Goal: Task Accomplishment & Management: Complete application form

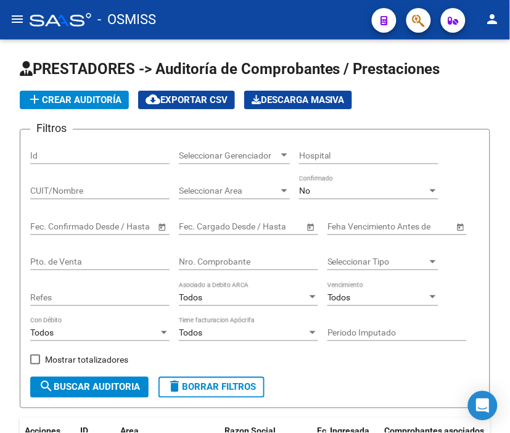
click at [251, 10] on div "- OSMISS" at bounding box center [196, 19] width 332 height 27
click at [276, 21] on div "- OSMISS" at bounding box center [196, 19] width 332 height 27
click at [217, 17] on div "- OSMISS" at bounding box center [196, 19] width 332 height 27
click at [71, 105] on button "add Crear Auditoría" at bounding box center [74, 100] width 109 height 18
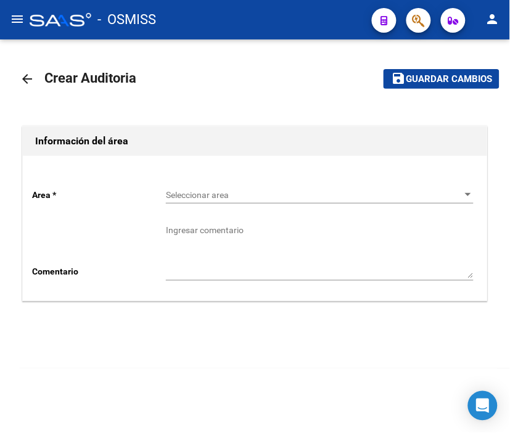
click at [206, 199] on span "Seleccionar area" at bounding box center [314, 195] width 296 height 10
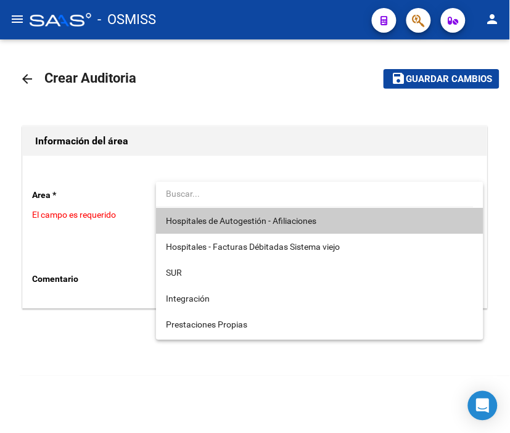
click at [213, 212] on span "Hospitales de Autogestión - Afiliaciones" at bounding box center [320, 221] width 308 height 26
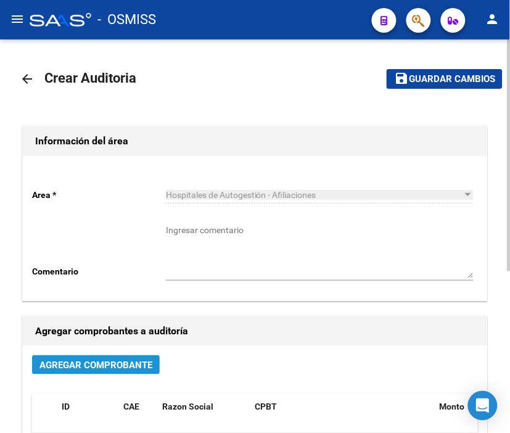
click at [96, 364] on span "Agregar Comprobante" at bounding box center [95, 364] width 113 height 11
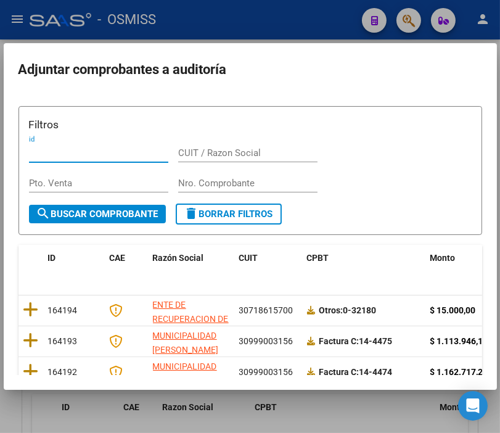
click at [212, 185] on input "Nro. Comprobante" at bounding box center [247, 183] width 139 height 11
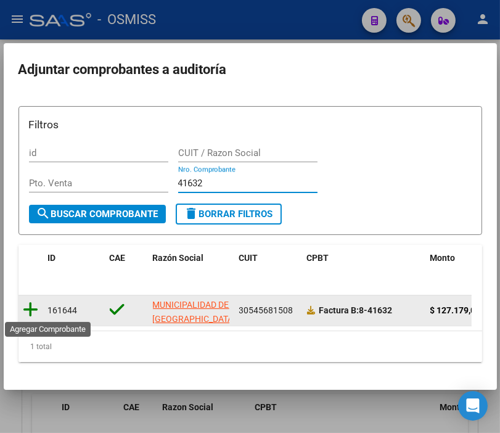
type input "41632"
click at [35, 302] on icon at bounding box center [30, 309] width 15 height 17
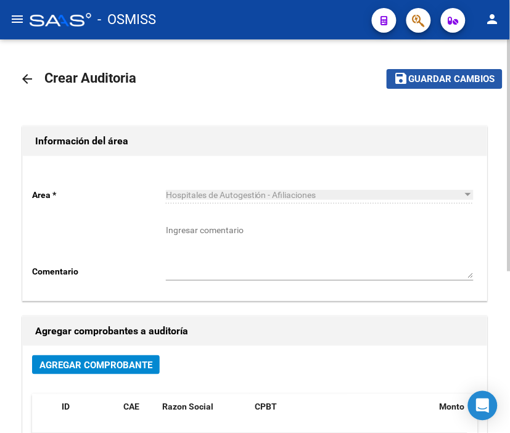
click at [431, 76] on span "Guardar cambios" at bounding box center [452, 79] width 86 height 11
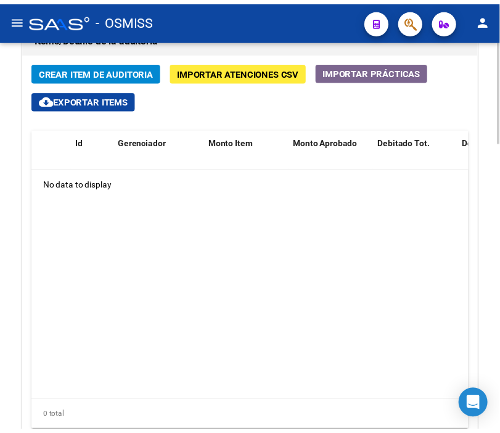
scroll to position [958, 0]
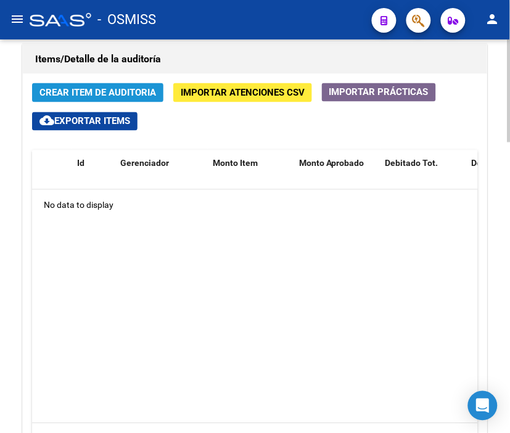
click at [95, 85] on button "Crear Item de Auditoria" at bounding box center [97, 92] width 131 height 19
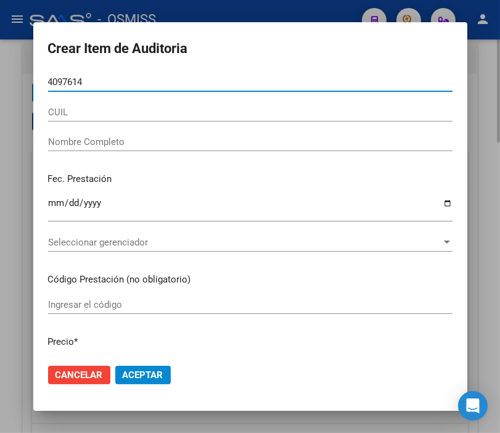
type input "40976146"
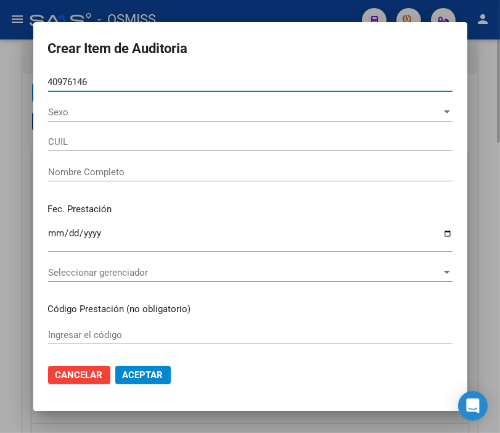
type input "20409761462"
type input "[PERSON_NAME] [PERSON_NAME]"
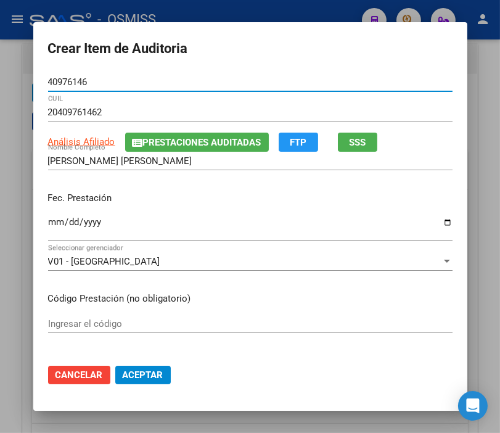
type input "40976146"
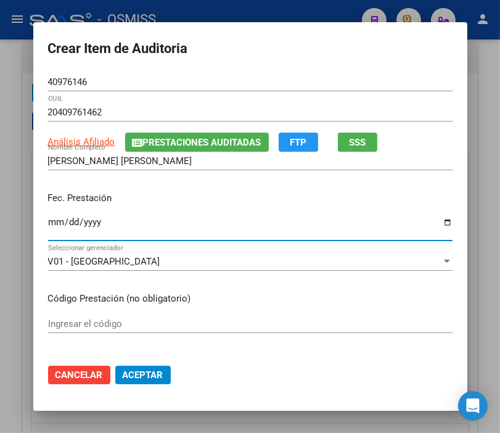
click at [48, 218] on input "Ingresar la fecha" at bounding box center [250, 227] width 404 height 20
type input "[DATE]"
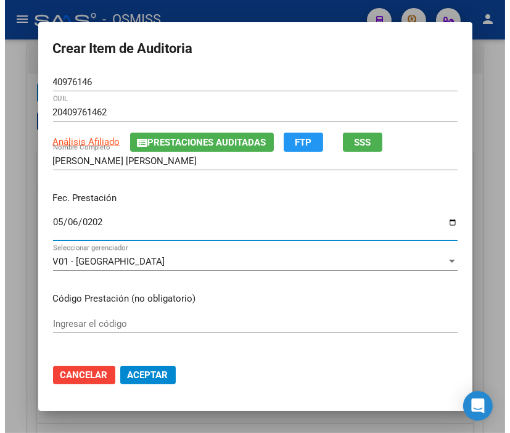
scroll to position [68, 0]
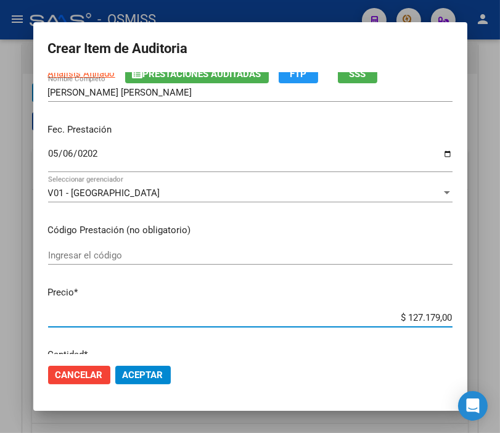
drag, startPoint x: 386, startPoint y: 317, endPoint x: 470, endPoint y: 316, distance: 83.2
click at [467, 316] on mat-dialog-content "40976146 Nro Documento 20409761462 CUIL Análisis Afiliado Prestaciones Auditada…" at bounding box center [250, 213] width 434 height 281
type input "$ 0,05"
type input "$ 0,52"
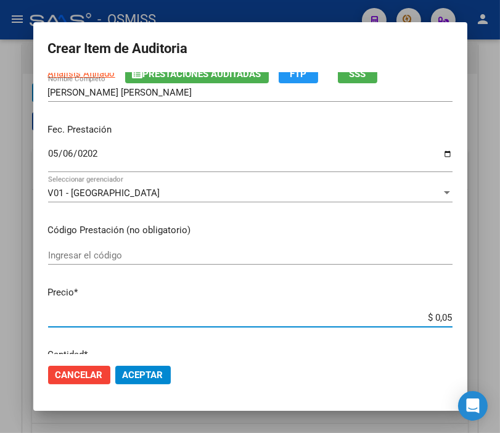
type input "$ 0,52"
type input "$ 5,26"
type input "$ 52,65"
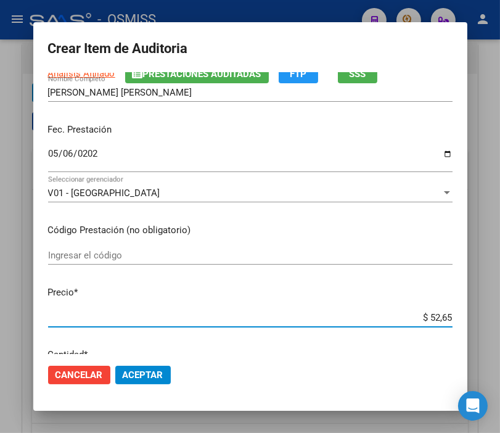
type input "$ 526,50"
type input "$ 5.265,00"
click at [142, 374] on span "Aceptar" at bounding box center [143, 374] width 41 height 11
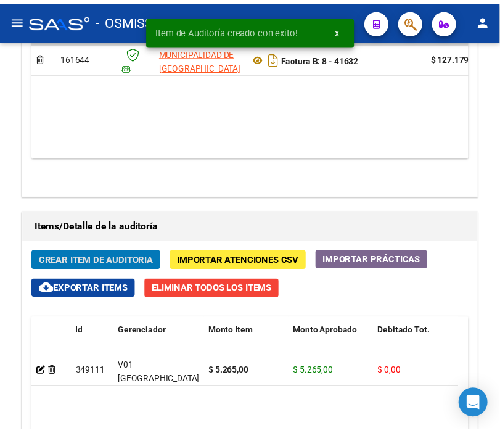
scroll to position [1126, 0]
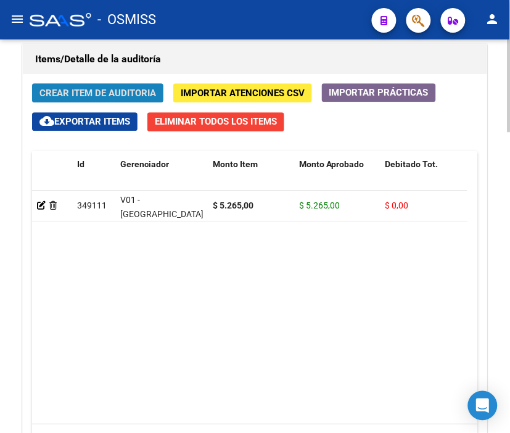
click at [100, 84] on button "Crear Item de Auditoria" at bounding box center [97, 92] width 131 height 19
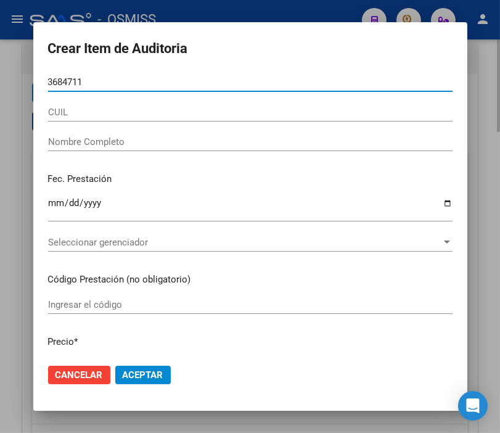
type input "36847117"
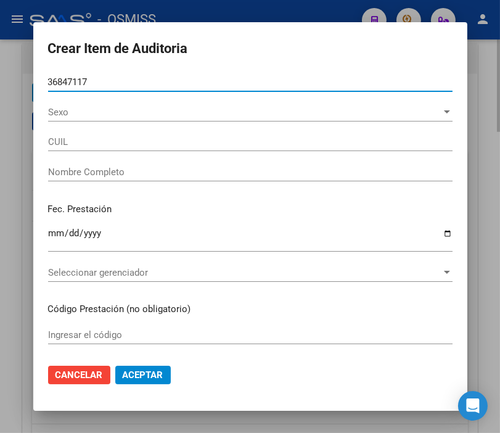
type input "20368471179"
type input "[PERSON_NAME] [PERSON_NAME]"
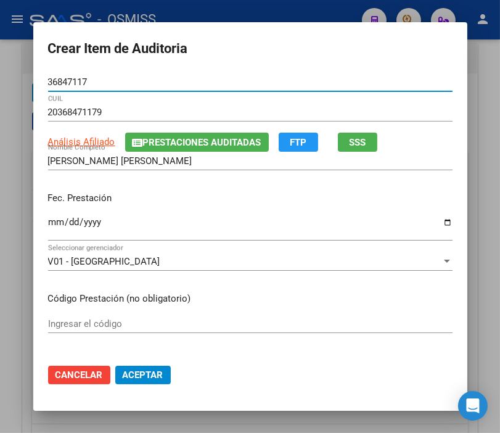
type input "36847117"
click at [52, 226] on input "Ingresar la fecha" at bounding box center [250, 227] width 404 height 20
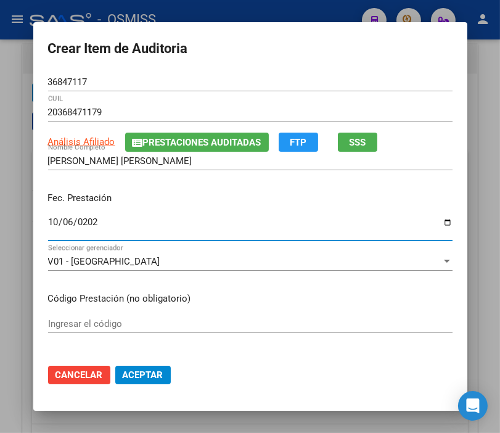
type input "[DATE]"
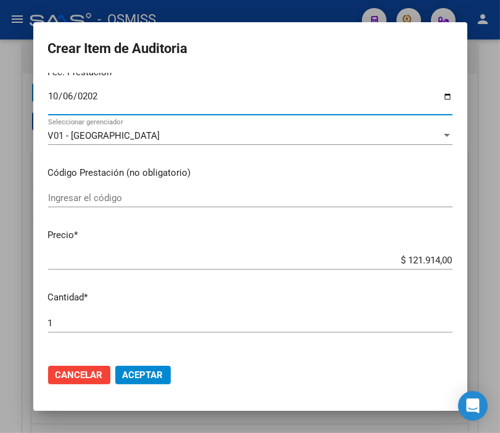
scroll to position [137, 0]
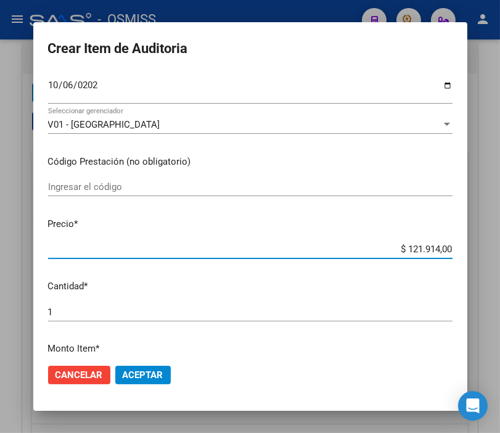
drag, startPoint x: 337, startPoint y: 245, endPoint x: 500, endPoint y: 247, distance: 164.0
click at [500, 247] on html "menu - OSMISS person Firma Express Padrón Padrón Ágil Análisis Afiliado Integra…" at bounding box center [250, 216] width 500 height 433
type input "$ 0,03"
type input "$ 0,35"
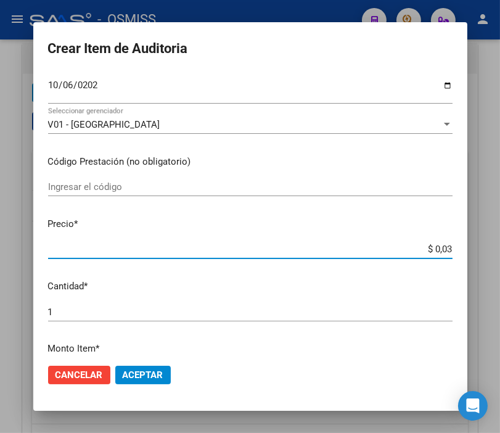
type input "$ 0,35"
type input "$ 3,55"
type input "$ 35,55"
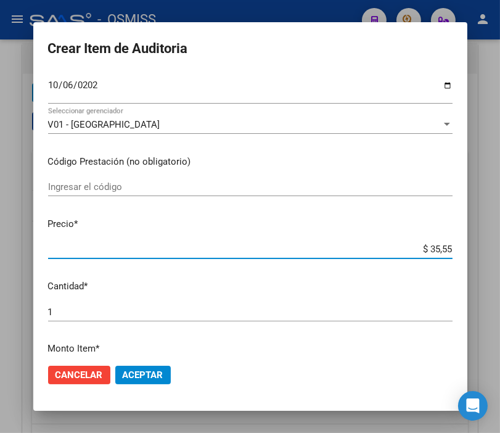
type input "$ 355,50"
type input "$ 3.555,00"
type input "$ 35.550,00"
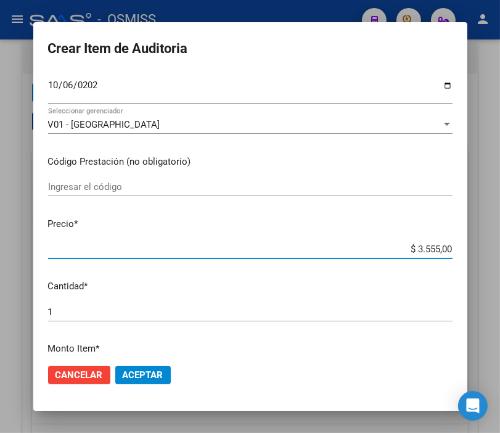
type input "$ 35.550,00"
type input "$ 3.555,00"
click at [148, 379] on span "Aceptar" at bounding box center [143, 374] width 41 height 11
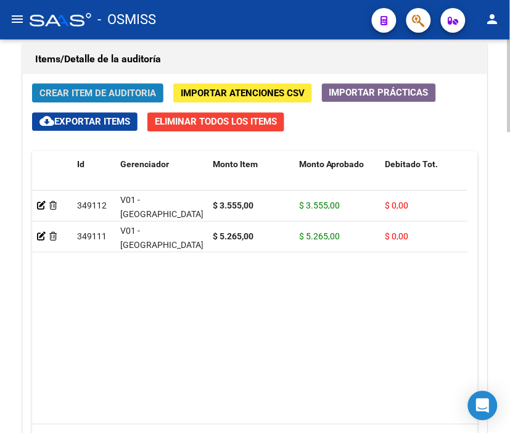
click at [83, 91] on span "Crear Item de Auditoria" at bounding box center [97, 93] width 116 height 11
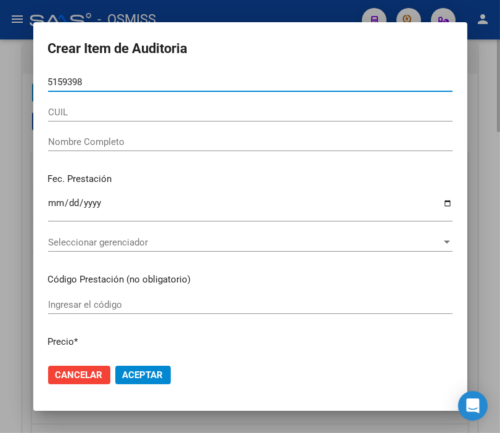
type input "51593989"
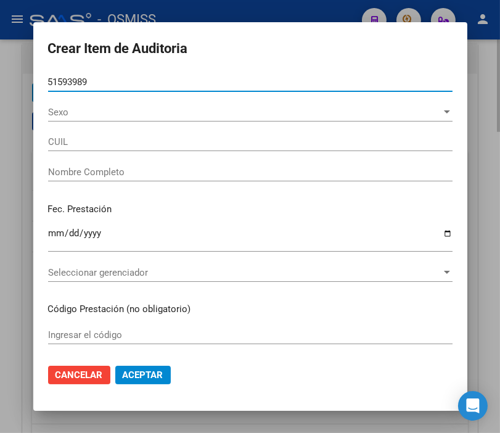
type input "20515939890"
type input "[PERSON_NAME]"
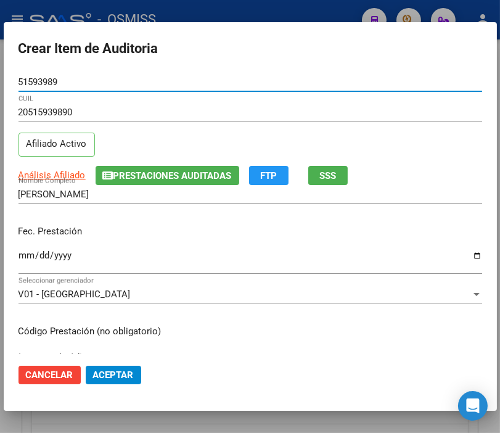
type input "51593989"
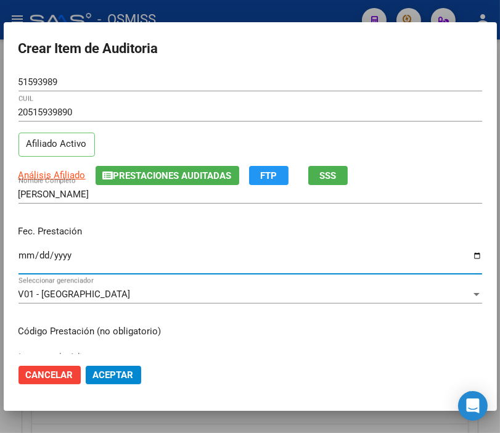
click at [31, 253] on input "Ingresar la fecha" at bounding box center [250, 260] width 464 height 20
type input "[DATE]"
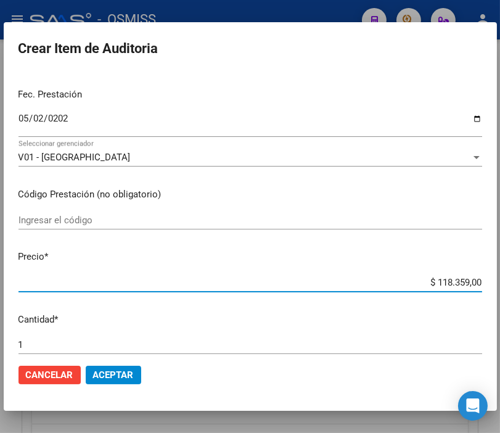
drag, startPoint x: 398, startPoint y: 282, endPoint x: 500, endPoint y: 282, distance: 102.9
click at [500, 282] on html "menu - OSMISS person Firma Express Padrón Padrón Ágil Análisis Afiliado Integra…" at bounding box center [250, 216] width 500 height 433
type input "$ 0,05"
type input "$ 0,52"
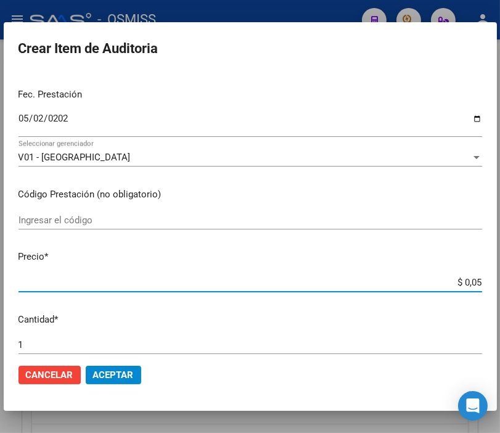
type input "$ 0,52"
type input "$ 5,26"
type input "$ 52,65"
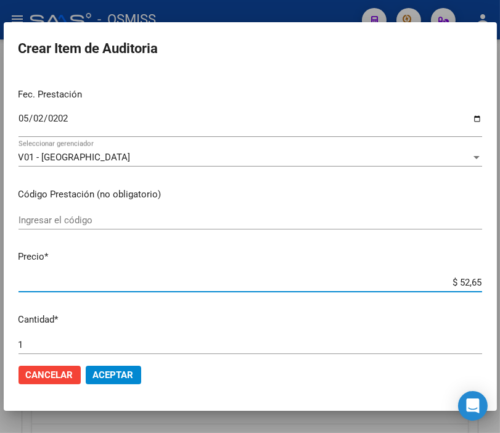
type input "$ 526,50"
type input "$ 5.265,00"
click at [132, 370] on span "Aceptar" at bounding box center [113, 374] width 41 height 11
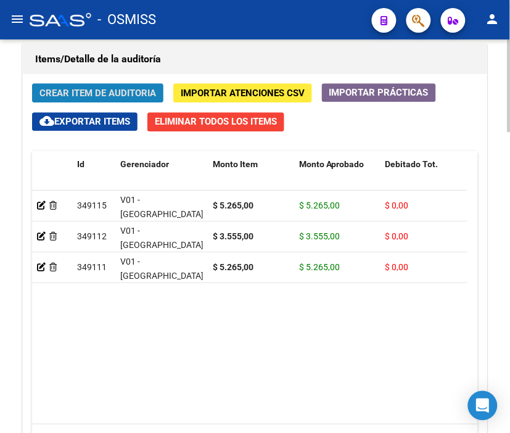
click at [84, 91] on span "Crear Item de Auditoria" at bounding box center [97, 93] width 116 height 11
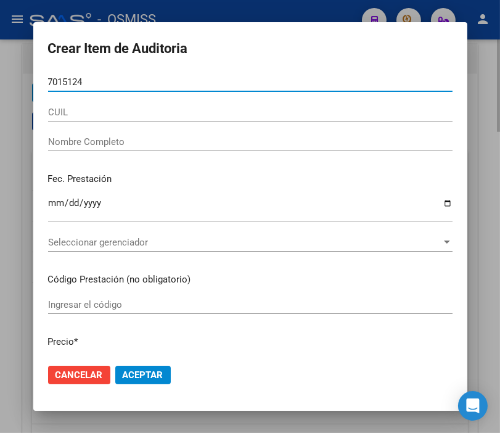
type input "70151249"
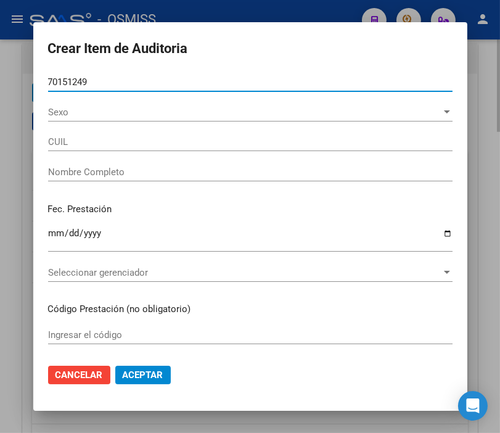
type input "[PERSON_NAME]"
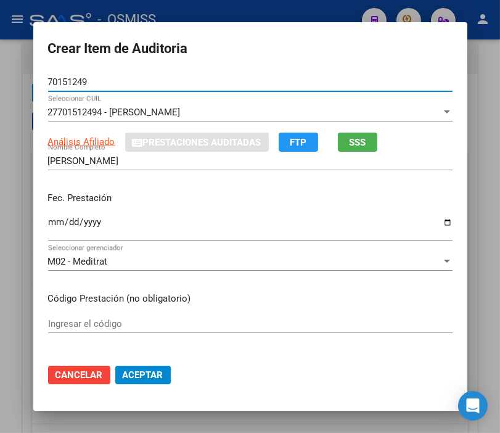
type input "70151249"
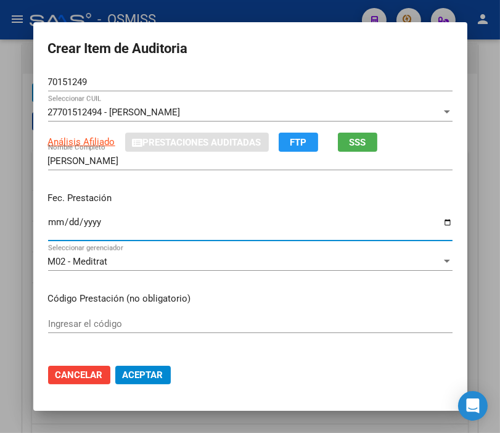
click at [49, 222] on input "Ingresar la fecha" at bounding box center [250, 227] width 404 height 20
type input "[DATE]"
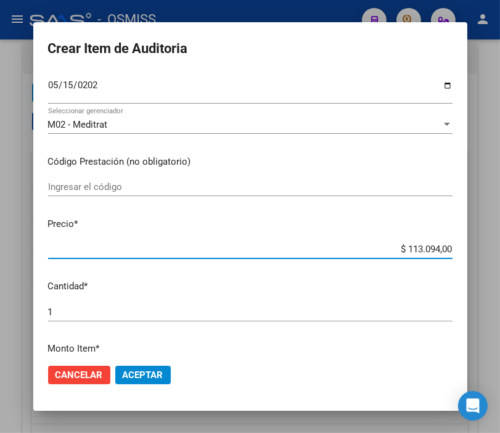
drag, startPoint x: 387, startPoint y: 248, endPoint x: 500, endPoint y: 248, distance: 113.4
click at [500, 248] on html "menu - OSMISS person Firma Express Padrón Padrón Ágil Análisis Afiliado Integra…" at bounding box center [250, 216] width 500 height 433
type input "$ 0,05"
type input "$ 0,52"
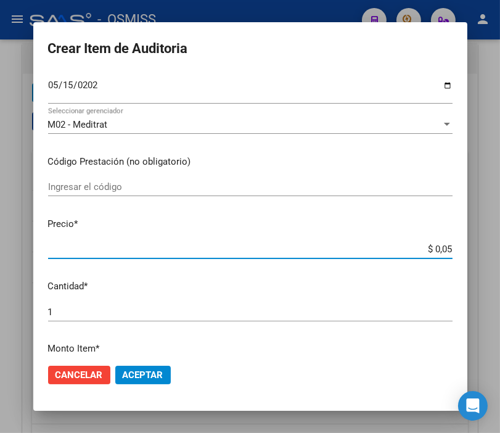
type input "$ 0,52"
type input "$ 5,26"
type input "$ 52,65"
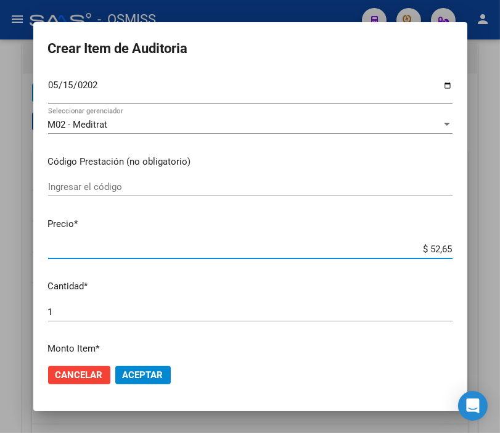
type input "$ 526,50"
type input "$ 5.265,00"
click at [148, 374] on span "Aceptar" at bounding box center [143, 374] width 41 height 11
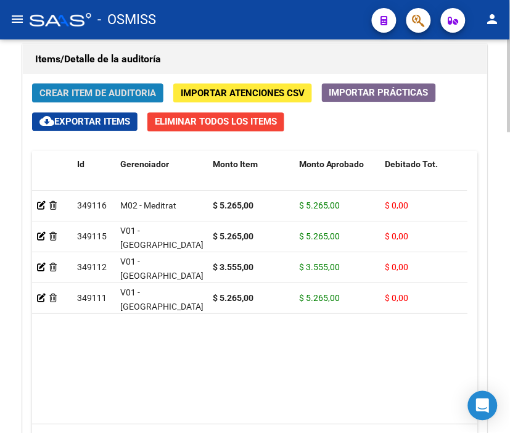
click at [97, 95] on span "Crear Item de Auditoria" at bounding box center [97, 93] width 116 height 11
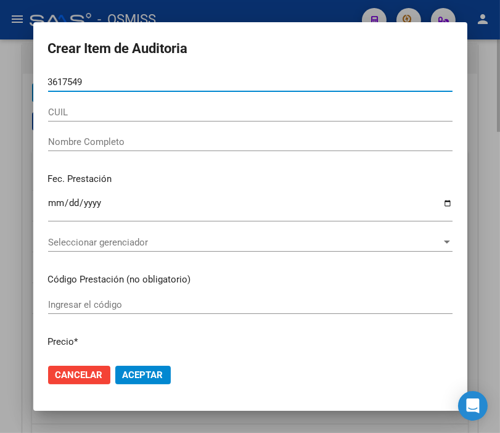
type input "36175498"
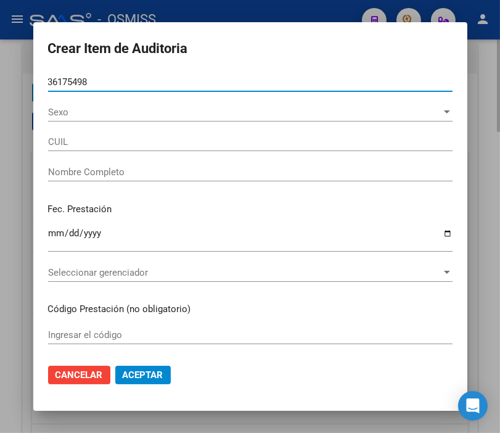
type input "27361754986"
type input "[PERSON_NAME]"
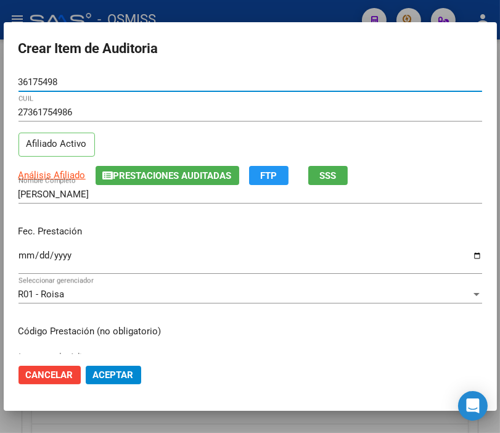
type input "36175498"
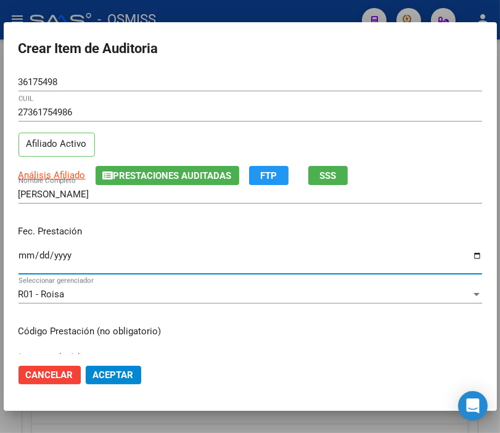
click at [22, 251] on input "Ingresar la fecha" at bounding box center [250, 260] width 464 height 20
type input "[DATE]"
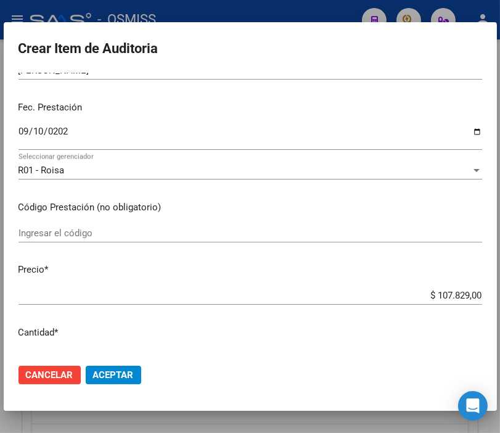
scroll to position [205, 0]
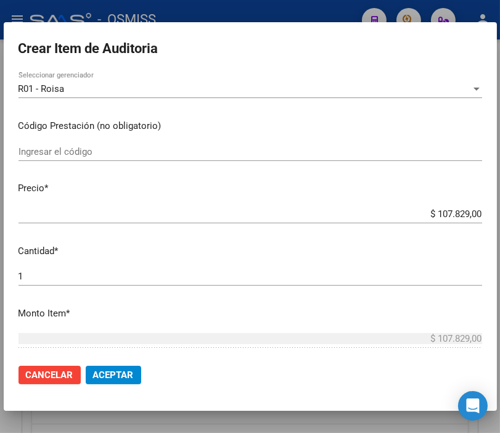
click at [401, 208] on input "$ 107.829,00" at bounding box center [250, 213] width 464 height 11
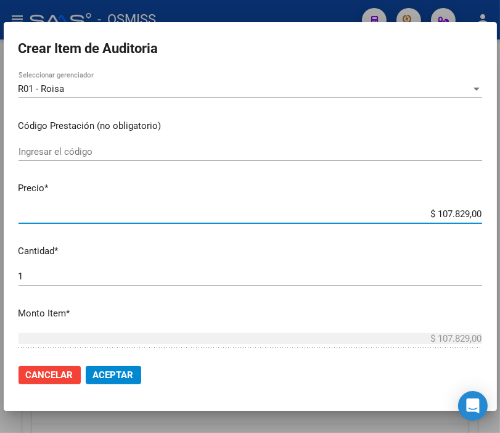
drag, startPoint x: 401, startPoint y: 214, endPoint x: 500, endPoint y: 214, distance: 99.2
click at [500, 214] on html "menu - OSMISS person Firma Express Padrón Padrón Ágil Análisis Afiliado Integra…" at bounding box center [250, 216] width 500 height 433
type input "$ 0,05"
type input "$ 0,58"
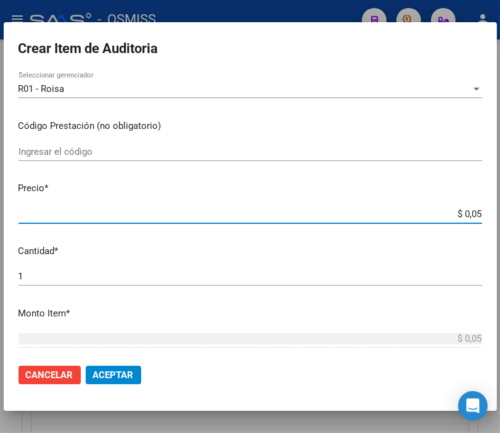
type input "$ 0,58"
type input "$ 5,89"
type input "$ 58,95"
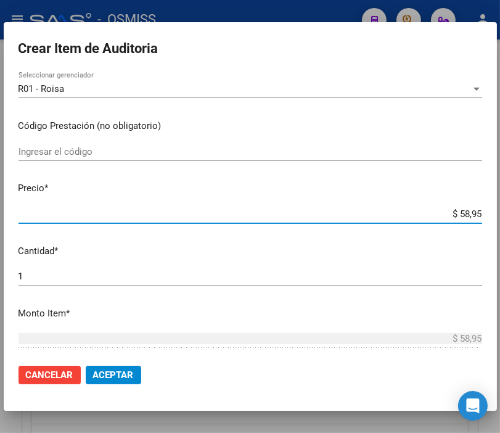
type input "$ 589,50"
type input "$ 5.895,00"
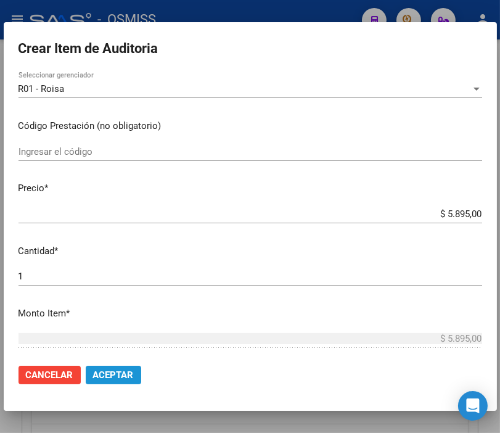
click at [100, 366] on button "Aceptar" at bounding box center [113, 375] width 55 height 18
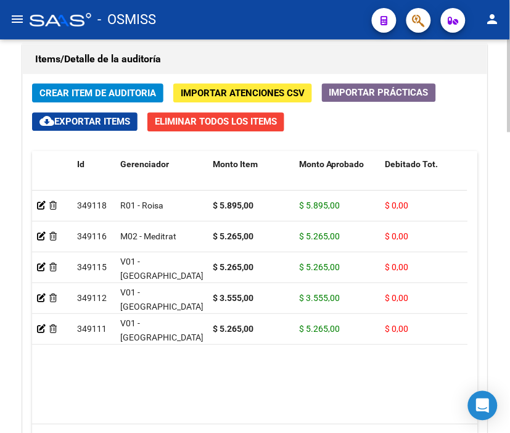
drag, startPoint x: 223, startPoint y: 65, endPoint x: 190, endPoint y: 65, distance: 32.7
click at [223, 65] on h1 "Items/Detalle de la auditoría" at bounding box center [254, 59] width 439 height 20
click at [69, 84] on button "Crear Item de Auditoria" at bounding box center [97, 92] width 131 height 19
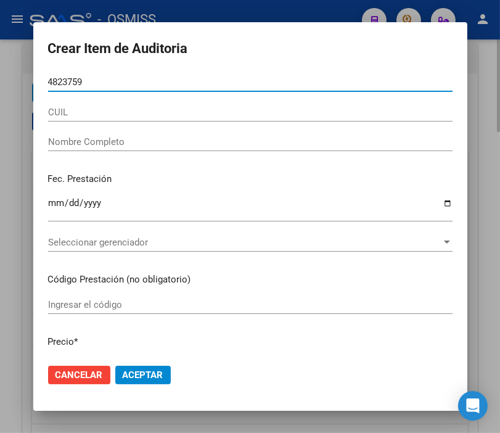
type input "48237594"
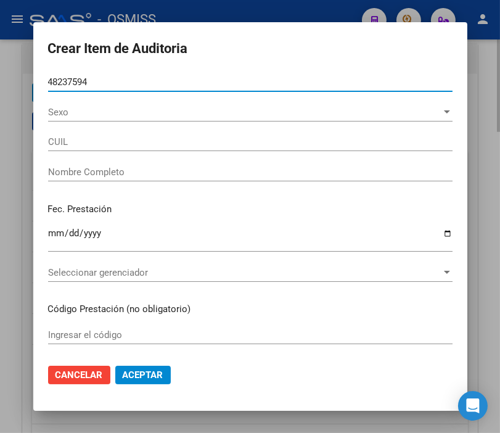
type input "23482375944"
type input "GALVAN AZUL [PERSON_NAME]"
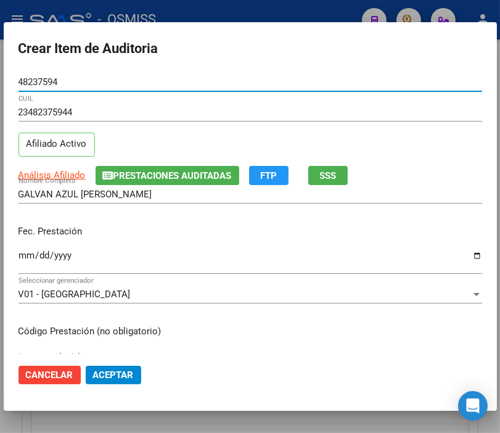
type input "48237594"
click at [22, 255] on input "Ingresar la fecha" at bounding box center [250, 260] width 464 height 20
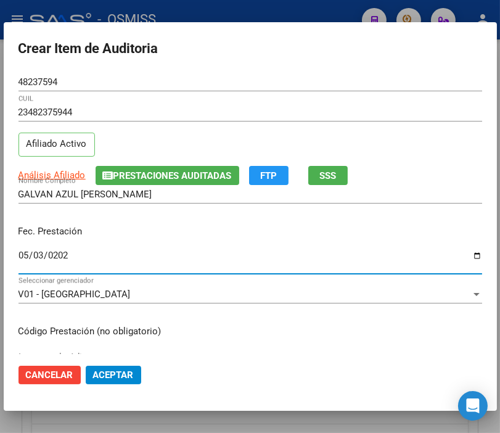
type input "[DATE]"
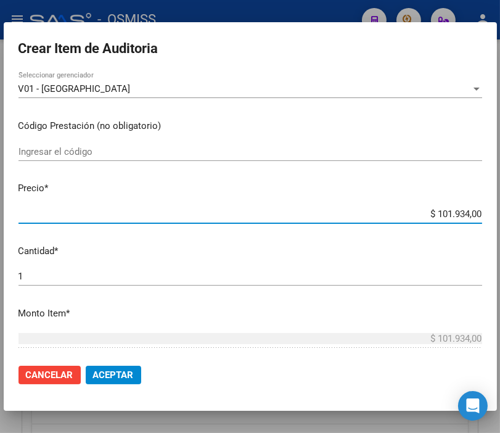
drag, startPoint x: 409, startPoint y: 214, endPoint x: 500, endPoint y: 202, distance: 92.1
click at [500, 202] on html "menu - OSMISS person Firma Express Padrón Padrón Ágil Análisis Afiliado Integra…" at bounding box center [250, 216] width 500 height 433
type input "$ 0,05"
type input "$ 0,52"
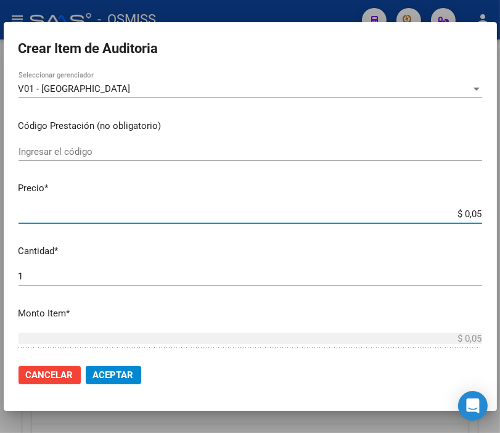
type input "$ 0,52"
type input "$ 5,26"
type input "$ 52,65"
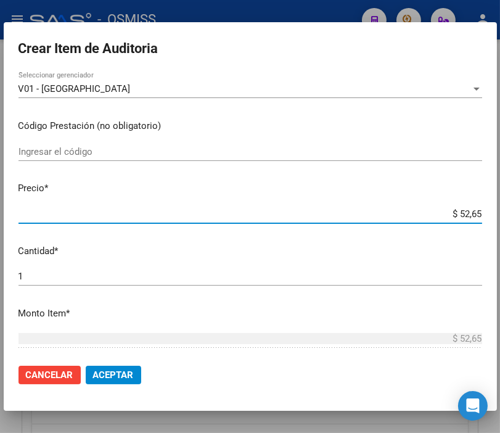
type input "$ 526,50"
type input "$ 5.265,00"
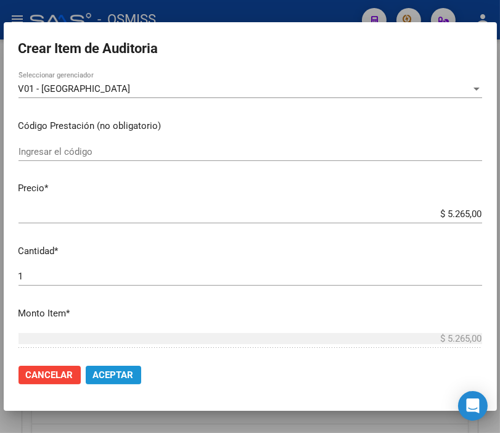
click at [126, 374] on span "Aceptar" at bounding box center [113, 374] width 41 height 11
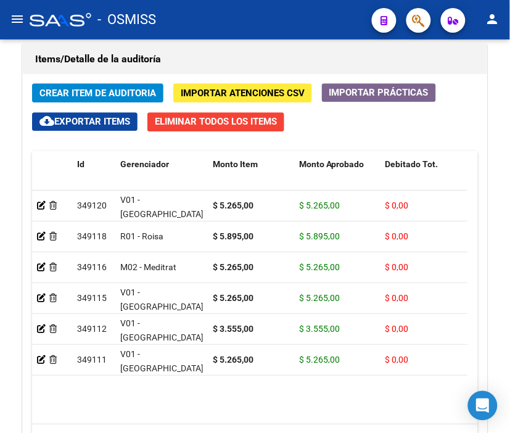
click at [193, 26] on div "- OSMISS" at bounding box center [196, 19] width 332 height 27
click at [119, 84] on button "Crear Item de Auditoria" at bounding box center [97, 92] width 131 height 19
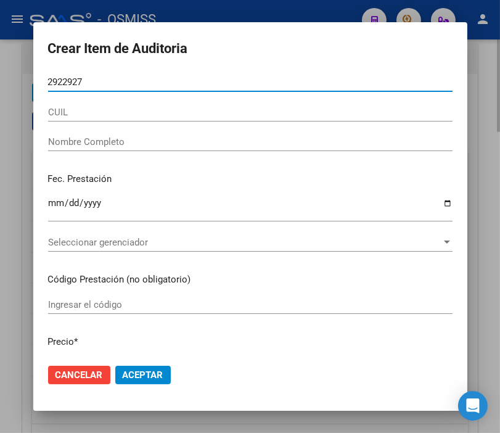
type input "29229276"
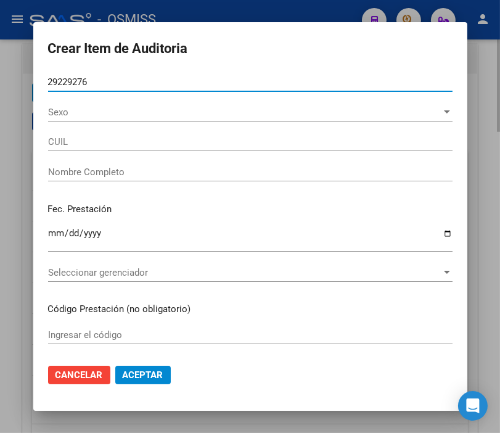
type input "20292292768"
type input "[PERSON_NAME]"
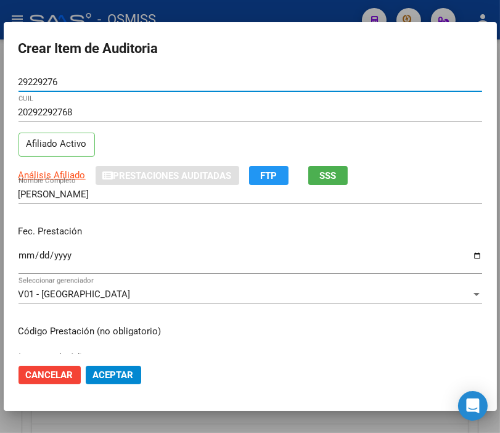
type input "29229276"
click at [26, 254] on input "Ingresar la fecha" at bounding box center [250, 260] width 464 height 20
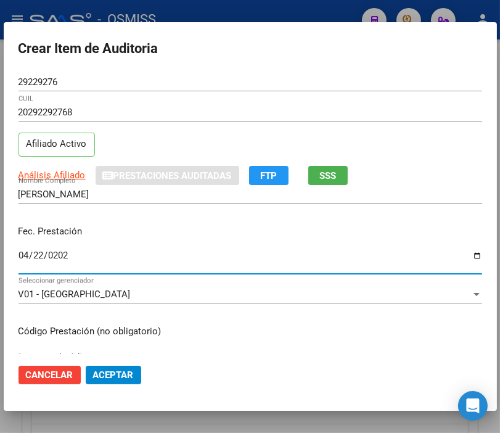
type input "[DATE]"
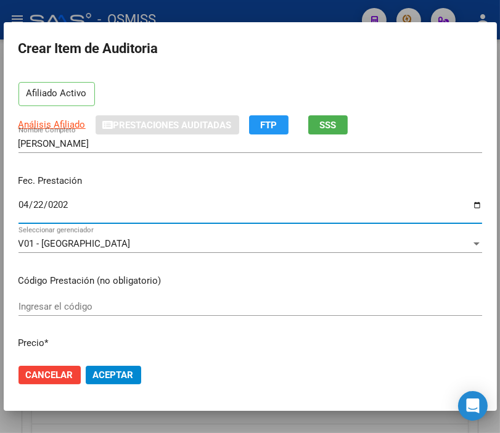
scroll to position [137, 0]
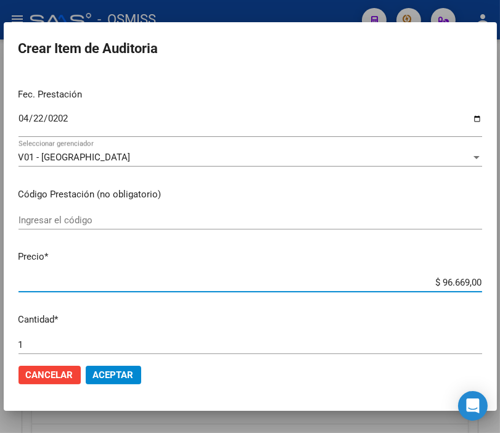
drag, startPoint x: 411, startPoint y: 282, endPoint x: 500, endPoint y: 278, distance: 90.1
click at [500, 278] on html "menu - OSMISS person Firma Express Padrón Padrón Ágil Análisis Afiliado Integra…" at bounding box center [250, 216] width 500 height 433
type input "$ 0,05"
type input "$ 0,52"
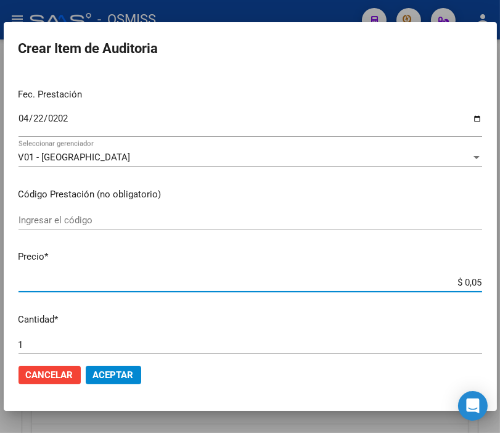
type input "$ 0,52"
type input "$ 5,26"
type input "$ 52,65"
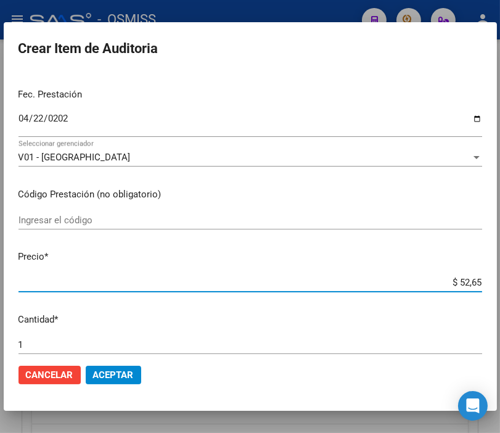
type input "$ 526,50"
type input "$ 5.265,00"
click at [115, 378] on span "Aceptar" at bounding box center [113, 374] width 41 height 11
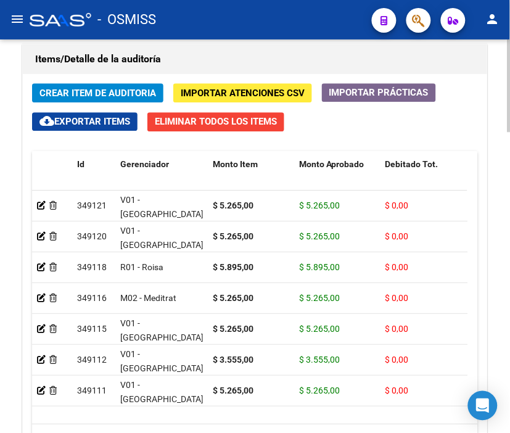
click at [187, 46] on div "Items/Detalle de la auditoría" at bounding box center [255, 59] width 464 height 30
click at [84, 93] on span "Crear Item de Auditoria" at bounding box center [97, 93] width 116 height 11
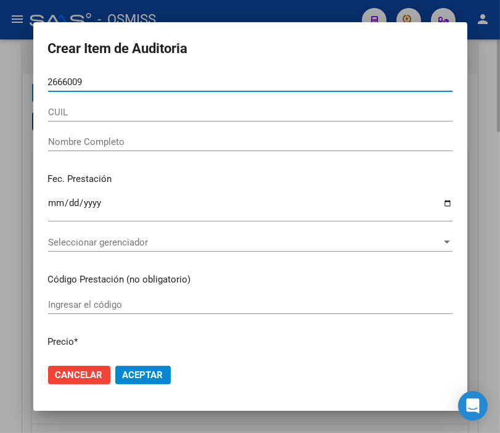
type input "26660098"
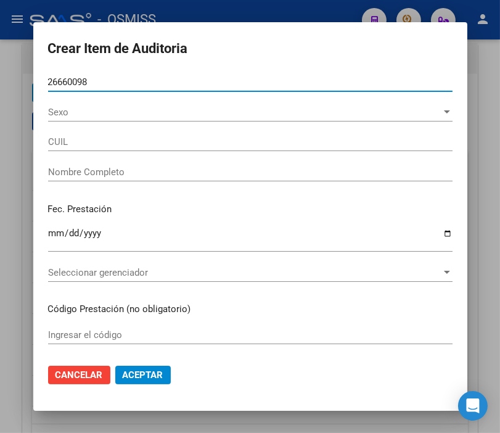
type input "20266600985"
type input "[PERSON_NAME]"
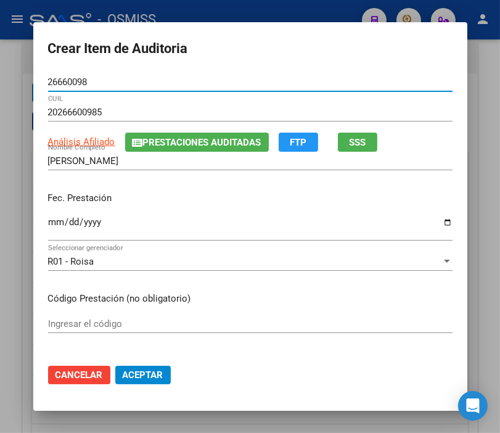
type input "26660098"
click at [48, 228] on input "Ingresar la fecha" at bounding box center [250, 227] width 404 height 20
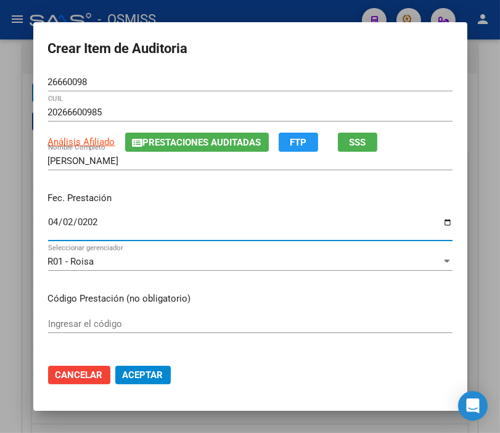
type input "[DATE]"
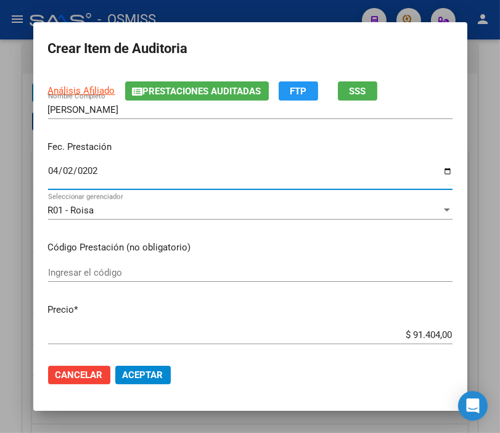
scroll to position [205, 0]
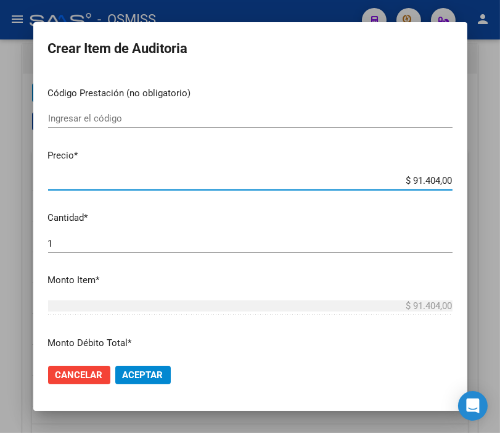
drag, startPoint x: 417, startPoint y: 182, endPoint x: 500, endPoint y: 182, distance: 83.8
click at [500, 182] on html "menu - OSMISS person Firma Express Padrón Padrón Ágil Análisis Afiliado Integra…" at bounding box center [250, 216] width 500 height 433
type input "$ 0,03"
type input "$ 0,39"
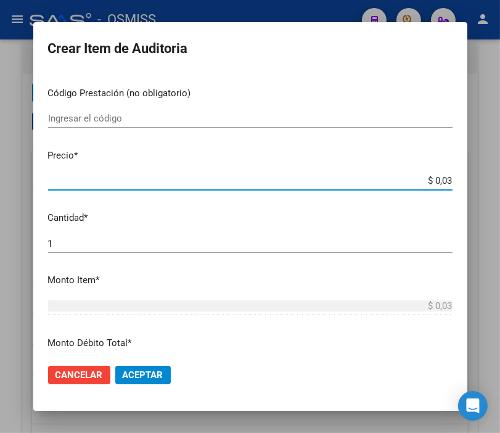
type input "$ 0,39"
type input "$ 3,99"
type input "$ 39,98"
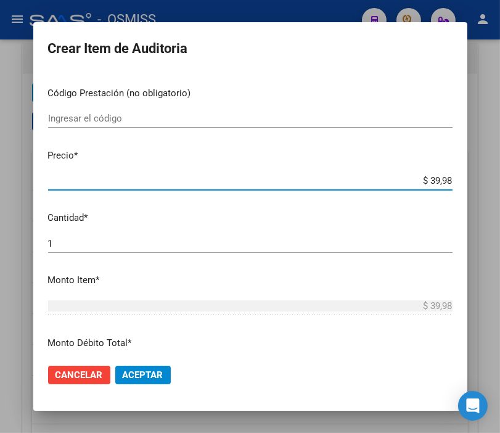
type input "$ 399,80"
type input "$ 3.998,00"
click at [133, 369] on span "Aceptar" at bounding box center [143, 374] width 41 height 11
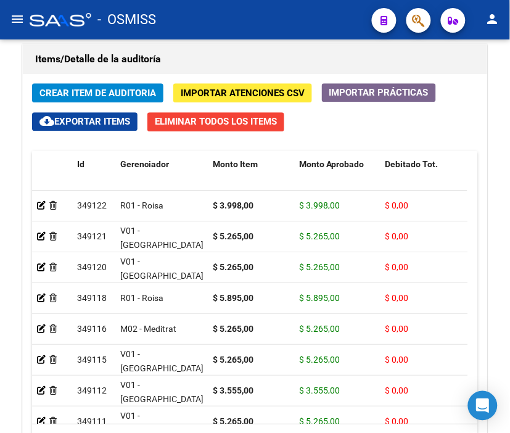
click at [227, 28] on div "- OSMISS" at bounding box center [196, 19] width 332 height 27
click at [100, 89] on span "Crear Item de Auditoria" at bounding box center [97, 93] width 116 height 11
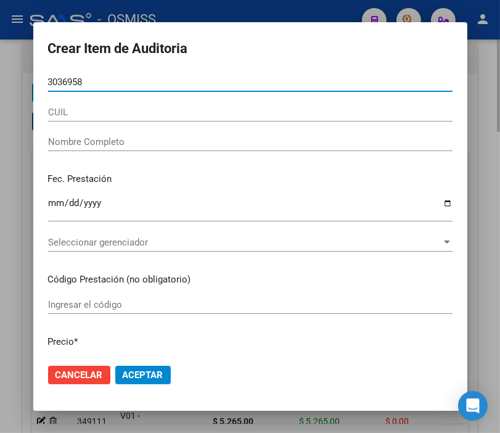
type input "30369589"
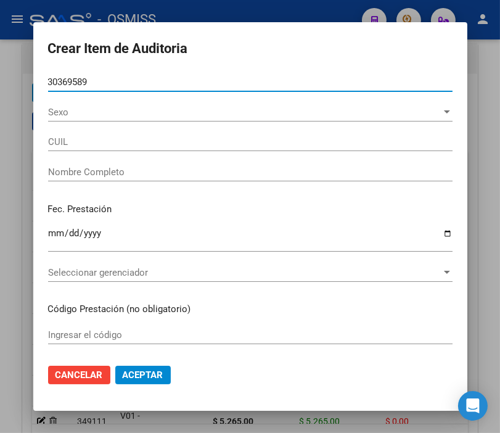
type input "27303695899"
type input "IBA�EZ [PERSON_NAME]"
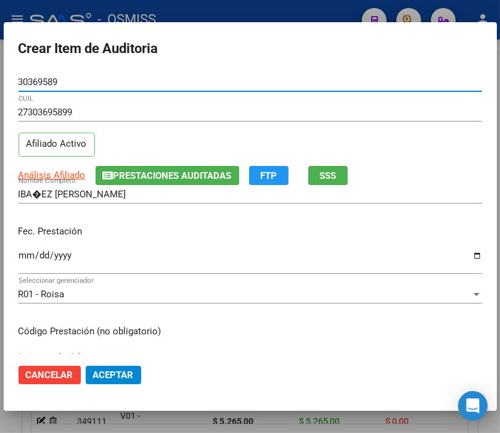
type input "30369589"
click at [28, 259] on input "Ingresar la fecha" at bounding box center [250, 260] width 464 height 20
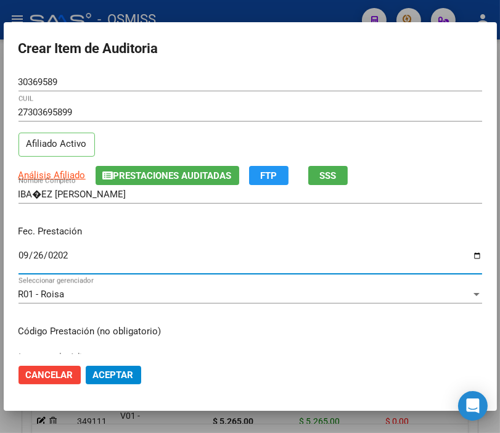
type input "[DATE]"
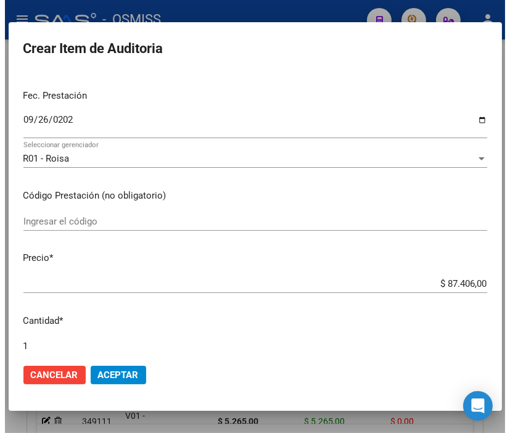
scroll to position [137, 0]
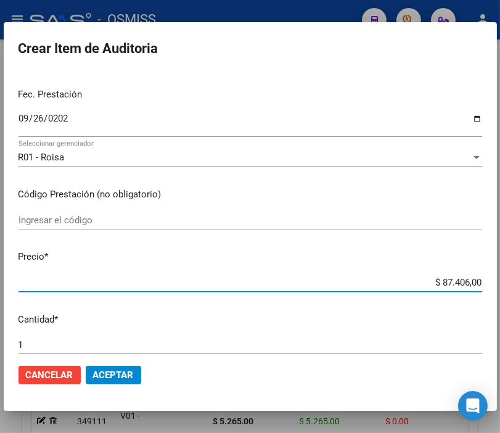
drag, startPoint x: 413, startPoint y: 279, endPoint x: 495, endPoint y: 268, distance: 82.7
click at [495, 268] on mat-dialog-content "30369589 Nro Documento 27303695899 CUIL Afiliado Activo Análisis Afiliado Prest…" at bounding box center [250, 213] width 493 height 281
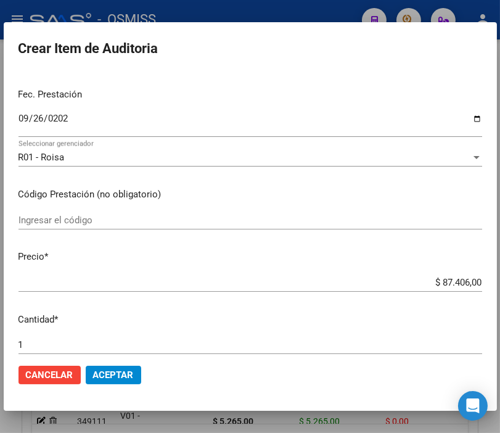
click at [441, 231] on div "Ingresar el código" at bounding box center [250, 226] width 464 height 30
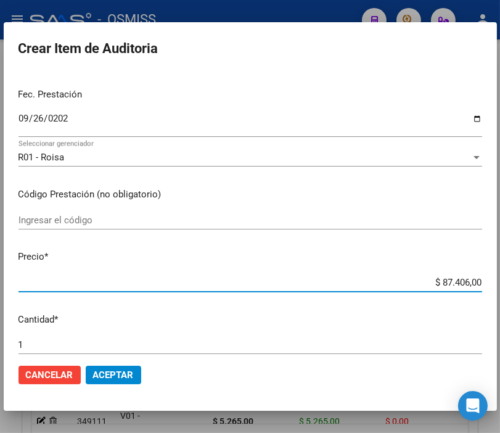
drag, startPoint x: 411, startPoint y: 285, endPoint x: 500, endPoint y: 284, distance: 89.4
click at [500, 284] on html "menu - OSMISS person Firma Express Padrón Padrón Ágil Análisis Afiliado Integra…" at bounding box center [250, 216] width 500 height 433
type input "$ 0,01"
type input "$ 0,19"
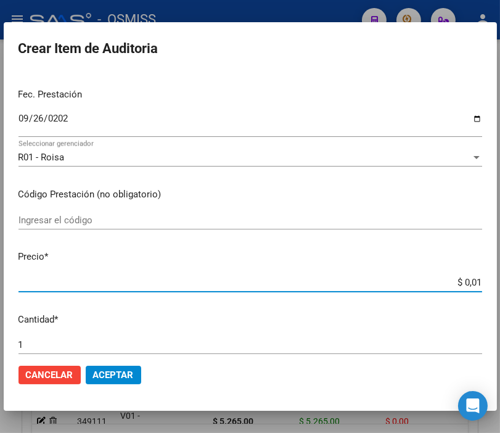
type input "$ 0,19"
type input "$ 1,91"
type input "$ 19,10"
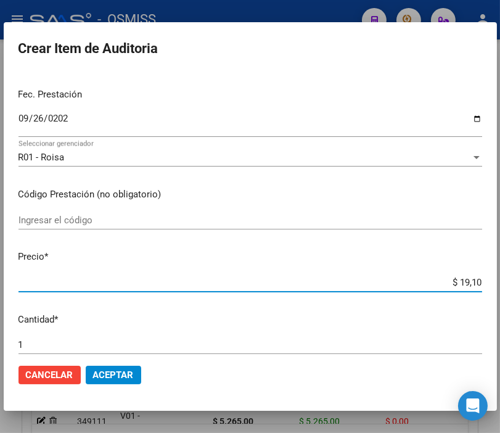
type input "$ 191,00"
click at [127, 374] on span "Aceptar" at bounding box center [113, 374] width 41 height 11
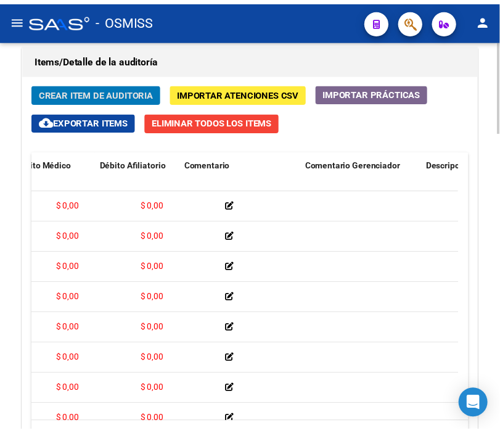
scroll to position [0, 0]
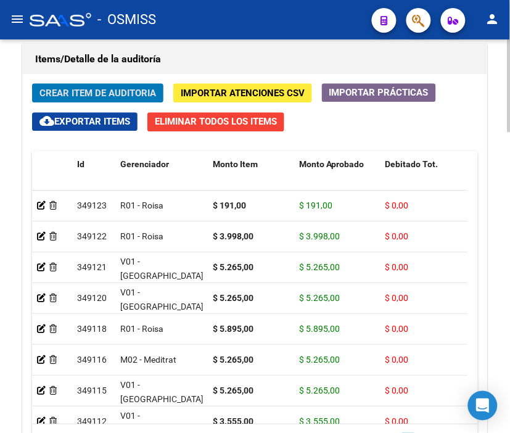
click at [189, 62] on h1 "Items/Detalle de la auditoría" at bounding box center [254, 59] width 439 height 20
click at [65, 94] on span "Crear Item de Auditoria" at bounding box center [97, 93] width 116 height 11
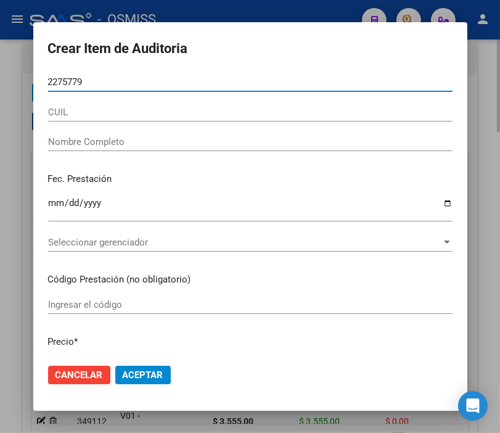
type input "22757797"
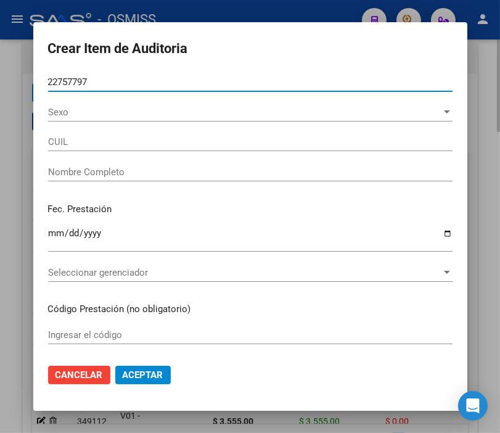
type input "20227577976"
type input "[PERSON_NAME]"
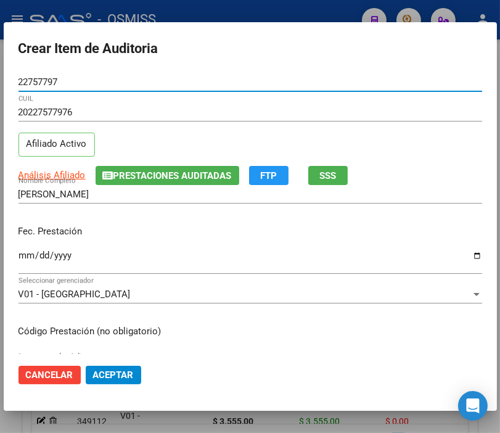
type input "22757797"
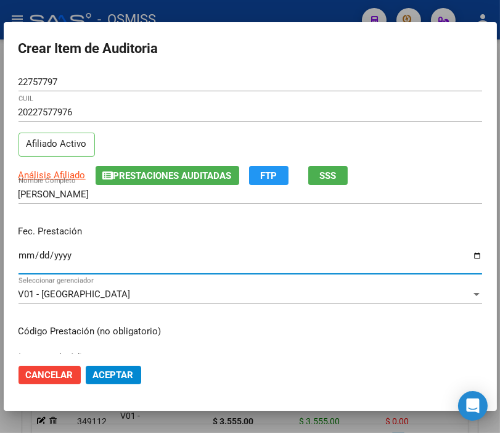
click at [25, 255] on input "Ingresar la fecha" at bounding box center [250, 260] width 464 height 20
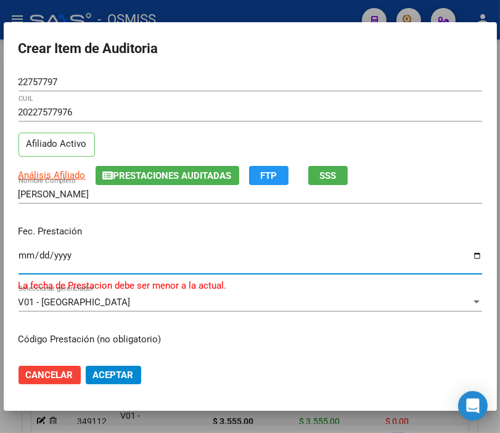
type input "[DATE]"
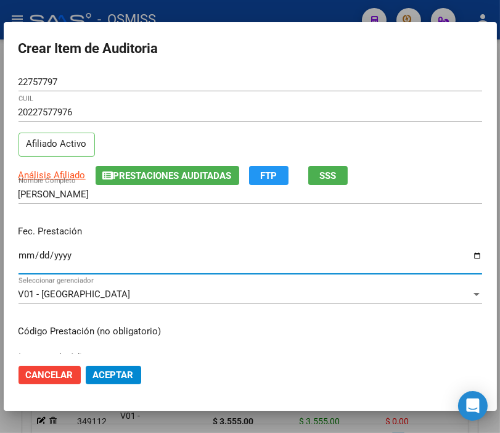
click at [29, 258] on input "[DATE]" at bounding box center [250, 260] width 464 height 20
type input "[DATE]"
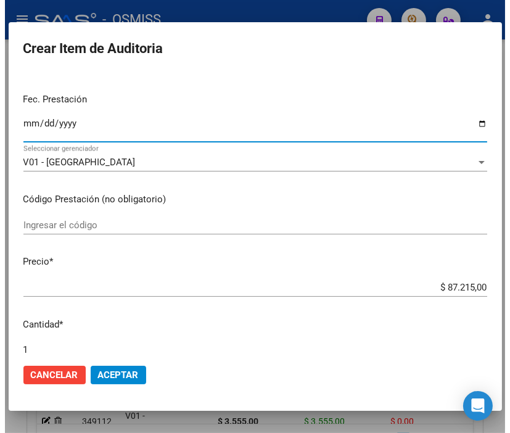
scroll to position [137, 0]
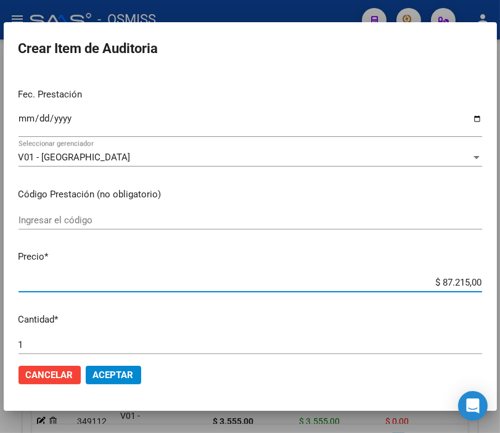
drag, startPoint x: 427, startPoint y: 285, endPoint x: 496, endPoint y: 286, distance: 69.0
click at [496, 286] on mat-dialog-content "22757797 Nro Documento 20227577976 CUIL Afiliado Activo Análisis Afiliado Prest…" at bounding box center [250, 213] width 493 height 281
type input "$ 0,07"
type input "$ 0,79"
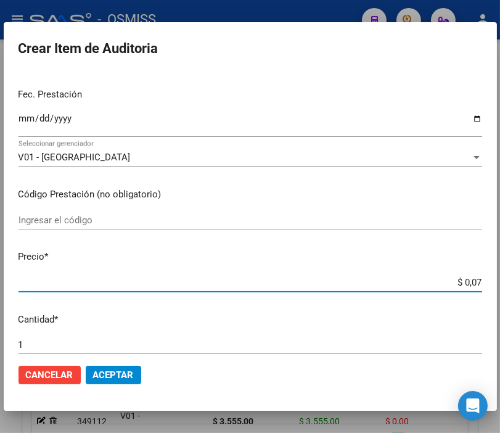
type input "$ 0,79"
type input "$ 7,99"
type input "$ 79,96"
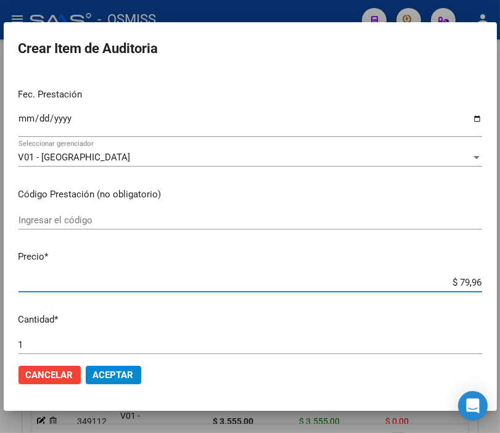
type input "$ 799,60"
type input "$ 7.996,00"
click at [119, 374] on span "Aceptar" at bounding box center [113, 374] width 41 height 11
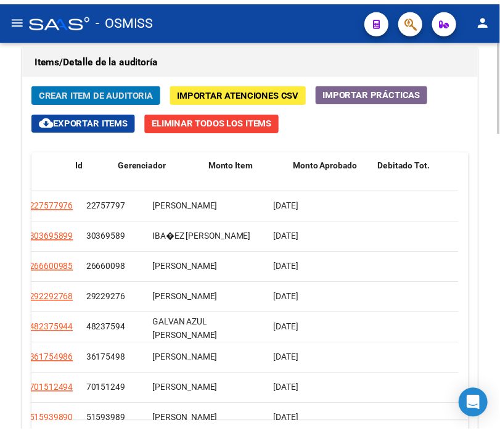
scroll to position [0, 0]
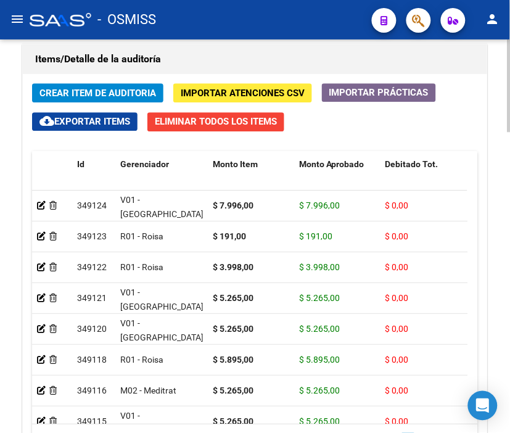
click at [210, 53] on h1 "Items/Detalle de la auditoría" at bounding box center [254, 59] width 439 height 20
click at [102, 99] on button "Crear Item de Auditoria" at bounding box center [97, 92] width 131 height 19
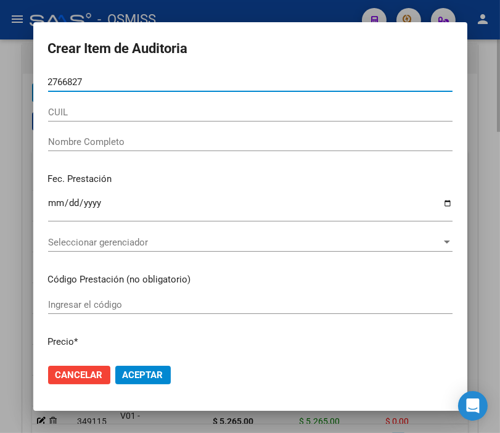
type input "27668279"
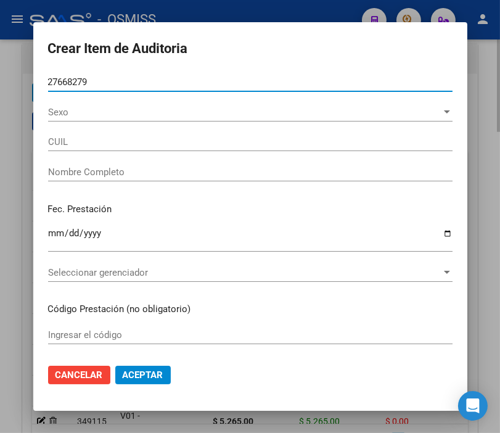
type input "27276682798"
type input "[PERSON_NAME] [PERSON_NAME]"
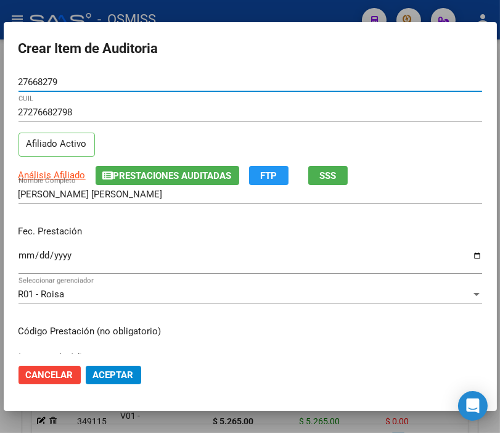
type input "27668279"
click at [28, 250] on input "Ingresar la fecha" at bounding box center [250, 260] width 464 height 20
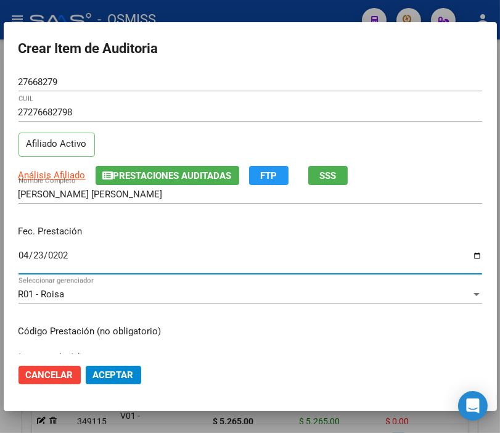
type input "[DATE]"
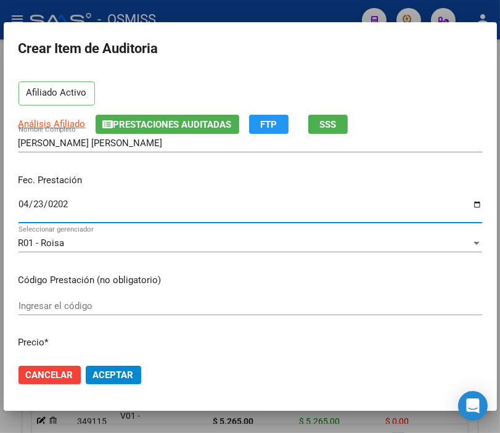
scroll to position [137, 0]
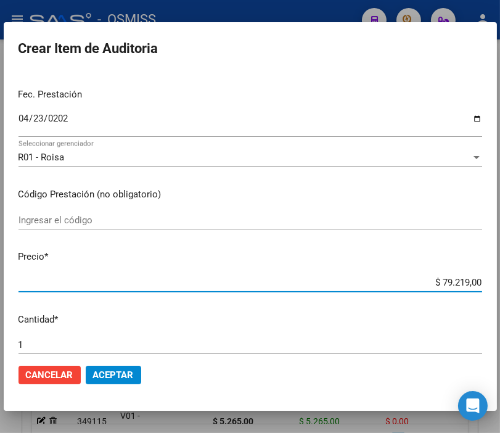
drag, startPoint x: 414, startPoint y: 279, endPoint x: 500, endPoint y: 280, distance: 86.3
click at [500, 280] on html "menu - OSMISS person Firma Express Padrón Padrón Ágil Análisis Afiliado Integra…" at bounding box center [250, 216] width 500 height 433
type input "$ 0,01"
type input "$ 0,14"
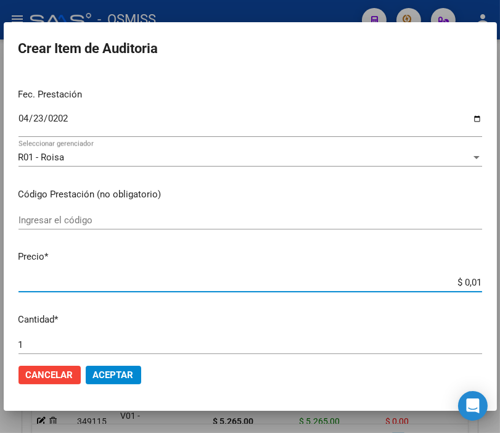
type input "$ 0,14"
type input "$ 1,42"
type input "$ 14,27"
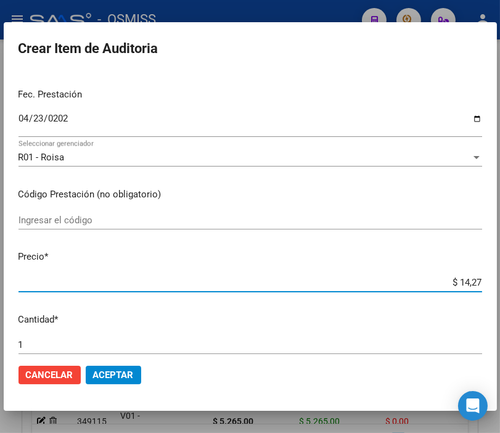
type input "$ 142,75"
type input "$ 1.427,50"
type input "$ 14.275,00"
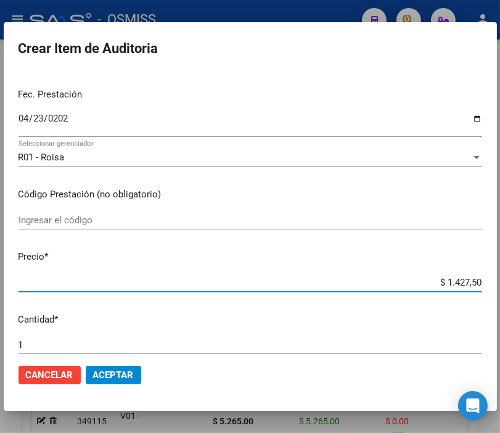
type input "$ 14.275,00"
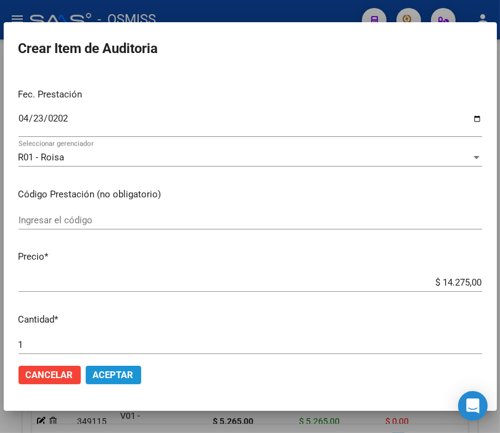
click at [113, 369] on span "Aceptar" at bounding box center [113, 374] width 41 height 11
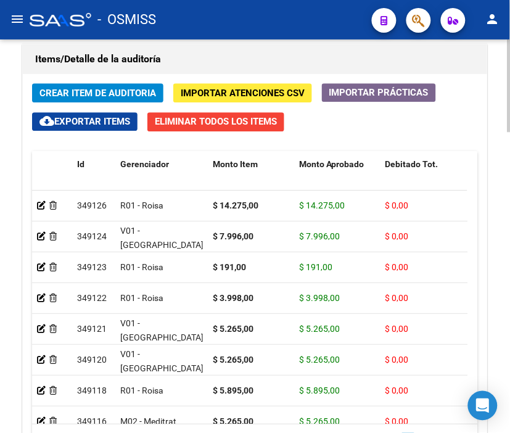
click at [224, 40] on div "Información del área Cambiar de área a esta auditoría Area * Hospitales de Auto…" at bounding box center [255, 13] width 470 height 1047
click at [114, 90] on span "Crear Item de Auditoria" at bounding box center [97, 93] width 116 height 11
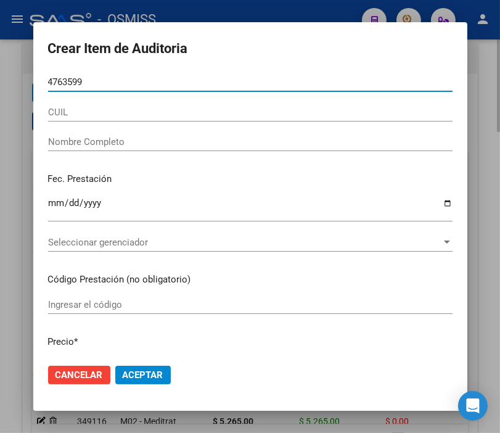
type input "47635998"
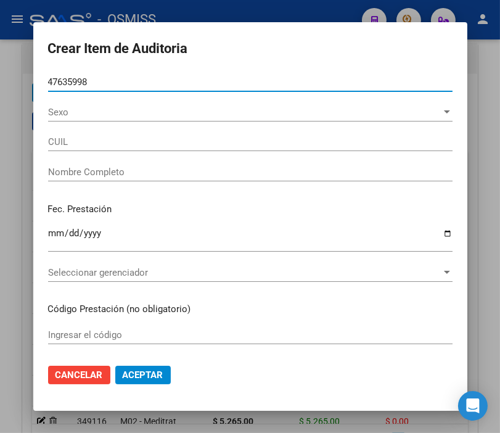
type input "20476359989"
type input "[PERSON_NAME] [PERSON_NAME]"
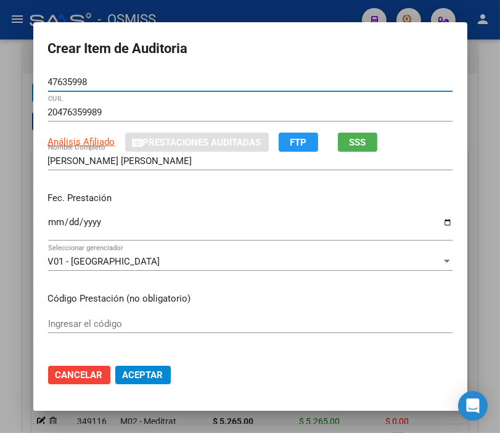
type input "47635998"
click at [53, 226] on input "Ingresar la fecha" at bounding box center [250, 227] width 404 height 20
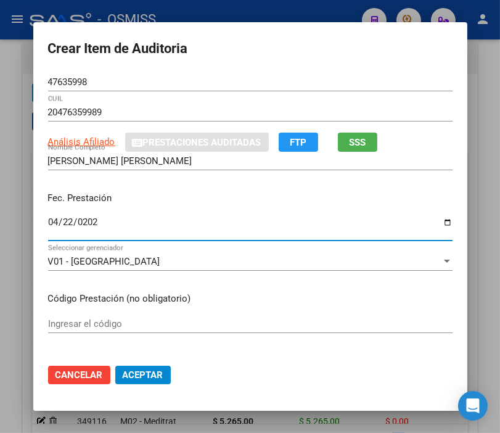
type input "[DATE]"
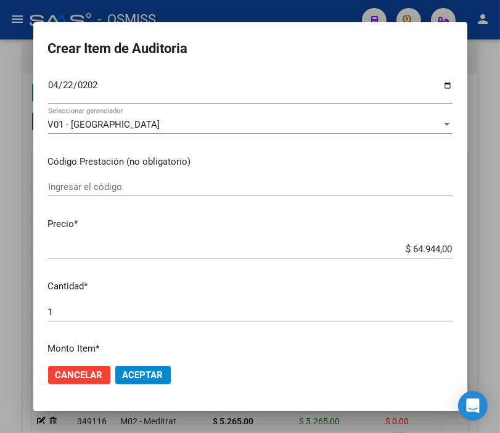
drag, startPoint x: 367, startPoint y: 255, endPoint x: 491, endPoint y: 255, distance: 123.3
click at [491, 255] on div "Crear Item de Auditoria 47635998 Nro Documento 20476359989 CUIL Análisis Afilia…" at bounding box center [250, 216] width 500 height 433
click at [385, 249] on input "$ 64.944,00" at bounding box center [250, 248] width 404 height 11
drag, startPoint x: 385, startPoint y: 249, endPoint x: 500, endPoint y: 249, distance: 115.3
click at [500, 249] on html "menu - OSMISS person Firma Express Padrón Padrón Ágil Análisis Afiliado Integra…" at bounding box center [250, 216] width 500 height 433
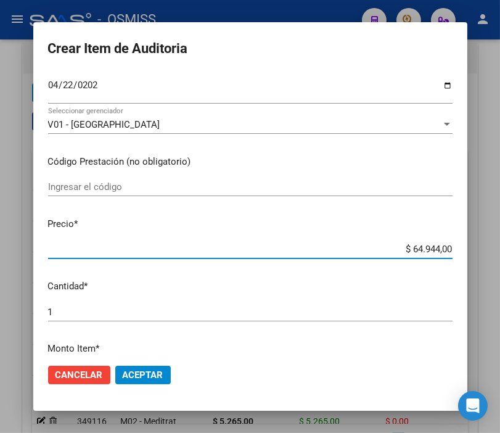
type input "$ 0,05"
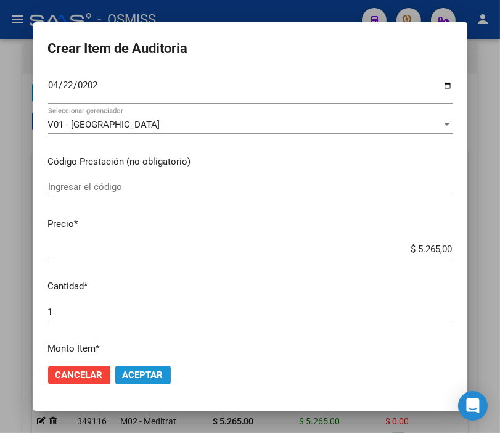
click at [129, 376] on span "Aceptar" at bounding box center [143, 374] width 41 height 11
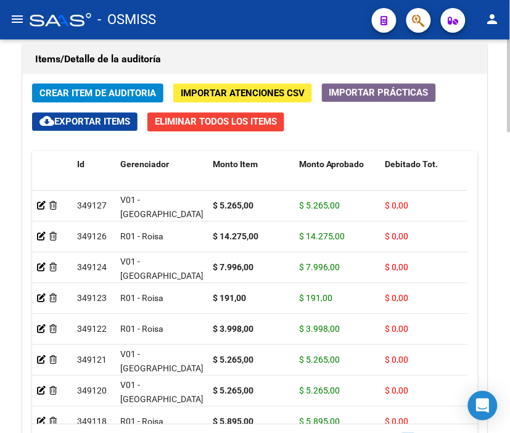
click at [226, 60] on h1 "Items/Detalle de la auditoría" at bounding box center [254, 59] width 439 height 20
click at [108, 88] on span "Crear Item de Auditoria" at bounding box center [97, 93] width 116 height 11
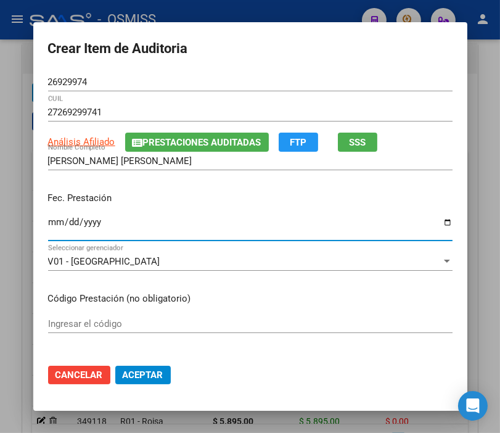
click at [48, 222] on input "Ingresar la fecha" at bounding box center [250, 227] width 404 height 20
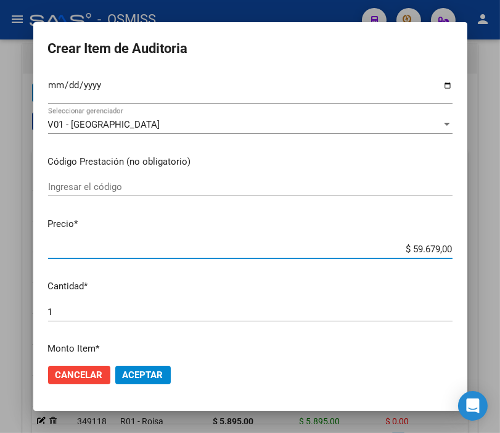
drag, startPoint x: 378, startPoint y: 245, endPoint x: 500, endPoint y: 245, distance: 122.0
click at [500, 245] on html "menu - OSMISS person Firma Express Padrón Padrón Ágil Análisis Afiliado Integra…" at bounding box center [250, 216] width 500 height 433
click at [137, 370] on span "Aceptar" at bounding box center [143, 374] width 41 height 11
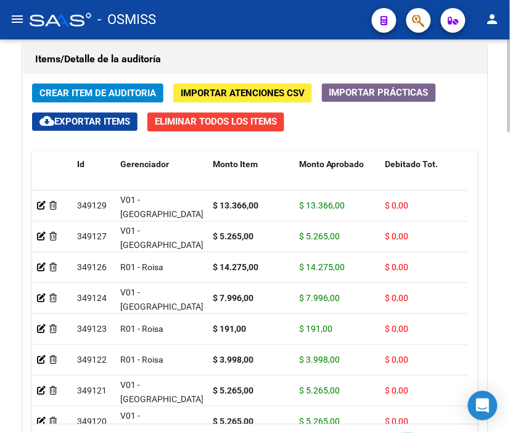
drag, startPoint x: 210, startPoint y: 59, endPoint x: 194, endPoint y: 63, distance: 16.6
click at [210, 59] on h1 "Items/Detalle de la auditoría" at bounding box center [254, 59] width 439 height 20
click at [94, 89] on span "Crear Item de Auditoria" at bounding box center [97, 93] width 116 height 11
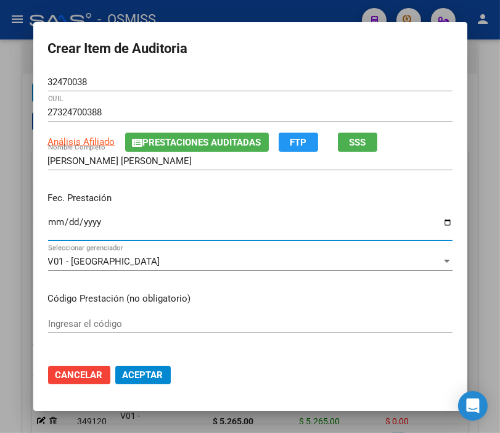
click at [48, 224] on input "Ingresar la fecha" at bounding box center [250, 227] width 404 height 20
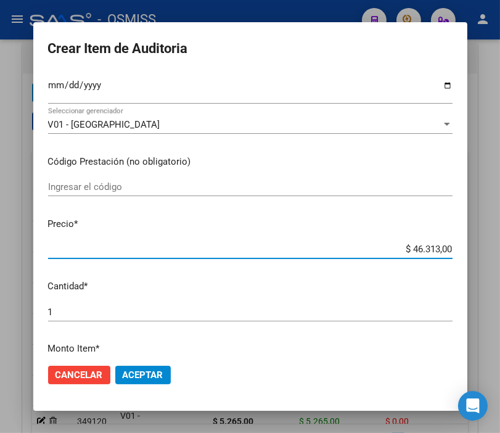
drag, startPoint x: 360, startPoint y: 243, endPoint x: 464, endPoint y: 245, distance: 103.6
click at [464, 245] on mat-dialog-content "32470038 Nro Documento 27324700388 CUIL Análisis Afiliado Prestaciones Auditada…" at bounding box center [250, 213] width 434 height 281
click at [131, 372] on span "Aceptar" at bounding box center [143, 374] width 41 height 11
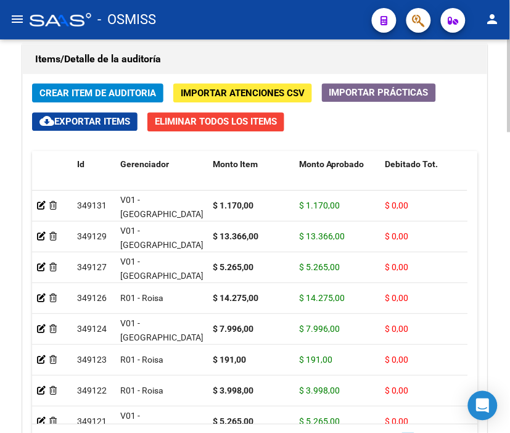
drag, startPoint x: 189, startPoint y: 66, endPoint x: 126, endPoint y: 76, distance: 64.2
click at [189, 66] on h1 "Items/Detalle de la auditoría" at bounding box center [254, 59] width 439 height 20
click at [91, 89] on span "Crear Item de Auditoria" at bounding box center [97, 93] width 116 height 11
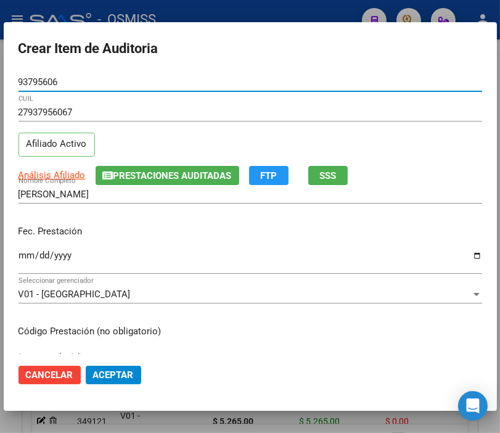
click at [25, 253] on input "Ingresar la fecha" at bounding box center [250, 260] width 464 height 20
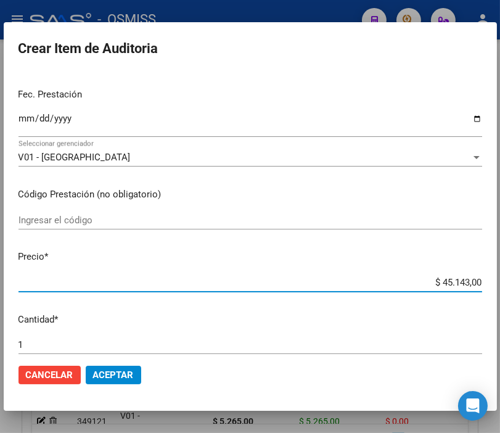
drag, startPoint x: 415, startPoint y: 278, endPoint x: 500, endPoint y: 279, distance: 85.1
click at [500, 279] on html "menu - OSMISS person Firma Express Padrón Padrón Ágil Análisis Afiliado Integra…" at bounding box center [250, 216] width 500 height 433
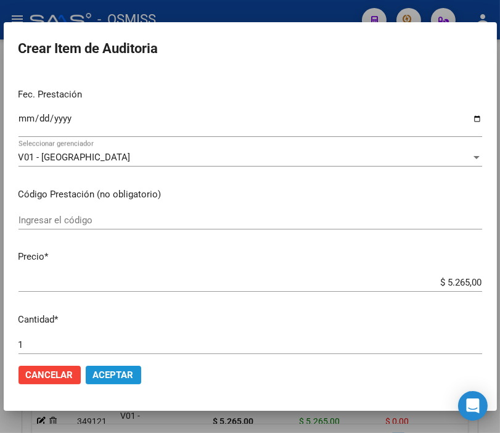
click at [126, 379] on span "Aceptar" at bounding box center [113, 374] width 41 height 11
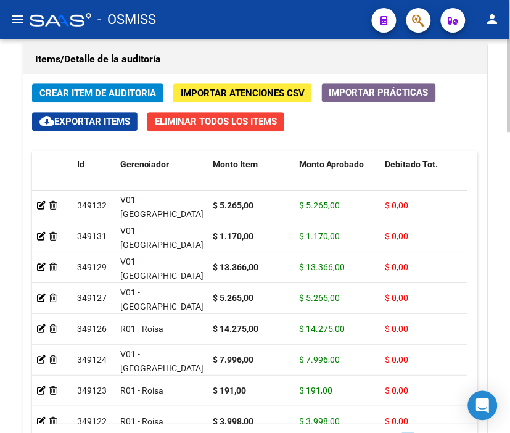
drag, startPoint x: 228, startPoint y: 39, endPoint x: 117, endPoint y: 76, distance: 116.8
click at [228, 39] on div "Información del área Cambiar de área a esta auditoría Area * Hospitales de Auto…" at bounding box center [255, 13] width 470 height 1047
click at [94, 94] on span "Crear Item de Auditoria" at bounding box center [97, 93] width 116 height 11
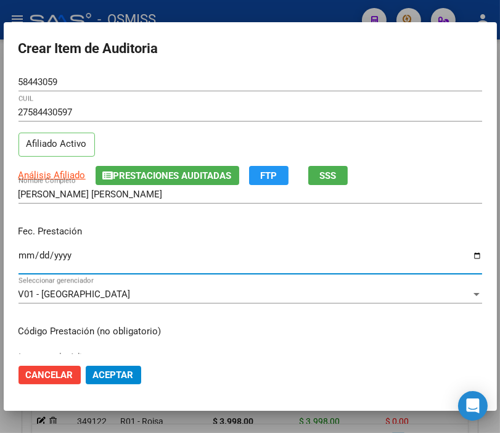
click at [20, 257] on input "Ingresar la fecha" at bounding box center [250, 260] width 464 height 20
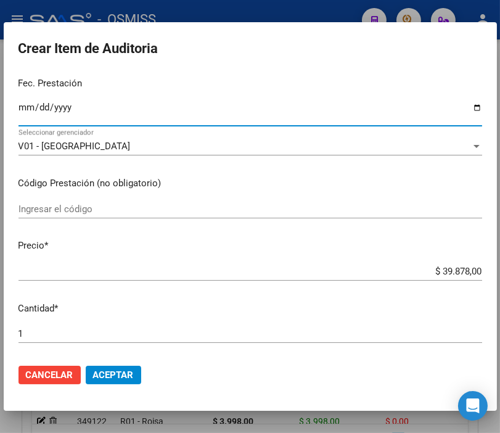
scroll to position [205, 0]
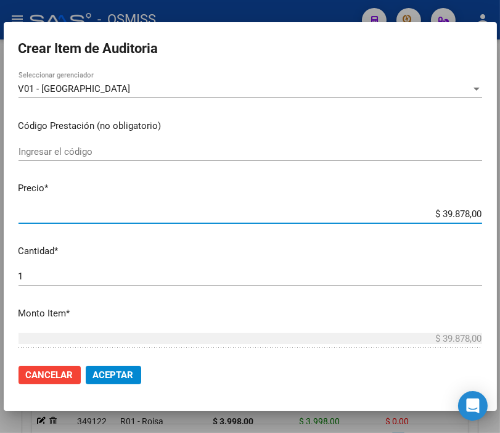
drag, startPoint x: 406, startPoint y: 210, endPoint x: 500, endPoint y: 211, distance: 94.9
click at [500, 211] on html "menu - OSMISS person Firma Express Padrón Padrón Ágil Análisis Afiliado Integra…" at bounding box center [250, 216] width 500 height 433
click at [119, 373] on span "Aceptar" at bounding box center [113, 374] width 41 height 11
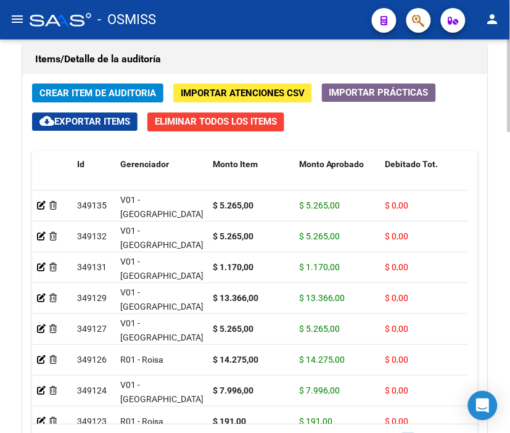
drag, startPoint x: 171, startPoint y: 65, endPoint x: 94, endPoint y: 83, distance: 79.2
click at [171, 65] on h1 "Items/Detalle de la auditoría" at bounding box center [254, 59] width 439 height 20
click at [81, 90] on span "Crear Item de Auditoria" at bounding box center [97, 93] width 116 height 11
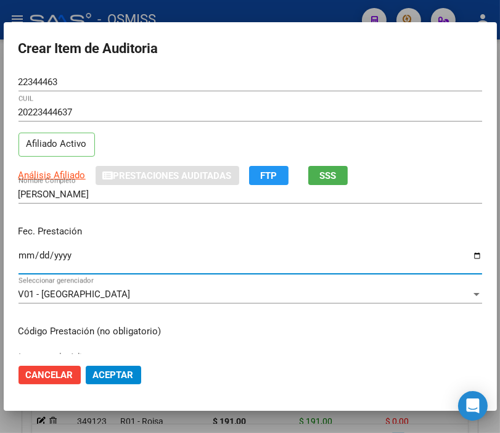
click at [26, 260] on input "Ingresar la fecha" at bounding box center [250, 260] width 464 height 20
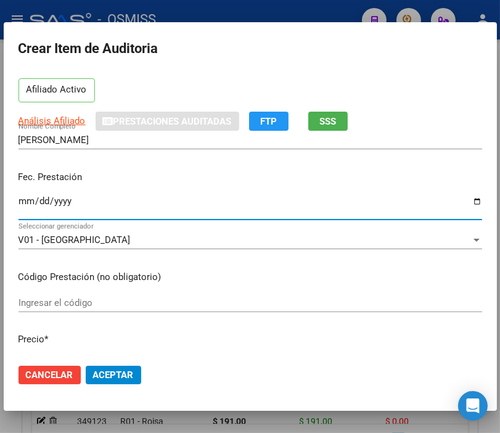
scroll to position [137, 0]
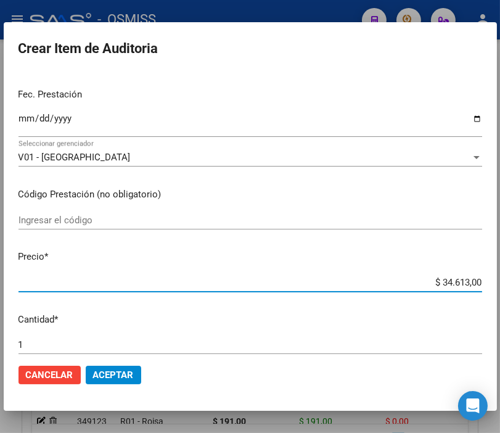
drag, startPoint x: 417, startPoint y: 279, endPoint x: 500, endPoint y: 287, distance: 84.2
click at [500, 287] on html "menu - OSMISS person Firma Express Padrón Padrón Ágil Análisis Afiliado Integra…" at bounding box center [250, 216] width 500 height 433
click at [117, 377] on span "Aceptar" at bounding box center [113, 374] width 41 height 11
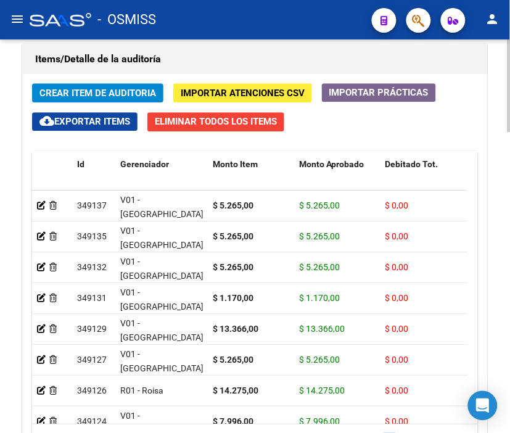
click at [223, 51] on h1 "Items/Detalle de la auditoría" at bounding box center [254, 59] width 439 height 20
click at [68, 86] on button "Crear Item de Auditoria" at bounding box center [97, 92] width 131 height 19
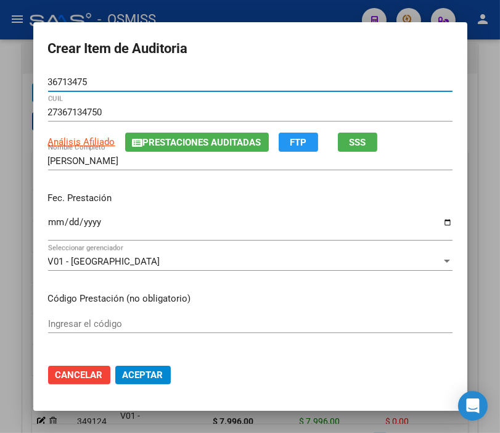
click at [52, 218] on input "Ingresar la fecha" at bounding box center [250, 227] width 404 height 20
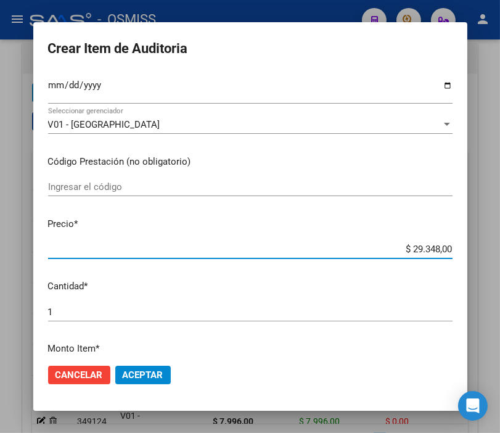
drag, startPoint x: 385, startPoint y: 247, endPoint x: 500, endPoint y: 245, distance: 115.9
click at [500, 245] on html "menu - OSMISS person Firma Express Padrón Padrón Ágil Análisis Afiliado Integra…" at bounding box center [250, 216] width 500 height 433
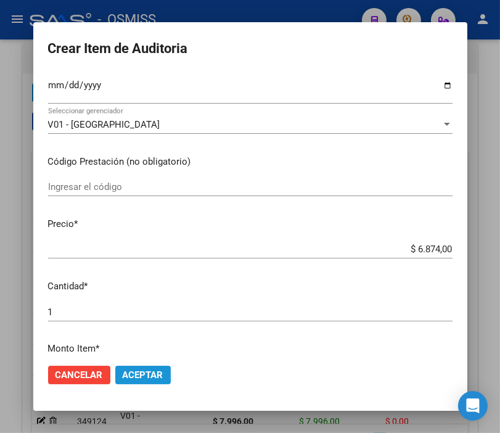
click at [136, 370] on span "Aceptar" at bounding box center [143, 374] width 41 height 11
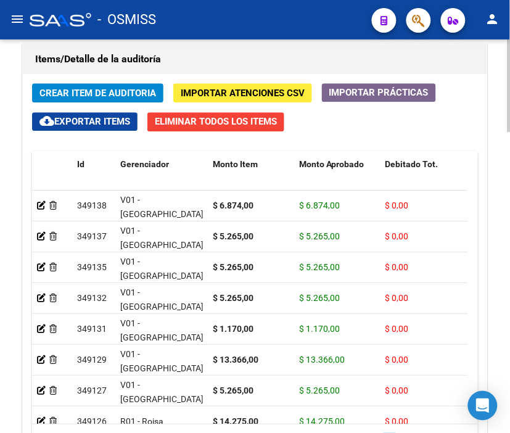
drag, startPoint x: 236, startPoint y: 69, endPoint x: 170, endPoint y: 71, distance: 66.0
click at [236, 69] on h1 "Items/Detalle de la auditoría" at bounding box center [254, 59] width 439 height 20
click at [22, 102] on div "Items/Detalle de la auditoría Crear Item de Auditoria Importar Atenciones CSV I…" at bounding box center [254, 268] width 465 height 449
click at [70, 91] on span "Crear Item de Auditoria" at bounding box center [97, 93] width 116 height 11
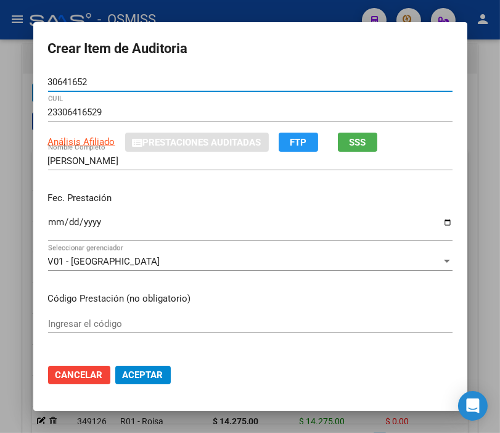
click at [48, 229] on input "Ingresar la fecha" at bounding box center [250, 227] width 404 height 20
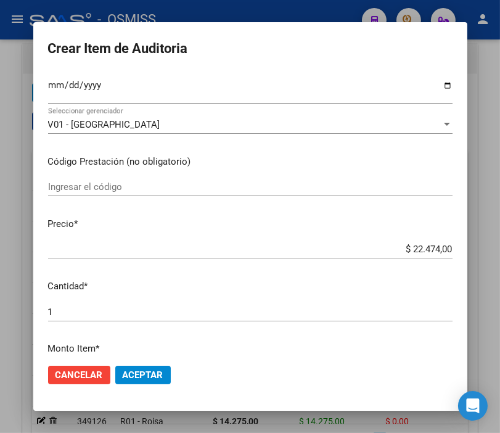
click at [388, 241] on div "$ 22.474,00 Ingresar el precio" at bounding box center [250, 249] width 404 height 18
drag, startPoint x: 388, startPoint y: 248, endPoint x: 479, endPoint y: 245, distance: 90.7
click at [479, 245] on div "Crear Item de Auditoria 30641652 Nro Documento 23306416529 CUIL Análisis Afilia…" at bounding box center [250, 216] width 500 height 433
click at [136, 377] on span "Aceptar" at bounding box center [143, 374] width 41 height 11
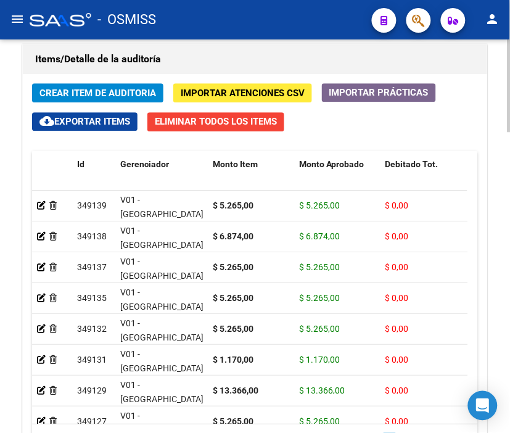
drag, startPoint x: 189, startPoint y: 69, endPoint x: 144, endPoint y: 74, distance: 45.3
click at [189, 69] on h1 "Items/Detalle de la auditoría" at bounding box center [254, 59] width 439 height 20
click at [88, 90] on span "Crear Item de Auditoria" at bounding box center [97, 93] width 116 height 11
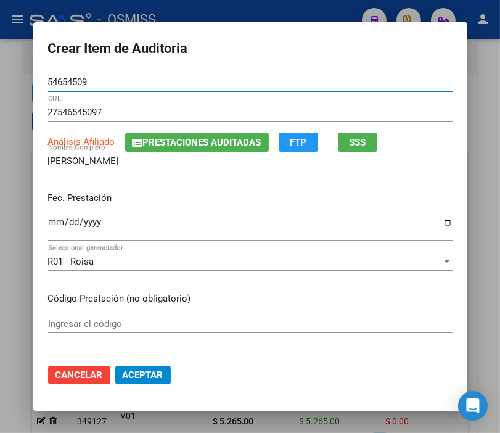
click at [50, 224] on input "Ingresar la fecha" at bounding box center [250, 227] width 404 height 20
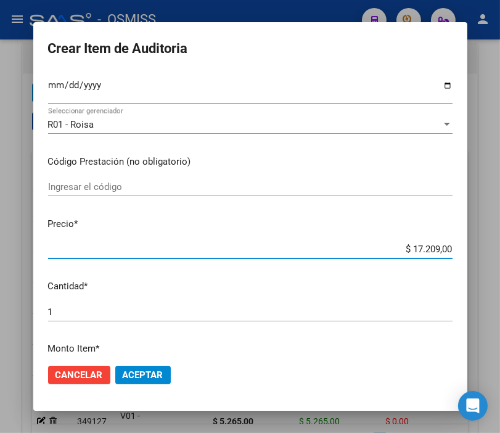
drag, startPoint x: 362, startPoint y: 247, endPoint x: 500, endPoint y: 247, distance: 138.1
click at [500, 247] on html "menu - OSMISS person Firma Express Padrón Padrón Ágil Análisis Afiliado Integra…" at bounding box center [250, 216] width 500 height 433
click at [122, 366] on button "Aceptar" at bounding box center [142, 375] width 55 height 18
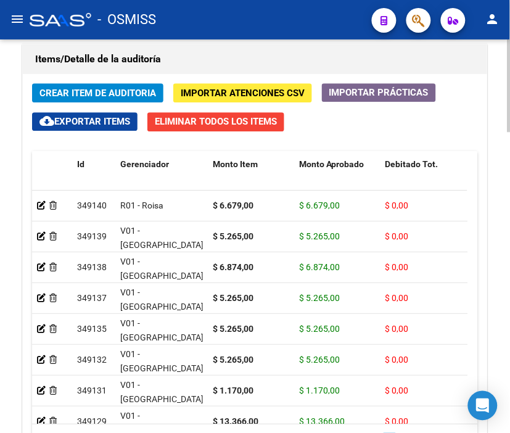
click at [221, 88] on span "Importar Atenciones CSV" at bounding box center [243, 93] width 124 height 11
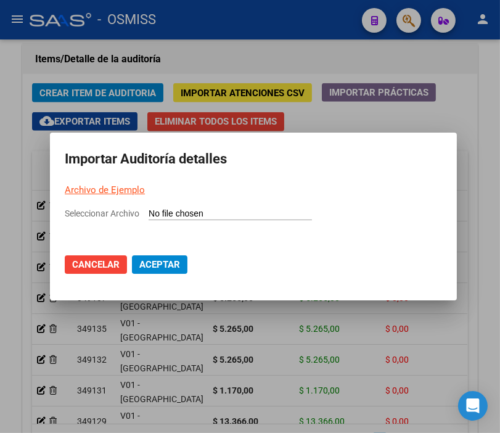
click at [89, 263] on span "Cancelar" at bounding box center [95, 264] width 47 height 11
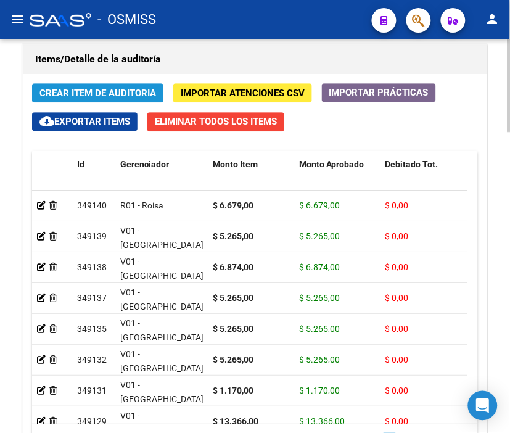
click at [76, 94] on span "Crear Item de Auditoria" at bounding box center [97, 93] width 116 height 11
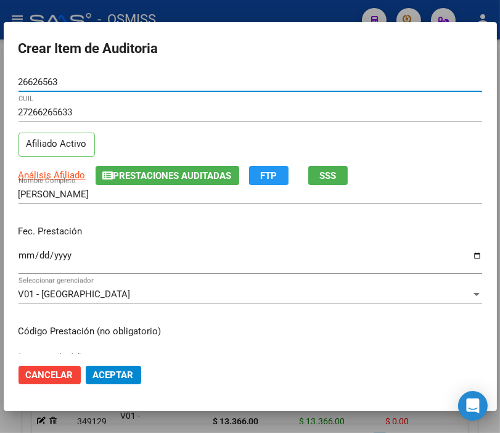
click at [26, 254] on input "Ingresar la fecha" at bounding box center [250, 260] width 464 height 20
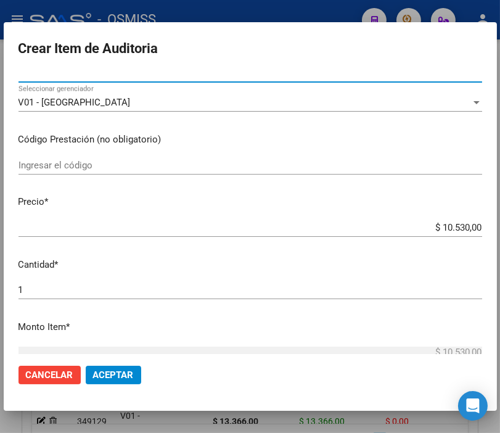
scroll to position [205, 0]
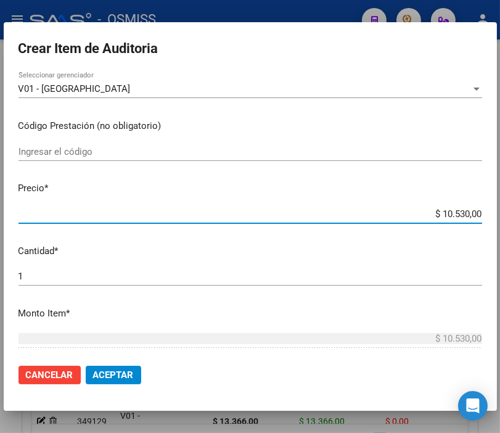
drag, startPoint x: 404, startPoint y: 211, endPoint x: 500, endPoint y: 211, distance: 96.8
click at [500, 211] on html "menu - OSMISS person Firma Express Padrón Padrón Ágil Análisis Afiliado Integra…" at bounding box center [250, 216] width 500 height 433
click at [120, 377] on span "Aceptar" at bounding box center [113, 374] width 41 height 11
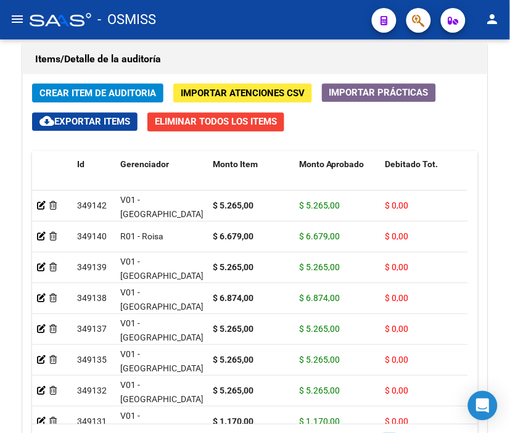
click at [211, 29] on div "- OSMISS" at bounding box center [196, 19] width 332 height 27
click at [103, 88] on span "Crear Item de Auditoria" at bounding box center [97, 93] width 116 height 11
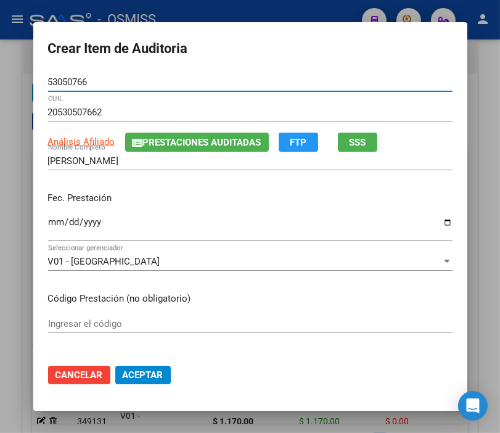
click at [48, 225] on input "Ingresar la fecha" at bounding box center [250, 227] width 404 height 20
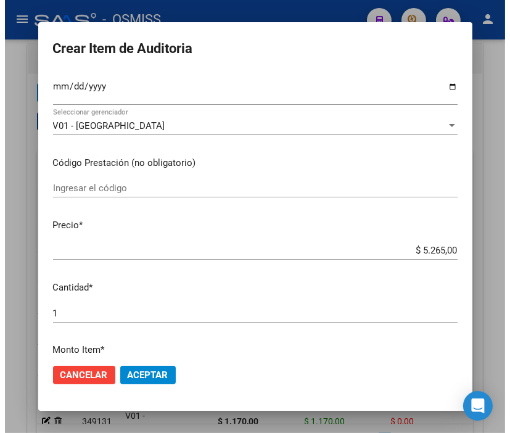
scroll to position [137, 0]
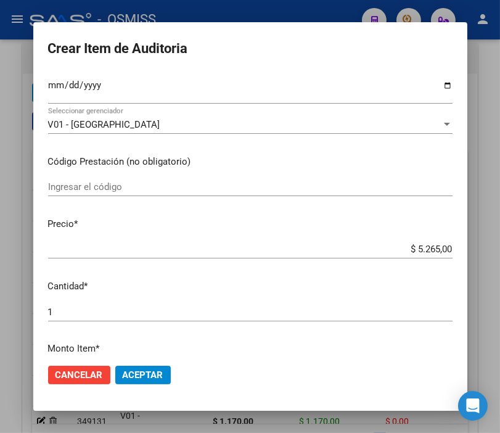
click at [145, 377] on span "Aceptar" at bounding box center [143, 374] width 41 height 11
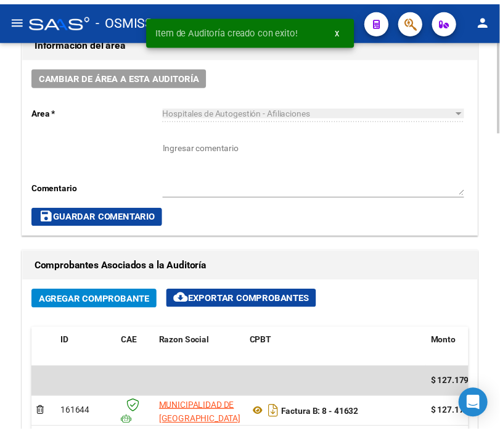
scroll to position [590, 0]
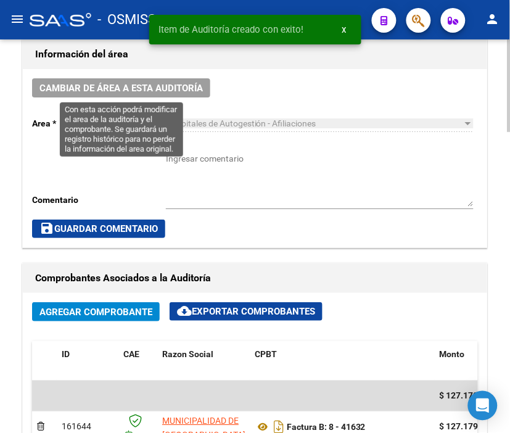
click at [146, 79] on button "Cambiar de área a esta auditoría" at bounding box center [121, 87] width 178 height 19
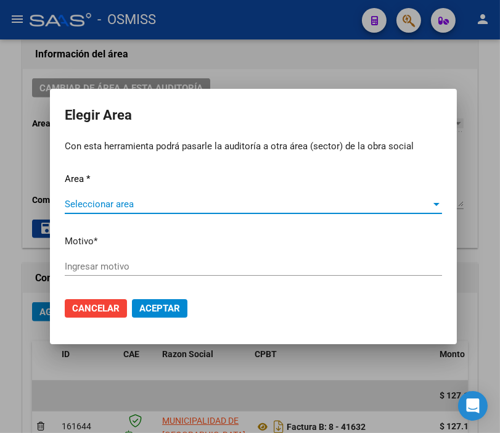
click at [103, 203] on span "Seleccionar area" at bounding box center [248, 203] width 366 height 11
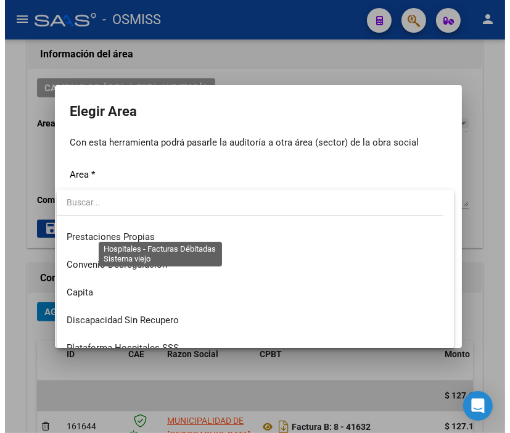
scroll to position [137, 0]
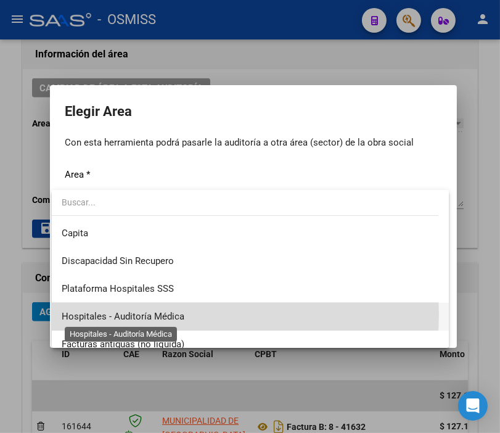
click at [164, 314] on span "Hospitales - Auditoría Médica" at bounding box center [123, 316] width 123 height 11
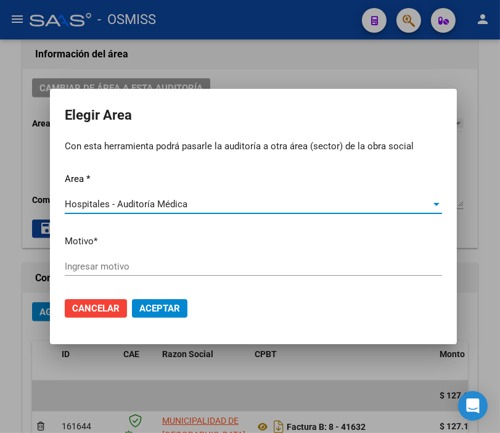
click at [107, 274] on div "Ingresar motivo" at bounding box center [253, 266] width 377 height 18
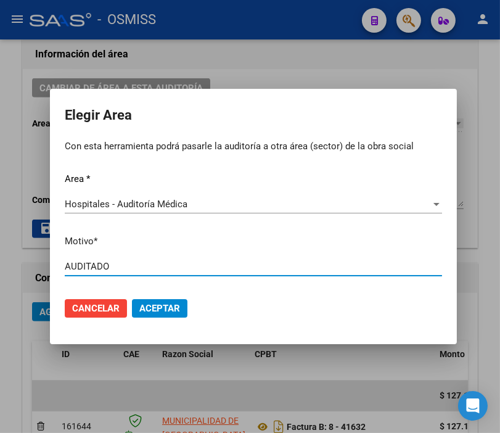
click at [164, 305] on span "Aceptar" at bounding box center [159, 308] width 41 height 11
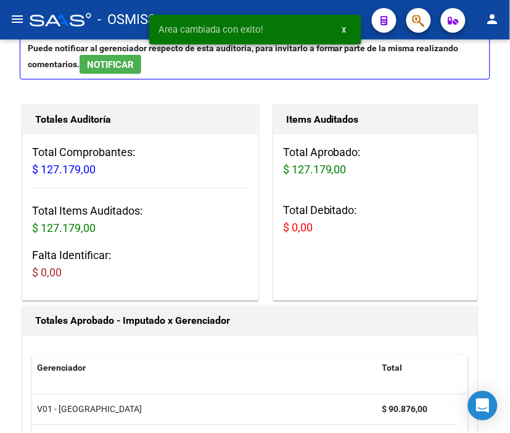
scroll to position [0, 0]
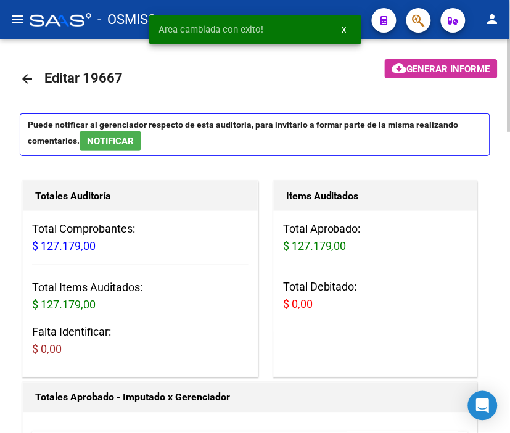
click at [22, 72] on mat-icon "arrow_back" at bounding box center [27, 78] width 15 height 15
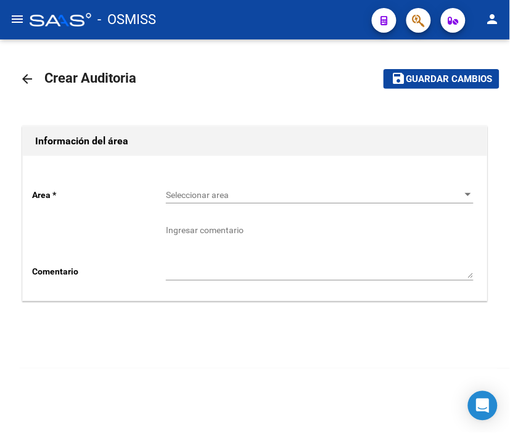
click at [204, 190] on span "Seleccionar area" at bounding box center [314, 195] width 296 height 10
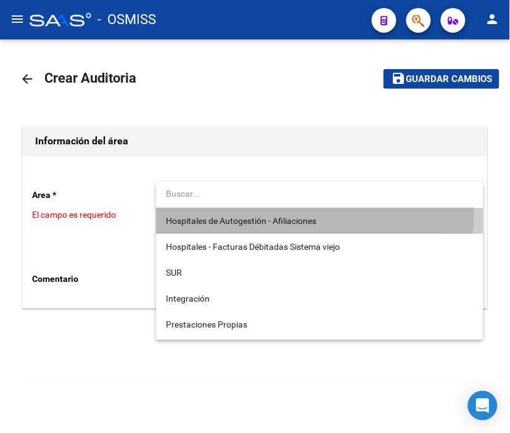
click at [223, 212] on span "Hospitales de Autogestión - Afiliaciones" at bounding box center [320, 221] width 308 height 26
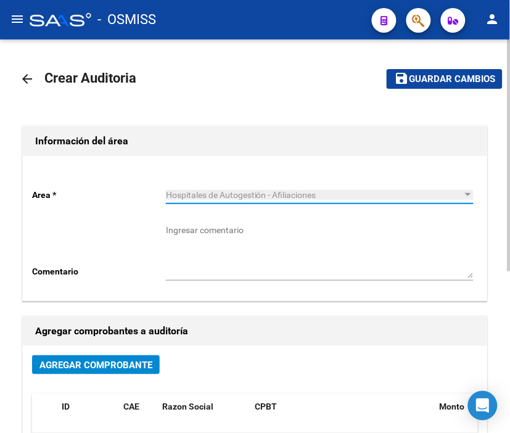
click at [122, 364] on span "Agregar Comprobante" at bounding box center [95, 364] width 113 height 11
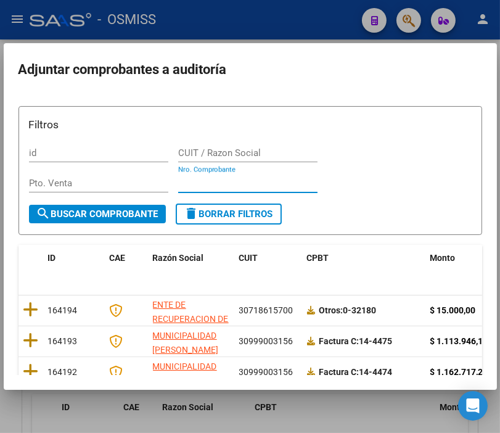
click at [208, 181] on input "Nro. Comprobante" at bounding box center [247, 183] width 139 height 11
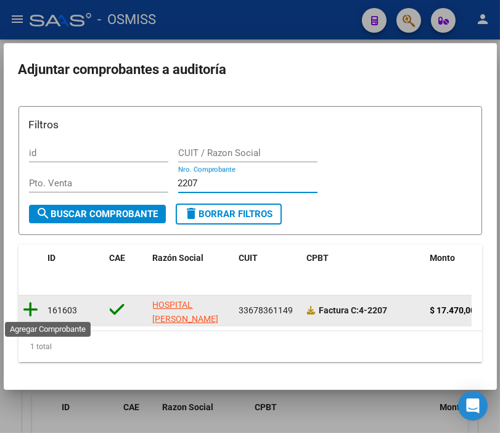
click at [35, 313] on icon at bounding box center [30, 309] width 15 height 17
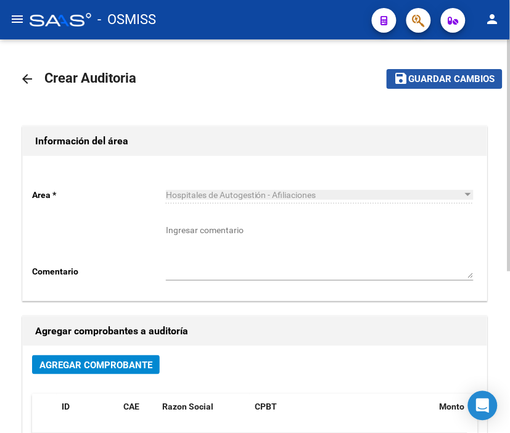
click at [431, 76] on span "Guardar cambios" at bounding box center [452, 79] width 86 height 11
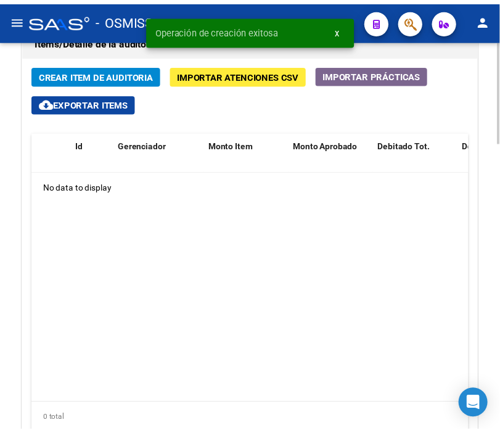
scroll to position [958, 0]
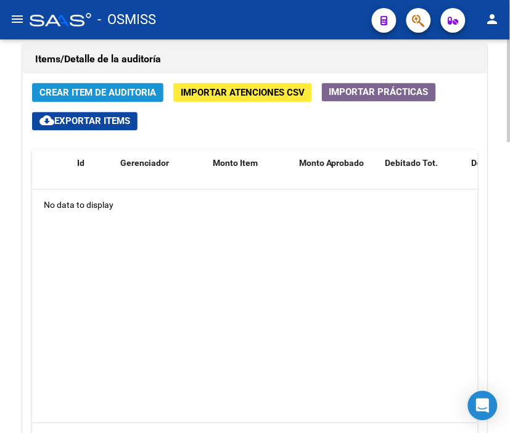
click at [89, 96] on span "Crear Item de Auditoria" at bounding box center [97, 93] width 116 height 11
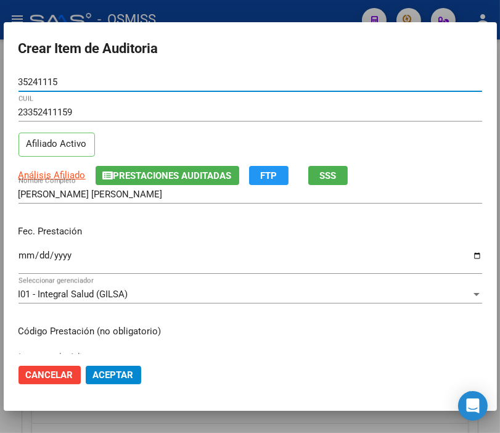
click at [27, 256] on input "Ingresar la fecha" at bounding box center [250, 260] width 464 height 20
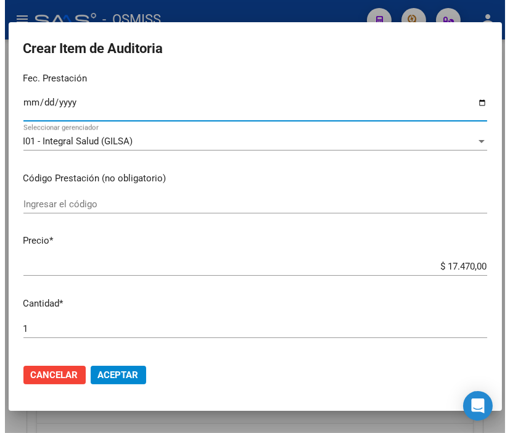
scroll to position [205, 0]
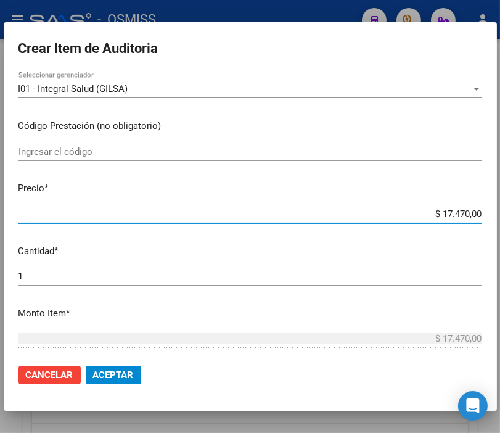
drag, startPoint x: 418, startPoint y: 210, endPoint x: 500, endPoint y: 211, distance: 82.6
click at [500, 211] on html "menu - OSMISS person Firma Express Padrón Padrón Ágil Análisis Afiliado Integra…" at bounding box center [250, 216] width 500 height 433
click at [124, 379] on span "Aceptar" at bounding box center [113, 374] width 41 height 11
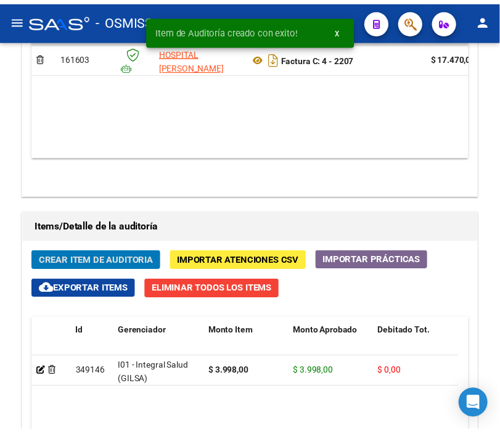
scroll to position [1126, 0]
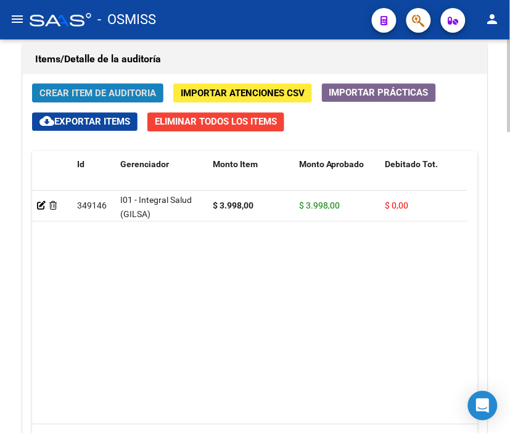
click at [105, 94] on span "Crear Item de Auditoria" at bounding box center [97, 93] width 116 height 11
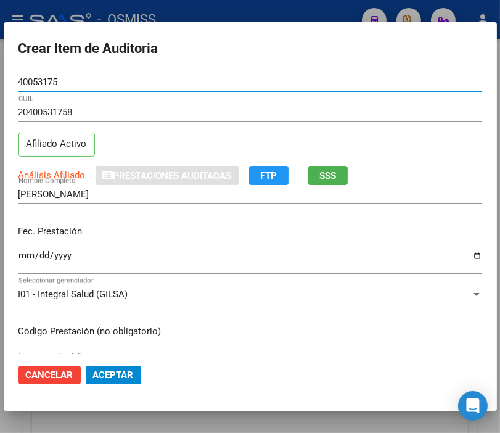
click at [23, 255] on input "Ingresar la fecha" at bounding box center [250, 260] width 464 height 20
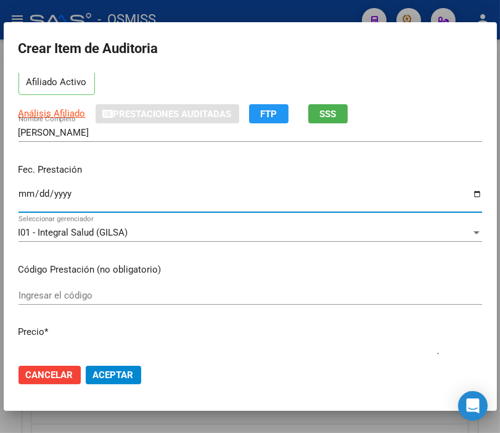
scroll to position [205, 0]
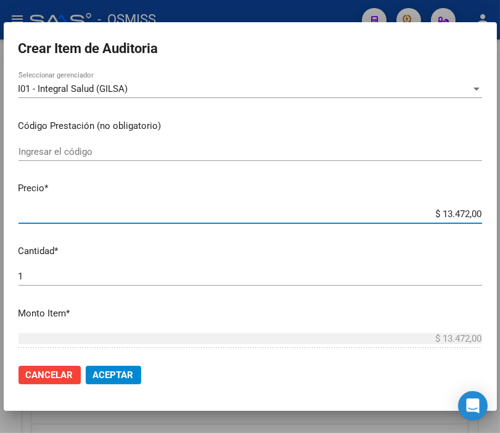
drag, startPoint x: 399, startPoint y: 218, endPoint x: 500, endPoint y: 216, distance: 101.1
click at [500, 216] on html "menu - OSMISS person Firma Express Padrón Padrón Ágil Análisis Afiliado Integra…" at bounding box center [250, 216] width 500 height 433
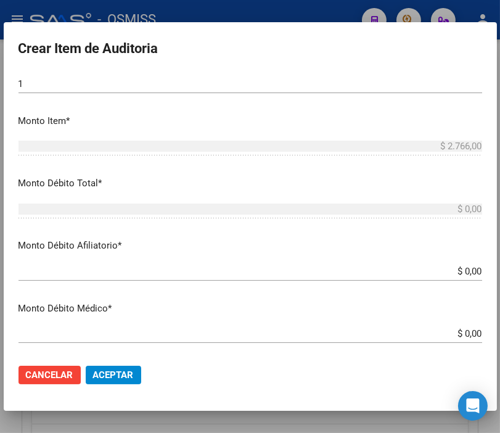
scroll to position [411, 0]
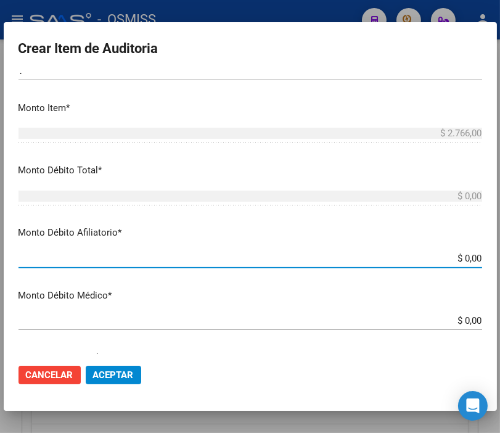
drag, startPoint x: 440, startPoint y: 259, endPoint x: 500, endPoint y: 268, distance: 61.1
click at [500, 268] on html "menu - OSMISS person Firma Express Padrón Padrón Ágil Análisis Afiliado Integra…" at bounding box center [250, 216] width 500 height 433
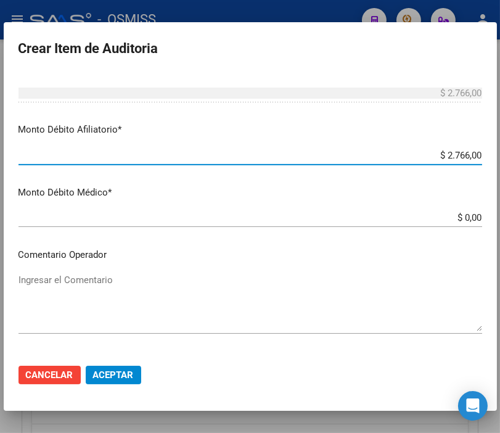
scroll to position [547, 0]
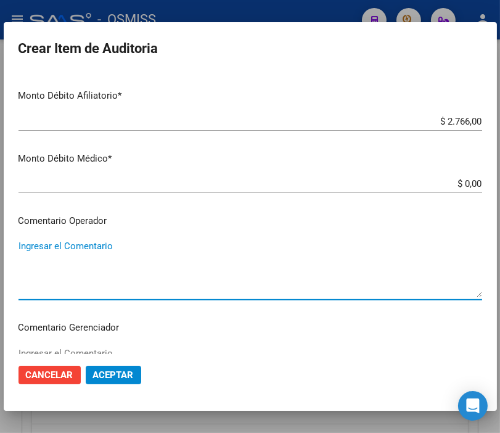
click at [94, 244] on textarea "Ingresar el Comentario" at bounding box center [250, 268] width 464 height 58
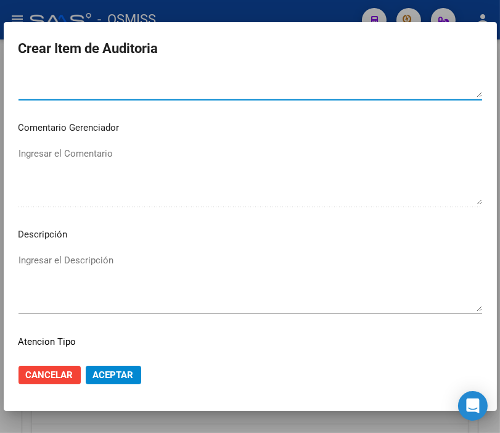
scroll to position [753, 0]
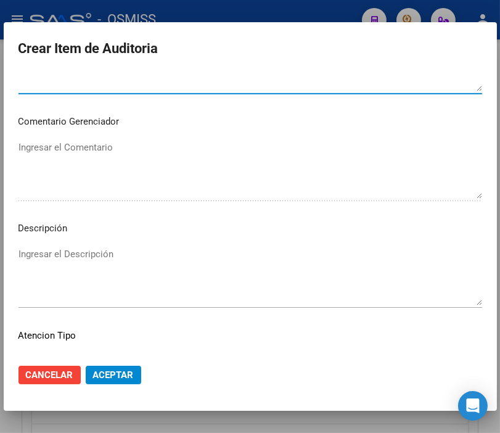
click at [49, 248] on textarea "Ingresar el Descripción" at bounding box center [250, 276] width 464 height 58
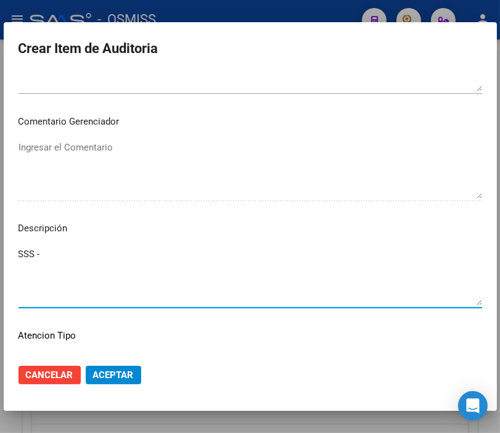
paste textarea "OBRA SOCIAL DEL PERSONAL DE LA ACTIVIDAD DEL TURF"
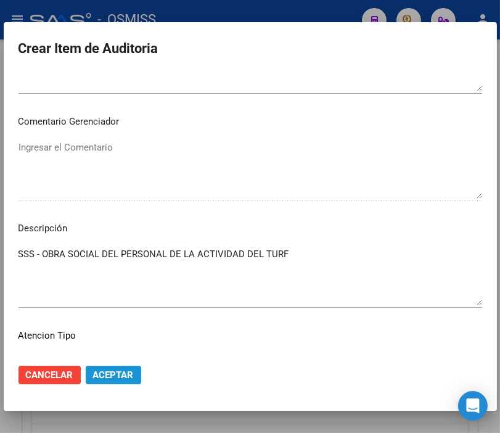
click at [120, 378] on span "Aceptar" at bounding box center [113, 374] width 41 height 11
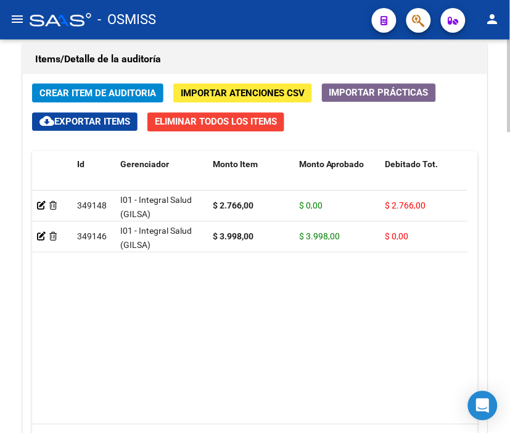
click at [108, 95] on span "Crear Item de Auditoria" at bounding box center [97, 93] width 116 height 11
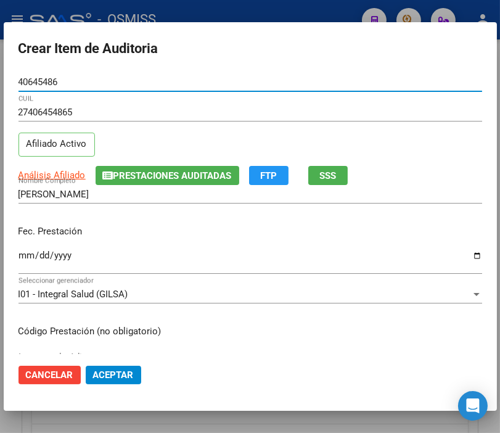
click at [27, 258] on input "Ingresar la fecha" at bounding box center [250, 260] width 464 height 20
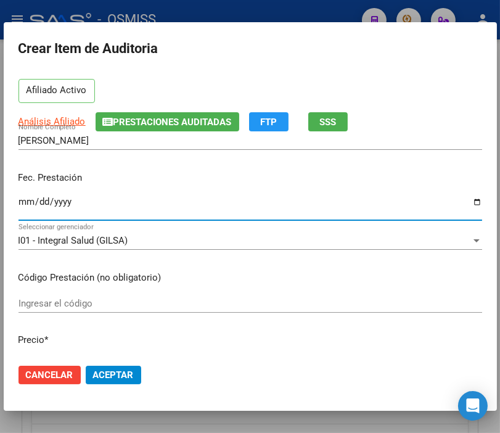
scroll to position [137, 0]
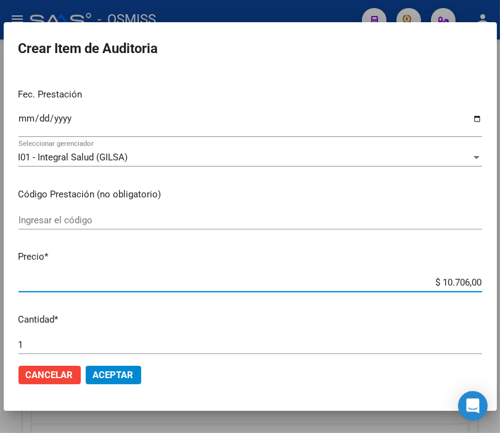
drag, startPoint x: 404, startPoint y: 286, endPoint x: 495, endPoint y: 281, distance: 90.7
click at [495, 281] on mat-dialog-content "40645486 Nro Documento 27406454865 CUIL Afiliado Activo Análisis Afiliado Prest…" at bounding box center [250, 213] width 493 height 281
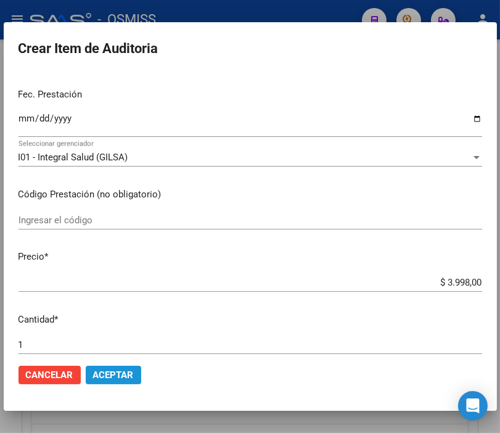
click at [109, 373] on span "Aceptar" at bounding box center [113, 374] width 41 height 11
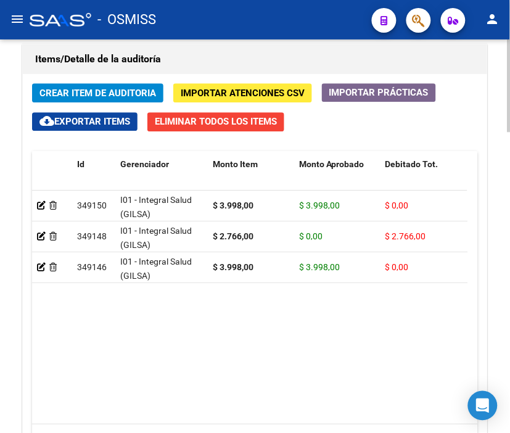
click at [94, 95] on span "Crear Item de Auditoria" at bounding box center [97, 93] width 116 height 11
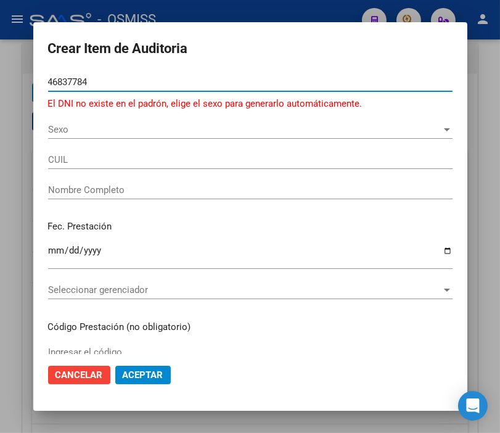
click at [57, 126] on span "Sexo" at bounding box center [244, 129] width 393 height 11
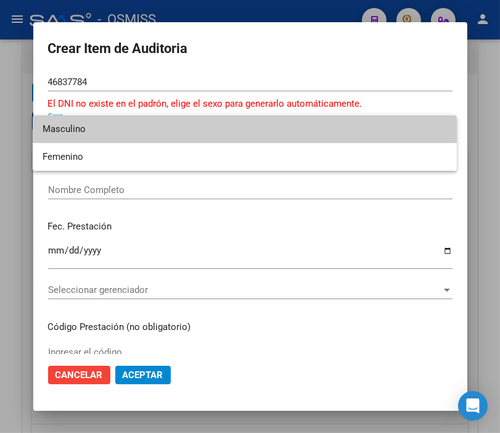
click at [57, 128] on span "Masculino" at bounding box center [245, 129] width 404 height 28
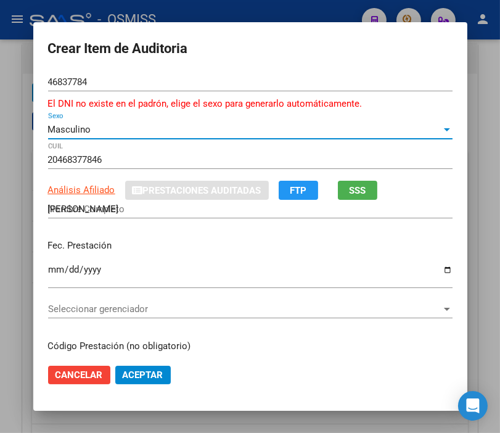
click at [48, 271] on input "Ingresar la fecha" at bounding box center [250, 274] width 404 height 20
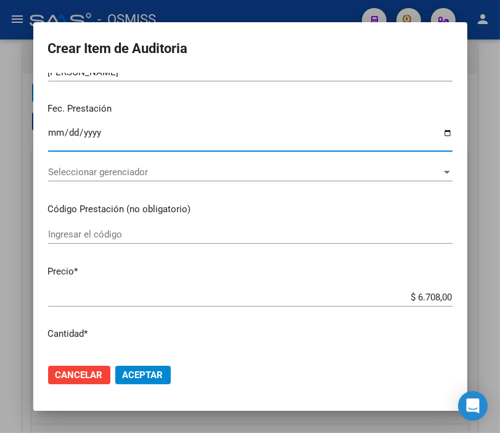
click at [118, 175] on span "Seleccionar gerenciador" at bounding box center [244, 171] width 393 height 11
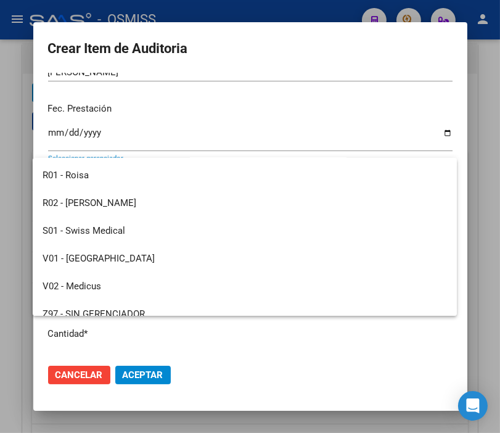
scroll to position [341, 0]
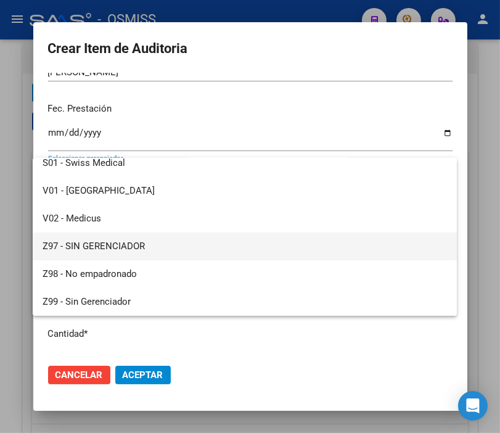
click at [99, 244] on span "Z97 - SIN GERENCIADOR" at bounding box center [245, 246] width 404 height 28
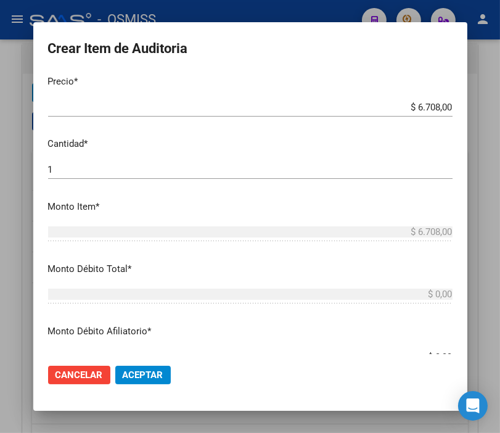
scroll to position [342, 0]
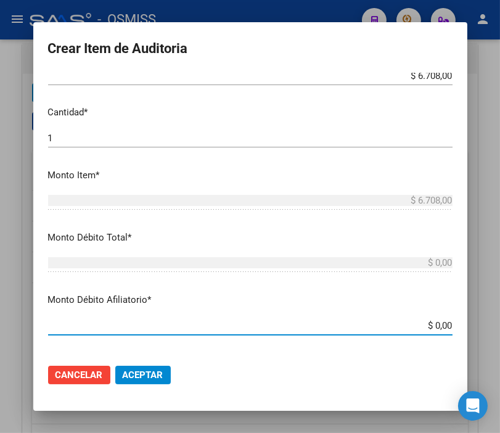
drag, startPoint x: 399, startPoint y: 336, endPoint x: 500, endPoint y: 343, distance: 101.3
click at [500, 343] on html "menu - OSMISS person Firma Express Padrón Padrón Ágil Análisis Afiliado Integra…" at bounding box center [250, 216] width 500 height 433
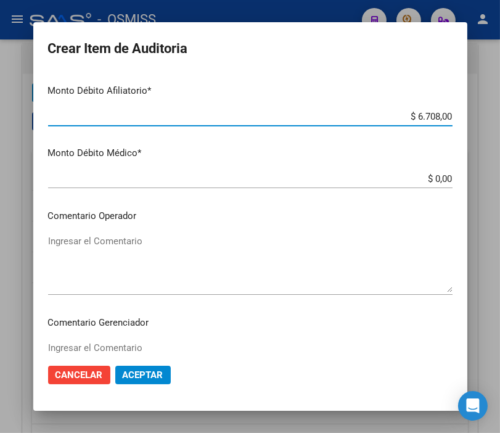
scroll to position [635, 0]
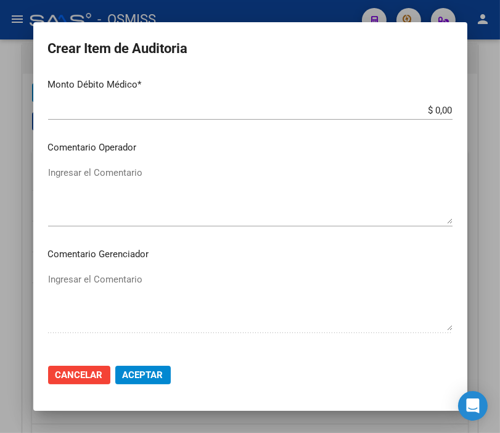
click at [134, 169] on textarea "Ingresar el Comentario" at bounding box center [250, 195] width 404 height 58
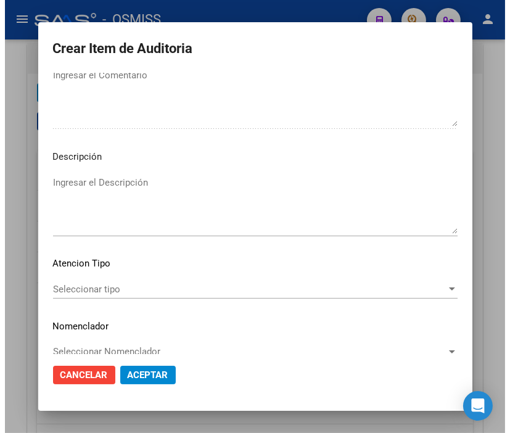
scroll to position [841, 0]
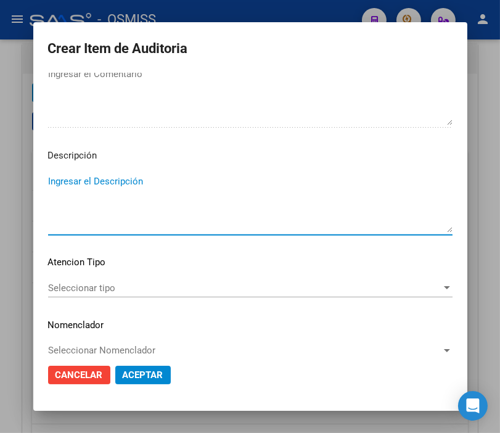
click at [84, 185] on textarea "Ingresar el Descripción" at bounding box center [250, 203] width 404 height 58
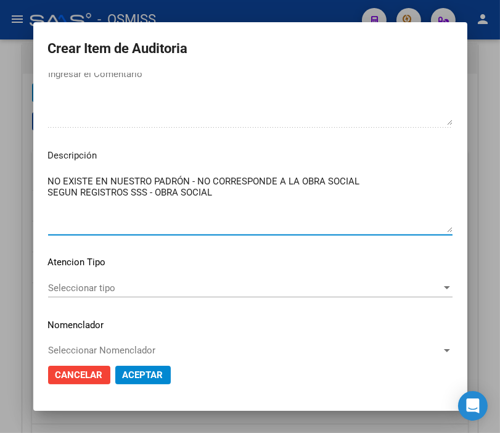
paste textarea "0-0300-9"
click at [158, 373] on button "Aceptar" at bounding box center [142, 375] width 55 height 18
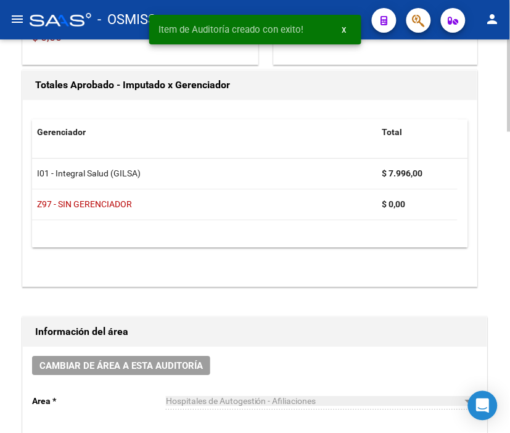
scroll to position [0, 0]
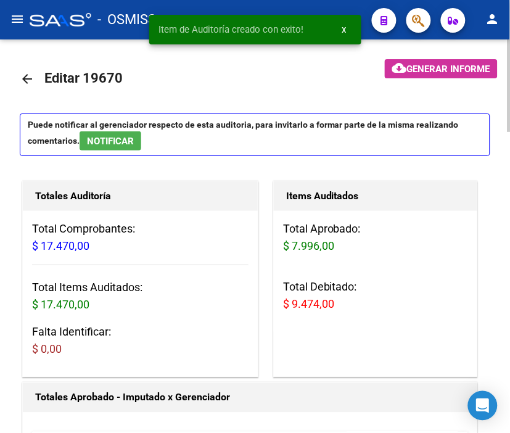
click at [419, 63] on span "cloud_download Generar informe" at bounding box center [441, 68] width 98 height 11
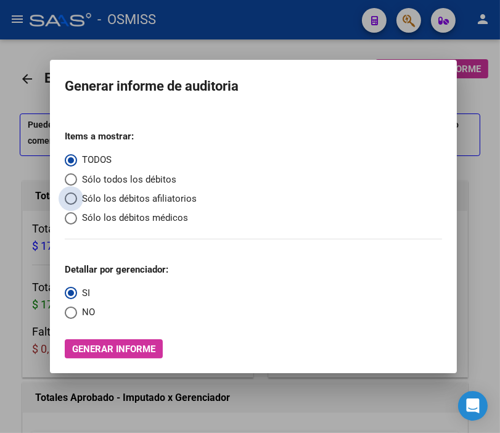
click at [102, 195] on span "Sólo los débitos afiliatorios" at bounding box center [137, 199] width 120 height 14
click at [77, 195] on input "Sólo los débitos afiliatorios" at bounding box center [71, 198] width 12 height 12
click at [79, 309] on span "NO" at bounding box center [86, 312] width 18 height 14
click at [77, 309] on input "NO" at bounding box center [71, 312] width 12 height 12
click at [104, 343] on span "Generar informe" at bounding box center [113, 348] width 83 height 11
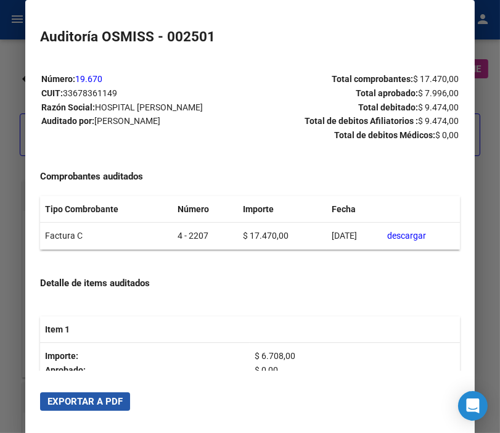
click at [91, 404] on span "Exportar a PDF" at bounding box center [84, 401] width 75 height 11
click at [12, 71] on div at bounding box center [250, 216] width 500 height 433
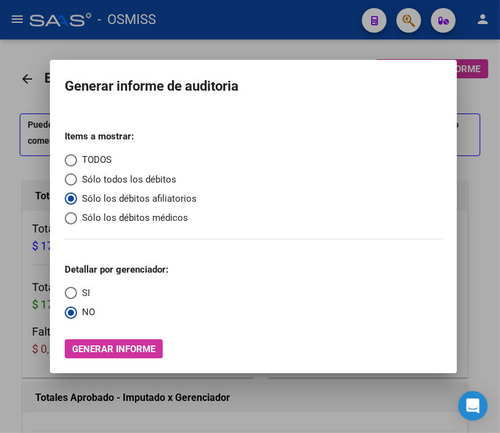
click at [12, 71] on div at bounding box center [250, 216] width 500 height 433
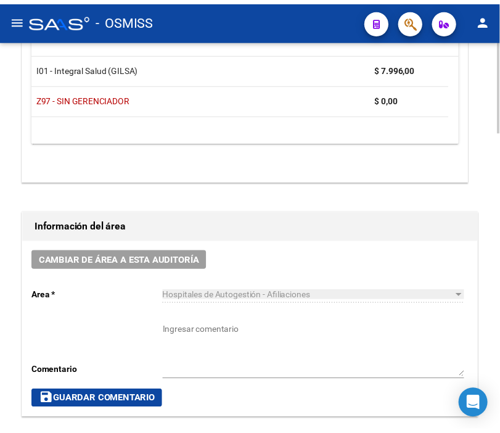
scroll to position [479, 0]
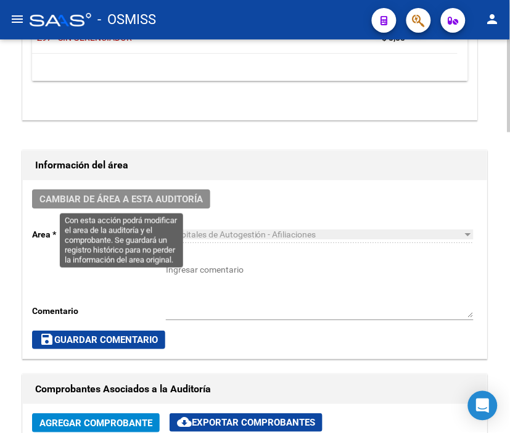
click at [171, 200] on span "Cambiar de área a esta auditoría" at bounding box center [120, 199] width 163 height 11
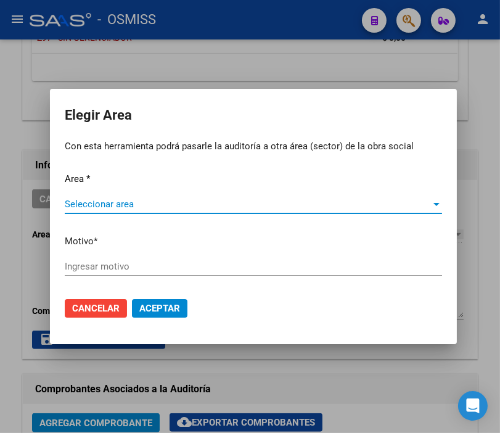
click at [121, 205] on span "Seleccionar area" at bounding box center [248, 203] width 366 height 11
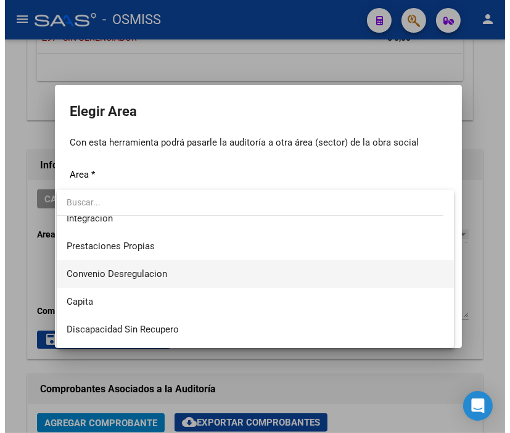
scroll to position [205, 0]
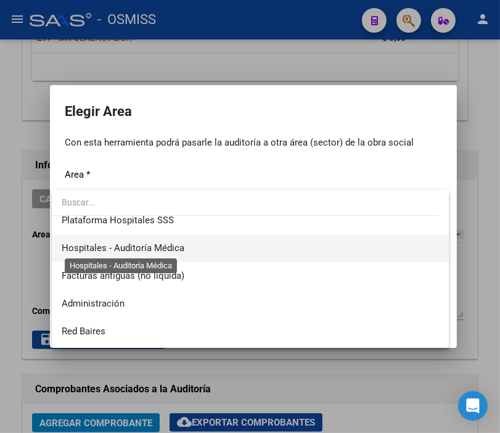
click at [168, 243] on span "Hospitales - Auditoría Médica" at bounding box center [123, 247] width 123 height 11
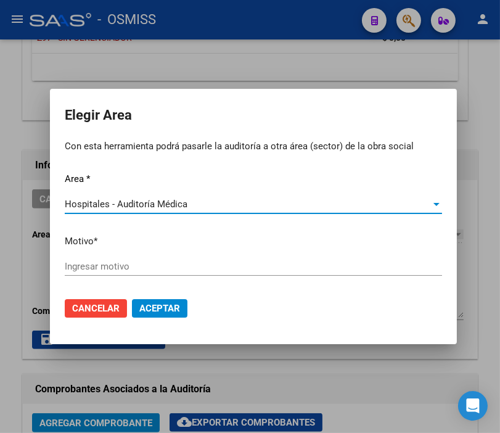
click at [117, 265] on input "Ingresar motivo" at bounding box center [253, 266] width 377 height 11
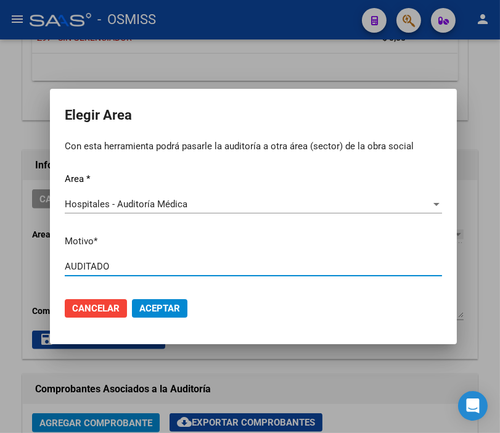
click at [143, 305] on span "Aceptar" at bounding box center [159, 308] width 41 height 11
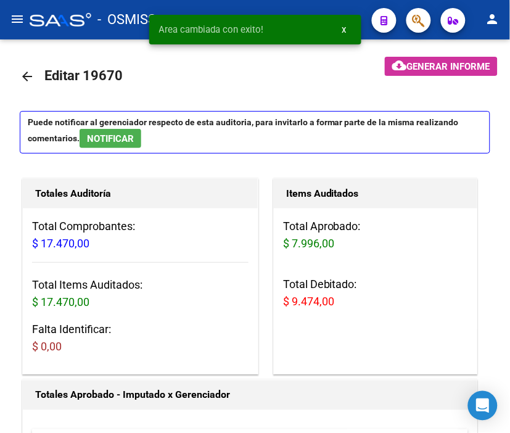
scroll to position [0, 0]
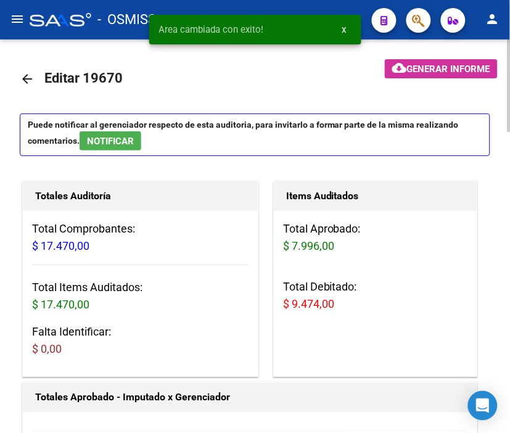
click at [20, 78] on mat-icon "arrow_back" at bounding box center [27, 78] width 15 height 15
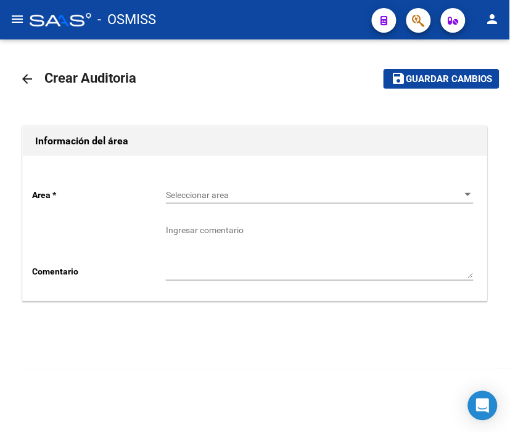
click at [30, 70] on link "arrow_back" at bounding box center [32, 78] width 25 height 29
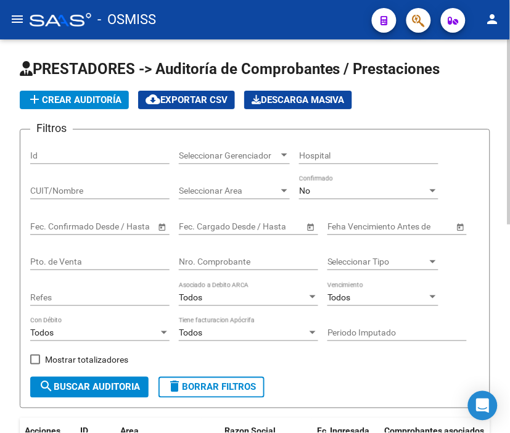
click at [198, 259] on input "Nro. Comprobante" at bounding box center [248, 261] width 139 height 10
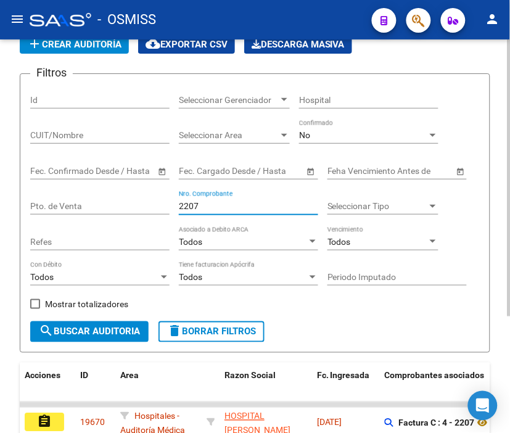
scroll to position [165, 0]
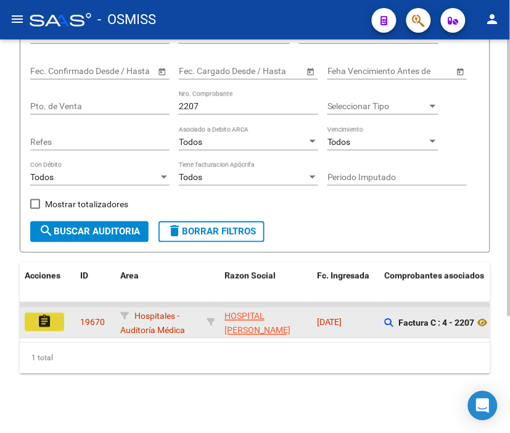
click at [49, 314] on mat-icon "assignment" at bounding box center [44, 321] width 15 height 15
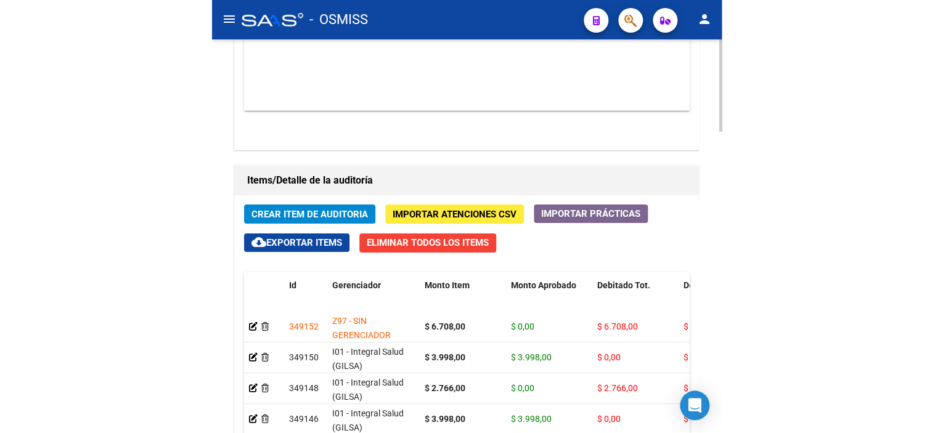
scroll to position [1027, 0]
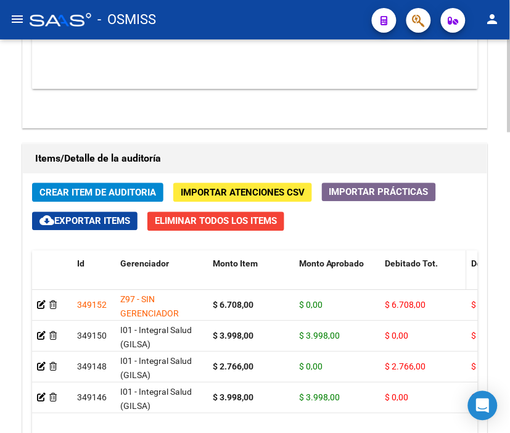
click at [409, 268] on span "Debitado Tot." at bounding box center [411, 263] width 53 height 10
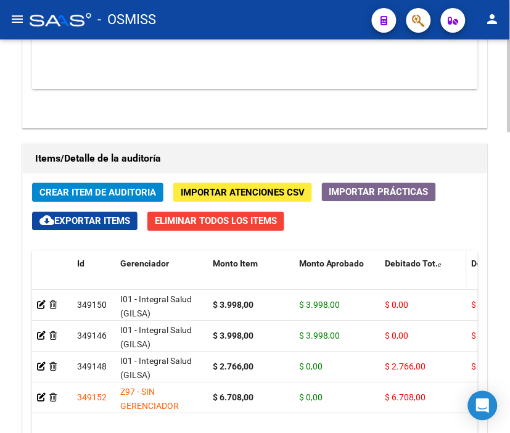
click at [409, 268] on span "Debitado Tot." at bounding box center [411, 263] width 53 height 10
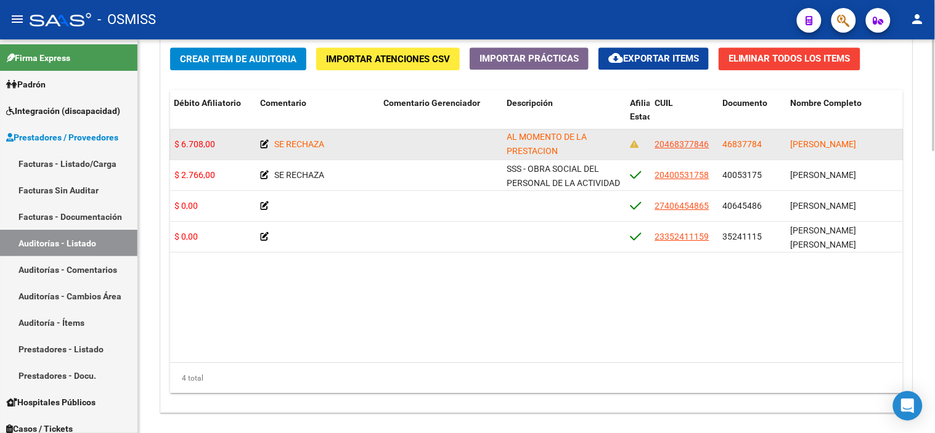
scroll to position [1, 0]
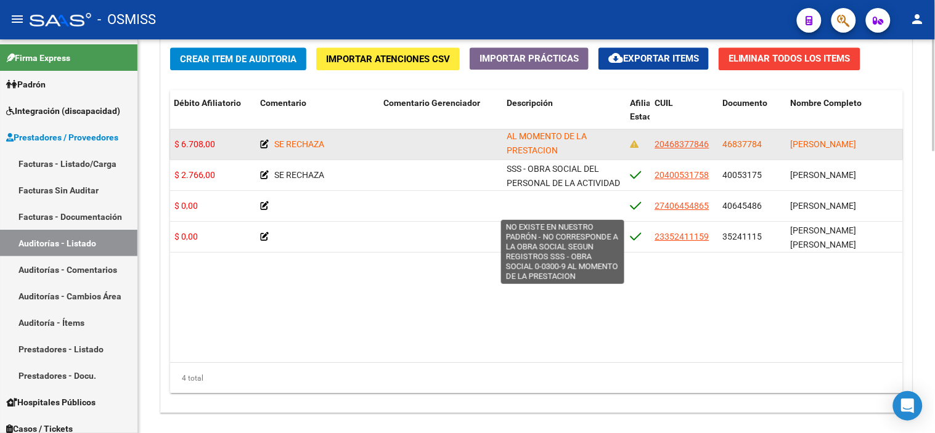
drag, startPoint x: 508, startPoint y: 136, endPoint x: 586, endPoint y: 152, distance: 79.3
click at [509, 152] on div "NO EXISTE EN NUESTRO PADRÓN - NO CORRESPONDE A LA OBRA SOCIAL SEGUN REGISTROS S…" at bounding box center [563, 144] width 113 height 26
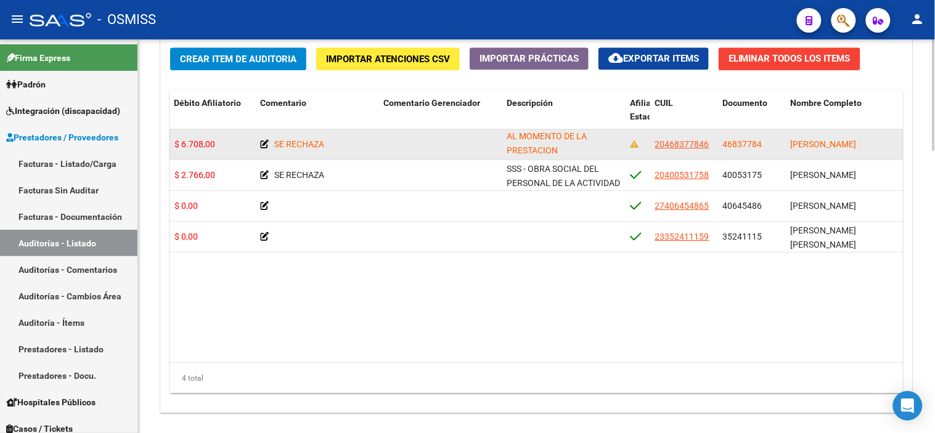
copy span "NO EXISTE EN NUESTRO PADRÓN - NO CORRESPONDE A LA OBRA SOCIAL SEGUN REGISTROS S…"
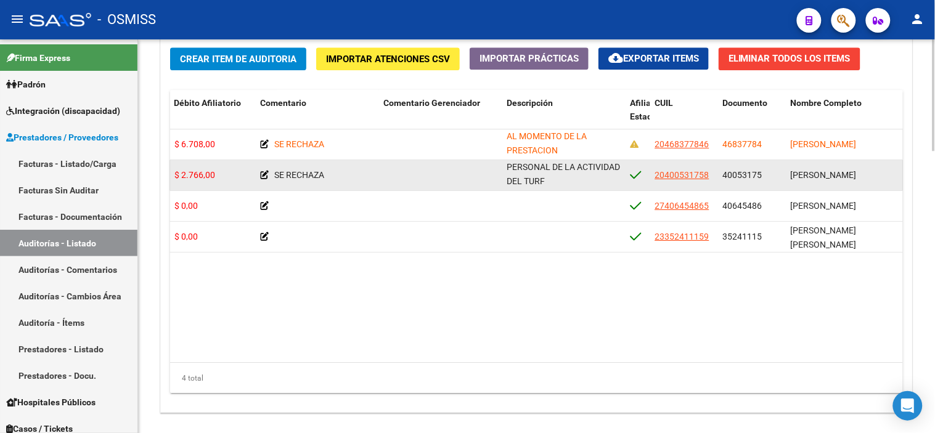
drag, startPoint x: 507, startPoint y: 168, endPoint x: 605, endPoint y: 186, distance: 100.2
click at [509, 186] on div "SSS - OBRA SOCIAL DEL PERSONAL DE LA ACTIVIDAD DEL TURF" at bounding box center [563, 174] width 113 height 26
copy span "SSS - OBRA SOCIAL DEL PERSONAL DE LA ACTIVIDAD DEL TURF"
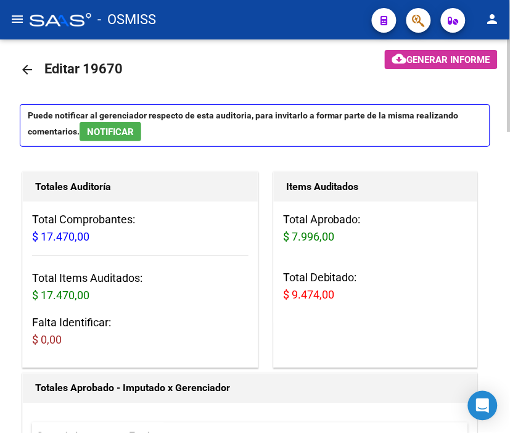
scroll to position [0, 0]
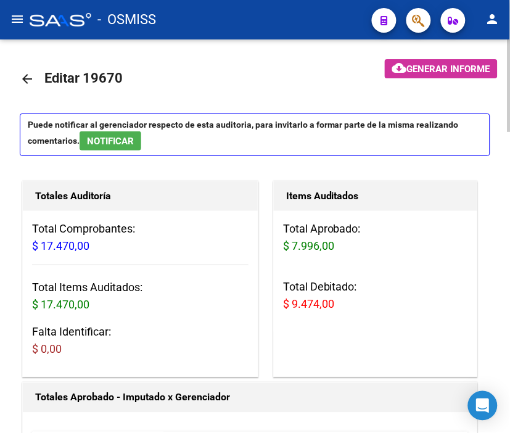
click at [30, 78] on mat-icon "arrow_back" at bounding box center [27, 78] width 15 height 15
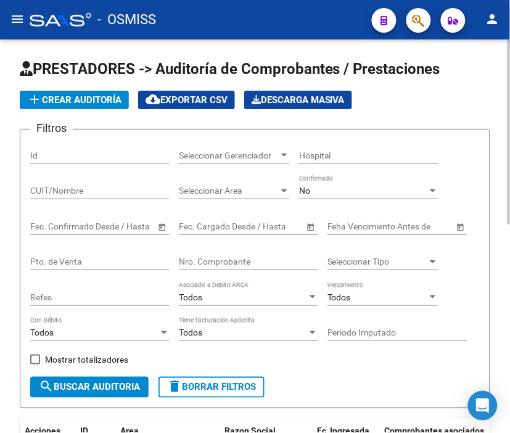
click at [70, 96] on span "add Crear Auditoría" at bounding box center [74, 99] width 94 height 11
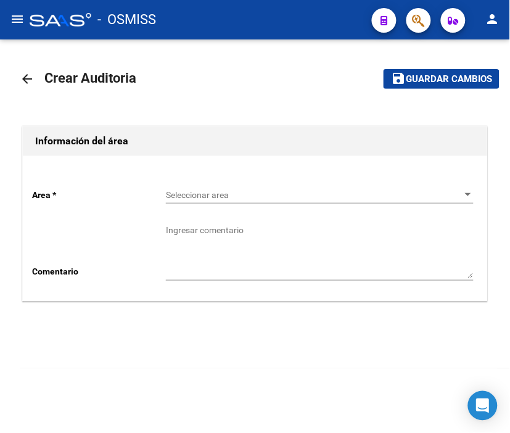
click at [200, 194] on span "Seleccionar area" at bounding box center [314, 195] width 296 height 10
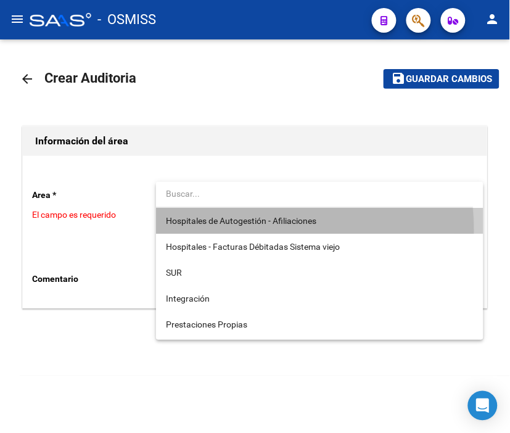
click at [229, 230] on span "Hospitales de Autogestión - Afiliaciones" at bounding box center [320, 221] width 308 height 26
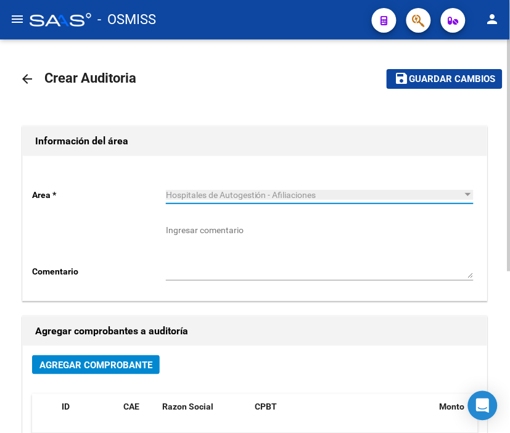
click at [103, 359] on span "Agregar Comprobante" at bounding box center [95, 364] width 113 height 11
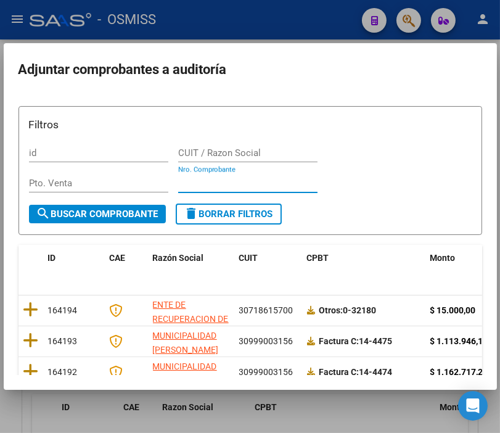
click at [217, 185] on input "Nro. Comprobante" at bounding box center [247, 183] width 139 height 11
click at [195, 181] on input "Nro. Comprobante" at bounding box center [247, 183] width 139 height 11
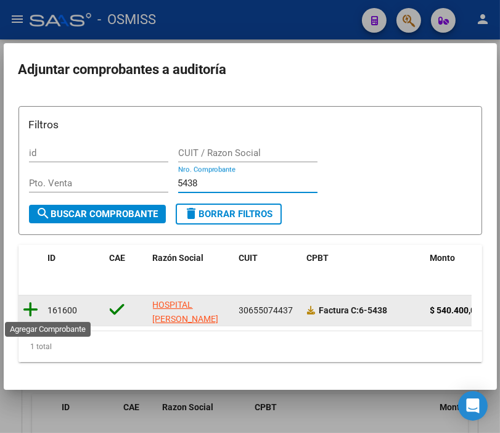
click at [27, 303] on icon at bounding box center [30, 309] width 15 height 17
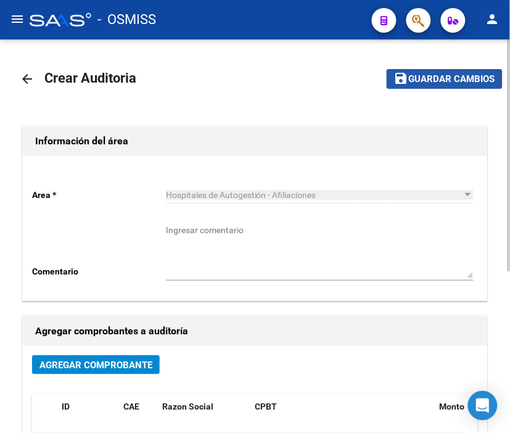
click at [427, 74] on span "Guardar cambios" at bounding box center [452, 79] width 86 height 11
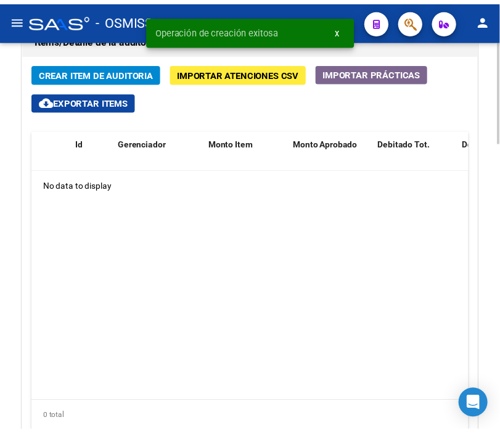
scroll to position [958, 0]
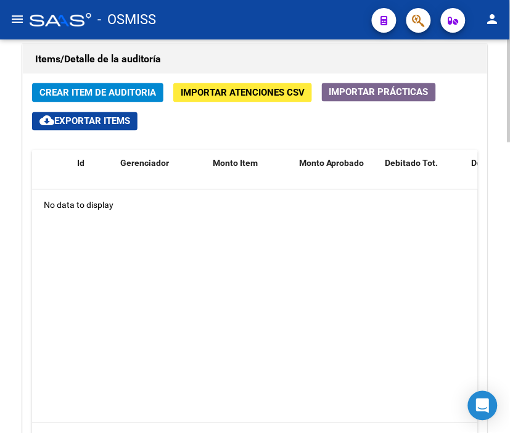
click at [248, 253] on datatable-body "No data to display" at bounding box center [255, 306] width 446 height 233
click at [83, 86] on button "Crear Item de Auditoria" at bounding box center [97, 92] width 131 height 19
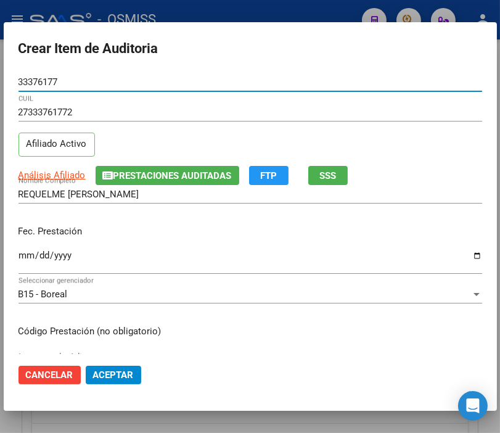
click at [28, 255] on input "Ingresar la fecha" at bounding box center [250, 260] width 464 height 20
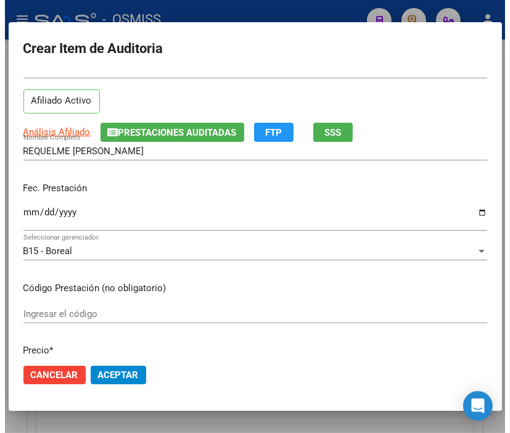
scroll to position [137, 0]
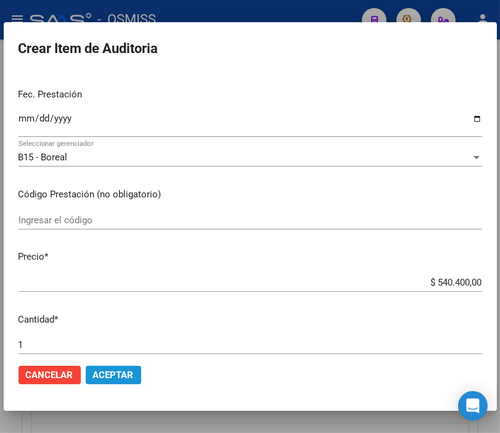
click at [121, 372] on span "Aceptar" at bounding box center [113, 374] width 41 height 11
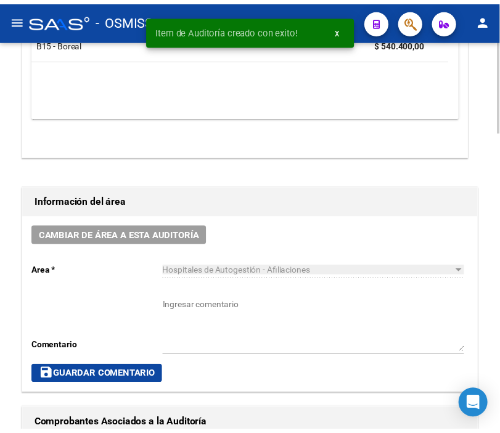
scroll to position [441, 0]
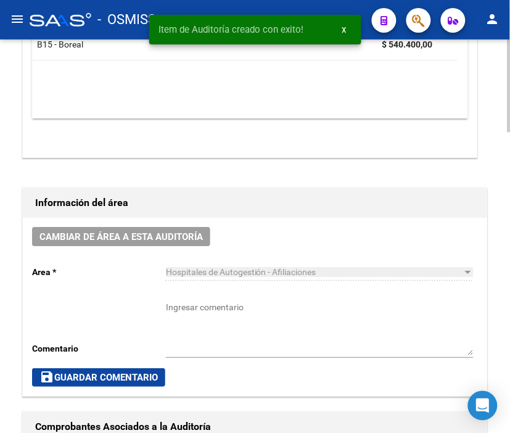
click at [175, 242] on span "Cambiar de área a esta auditoría" at bounding box center [120, 236] width 163 height 11
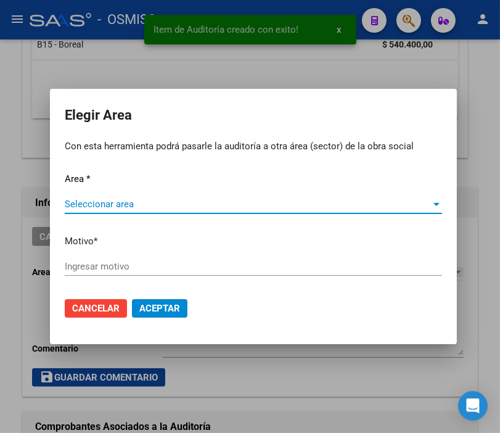
click at [122, 199] on span "Seleccionar area" at bounding box center [248, 203] width 366 height 11
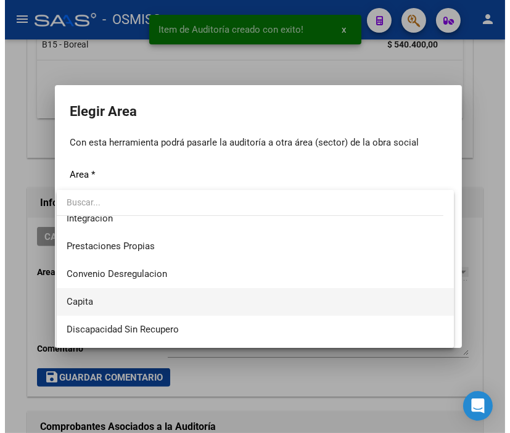
scroll to position [205, 0]
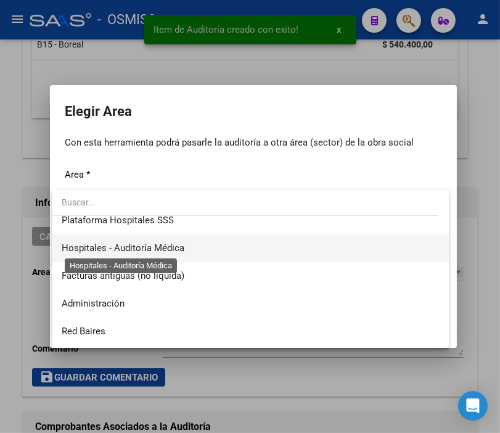
click at [166, 248] on span "Hospitales - Auditoría Médica" at bounding box center [123, 247] width 123 height 11
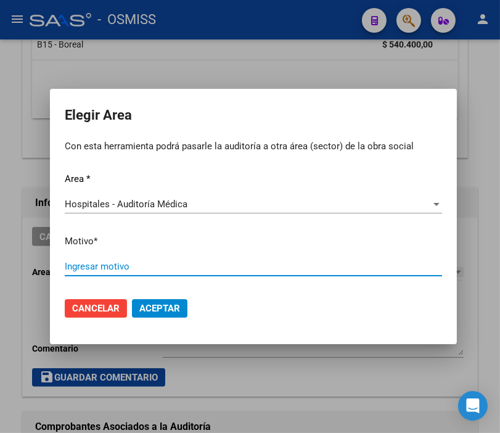
click at [125, 271] on input "Ingresar motivo" at bounding box center [253, 266] width 377 height 11
click at [142, 309] on span "Aceptar" at bounding box center [159, 308] width 41 height 11
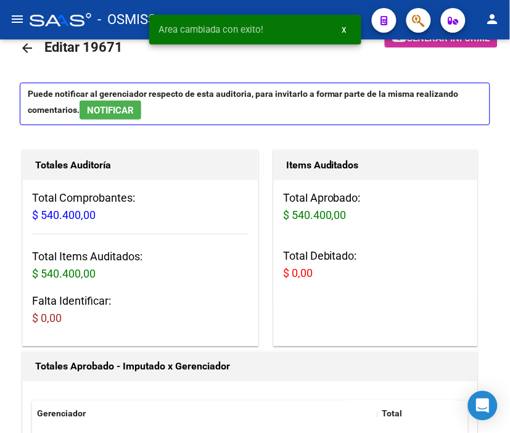
scroll to position [0, 0]
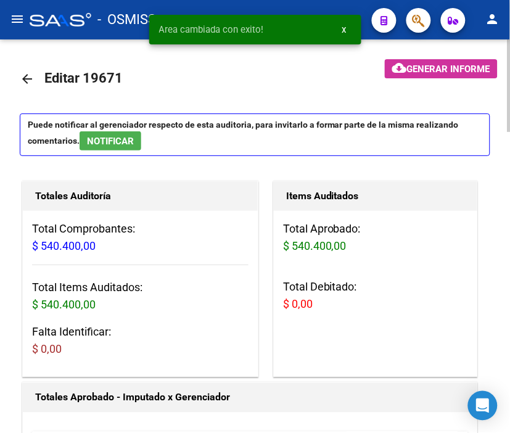
click at [29, 76] on mat-icon "arrow_back" at bounding box center [27, 78] width 15 height 15
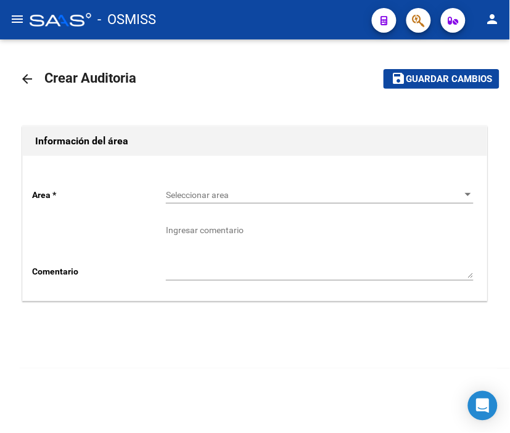
click at [170, 192] on span "Seleccionar area" at bounding box center [314, 195] width 296 height 10
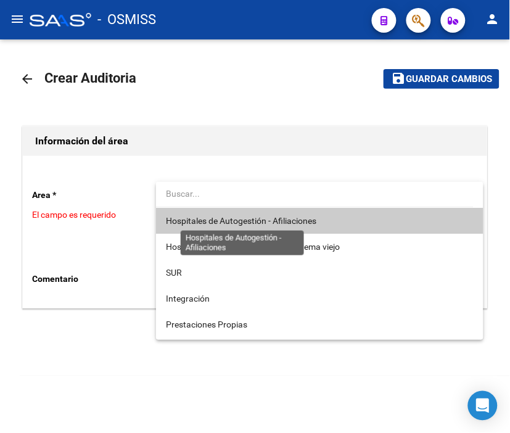
click at [195, 216] on span "Hospitales de Autogestión - Afiliaciones" at bounding box center [241, 221] width 150 height 10
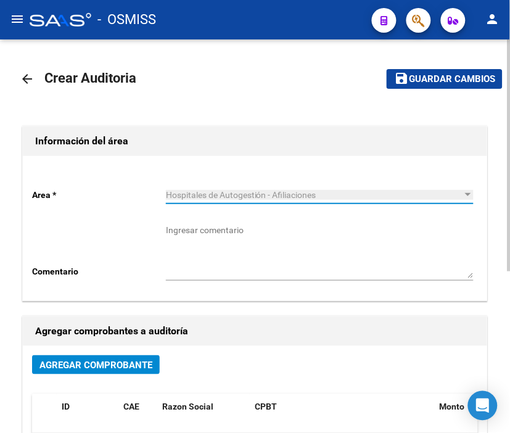
click at [86, 367] on span "Agregar Comprobante" at bounding box center [95, 364] width 113 height 11
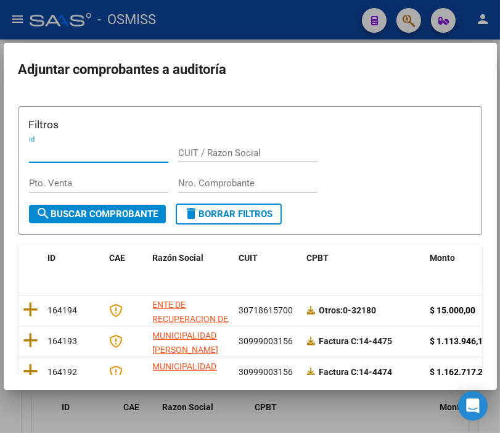
click at [204, 182] on input "Nro. Comprobante" at bounding box center [247, 183] width 139 height 11
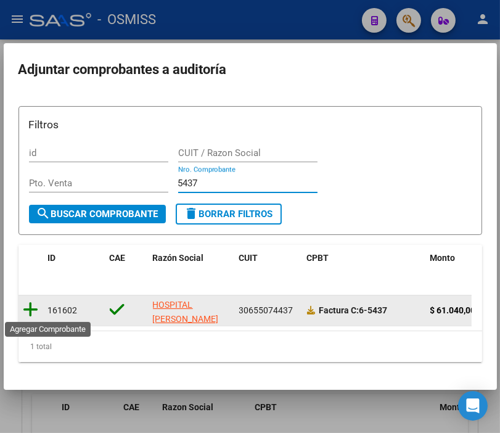
click at [34, 312] on icon at bounding box center [30, 309] width 15 height 17
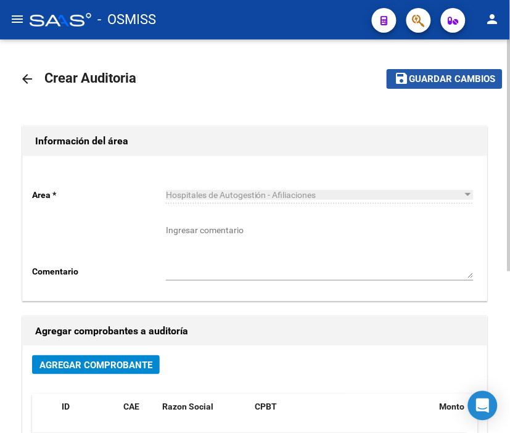
click at [440, 70] on button "save Guardar cambios" at bounding box center [444, 78] width 116 height 19
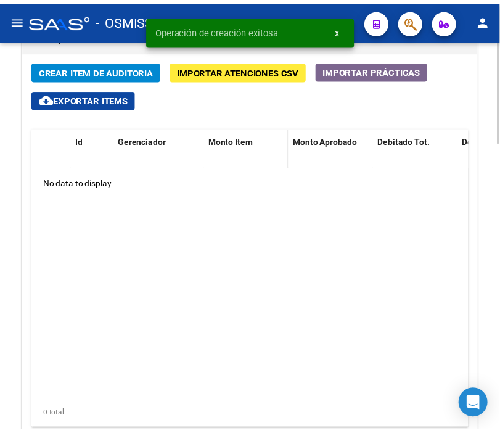
scroll to position [958, 0]
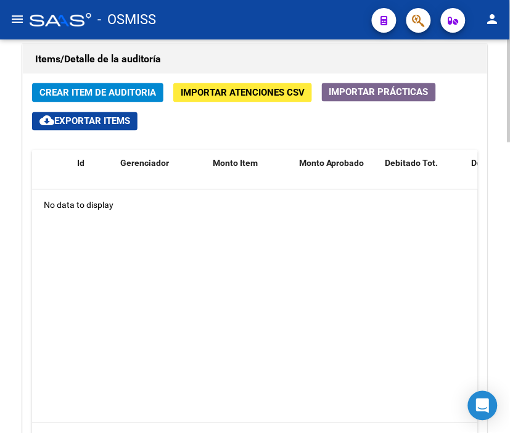
click at [65, 87] on span "Crear Item de Auditoria" at bounding box center [97, 92] width 116 height 11
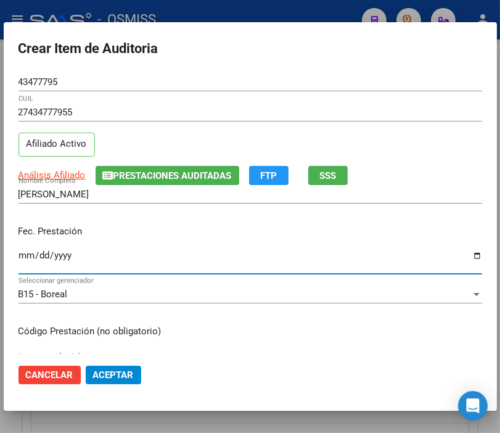
click at [32, 255] on input "Ingresar la fecha" at bounding box center [250, 260] width 464 height 20
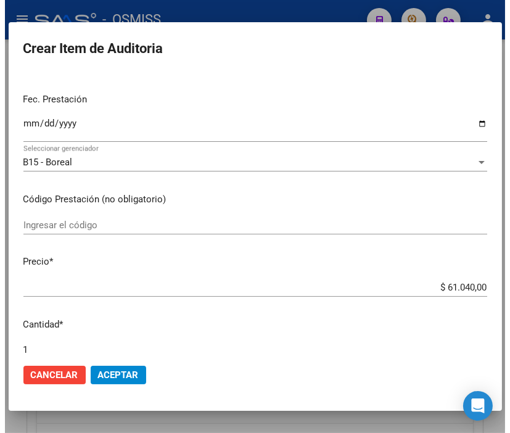
scroll to position [137, 0]
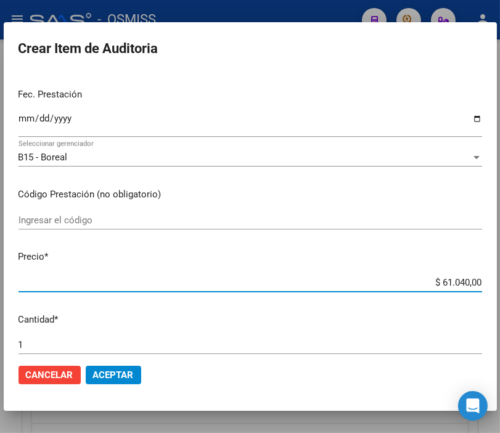
drag, startPoint x: 407, startPoint y: 284, endPoint x: 500, endPoint y: 284, distance: 93.1
click at [500, 284] on html "menu - OSMISS person Firma Express Padrón Padrón Ágil Análisis Afiliado Integra…" at bounding box center [250, 216] width 500 height 433
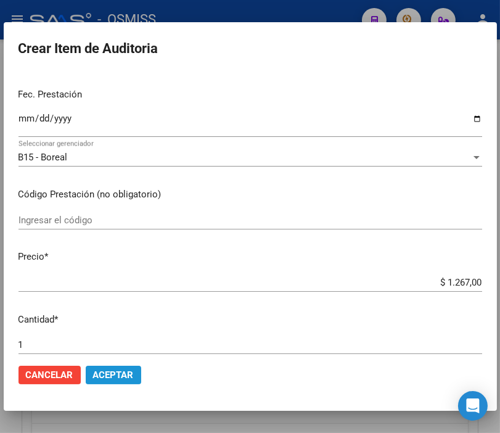
click at [128, 369] on span "Aceptar" at bounding box center [113, 374] width 41 height 11
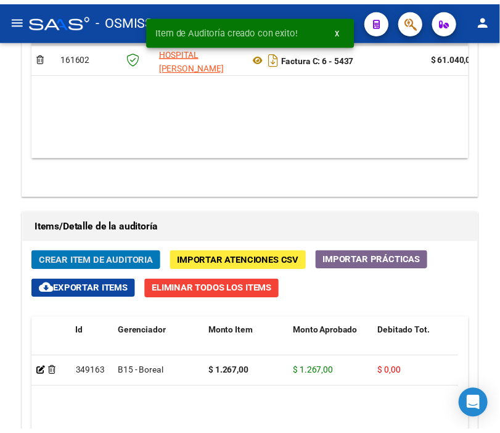
scroll to position [1126, 0]
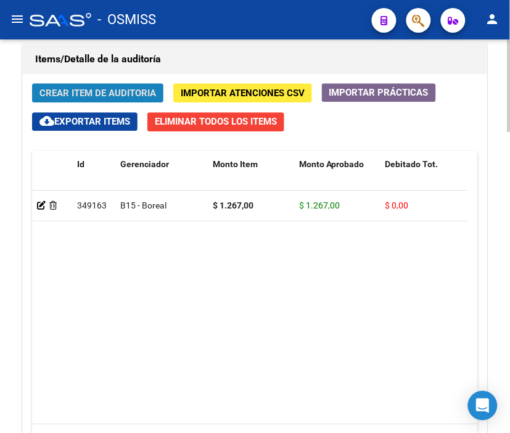
click at [107, 92] on span "Crear Item de Auditoria" at bounding box center [97, 93] width 116 height 11
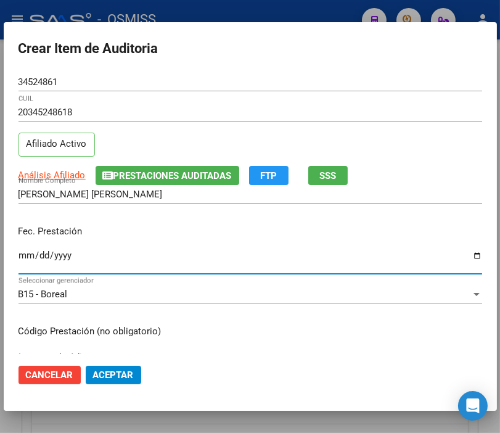
click at [31, 254] on input "Ingresar la fecha" at bounding box center [250, 260] width 464 height 20
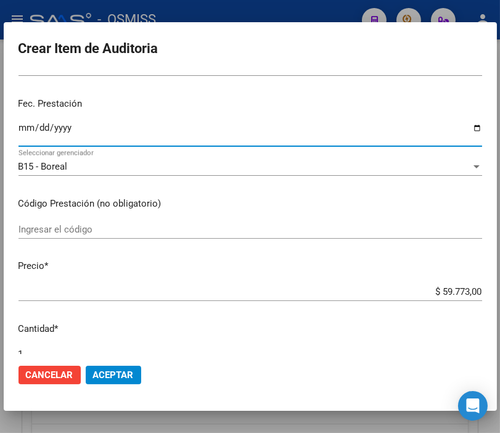
scroll to position [137, 0]
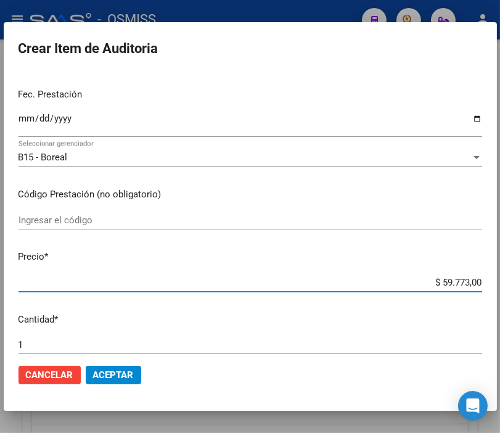
drag, startPoint x: 421, startPoint y: 287, endPoint x: 500, endPoint y: 286, distance: 79.5
click at [500, 286] on html "menu - OSMISS person Firma Express Padrón Padrón Ágil Análisis Afiliado Integra…" at bounding box center [250, 216] width 500 height 433
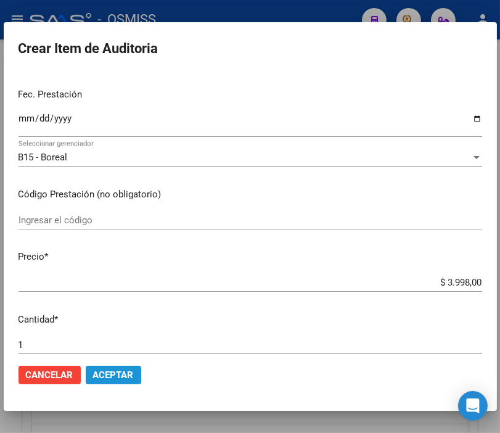
click at [109, 371] on span "Aceptar" at bounding box center [113, 374] width 41 height 11
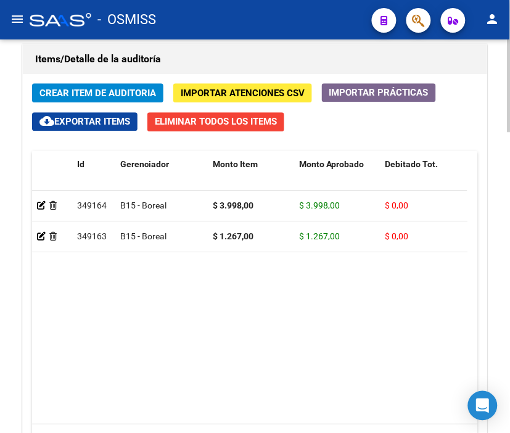
click at [86, 83] on button "Crear Item de Auditoria" at bounding box center [97, 92] width 131 height 19
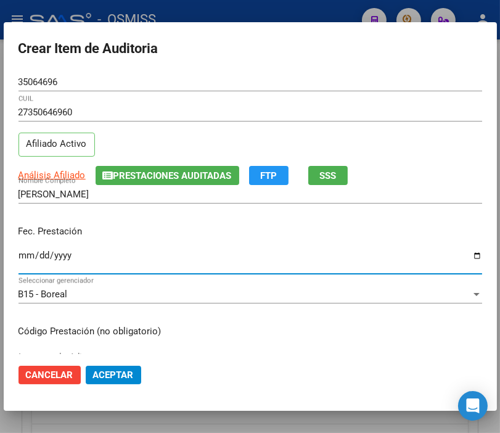
click at [23, 258] on input "Ingresar la fecha" at bounding box center [250, 260] width 464 height 20
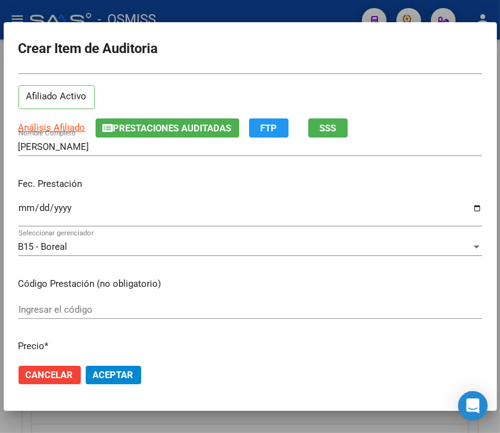
scroll to position [205, 0]
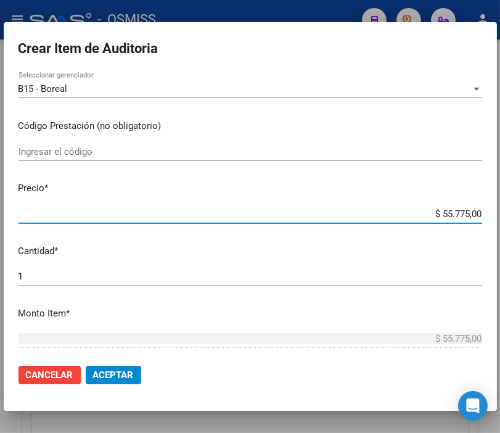
drag, startPoint x: 413, startPoint y: 212, endPoint x: 500, endPoint y: 213, distance: 87.5
click at [500, 213] on html "menu - OSMISS person Firma Express Padrón Padrón Ágil Análisis Afiliado Integra…" at bounding box center [250, 216] width 500 height 433
click at [105, 371] on span "Aceptar" at bounding box center [113, 374] width 41 height 11
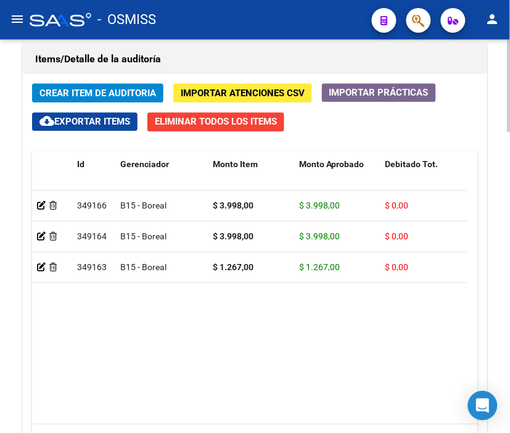
click at [94, 90] on span "Crear Item de Auditoria" at bounding box center [97, 93] width 116 height 11
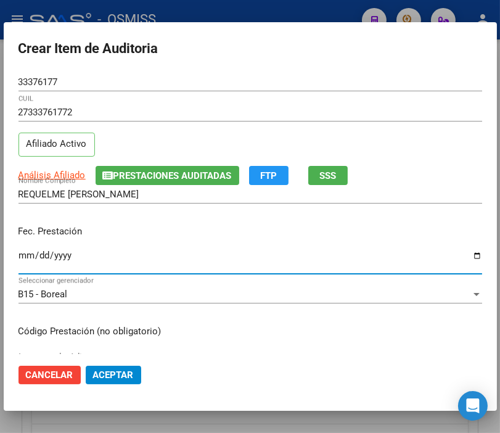
click at [25, 255] on input "Ingresar la fecha" at bounding box center [250, 260] width 464 height 20
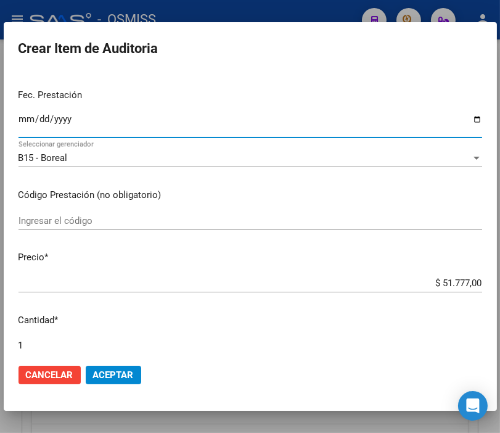
scroll to position [137, 0]
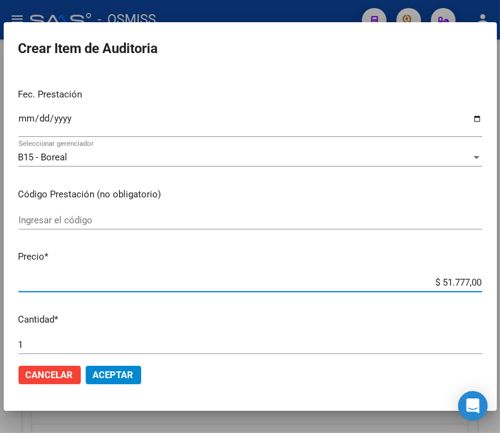
drag, startPoint x: 409, startPoint y: 282, endPoint x: 500, endPoint y: 284, distance: 91.9
click at [500, 284] on html "menu - OSMISS person Firma Express Padrón Padrón Ágil Análisis Afiliado Integra…" at bounding box center [250, 216] width 500 height 433
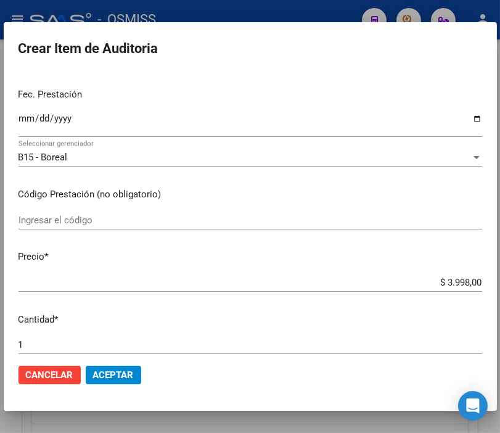
click at [117, 385] on mat-dialog-actions "Cancelar Aceptar" at bounding box center [250, 375] width 464 height 42
click at [120, 378] on span "Aceptar" at bounding box center [113, 374] width 41 height 11
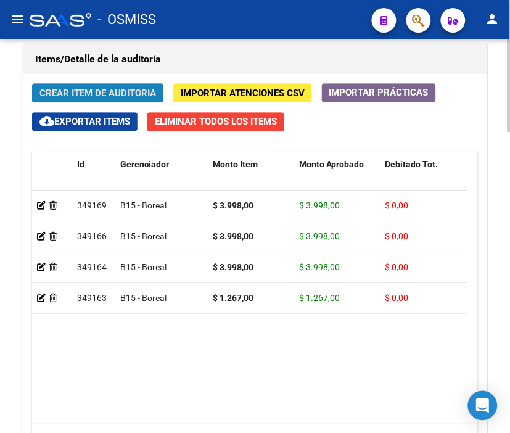
click at [90, 91] on span "Crear Item de Auditoria" at bounding box center [97, 93] width 116 height 11
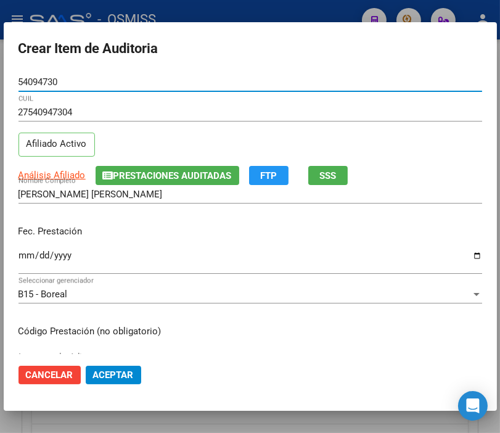
click at [23, 253] on input "Ingresar la fecha" at bounding box center [250, 260] width 464 height 20
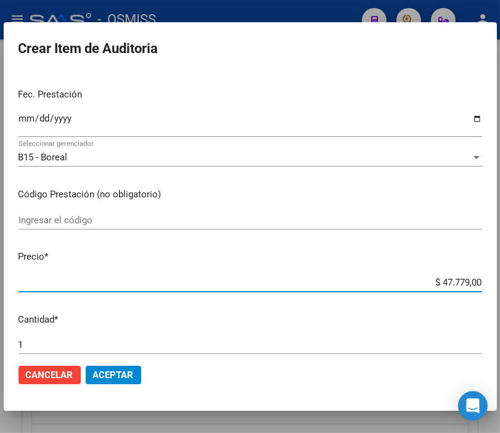
drag, startPoint x: 405, startPoint y: 280, endPoint x: 500, endPoint y: 284, distance: 95.6
click at [500, 284] on html "menu - OSMISS person Firma Express Padrón Padrón Ágil Análisis Afiliado Integra…" at bounding box center [250, 216] width 500 height 433
click at [107, 373] on span "Aceptar" at bounding box center [113, 374] width 41 height 11
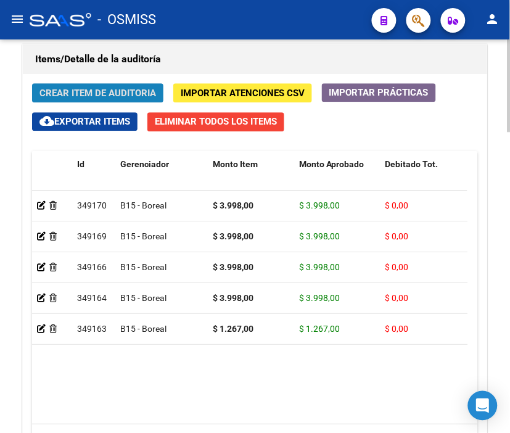
click at [83, 90] on span "Crear Item de Auditoria" at bounding box center [97, 93] width 116 height 11
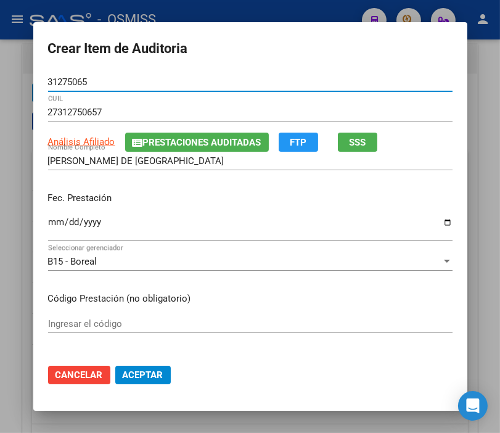
click at [48, 226] on input "Ingresar la fecha" at bounding box center [250, 227] width 404 height 20
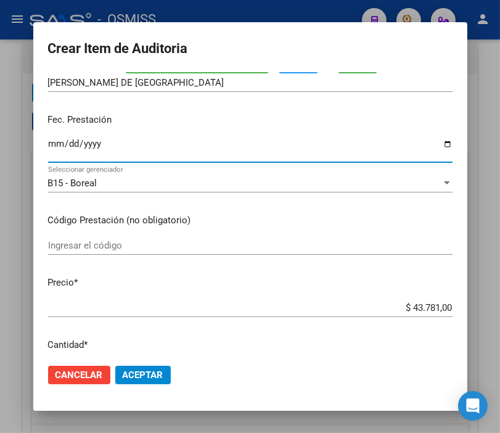
scroll to position [68, 0]
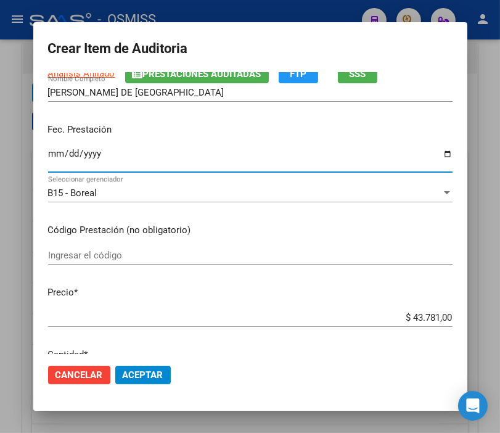
click at [60, 150] on input "[DATE]" at bounding box center [250, 159] width 404 height 20
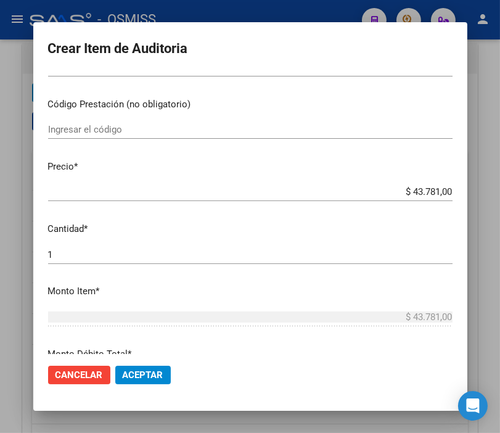
scroll to position [205, 0]
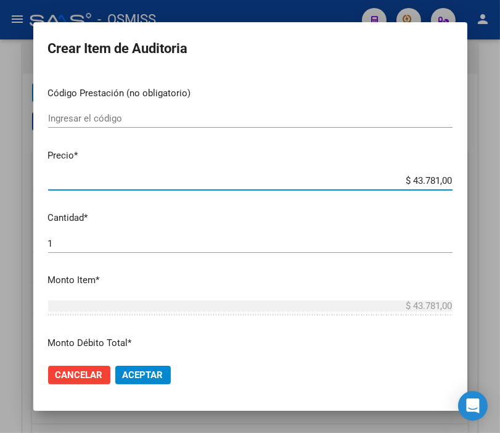
drag, startPoint x: 360, startPoint y: 185, endPoint x: 500, endPoint y: 173, distance: 141.0
click at [500, 173] on html "menu - OSMISS person Firma Express Padrón Padrón Ágil Análisis Afiliado Integra…" at bounding box center [250, 216] width 500 height 433
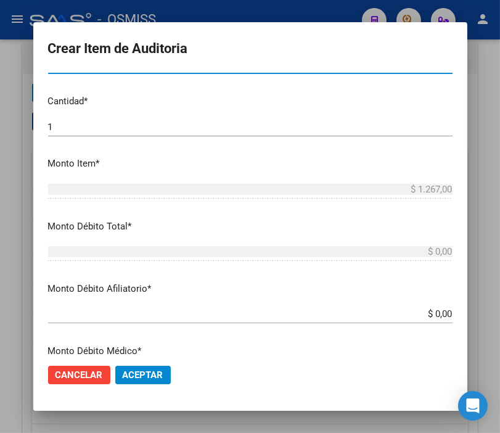
scroll to position [342, 0]
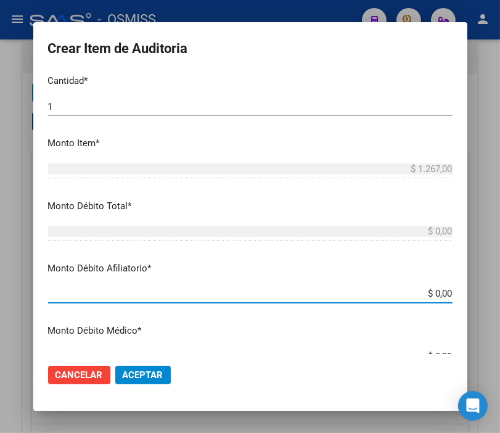
drag, startPoint x: 372, startPoint y: 295, endPoint x: 500, endPoint y: 295, distance: 128.8
click at [500, 295] on html "menu - OSMISS person Firma Express Padrón Padrón Ágil Análisis Afiliado Integra…" at bounding box center [250, 216] width 500 height 433
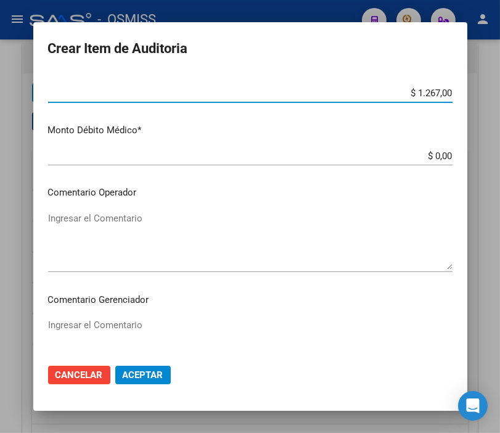
scroll to position [547, 0]
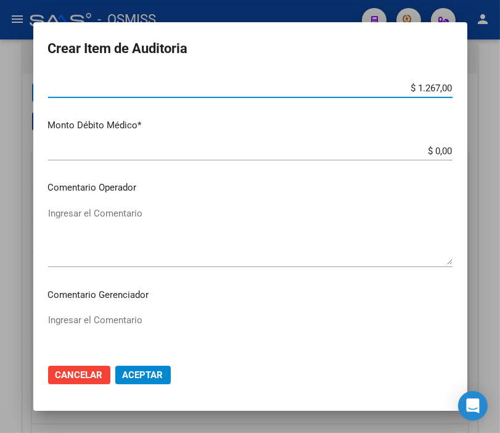
click at [92, 202] on mat-dialog-content "31275065 Nro Documento 27312750657 CUIL Análisis Afiliado Prestaciones Auditada…" at bounding box center [250, 213] width 434 height 281
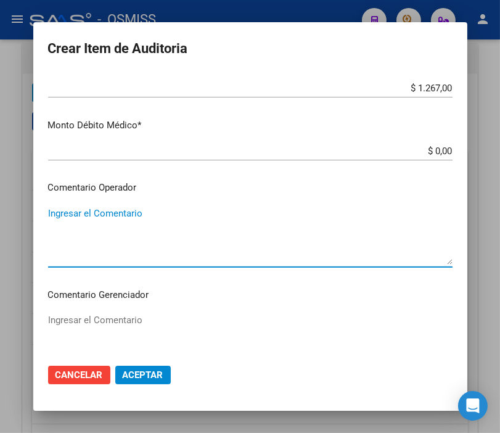
click at [82, 213] on textarea "Ingresar el Comentario" at bounding box center [250, 235] width 404 height 58
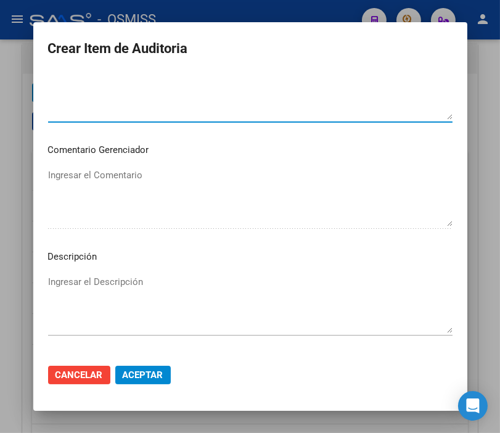
scroll to position [753, 0]
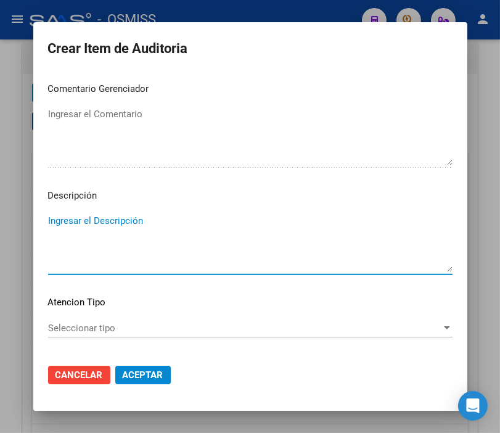
click at [71, 219] on textarea "Ingresar el Descripción" at bounding box center [250, 243] width 404 height 58
paste textarea "OBRA SOCIAL PARA EL PERSONAL DEL MINISTERIO DE ECONOMIA Y DE OBRAS Y SERVICIOS …"
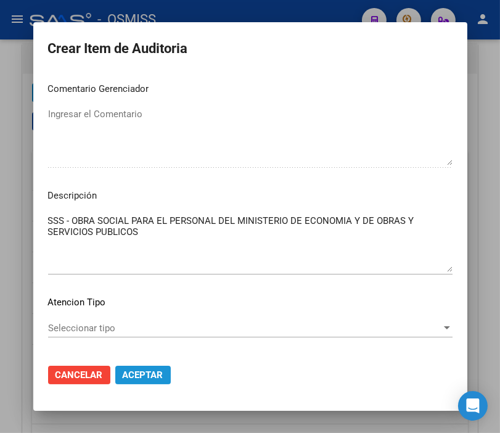
click at [140, 379] on span "Aceptar" at bounding box center [143, 374] width 41 height 11
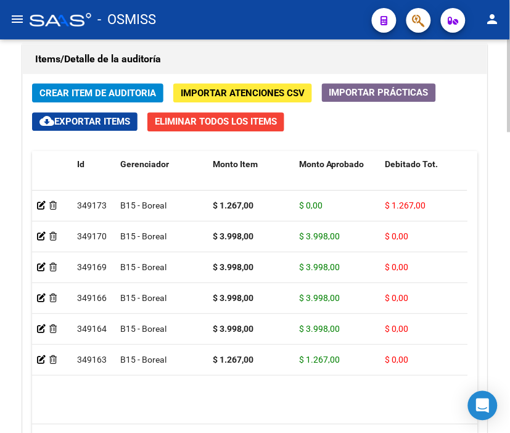
click at [81, 93] on span "Crear Item de Auditoria" at bounding box center [97, 93] width 116 height 11
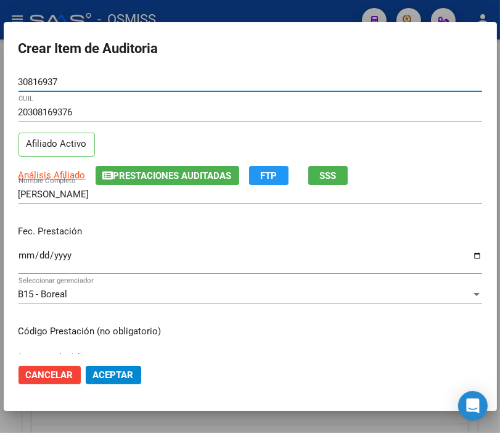
click at [22, 254] on input "Ingresar la fecha" at bounding box center [250, 260] width 464 height 20
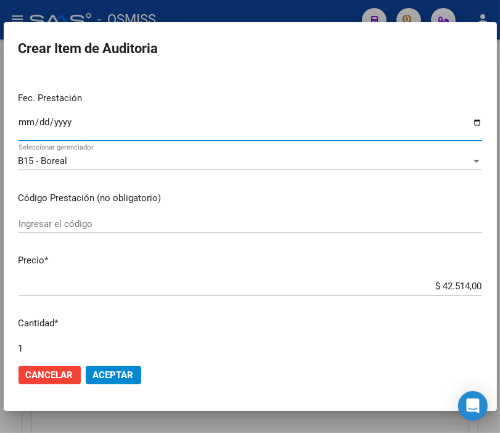
scroll to position [137, 0]
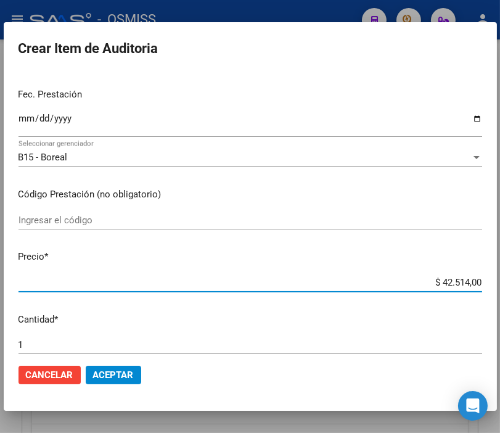
drag, startPoint x: 411, startPoint y: 282, endPoint x: 500, endPoint y: 282, distance: 89.4
click at [500, 282] on html "menu - OSMISS person Firma Express Padrón Padrón Ágil Análisis Afiliado Integra…" at bounding box center [250, 216] width 500 height 433
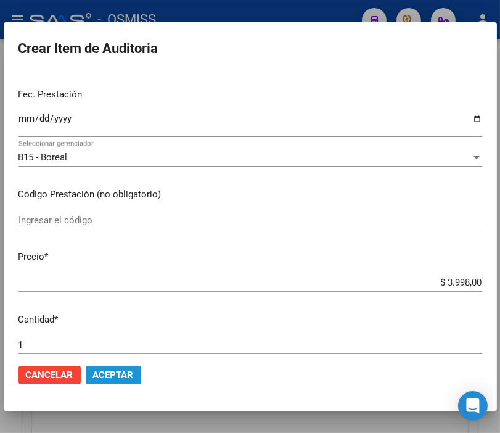
click at [86, 374] on button "Aceptar" at bounding box center [113, 375] width 55 height 18
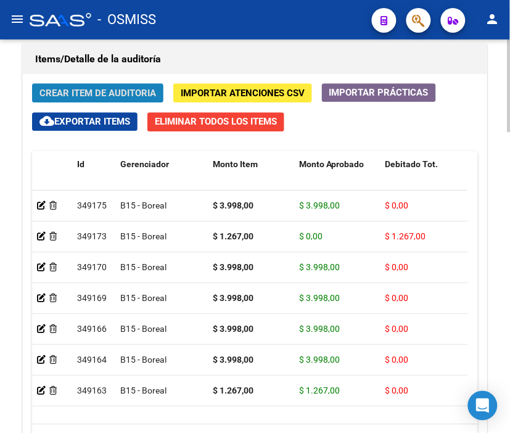
click at [65, 96] on span "Crear Item de Auditoria" at bounding box center [97, 93] width 116 height 11
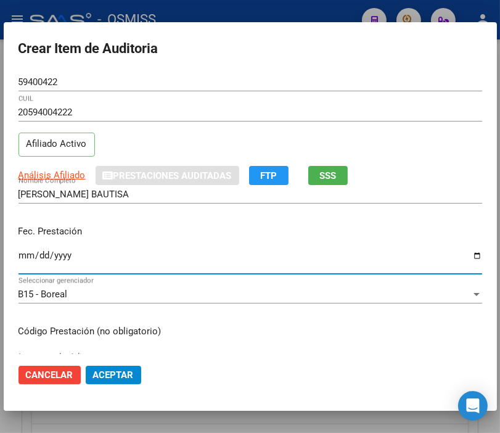
click at [22, 256] on input "Ingresar la fecha" at bounding box center [250, 260] width 464 height 20
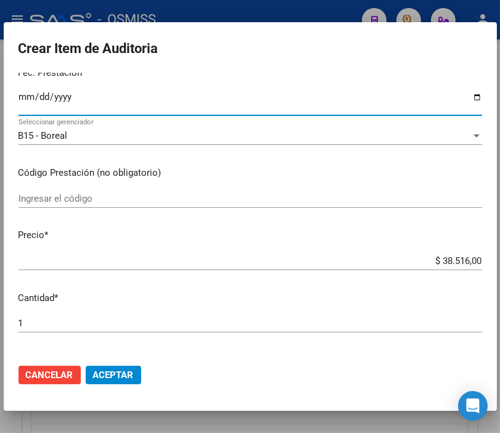
scroll to position [205, 0]
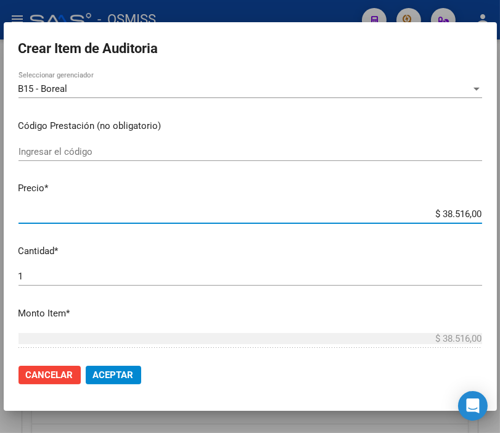
drag, startPoint x: 416, startPoint y: 212, endPoint x: 500, endPoint y: 206, distance: 84.7
click at [500, 206] on html "menu - OSMISS person Firma Express Padrón Padrón Ágil Análisis Afiliado Integra…" at bounding box center [250, 216] width 500 height 433
click at [115, 365] on mat-dialog-actions "Cancelar Aceptar" at bounding box center [250, 375] width 464 height 42
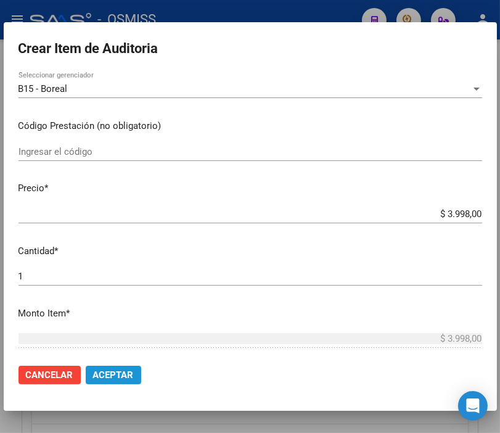
click at [113, 370] on span "Aceptar" at bounding box center [113, 374] width 41 height 11
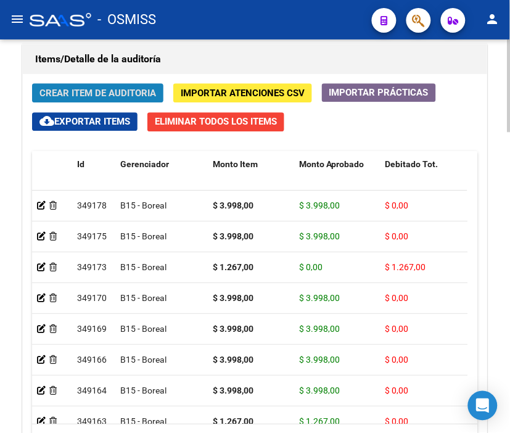
click at [82, 89] on span "Crear Item de Auditoria" at bounding box center [97, 93] width 116 height 11
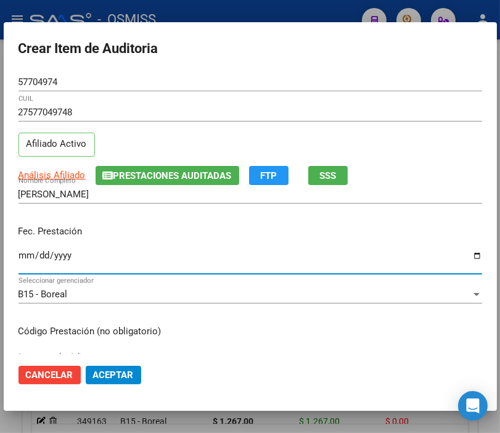
click at [21, 254] on input "Ingresar la fecha" at bounding box center [250, 260] width 464 height 20
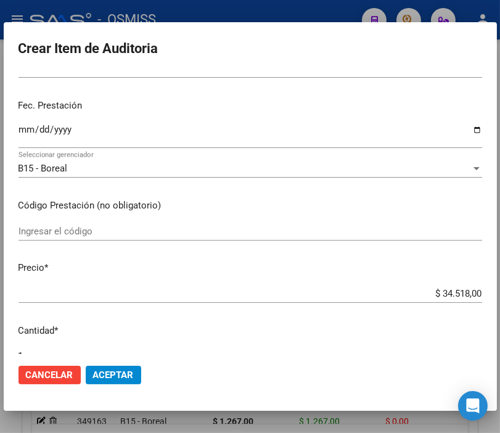
scroll to position [137, 0]
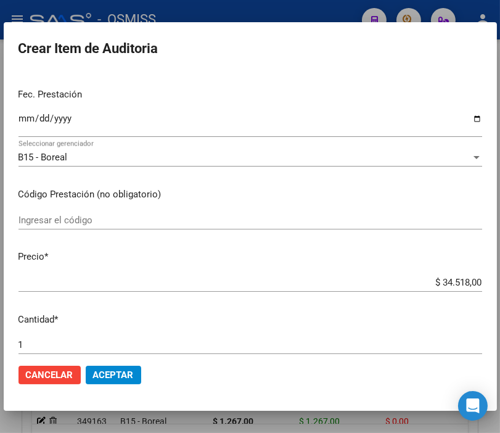
drag, startPoint x: 376, startPoint y: 274, endPoint x: 475, endPoint y: 262, distance: 99.4
click at [483, 262] on mat-dialog-content "57704974 Nro Documento 27577049748 CUIL Afiliado Activo Análisis Afiliado Prest…" at bounding box center [250, 213] width 493 height 281
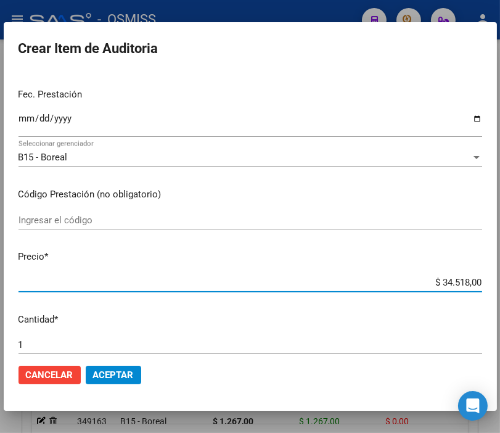
drag, startPoint x: 420, startPoint y: 282, endPoint x: 500, endPoint y: 282, distance: 80.7
click at [500, 282] on html "menu - OSMISS person Firma Express Padrón Padrón Ágil Análisis Afiliado Integra…" at bounding box center [250, 216] width 500 height 433
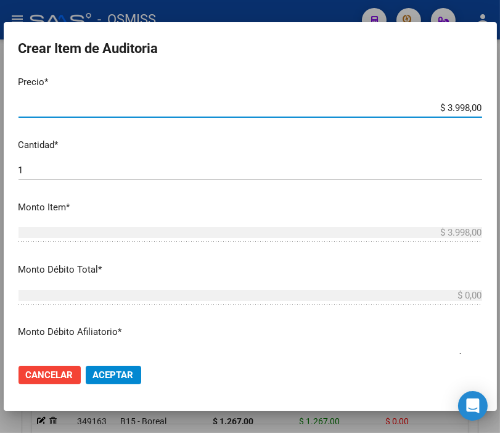
scroll to position [342, 0]
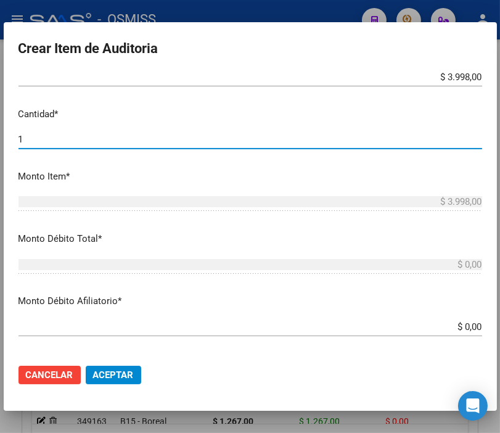
drag, startPoint x: 44, startPoint y: 140, endPoint x: -36, endPoint y: 139, distance: 80.1
click at [0, 139] on html "menu - OSMISS person Firma Express Padrón Padrón Ágil Análisis Afiliado Integra…" at bounding box center [250, 216] width 500 height 433
click at [126, 372] on span "Aceptar" at bounding box center [113, 374] width 41 height 11
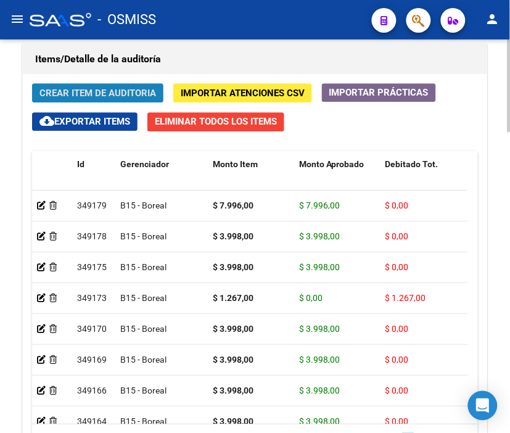
click at [72, 89] on span "Crear Item de Auditoria" at bounding box center [97, 93] width 116 height 11
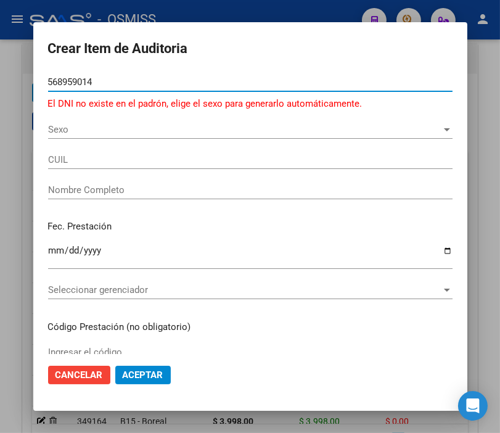
click at [84, 80] on input "568959014" at bounding box center [250, 81] width 404 height 11
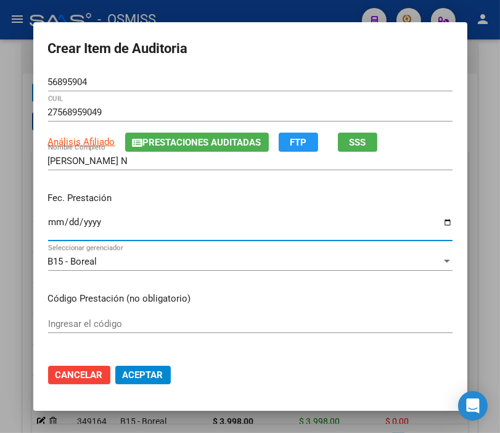
click at [51, 225] on input "Ingresar la fecha" at bounding box center [250, 227] width 404 height 20
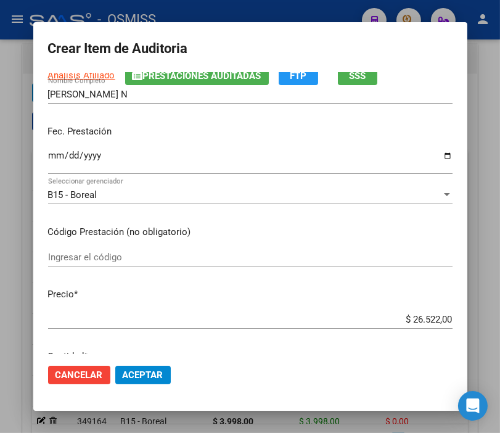
scroll to position [137, 0]
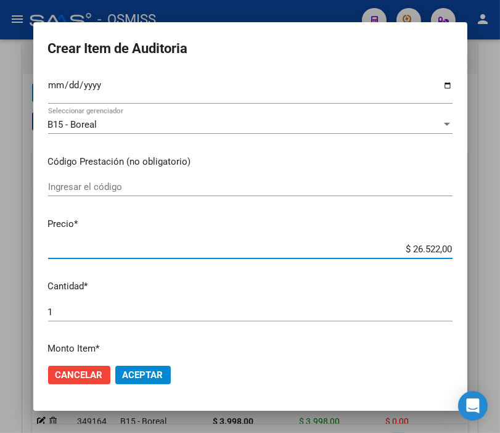
drag, startPoint x: 392, startPoint y: 247, endPoint x: 500, endPoint y: 245, distance: 108.5
click at [500, 245] on html "menu - OSMISS person Firma Express Padrón Padrón Ágil Análisis Afiliado Integra…" at bounding box center [250, 216] width 500 height 433
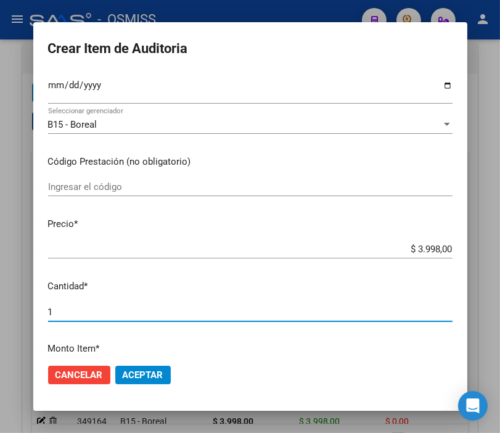
drag, startPoint x: 57, startPoint y: 313, endPoint x: -44, endPoint y: 310, distance: 101.1
click at [0, 310] on html "menu - OSMISS person Firma Express Padrón Padrón Ágil Análisis Afiliado Integra…" at bounding box center [250, 216] width 500 height 433
click at [139, 378] on span "Aceptar" at bounding box center [143, 374] width 41 height 11
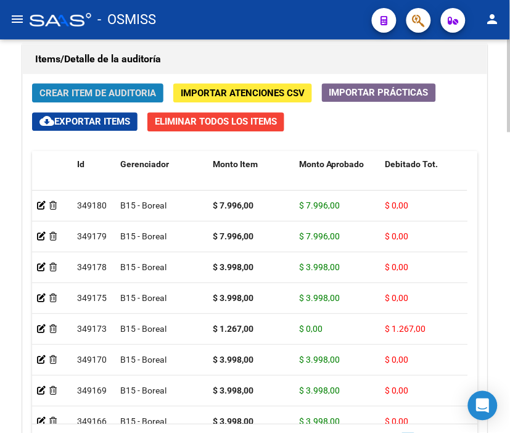
click at [84, 90] on span "Crear Item de Auditoria" at bounding box center [97, 93] width 116 height 11
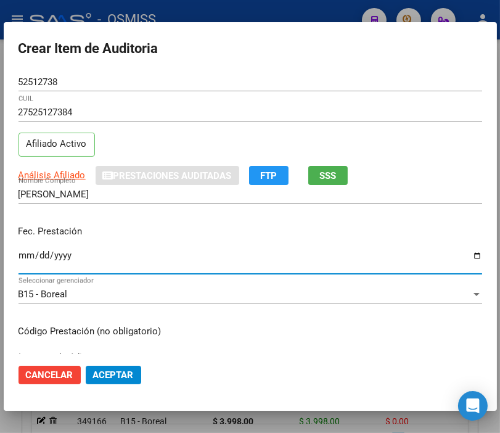
click at [25, 255] on input "Ingresar la fecha" at bounding box center [250, 260] width 464 height 20
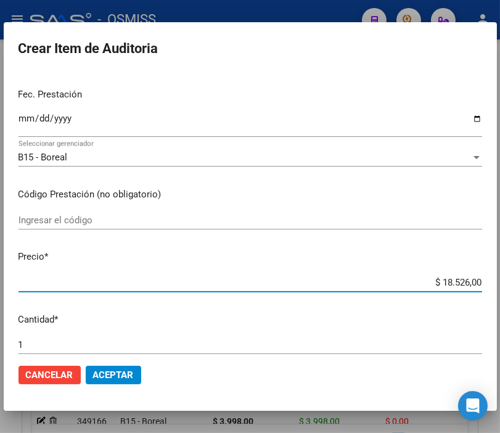
drag, startPoint x: 414, startPoint y: 282, endPoint x: 500, endPoint y: 282, distance: 86.3
click at [500, 282] on html "menu - OSMISS person Firma Express Padrón Padrón Ágil Análisis Afiliado Integra…" at bounding box center [250, 216] width 500 height 433
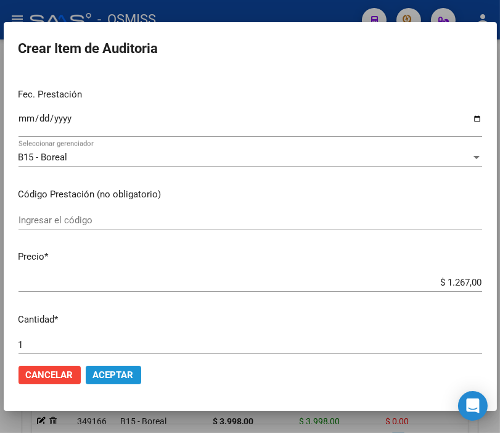
click at [133, 374] on button "Aceptar" at bounding box center [113, 375] width 55 height 18
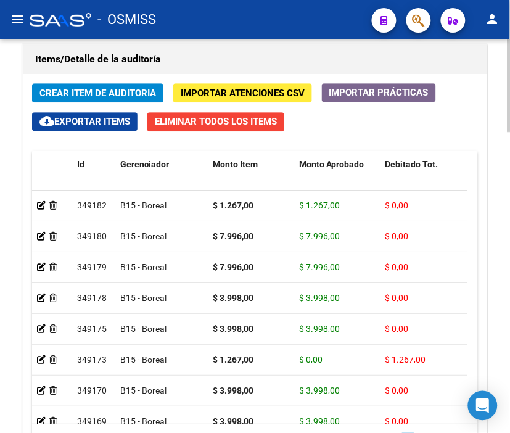
click at [87, 89] on span "Crear Item de Auditoria" at bounding box center [97, 93] width 116 height 11
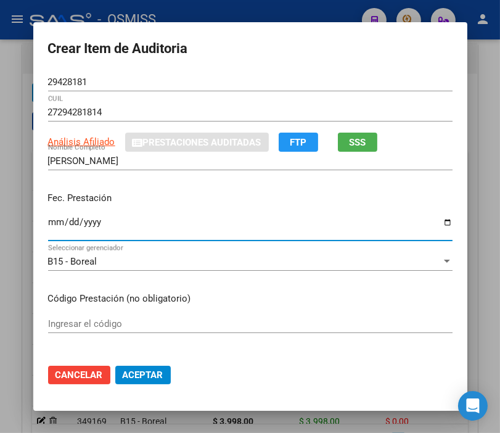
click at [48, 226] on input "Ingresar la fecha" at bounding box center [250, 227] width 404 height 20
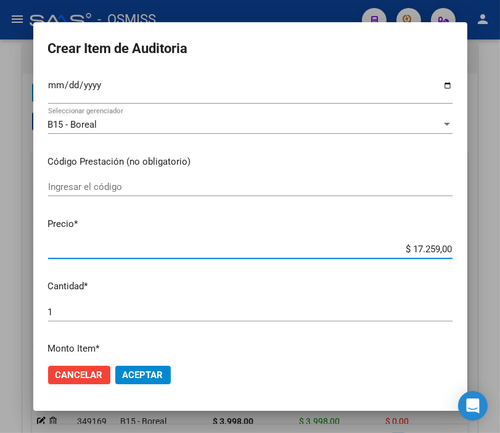
drag, startPoint x: 392, startPoint y: 247, endPoint x: 333, endPoint y: 253, distance: 59.4
click at [500, 251] on html "menu - OSMISS person Firma Express Padrón Padrón Ágil Análisis Afiliado Integra…" at bounding box center [250, 216] width 500 height 433
click at [124, 377] on span "Aceptar" at bounding box center [143, 374] width 41 height 11
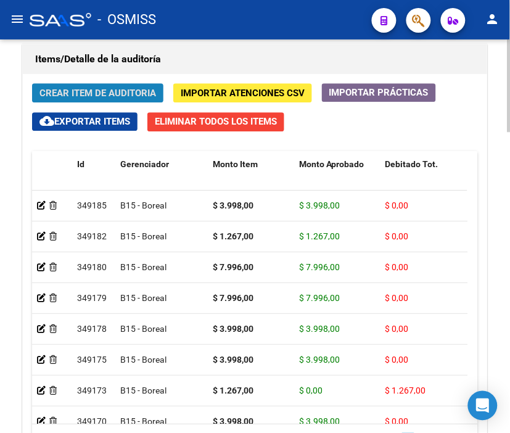
click at [107, 88] on span "Crear Item de Auditoria" at bounding box center [97, 93] width 116 height 11
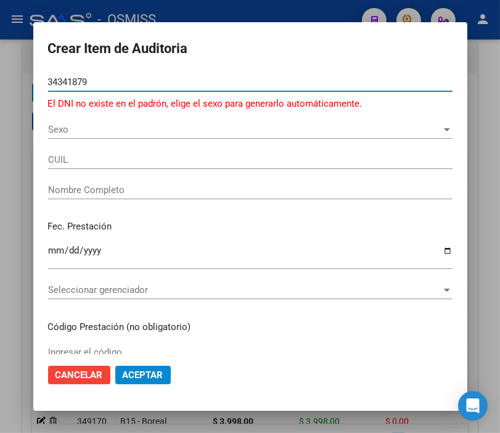
click at [48, 136] on div "Sexo Sexo" at bounding box center [250, 129] width 404 height 18
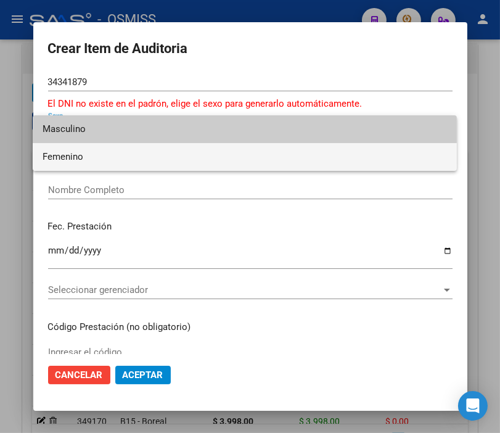
click at [68, 152] on span "Femenino" at bounding box center [245, 157] width 404 height 28
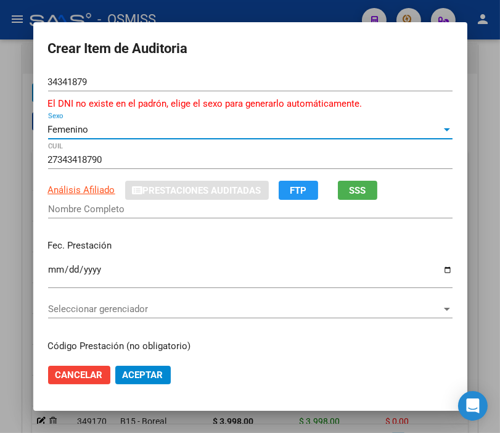
click at [48, 266] on input "Ingresar la fecha" at bounding box center [250, 274] width 404 height 20
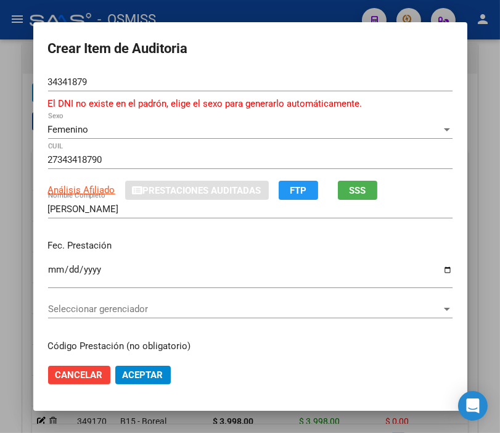
scroll to position [68, 0]
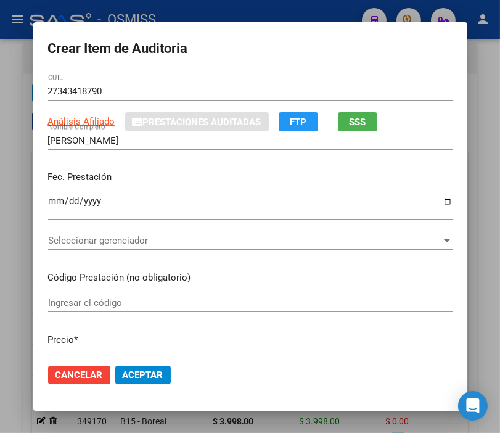
click at [90, 238] on span "Seleccionar gerenciador" at bounding box center [244, 240] width 393 height 11
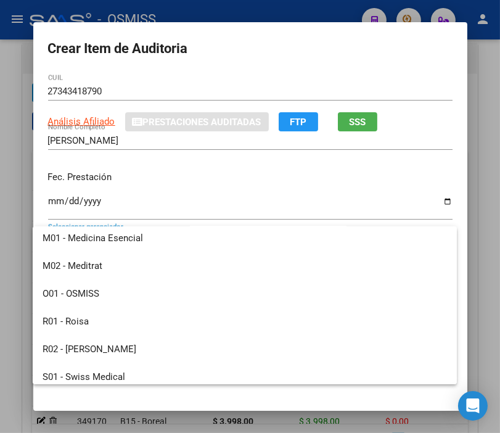
scroll to position [341, 0]
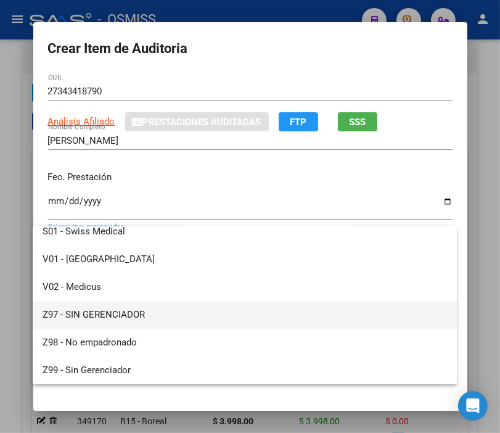
click at [99, 308] on span "Z97 - SIN GERENCIADOR" at bounding box center [245, 315] width 404 height 28
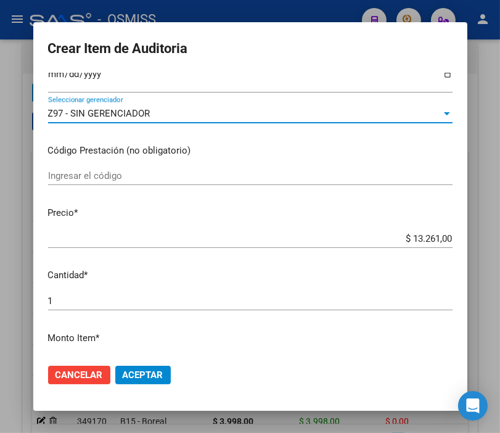
scroll to position [274, 0]
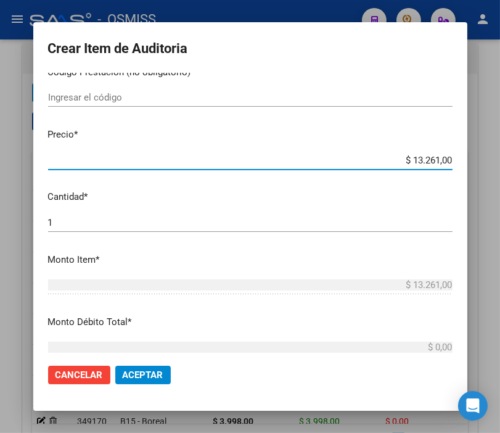
drag, startPoint x: 391, startPoint y: 163, endPoint x: 497, endPoint y: 166, distance: 106.1
click at [497, 166] on div "Crear Item de Auditoria 34341879 Nro Documento El DNI no existe en el padrón, e…" at bounding box center [250, 216] width 500 height 433
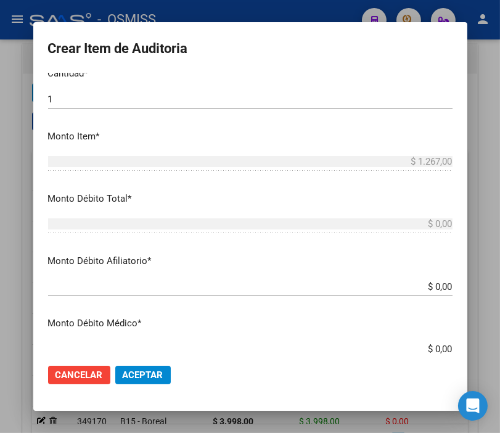
scroll to position [411, 0]
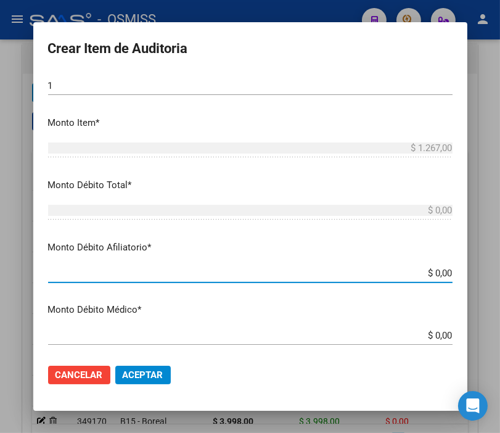
drag, startPoint x: 402, startPoint y: 269, endPoint x: 477, endPoint y: 272, distance: 74.6
click at [477, 272] on div "Crear Item de Auditoria 34341879 Nro Documento El DNI no existe en el padrón, e…" at bounding box center [250, 216] width 500 height 433
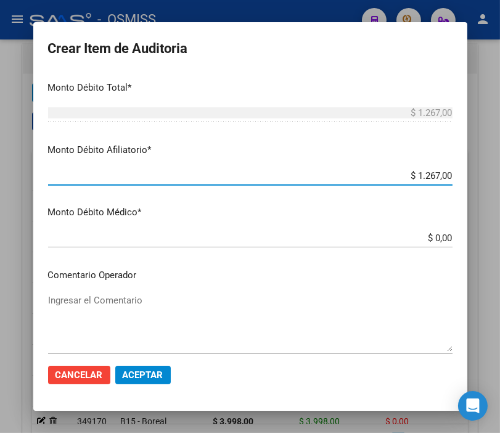
scroll to position [547, 0]
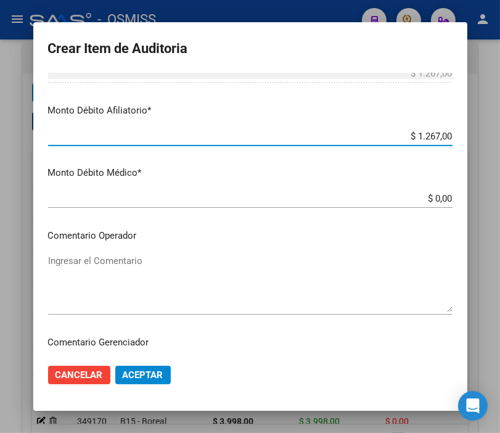
click at [80, 257] on textarea "Ingresar el Comentario" at bounding box center [250, 283] width 404 height 58
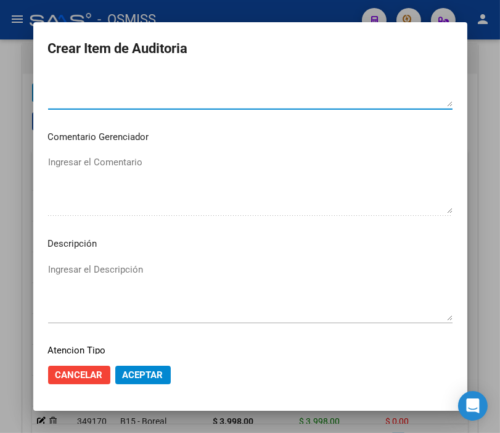
scroll to position [753, 0]
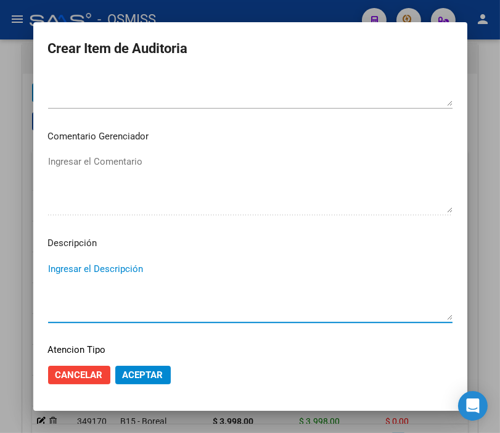
click at [73, 272] on textarea "Ingresar el Descripción" at bounding box center [250, 291] width 404 height 58
paste textarea "OBRA SOCIAL DEL PERSONAL RURAL Y ESTIBADORES DE LA [GEOGRAPHIC_DATA]"
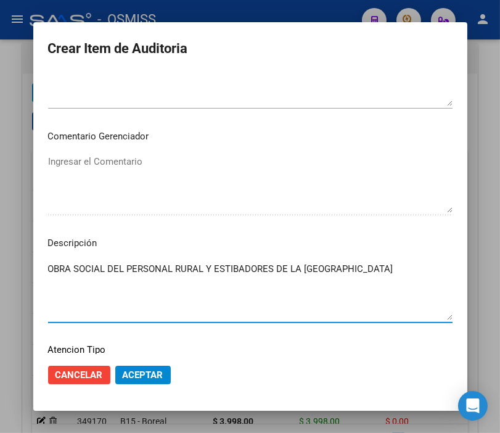
click at [48, 266] on textarea "OBRA SOCIAL DEL PERSONAL RURAL Y ESTIBADORES DE LA [GEOGRAPHIC_DATA]" at bounding box center [250, 291] width 404 height 58
click at [134, 372] on span "Aceptar" at bounding box center [143, 374] width 41 height 11
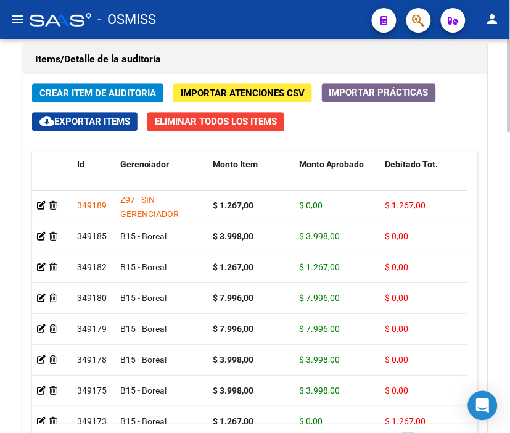
click at [80, 91] on span "Crear Item de Auditoria" at bounding box center [97, 93] width 116 height 11
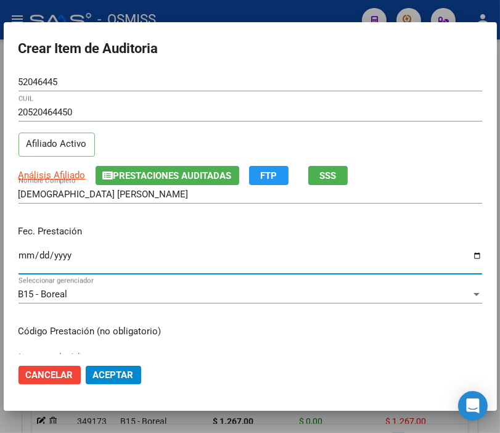
click at [22, 250] on input "Ingresar la fecha" at bounding box center [250, 260] width 464 height 20
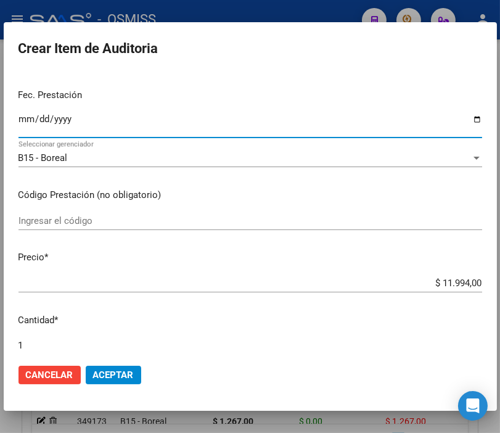
scroll to position [137, 0]
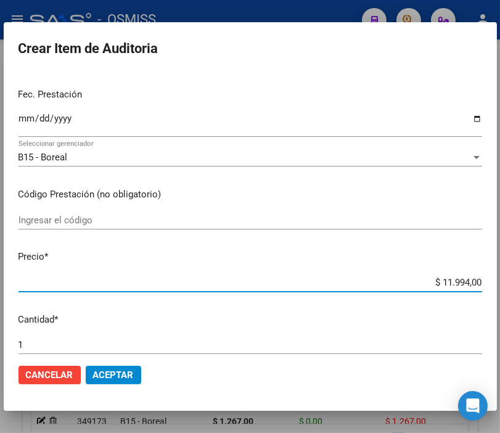
drag, startPoint x: 410, startPoint y: 284, endPoint x: 497, endPoint y: 284, distance: 87.5
click at [497, 284] on div "Crear Item de Auditoria 52046445 Nro Documento 20520464450 CUIL Afiliado Activo…" at bounding box center [250, 216] width 500 height 433
click at [115, 375] on span "Aceptar" at bounding box center [113, 374] width 41 height 11
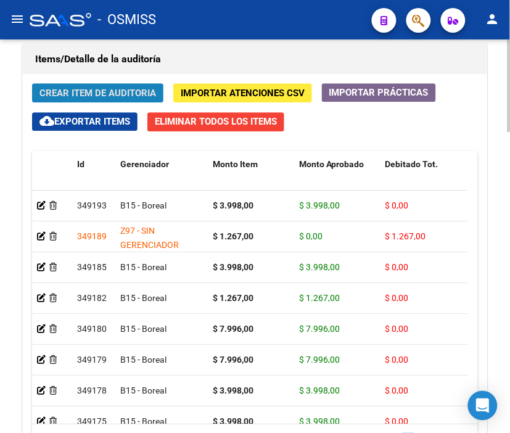
click at [76, 91] on span "Crear Item de Auditoria" at bounding box center [97, 93] width 116 height 11
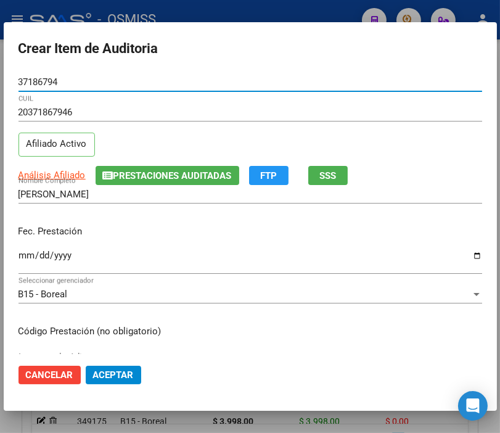
click at [30, 250] on input "Ingresar la fecha" at bounding box center [250, 260] width 464 height 20
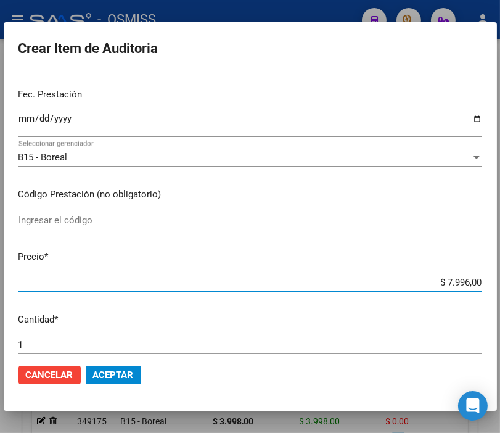
drag, startPoint x: 409, startPoint y: 279, endPoint x: 500, endPoint y: 279, distance: 91.2
click at [500, 279] on html "menu - OSMISS person Firma Express Padrón Padrón Ágil Análisis Afiliado Integra…" at bounding box center [250, 216] width 500 height 433
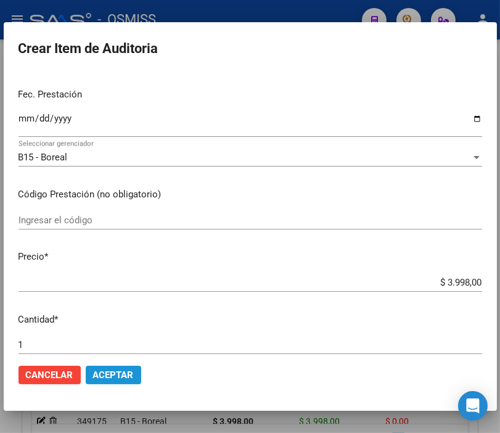
click at [120, 383] on button "Aceptar" at bounding box center [113, 375] width 55 height 18
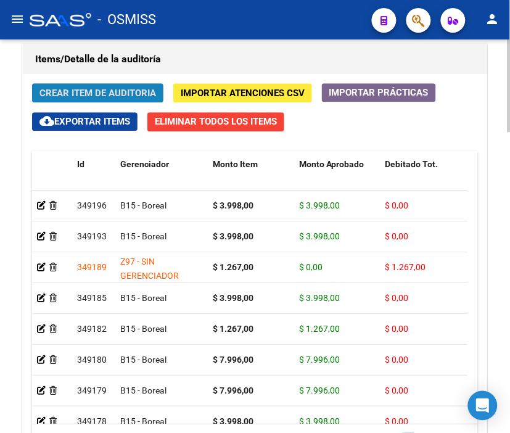
click at [69, 89] on span "Crear Item de Auditoria" at bounding box center [97, 93] width 116 height 11
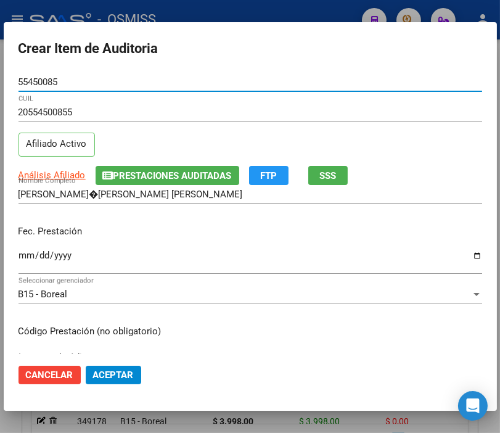
click at [27, 258] on input "Ingresar la fecha" at bounding box center [250, 260] width 464 height 20
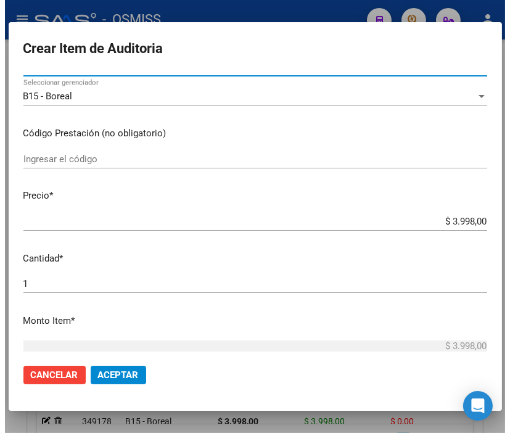
scroll to position [205, 0]
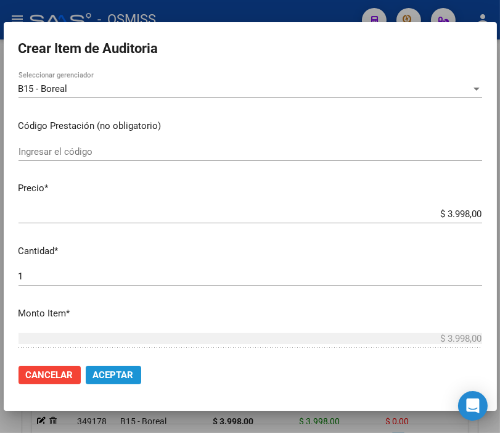
click at [119, 378] on span "Aceptar" at bounding box center [113, 374] width 41 height 11
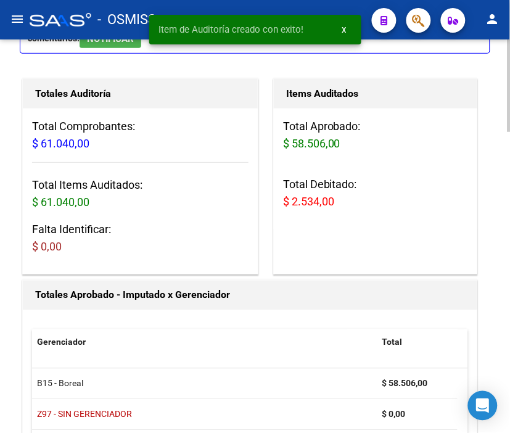
scroll to position [0, 0]
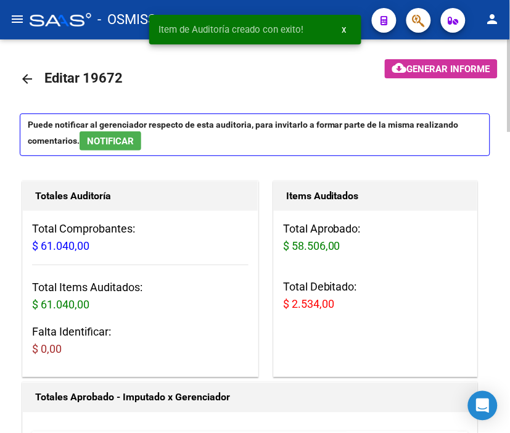
click at [433, 66] on span "Generar informe" at bounding box center [448, 68] width 83 height 11
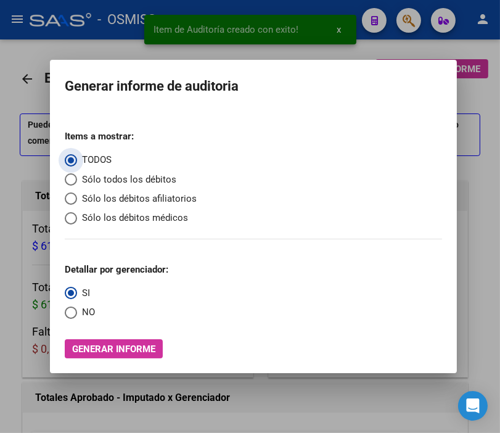
click at [100, 198] on span "Sólo los débitos afiliatorios" at bounding box center [137, 199] width 120 height 14
click at [77, 198] on input "Sólo los débitos afiliatorios" at bounding box center [71, 198] width 12 height 12
click at [65, 313] on span "Select an option" at bounding box center [71, 312] width 12 height 12
click at [65, 313] on input "NO" at bounding box center [71, 312] width 12 height 12
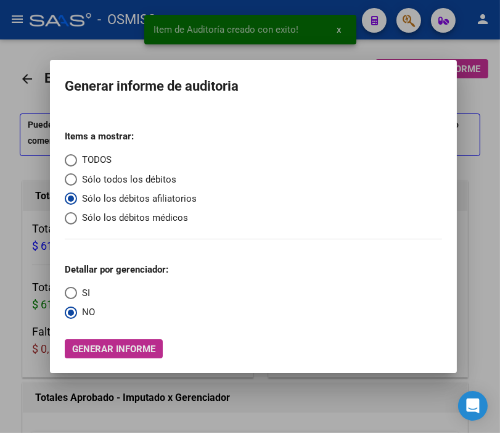
click at [103, 347] on span "Generar informe" at bounding box center [113, 348] width 83 height 11
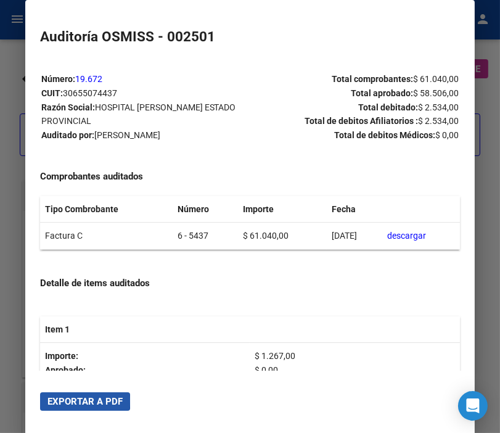
click at [72, 401] on span "Exportar a PDF" at bounding box center [84, 401] width 75 height 11
click at [7, 52] on div at bounding box center [250, 216] width 500 height 433
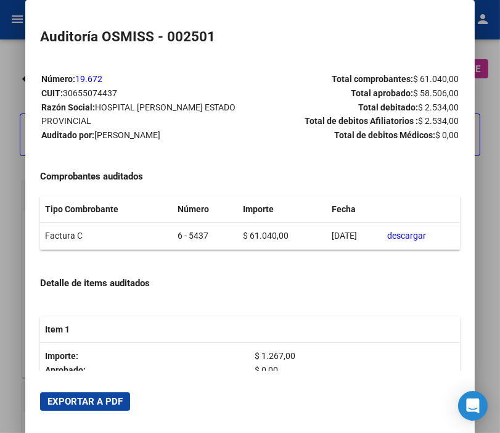
click at [7, 52] on div at bounding box center [250, 216] width 500 height 433
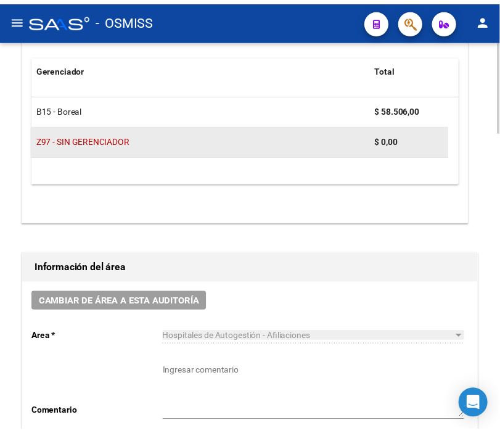
scroll to position [479, 0]
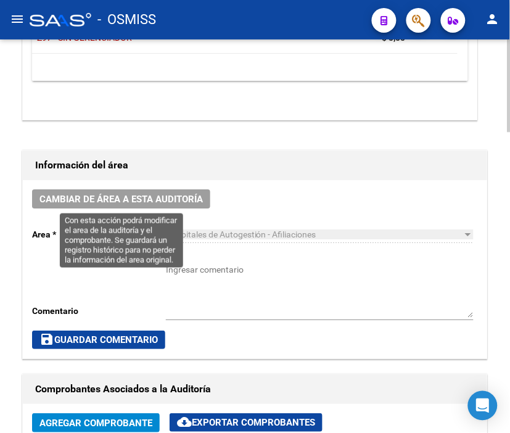
click at [169, 205] on button "Cambiar de área a esta auditoría" at bounding box center [121, 198] width 178 height 19
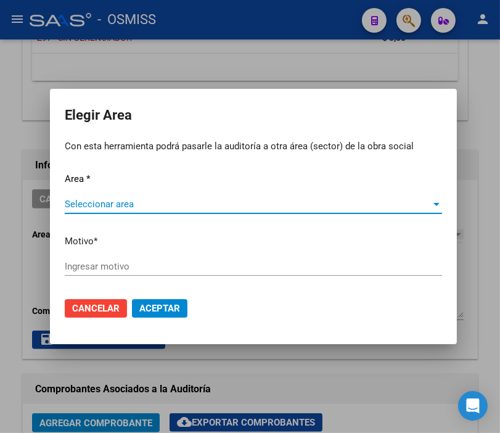
click at [121, 199] on span "Seleccionar area" at bounding box center [248, 203] width 366 height 11
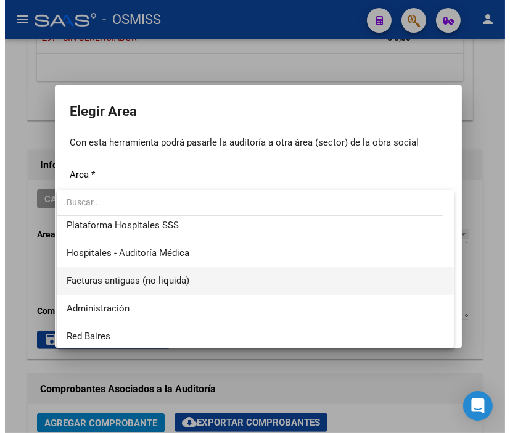
scroll to position [205, 0]
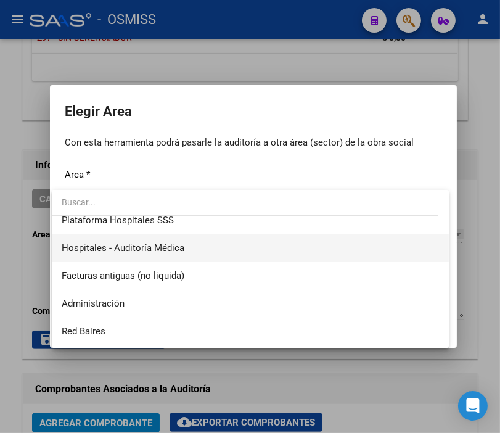
click at [187, 249] on span "Hospitales - Auditoría Médica" at bounding box center [250, 248] width 377 height 28
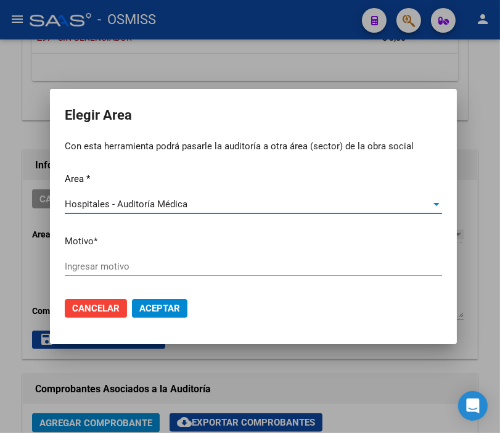
click at [137, 263] on input "Ingresar motivo" at bounding box center [253, 266] width 377 height 11
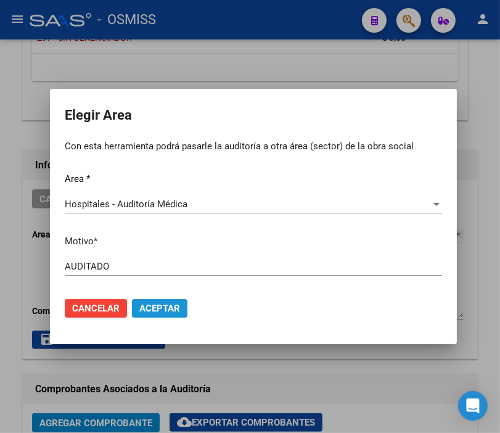
click at [170, 304] on span "Aceptar" at bounding box center [159, 308] width 41 height 11
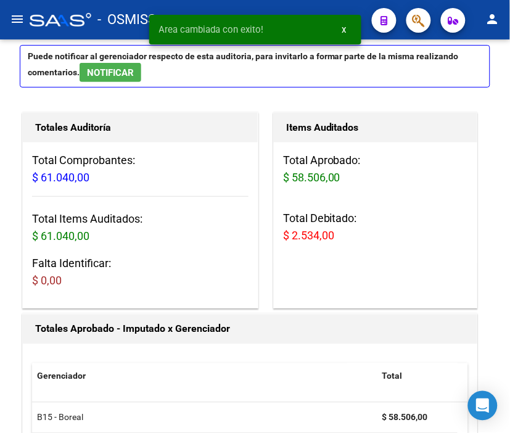
scroll to position [0, 0]
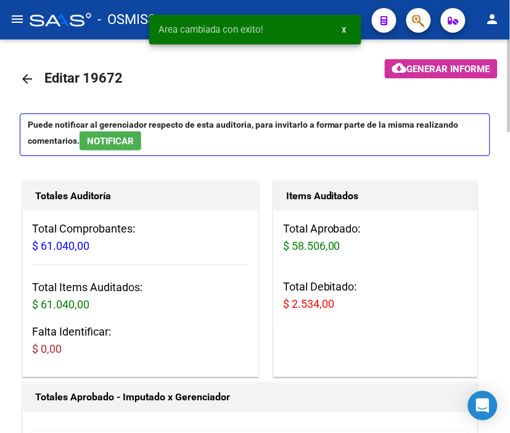
click at [23, 73] on mat-icon "arrow_back" at bounding box center [27, 78] width 15 height 15
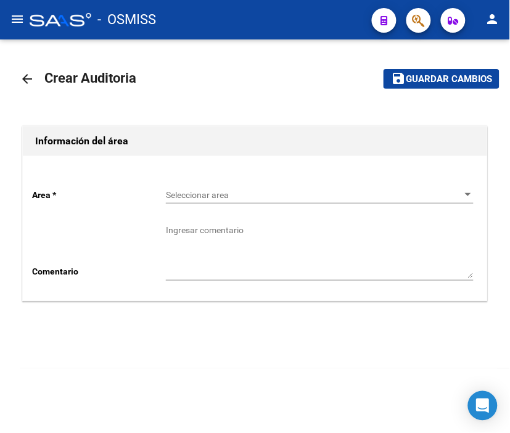
click at [197, 200] on span "Seleccionar area" at bounding box center [314, 195] width 296 height 10
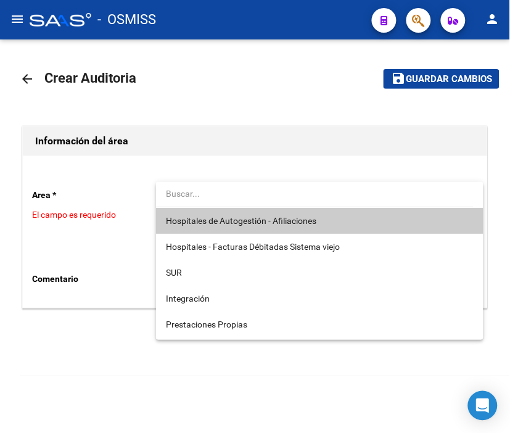
click at [206, 226] on span "Hospitales de Autogestión - Afiliaciones" at bounding box center [320, 221] width 308 height 26
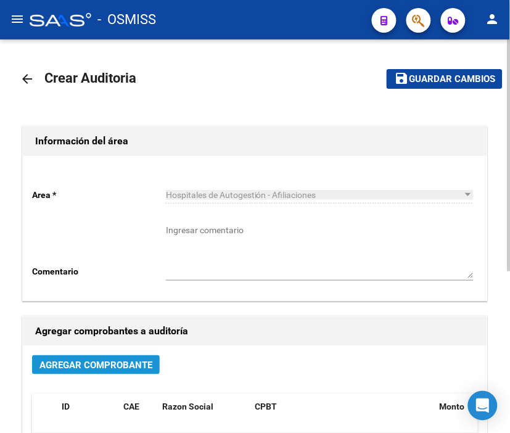
click at [112, 368] on span "Agregar Comprobante" at bounding box center [95, 364] width 113 height 11
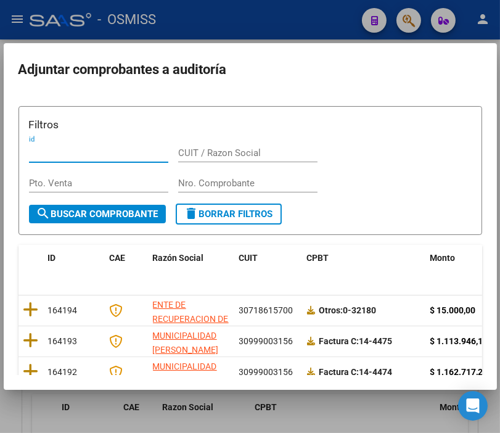
click at [205, 178] on input "Nro. Comprobante" at bounding box center [247, 183] width 139 height 11
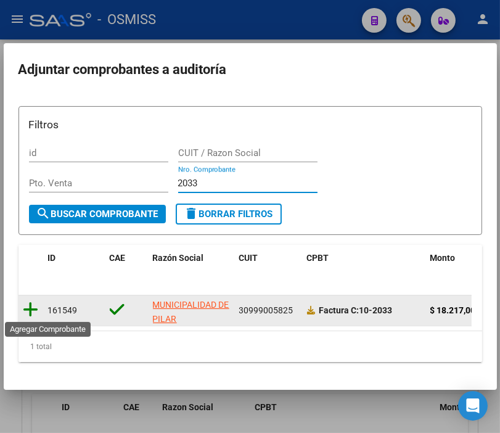
click at [31, 301] on icon at bounding box center [30, 309] width 15 height 17
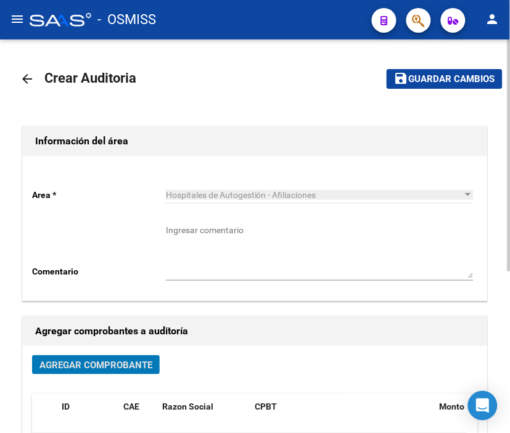
click at [459, 75] on span "Guardar cambios" at bounding box center [452, 79] width 86 height 11
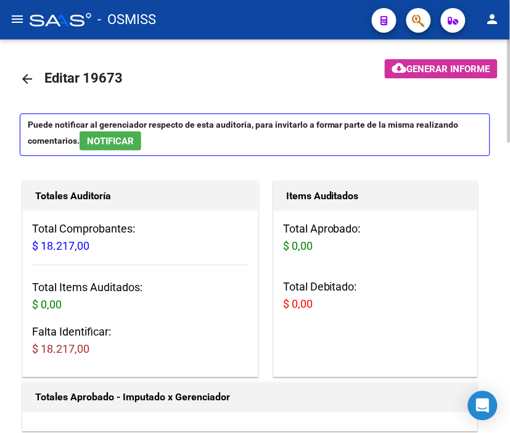
click at [240, 9] on div "- OSMISS" at bounding box center [196, 19] width 332 height 27
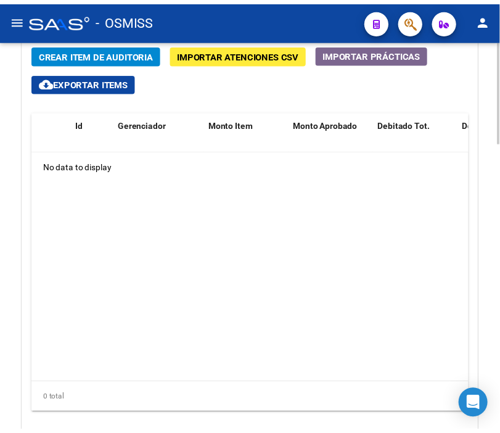
scroll to position [1002, 0]
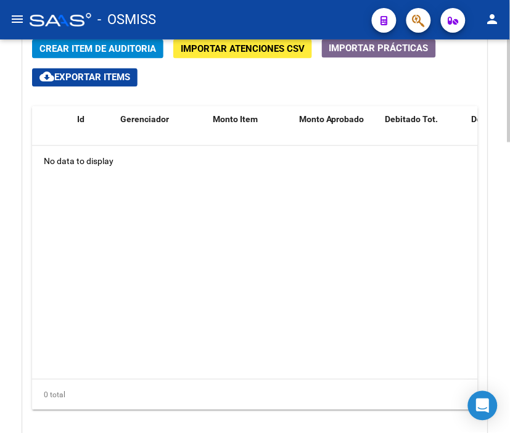
click at [509, 304] on html "menu - OSMISS person Firma Express Padrón Padrón Ágil Análisis Afiliado Integra…" at bounding box center [255, 216] width 510 height 433
click at [76, 47] on span "Crear Item de Auditoria" at bounding box center [97, 49] width 116 height 11
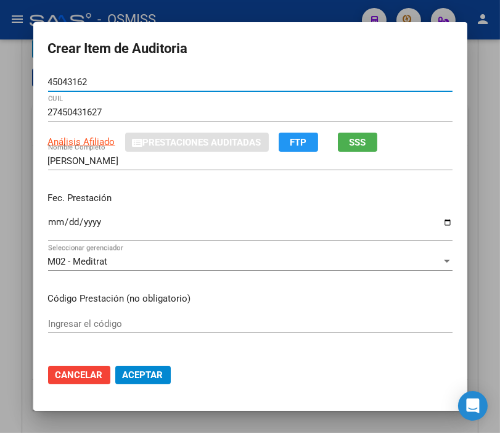
click at [56, 224] on input "Ingresar la fecha" at bounding box center [250, 227] width 404 height 20
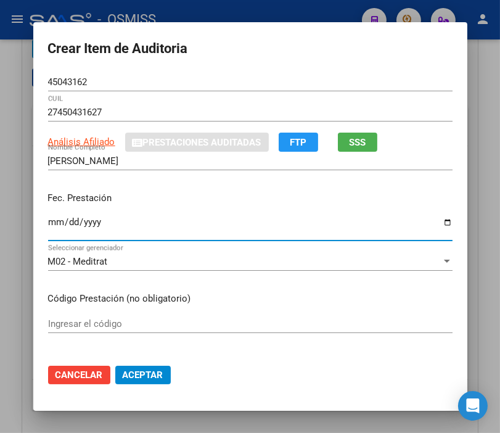
click at [48, 222] on input "Ingresar la fecha" at bounding box center [250, 227] width 404 height 20
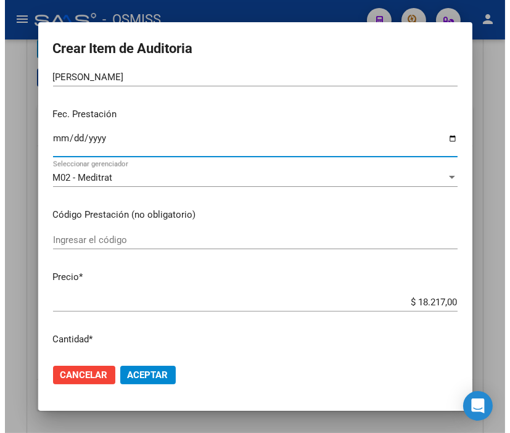
scroll to position [137, 0]
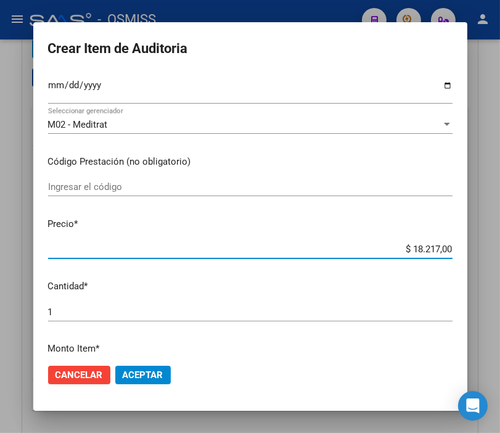
click at [397, 247] on input "$ 18.217,00" at bounding box center [250, 248] width 404 height 11
click at [145, 376] on span "Aceptar" at bounding box center [143, 374] width 41 height 11
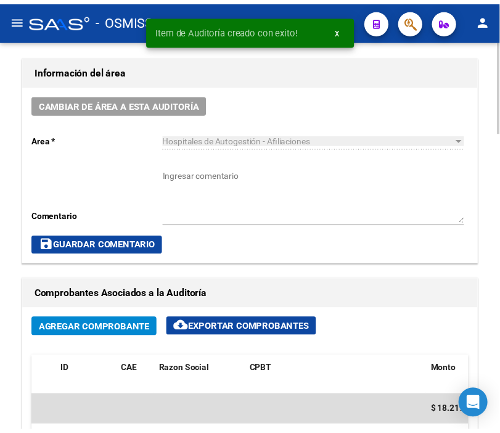
scroll to position [554, 0]
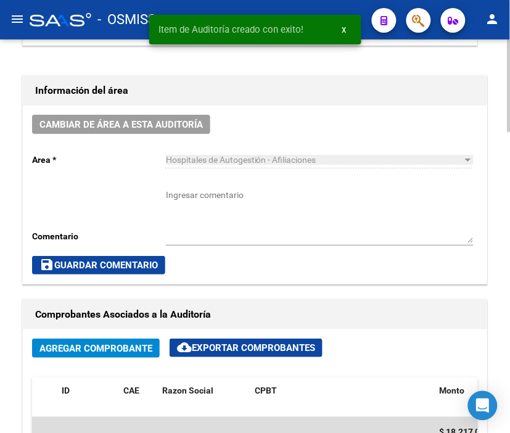
click at [128, 126] on span "Cambiar de área a esta auditoría" at bounding box center [120, 124] width 163 height 11
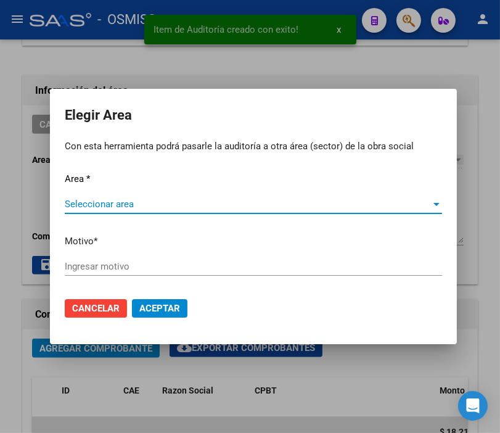
click at [97, 201] on span "Seleccionar area" at bounding box center [248, 203] width 366 height 11
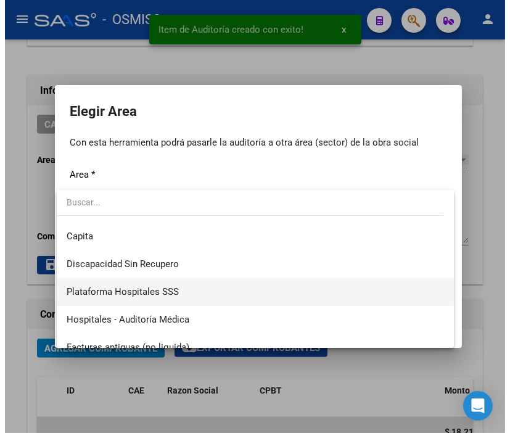
scroll to position [137, 0]
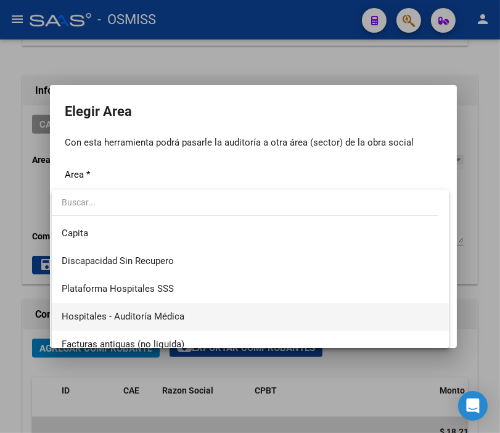
click at [184, 312] on span "Hospitales - Auditoría Médica" at bounding box center [250, 317] width 377 height 28
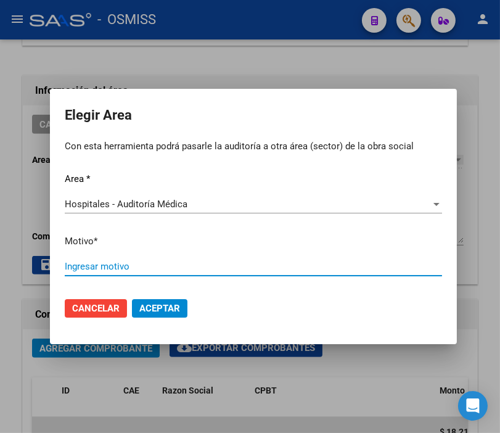
click at [81, 268] on input "Ingresar motivo" at bounding box center [253, 266] width 377 height 11
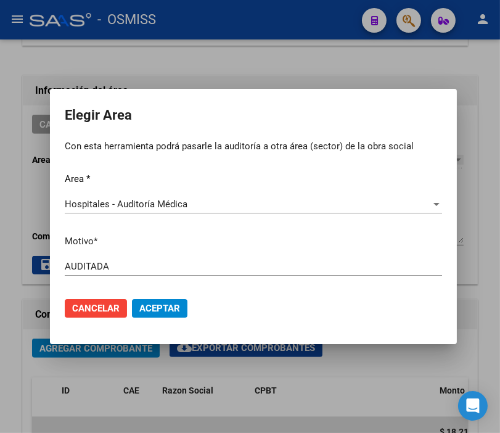
click at [144, 292] on mat-dialog-actions "Cancelar Aceptar" at bounding box center [253, 308] width 377 height 42
click at [145, 303] on span "Aceptar" at bounding box center [159, 308] width 41 height 11
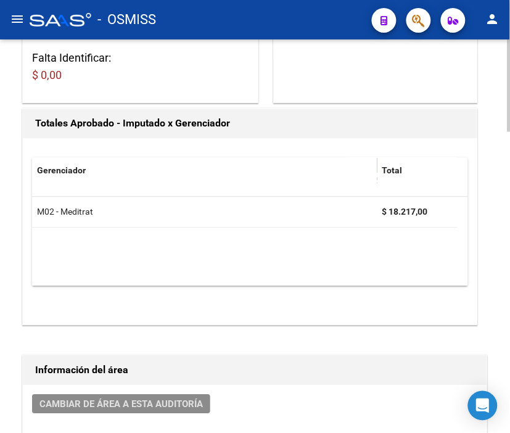
scroll to position [0, 0]
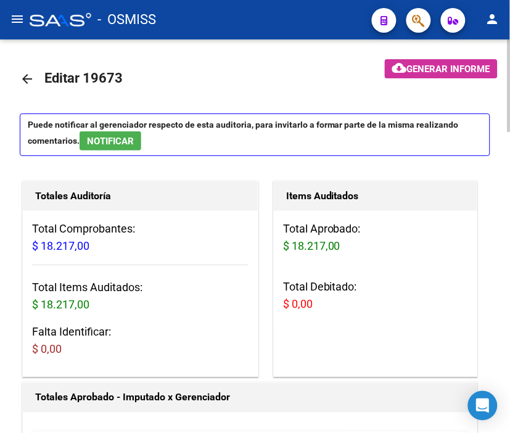
drag, startPoint x: 27, startPoint y: 75, endPoint x: 214, endPoint y: 250, distance: 256.4
click at [27, 76] on mat-icon "arrow_back" at bounding box center [27, 78] width 15 height 15
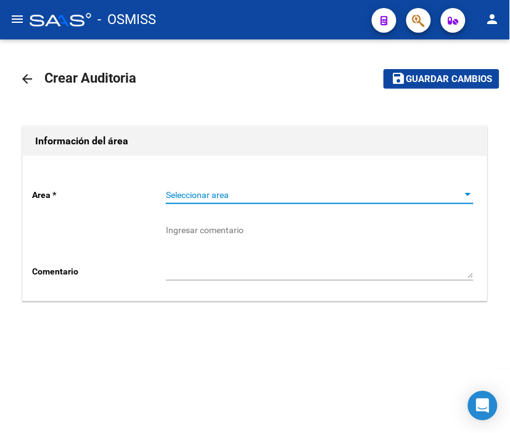
click at [250, 191] on span "Seleccionar area" at bounding box center [314, 195] width 296 height 10
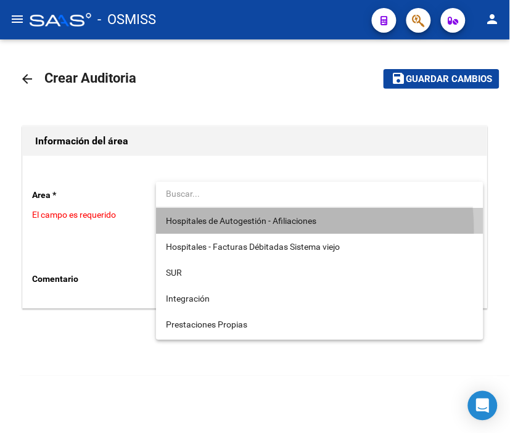
click at [229, 231] on span "Hospitales de Autogestión - Afiliaciones" at bounding box center [320, 221] width 308 height 26
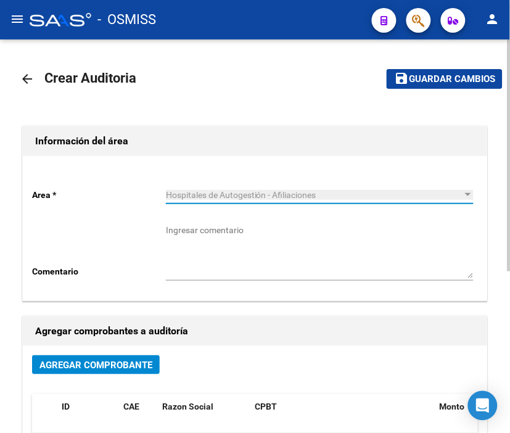
click at [125, 359] on span "Agregar Comprobante" at bounding box center [95, 364] width 113 height 11
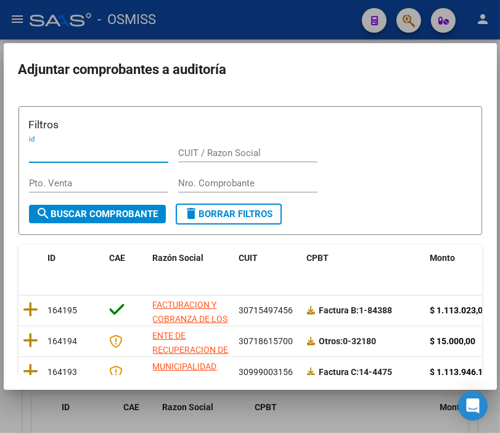
click at [193, 186] on input "Nro. Comprobante" at bounding box center [247, 183] width 139 height 11
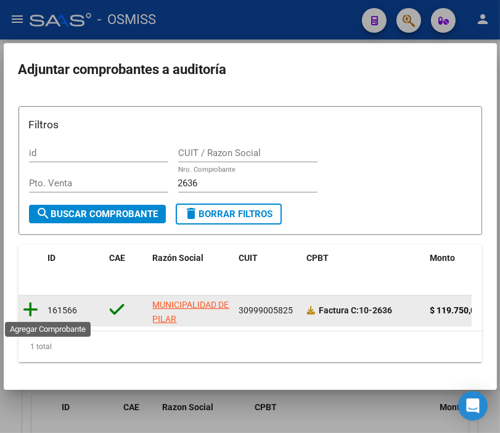
click at [35, 304] on icon at bounding box center [30, 309] width 15 height 17
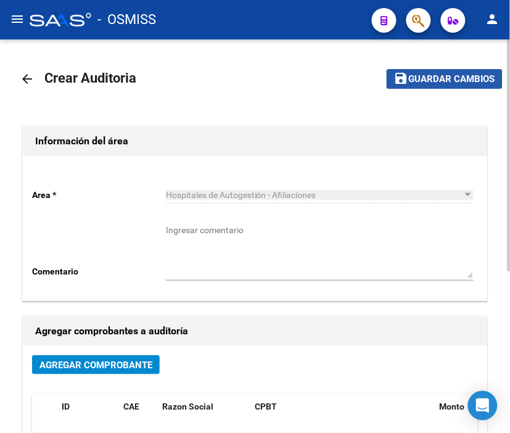
click at [432, 81] on span "Guardar cambios" at bounding box center [452, 79] width 86 height 11
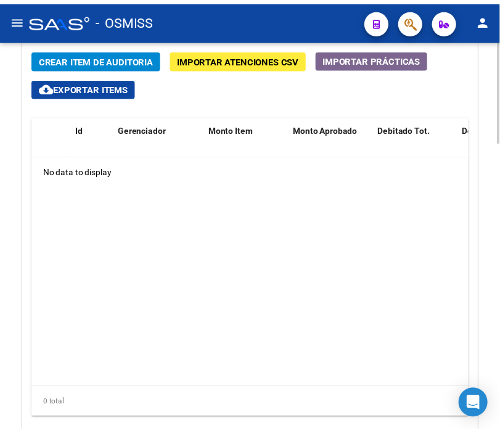
scroll to position [1000, 0]
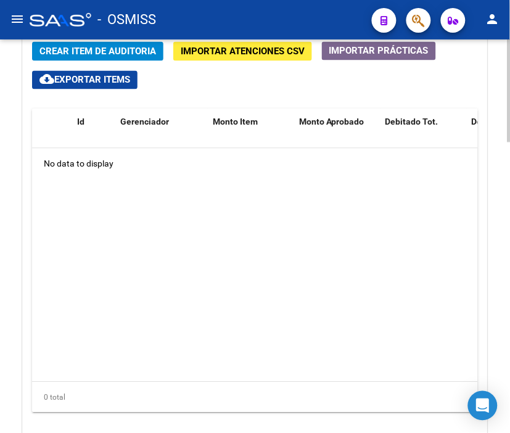
click at [509, 309] on html "menu - OSMISS person Firma Express Padrón Padrón Ágil Análisis Afiliado Integra…" at bounding box center [255, 216] width 510 height 433
click at [81, 48] on span "Crear Item de Auditoria" at bounding box center [97, 51] width 116 height 11
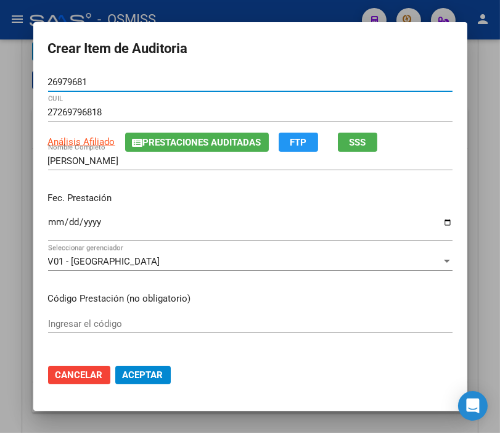
click at [48, 219] on input "Ingresar la fecha" at bounding box center [250, 227] width 404 height 20
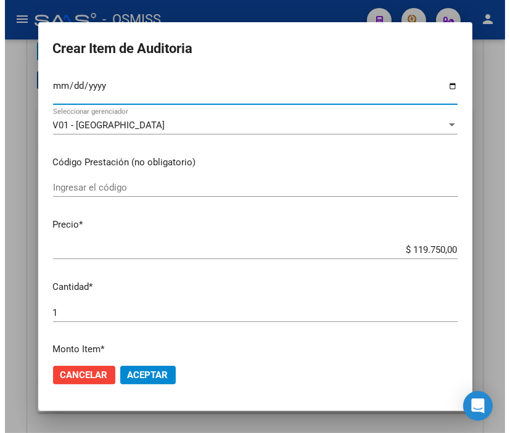
scroll to position [137, 0]
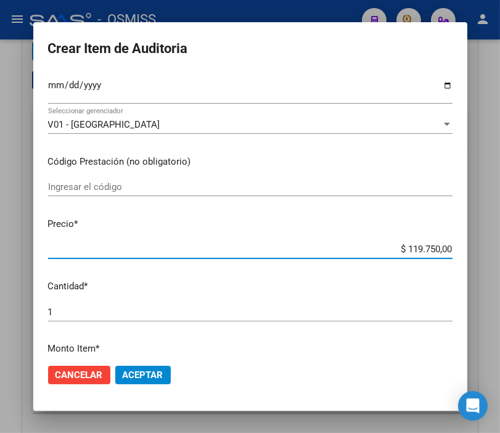
drag, startPoint x: 383, startPoint y: 248, endPoint x: 467, endPoint y: 248, distance: 84.4
click at [467, 248] on mat-dialog-content "26979681 Nro Documento 27269796818 CUIL Análisis Afiliado Prestaciones Auditada…" at bounding box center [250, 213] width 434 height 281
click at [155, 369] on span "Aceptar" at bounding box center [143, 374] width 41 height 11
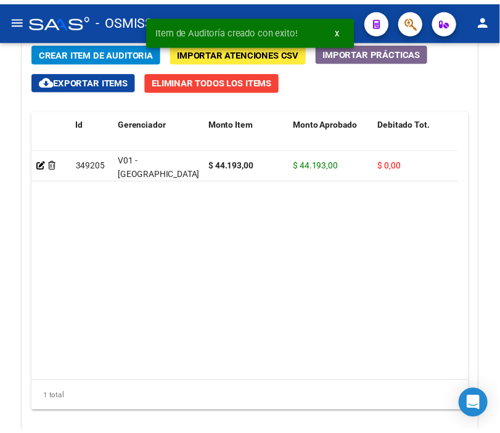
scroll to position [1167, 0]
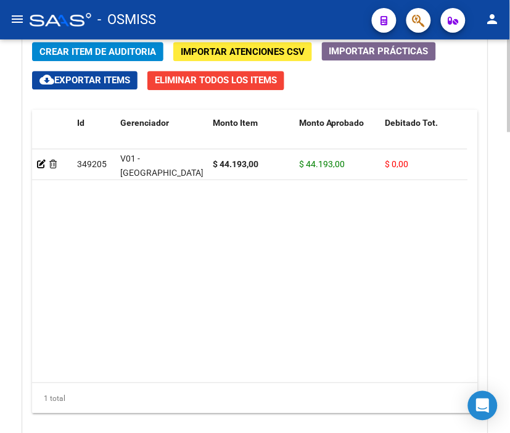
click at [83, 56] on span "Crear Item de Auditoria" at bounding box center [97, 51] width 116 height 11
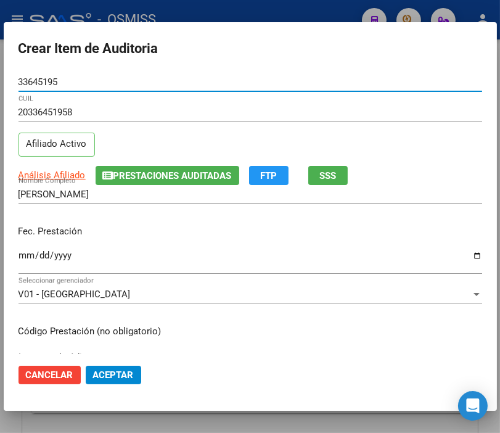
click at [29, 253] on input "Ingresar la fecha" at bounding box center [250, 260] width 464 height 20
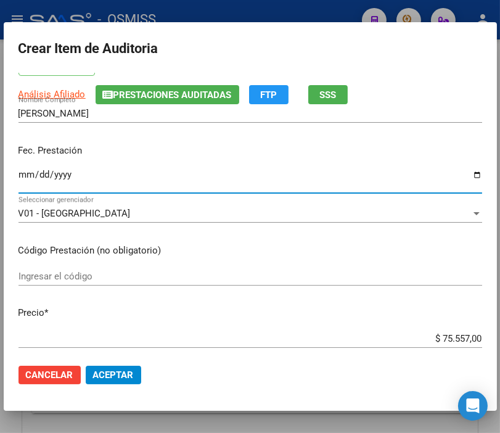
scroll to position [137, 0]
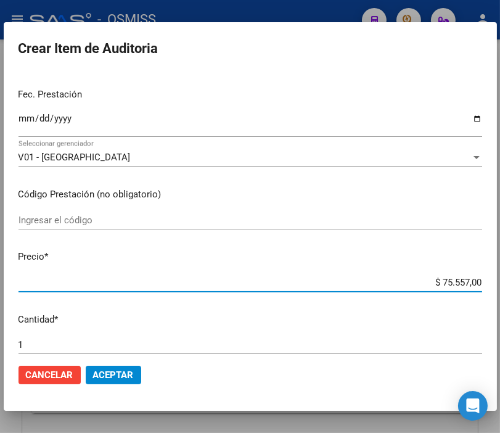
drag, startPoint x: 395, startPoint y: 281, endPoint x: 510, endPoint y: 284, distance: 114.7
click at [500, 284] on html "menu - OSMISS person Firma Express Padrón Padrón Ágil Análisis Afiliado Integra…" at bounding box center [250, 216] width 500 height 433
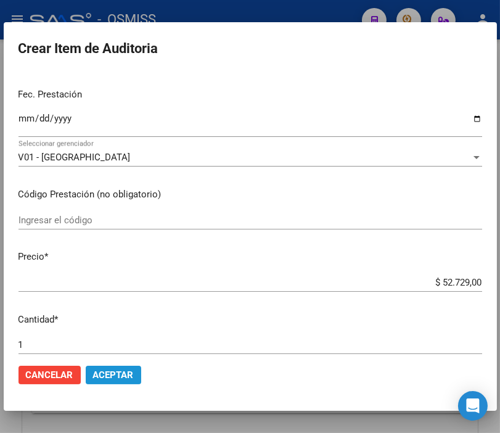
click at [124, 369] on span "Aceptar" at bounding box center [113, 374] width 41 height 11
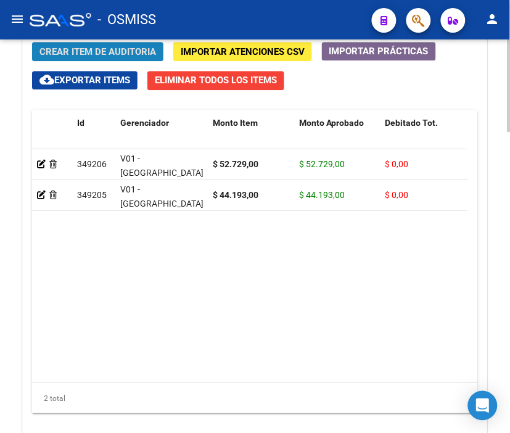
click at [78, 54] on span "Crear Item de Auditoria" at bounding box center [97, 51] width 116 height 11
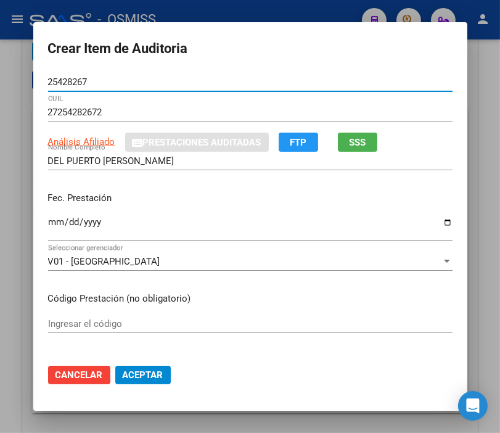
click at [54, 223] on input "Ingresar la fecha" at bounding box center [250, 227] width 404 height 20
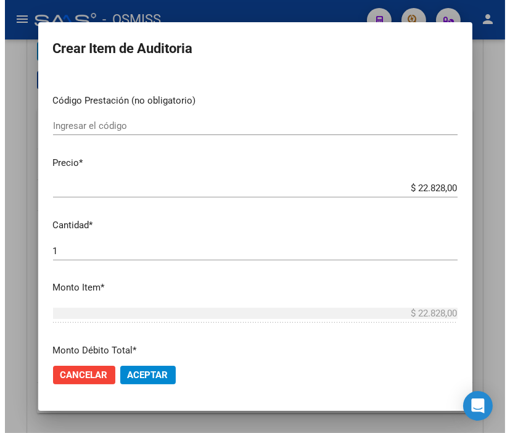
scroll to position [205, 0]
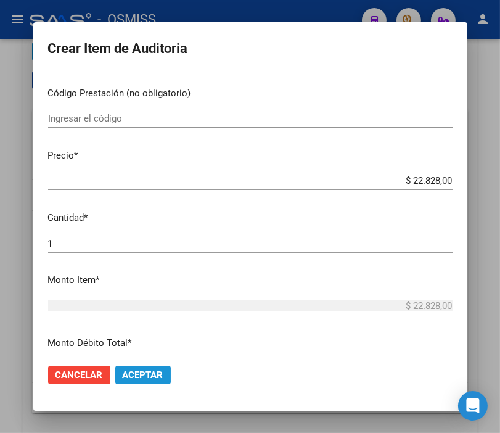
click at [123, 376] on span "Aceptar" at bounding box center [143, 374] width 41 height 11
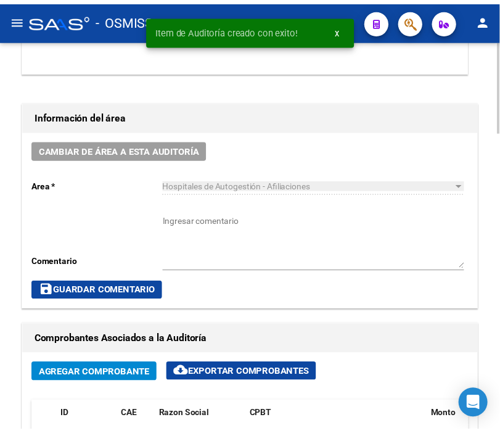
scroll to position [551, 0]
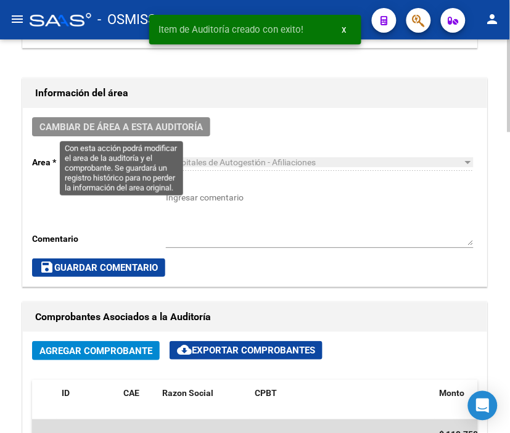
click at [113, 126] on span "Cambiar de área a esta auditoría" at bounding box center [120, 126] width 163 height 11
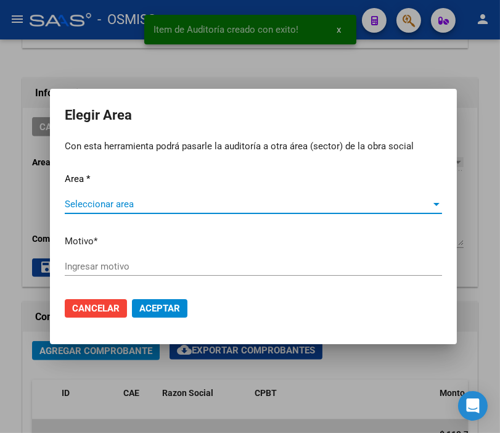
click at [100, 198] on span "Seleccionar area" at bounding box center [248, 203] width 366 height 11
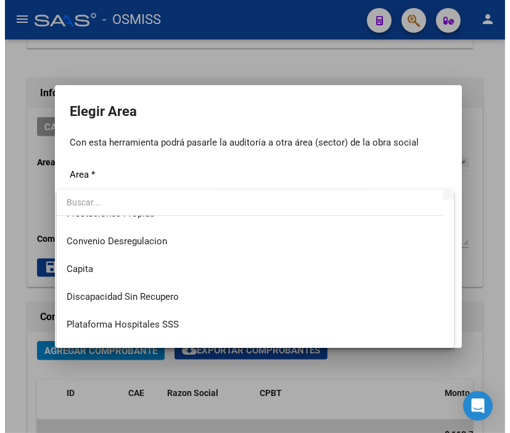
scroll to position [137, 0]
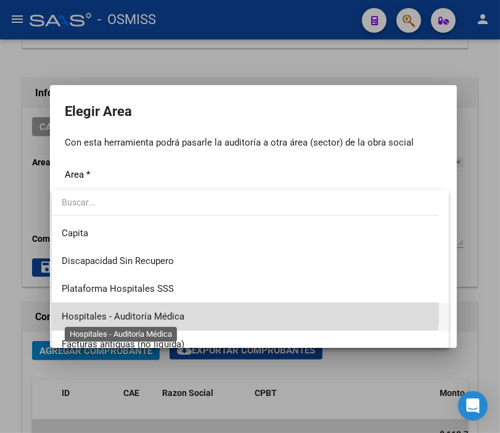
click at [176, 311] on span "Hospitales - Auditoría Médica" at bounding box center [123, 316] width 123 height 11
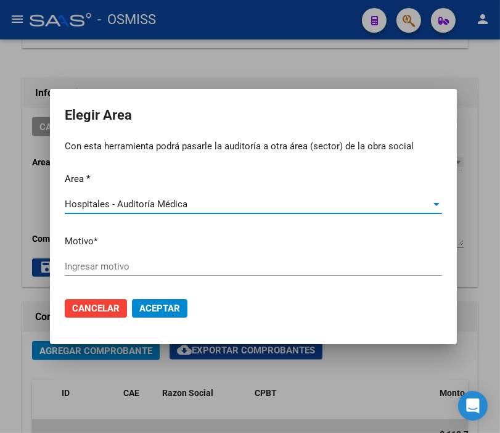
click at [125, 272] on input "Ingresar motivo" at bounding box center [253, 266] width 377 height 11
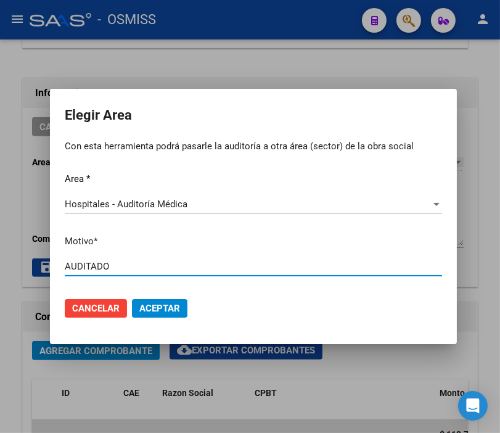
click at [157, 299] on button "Aceptar" at bounding box center [159, 308] width 55 height 18
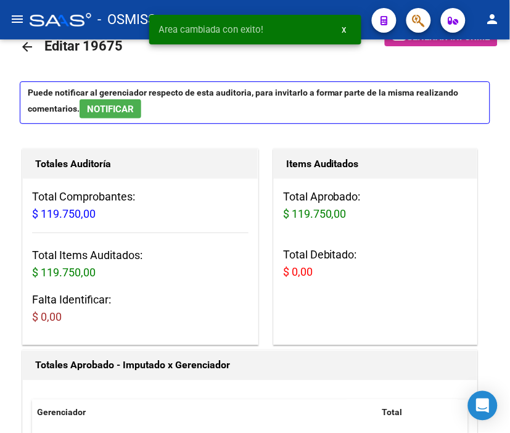
scroll to position [0, 0]
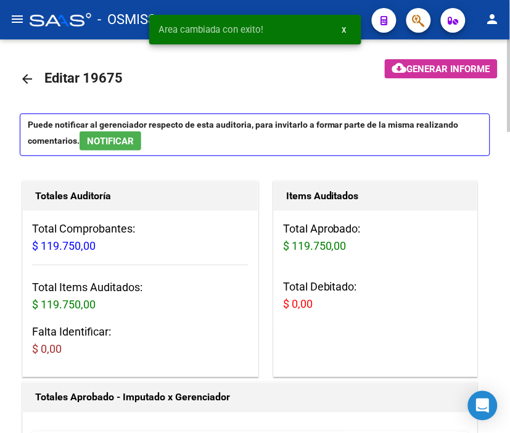
click at [33, 79] on mat-icon "arrow_back" at bounding box center [27, 78] width 15 height 15
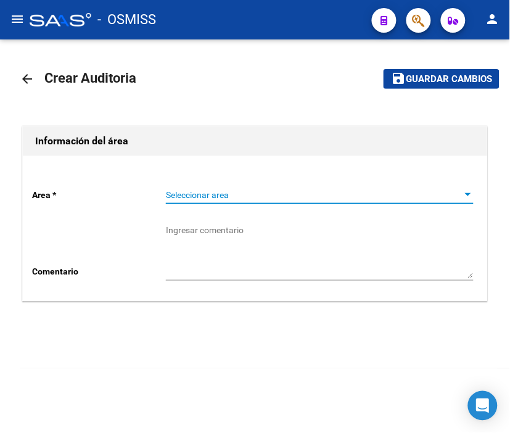
click at [208, 195] on span "Seleccionar area" at bounding box center [314, 195] width 296 height 10
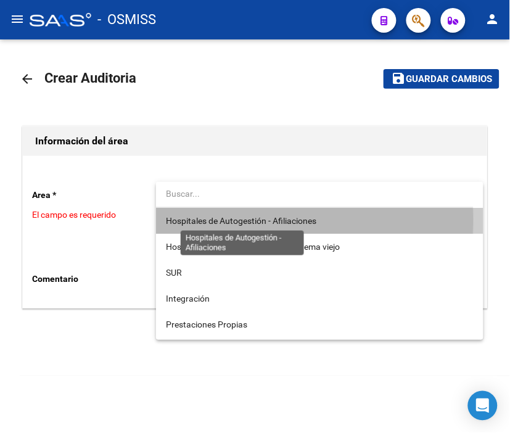
click at [207, 219] on span "Hospitales de Autogestión - Afiliaciones" at bounding box center [241, 221] width 150 height 10
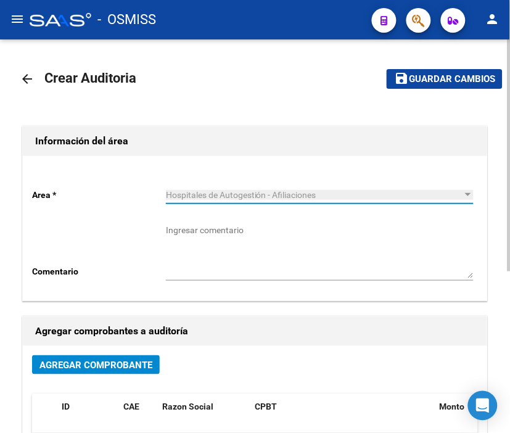
click at [107, 361] on span "Agregar Comprobante" at bounding box center [95, 364] width 113 height 11
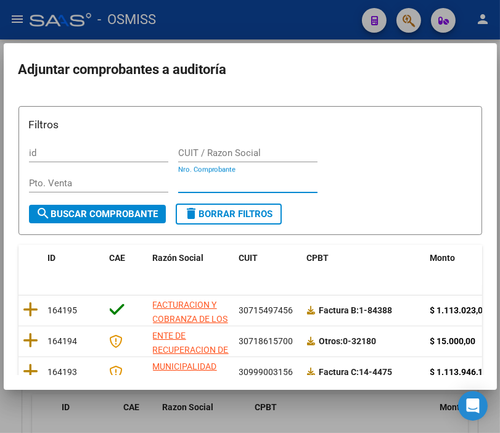
click at [189, 185] on input "Nro. Comprobante" at bounding box center [247, 183] width 139 height 11
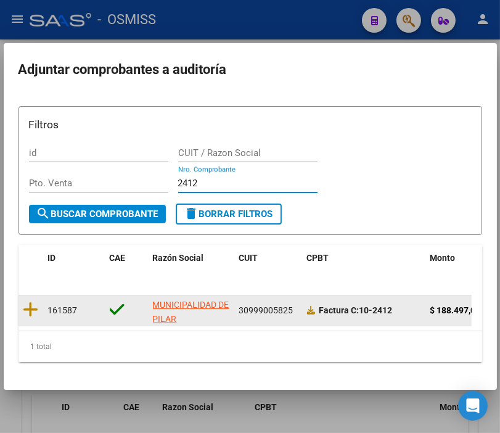
click at [41, 309] on datatable-body-cell at bounding box center [30, 310] width 25 height 30
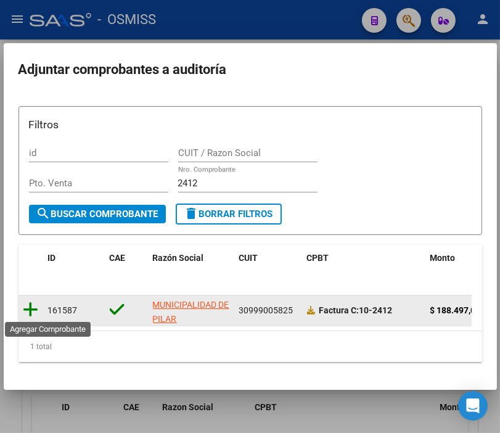
click at [25, 306] on icon at bounding box center [30, 309] width 15 height 17
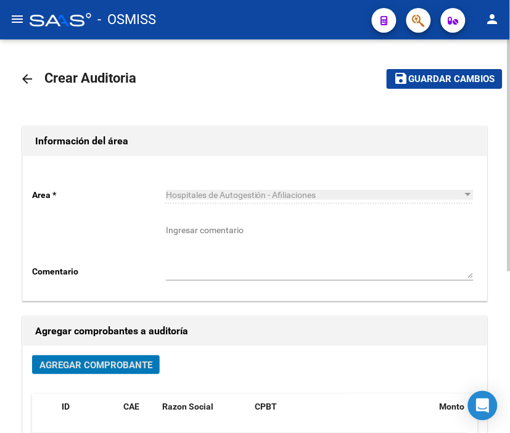
click at [427, 80] on span "Guardar cambios" at bounding box center [452, 79] width 86 height 11
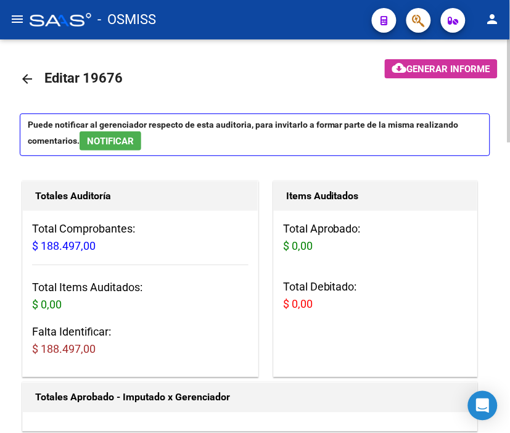
click at [264, 20] on div "- OSMISS" at bounding box center [196, 19] width 332 height 27
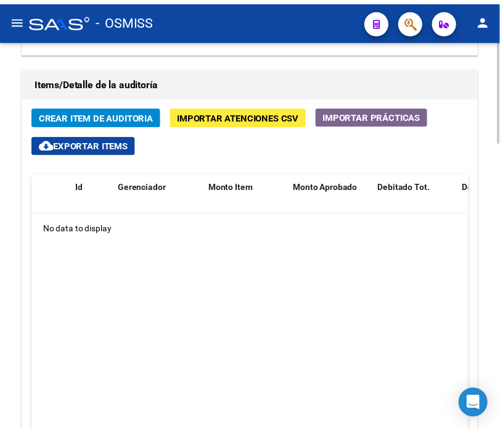
scroll to position [958, 0]
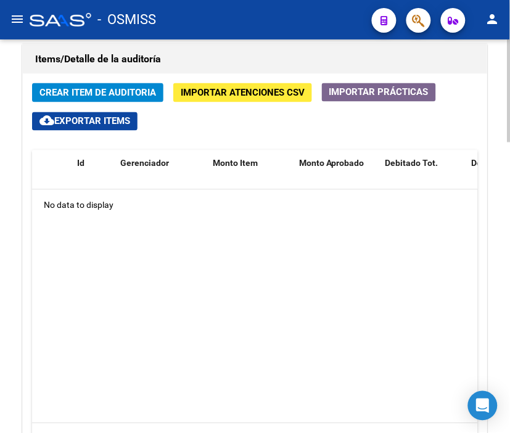
click at [77, 77] on div "Crear Item de Auditoria Importar Atenciones CSV Importar Prácticas cloud_downlo…" at bounding box center [255, 283] width 464 height 418
click at [74, 90] on span "Crear Item de Auditoria" at bounding box center [97, 93] width 116 height 11
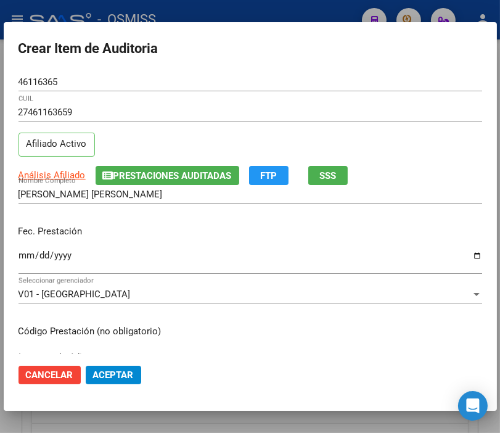
click at [28, 248] on div "Ingresar la fecha" at bounding box center [250, 260] width 464 height 27
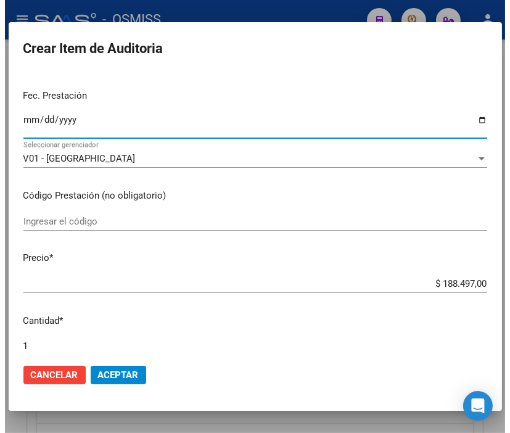
scroll to position [137, 0]
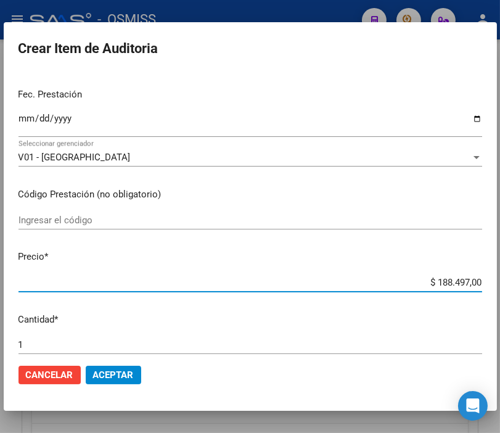
drag, startPoint x: 398, startPoint y: 284, endPoint x: 510, endPoint y: 279, distance: 112.3
click at [500, 279] on html "menu - OSMISS person Firma Express Padrón Padrón Ágil Análisis Afiliado Integra…" at bounding box center [250, 216] width 500 height 433
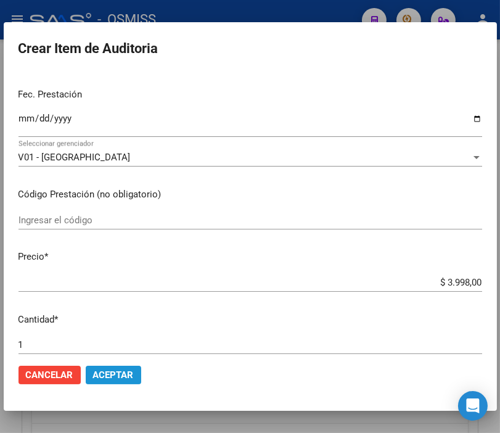
click at [126, 376] on span "Aceptar" at bounding box center [113, 374] width 41 height 11
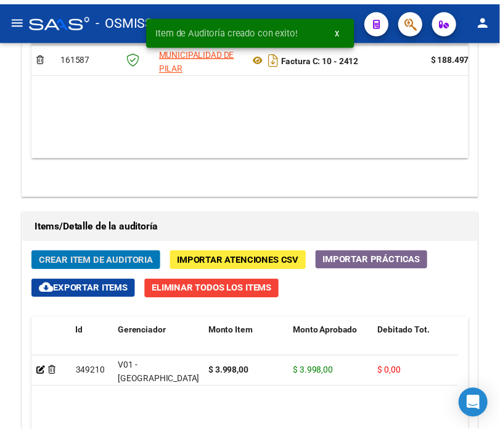
scroll to position [1126, 0]
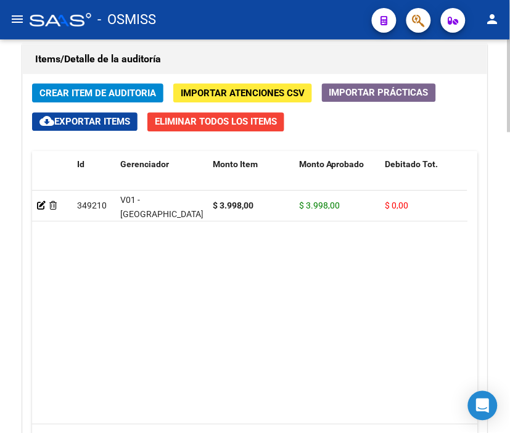
click at [231, 40] on div "Información del área Cambiar de área a esta auditoría Area * Hospitales de Auto…" at bounding box center [255, 13] width 470 height 1047
click at [110, 89] on span "Crear Item de Auditoria" at bounding box center [97, 93] width 116 height 11
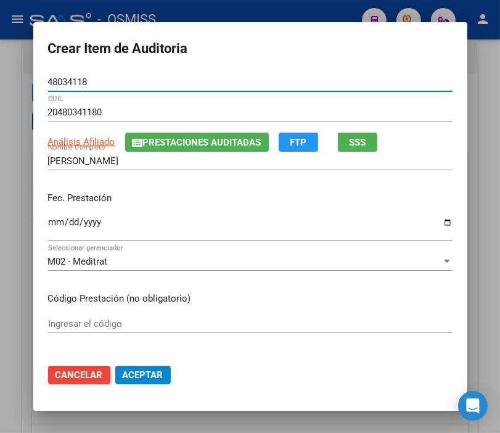
click at [51, 219] on input "Ingresar la fecha" at bounding box center [250, 227] width 404 height 20
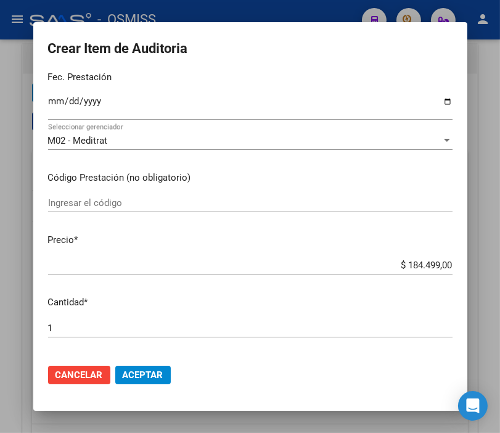
scroll to position [137, 0]
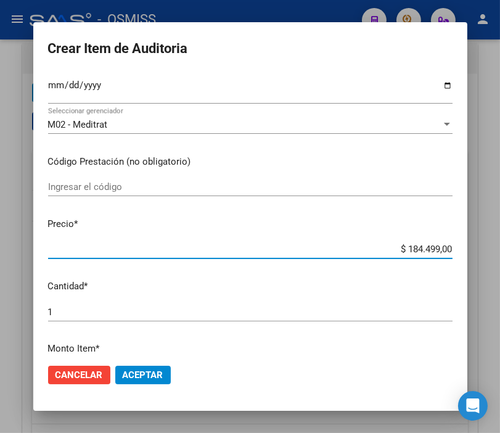
drag, startPoint x: 364, startPoint y: 247, endPoint x: 355, endPoint y: 221, distance: 27.3
click at [478, 247] on div "Crear Item de Auditoria 48034118 Nro Documento 20480341180 CUIL Análisis Afilia…" at bounding box center [250, 216] width 500 height 433
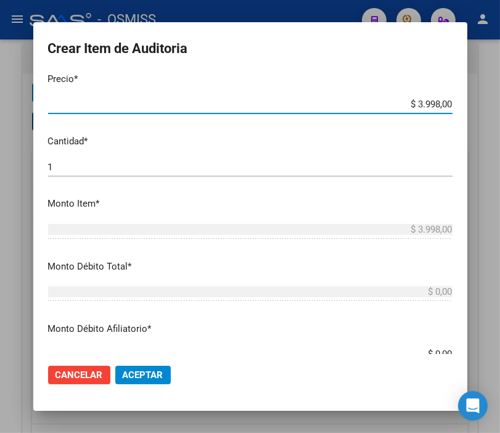
scroll to position [342, 0]
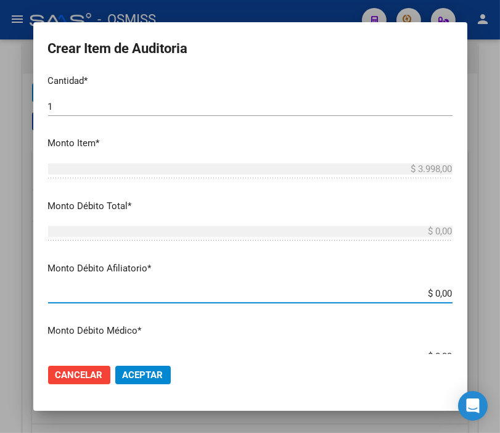
click at [500, 295] on html "menu - OSMISS person Firma Express Padrón Padrón Ágil Análisis Afiliado Integra…" at bounding box center [250, 216] width 500 height 433
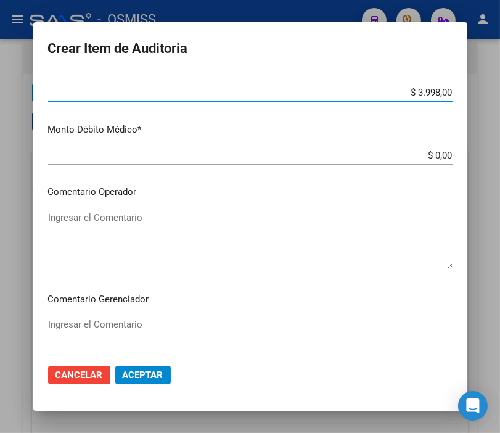
scroll to position [547, 0]
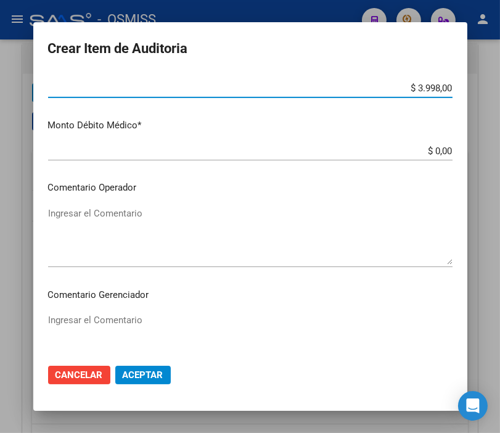
click at [104, 223] on textarea "Ingresar el Comentario" at bounding box center [250, 235] width 404 height 58
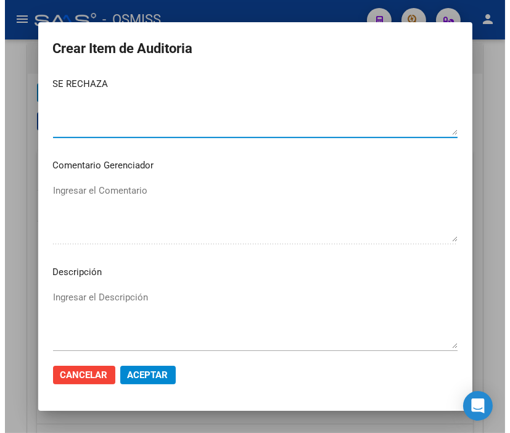
scroll to position [753, 0]
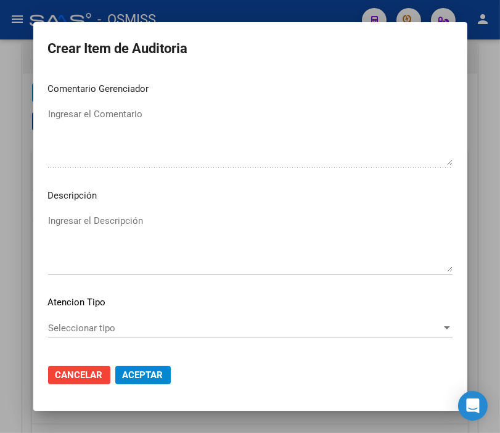
click at [60, 221] on textarea "Ingresar el Descripción" at bounding box center [250, 243] width 404 height 58
click at [266, 194] on p "Descripción" at bounding box center [250, 196] width 404 height 14
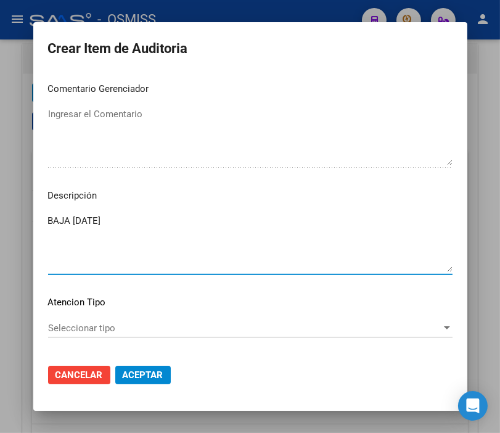
click at [150, 216] on textarea "BAJA [DATE]" at bounding box center [250, 243] width 404 height 58
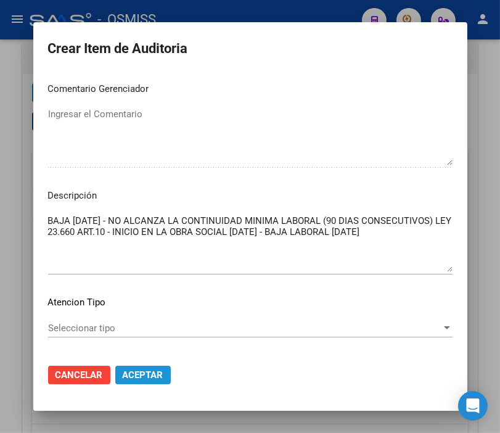
click at [137, 369] on span "Aceptar" at bounding box center [143, 374] width 41 height 11
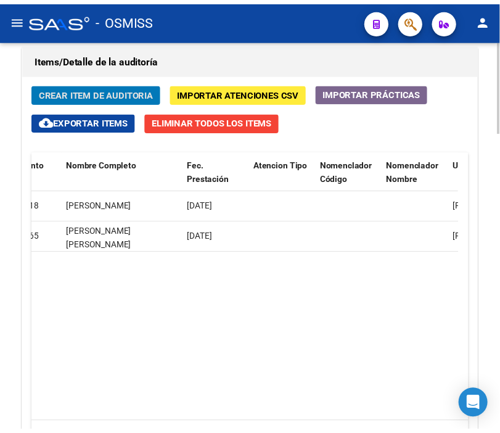
scroll to position [0, 0]
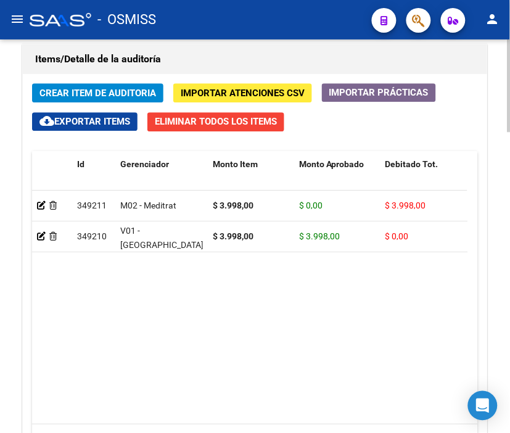
drag, startPoint x: 196, startPoint y: 53, endPoint x: 96, endPoint y: 89, distance: 106.3
click at [196, 53] on h1 "Items/Detalle de la auditoría" at bounding box center [254, 59] width 439 height 20
click at [92, 94] on span "Crear Item de Auditoria" at bounding box center [97, 93] width 116 height 11
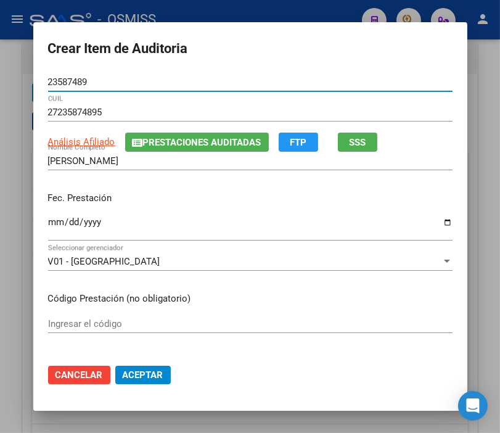
click at [48, 226] on input "Ingresar la fecha" at bounding box center [250, 227] width 404 height 20
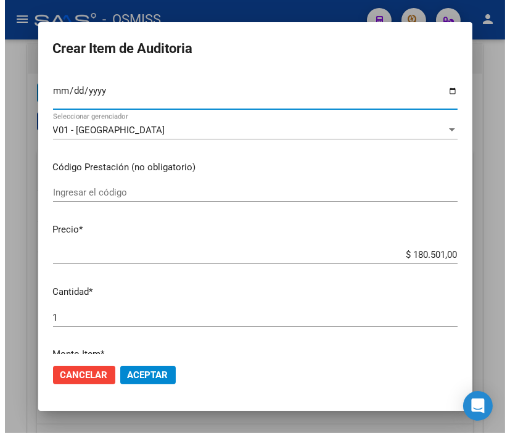
scroll to position [137, 0]
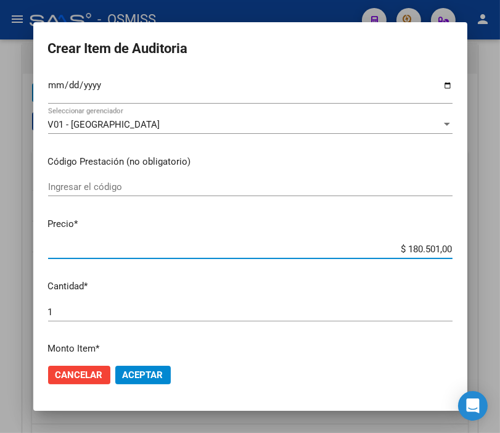
drag, startPoint x: 383, startPoint y: 251, endPoint x: 510, endPoint y: 254, distance: 127.0
click at [500, 254] on html "menu - OSMISS person Firma Express Padrón Padrón Ágil Análisis Afiliado Integra…" at bounding box center [250, 216] width 500 height 433
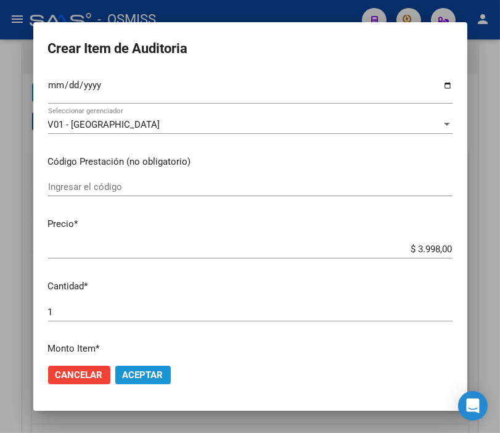
click at [139, 371] on span "Aceptar" at bounding box center [143, 374] width 41 height 11
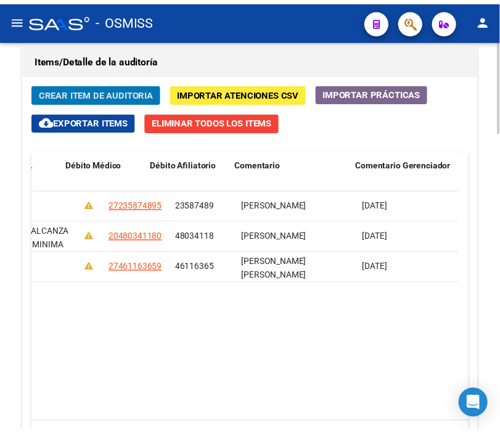
scroll to position [0, 0]
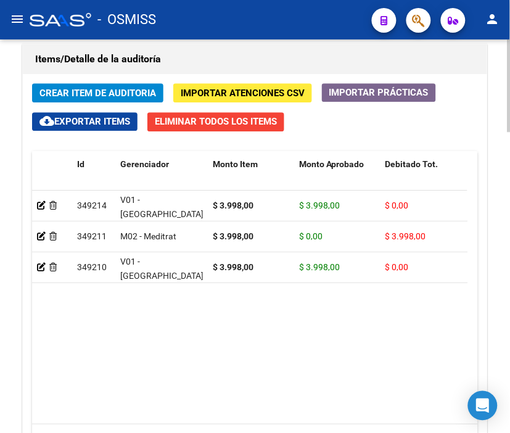
click at [70, 90] on span "Crear Item de Auditoria" at bounding box center [97, 93] width 116 height 11
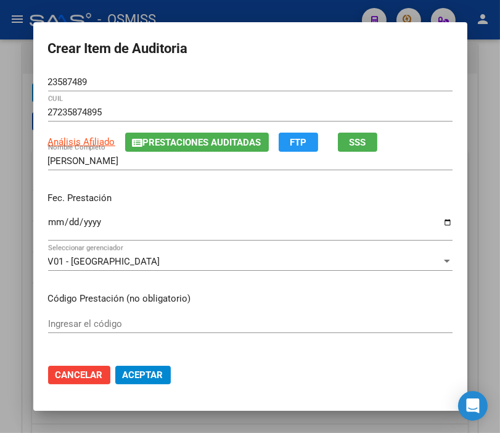
click at [41, 220] on mat-dialog-content "23587489 Nro Documento 27235874895 CUIL Análisis Afiliado Prestaciones Auditada…" at bounding box center [250, 213] width 434 height 281
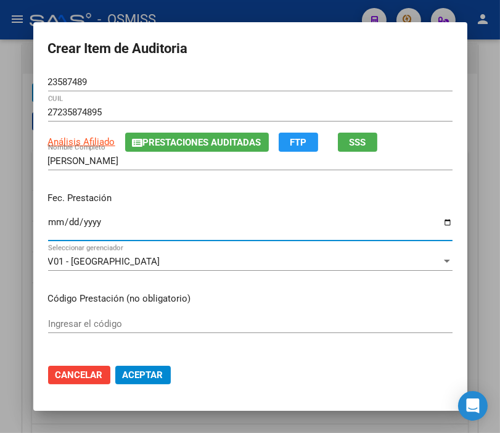
click at [51, 221] on input "Ingresar la fecha" at bounding box center [250, 227] width 404 height 20
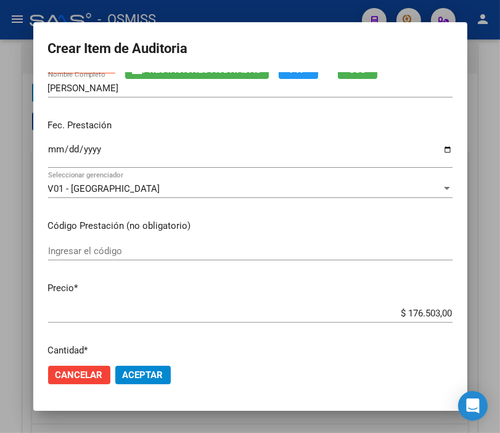
scroll to position [137, 0]
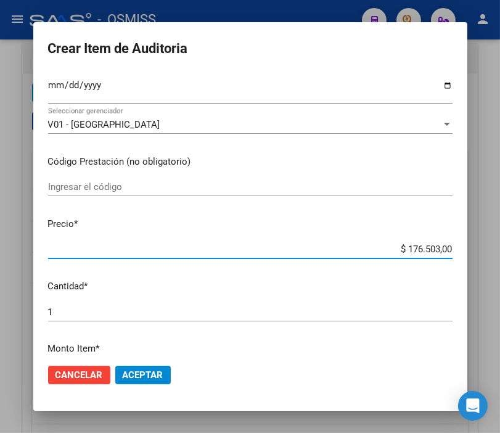
drag, startPoint x: 378, startPoint y: 249, endPoint x: 479, endPoint y: 249, distance: 100.5
click at [479, 249] on div "Crear Item de Auditoria 23587489 Nro Documento 27235874895 CUIL Análisis Afilia…" at bounding box center [250, 216] width 500 height 433
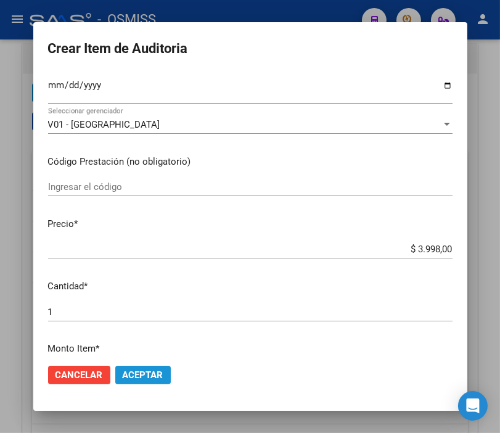
click at [145, 379] on span "Aceptar" at bounding box center [143, 374] width 41 height 11
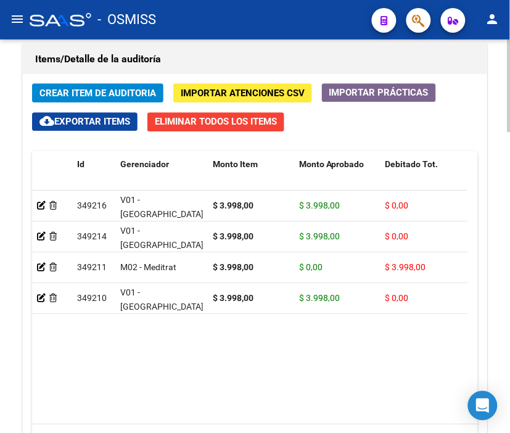
click at [189, 70] on div "Items/Detalle de la auditoría" at bounding box center [255, 59] width 464 height 30
click at [105, 80] on div "Crear Item de Auditoria Importar Atenciones CSV Importar Prácticas cloud_downlo…" at bounding box center [255, 283] width 464 height 419
click at [100, 91] on span "Crear Item de Auditoria" at bounding box center [97, 93] width 116 height 11
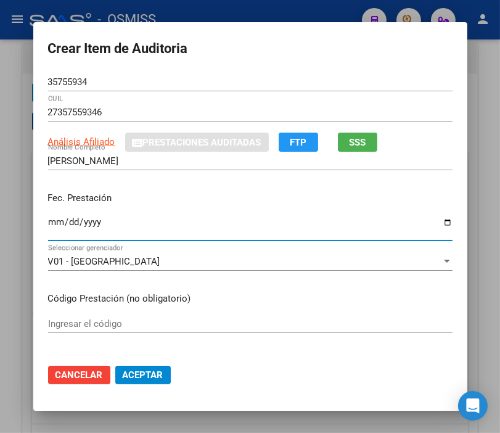
click at [54, 228] on input "Ingresar la fecha" at bounding box center [250, 227] width 404 height 20
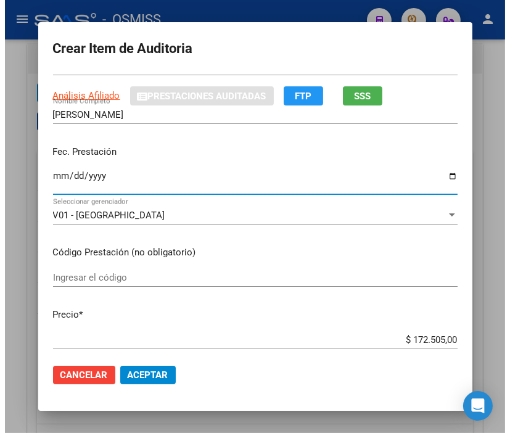
scroll to position [68, 0]
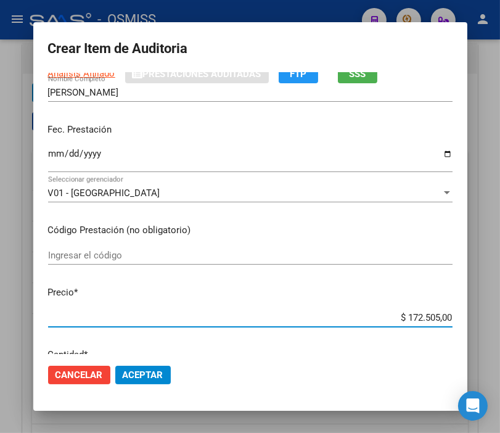
drag, startPoint x: 372, startPoint y: 312, endPoint x: 510, endPoint y: 322, distance: 137.8
click at [500, 322] on html "menu - OSMISS person Firma Express Padrón Padrón Ágil Análisis Afiliado Integra…" at bounding box center [250, 216] width 500 height 433
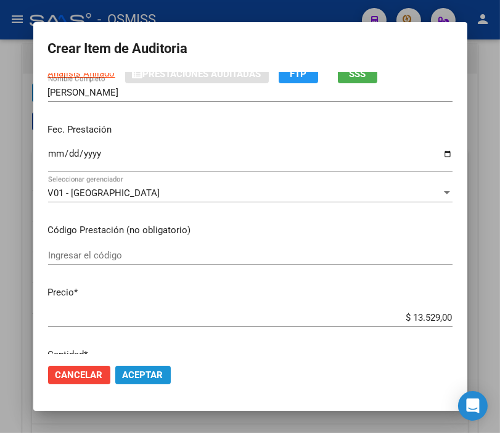
click at [142, 377] on span "Aceptar" at bounding box center [143, 374] width 41 height 11
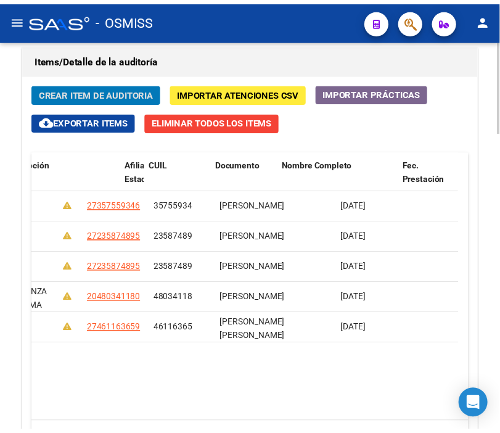
scroll to position [0, 0]
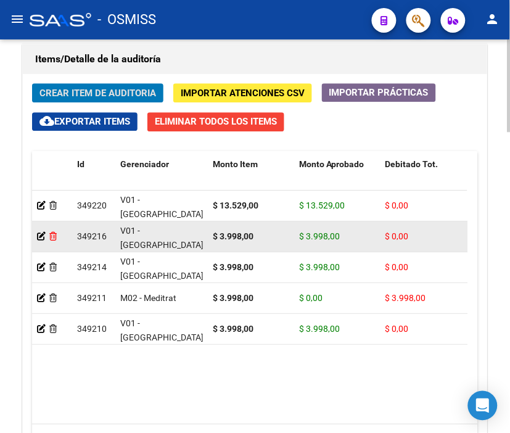
click at [54, 237] on icon at bounding box center [52, 236] width 7 height 9
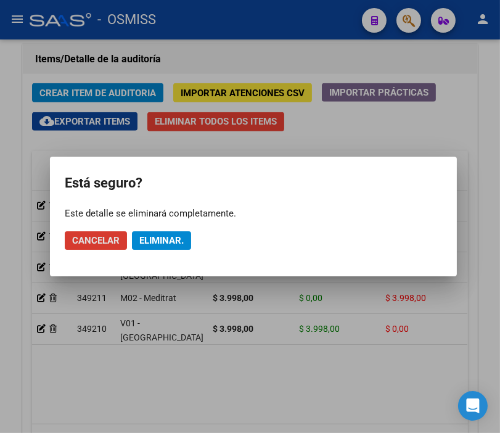
click at [179, 239] on span "Eliminar." at bounding box center [161, 240] width 44 height 11
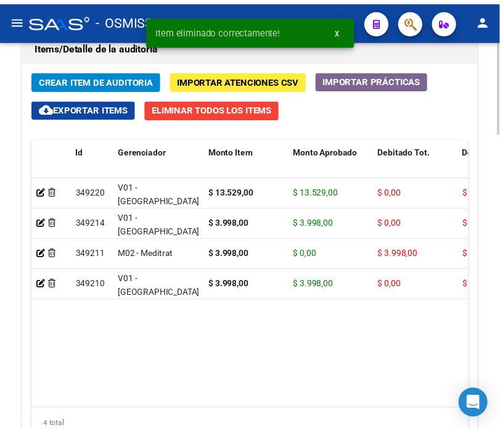
scroll to position [1126, 0]
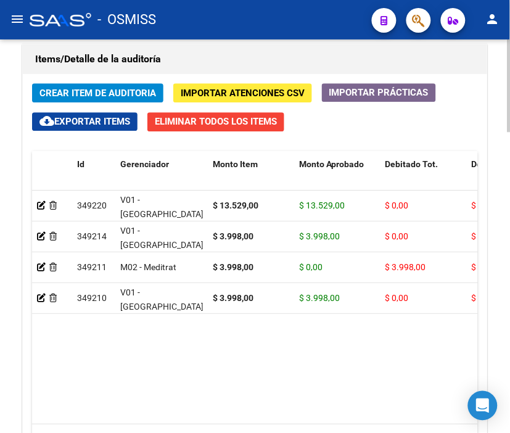
click at [189, 73] on div "Items/Detalle de la auditoría" at bounding box center [255, 59] width 464 height 30
click at [105, 87] on span "Crear Item de Auditoria" at bounding box center [97, 92] width 116 height 11
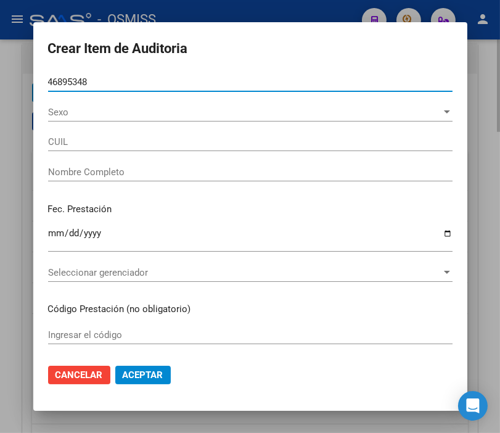
click at [115, 366] on button "Aceptar" at bounding box center [142, 375] width 55 height 18
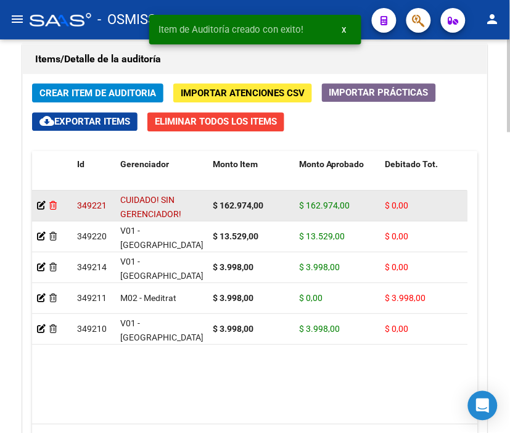
click at [54, 206] on icon at bounding box center [52, 205] width 7 height 9
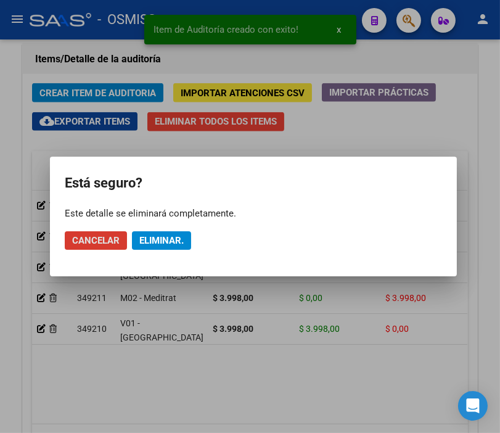
click at [163, 232] on button "Eliminar." at bounding box center [161, 240] width 59 height 18
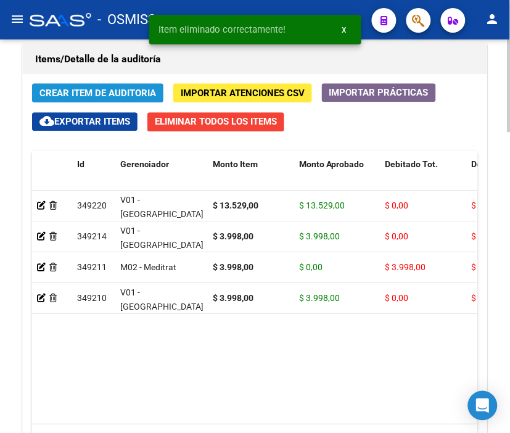
click at [76, 90] on span "Crear Item de Auditoria" at bounding box center [97, 93] width 116 height 11
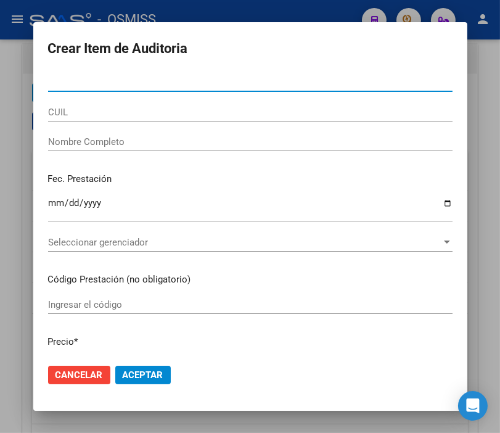
click at [57, 81] on input "Nro Documento" at bounding box center [250, 81] width 404 height 11
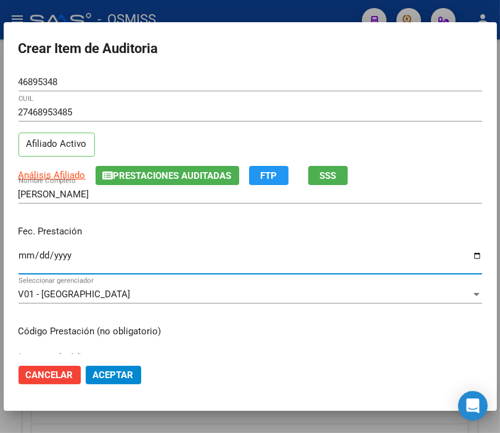
click at [21, 251] on input "Ingresar la fecha" at bounding box center [250, 260] width 464 height 20
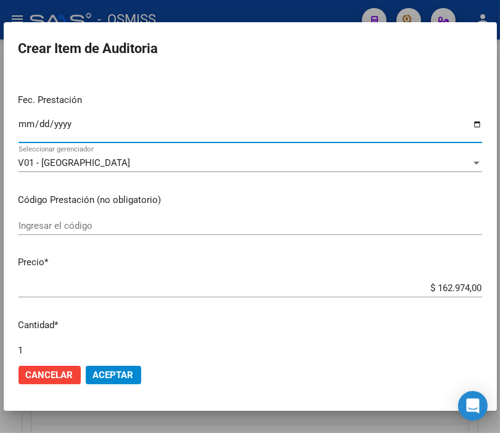
scroll to position [137, 0]
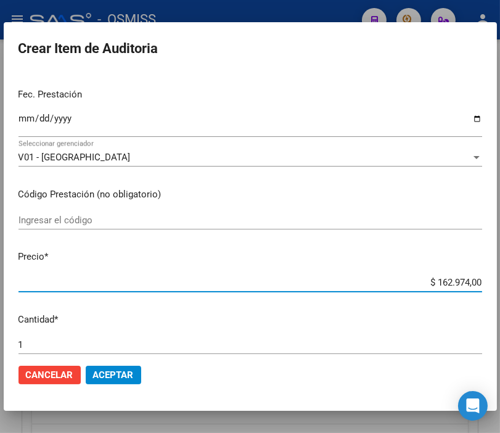
drag, startPoint x: 415, startPoint y: 279, endPoint x: 510, endPoint y: 288, distance: 95.3
click at [500, 288] on html "menu - OSMISS person Firma Express Padrón Padrón Ágil Análisis Afiliado Integra…" at bounding box center [250, 216] width 500 height 433
click at [123, 371] on span "Aceptar" at bounding box center [113, 374] width 41 height 11
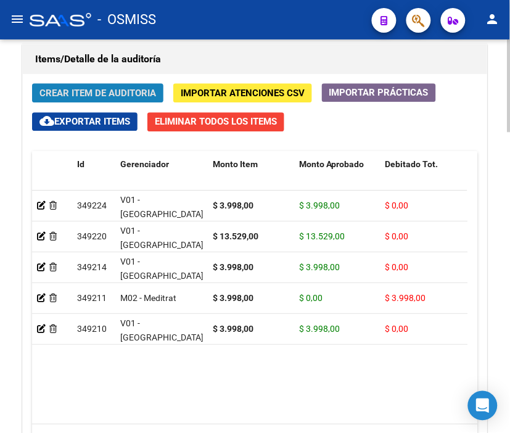
click at [85, 89] on span "Crear Item de Auditoria" at bounding box center [97, 93] width 116 height 11
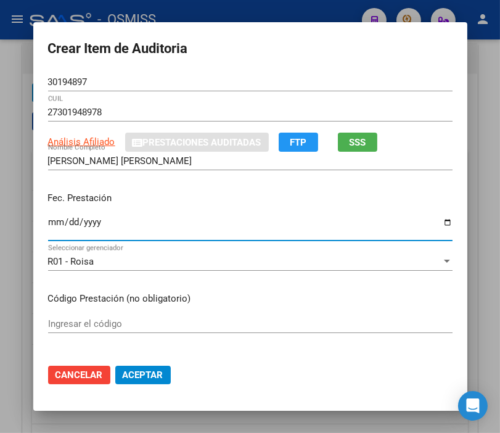
click at [48, 226] on input "Ingresar la fecha" at bounding box center [250, 227] width 404 height 20
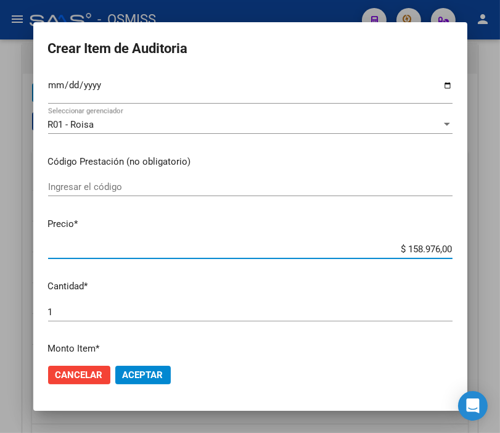
drag, startPoint x: 375, startPoint y: 244, endPoint x: 510, endPoint y: 249, distance: 135.1
click at [500, 249] on html "menu - OSMISS person Firma Express Padrón Padrón Ágil Análisis Afiliado Integra…" at bounding box center [250, 216] width 500 height 433
drag, startPoint x: 371, startPoint y: 245, endPoint x: 510, endPoint y: 266, distance: 140.2
click at [500, 266] on html "menu - OSMISS person Firma Express Padrón Padrón Ágil Análisis Afiliado Integra…" at bounding box center [250, 216] width 500 height 433
click at [144, 369] on span "Aceptar" at bounding box center [143, 374] width 41 height 11
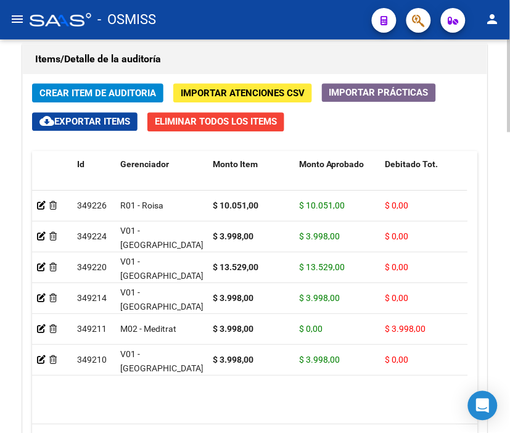
click at [238, 62] on h1 "Items/Detalle de la auditoría" at bounding box center [254, 59] width 439 height 20
click at [79, 89] on span "Crear Item de Auditoria" at bounding box center [97, 93] width 116 height 11
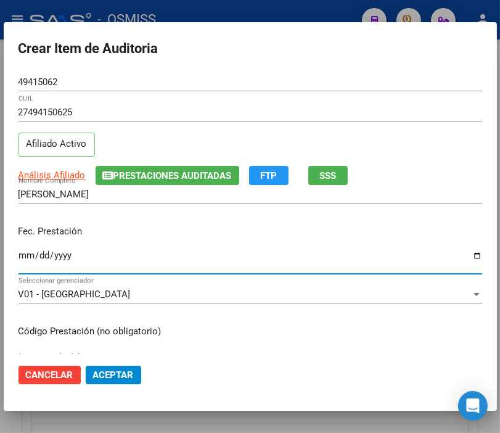
click at [27, 258] on input "Ingresar la fecha" at bounding box center [250, 260] width 464 height 20
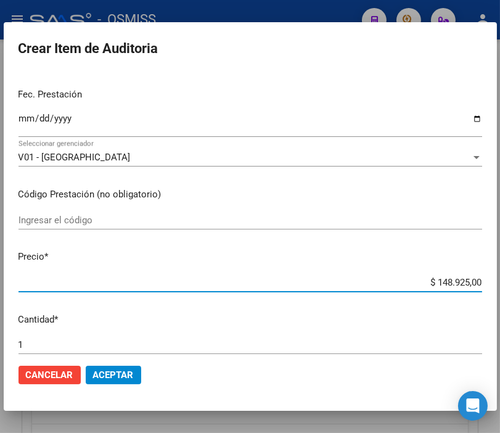
drag, startPoint x: 416, startPoint y: 276, endPoint x: 510, endPoint y: 277, distance: 93.7
click at [500, 277] on html "menu - OSMISS person Firma Express Padrón Padrón Ágil Análisis Afiliado Integra…" at bounding box center [250, 216] width 500 height 433
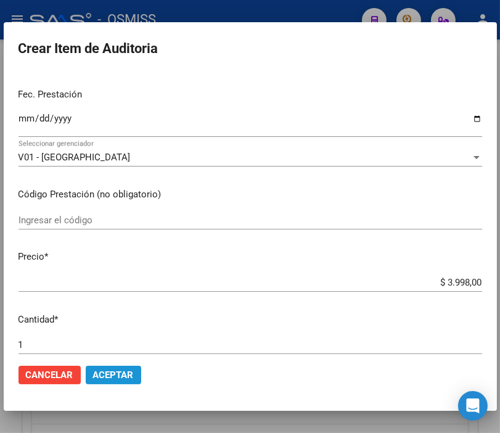
click at [113, 375] on span "Aceptar" at bounding box center [113, 374] width 41 height 11
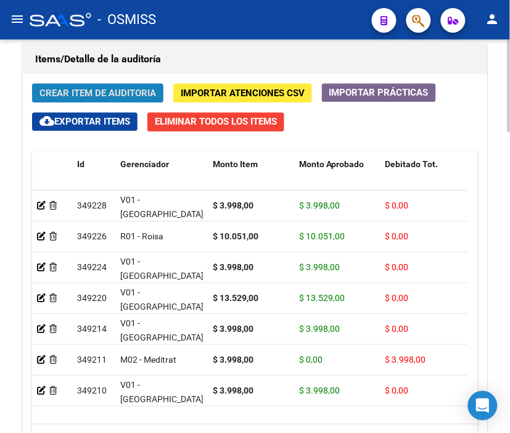
click at [76, 89] on span "Crear Item de Auditoria" at bounding box center [97, 93] width 116 height 11
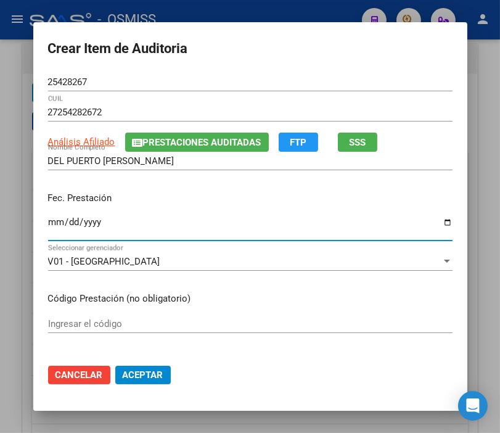
click at [48, 222] on input "Ingresar la fecha" at bounding box center [250, 227] width 404 height 20
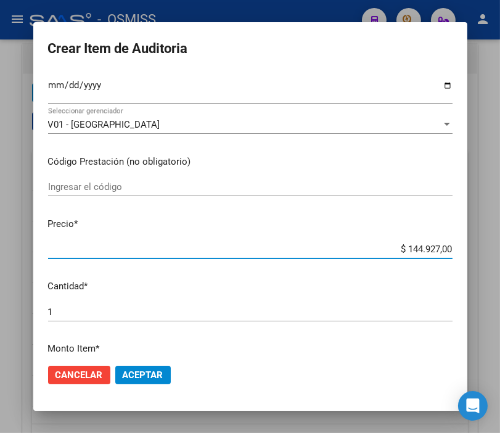
drag, startPoint x: 377, startPoint y: 250, endPoint x: 510, endPoint y: 255, distance: 133.3
click at [500, 255] on html "menu - OSMISS person Firma Express Padrón Padrón Ágil Análisis Afiliado Integra…" at bounding box center [250, 216] width 500 height 433
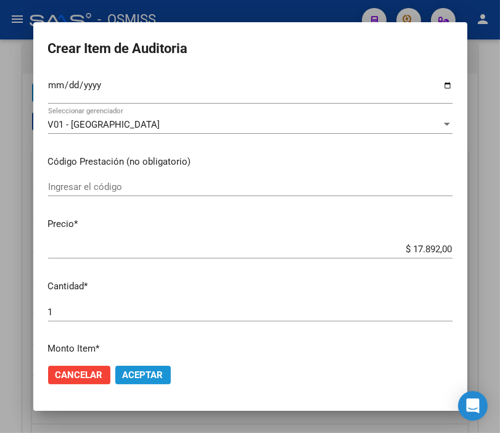
click at [155, 367] on button "Aceptar" at bounding box center [142, 375] width 55 height 18
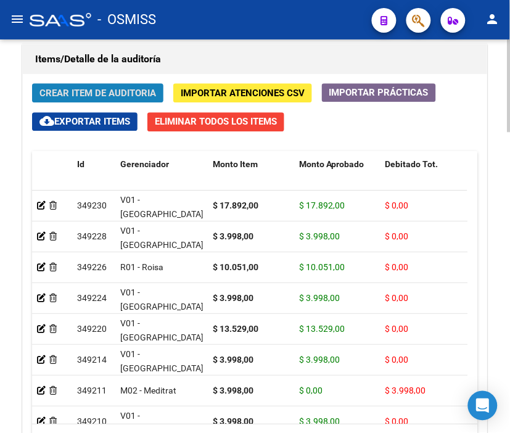
click at [95, 89] on span "Crear Item de Auditoria" at bounding box center [97, 93] width 116 height 11
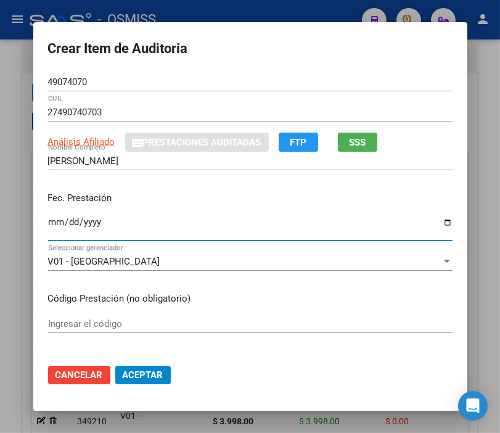
click at [48, 218] on input "Ingresar la fecha" at bounding box center [250, 227] width 404 height 20
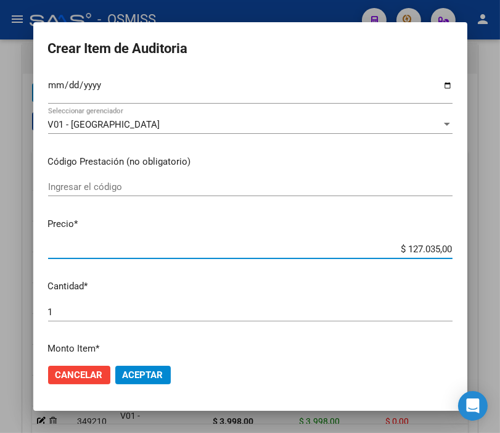
drag, startPoint x: 370, startPoint y: 250, endPoint x: 503, endPoint y: 251, distance: 132.5
click at [500, 251] on html "menu - OSMISS person Firma Express Padrón Padrón Ágil Análisis Afiliado Integra…" at bounding box center [250, 216] width 500 height 433
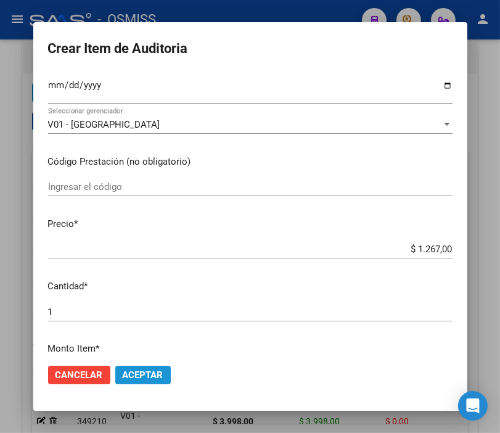
click at [151, 367] on button "Aceptar" at bounding box center [142, 375] width 55 height 18
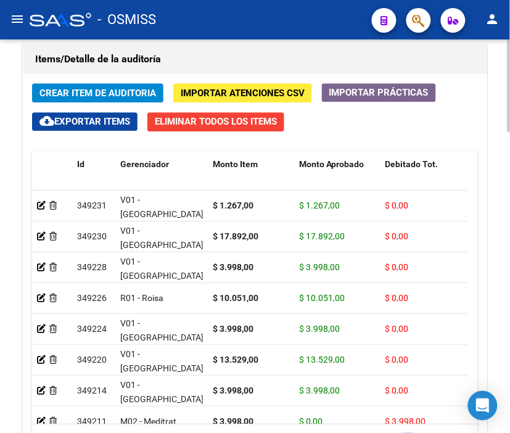
click at [73, 86] on button "Crear Item de Auditoria" at bounding box center [97, 92] width 131 height 19
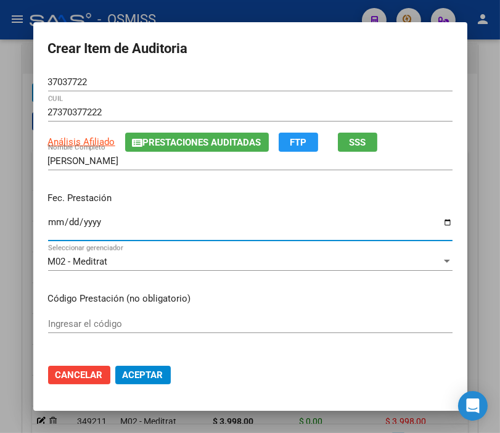
click at [55, 224] on input "Ingresar la fecha" at bounding box center [250, 227] width 404 height 20
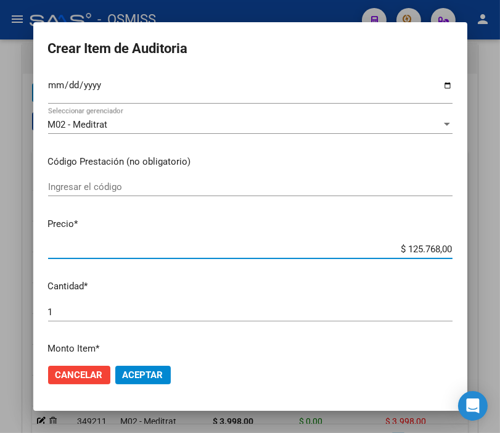
drag, startPoint x: 378, startPoint y: 249, endPoint x: 503, endPoint y: 251, distance: 124.5
click at [500, 251] on html "menu - OSMISS person Firma Express Padrón Padrón Ágil Análisis Afiliado Integra…" at bounding box center [250, 216] width 500 height 433
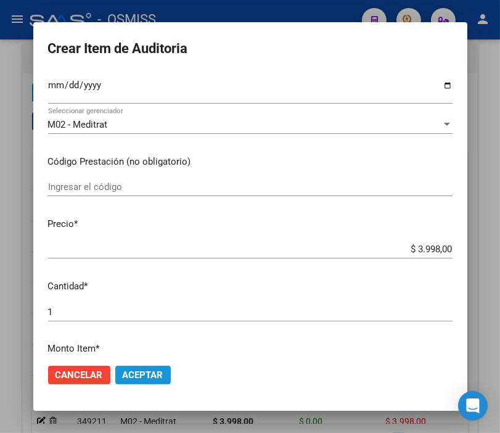
drag, startPoint x: 140, startPoint y: 376, endPoint x: 144, endPoint y: 366, distance: 10.8
click at [139, 375] on span "Aceptar" at bounding box center [143, 374] width 41 height 11
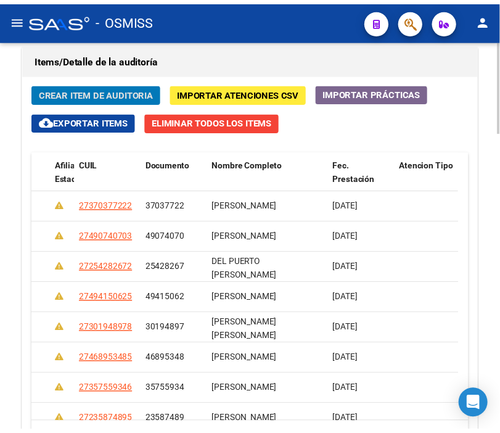
scroll to position [0, 0]
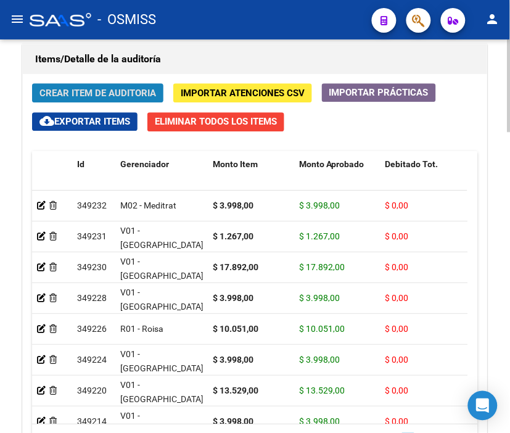
click at [59, 89] on span "Crear Item de Auditoria" at bounding box center [97, 93] width 116 height 11
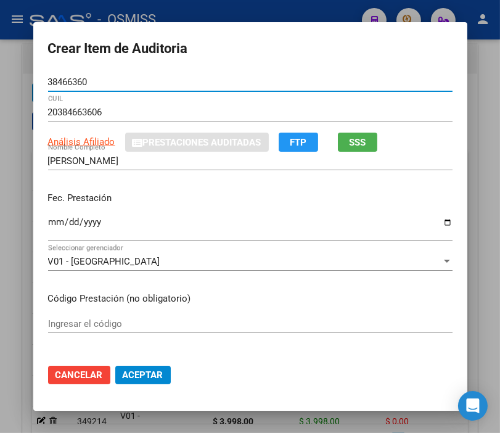
click at [48, 223] on input "Ingresar la fecha" at bounding box center [250, 227] width 404 height 20
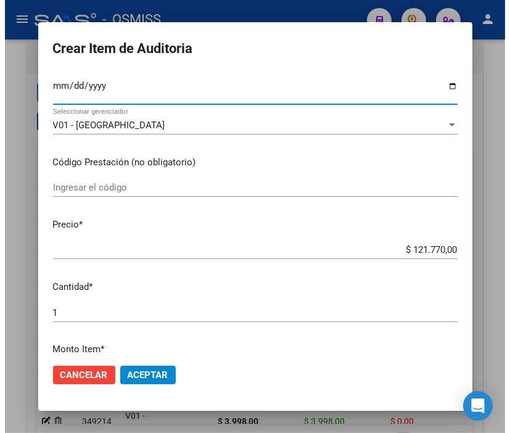
scroll to position [137, 0]
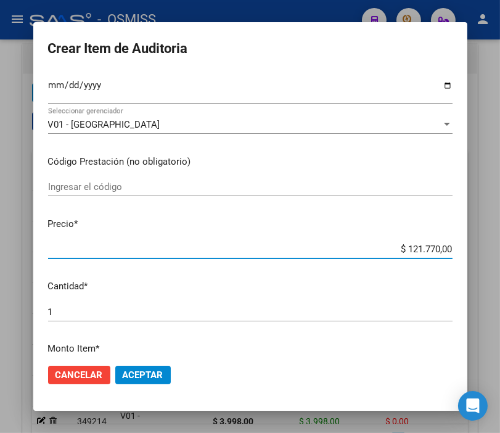
drag, startPoint x: 392, startPoint y: 244, endPoint x: 500, endPoint y: 245, distance: 107.9
click at [500, 245] on html "menu - OSMISS person Firma Express Padrón Padrón Ágil Análisis Afiliado Integra…" at bounding box center [250, 216] width 500 height 433
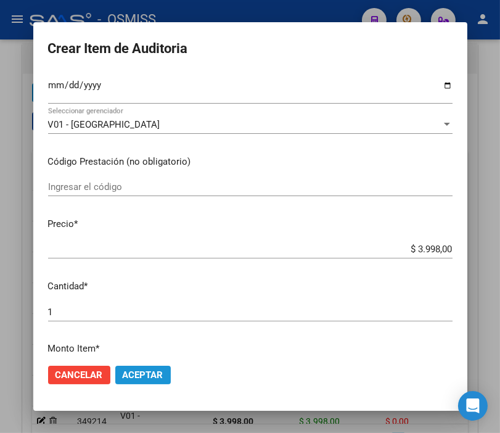
click at [145, 373] on span "Aceptar" at bounding box center [143, 374] width 41 height 11
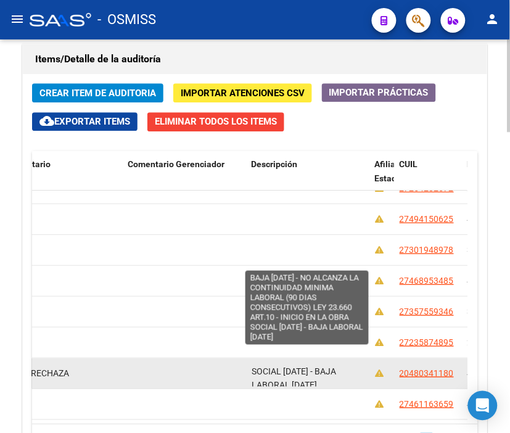
scroll to position [1, 0]
drag, startPoint x: 250, startPoint y: 354, endPoint x: 348, endPoint y: 367, distance: 98.3
click at [348, 367] on div "BAJA [DATE] - NO ALCANZA LA CONTINUIDAD MINIMA LABORAL (90 DIAS CONSECUTIVOS) L…" at bounding box center [307, 373] width 113 height 26
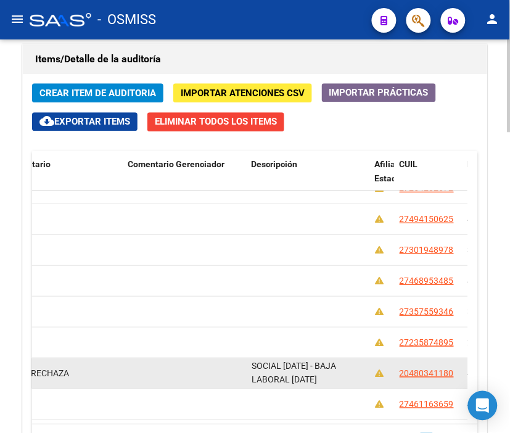
copy span "BAJA [DATE] - NO ALCANZA LA CONTINUIDAD MINIMA LABORAL (90 DIAS CONSECUTIVOS) L…"
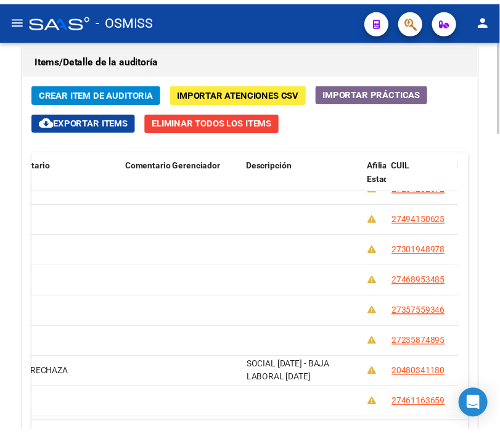
scroll to position [120, 0]
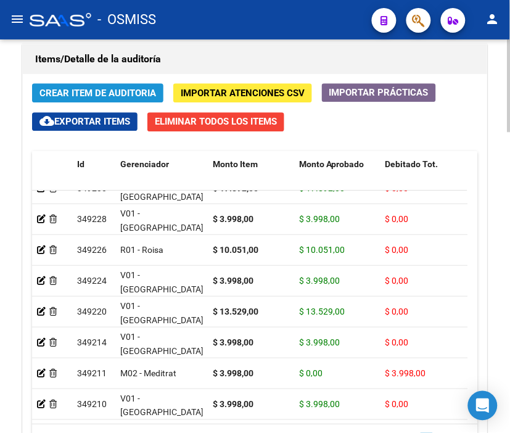
click at [87, 96] on span "Crear Item de Auditoria" at bounding box center [97, 93] width 116 height 11
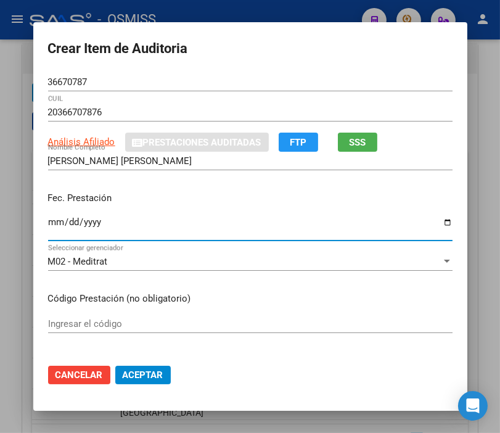
click at [52, 224] on input "Ingresar la fecha" at bounding box center [250, 227] width 404 height 20
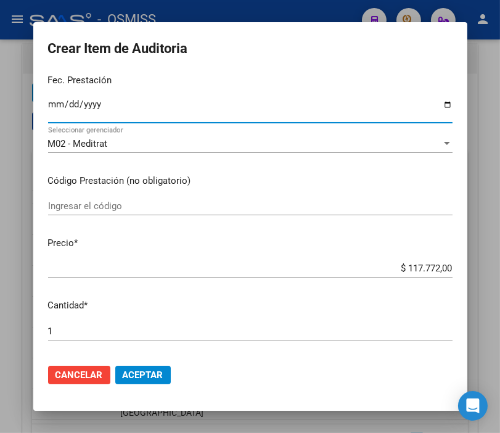
scroll to position [137, 0]
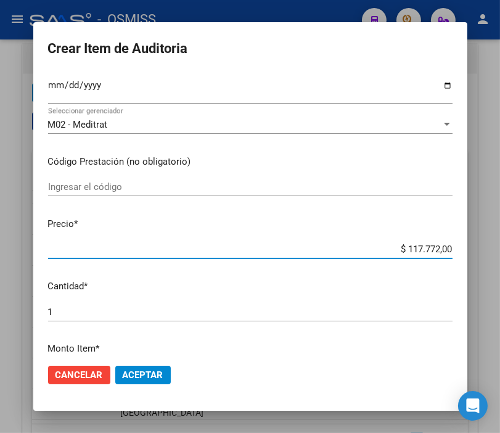
drag, startPoint x: 371, startPoint y: 245, endPoint x: 510, endPoint y: 240, distance: 138.8
click at [500, 240] on html "menu - OSMISS person Firma Express Padrón Padrón Ágil Análisis Afiliado Integra…" at bounding box center [250, 216] width 500 height 433
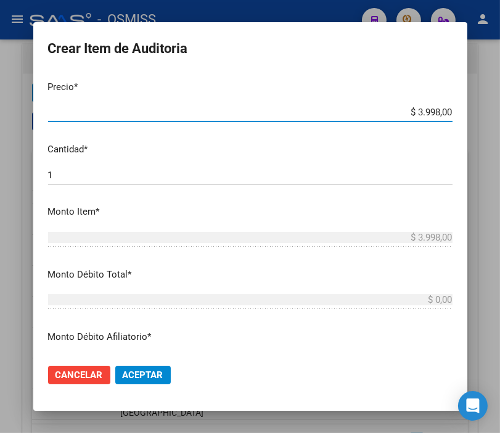
scroll to position [342, 0]
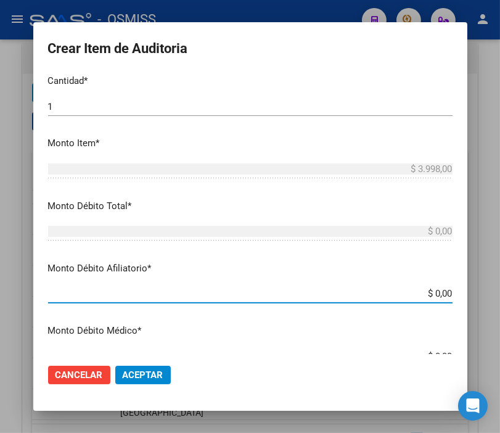
drag, startPoint x: 403, startPoint y: 287, endPoint x: 510, endPoint y: 291, distance: 106.7
click at [500, 291] on html "menu - OSMISS person Firma Express Padrón Padrón Ágil Análisis Afiliado Integra…" at bounding box center [250, 216] width 500 height 433
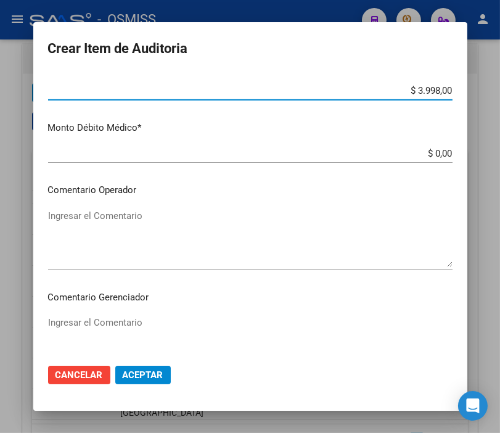
scroll to position [547, 0]
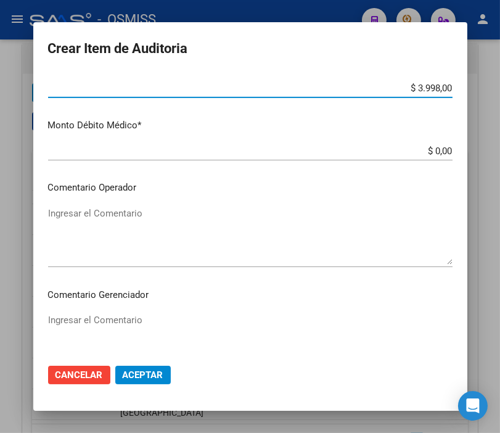
click at [94, 218] on textarea "Ingresar el Comentario" at bounding box center [250, 235] width 404 height 58
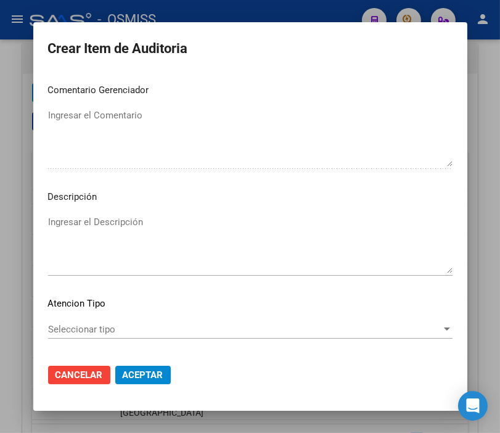
scroll to position [753, 0]
click at [48, 216] on textarea "Ingresar el Descripción" at bounding box center [250, 243] width 404 height 58
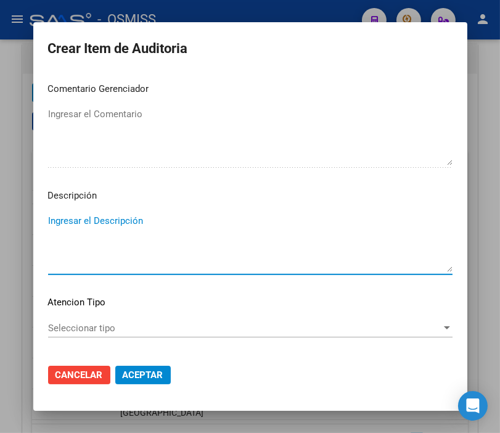
paste textarea "BAJA [DATE] - NO ALCANZA LA CONTINUIDAD MINIMA LABORAL (90 DIAS CONSECUTIVOS) L…"
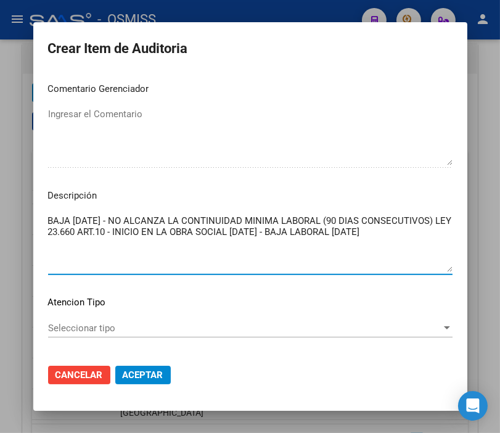
click at [92, 217] on textarea "BAJA [DATE] - NO ALCANZA LA CONTINUIDAD MINIMA LABORAL (90 DIAS CONSECUTIVOS) L…" at bounding box center [250, 243] width 404 height 58
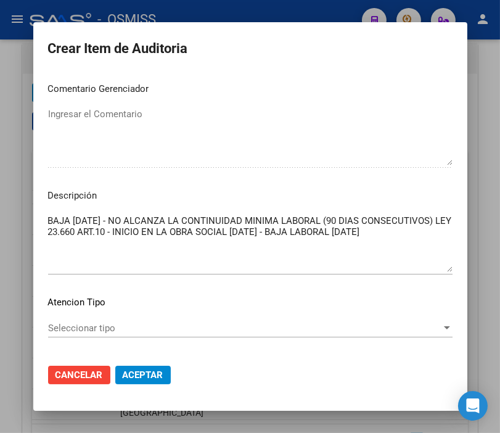
click at [322, 189] on p "Descripción" at bounding box center [250, 196] width 404 height 14
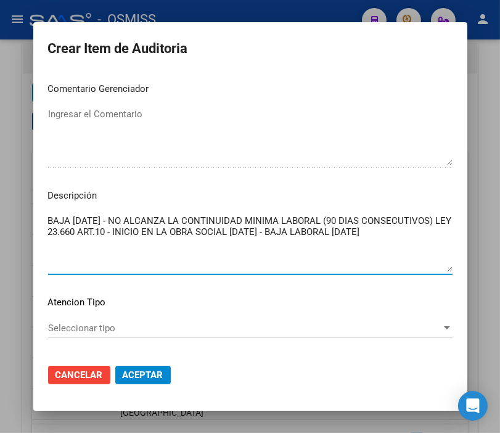
click at [268, 231] on textarea "BAJA [DATE] - NO ALCANZA LA CONTINUIDAD MINIMA LABORAL (90 DIAS CONSECUTIVOS) L…" at bounding box center [250, 243] width 404 height 58
click at [390, 232] on textarea "BAJA [DATE] - NO ALCANZA LA CONTINUIDAD MINIMA LABORAL (90 DIAS CONSECUTIVOS) L…" at bounding box center [250, 243] width 404 height 58
click at [144, 376] on span "Aceptar" at bounding box center [143, 374] width 41 height 11
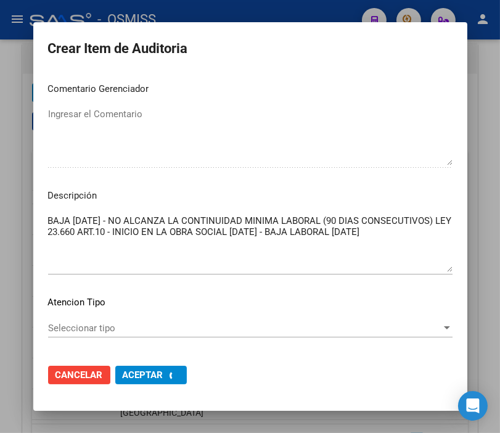
scroll to position [0, 0]
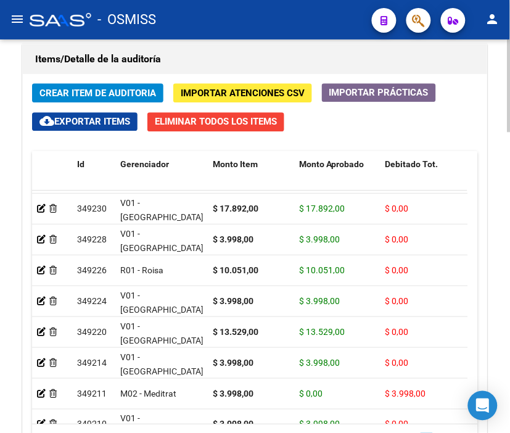
click at [94, 91] on span "Crear Item de Auditoria" at bounding box center [97, 93] width 116 height 11
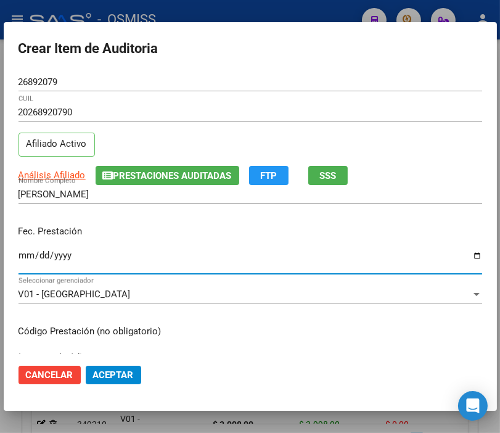
click at [26, 253] on input "Ingresar la fecha" at bounding box center [250, 260] width 464 height 20
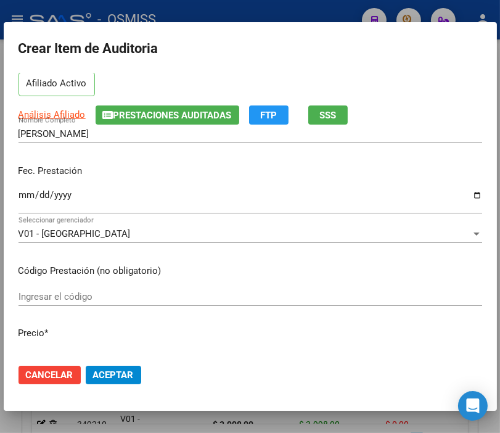
scroll to position [137, 0]
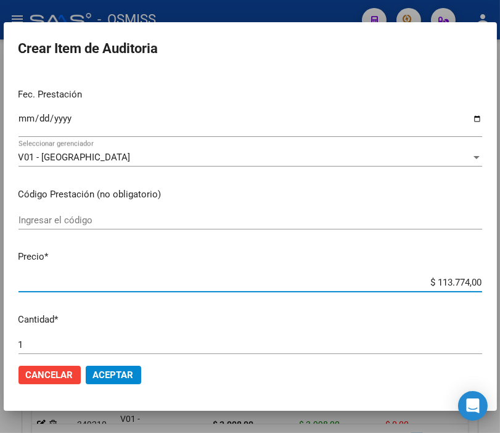
drag, startPoint x: 404, startPoint y: 284, endPoint x: 510, endPoint y: 286, distance: 106.0
click at [500, 286] on html "menu - OSMISS person Firma Express Padrón Padrón Ágil Análisis Afiliado Integra…" at bounding box center [250, 216] width 500 height 433
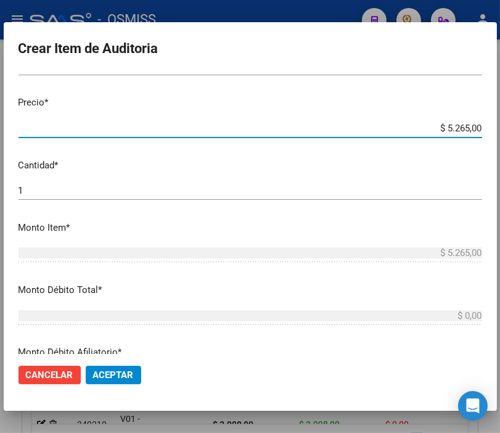
scroll to position [342, 0]
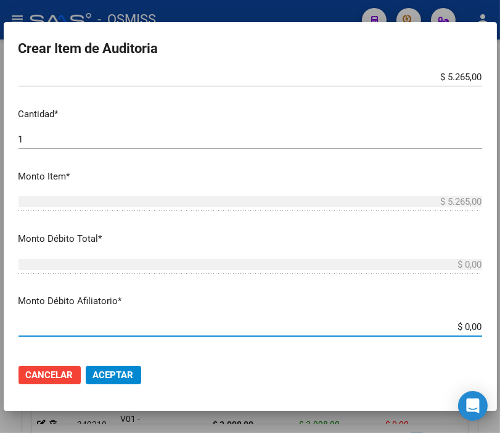
drag, startPoint x: 409, startPoint y: 327, endPoint x: 510, endPoint y: 330, distance: 100.5
click at [500, 330] on html "menu - OSMISS person Firma Express Padrón Padrón Ágil Análisis Afiliado Integra…" at bounding box center [250, 216] width 500 height 433
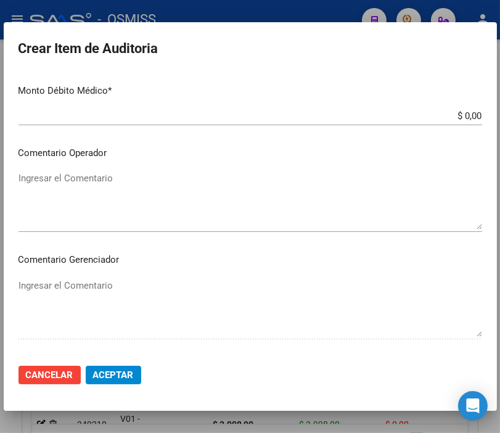
scroll to position [616, 0]
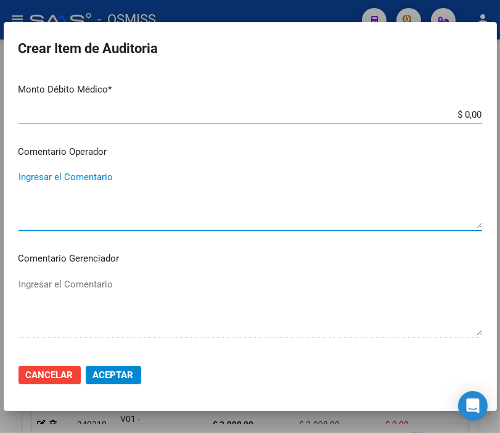
click at [57, 182] on textarea "Ingresar el Comentario" at bounding box center [250, 199] width 464 height 58
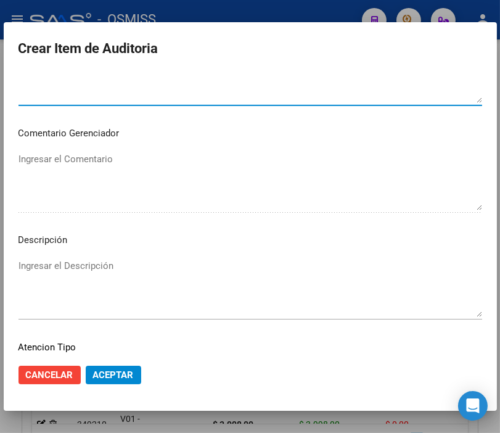
scroll to position [753, 0]
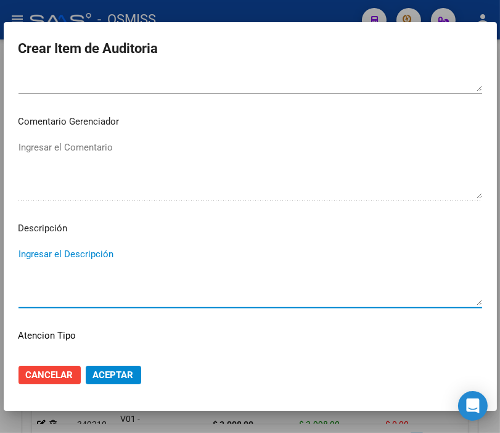
click at [57, 249] on textarea "Ingresar el Descripción" at bounding box center [250, 276] width 464 height 58
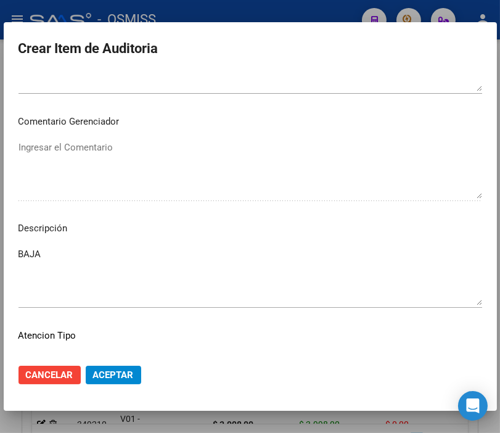
click at [203, 77] on textarea "SE RECHAZA" at bounding box center [250, 62] width 464 height 58
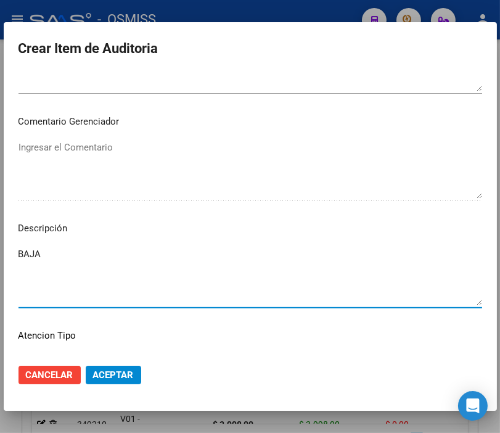
click at [94, 253] on textarea "BAJA" at bounding box center [250, 276] width 464 height 58
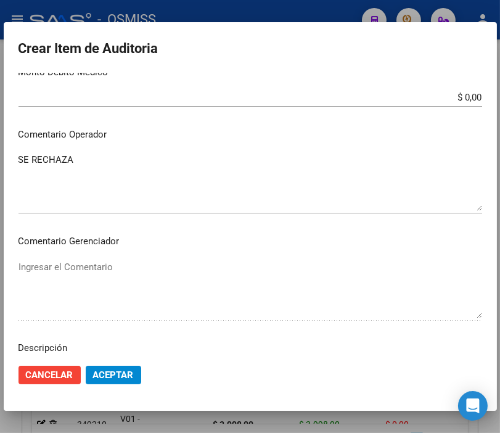
scroll to position [616, 0]
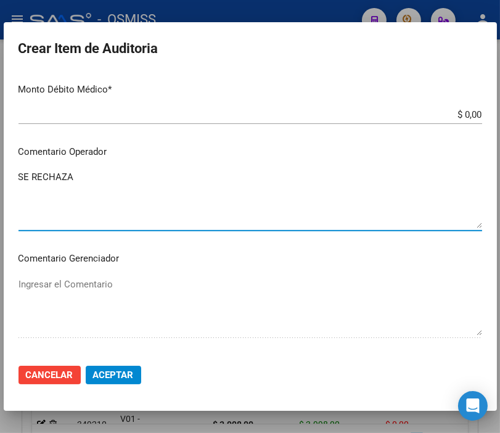
drag, startPoint x: 85, startPoint y: 177, endPoint x: -127, endPoint y: 176, distance: 212.0
click at [0, 176] on html "menu - OSMISS person Firma Express Padrón Padrón Ágil Análisis Afiliado Integra…" at bounding box center [250, 216] width 500 height 433
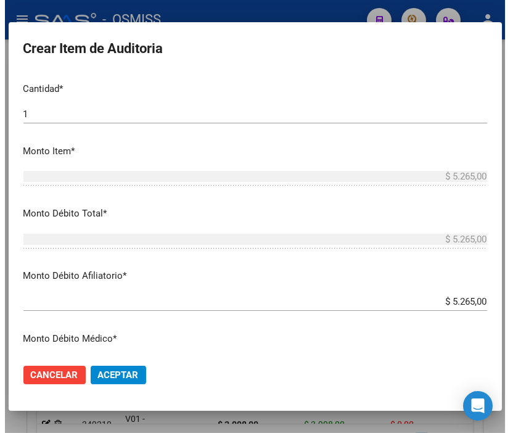
scroll to position [342, 0]
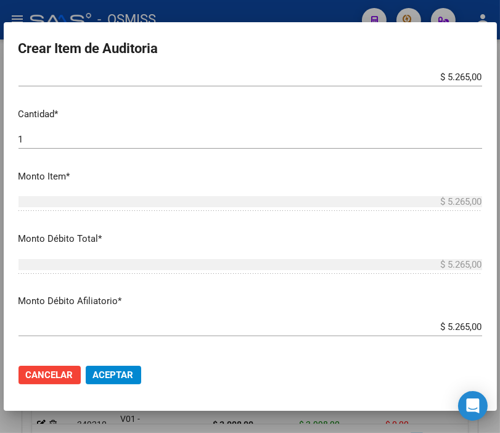
click at [142, 380] on mat-dialog-actions "Cancelar Aceptar" at bounding box center [250, 375] width 464 height 42
click at [113, 370] on span "Aceptar" at bounding box center [113, 374] width 41 height 11
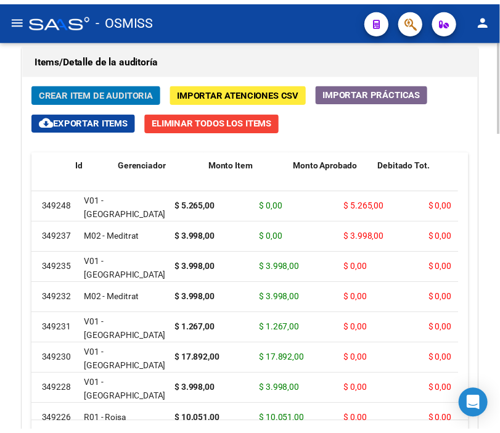
scroll to position [0, 0]
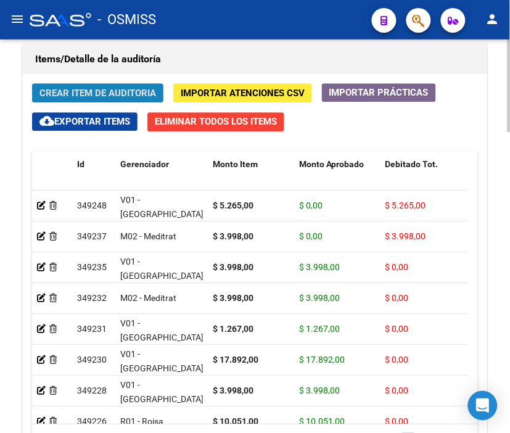
click at [123, 91] on span "Crear Item de Auditoria" at bounding box center [97, 93] width 116 height 11
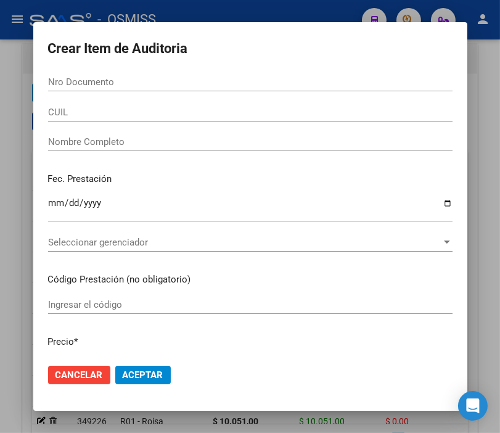
click at [93, 75] on div "Nro Documento" at bounding box center [250, 82] width 404 height 18
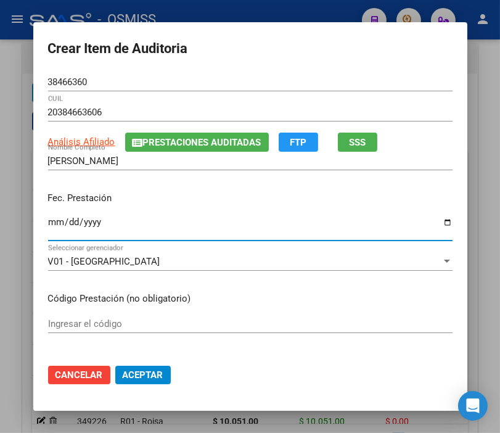
click at [48, 222] on input "Ingresar la fecha" at bounding box center [250, 227] width 404 height 20
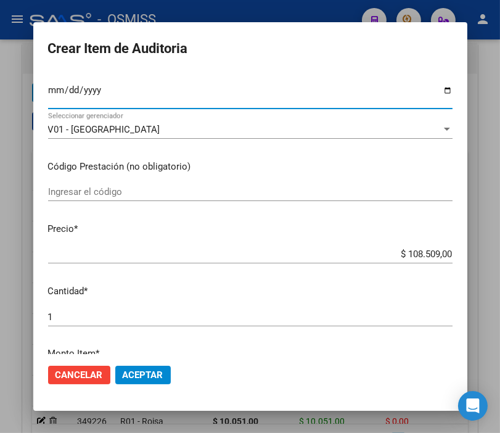
scroll to position [137, 0]
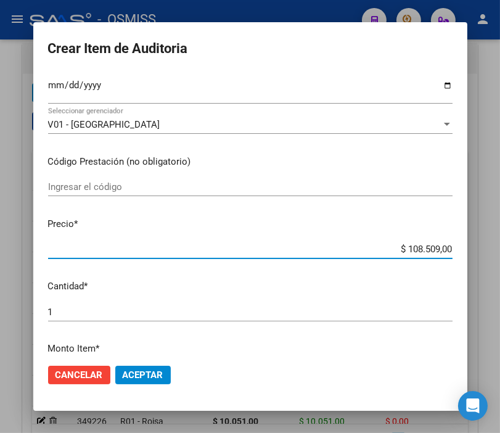
drag, startPoint x: 380, startPoint y: 245, endPoint x: 510, endPoint y: 245, distance: 129.4
click at [500, 245] on html "menu - OSMISS person Firma Express Padrón Padrón Ágil Análisis Afiliado Integra…" at bounding box center [250, 216] width 500 height 433
click at [145, 370] on span "Aceptar" at bounding box center [143, 374] width 41 height 11
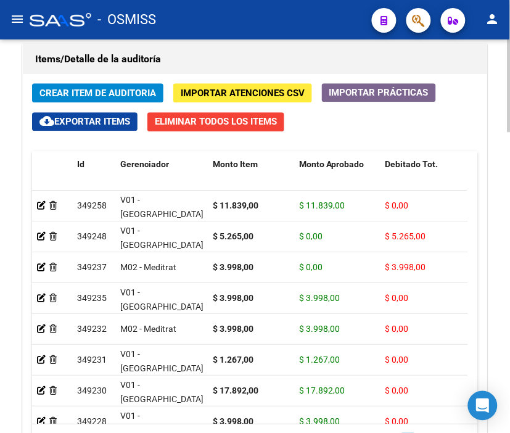
click at [210, 65] on h1 "Items/Detalle de la auditoría" at bounding box center [254, 59] width 439 height 20
click at [76, 89] on span "Crear Item de Auditoria" at bounding box center [97, 93] width 116 height 11
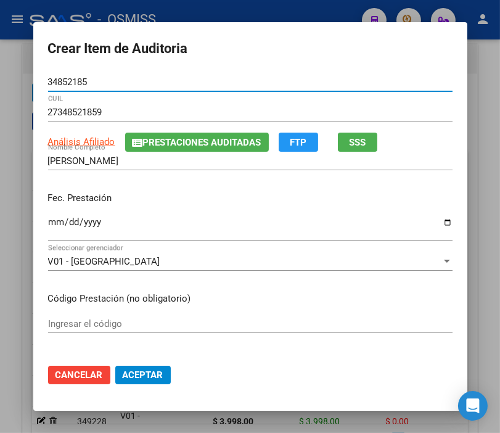
click at [48, 222] on input "Ingresar la fecha" at bounding box center [250, 227] width 404 height 20
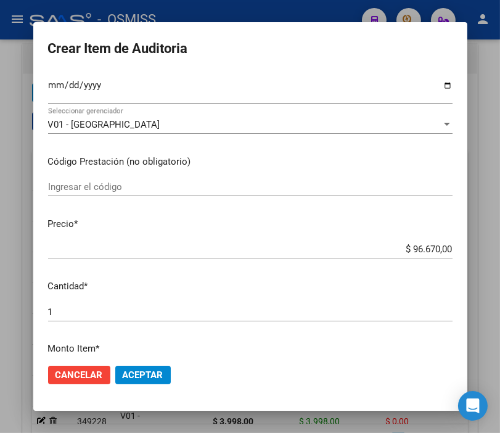
drag, startPoint x: 380, startPoint y: 241, endPoint x: 482, endPoint y: 245, distance: 102.4
click at [482, 245] on div "Crear Item de Auditoria 34852185 Nro Documento 27348521859 CUIL Análisis Afilia…" at bounding box center [250, 216] width 500 height 433
click at [432, 245] on input "$ 96.670,00" at bounding box center [250, 248] width 404 height 11
click at [386, 245] on input "$ 96.670,00" at bounding box center [250, 248] width 404 height 11
drag, startPoint x: 378, startPoint y: 248, endPoint x: 509, endPoint y: 251, distance: 130.7
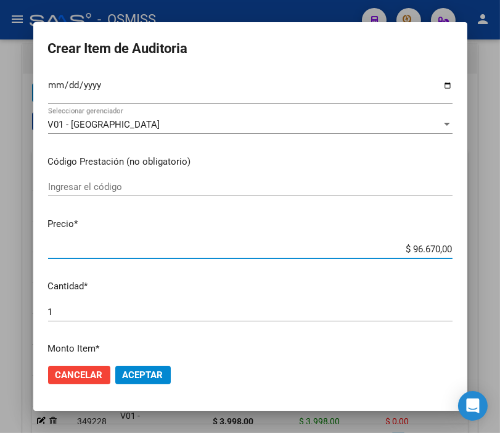
click at [500, 251] on html "menu - OSMISS person Firma Express Padrón Padrón Ágil Análisis Afiliado Integra…" at bounding box center [250, 216] width 500 height 433
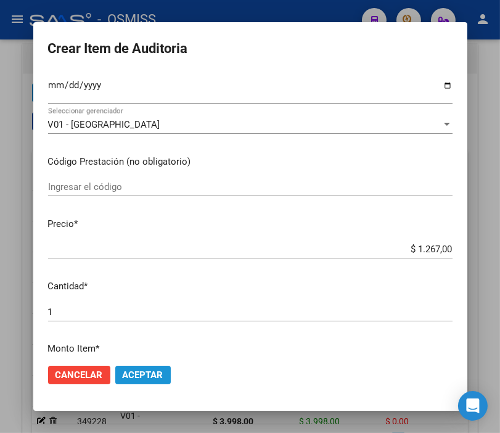
click at [144, 377] on span "Aceptar" at bounding box center [143, 374] width 41 height 11
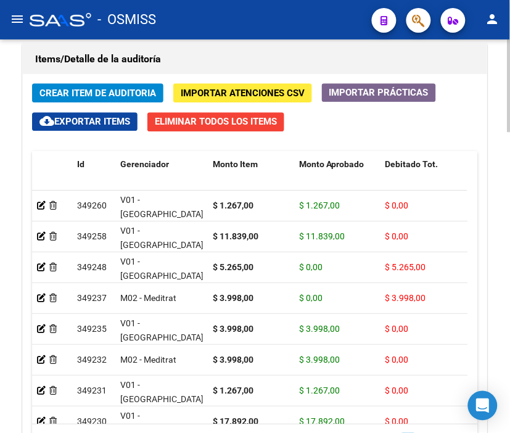
drag, startPoint x: 211, startPoint y: 70, endPoint x: 115, endPoint y: 86, distance: 97.6
click at [211, 70] on div "Items/Detalle de la auditoría" at bounding box center [255, 59] width 464 height 30
click at [74, 99] on span "Crear Item de Auditoria" at bounding box center [97, 93] width 116 height 11
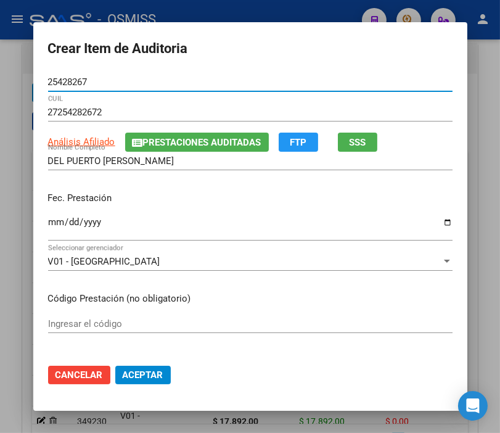
click at [49, 224] on input "Ingresar la fecha" at bounding box center [250, 227] width 404 height 20
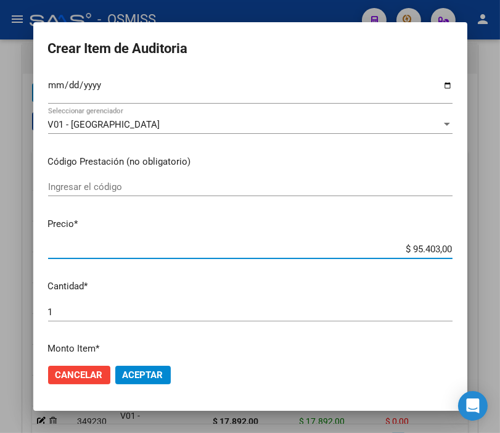
drag, startPoint x: 397, startPoint y: 251, endPoint x: 466, endPoint y: 255, distance: 69.2
click at [500, 255] on html "menu - OSMISS person Firma Express Padrón Padrón Ágil Análisis Afiliado Integra…" at bounding box center [250, 216] width 500 height 433
click at [145, 371] on span "Aceptar" at bounding box center [143, 374] width 41 height 11
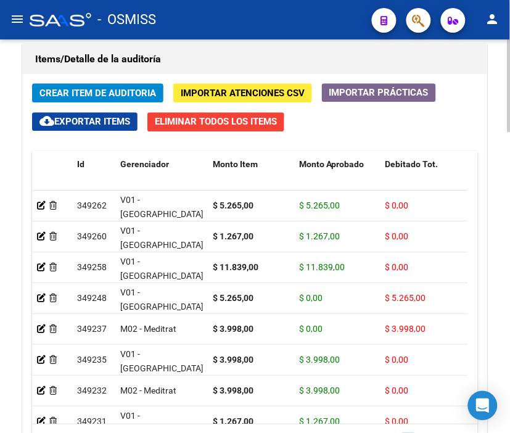
click at [279, 59] on h1 "Items/Detalle de la auditoría" at bounding box center [254, 59] width 439 height 20
click at [87, 91] on span "Crear Item de Auditoria" at bounding box center [97, 93] width 116 height 11
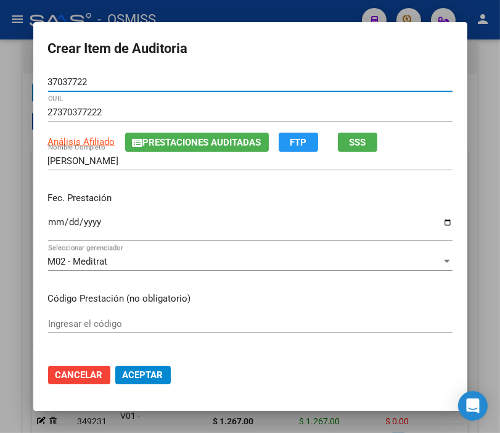
click at [51, 219] on input "Ingresar la fecha" at bounding box center [250, 227] width 404 height 20
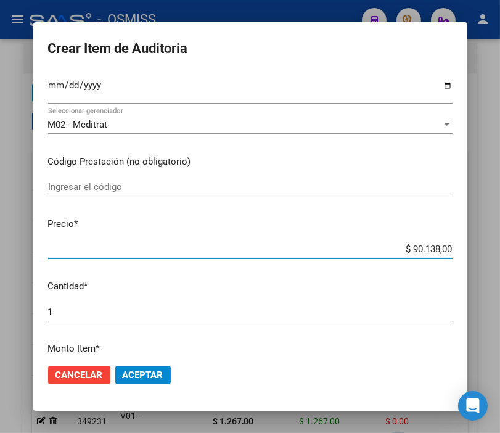
drag, startPoint x: 377, startPoint y: 249, endPoint x: 510, endPoint y: 253, distance: 133.2
click at [500, 253] on html "menu - OSMISS person Firma Express Padrón Padrón Ágil Análisis Afiliado Integra…" at bounding box center [250, 216] width 500 height 433
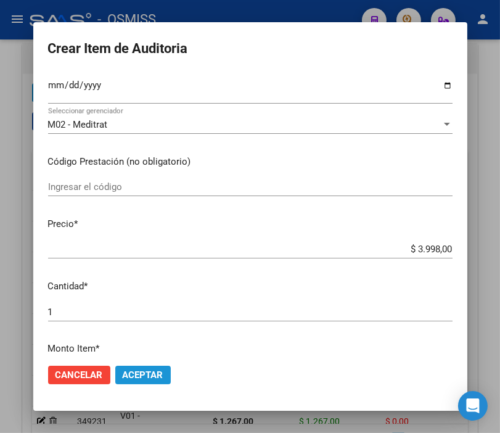
click at [142, 374] on span "Aceptar" at bounding box center [143, 374] width 41 height 11
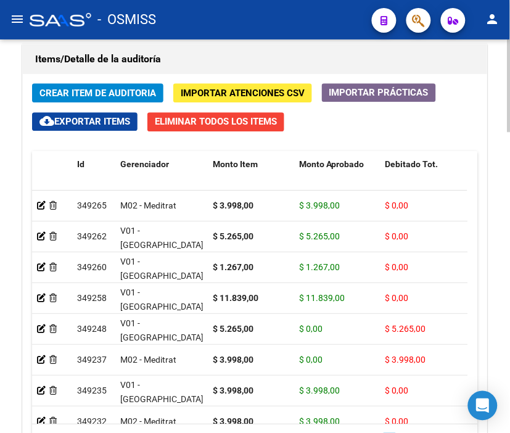
drag, startPoint x: 220, startPoint y: 63, endPoint x: 202, endPoint y: 68, distance: 19.3
click at [220, 63] on h1 "Items/Detalle de la auditoría" at bounding box center [254, 59] width 439 height 20
click at [111, 91] on span "Crear Item de Auditoria" at bounding box center [97, 93] width 116 height 11
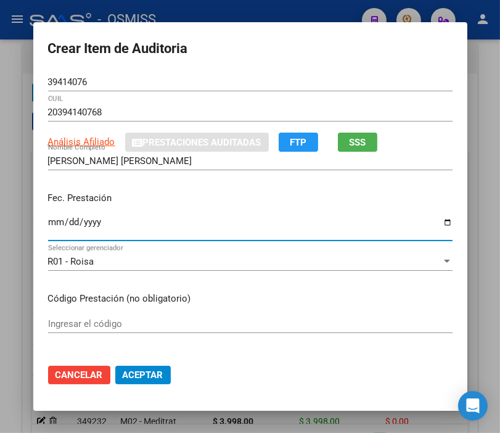
click at [48, 222] on input "Ingresar la fecha" at bounding box center [250, 227] width 404 height 20
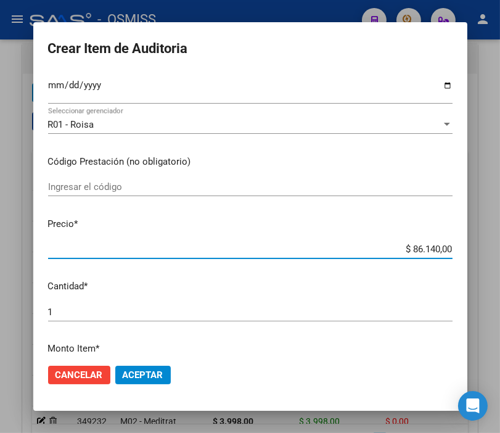
drag, startPoint x: 380, startPoint y: 251, endPoint x: 510, endPoint y: 251, distance: 129.4
click at [500, 251] on html "menu - OSMISS person Firma Express Padrón Padrón Ágil Análisis Afiliado Integra…" at bounding box center [250, 216] width 500 height 433
click at [140, 367] on button "Aceptar" at bounding box center [142, 375] width 55 height 18
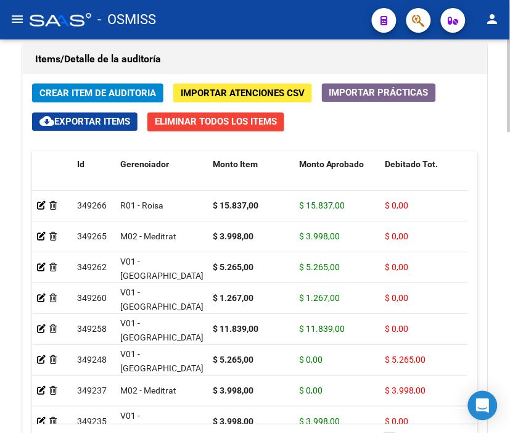
click at [197, 58] on h1 "Items/Detalle de la auditoría" at bounding box center [254, 59] width 439 height 20
click at [92, 86] on button "Crear Item de Auditoria" at bounding box center [97, 92] width 131 height 19
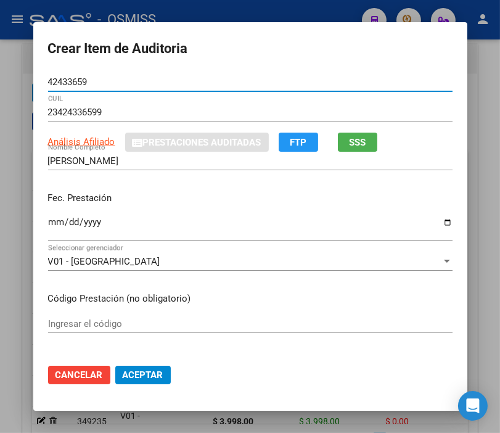
click at [50, 222] on input "Ingresar la fecha" at bounding box center [250, 227] width 404 height 20
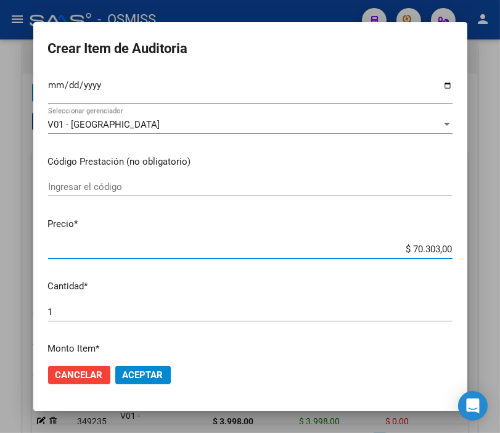
drag, startPoint x: 393, startPoint y: 247, endPoint x: 500, endPoint y: 242, distance: 107.4
click at [500, 242] on html "menu - OSMISS person Firma Express Padrón Padrón Ágil Análisis Afiliado Integra…" at bounding box center [250, 216] width 500 height 433
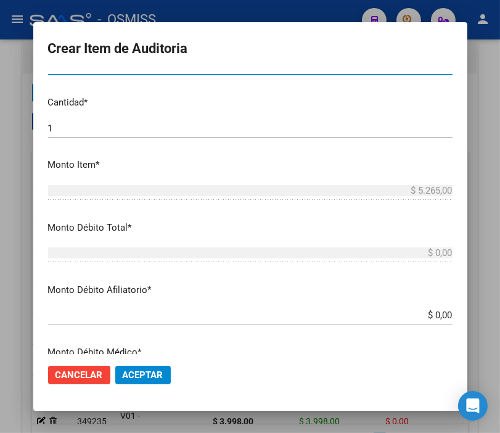
scroll to position [342, 0]
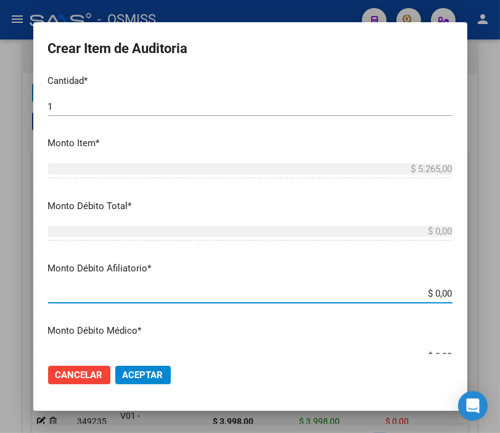
drag, startPoint x: 415, startPoint y: 298, endPoint x: 510, endPoint y: 296, distance: 94.9
click at [500, 296] on html "menu - OSMISS person Firma Express Padrón Padrón Ágil Análisis Afiliado Integra…" at bounding box center [250, 216] width 500 height 433
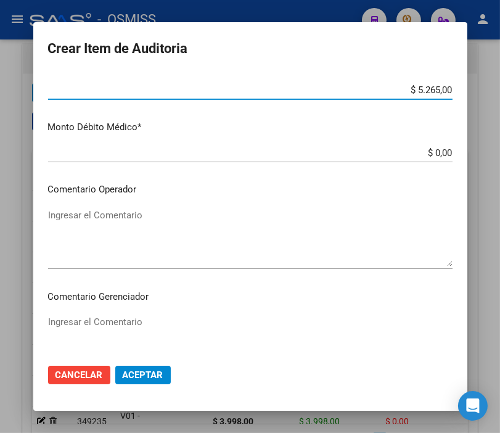
scroll to position [547, 0]
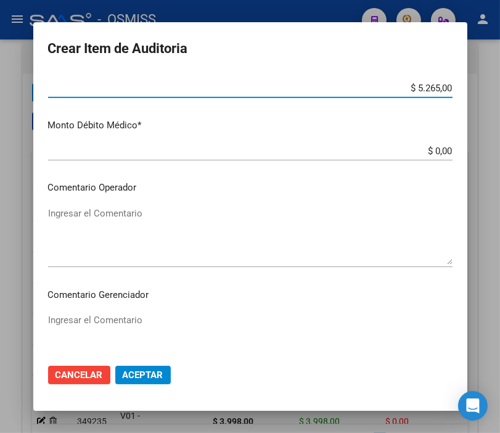
click at [115, 210] on textarea "Ingresar el Comentario" at bounding box center [250, 235] width 404 height 58
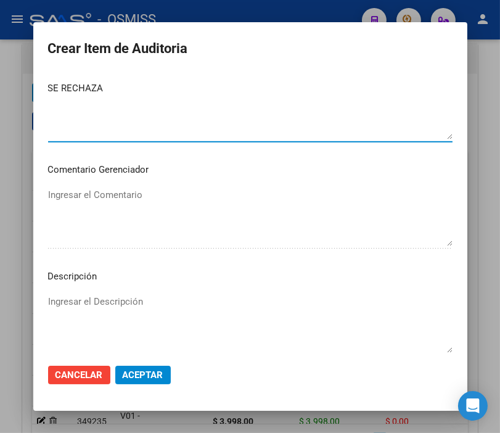
scroll to position [753, 0]
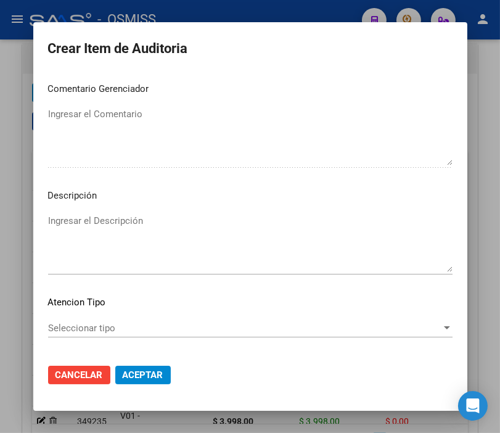
click at [62, 225] on textarea "Ingresar el Descripción" at bounding box center [250, 243] width 404 height 58
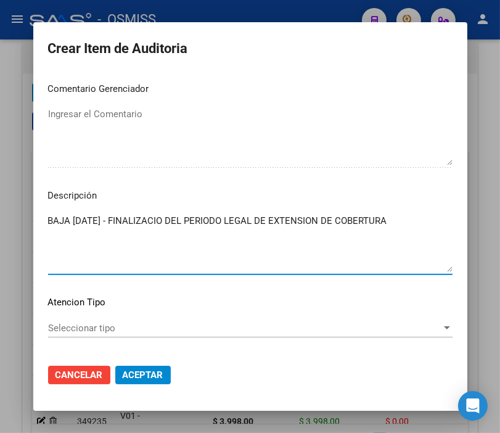
click at [176, 214] on textarea "BAJA [DATE] - FINALIZACIO DEL PERIODO LEGAL DE EXTENSION DE COBERTURA" at bounding box center [250, 243] width 404 height 58
click at [414, 218] on textarea "BAJA [DATE] - FINALIZACION DEL PERIODO LEGAL DE EXTENSION DE COBERTURA" at bounding box center [250, 243] width 404 height 58
drag, startPoint x: 101, startPoint y: 231, endPoint x: 36, endPoint y: 231, distance: 65.3
click at [36, 231] on mat-dialog-content "42433659 Nro Documento 23424336599 CUIL Análisis Afiliado Prestaciones Auditada…" at bounding box center [250, 213] width 434 height 281
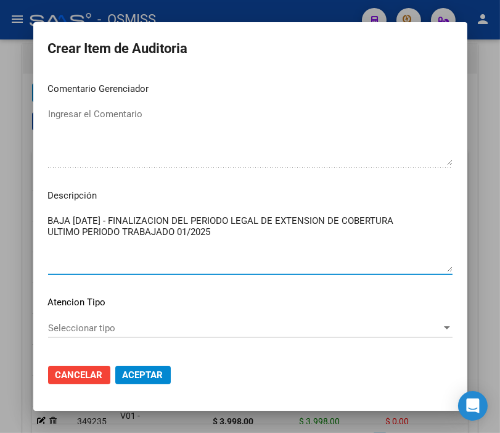
click at [406, 218] on textarea "BAJA [DATE] - FINALIZACION DEL PERIODO LEGAL DE EXTENSION DE COBERTURA ULTIMO P…" at bounding box center [250, 243] width 404 height 58
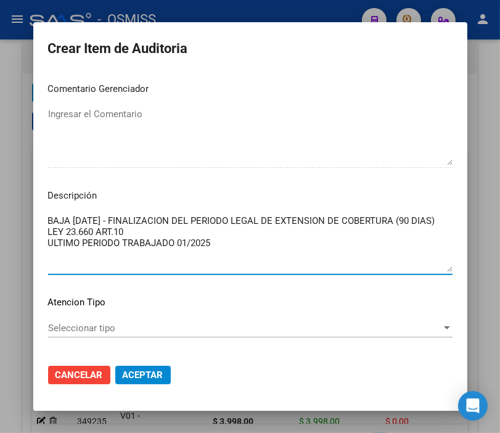
click at [48, 239] on textarea "BAJA [DATE] - FINALIZACION DEL PERIODO LEGAL DE EXTENSION DE COBERTURA (90 DIAS…" at bounding box center [250, 243] width 404 height 58
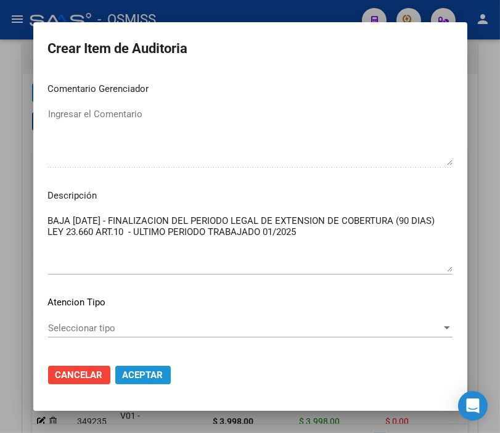
click at [145, 366] on button "Aceptar" at bounding box center [142, 375] width 55 height 18
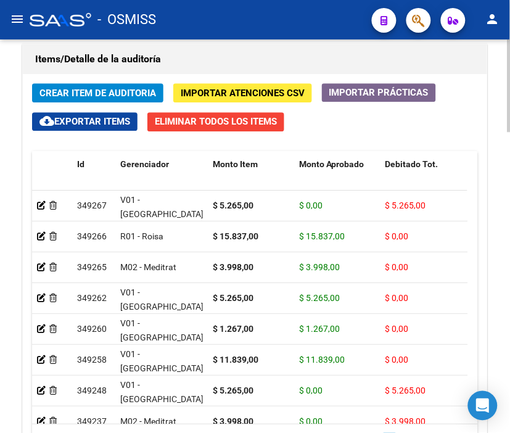
click at [287, 52] on h1 "Items/Detalle de la auditoría" at bounding box center [254, 59] width 439 height 20
click at [96, 89] on span "Crear Item de Auditoria" at bounding box center [97, 93] width 116 height 11
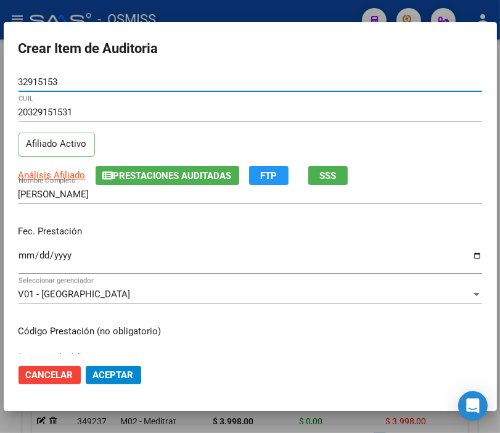
click at [23, 256] on input "Ingresar la fecha" at bounding box center [250, 260] width 464 height 20
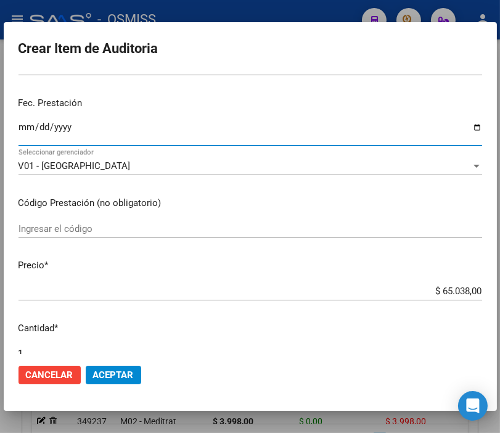
scroll to position [137, 0]
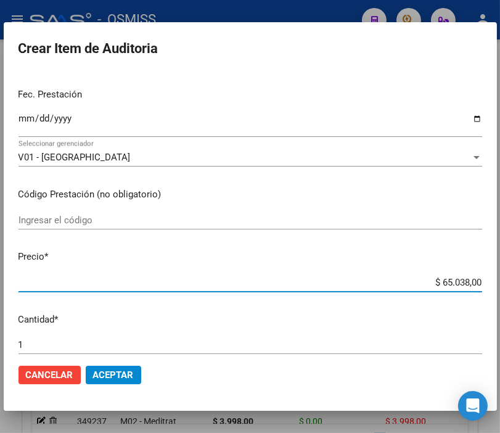
drag, startPoint x: 415, startPoint y: 284, endPoint x: 510, endPoint y: 284, distance: 94.9
click at [500, 284] on html "menu - OSMISS person Firma Express Padrón Padrón Ágil Análisis Afiliado Integra…" at bounding box center [250, 216] width 500 height 433
click at [109, 372] on span "Aceptar" at bounding box center [113, 374] width 41 height 11
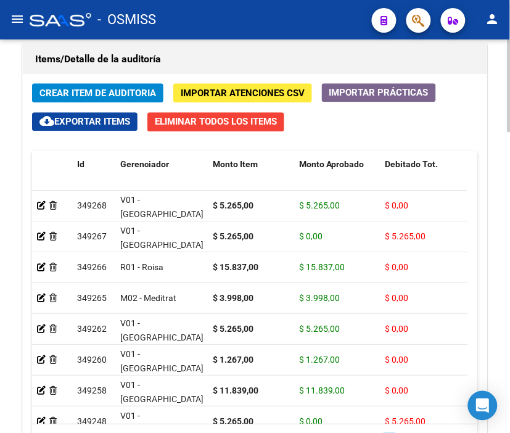
click at [231, 43] on div "Items/Detalle de la auditoría Crear Item de Auditoria Importar Atenciones CSV I…" at bounding box center [255, 268] width 470 height 454
click at [80, 96] on span "Crear Item de Auditoria" at bounding box center [97, 93] width 116 height 11
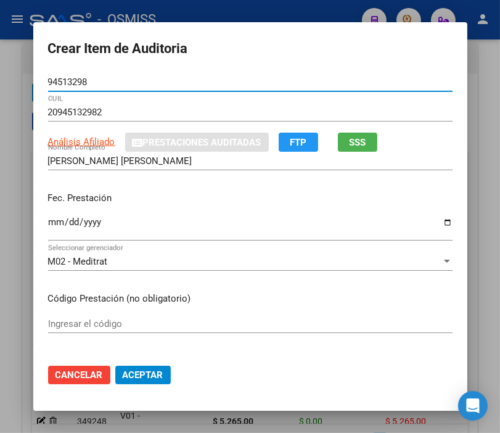
click at [52, 219] on input "Ingresar la fecha" at bounding box center [250, 227] width 404 height 20
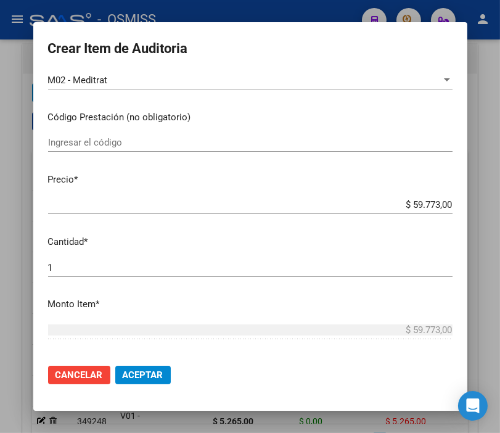
scroll to position [205, 0]
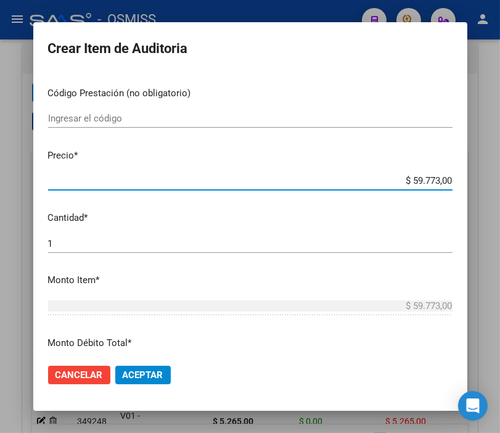
drag, startPoint x: 377, startPoint y: 180, endPoint x: 510, endPoint y: 178, distance: 133.2
click at [500, 178] on html "menu - OSMISS person Firma Express Padrón Padrón Ágil Análisis Afiliado Integra…" at bounding box center [250, 216] width 500 height 433
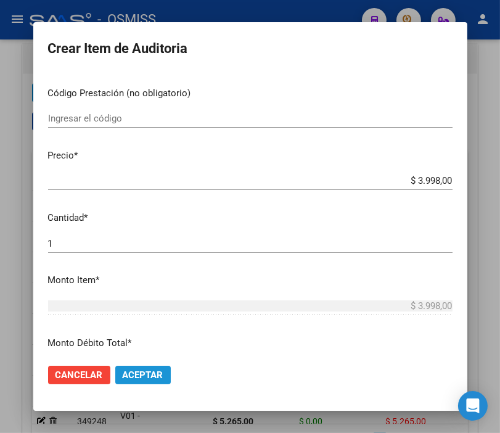
click at [146, 369] on span "Aceptar" at bounding box center [143, 374] width 41 height 11
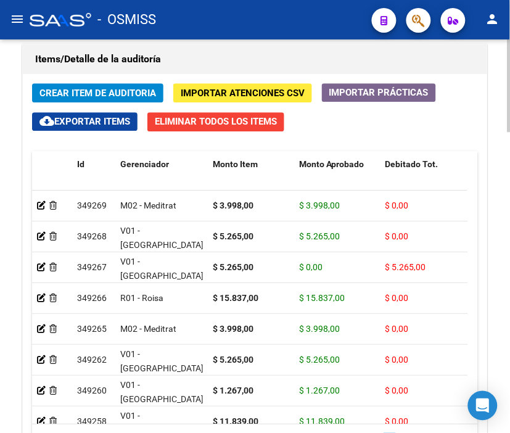
click at [92, 96] on span "Crear Item de Auditoria" at bounding box center [97, 93] width 116 height 11
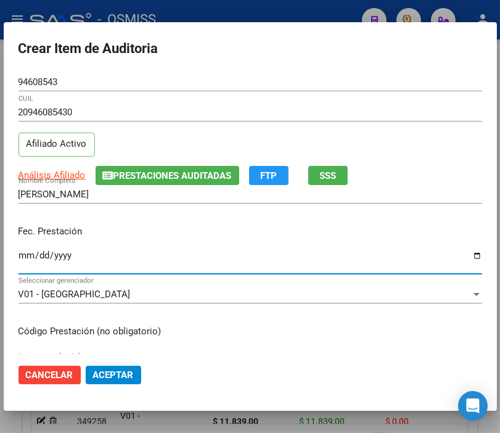
click at [28, 260] on input "Ingresar la fecha" at bounding box center [250, 260] width 464 height 20
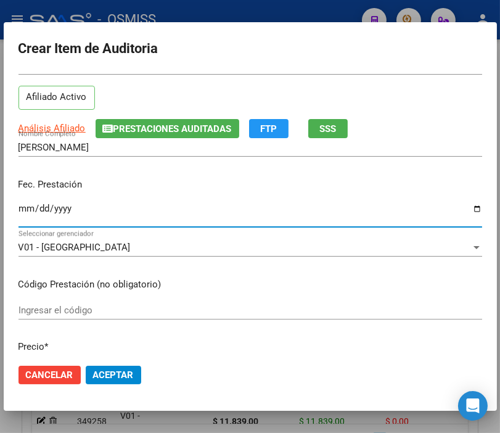
scroll to position [137, 0]
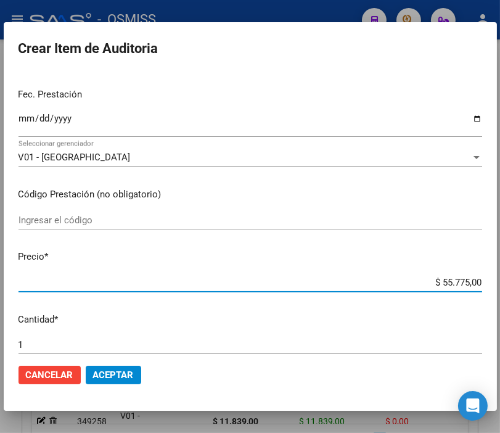
drag, startPoint x: 410, startPoint y: 280, endPoint x: 510, endPoint y: 282, distance: 99.9
click at [500, 282] on html "menu - OSMISS person Firma Express Padrón Padrón Ágil Análisis Afiliado Integra…" at bounding box center [250, 216] width 500 height 433
click at [121, 369] on span "Aceptar" at bounding box center [113, 374] width 41 height 11
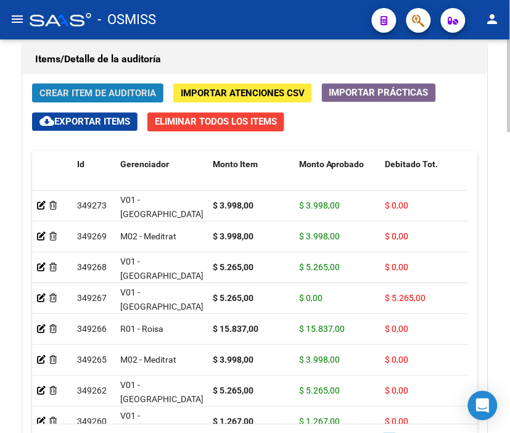
click at [83, 94] on span "Crear Item de Auditoria" at bounding box center [97, 93] width 116 height 11
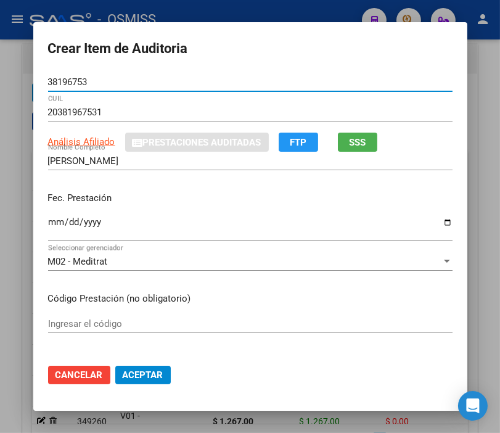
click at [48, 223] on input "Ingresar la fecha" at bounding box center [250, 227] width 404 height 20
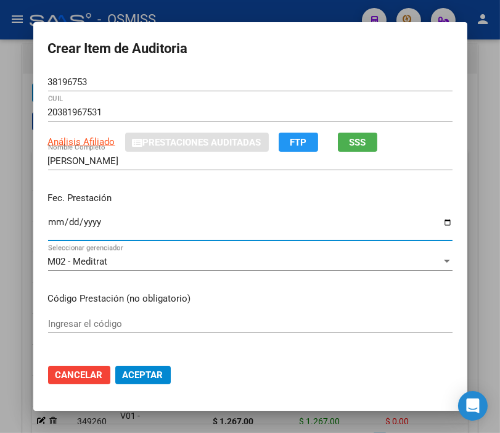
scroll to position [68, 0]
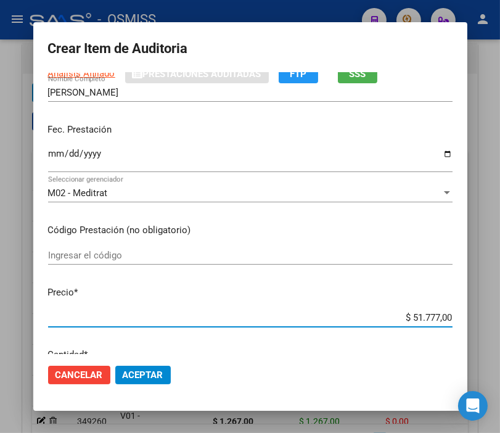
drag, startPoint x: 385, startPoint y: 313, endPoint x: 510, endPoint y: 313, distance: 125.1
click at [500, 313] on html "menu - OSMISS person Firma Express Padrón Padrón Ágil Análisis Afiliado Integra…" at bounding box center [250, 216] width 500 height 433
click at [138, 374] on span "Aceptar" at bounding box center [143, 374] width 41 height 11
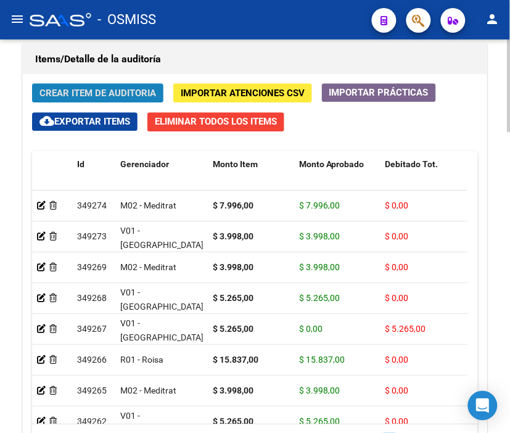
click at [96, 96] on span "Crear Item de Auditoria" at bounding box center [97, 93] width 116 height 11
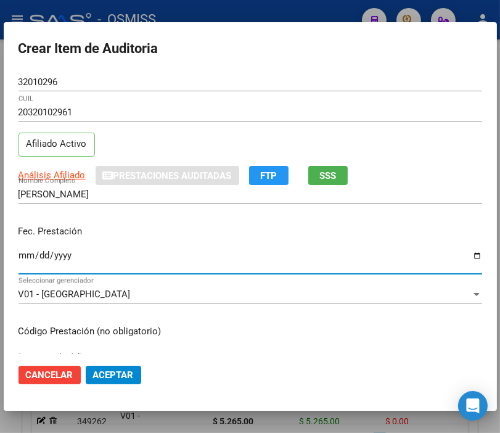
click at [29, 254] on input "Ingresar la fecha" at bounding box center [250, 260] width 464 height 20
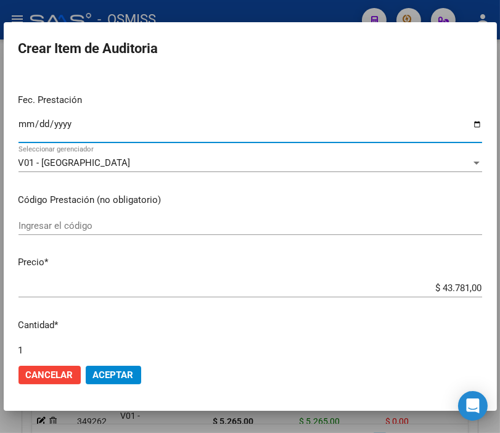
scroll to position [137, 0]
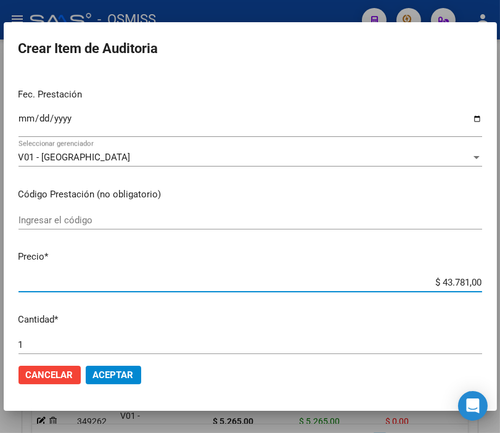
drag, startPoint x: 404, startPoint y: 284, endPoint x: 510, endPoint y: 280, distance: 106.1
click at [500, 280] on html "menu - OSMISS person Firma Express Padrón Padrón Ágil Análisis Afiliado Integra…" at bounding box center [250, 216] width 500 height 433
click at [118, 370] on span "Aceptar" at bounding box center [113, 374] width 41 height 11
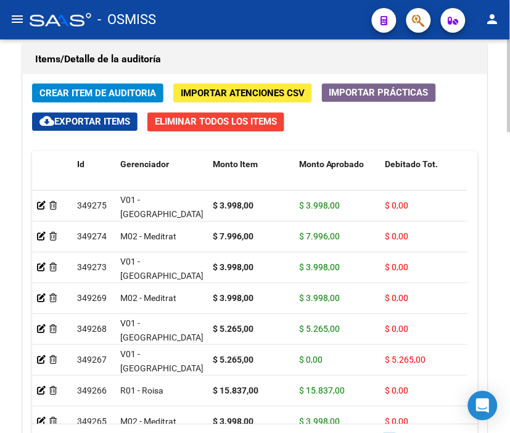
click at [83, 79] on div "Crear Item de Auditoria Importar Atenciones CSV Importar Prácticas cloud_downlo…" at bounding box center [255, 283] width 464 height 419
click at [82, 93] on span "Crear Item de Auditoria" at bounding box center [97, 93] width 116 height 11
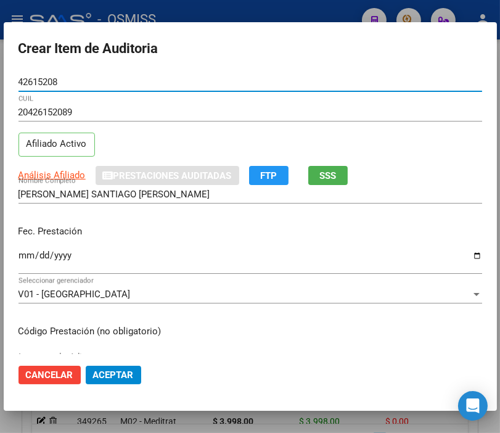
click at [29, 250] on input "Ingresar la fecha" at bounding box center [250, 260] width 464 height 20
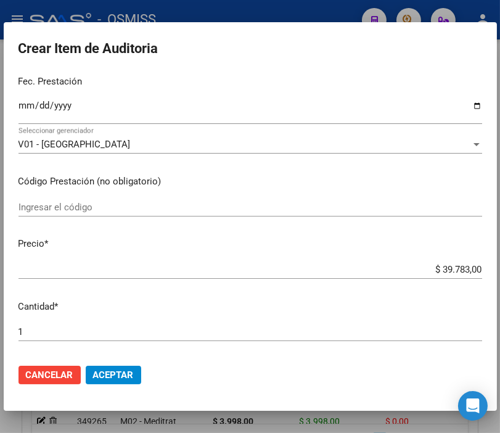
scroll to position [205, 0]
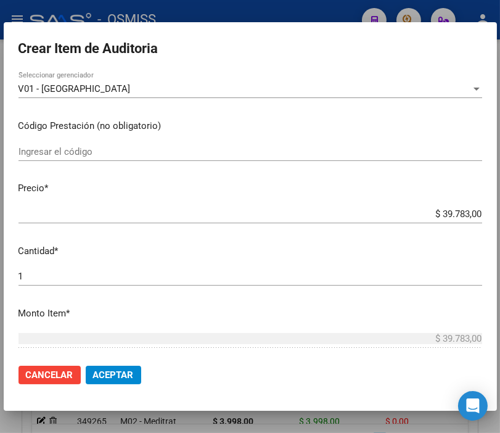
drag, startPoint x: 393, startPoint y: 206, endPoint x: 510, endPoint y: 207, distance: 117.1
click at [500, 207] on html "menu - OSMISS person Firma Express Padrón Padrón Ágil Análisis Afiliado Integra…" at bounding box center [250, 216] width 500 height 433
click at [395, 208] on input "$ 39.783,00" at bounding box center [250, 213] width 464 height 11
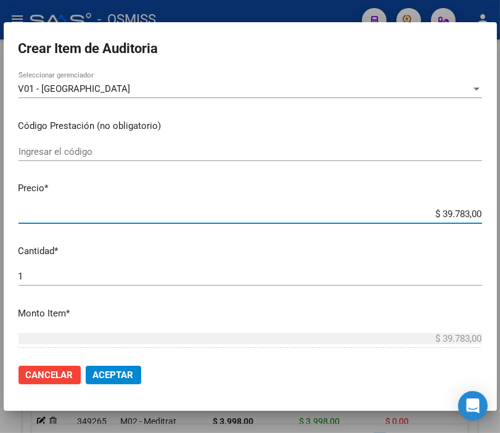
drag, startPoint x: 395, startPoint y: 207, endPoint x: 505, endPoint y: 210, distance: 110.4
click at [500, 210] on html "menu - OSMISS person Firma Express Padrón Padrón Ágil Análisis Afiliado Integra…" at bounding box center [250, 216] width 500 height 433
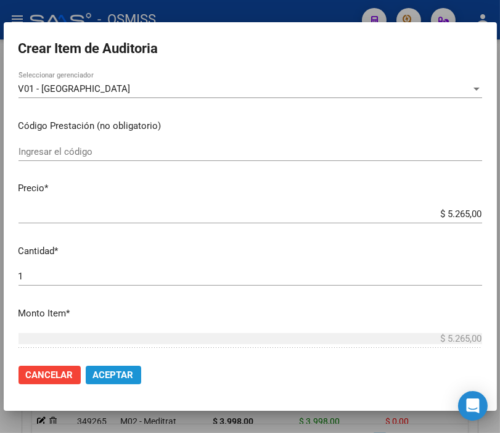
click at [124, 372] on span "Aceptar" at bounding box center [113, 374] width 41 height 11
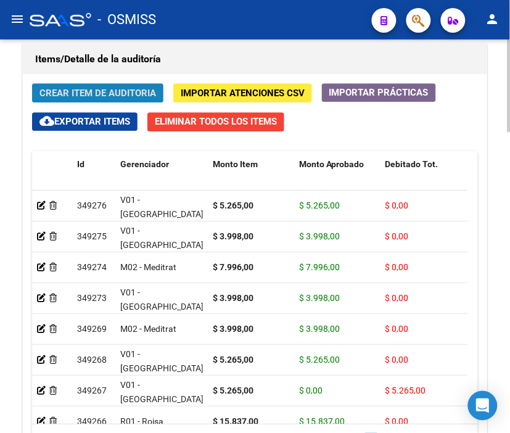
click at [94, 97] on span "Crear Item de Auditoria" at bounding box center [97, 93] width 116 height 11
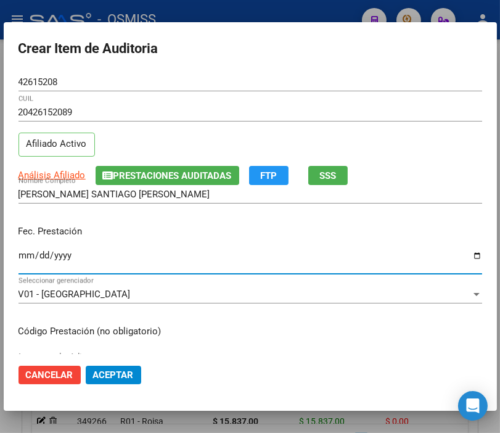
click at [28, 256] on input "Ingresar la fecha" at bounding box center [250, 260] width 464 height 20
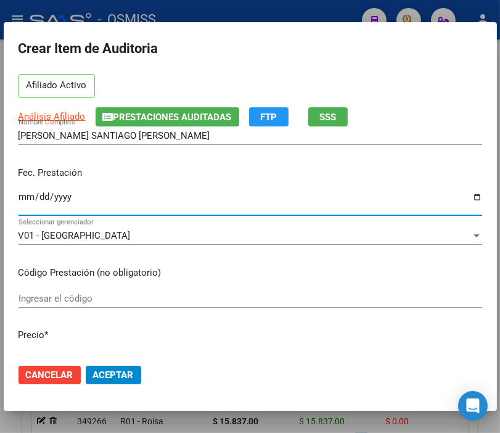
scroll to position [137, 0]
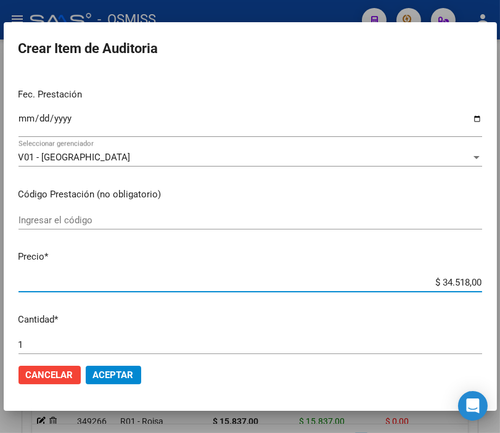
drag, startPoint x: 388, startPoint y: 279, endPoint x: 497, endPoint y: 282, distance: 108.5
click at [497, 282] on div "Crear Item de Auditoria 42615208 Nro Documento 20426152089 CUIL Afiliado Activo…" at bounding box center [250, 216] width 500 height 433
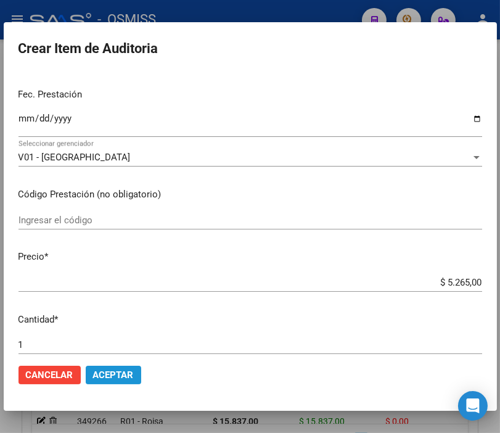
click at [120, 372] on span "Aceptar" at bounding box center [113, 374] width 41 height 11
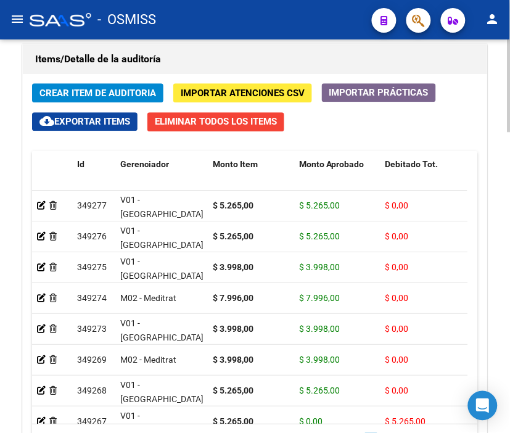
click at [81, 91] on span "Crear Item de Auditoria" at bounding box center [97, 93] width 116 height 11
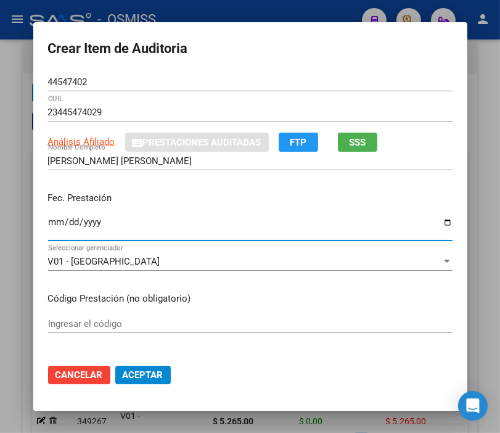
click at [48, 222] on input "Ingresar la fecha" at bounding box center [250, 227] width 404 height 20
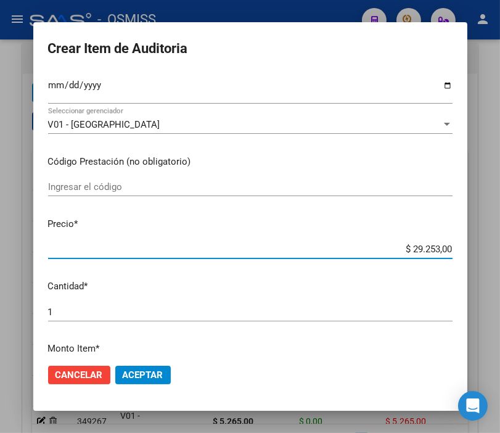
drag, startPoint x: 378, startPoint y: 251, endPoint x: 510, endPoint y: 251, distance: 131.9
click at [500, 251] on html "menu - OSMISS person Firma Express Padrón Padrón Ágil Análisis Afiliado Integra…" at bounding box center [250, 216] width 500 height 433
click at [141, 376] on span "Aceptar" at bounding box center [143, 374] width 41 height 11
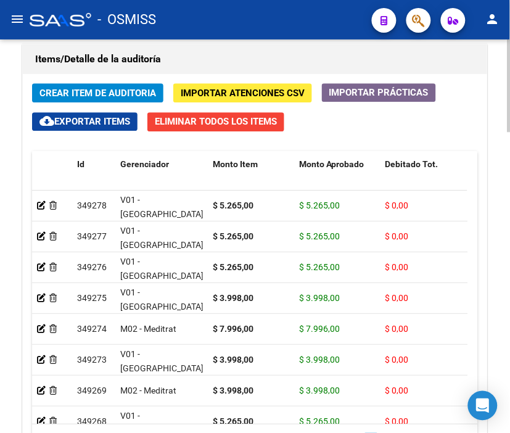
click at [221, 53] on h1 "Items/Detalle de la auditoría" at bounding box center [254, 59] width 439 height 20
click at [88, 88] on span "Crear Item de Auditoria" at bounding box center [97, 93] width 116 height 11
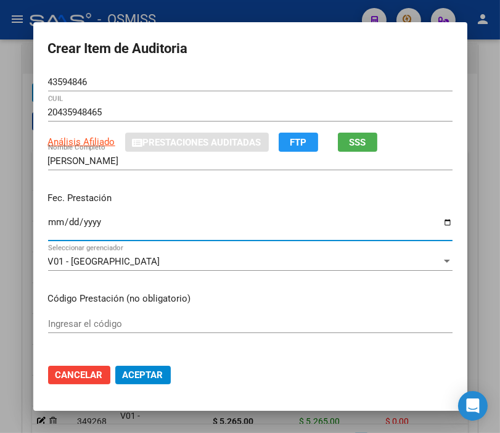
click at [54, 226] on input "Ingresar la fecha" at bounding box center [250, 227] width 404 height 20
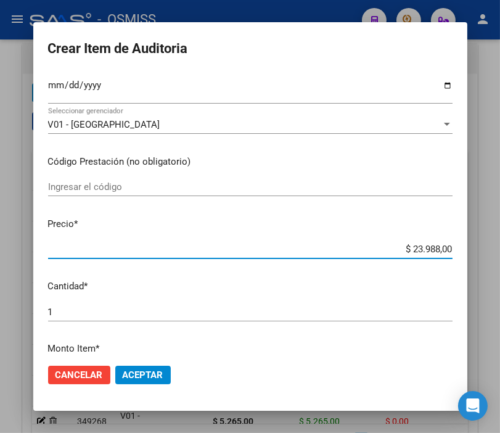
drag, startPoint x: 385, startPoint y: 251, endPoint x: 510, endPoint y: 253, distance: 124.5
click at [500, 253] on html "menu - OSMISS person Firma Express Padrón Padrón Ágil Análisis Afiliado Integra…" at bounding box center [250, 216] width 500 height 433
click at [136, 370] on span "Aceptar" at bounding box center [143, 374] width 41 height 11
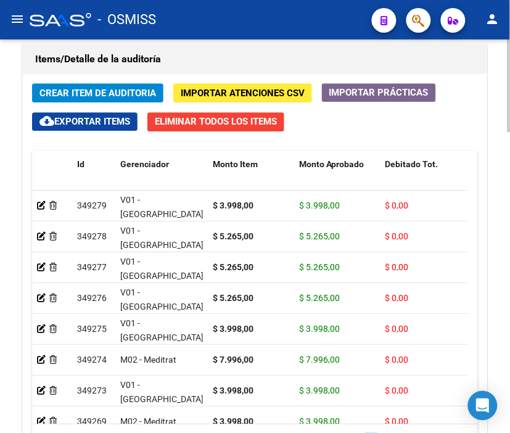
click at [219, 54] on h1 "Items/Detalle de la auditoría" at bounding box center [254, 59] width 439 height 20
click at [70, 88] on span "Crear Item de Auditoria" at bounding box center [97, 93] width 116 height 11
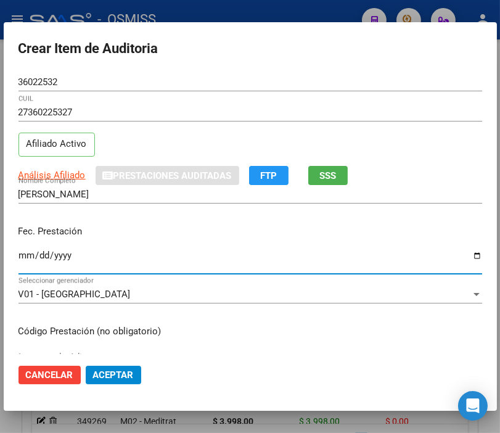
click at [28, 256] on input "Ingresar la fecha" at bounding box center [250, 260] width 464 height 20
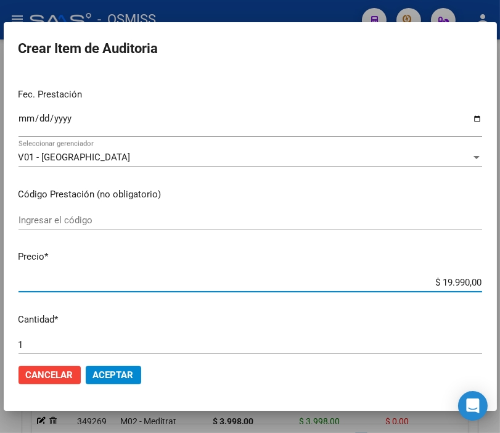
drag, startPoint x: 404, startPoint y: 285, endPoint x: 486, endPoint y: 279, distance: 82.2
click at [486, 279] on mat-dialog-content "36022532 Nro Documento 27360225327 CUIL Afiliado Activo Análisis Afiliado Prest…" at bounding box center [250, 213] width 493 height 281
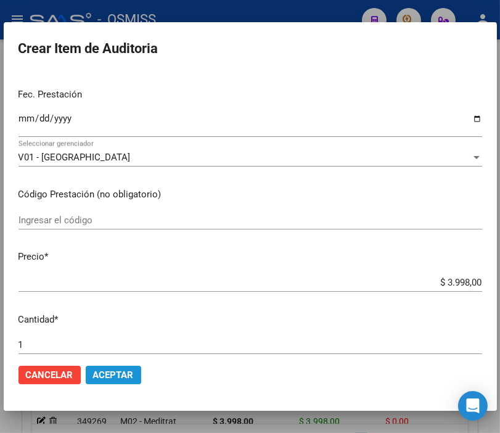
click at [120, 382] on button "Aceptar" at bounding box center [113, 375] width 55 height 18
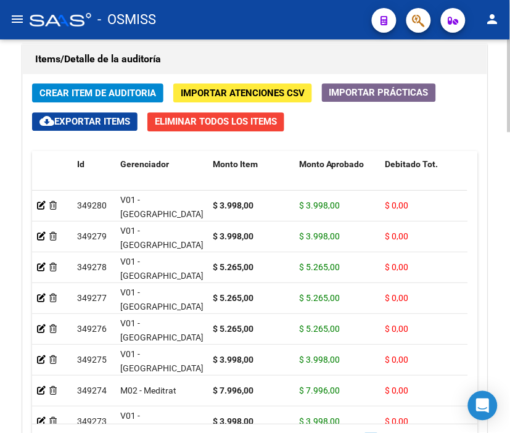
click at [163, 51] on h1 "Items/Detalle de la auditoría" at bounding box center [254, 59] width 439 height 20
click at [86, 92] on span "Crear Item de Auditoria" at bounding box center [97, 93] width 116 height 11
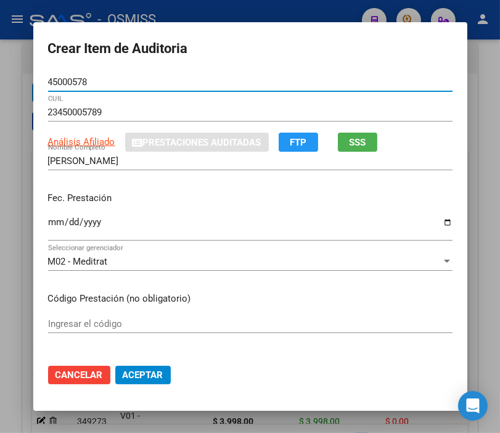
click at [48, 224] on input "Ingresar la fecha" at bounding box center [250, 227] width 404 height 20
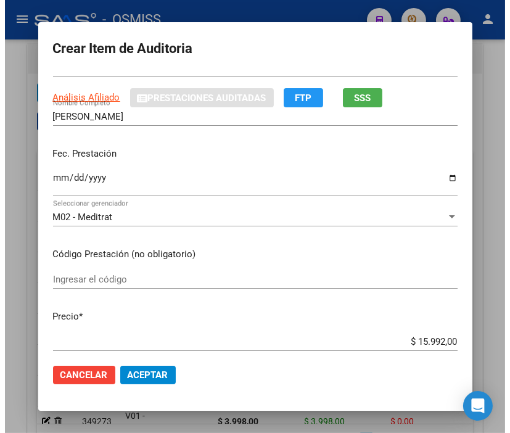
scroll to position [68, 0]
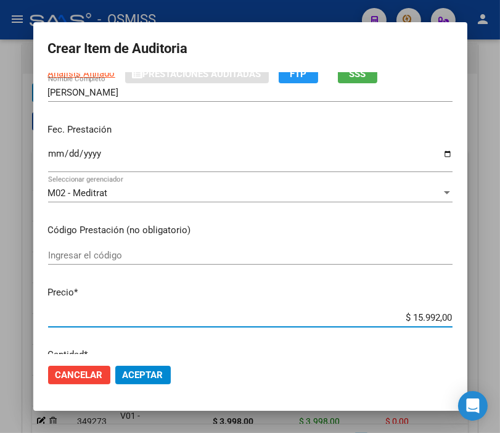
drag, startPoint x: 381, startPoint y: 318, endPoint x: 460, endPoint y: 309, distance: 79.4
click at [460, 309] on mat-dialog-content "45000578 Nro Documento 23450005789 CUIL Análisis Afiliado Prestaciones Auditada…" at bounding box center [250, 213] width 434 height 281
click at [145, 372] on span "Aceptar" at bounding box center [143, 374] width 41 height 11
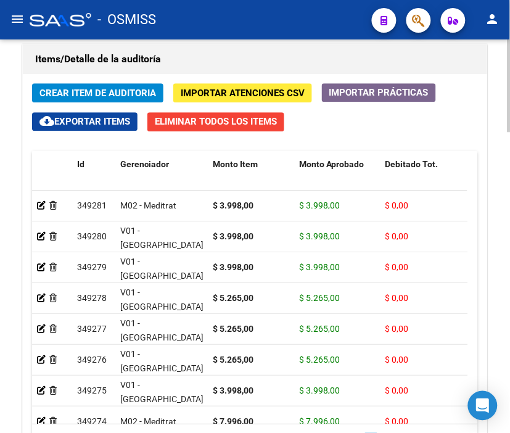
click at [258, 43] on div "Items/Detalle de la auditoría Crear Item de Auditoria Importar Atenciones CSV I…" at bounding box center [255, 268] width 470 height 454
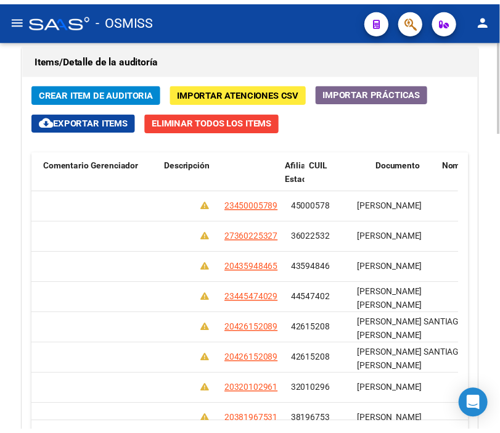
scroll to position [0, 0]
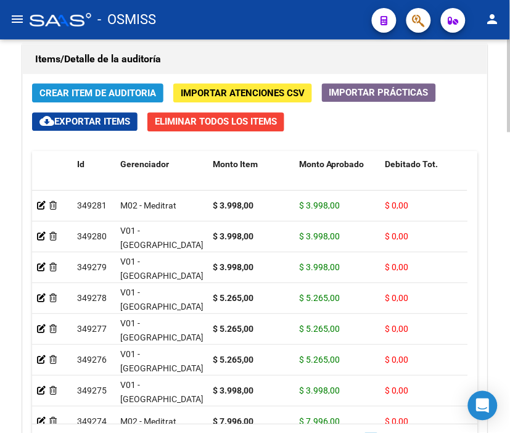
click at [84, 91] on span "Crear Item de Auditoria" at bounding box center [97, 93] width 116 height 11
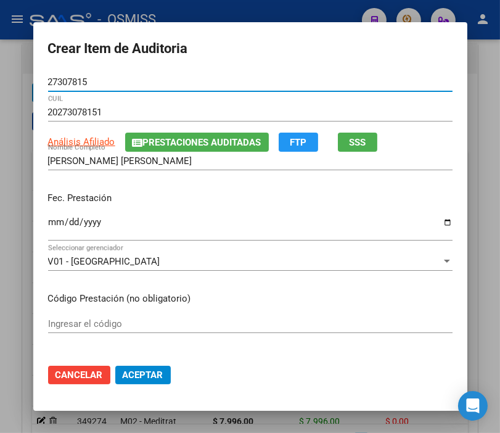
click at [52, 226] on input "Ingresar la fecha" at bounding box center [250, 227] width 404 height 20
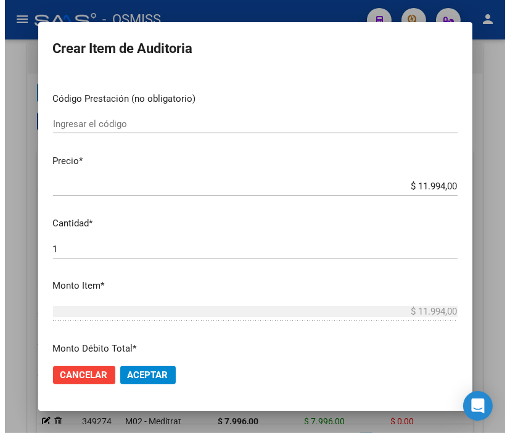
scroll to position [205, 0]
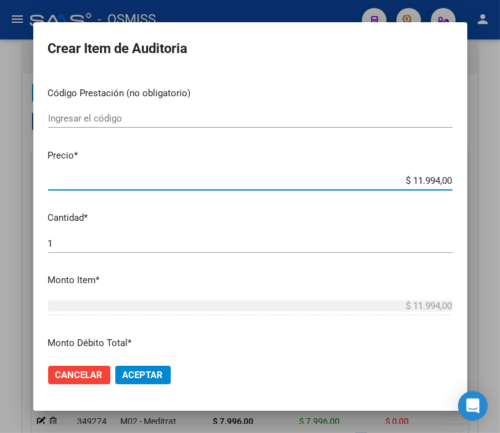
drag, startPoint x: 390, startPoint y: 179, endPoint x: 504, endPoint y: 169, distance: 114.5
click at [500, 169] on html "menu - OSMISS person Firma Express Padrón Padrón Ágil Análisis Afiliado Integra…" at bounding box center [250, 216] width 500 height 433
click at [152, 369] on span "Aceptar" at bounding box center [143, 374] width 41 height 11
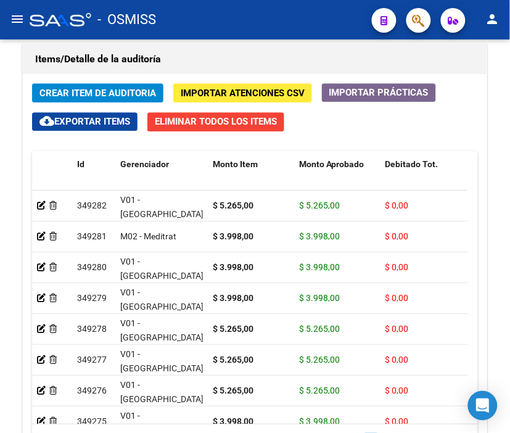
click at [250, 14] on div "- OSMISS" at bounding box center [196, 19] width 332 height 27
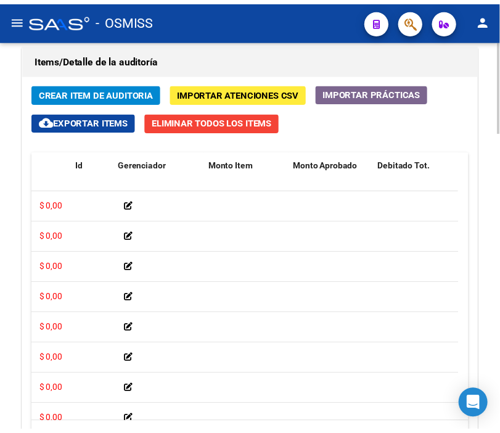
scroll to position [0, 0]
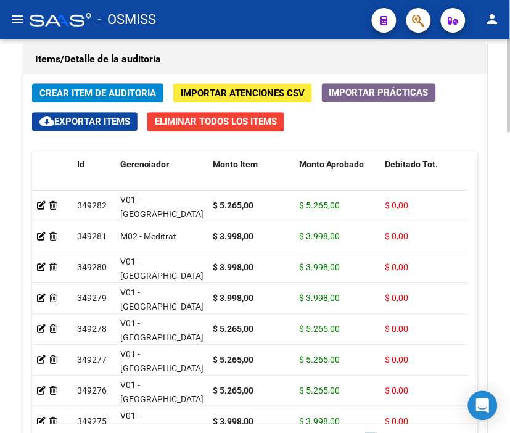
drag, startPoint x: 202, startPoint y: 60, endPoint x: 125, endPoint y: 79, distance: 79.4
click at [202, 60] on h1 "Items/Detalle de la auditoría" at bounding box center [254, 59] width 439 height 20
click at [106, 91] on span "Crear Item de Auditoria" at bounding box center [97, 93] width 116 height 11
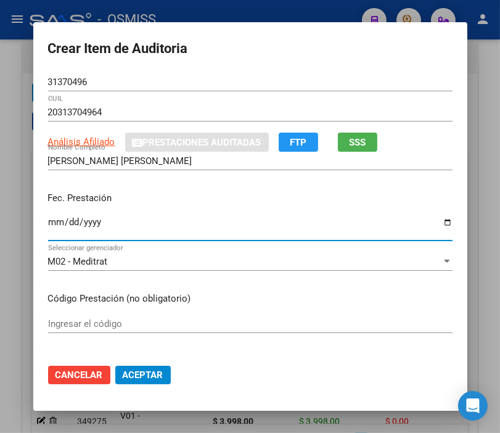
click at [52, 219] on input "Ingresar la fecha" at bounding box center [250, 227] width 404 height 20
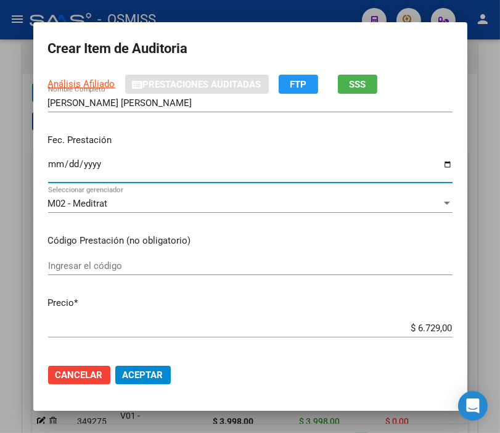
scroll to position [137, 0]
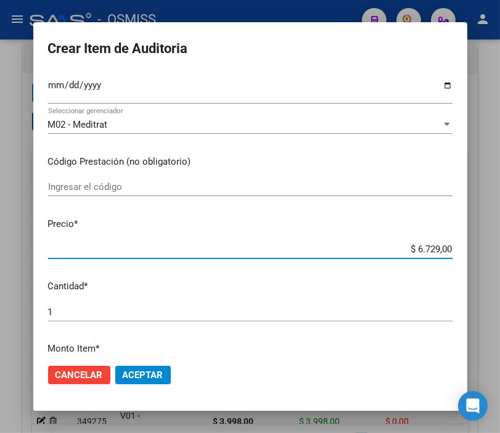
drag, startPoint x: 398, startPoint y: 249, endPoint x: 497, endPoint y: 248, distance: 99.2
click at [497, 248] on div "Crear Item de Auditoria 31370496 Nro Documento 20313704964 CUIL Análisis Afilia…" at bounding box center [250, 216] width 500 height 433
click at [145, 374] on span "Aceptar" at bounding box center [143, 374] width 41 height 11
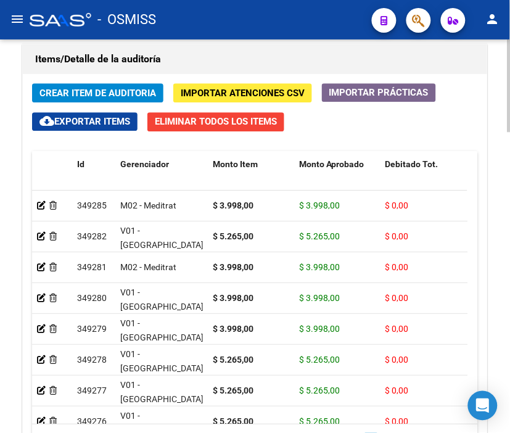
drag, startPoint x: 238, startPoint y: 69, endPoint x: 212, endPoint y: 69, distance: 25.9
click at [238, 69] on h1 "Items/Detalle de la auditoría" at bounding box center [254, 59] width 439 height 20
click at [113, 91] on span "Crear Item de Auditoria" at bounding box center [97, 93] width 116 height 11
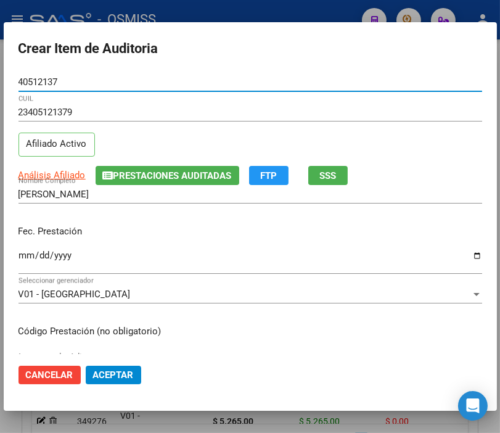
click at [17, 250] on mat-dialog-content "40512137 Nro Documento 23405121379 CUIL Afiliado Activo Análisis Afiliado Prest…" at bounding box center [250, 213] width 493 height 281
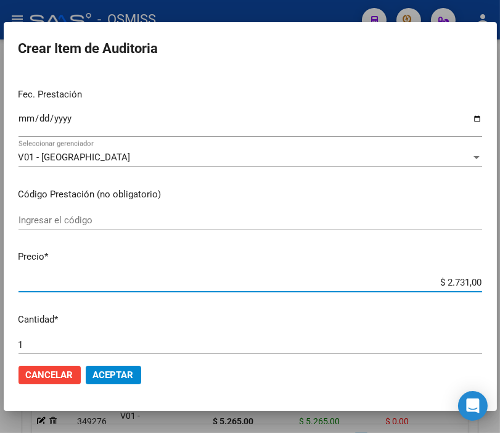
drag, startPoint x: 387, startPoint y: 280, endPoint x: 510, endPoint y: 284, distance: 122.7
click at [500, 284] on html "menu - OSMISS person Firma Express Padrón Padrón Ágil Análisis Afiliado Integra…" at bounding box center [250, 216] width 500 height 433
click at [105, 367] on button "Aceptar" at bounding box center [113, 375] width 55 height 18
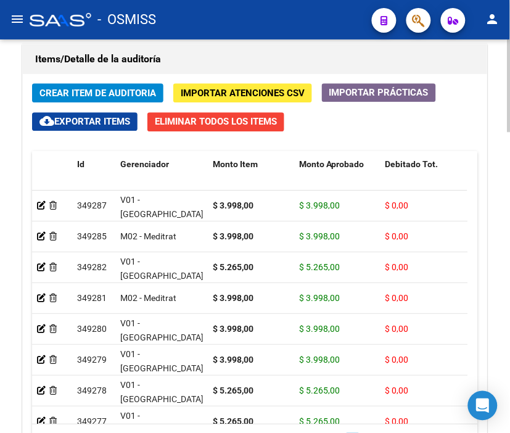
click at [198, 78] on div "Crear Item de Auditoria Importar Atenciones CSV Importar Prácticas cloud_downlo…" at bounding box center [255, 283] width 464 height 419
click at [106, 94] on span "Crear Item de Auditoria" at bounding box center [97, 93] width 116 height 11
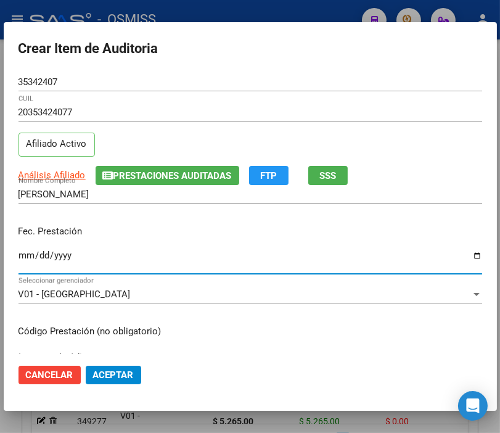
click at [27, 253] on input "Ingresar la fecha" at bounding box center [250, 260] width 464 height 20
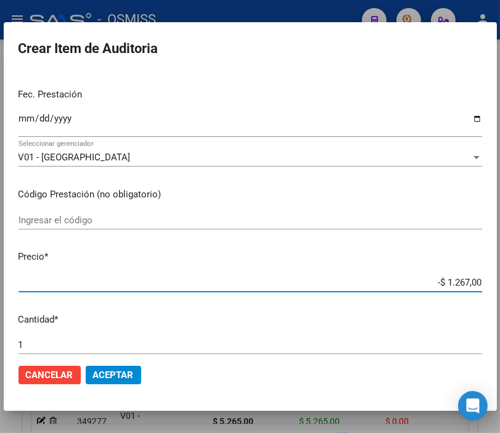
drag, startPoint x: 407, startPoint y: 282, endPoint x: 475, endPoint y: 282, distance: 67.8
click at [475, 282] on app-form-text-field "Precio * -$ 1.267,00 Ingresar el precio" at bounding box center [254, 269] width 473 height 38
click at [118, 378] on span "Aceptar" at bounding box center [113, 374] width 41 height 11
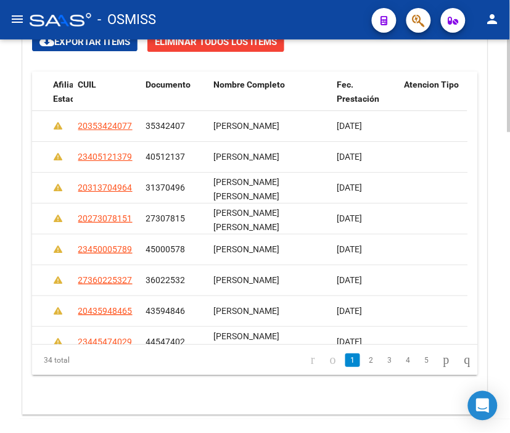
scroll to position [1126, 0]
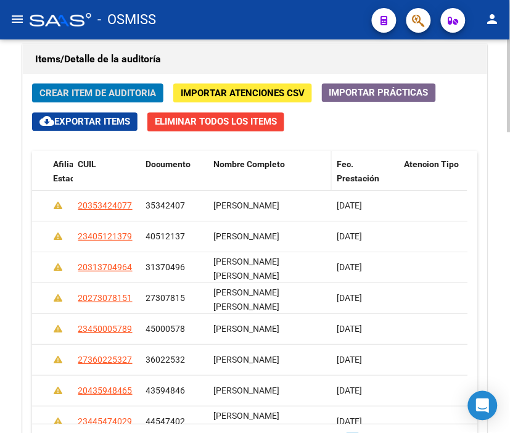
click at [245, 167] on span "Nombre Completo" at bounding box center [248, 164] width 71 height 10
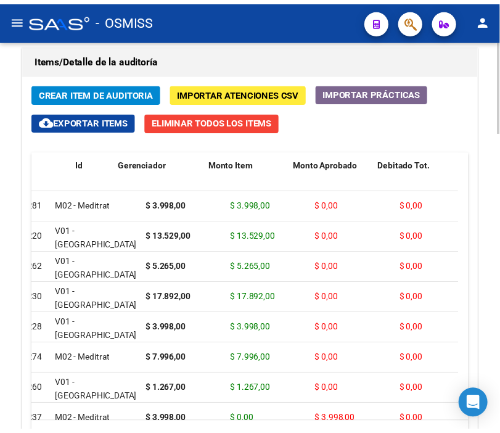
scroll to position [0, 0]
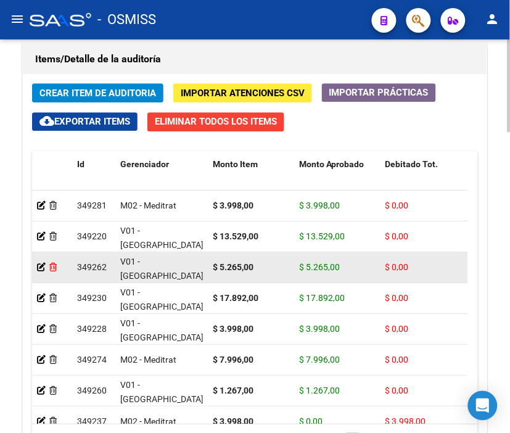
click at [57, 266] on icon at bounding box center [52, 267] width 7 height 9
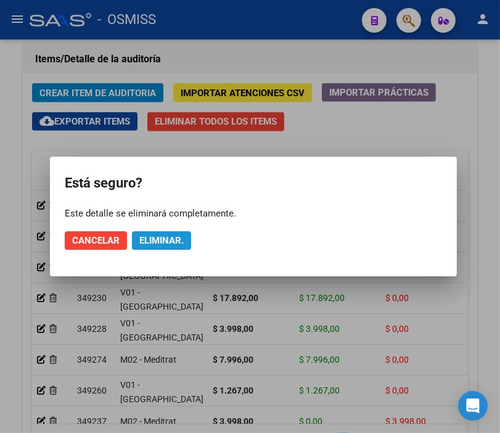
click at [165, 243] on span "Eliminar." at bounding box center [161, 240] width 44 height 11
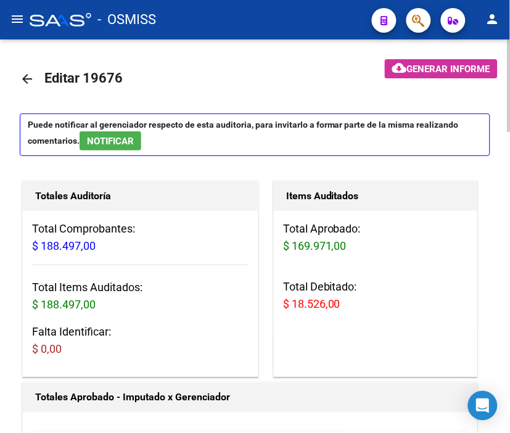
click at [454, 75] on button "cloud_download Generar informe" at bounding box center [441, 68] width 113 height 19
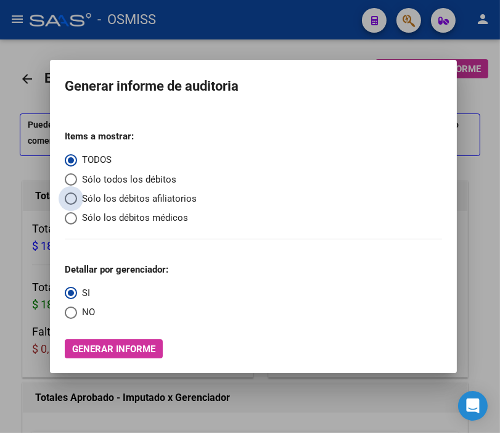
click at [117, 199] on span "Sólo los débitos afiliatorios" at bounding box center [137, 199] width 120 height 14
click at [77, 199] on input "Sólo los débitos afiliatorios" at bounding box center [71, 198] width 12 height 12
click at [77, 308] on span "NO" at bounding box center [86, 312] width 18 height 14
click at [77, 308] on input "NO" at bounding box center [71, 312] width 12 height 12
click at [110, 349] on span "Generar informe" at bounding box center [113, 348] width 83 height 11
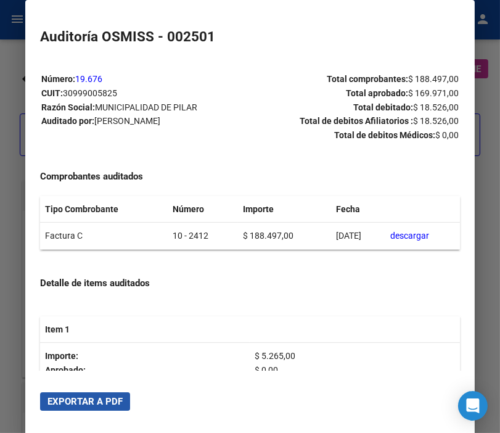
click at [104, 396] on span "Exportar a PDF" at bounding box center [84, 401] width 75 height 11
click at [10, 87] on div at bounding box center [250, 216] width 500 height 433
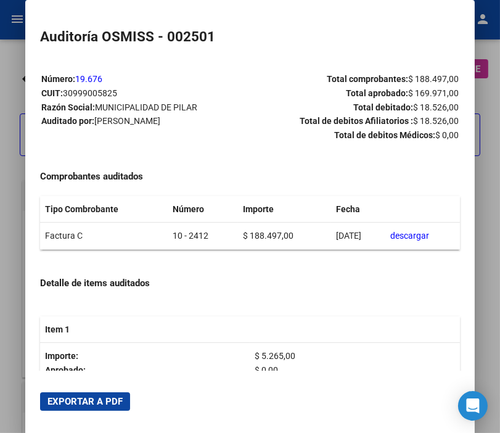
click at [10, 87] on div at bounding box center [250, 216] width 500 height 433
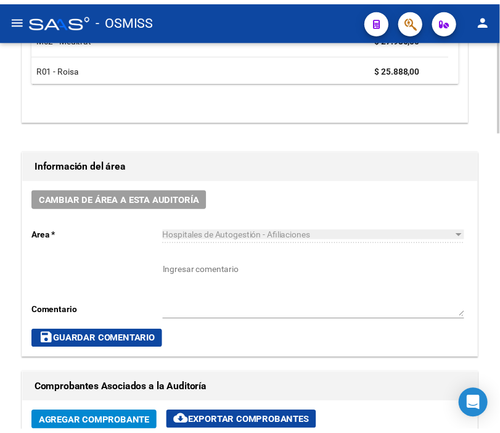
scroll to position [616, 0]
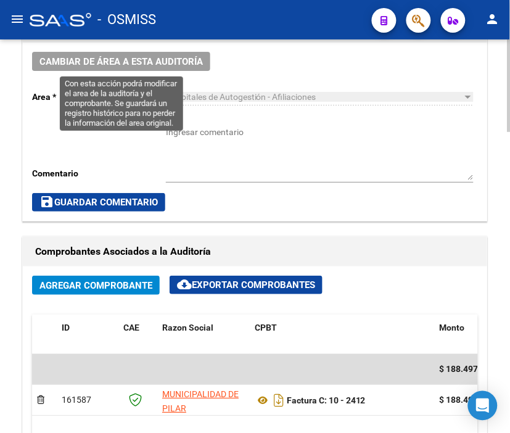
click at [178, 69] on button "Cambiar de área a esta auditoría" at bounding box center [121, 61] width 178 height 19
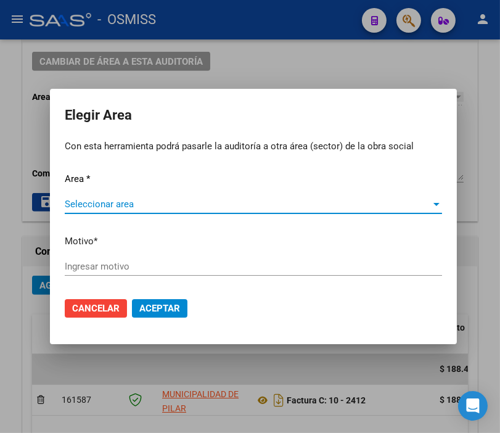
click at [157, 204] on span "Seleccionar area" at bounding box center [248, 203] width 366 height 11
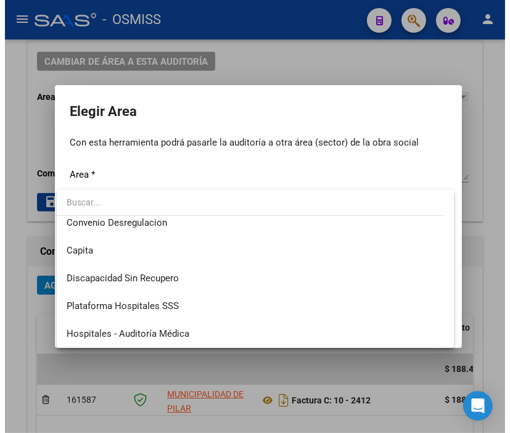
scroll to position [137, 0]
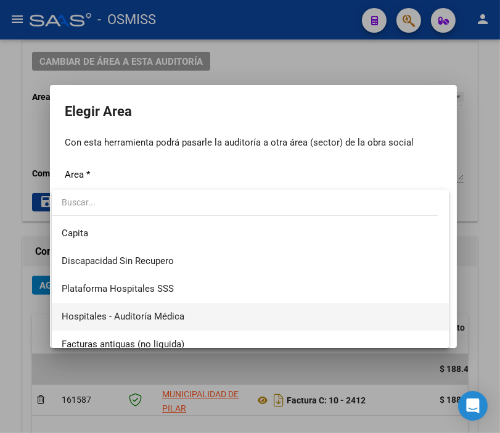
click at [187, 318] on span "Hospitales - Auditoría Médica" at bounding box center [250, 317] width 377 height 28
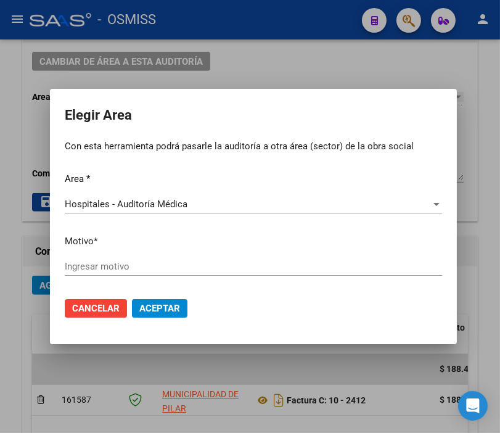
click at [144, 275] on div "Ingresar motivo" at bounding box center [253, 266] width 377 height 18
click at [168, 304] on span "Aceptar" at bounding box center [159, 308] width 41 height 11
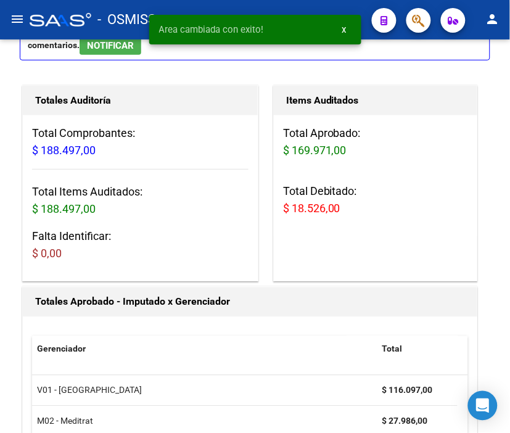
scroll to position [0, 0]
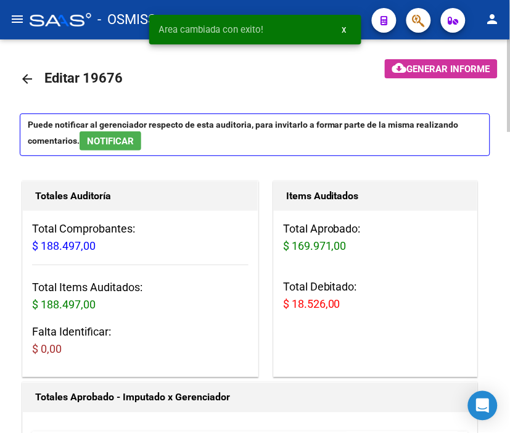
click at [21, 78] on mat-icon "arrow_back" at bounding box center [27, 78] width 15 height 15
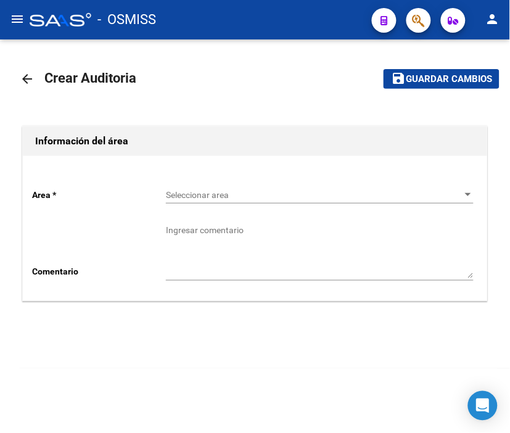
click at [208, 200] on span "Seleccionar area" at bounding box center [314, 195] width 296 height 10
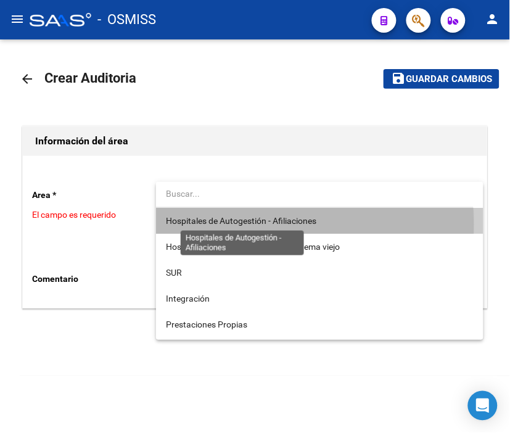
click at [216, 224] on span "Hospitales de Autogestión - Afiliaciones" at bounding box center [241, 221] width 150 height 10
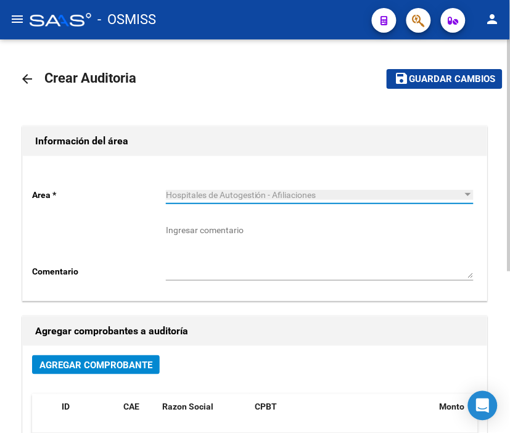
click at [133, 367] on span "Agregar Comprobante" at bounding box center [95, 364] width 113 height 11
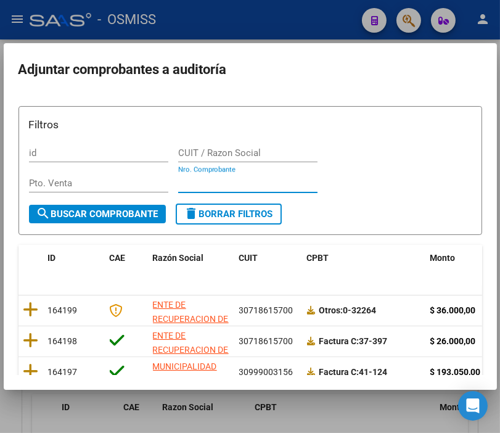
click at [204, 178] on input "Nro. Comprobante" at bounding box center [247, 183] width 139 height 11
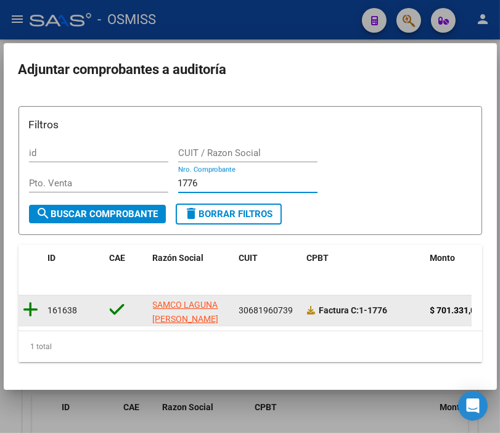
click at [38, 304] on icon at bounding box center [30, 309] width 15 height 17
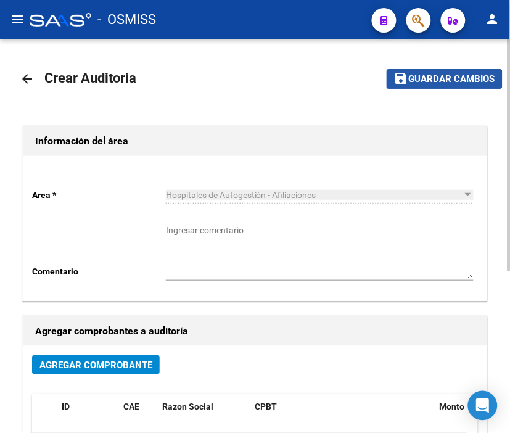
click at [438, 81] on span "Guardar cambios" at bounding box center [452, 79] width 86 height 11
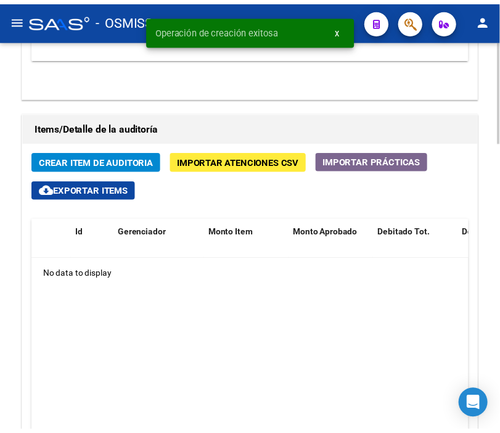
scroll to position [958, 0]
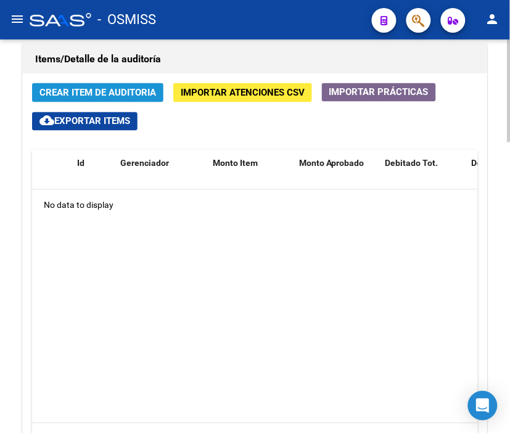
click at [80, 84] on button "Crear Item de Auditoria" at bounding box center [97, 92] width 131 height 19
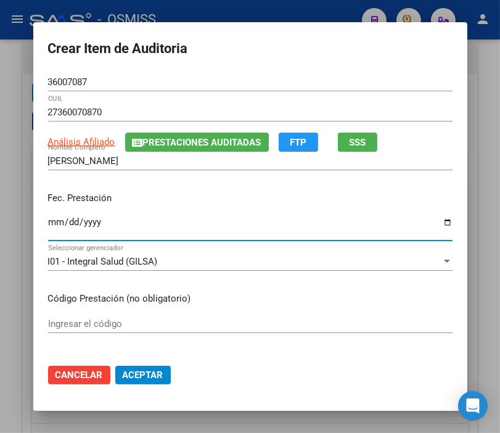
click at [48, 223] on input "Ingresar la fecha" at bounding box center [250, 227] width 404 height 20
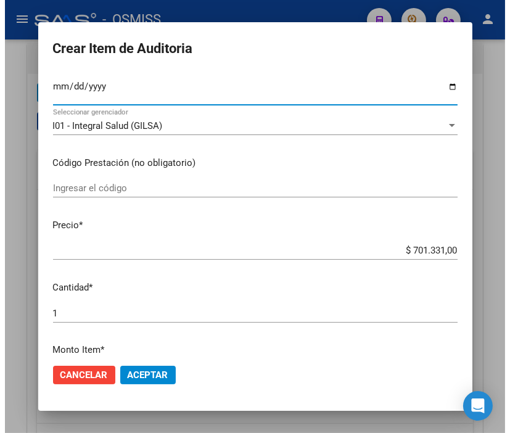
scroll to position [137, 0]
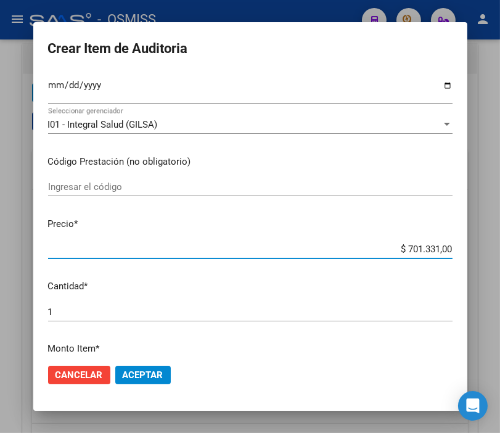
drag, startPoint x: 394, startPoint y: 248, endPoint x: 478, endPoint y: 253, distance: 83.4
click at [478, 253] on div "Crear Item de Auditoria 36007087 Nro Documento 27360070870 CUIL Análisis Afilia…" at bounding box center [250, 216] width 500 height 433
click at [149, 370] on span "Aceptar" at bounding box center [143, 374] width 41 height 11
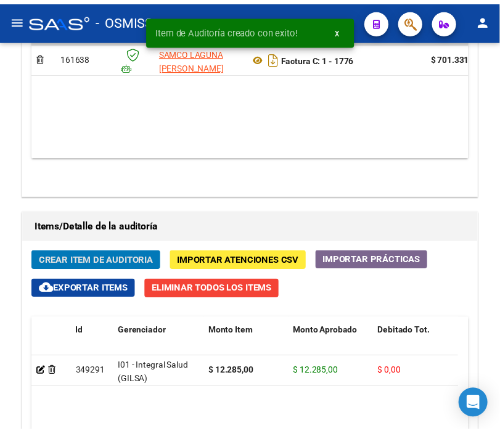
scroll to position [1126, 0]
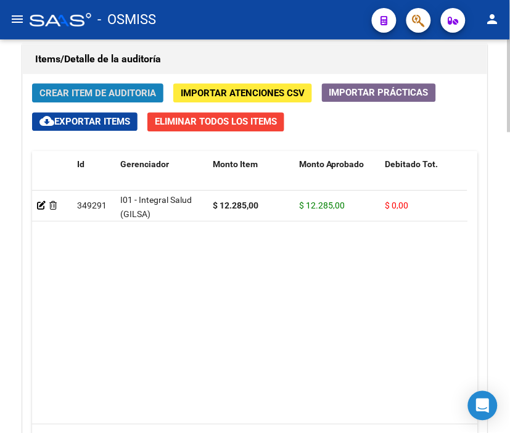
click at [79, 89] on span "Crear Item de Auditoria" at bounding box center [97, 93] width 116 height 11
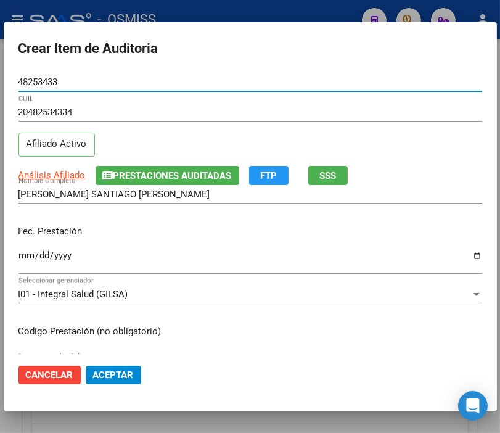
click at [25, 251] on input "Ingresar la fecha" at bounding box center [250, 260] width 464 height 20
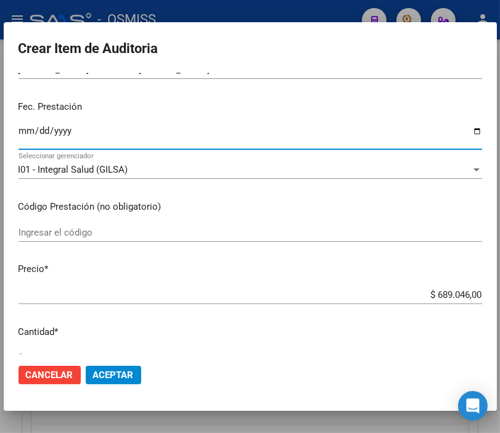
scroll to position [137, 0]
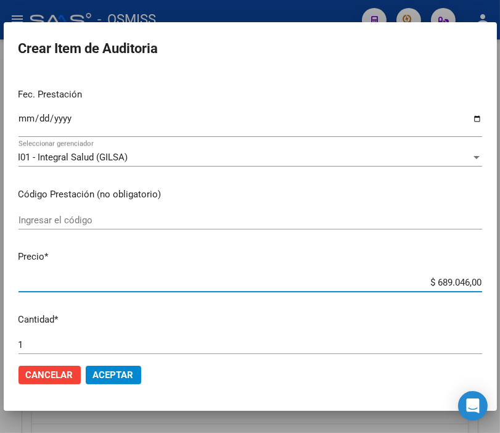
drag, startPoint x: 399, startPoint y: 280, endPoint x: 510, endPoint y: 284, distance: 111.0
click at [500, 284] on html "menu - OSMISS person Firma Express Padrón Padrón Ágil Análisis Afiliado Integra…" at bounding box center [250, 216] width 500 height 433
click at [130, 378] on span "Aceptar" at bounding box center [113, 374] width 41 height 11
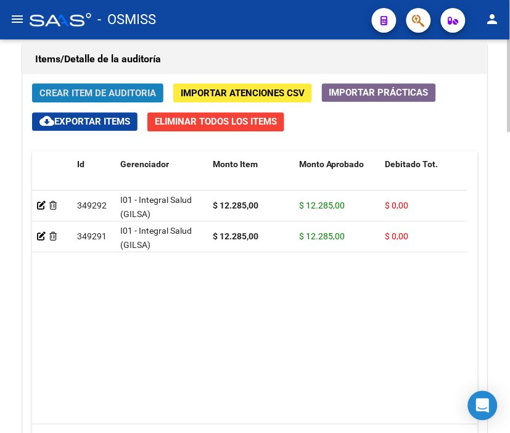
click at [83, 85] on button "Crear Item de Auditoria" at bounding box center [97, 92] width 131 height 19
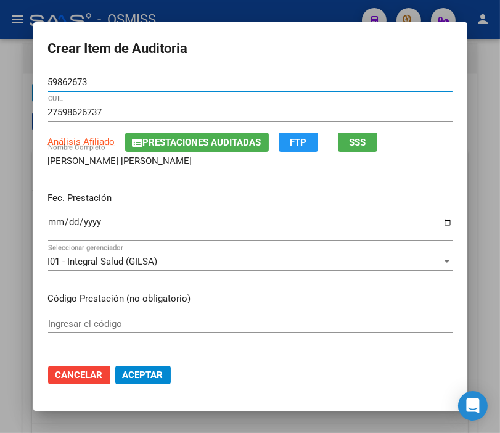
click at [52, 219] on input "Ingresar la fecha" at bounding box center [250, 227] width 404 height 20
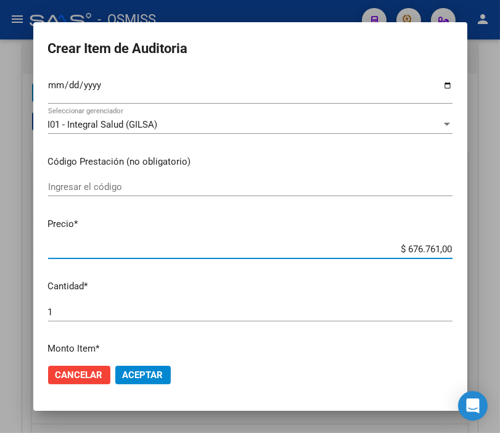
drag, startPoint x: 383, startPoint y: 251, endPoint x: 496, endPoint y: 251, distance: 112.2
click at [496, 251] on div "Crear Item de Auditoria 59862673 Nro Documento 27598626737 CUIL Análisis Afilia…" at bounding box center [250, 216] width 500 height 433
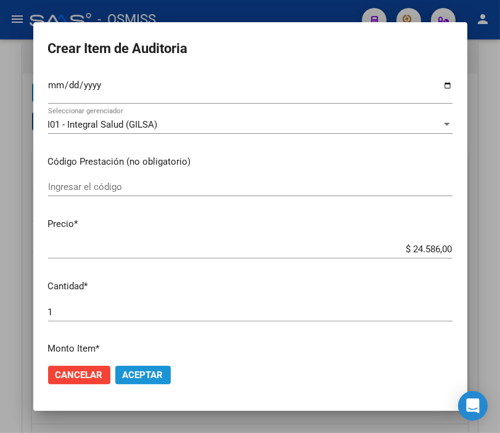
click at [148, 374] on span "Aceptar" at bounding box center [143, 374] width 41 height 11
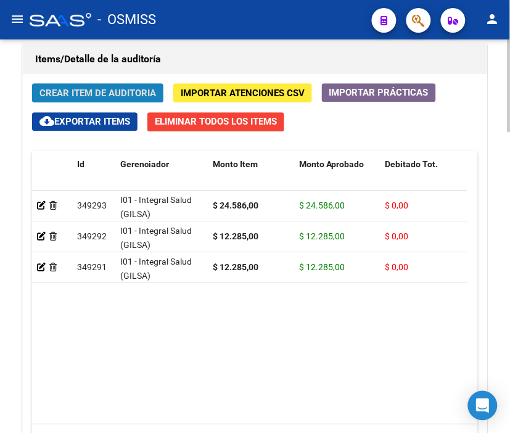
click at [83, 88] on span "Crear Item de Auditoria" at bounding box center [97, 93] width 116 height 11
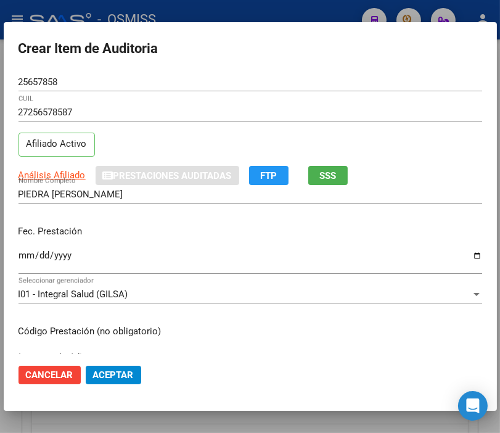
click at [22, 249] on div "Ingresar la fecha" at bounding box center [250, 260] width 464 height 27
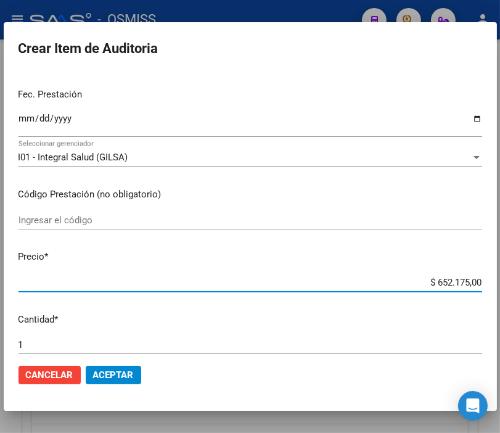
drag, startPoint x: 404, startPoint y: 282, endPoint x: 510, endPoint y: 285, distance: 105.4
click at [500, 285] on html "menu - OSMISS person Firma Express Padrón Padrón Ágil Análisis Afiliado Integra…" at bounding box center [250, 216] width 500 height 433
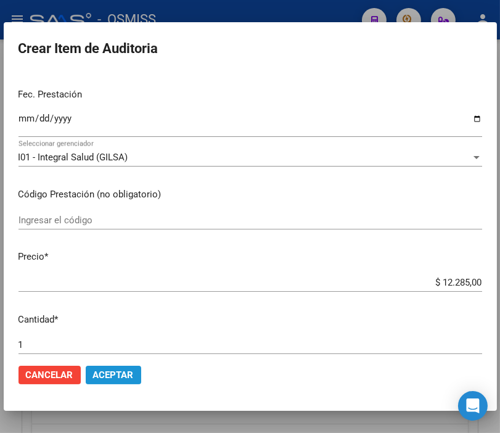
click at [112, 374] on span "Aceptar" at bounding box center [113, 374] width 41 height 11
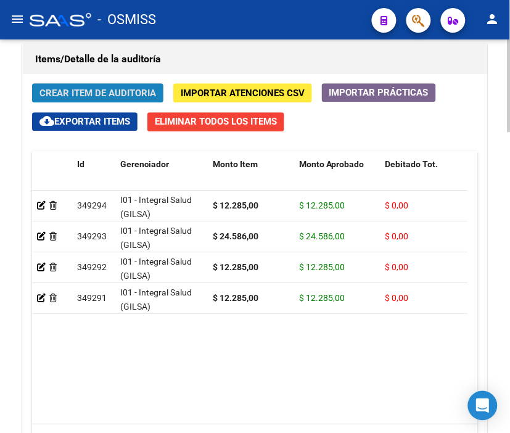
click at [80, 84] on button "Crear Item de Auditoria" at bounding box center [97, 92] width 131 height 19
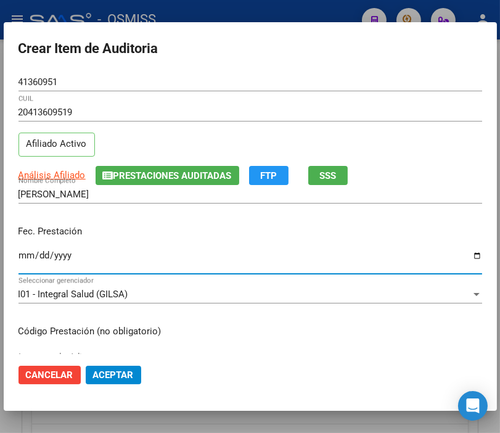
click at [27, 255] on input "Ingresar la fecha" at bounding box center [250, 260] width 464 height 20
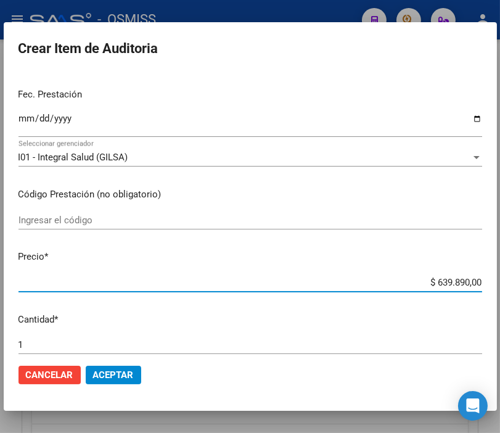
drag, startPoint x: 412, startPoint y: 287, endPoint x: 494, endPoint y: 287, distance: 82.6
click at [500, 287] on html "menu - OSMISS person Firma Express Padrón Padrón Ágil Análisis Afiliado Integra…" at bounding box center [250, 216] width 500 height 433
click at [128, 374] on span "Aceptar" at bounding box center [113, 374] width 41 height 11
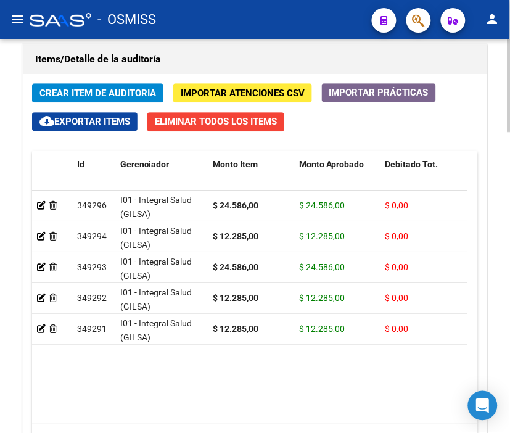
click at [218, 70] on div "Items/Detalle de la auditoría" at bounding box center [255, 59] width 464 height 30
click at [65, 89] on span "Crear Item de Auditoria" at bounding box center [97, 93] width 116 height 11
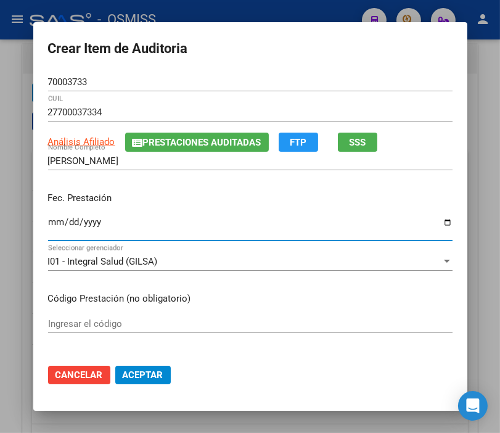
click at [52, 222] on input "Ingresar la fecha" at bounding box center [250, 227] width 404 height 20
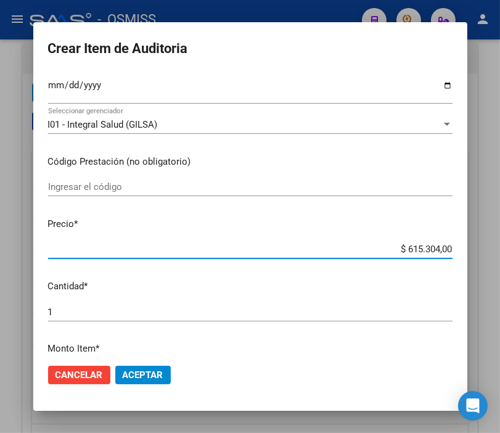
drag, startPoint x: 383, startPoint y: 251, endPoint x: 510, endPoint y: 251, distance: 127.0
click at [500, 251] on html "menu - OSMISS person Firma Express Padrón Padrón Ágil Análisis Afiliado Integra…" at bounding box center [250, 216] width 500 height 433
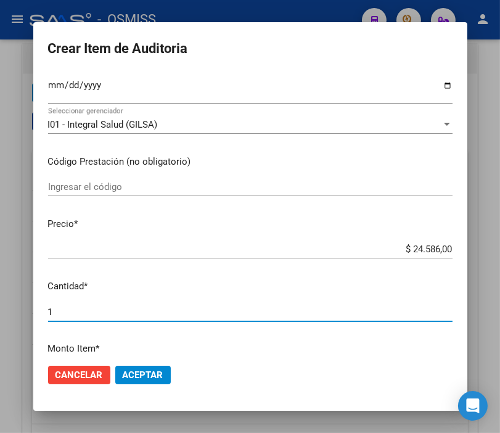
drag, startPoint x: 59, startPoint y: 314, endPoint x: -23, endPoint y: 313, distance: 81.4
click at [0, 313] on html "menu - OSMISS person Firma Express Padrón Padrón Ágil Análisis Afiliado Integra…" at bounding box center [250, 216] width 500 height 433
click at [149, 376] on span "Aceptar" at bounding box center [143, 374] width 41 height 11
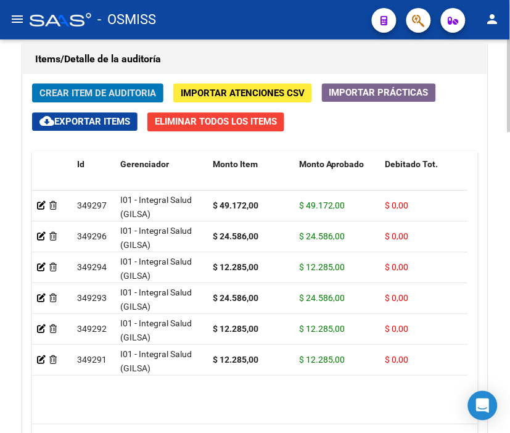
click at [71, 89] on span "Crear Item de Auditoria" at bounding box center [97, 93] width 116 height 11
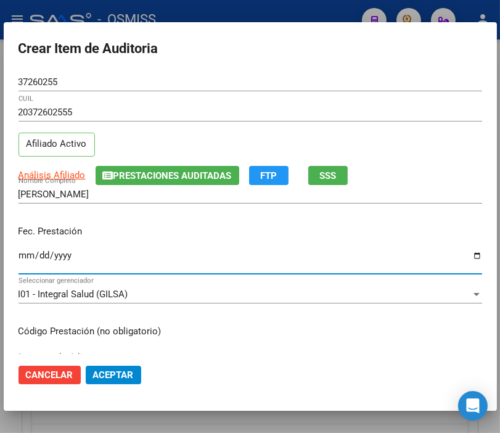
click at [25, 251] on input "Ingresar la fecha" at bounding box center [250, 260] width 464 height 20
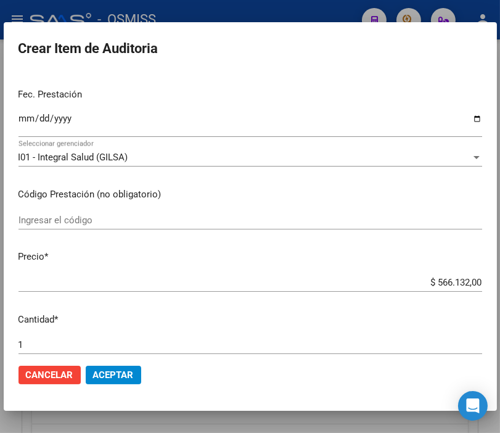
drag, startPoint x: 377, startPoint y: 273, endPoint x: 507, endPoint y: 275, distance: 129.5
click at [500, 275] on html "menu - OSMISS person Firma Express Padrón Padrón Ágil Análisis Afiliado Integra…" at bounding box center [250, 216] width 500 height 433
click at [430, 279] on input "$ 566.132,00" at bounding box center [250, 282] width 464 height 11
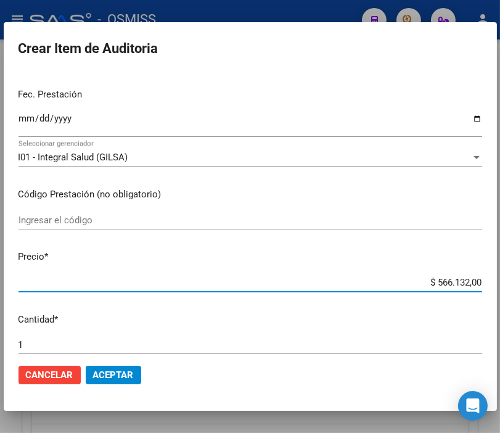
drag, startPoint x: 415, startPoint y: 280, endPoint x: 502, endPoint y: 281, distance: 86.9
click at [500, 281] on html "menu - OSMISS person Firma Express Padrón Padrón Ágil Análisis Afiliado Integra…" at bounding box center [250, 216] width 500 height 433
click at [113, 375] on span "Aceptar" at bounding box center [113, 374] width 41 height 11
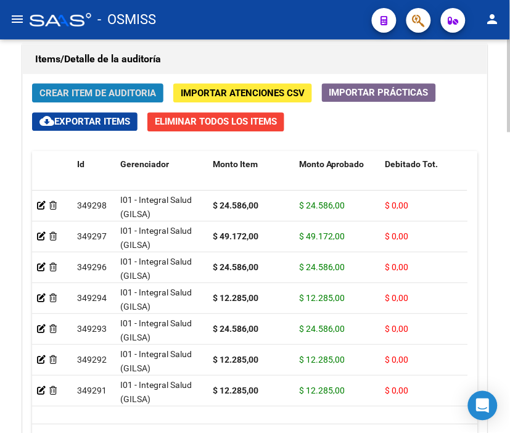
click at [69, 86] on button "Crear Item de Auditoria" at bounding box center [97, 92] width 131 height 19
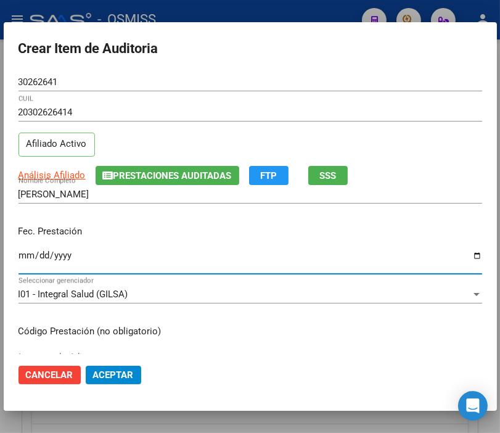
click at [23, 251] on input "Ingresar la fecha" at bounding box center [250, 260] width 464 height 20
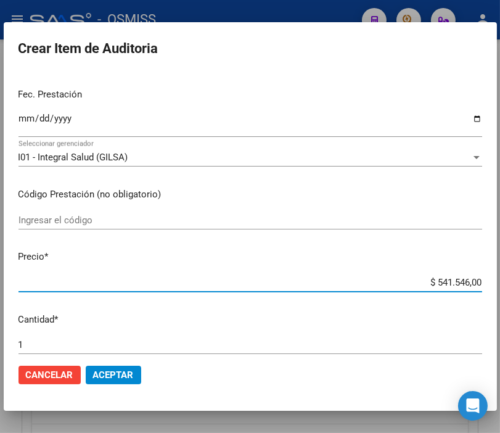
drag, startPoint x: 384, startPoint y: 279, endPoint x: 510, endPoint y: 278, distance: 125.7
click at [500, 278] on html "menu - OSMISS person Firma Express Padrón Padrón Ágil Análisis Afiliado Integra…" at bounding box center [250, 216] width 500 height 433
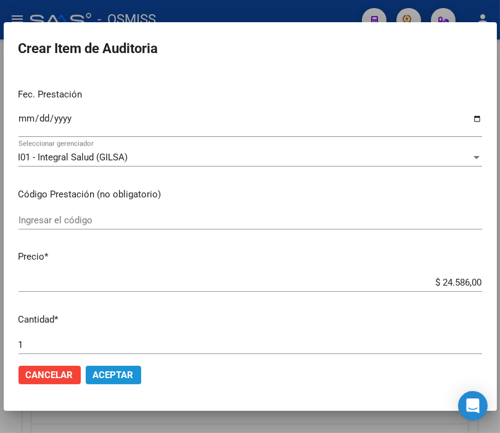
click at [121, 374] on span "Aceptar" at bounding box center [113, 374] width 41 height 11
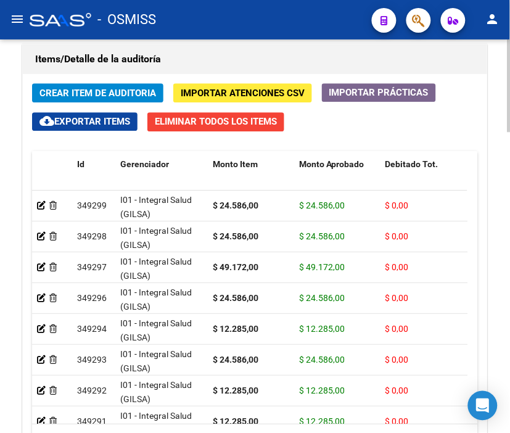
click at [217, 59] on h1 "Items/Detalle de la auditoría" at bounding box center [254, 59] width 439 height 20
click at [65, 90] on span "Crear Item de Auditoria" at bounding box center [97, 93] width 116 height 11
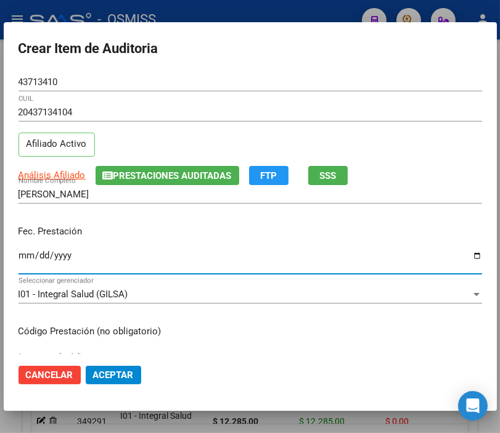
click at [23, 254] on input "Ingresar la fecha" at bounding box center [250, 260] width 464 height 20
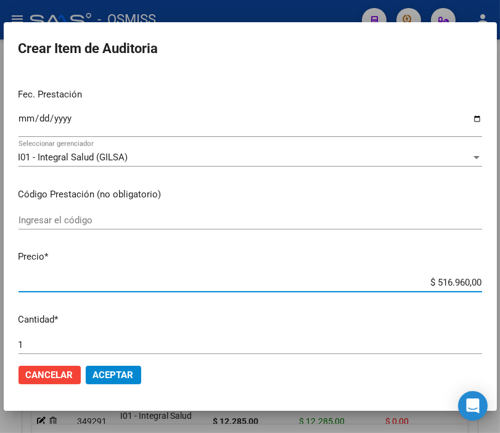
drag, startPoint x: 410, startPoint y: 279, endPoint x: 510, endPoint y: 282, distance: 99.9
click at [500, 282] on html "menu - OSMISS person Firma Express Padrón Padrón Ágil Análisis Afiliado Integra…" at bounding box center [250, 216] width 500 height 433
click at [116, 367] on button "Aceptar" at bounding box center [113, 375] width 55 height 18
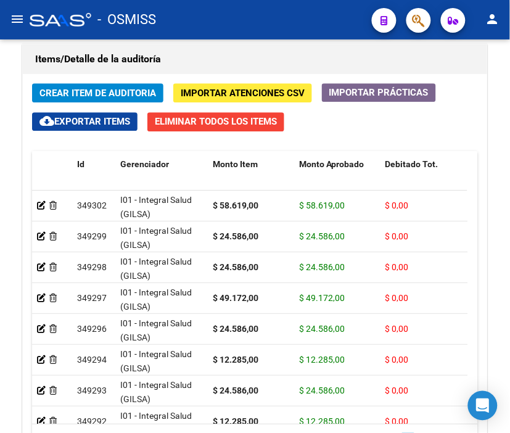
drag, startPoint x: 228, startPoint y: 28, endPoint x: 223, endPoint y: 36, distance: 9.2
click at [228, 28] on div "- OSMISS" at bounding box center [196, 19] width 332 height 27
click at [107, 89] on span "Crear Item de Auditoria" at bounding box center [97, 93] width 116 height 11
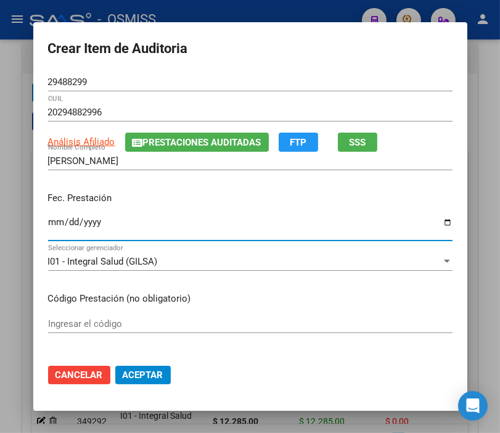
click at [48, 222] on input "Ingresar la fecha" at bounding box center [250, 227] width 404 height 20
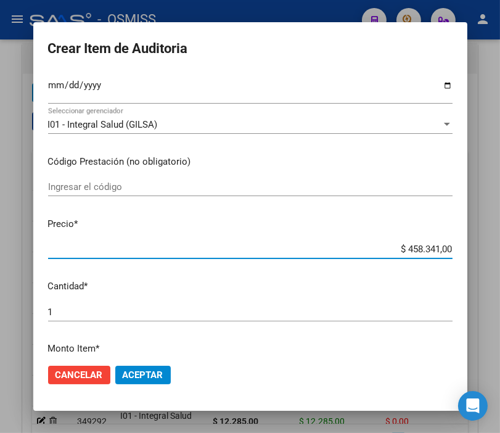
drag, startPoint x: 378, startPoint y: 247, endPoint x: 510, endPoint y: 251, distance: 132.0
click at [500, 251] on html "menu - OSMISS person Firma Express Padrón Padrón Ágil Análisis Afiliado Integra…" at bounding box center [250, 216] width 500 height 433
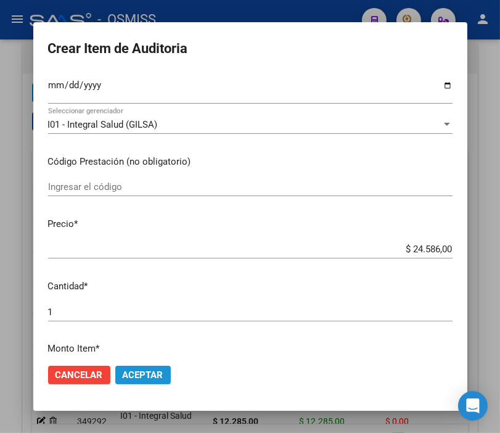
click at [137, 380] on button "Aceptar" at bounding box center [142, 375] width 55 height 18
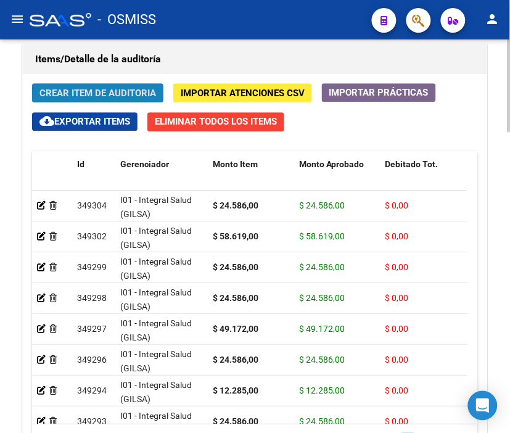
click at [84, 91] on span "Crear Item de Auditoria" at bounding box center [97, 93] width 116 height 11
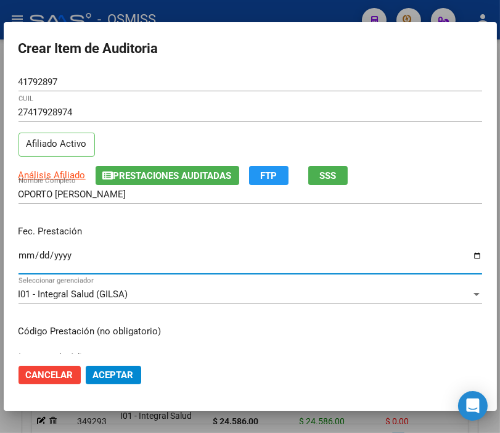
click at [29, 255] on input "Ingresar la fecha" at bounding box center [250, 260] width 464 height 20
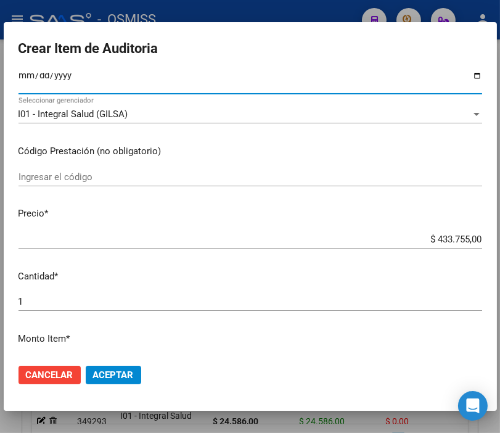
scroll to position [205, 0]
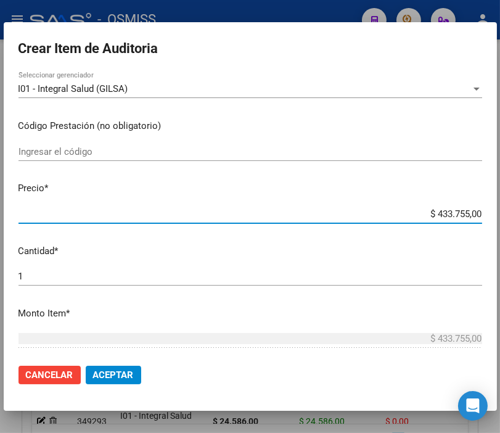
drag, startPoint x: 414, startPoint y: 210, endPoint x: 510, endPoint y: 219, distance: 96.7
click at [500, 219] on html "menu - OSMISS person Firma Express Padrón Padrón Ágil Análisis Afiliado Integra…" at bounding box center [250, 216] width 500 height 433
drag, startPoint x: 395, startPoint y: 211, endPoint x: 510, endPoint y: 221, distance: 115.1
click at [500, 221] on html "menu - OSMISS person Firma Express Padrón Padrón Ágil Análisis Afiliado Integra…" at bounding box center [250, 216] width 500 height 433
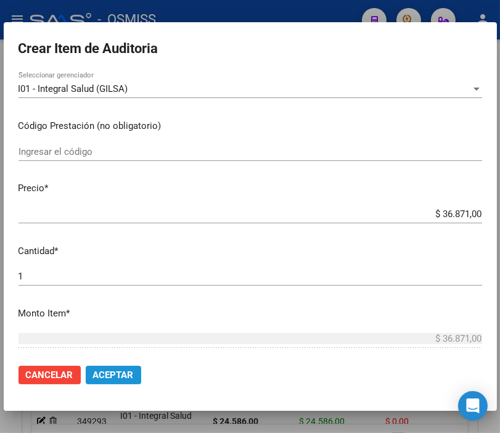
click at [125, 374] on span "Aceptar" at bounding box center [113, 374] width 41 height 11
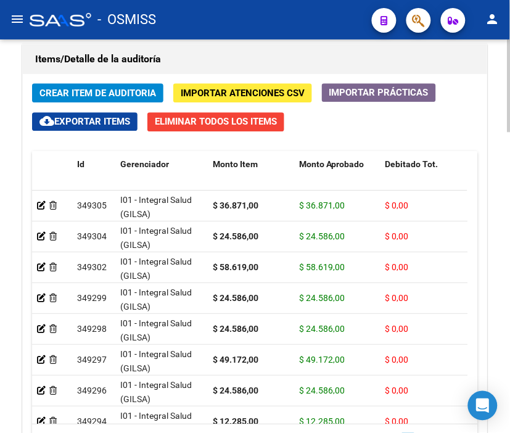
click at [83, 91] on span "Crear Item de Auditoria" at bounding box center [97, 93] width 116 height 11
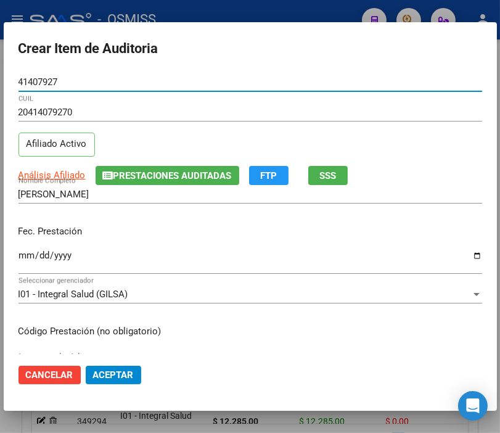
click at [22, 253] on input "Ingresar la fecha" at bounding box center [250, 260] width 464 height 20
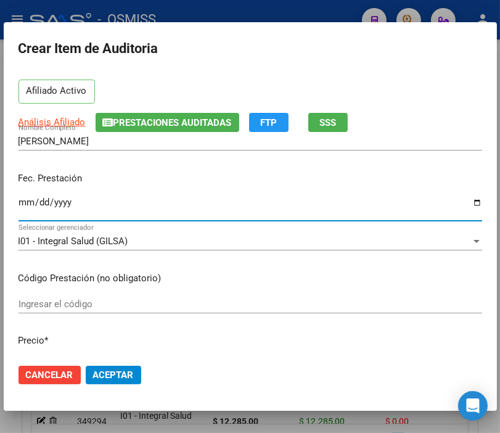
scroll to position [137, 0]
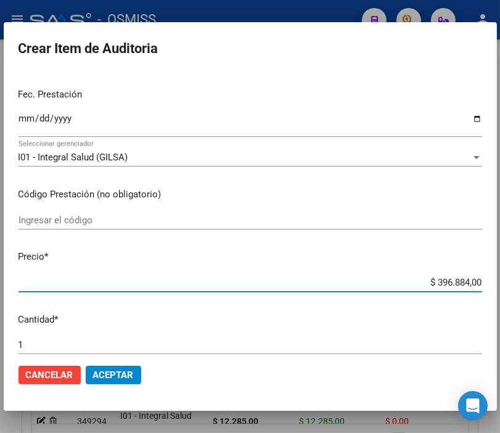
drag, startPoint x: 372, startPoint y: 278, endPoint x: 510, endPoint y: 285, distance: 138.2
click at [500, 285] on html "menu - OSMISS person Firma Express Padrón Padrón Ágil Análisis Afiliado Integra…" at bounding box center [250, 216] width 500 height 433
click at [108, 372] on span "Aceptar" at bounding box center [113, 374] width 41 height 11
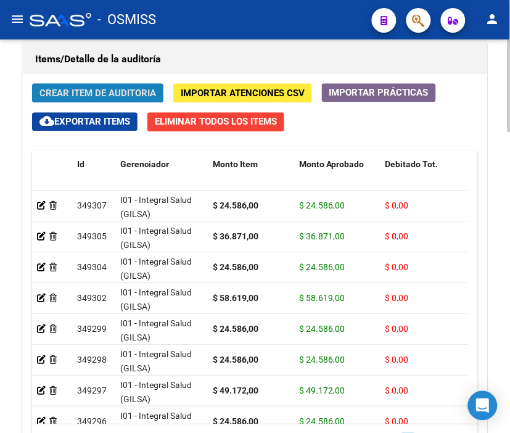
click at [80, 93] on span "Crear Item de Auditoria" at bounding box center [97, 93] width 116 height 11
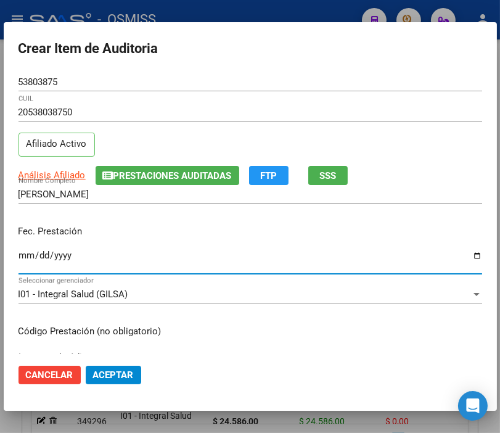
click at [25, 259] on input "Ingresar la fecha" at bounding box center [250, 260] width 464 height 20
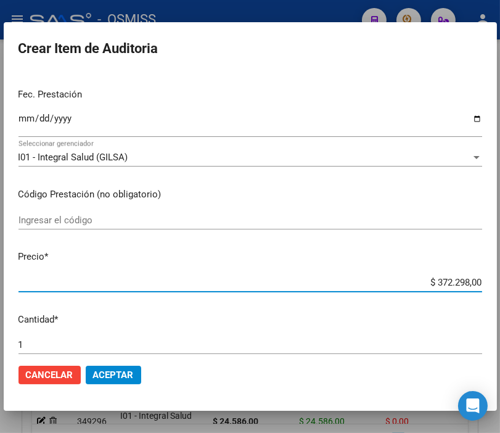
click at [396, 278] on input "$ 372.298,00" at bounding box center [250, 282] width 464 height 11
drag, startPoint x: 396, startPoint y: 284, endPoint x: 496, endPoint y: 282, distance: 99.9
click at [496, 282] on div "Crear Item de Auditoria 53803875 Nro Documento 20538038750 CUIL Afiliado Activo…" at bounding box center [250, 216] width 500 height 433
click at [115, 373] on span "Aceptar" at bounding box center [113, 374] width 41 height 11
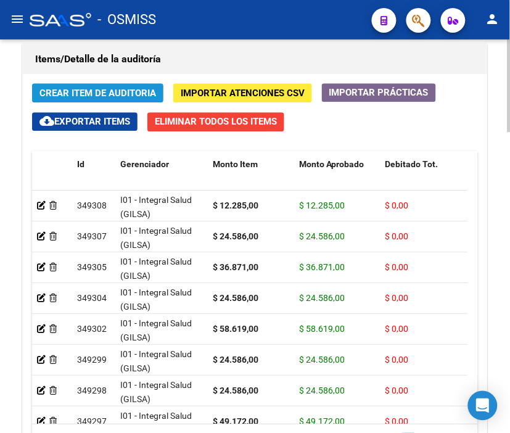
click at [87, 92] on span "Crear Item de Auditoria" at bounding box center [97, 93] width 116 height 11
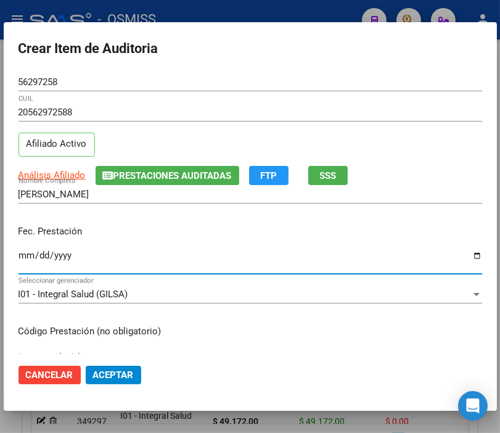
click at [26, 250] on input "Ingresar la fecha" at bounding box center [250, 260] width 464 height 20
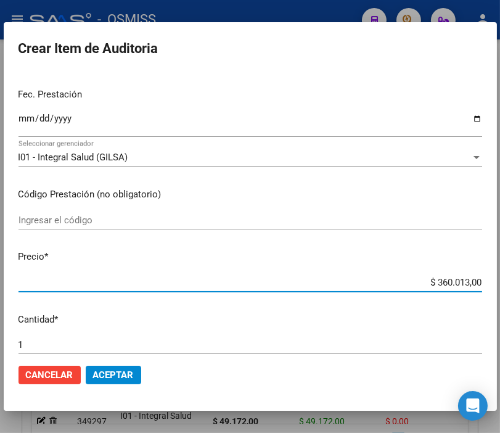
drag, startPoint x: 405, startPoint y: 284, endPoint x: 510, endPoint y: 287, distance: 104.8
click at [500, 287] on html "menu - OSMISS person Firma Express Padrón Padrón Ágil Análisis Afiliado Integra…" at bounding box center [250, 216] width 500 height 433
click at [124, 377] on span "Aceptar" at bounding box center [113, 374] width 41 height 11
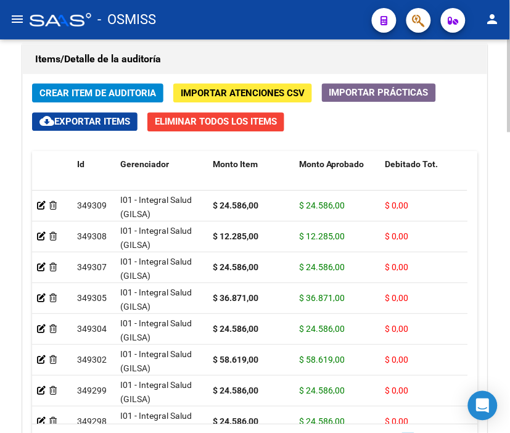
click at [210, 62] on h1 "Items/Detalle de la auditoría" at bounding box center [254, 59] width 439 height 20
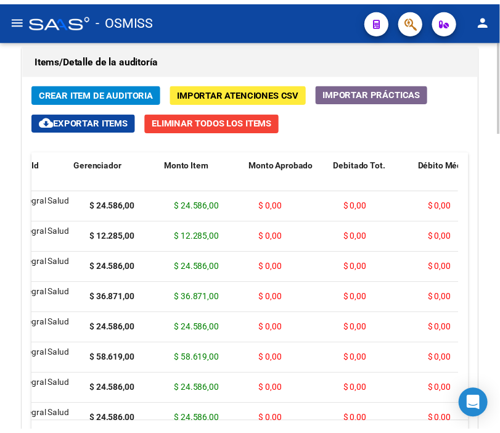
scroll to position [0, 0]
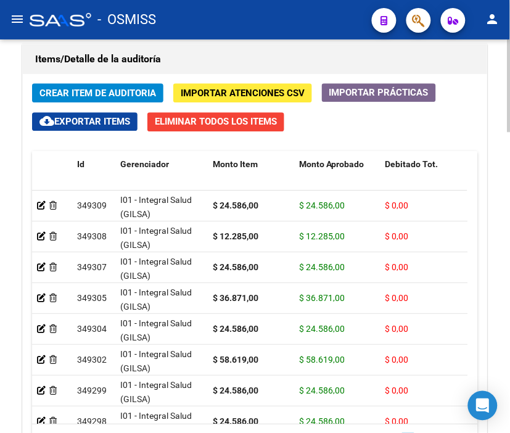
click at [214, 57] on h1 "Items/Detalle de la auditoría" at bounding box center [254, 59] width 439 height 20
click at [91, 92] on span "Crear Item de Auditoria" at bounding box center [97, 93] width 116 height 11
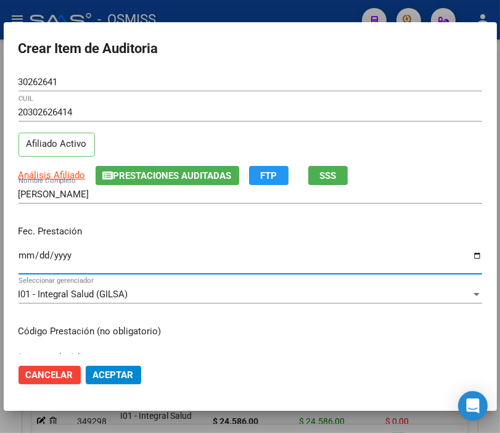
click at [22, 255] on input "Ingresar la fecha" at bounding box center [250, 260] width 464 height 20
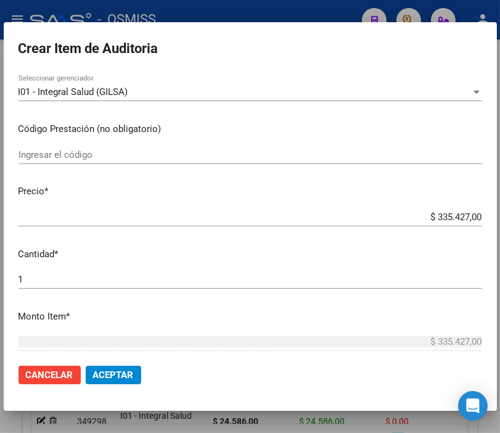
scroll to position [205, 0]
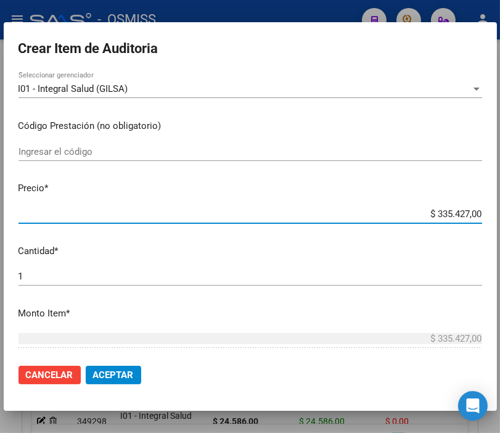
drag, startPoint x: 402, startPoint y: 208, endPoint x: 510, endPoint y: 226, distance: 108.7
click at [500, 226] on html "menu - OSMISS person Firma Express Padrón Padrón Ágil Análisis Afiliado Integra…" at bounding box center [250, 216] width 500 height 433
click at [109, 369] on span "Aceptar" at bounding box center [113, 374] width 41 height 11
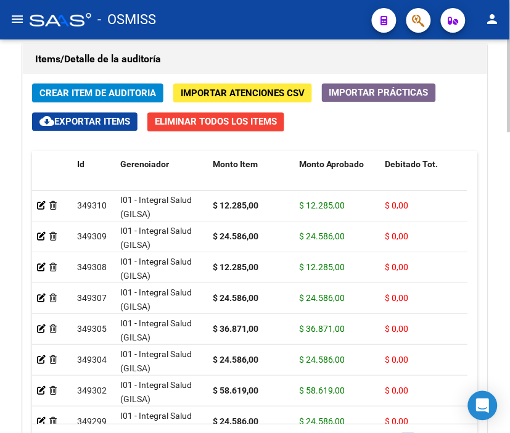
click at [198, 75] on div "Crear Item de Auditoria Importar Atenciones CSV Importar Prácticas cloud_downlo…" at bounding box center [255, 283] width 464 height 419
click at [122, 89] on span "Crear Item de Auditoria" at bounding box center [97, 93] width 116 height 11
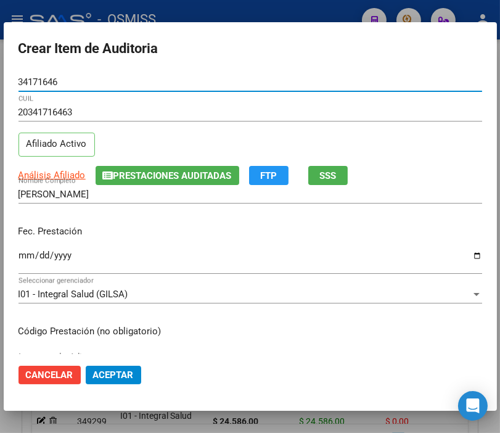
click at [25, 255] on input "Ingresar la fecha" at bounding box center [250, 260] width 464 height 20
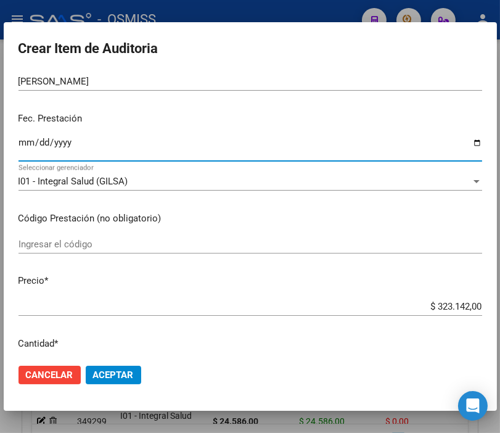
scroll to position [137, 0]
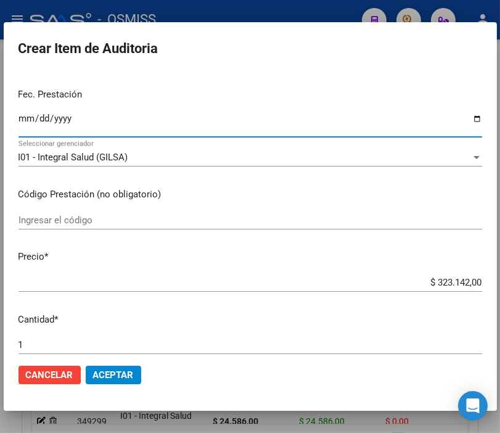
drag, startPoint x: 396, startPoint y: 281, endPoint x: 510, endPoint y: 288, distance: 113.7
click at [500, 288] on html "menu - OSMISS person Firma Express Padrón Padrón Ágil Análisis Afiliado Integra…" at bounding box center [250, 216] width 500 height 433
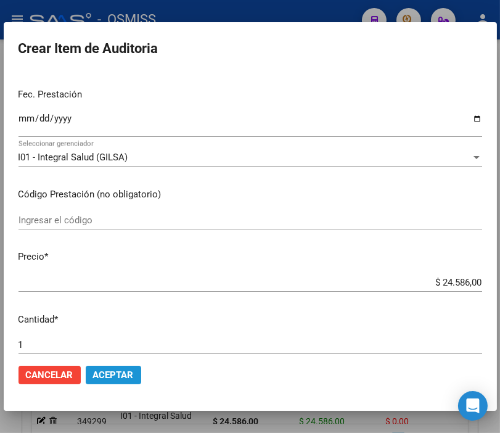
click at [133, 373] on button "Aceptar" at bounding box center [113, 375] width 55 height 18
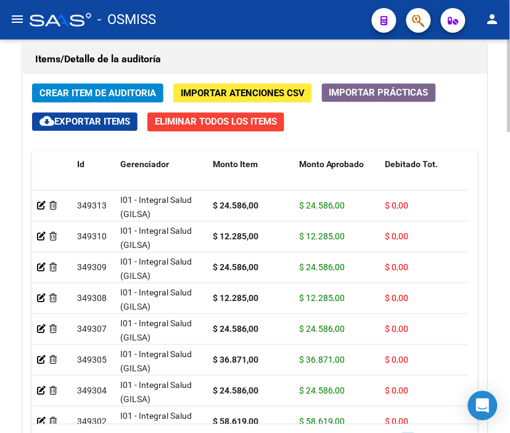
click at [91, 83] on div "Crear Item de Auditoria Importar Atenciones CSV Importar Prácticas cloud_downlo…" at bounding box center [255, 283] width 464 height 419
click at [88, 88] on span "Crear Item de Auditoria" at bounding box center [97, 93] width 116 height 11
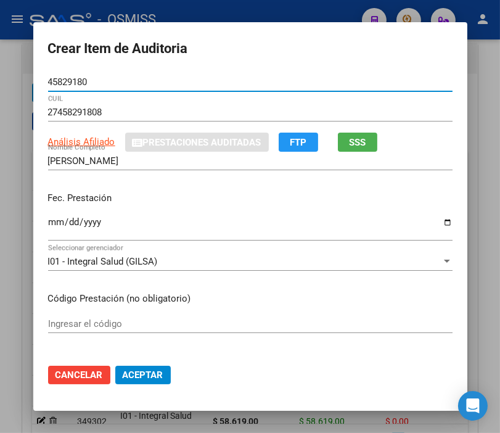
click at [57, 222] on input "Ingresar la fecha" at bounding box center [250, 227] width 404 height 20
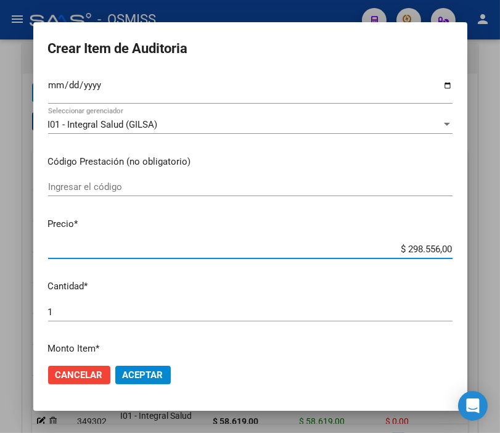
drag, startPoint x: 383, startPoint y: 247, endPoint x: 503, endPoint y: 251, distance: 120.3
click at [500, 251] on html "menu - OSMISS person Firma Express Padrón Padrón Ágil Análisis Afiliado Integra…" at bounding box center [250, 216] width 500 height 433
click at [139, 380] on button "Aceptar" at bounding box center [142, 375] width 55 height 18
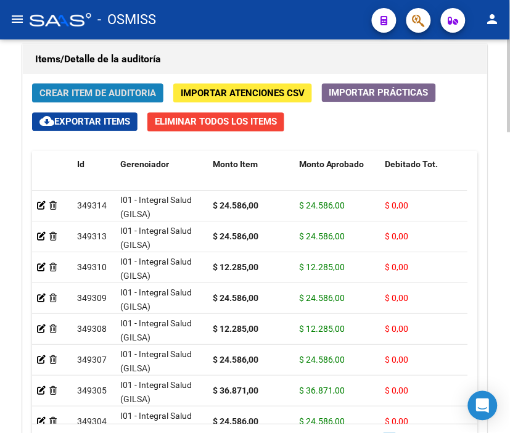
click at [86, 88] on span "Crear Item de Auditoria" at bounding box center [97, 93] width 116 height 11
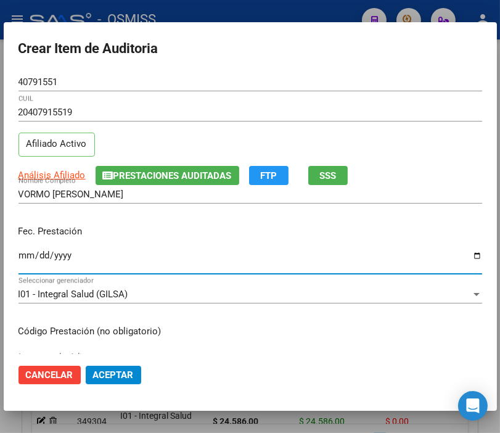
click at [29, 251] on input "Ingresar la fecha" at bounding box center [250, 260] width 464 height 20
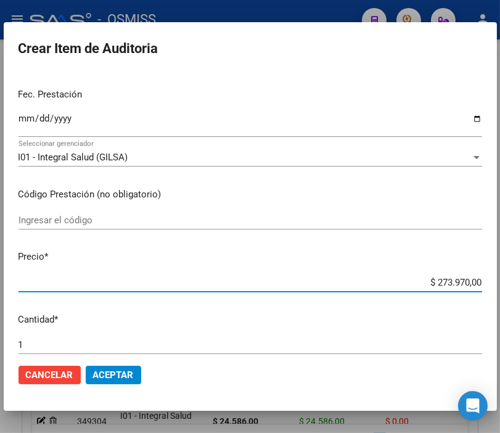
drag, startPoint x: 457, startPoint y: 284, endPoint x: 488, endPoint y: 282, distance: 30.8
click at [488, 282] on mat-dialog-content "40791551 Nro Documento 20407915519 CUIL Afiliado Activo Análisis Afiliado Prest…" at bounding box center [250, 213] width 493 height 281
click at [390, 282] on input "$ 273.970,00" at bounding box center [250, 282] width 464 height 11
drag, startPoint x: 390, startPoint y: 282, endPoint x: 510, endPoint y: 282, distance: 120.2
click at [500, 282] on html "menu - OSMISS person Firma Express Padrón Padrón Ágil Análisis Afiliado Integra…" at bounding box center [250, 216] width 500 height 433
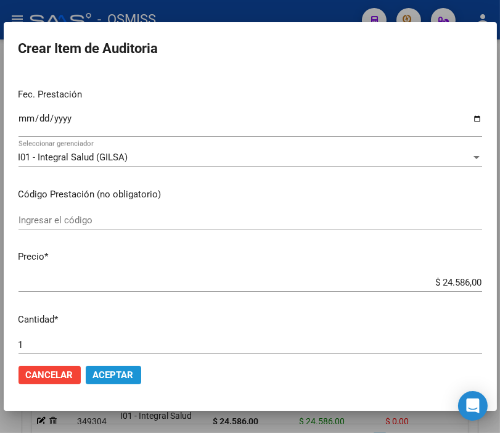
click at [125, 373] on span "Aceptar" at bounding box center [113, 374] width 41 height 11
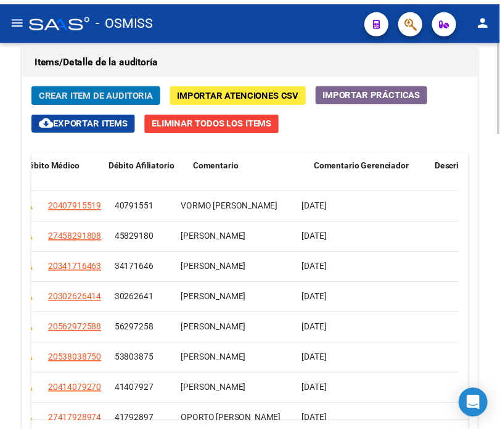
scroll to position [0, 0]
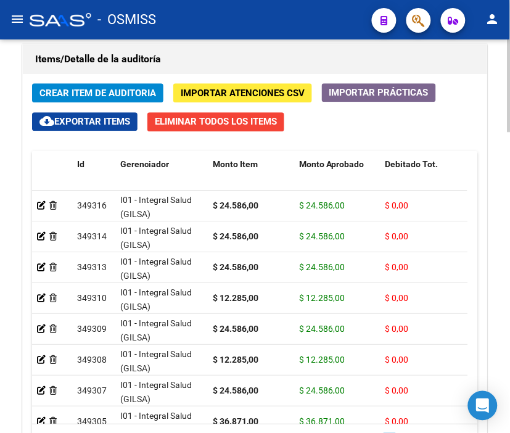
click at [80, 86] on button "Crear Item de Auditoria" at bounding box center [97, 92] width 131 height 19
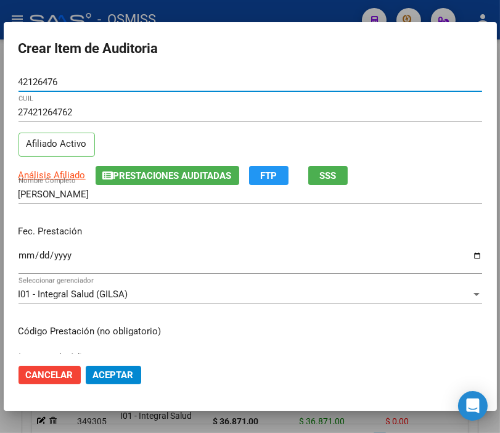
click at [22, 255] on input "Ingresar la fecha" at bounding box center [250, 260] width 464 height 20
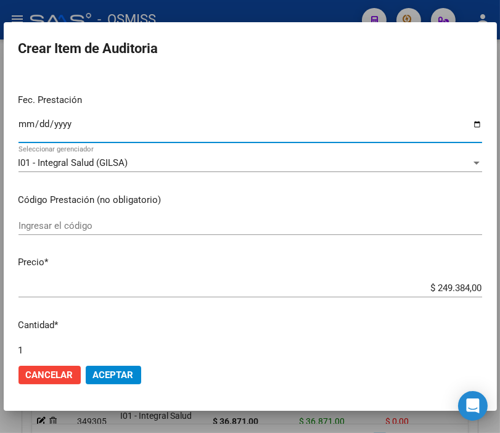
scroll to position [137, 0]
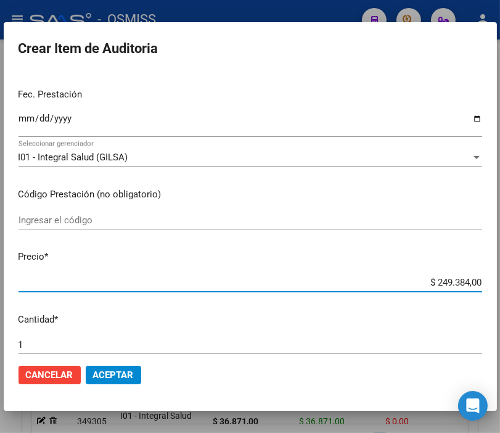
drag, startPoint x: 391, startPoint y: 287, endPoint x: 510, endPoint y: 287, distance: 118.3
click at [500, 287] on html "menu - OSMISS person Firma Express Padrón Padrón Ágil Análisis Afiliado Integra…" at bounding box center [250, 216] width 500 height 433
click at [113, 376] on span "Aceptar" at bounding box center [113, 374] width 41 height 11
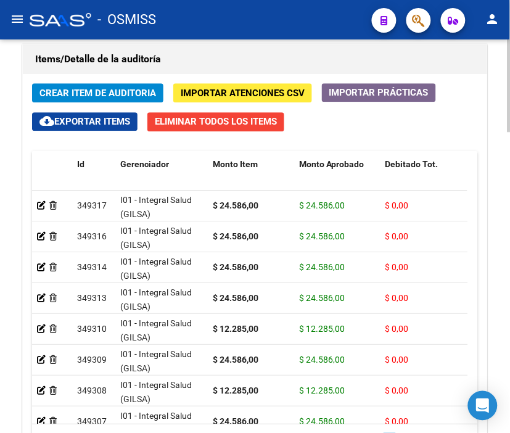
click at [84, 91] on span "Crear Item de Auditoria" at bounding box center [97, 93] width 116 height 11
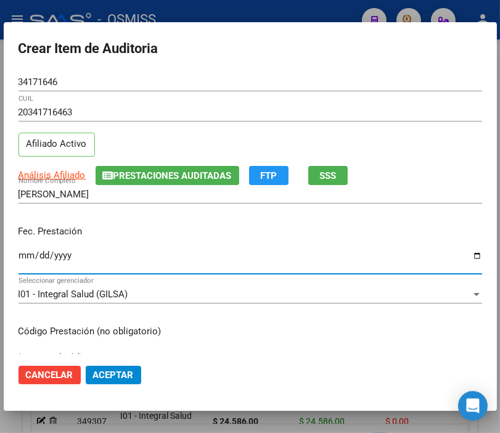
click at [27, 258] on input "Ingresar la fecha" at bounding box center [250, 260] width 464 height 20
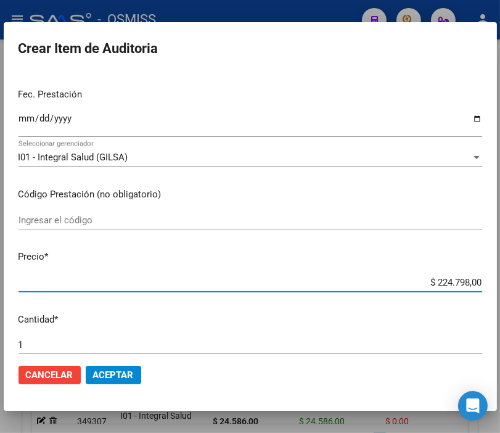
drag, startPoint x: 412, startPoint y: 287, endPoint x: 510, endPoint y: 284, distance: 98.1
click at [500, 284] on html "menu - OSMISS person Firma Express Padrón Padrón Ágil Análisis Afiliado Integra…" at bounding box center [250, 216] width 500 height 433
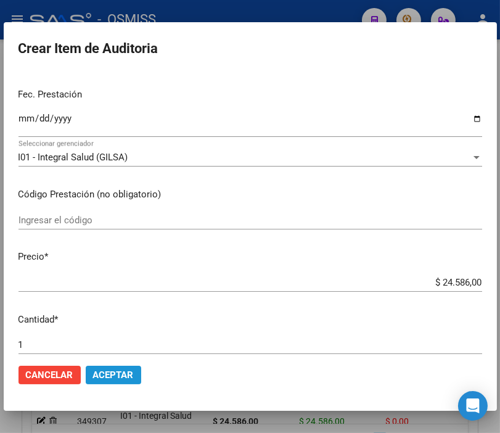
click at [108, 369] on span "Aceptar" at bounding box center [113, 374] width 41 height 11
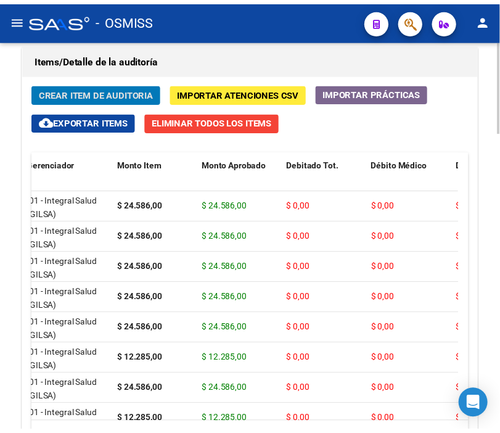
scroll to position [0, 0]
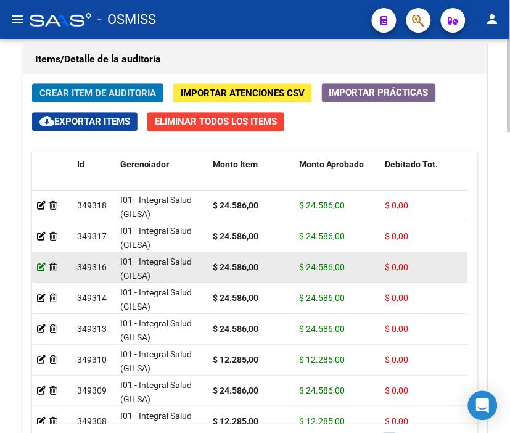
click at [39, 263] on icon at bounding box center [41, 267] width 9 height 9
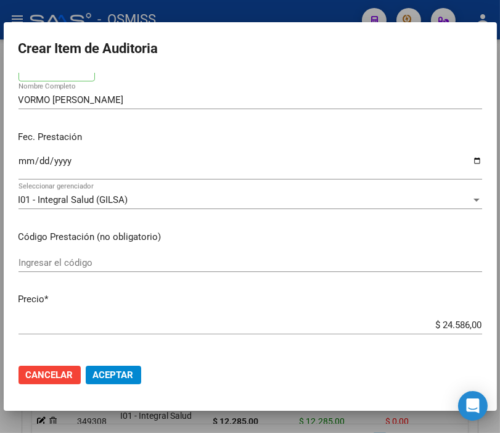
scroll to position [137, 0]
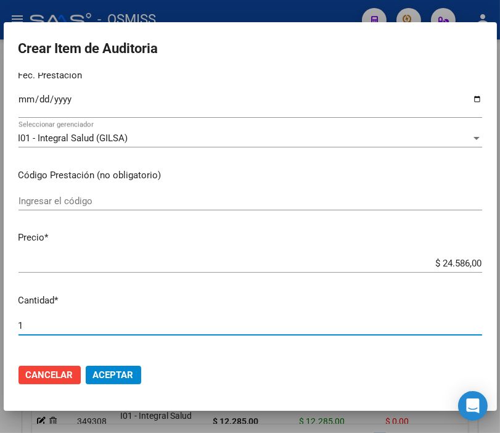
drag, startPoint x: 35, startPoint y: 325, endPoint x: -39, endPoint y: 325, distance: 73.4
click at [0, 325] on html "menu - OSMISS person Firma Express Padrón Padrón Ágil Análisis Afiliado Integra…" at bounding box center [250, 216] width 500 height 433
click at [117, 373] on span "Aceptar" at bounding box center [113, 374] width 41 height 11
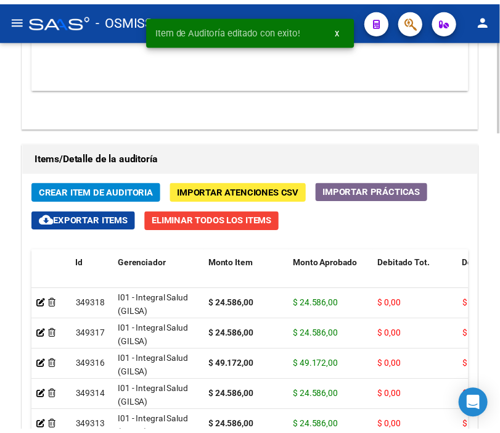
scroll to position [1164, 0]
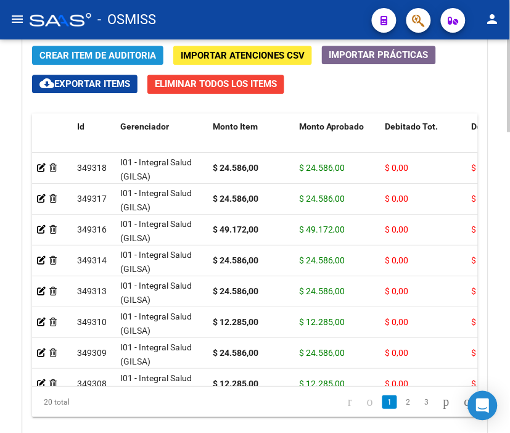
click at [90, 57] on span "Crear Item de Auditoria" at bounding box center [97, 55] width 116 height 11
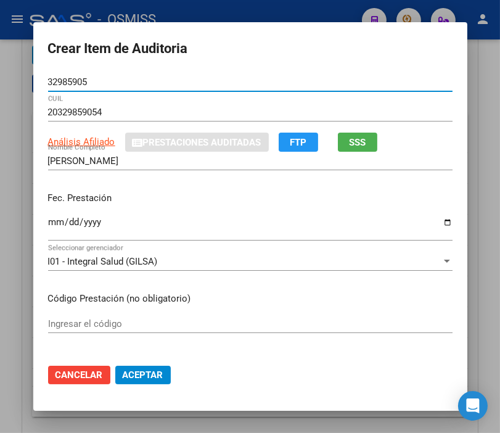
click at [48, 220] on input "Ingresar la fecha" at bounding box center [250, 227] width 404 height 20
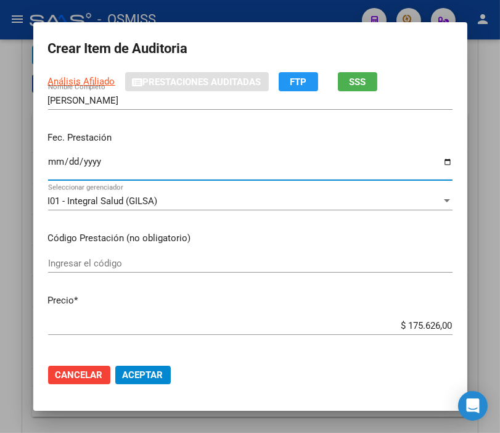
scroll to position [137, 0]
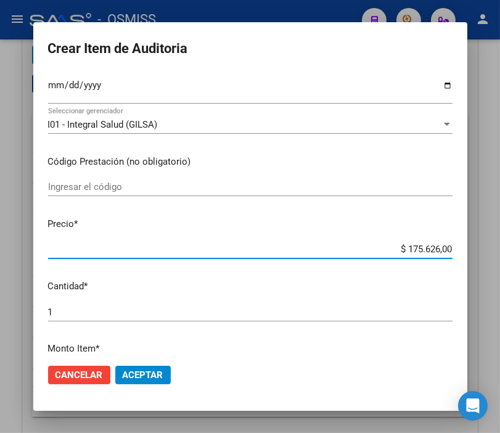
drag, startPoint x: 382, startPoint y: 251, endPoint x: 490, endPoint y: 248, distance: 107.9
click at [490, 248] on div "Crear Item de Auditoria 32985905 Nro Documento 20329859054 CUIL Análisis Afilia…" at bounding box center [250, 216] width 500 height 433
click at [134, 378] on span "Aceptar" at bounding box center [143, 374] width 41 height 11
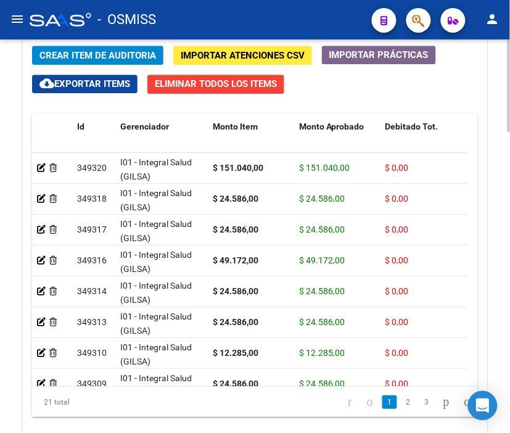
click at [78, 58] on span "Crear Item de Auditoria" at bounding box center [97, 55] width 116 height 11
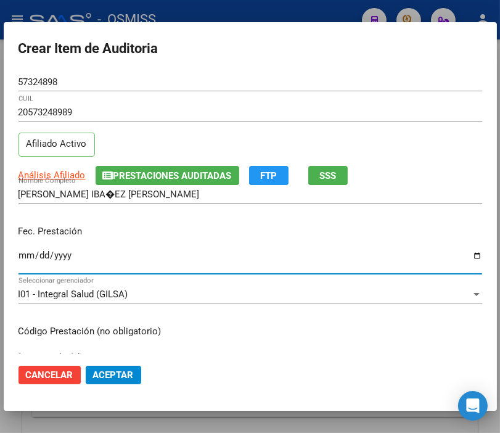
click at [21, 255] on input "Ingresar la fecha" at bounding box center [250, 260] width 464 height 20
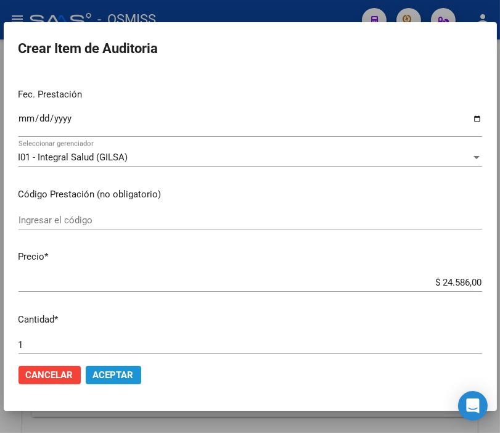
click at [113, 383] on button "Aceptar" at bounding box center [113, 375] width 55 height 18
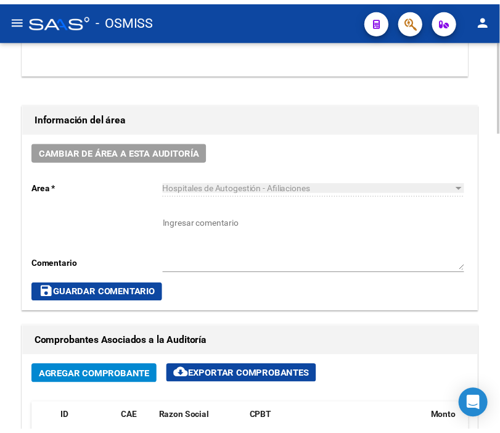
scroll to position [521, 0]
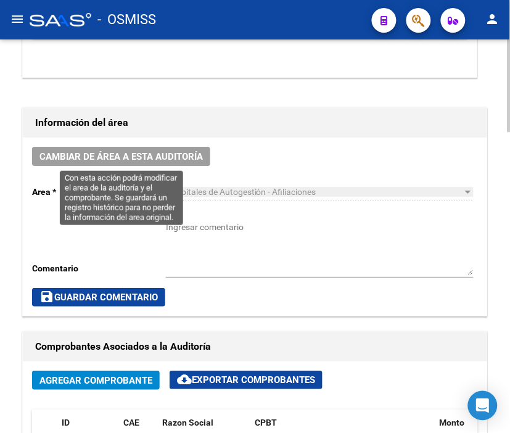
click at [94, 156] on span "Cambiar de área a esta auditoría" at bounding box center [120, 156] width 163 height 11
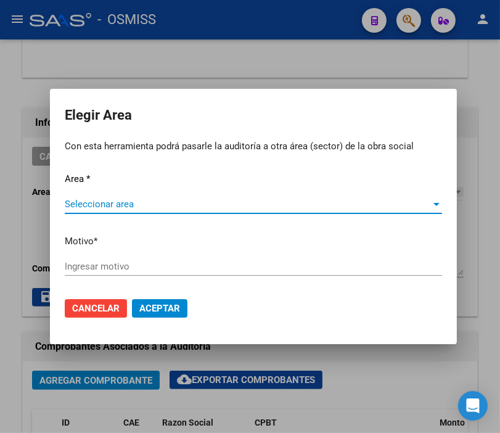
click at [113, 204] on span "Seleccionar area" at bounding box center [248, 203] width 366 height 11
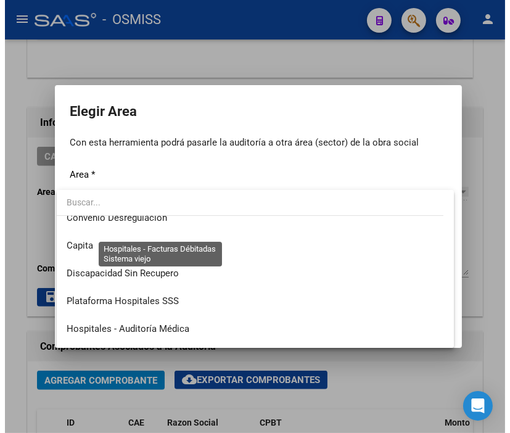
scroll to position [137, 0]
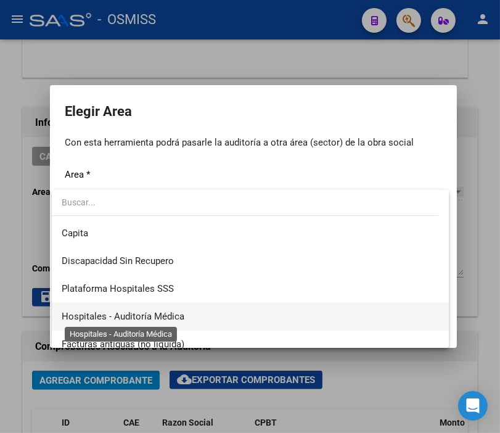
click at [154, 317] on span "Hospitales - Auditoría Médica" at bounding box center [123, 316] width 123 height 11
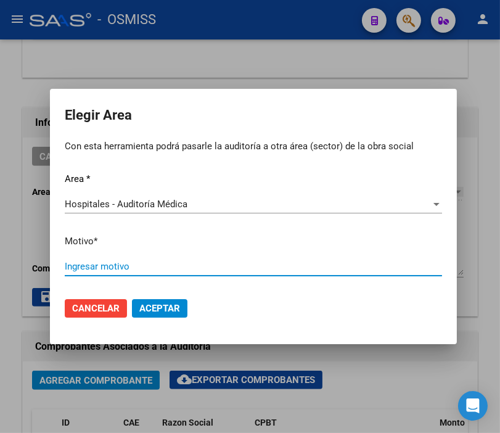
click at [107, 269] on input "Ingresar motivo" at bounding box center [253, 266] width 377 height 11
click at [167, 311] on span "Aceptar" at bounding box center [159, 308] width 41 height 11
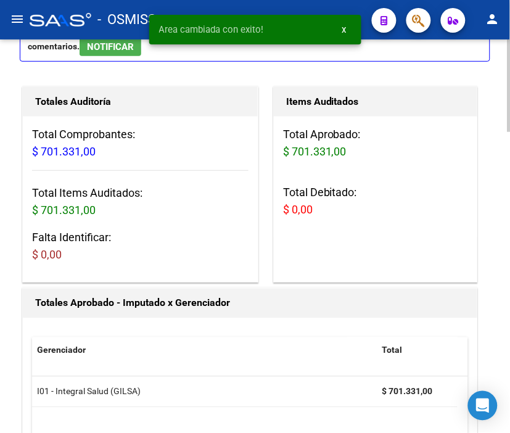
scroll to position [0, 0]
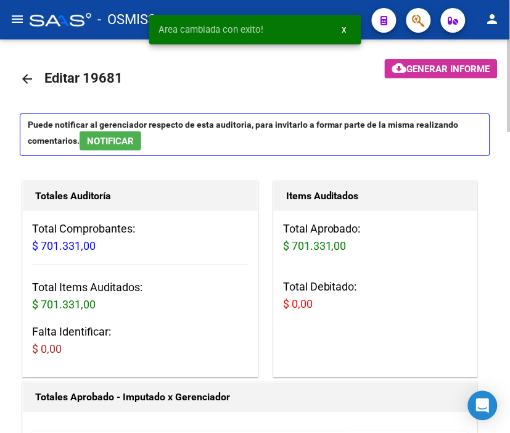
click at [27, 78] on mat-icon "arrow_back" at bounding box center [27, 78] width 15 height 15
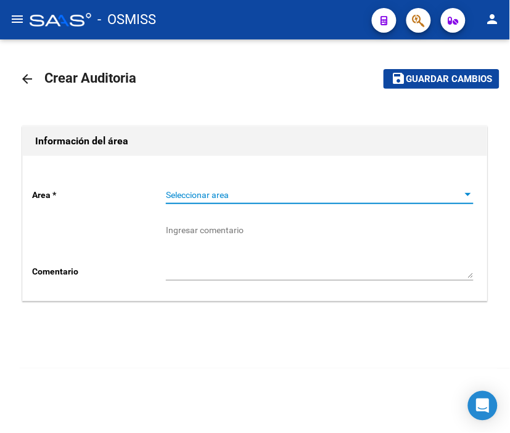
click at [176, 194] on span "Seleccionar area" at bounding box center [314, 195] width 296 height 10
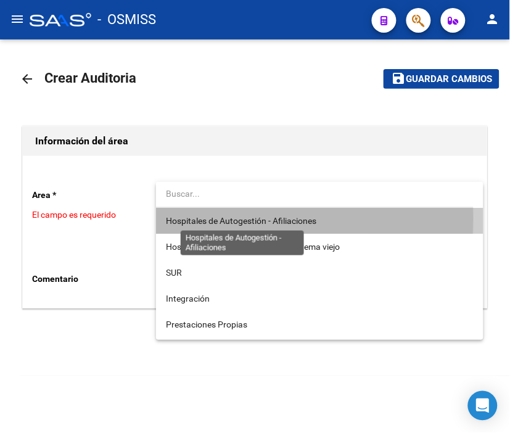
click at [185, 218] on span "Hospitales de Autogestión - Afiliaciones" at bounding box center [241, 221] width 150 height 10
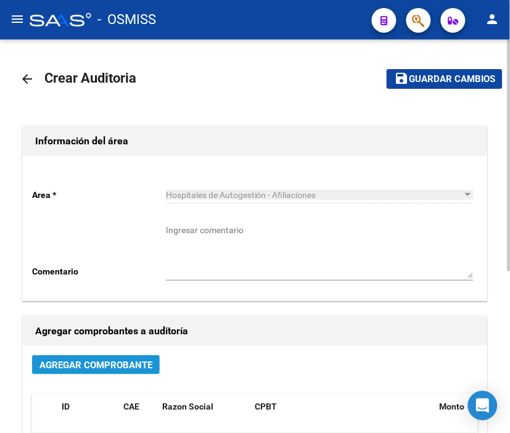
click at [142, 360] on span "Agregar Comprobante" at bounding box center [95, 364] width 113 height 11
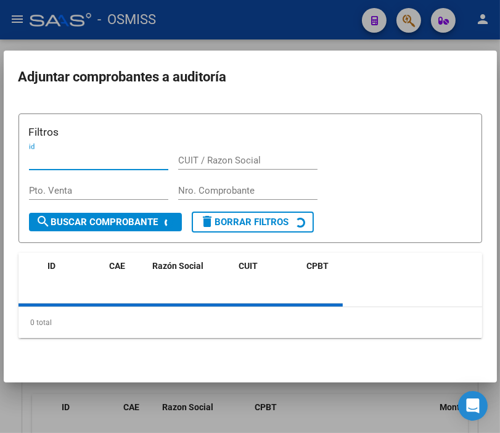
click at [206, 192] on div "Nro. Comprobante" at bounding box center [247, 190] width 139 height 18
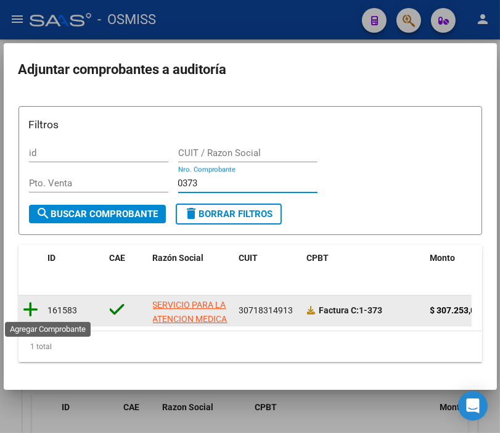
click at [25, 304] on icon at bounding box center [30, 309] width 15 height 17
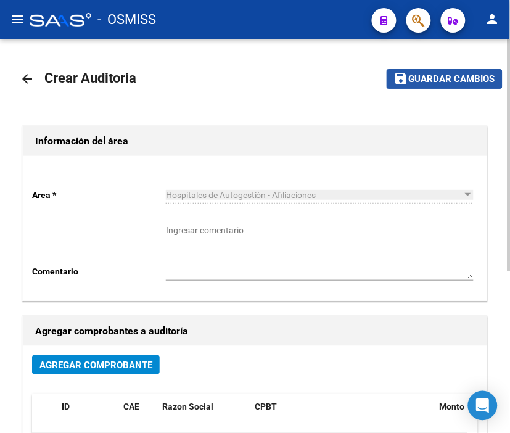
click at [433, 71] on button "save Guardar cambios" at bounding box center [444, 78] width 116 height 19
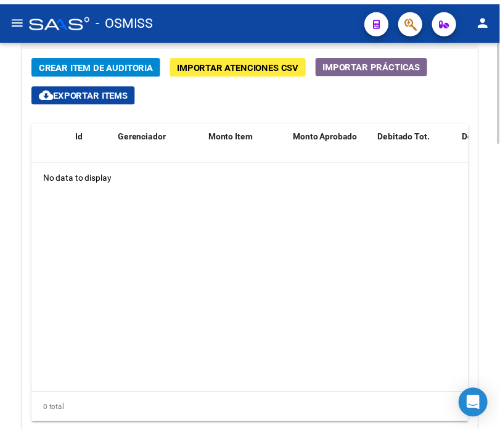
scroll to position [992, 0]
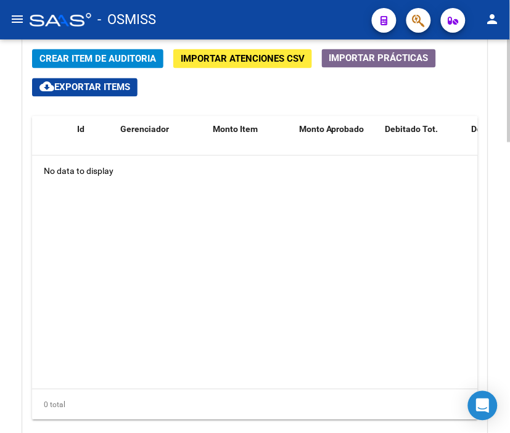
click at [509, 321] on html "menu - OSMISS person Firma Express Padrón Padrón Ágil Análisis Afiliado Integra…" at bounding box center [255, 216] width 510 height 433
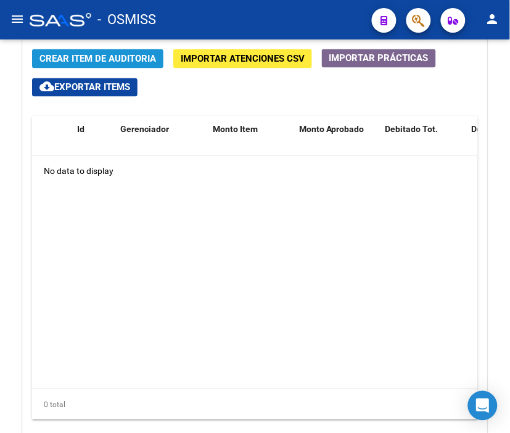
click at [68, 60] on span "Crear Item de Auditoria" at bounding box center [97, 59] width 116 height 11
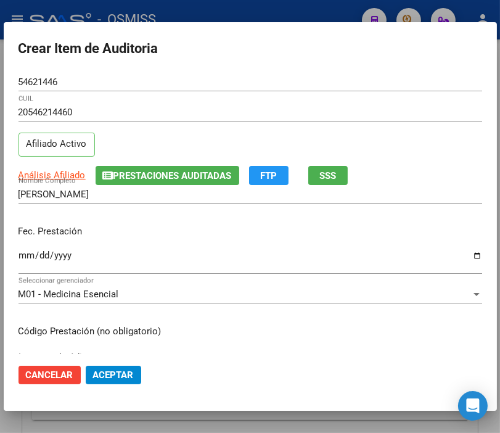
click at [23, 249] on div "Ingresar la fecha" at bounding box center [250, 260] width 464 height 27
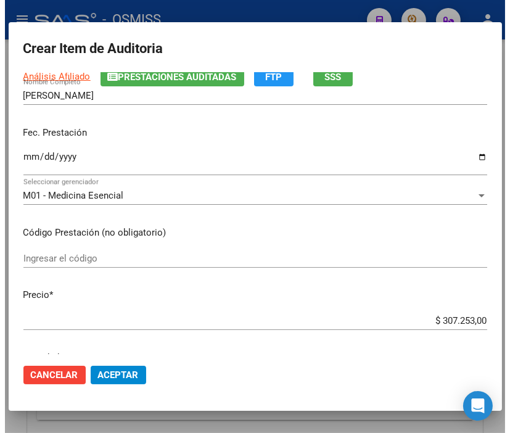
scroll to position [137, 0]
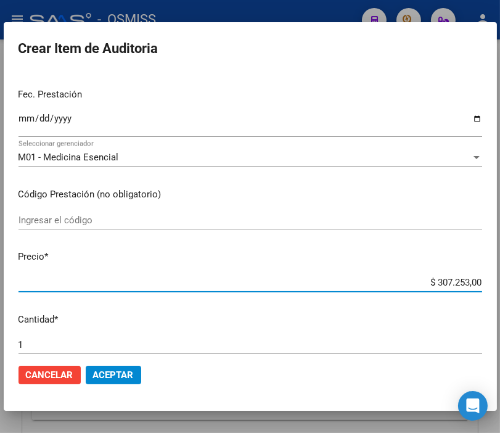
drag, startPoint x: 409, startPoint y: 279, endPoint x: 498, endPoint y: 279, distance: 88.8
click at [498, 279] on div "Crear Item de Auditoria 54621446 Nro Documento 20546214460 CUIL Afiliado Activo…" at bounding box center [250, 216] width 500 height 433
click at [122, 377] on span "Aceptar" at bounding box center [113, 374] width 41 height 11
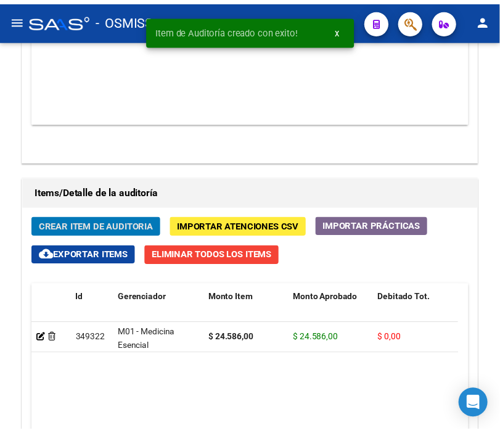
scroll to position [1160, 0]
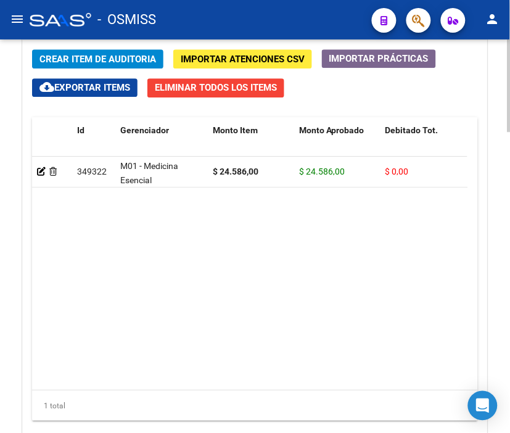
click at [83, 46] on div "Crear Item de Auditoria Importar Atenciones CSV Importar Prácticas cloud_downlo…" at bounding box center [255, 249] width 464 height 419
click at [79, 64] on span "Crear Item de Auditoria" at bounding box center [97, 59] width 116 height 11
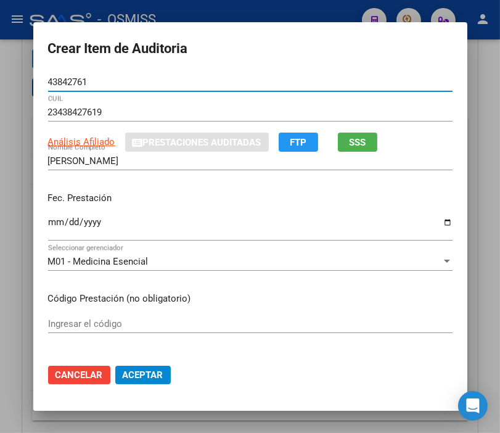
click at [54, 222] on input "Ingresar la fecha" at bounding box center [250, 227] width 404 height 20
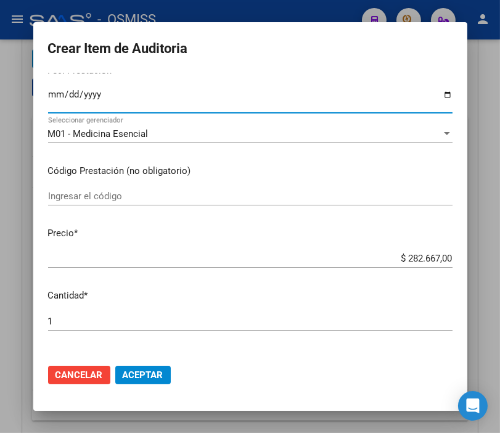
scroll to position [137, 0]
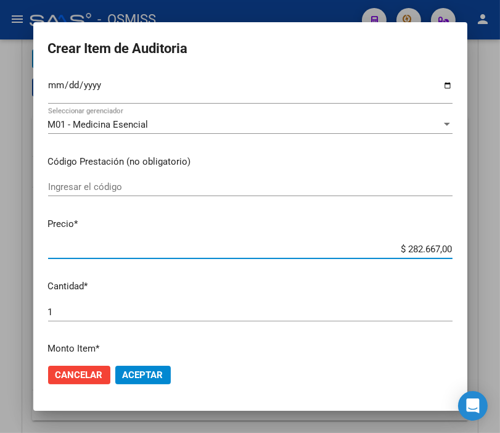
drag, startPoint x: 378, startPoint y: 251, endPoint x: 503, endPoint y: 255, distance: 125.2
click at [500, 255] on html "menu - OSMISS person Firma Express Padrón Padrón Ágil Análisis Afiliado Integra…" at bounding box center [250, 216] width 500 height 433
click at [144, 374] on span "Aceptar" at bounding box center [143, 374] width 41 height 11
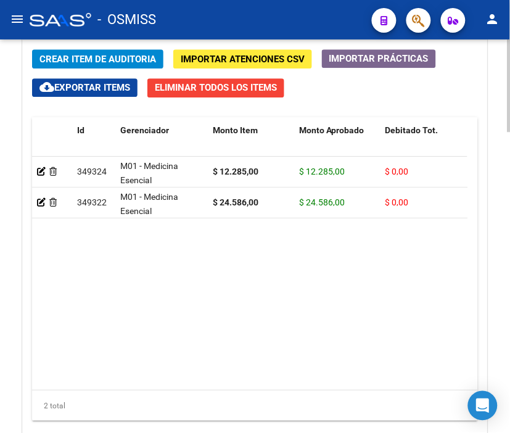
click at [84, 54] on span "Crear Item de Auditoria" at bounding box center [97, 59] width 116 height 11
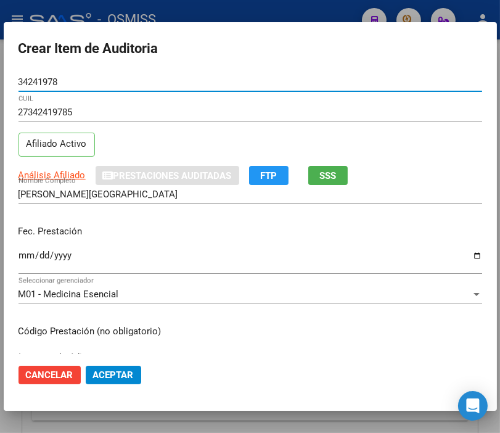
click at [19, 254] on input "Ingresar la fecha" at bounding box center [250, 260] width 464 height 20
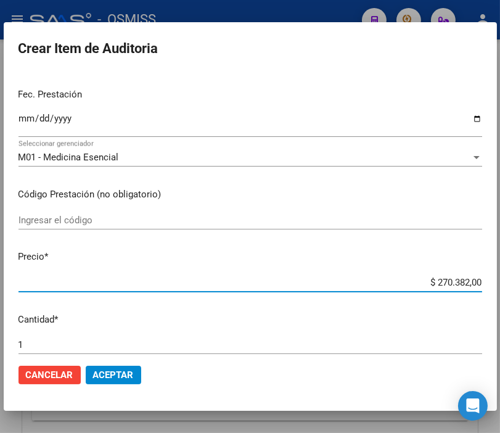
drag, startPoint x: 399, startPoint y: 287, endPoint x: 485, endPoint y: 287, distance: 86.3
click at [485, 287] on mat-dialog-content "34241978 Nro Documento 27342419785 CUIL Afiliado Activo Análisis Afiliado Prest…" at bounding box center [250, 213] width 493 height 281
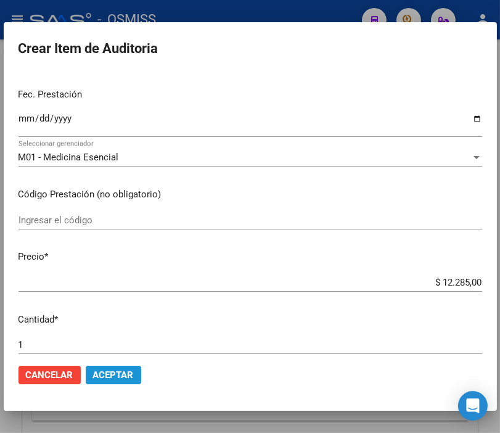
click at [108, 369] on span "Aceptar" at bounding box center [113, 374] width 41 height 11
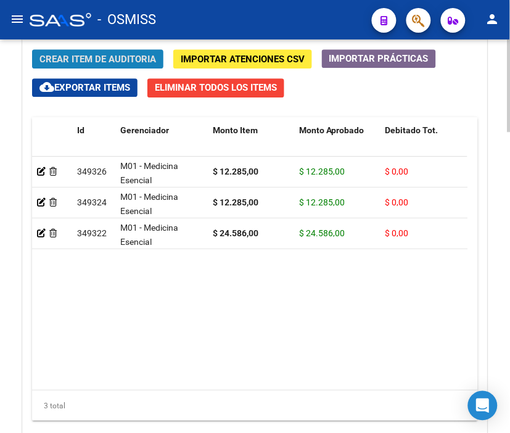
click at [78, 52] on button "Crear Item de Auditoria" at bounding box center [97, 58] width 131 height 19
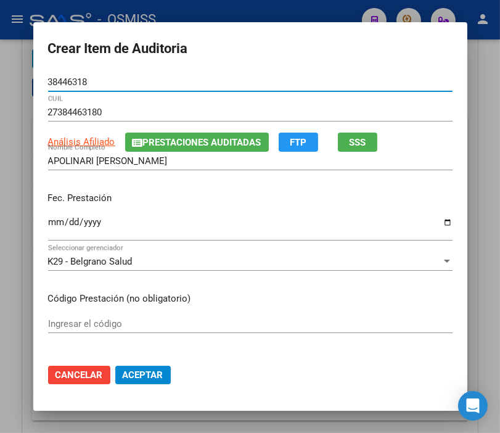
click at [48, 221] on input "Ingresar la fecha" at bounding box center [250, 227] width 404 height 20
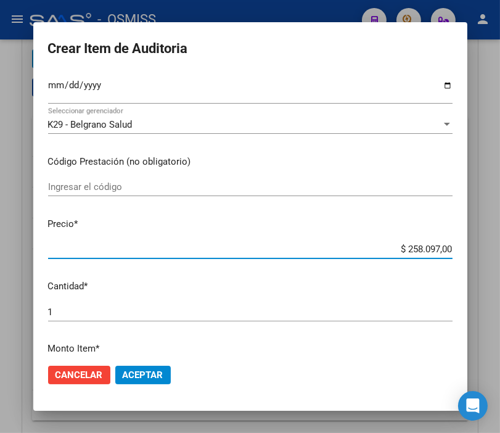
drag, startPoint x: 350, startPoint y: 251, endPoint x: 492, endPoint y: 248, distance: 141.8
click at [492, 248] on div "Crear Item de Auditoria 38446318 Nro Documento 27384463180 CUIL Análisis Afilia…" at bounding box center [250, 216] width 500 height 433
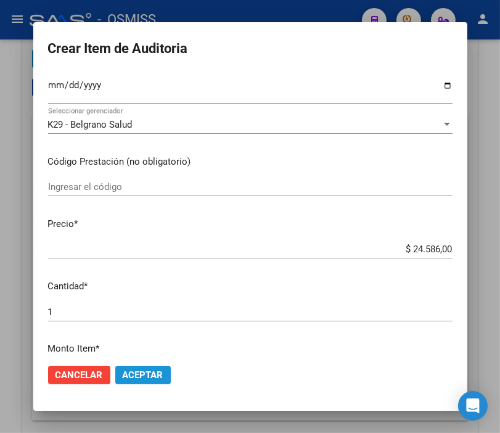
click at [137, 370] on span "Aceptar" at bounding box center [143, 374] width 41 height 11
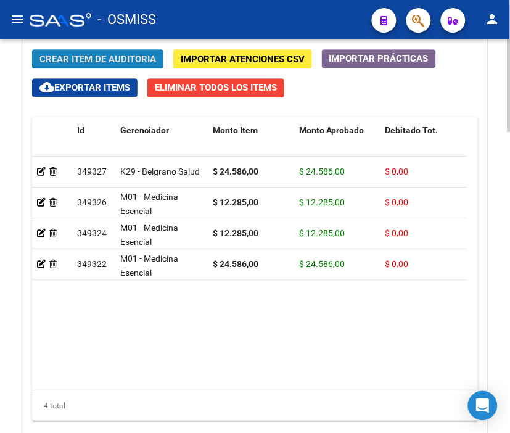
click at [105, 60] on span "Crear Item de Auditoria" at bounding box center [97, 59] width 116 height 11
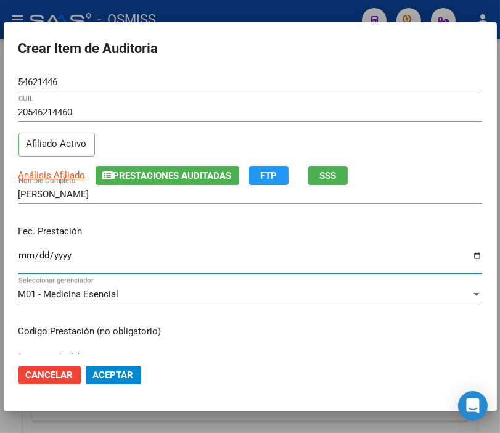
click at [22, 251] on input "Ingresar la fecha" at bounding box center [250, 260] width 464 height 20
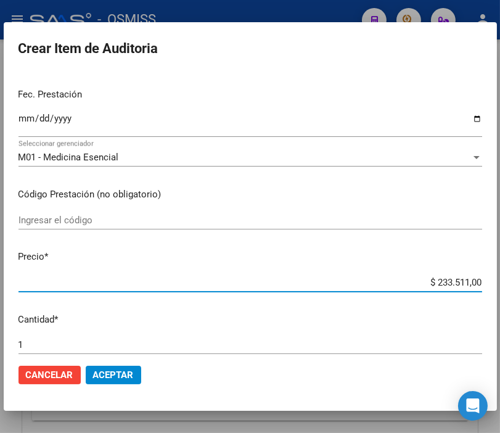
drag, startPoint x: 399, startPoint y: 287, endPoint x: 510, endPoint y: 291, distance: 110.4
click at [500, 291] on html "menu - OSMISS person Firma Express Padrón Padrón Ágil Análisis Afiliado Integra…" at bounding box center [250, 216] width 500 height 433
click at [134, 383] on button "Aceptar" at bounding box center [113, 375] width 55 height 18
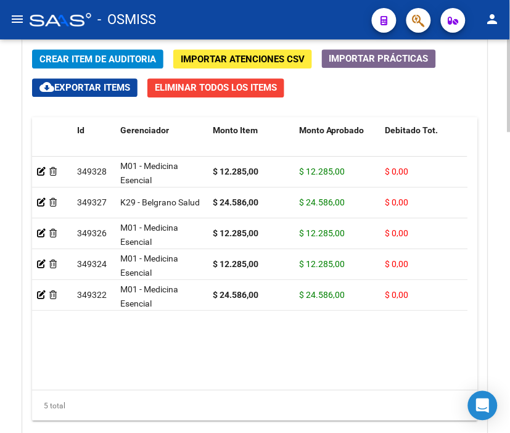
click at [76, 47] on div "Crear Item de Auditoria Importar Atenciones CSV Importar Prácticas cloud_downlo…" at bounding box center [255, 249] width 464 height 419
click at [75, 57] on span "Crear Item de Auditoria" at bounding box center [97, 59] width 116 height 11
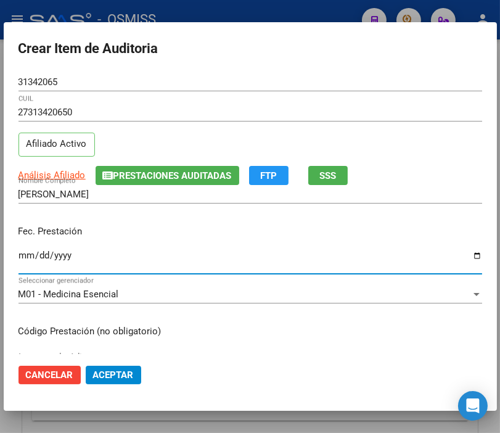
click at [32, 255] on input "Ingresar la fecha" at bounding box center [250, 260] width 464 height 20
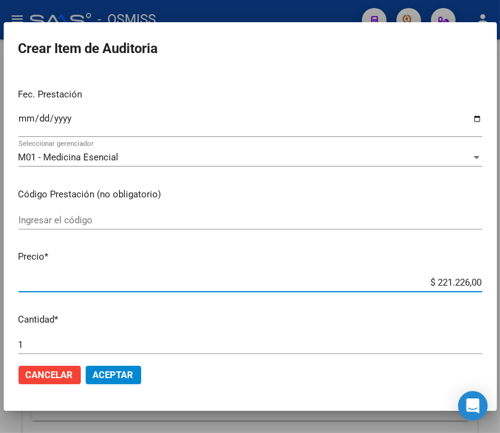
drag, startPoint x: 414, startPoint y: 284, endPoint x: 484, endPoint y: 284, distance: 69.6
click at [484, 284] on mat-dialog-content "31342065 Nro Documento 27313420650 CUIL Afiliado Activo Análisis Afiliado Prest…" at bounding box center [250, 213] width 493 height 281
click at [121, 377] on span "Aceptar" at bounding box center [113, 374] width 41 height 11
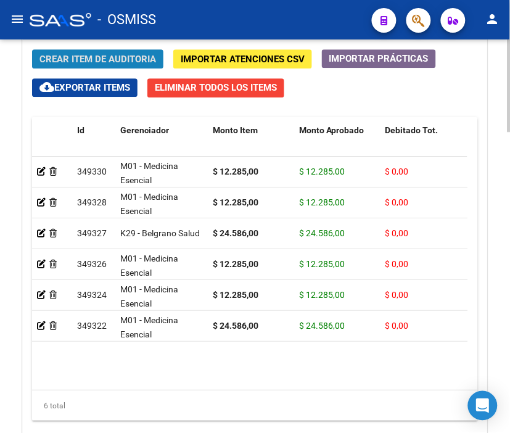
click at [88, 57] on span "Crear Item de Auditoria" at bounding box center [97, 59] width 116 height 11
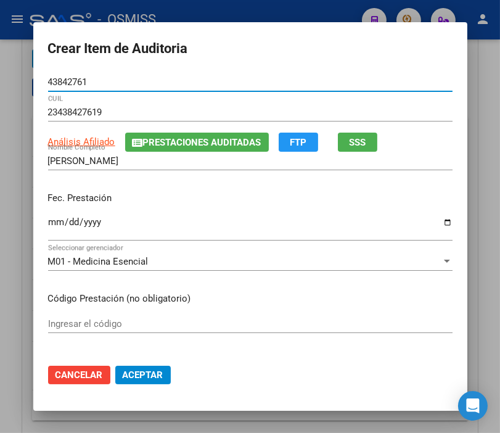
click at [57, 222] on input "Ingresar la fecha" at bounding box center [250, 227] width 404 height 20
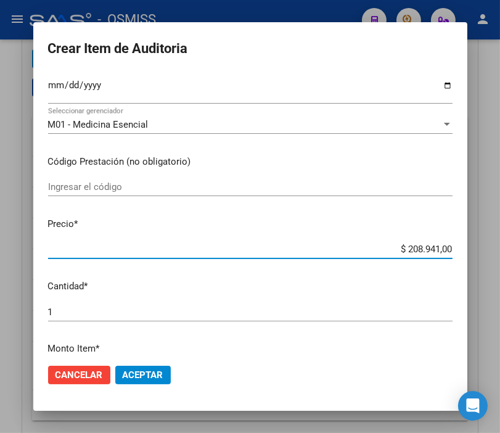
drag, startPoint x: 378, startPoint y: 249, endPoint x: 507, endPoint y: 255, distance: 129.6
click at [500, 255] on html "menu - OSMISS person Firma Express Padrón Padrón Ágil Análisis Afiliado Integra…" at bounding box center [250, 216] width 500 height 433
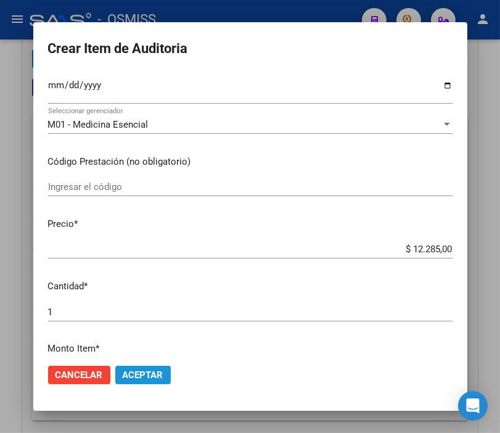
click at [129, 370] on span "Aceptar" at bounding box center [143, 374] width 41 height 11
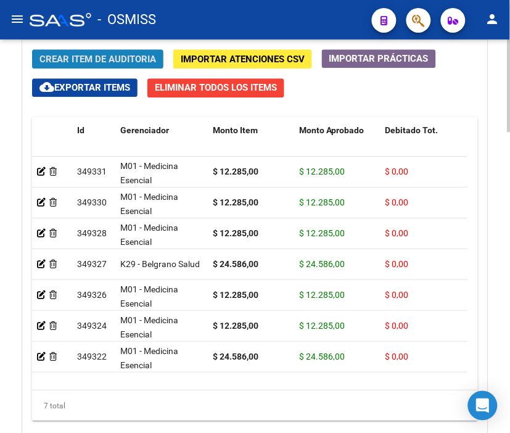
click at [84, 66] on button "Crear Item de Auditoria" at bounding box center [97, 58] width 131 height 19
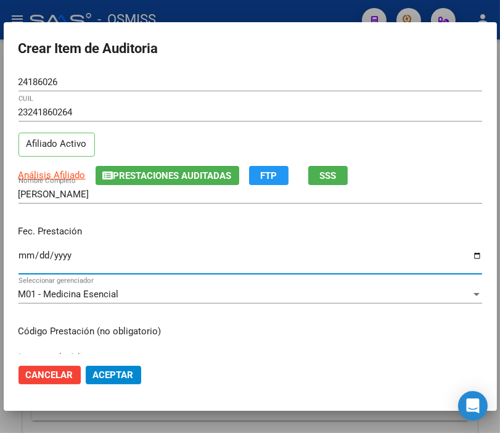
click at [25, 256] on input "Ingresar la fecha" at bounding box center [250, 260] width 464 height 20
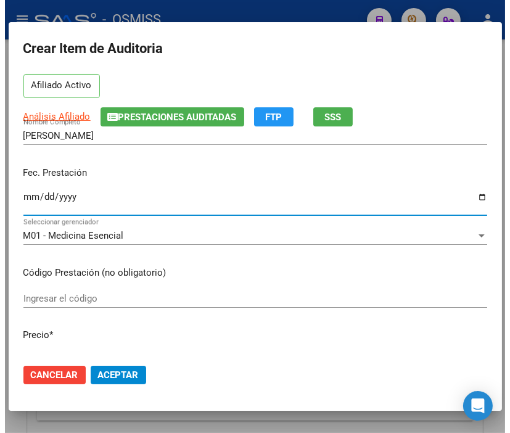
scroll to position [205, 0]
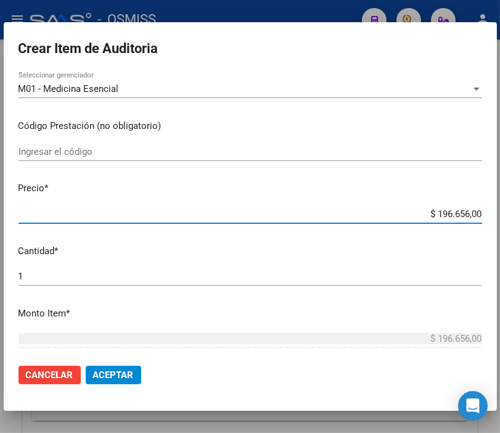
drag, startPoint x: 380, startPoint y: 210, endPoint x: 510, endPoint y: 223, distance: 130.1
click at [500, 223] on html "menu - OSMISS person Firma Express Padrón Padrón Ágil Análisis Afiliado Integra…" at bounding box center [250, 216] width 500 height 433
click at [120, 378] on span "Aceptar" at bounding box center [113, 374] width 41 height 11
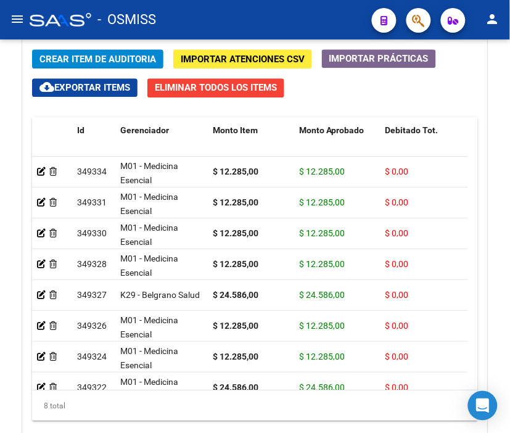
click at [291, 22] on div "- OSMISS" at bounding box center [196, 19] width 332 height 27
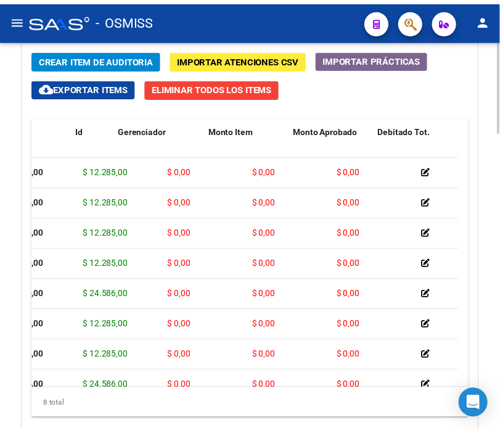
scroll to position [0, 0]
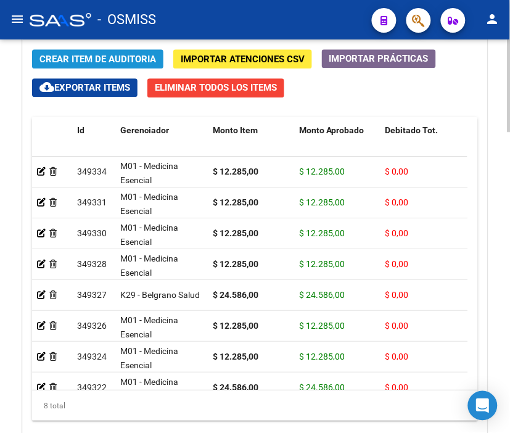
click at [89, 55] on span "Crear Item de Auditoria" at bounding box center [97, 59] width 116 height 11
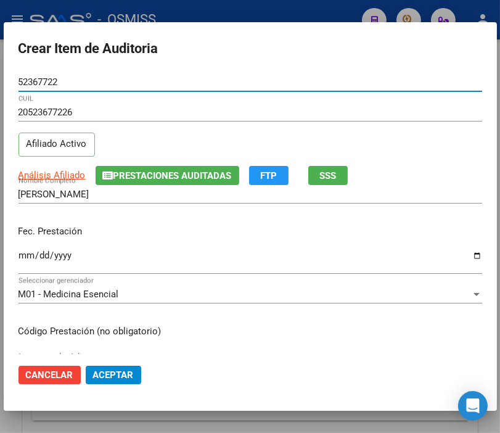
click at [27, 251] on input "Ingresar la fecha" at bounding box center [250, 260] width 464 height 20
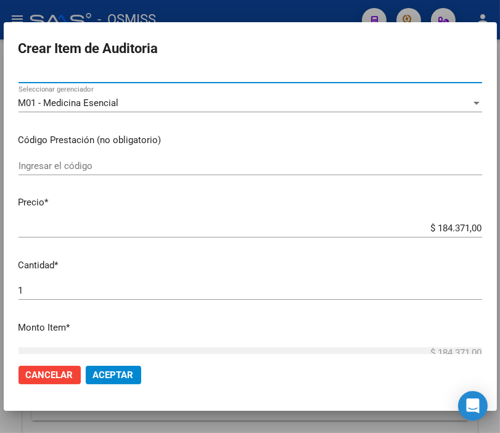
scroll to position [205, 0]
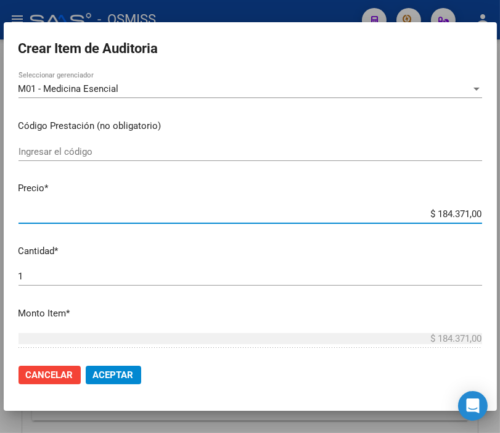
drag, startPoint x: 405, startPoint y: 211, endPoint x: 510, endPoint y: 213, distance: 104.8
click at [500, 213] on html "menu - OSMISS person Firma Express Padrón Padrón Ágil Análisis Afiliado Integra…" at bounding box center [250, 216] width 500 height 433
click at [144, 375] on mat-dialog-actions "Cancelar Aceptar" at bounding box center [250, 375] width 464 height 42
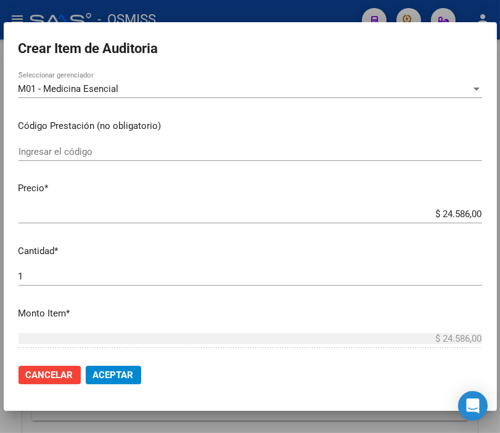
click at [125, 370] on span "Aceptar" at bounding box center [113, 374] width 41 height 11
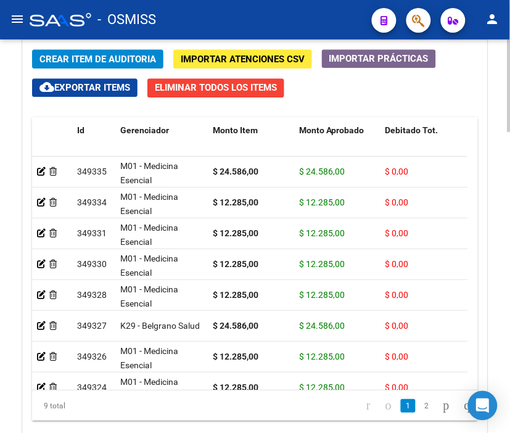
click at [96, 62] on span "Crear Item de Auditoria" at bounding box center [97, 59] width 116 height 11
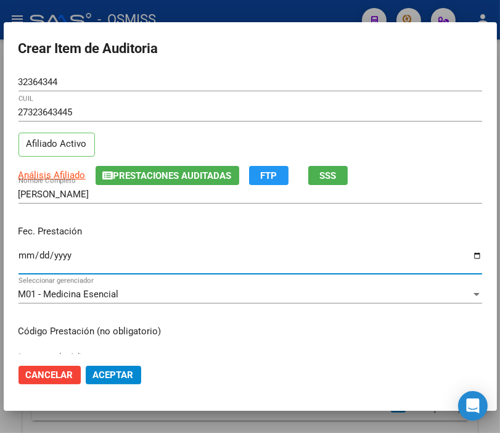
click at [28, 256] on input "Ingresar la fecha" at bounding box center [250, 260] width 464 height 20
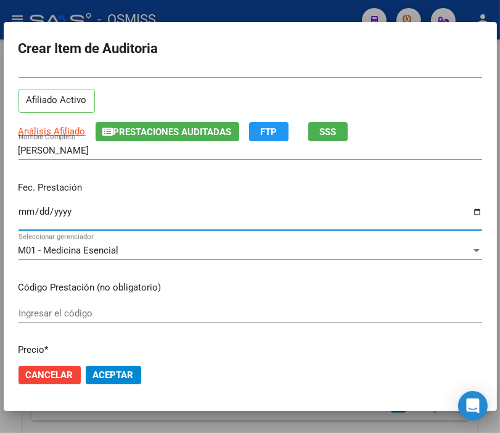
scroll to position [137, 0]
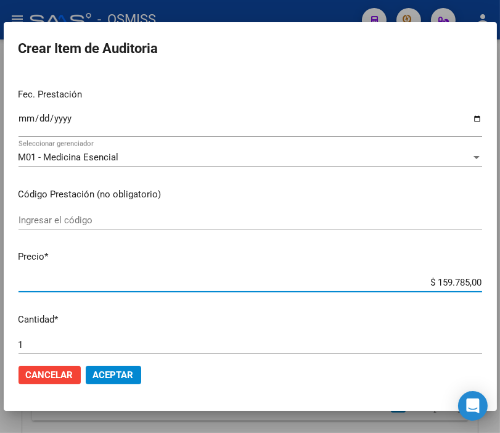
drag, startPoint x: 405, startPoint y: 285, endPoint x: 509, endPoint y: 286, distance: 103.6
click at [500, 286] on html "menu - OSMISS person Firma Express Padrón Padrón Ágil Análisis Afiliado Integra…" at bounding box center [250, 216] width 500 height 433
click at [91, 375] on button "Aceptar" at bounding box center [113, 375] width 55 height 18
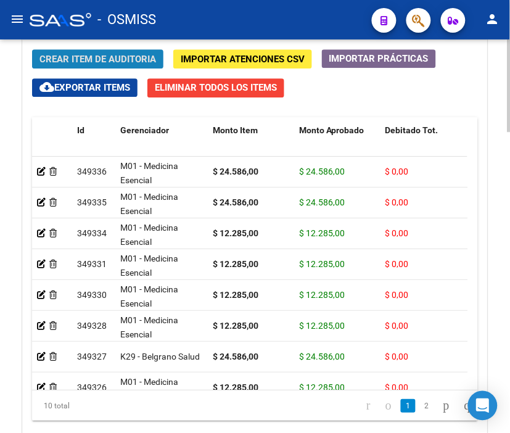
click at [71, 58] on span "Crear Item de Auditoria" at bounding box center [97, 59] width 116 height 11
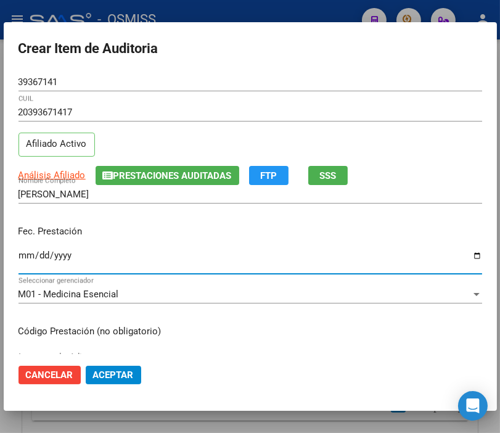
click at [22, 255] on input "Ingresar la fecha" at bounding box center [250, 260] width 464 height 20
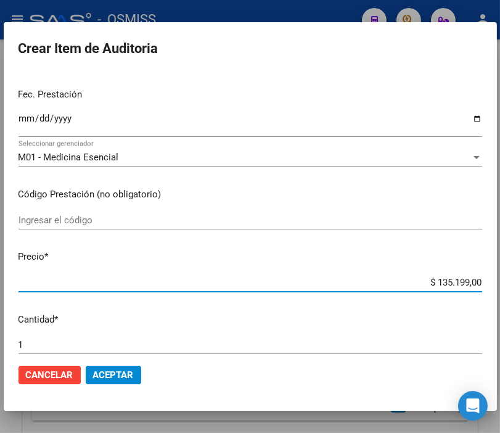
drag, startPoint x: 407, startPoint y: 280, endPoint x: 508, endPoint y: 284, distance: 101.2
click at [500, 284] on html "menu - OSMISS person Firma Express Padrón Padrón Ágil Análisis Afiliado Integra…" at bounding box center [250, 216] width 500 height 433
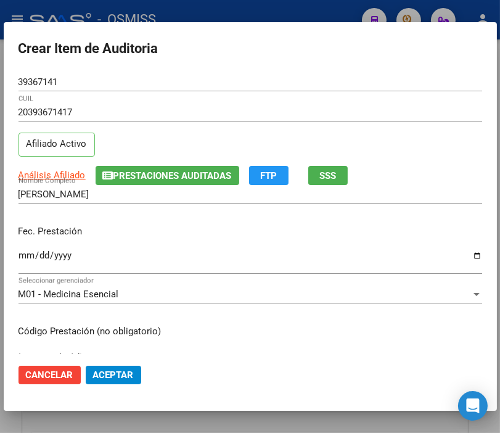
scroll to position [137, 0]
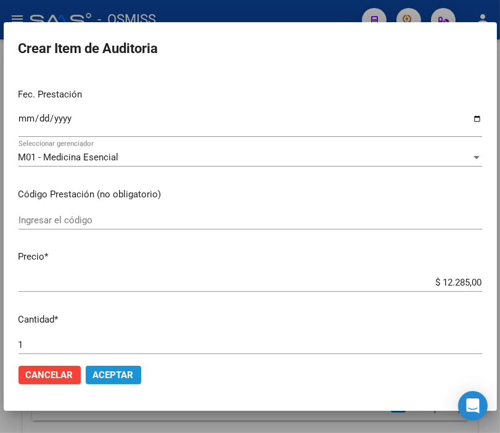
click at [125, 376] on span "Aceptar" at bounding box center [113, 374] width 41 height 11
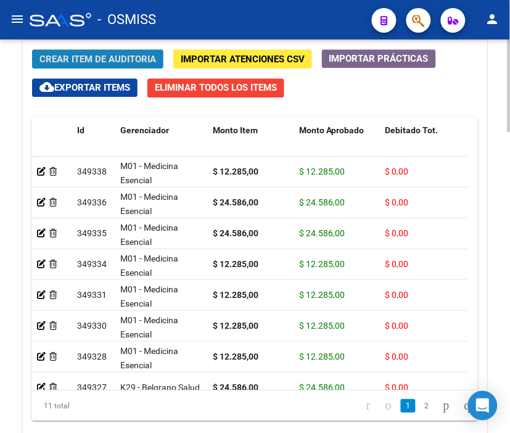
click at [80, 65] on span "Crear Item de Auditoria" at bounding box center [97, 59] width 116 height 11
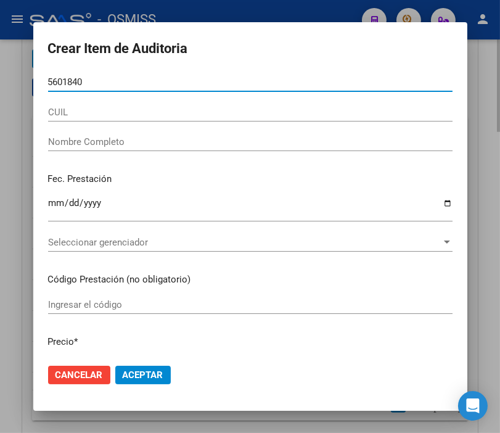
type input "56018406"
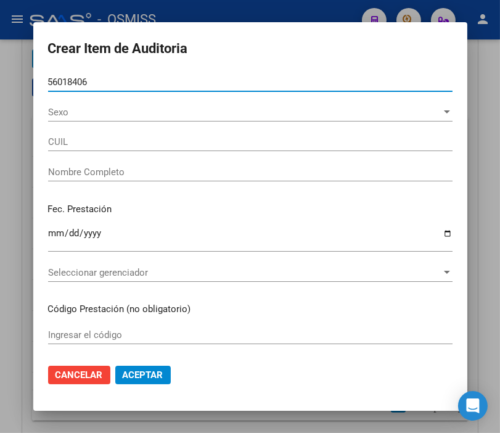
type input "23560184069"
type input "CHAVEZ VICTOR"
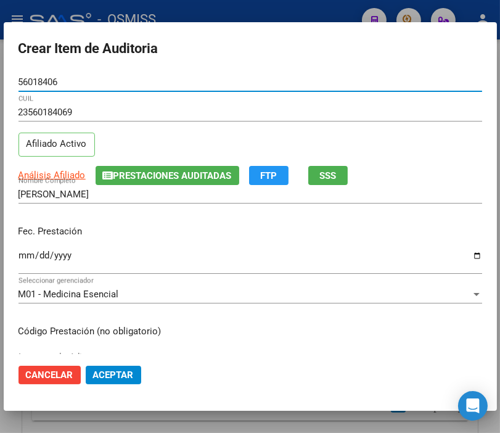
type input "56018406"
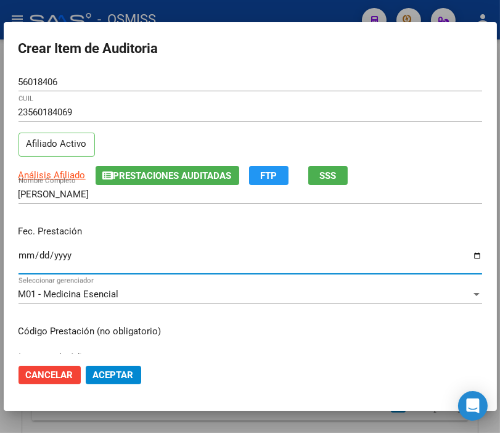
click at [26, 254] on input "Ingresar la fecha" at bounding box center [250, 260] width 464 height 20
type input "[DATE]"
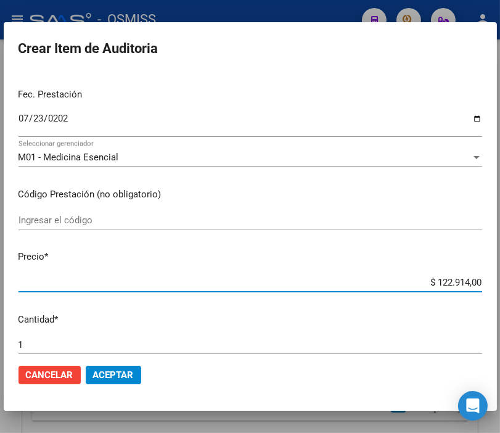
drag, startPoint x: 407, startPoint y: 286, endPoint x: 510, endPoint y: 291, distance: 103.1
click at [499, 291] on html "menu - OSMISS person Firma Express Padrón Padrón Ágil Análisis Afiliado Integra…" at bounding box center [250, 216] width 500 height 433
type input "$ 0,01"
type input "$ 0,12"
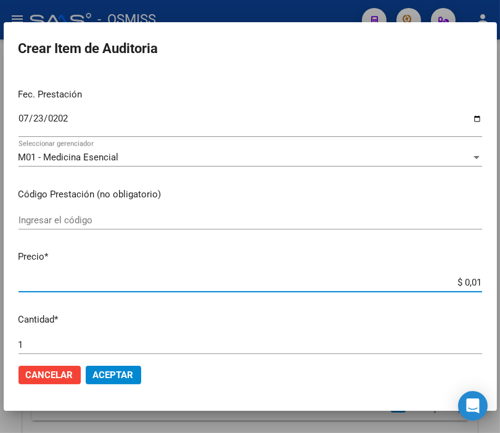
type input "$ 0,12"
type input "$ 1,22"
type input "$ 12,28"
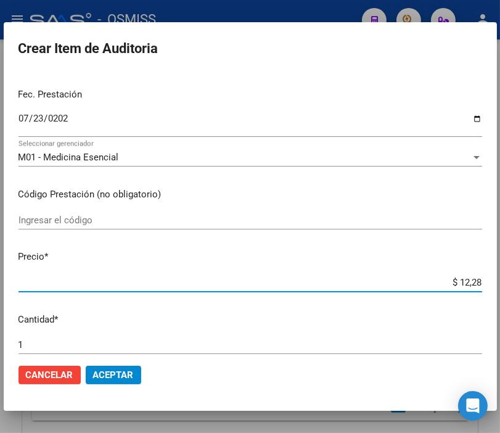
type input "$ 122,85"
type input "$ 1.228,50"
type input "$ 12.285,00"
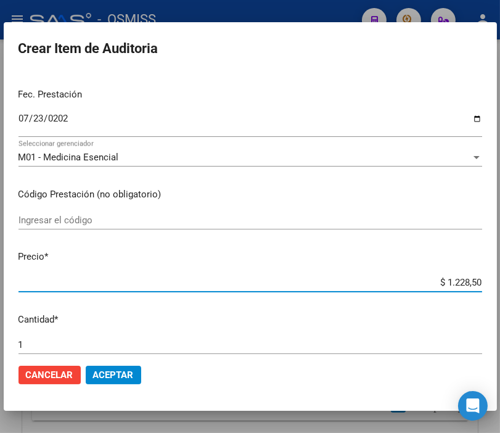
type input "$ 12.285,00"
click at [105, 378] on span "Aceptar" at bounding box center [113, 374] width 41 height 11
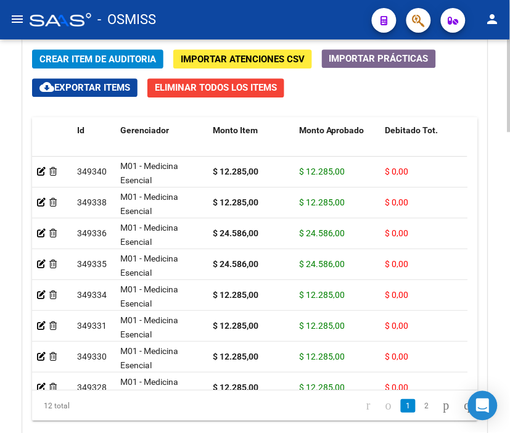
click at [88, 57] on span "Crear Item de Auditoria" at bounding box center [97, 59] width 116 height 11
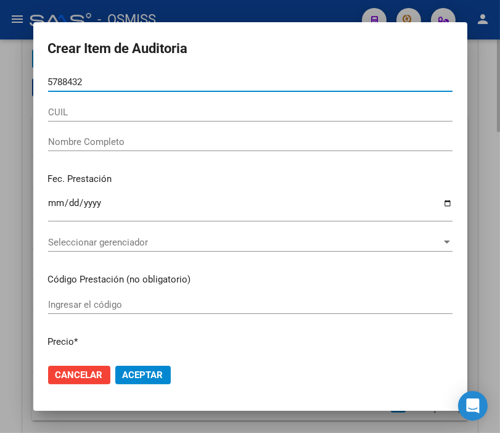
type input "57884323"
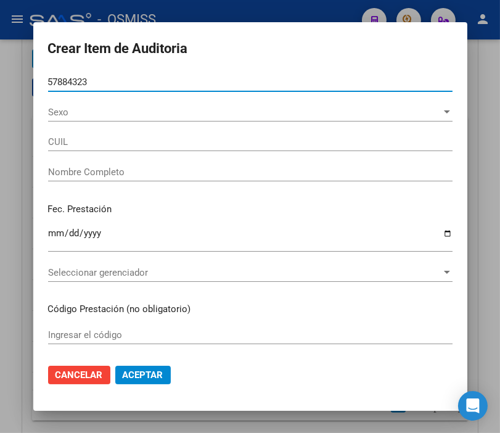
type input "27578843235"
type input "GINCOLANI, TRINIDAD"
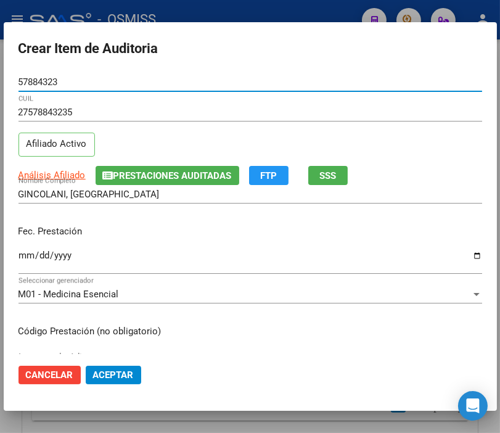
type input "57884323"
click at [28, 251] on input "Ingresar la fecha" at bounding box center [250, 260] width 464 height 20
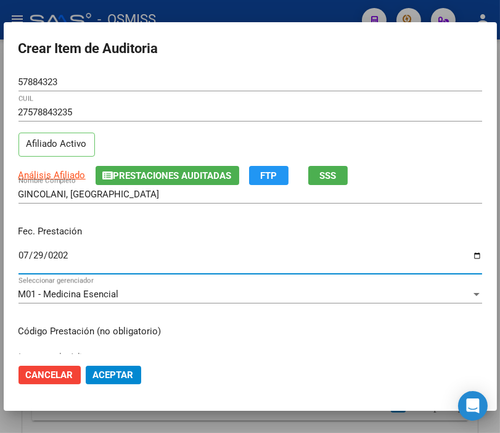
type input "2025-07-29"
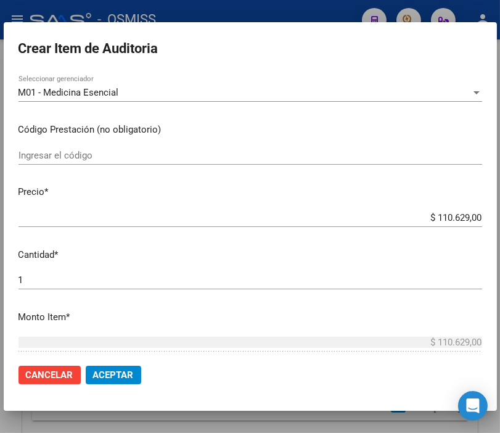
scroll to position [205, 0]
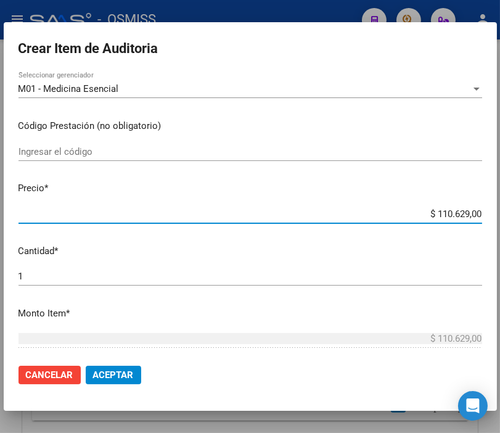
drag, startPoint x: 391, startPoint y: 208, endPoint x: 510, endPoint y: 208, distance: 119.0
click at [499, 208] on html "menu - OSMISS person Firma Express Padrón Padrón Ágil Análisis Afiliado Integra…" at bounding box center [250, 216] width 500 height 433
type input "$ 0,02"
type input "$ 0,24"
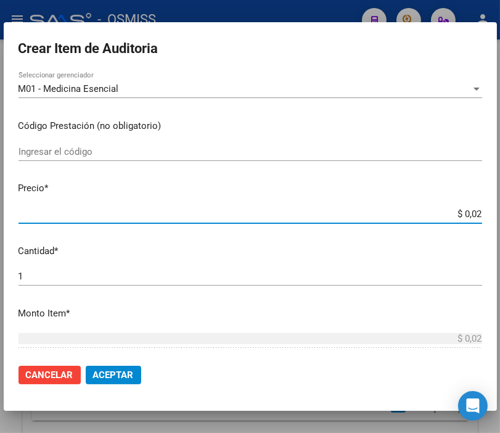
type input "$ 0,24"
type input "$ 2,45"
type input "$ 24,58"
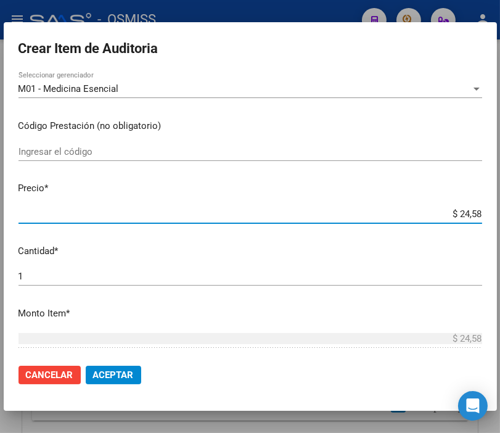
type input "$ 245,86"
type input "$ 2.458,60"
type input "$ 24.586,00"
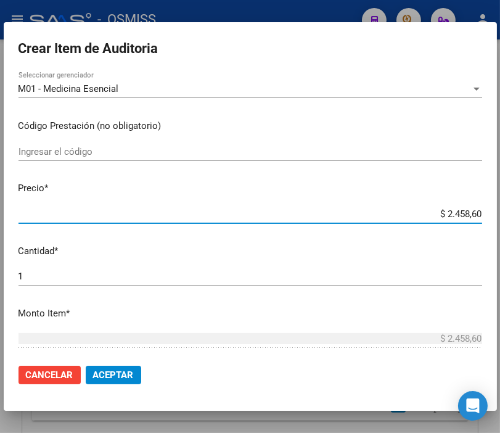
type input "$ 24.586,00"
click at [107, 367] on button "Aceptar" at bounding box center [113, 375] width 55 height 18
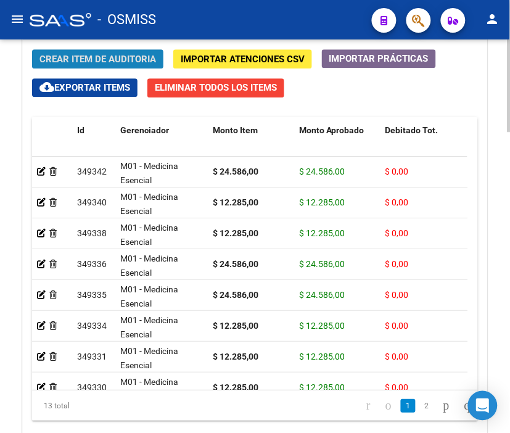
click at [105, 60] on span "Crear Item de Auditoria" at bounding box center [97, 59] width 116 height 11
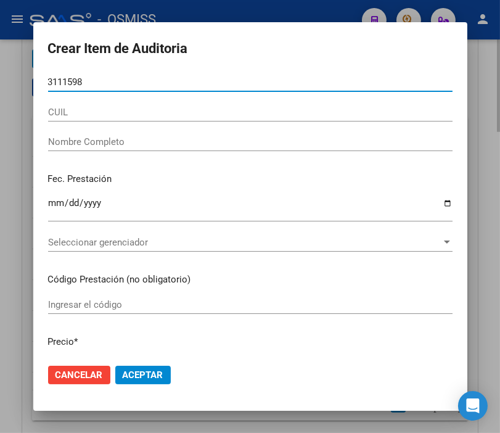
type input "31115989"
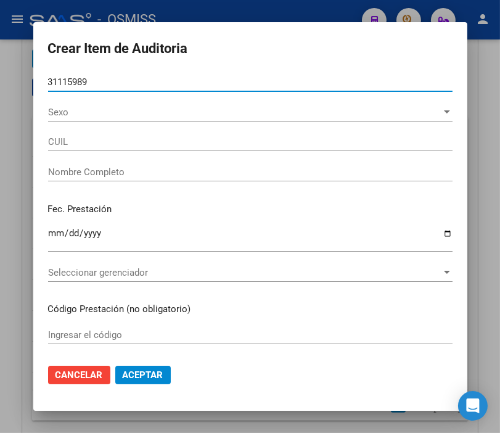
type input "20311159896"
type input "GUZMAN LUIS GABRIEL"
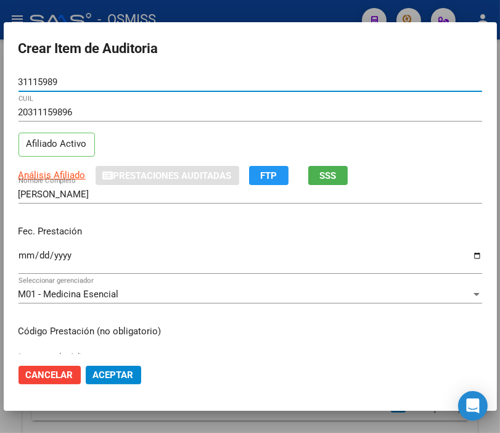
type input "31115989"
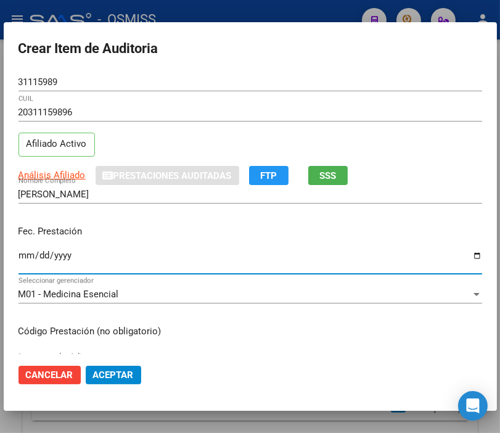
click at [28, 255] on input "Ingresar la fecha" at bounding box center [250, 260] width 464 height 20
type input "2025-07-25"
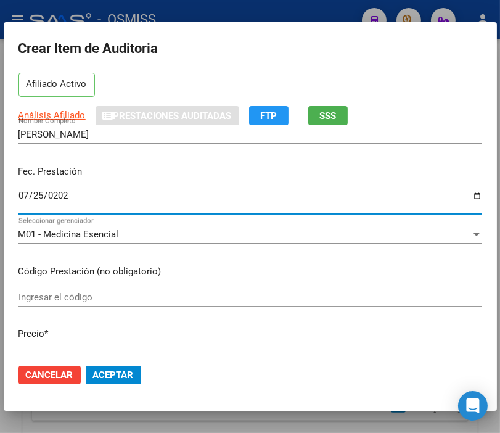
scroll to position [137, 0]
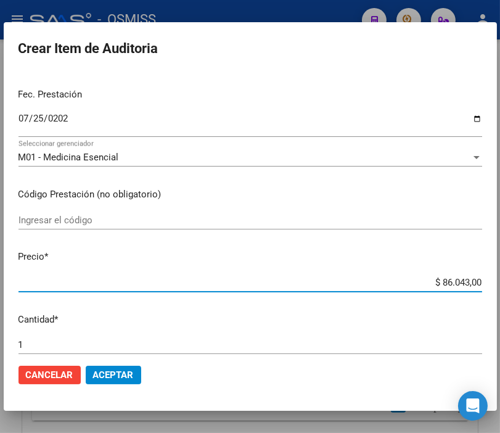
drag, startPoint x: 393, startPoint y: 282, endPoint x: 510, endPoint y: 282, distance: 117.1
click at [499, 282] on html "menu - OSMISS person Firma Express Padrón Padrón Ágil Análisis Afiliado Integra…" at bounding box center [250, 216] width 500 height 433
type input "$ 0,02"
type input "$ 0,24"
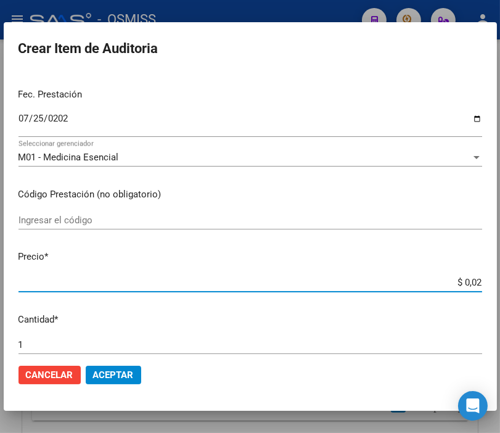
type input "$ 0,24"
type input "$ 2,45"
type input "$ 24,58"
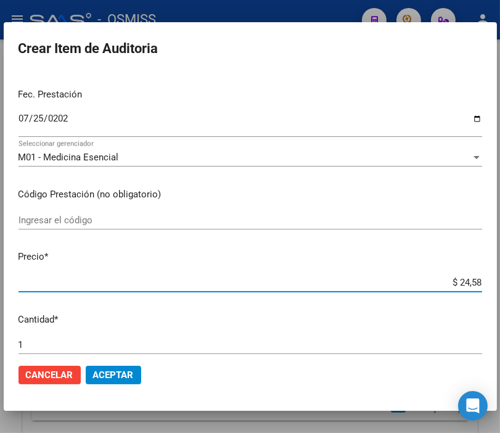
type input "$ 245,86"
type input "$ 2.458,60"
type input "$ 24.586,00"
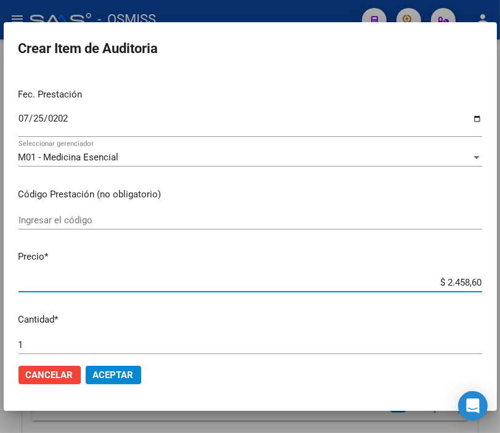
type input "$ 24.586,00"
click at [116, 380] on button "Aceptar" at bounding box center [113, 375] width 55 height 18
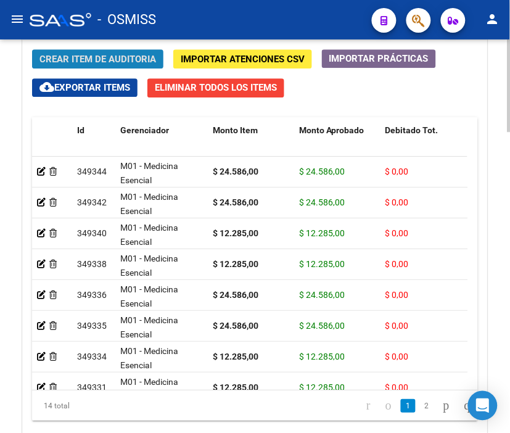
click at [79, 62] on span "Crear Item de Auditoria" at bounding box center [97, 59] width 116 height 11
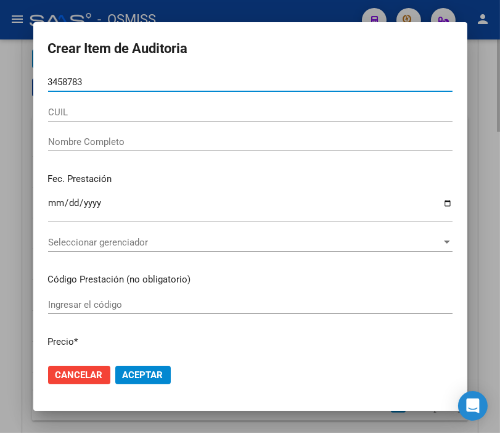
type input "34587837"
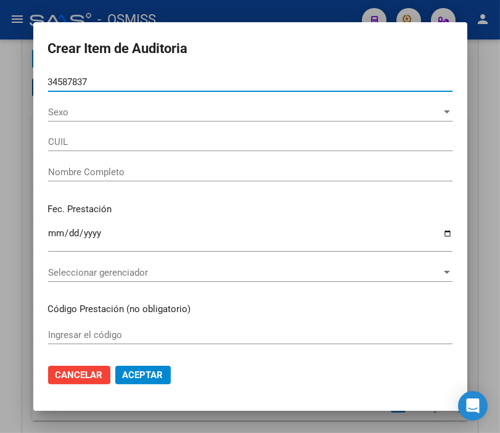
type input "20345878379"
type input "PELAYES IGNACIO JOAQUIN"
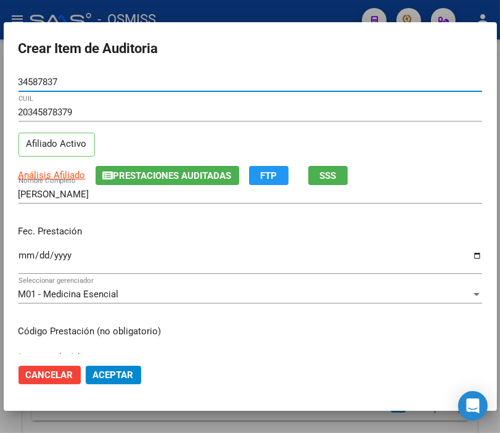
type input "34587837"
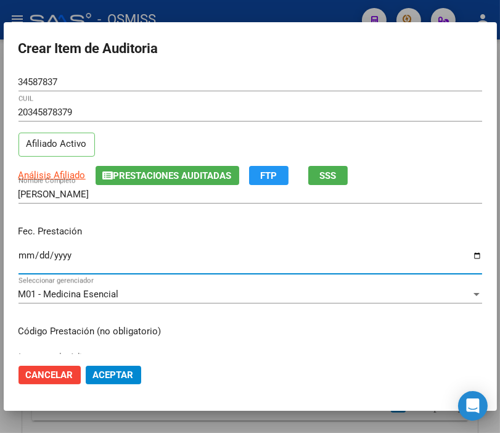
click at [27, 259] on input "Ingresar la fecha" at bounding box center [250, 260] width 464 height 20
type input "2025-07-25"
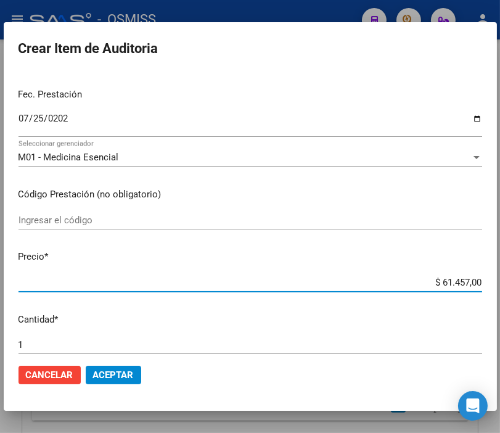
drag, startPoint x: 404, startPoint y: 280, endPoint x: 510, endPoint y: 285, distance: 105.5
click at [499, 285] on html "menu - OSMISS person Firma Express Padrón Padrón Ágil Análisis Afiliado Integra…" at bounding box center [250, 216] width 500 height 433
type input "$ 0,02"
type input "$ 0,24"
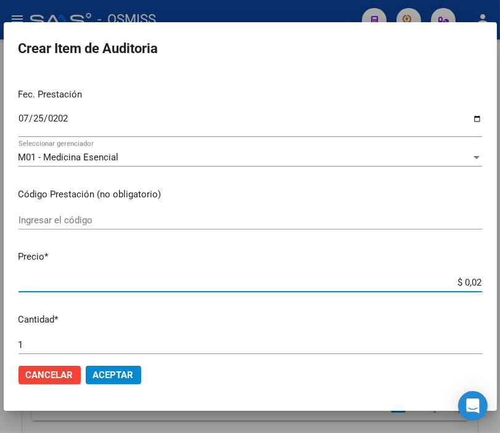
type input "$ 0,24"
type input "$ 2,45"
type input "$ 24,58"
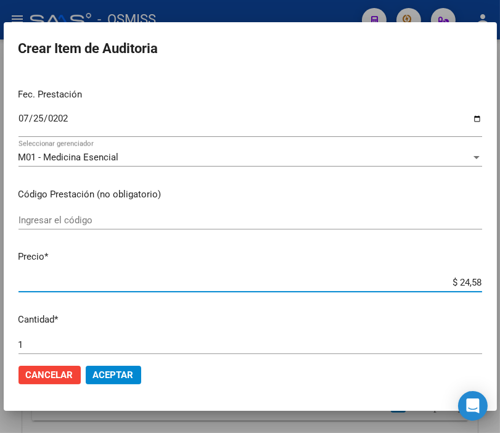
type input "$ 245,86"
type input "$ 2.458,60"
type input "$ 24.586,00"
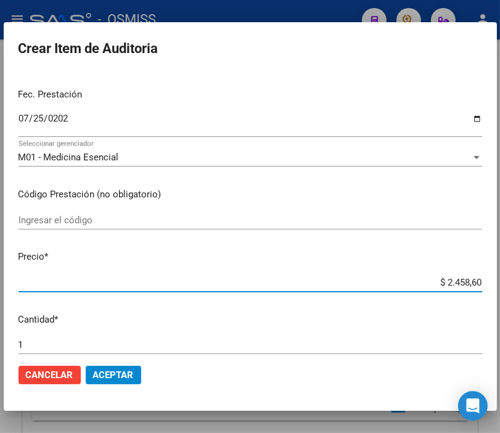
type input "$ 24.586,00"
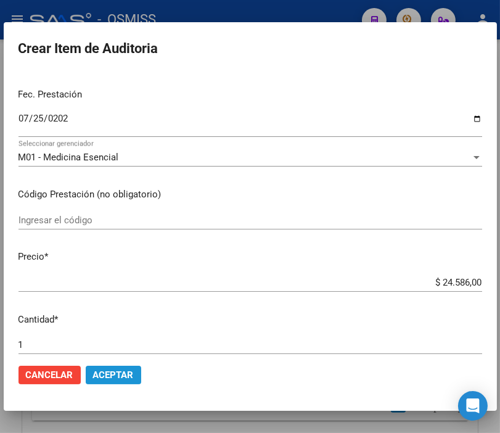
click at [130, 369] on span "Aceptar" at bounding box center [113, 374] width 41 height 11
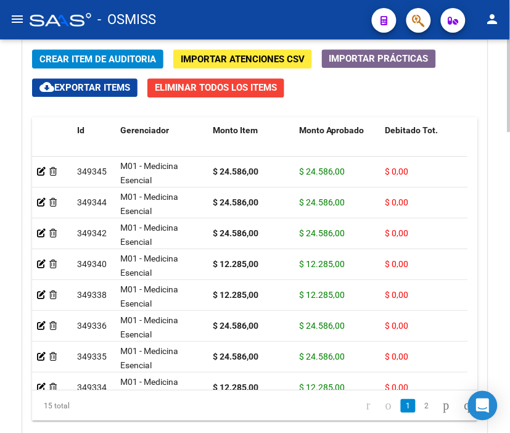
click at [124, 60] on span "Crear Item de Auditoria" at bounding box center [97, 59] width 116 height 11
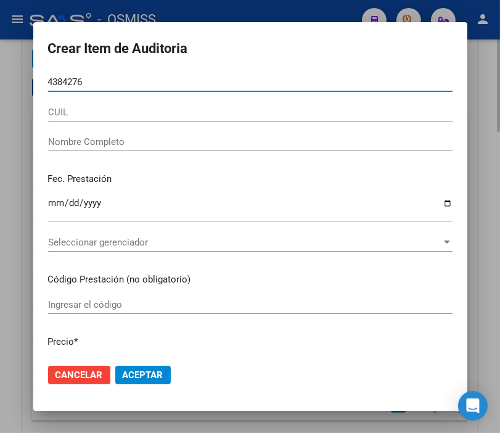
type input "43842761"
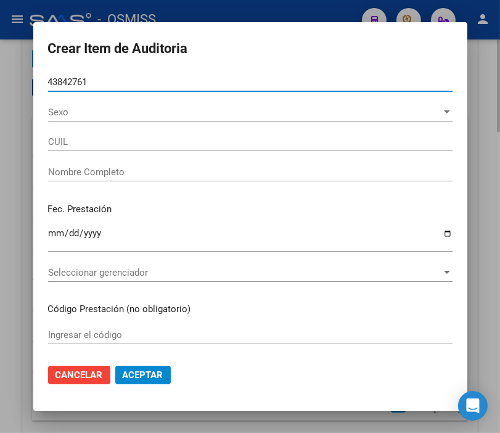
type input "23438427619"
type input "[PERSON_NAME]"
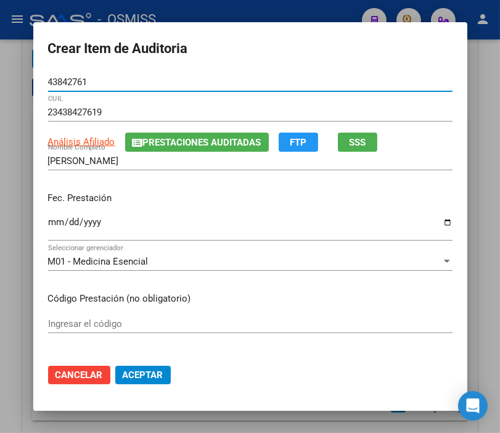
type input "43842761"
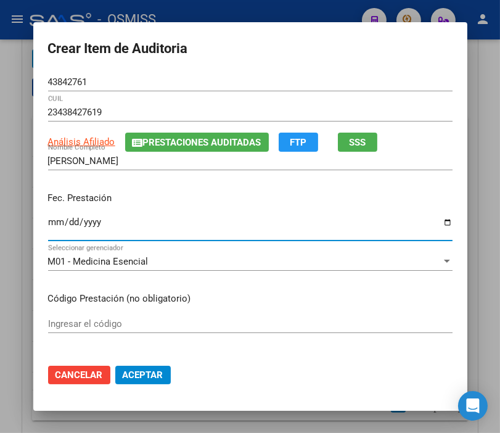
click at [52, 226] on input "Ingresar la fecha" at bounding box center [250, 227] width 404 height 20
type input "[DATE]"
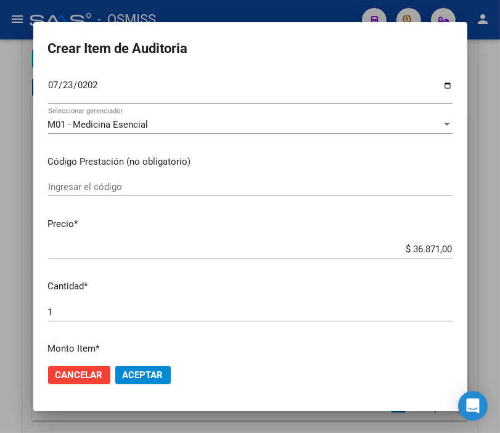
drag, startPoint x: 388, startPoint y: 255, endPoint x: 509, endPoint y: 255, distance: 120.8
click at [499, 255] on html "menu - OSMISS person Firma Express Padrón Padrón Ágil Análisis Afiliado Integra…" at bounding box center [250, 216] width 500 height 433
click at [380, 254] on input "$ 36.871,00" at bounding box center [250, 248] width 404 height 11
drag, startPoint x: 454, startPoint y: 253, endPoint x: 488, endPoint y: 253, distance: 33.9
click at [488, 253] on div "Crear Item de Auditoria 43842761 Nro Documento 23438427619 CUIL Análisis Afilia…" at bounding box center [250, 216] width 500 height 433
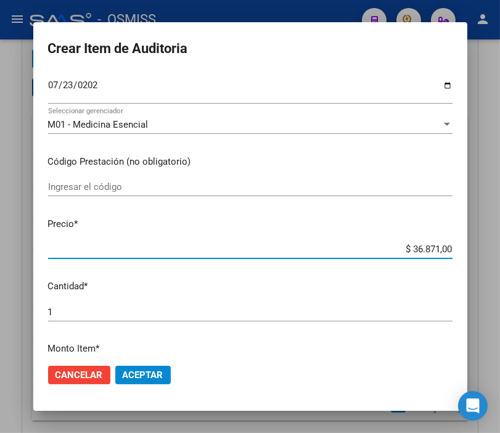
type input "$ 0,01"
type input "$ 0,12"
type input "$ 1,22"
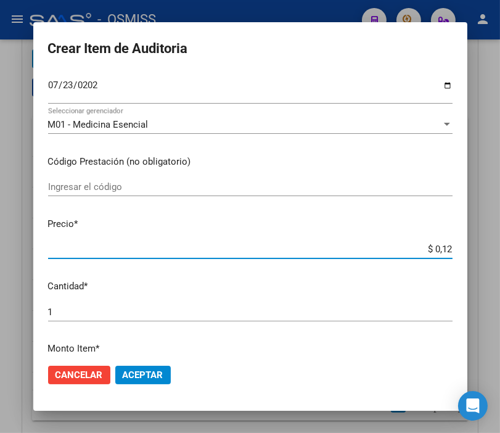
type input "$ 1,22"
type input "$ 12,28"
type input "$ 122,85"
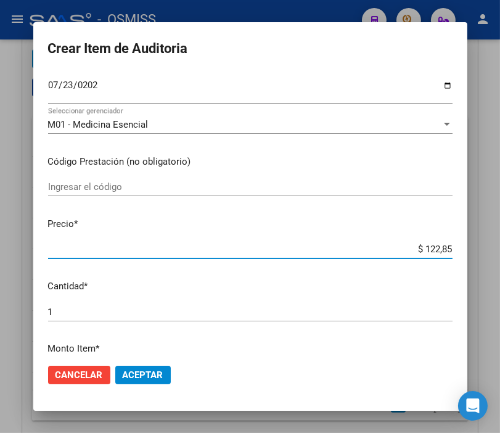
type input "$ 1.228,50"
type input "$ 12.285,00"
click at [137, 372] on span "Aceptar" at bounding box center [143, 374] width 41 height 11
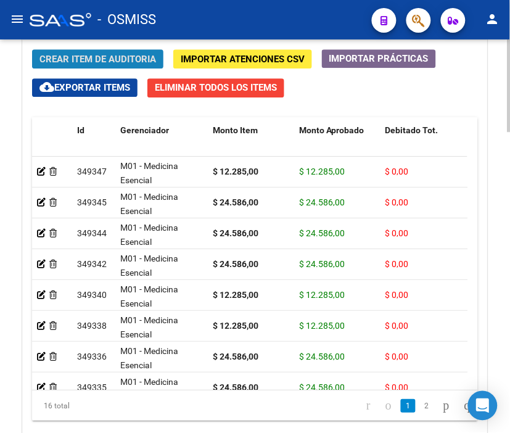
click at [97, 64] on span "Crear Item de Auditoria" at bounding box center [97, 59] width 116 height 11
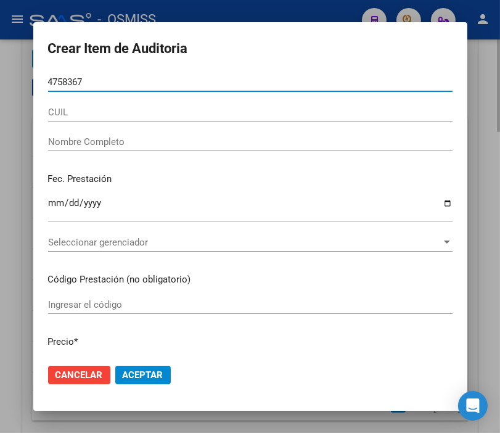
type input "47583670"
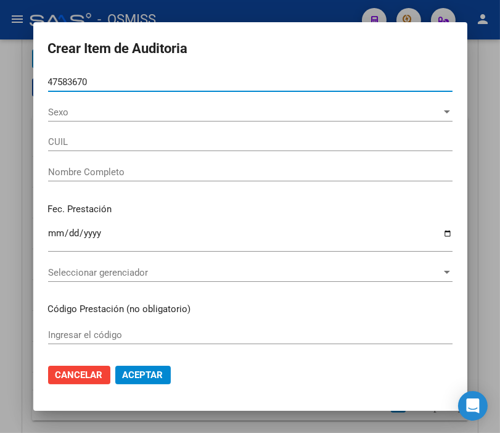
type input "24475836703"
type input "URRUTIA LUDMILA ABRIL"
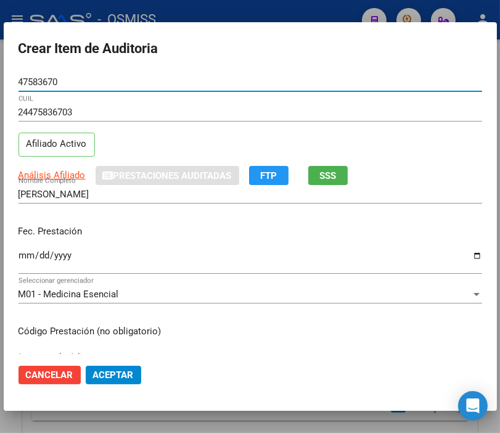
type input "47583670"
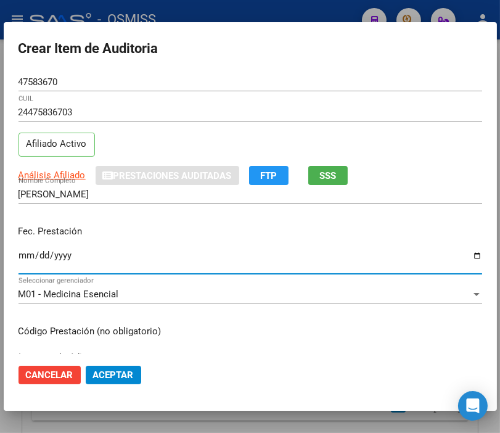
click at [23, 251] on input "Ingresar la fecha" at bounding box center [250, 260] width 464 height 20
type input "[DATE]"
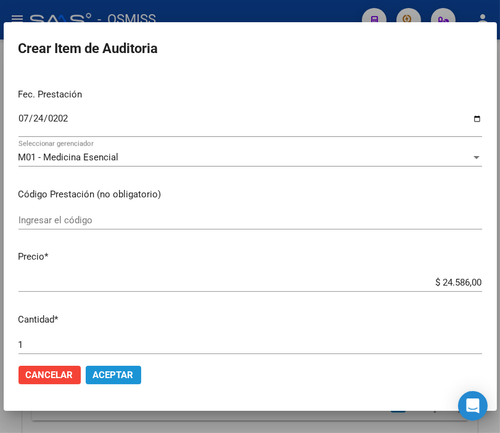
click at [114, 370] on span "Aceptar" at bounding box center [113, 374] width 41 height 11
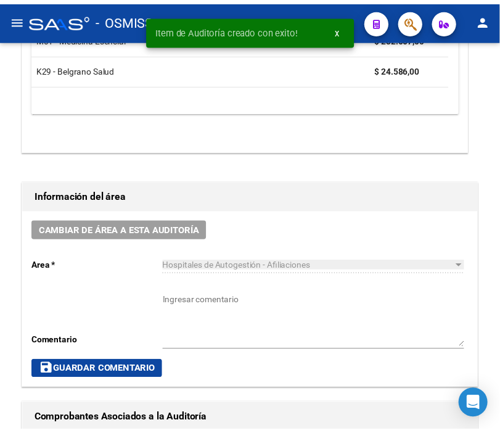
scroll to position [453, 0]
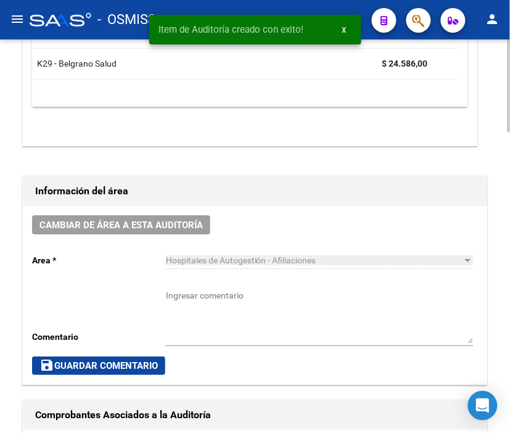
click at [150, 227] on span "Cambiar de área a esta auditoría" at bounding box center [120, 224] width 163 height 11
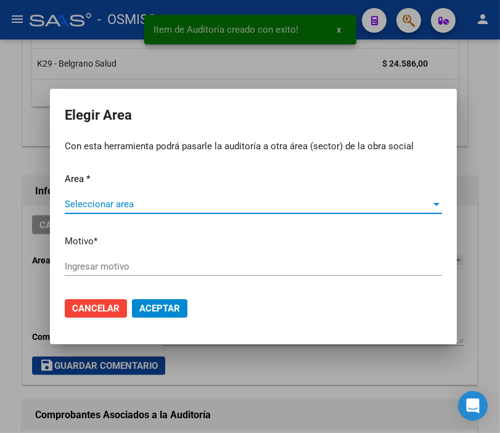
click at [106, 205] on span "Seleccionar area" at bounding box center [248, 203] width 366 height 11
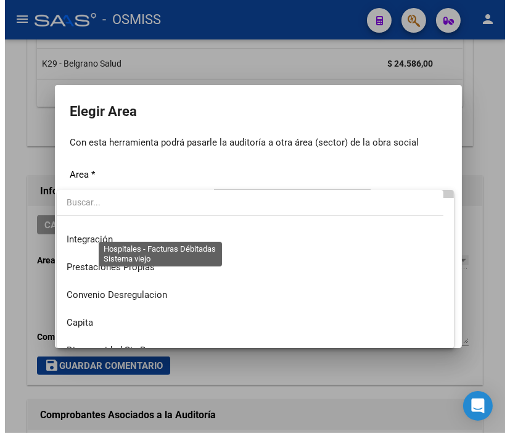
scroll to position [137, 0]
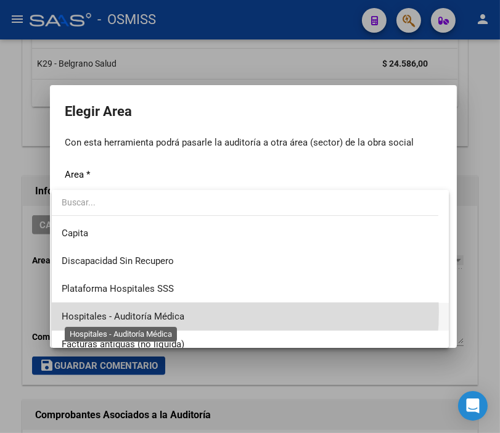
click at [170, 311] on span "Hospitales - Auditoría Médica" at bounding box center [123, 316] width 123 height 11
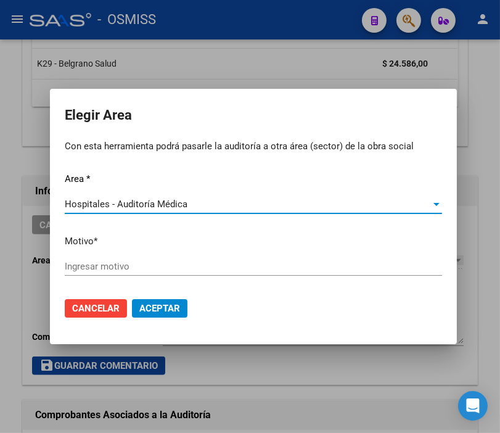
click at [110, 266] on input "Ingresar motivo" at bounding box center [253, 266] width 377 height 11
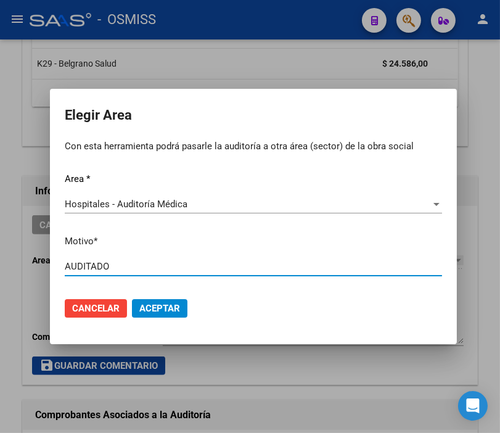
type input "AUDITADO"
click at [157, 304] on span "Aceptar" at bounding box center [159, 308] width 41 height 11
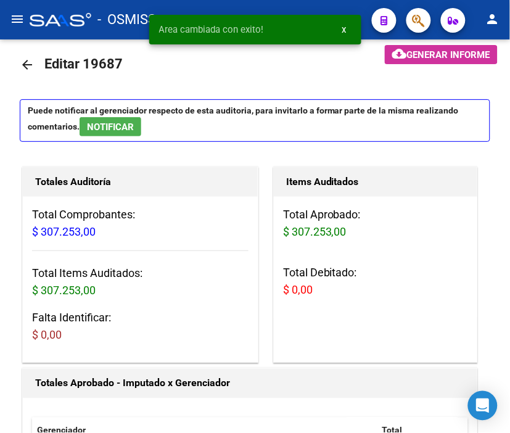
scroll to position [0, 0]
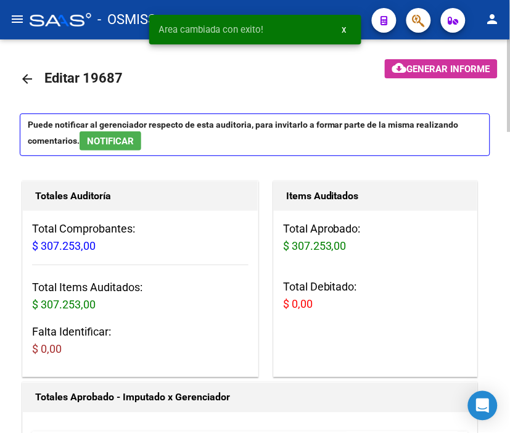
click at [22, 75] on mat-icon "arrow_back" at bounding box center [27, 78] width 15 height 15
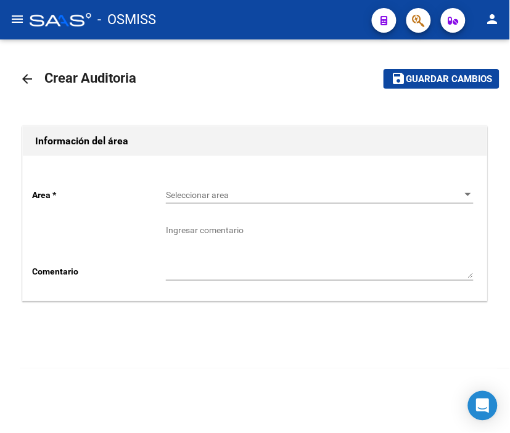
click at [210, 189] on div "Seleccionar area Seleccionar area" at bounding box center [320, 191] width 308 height 25
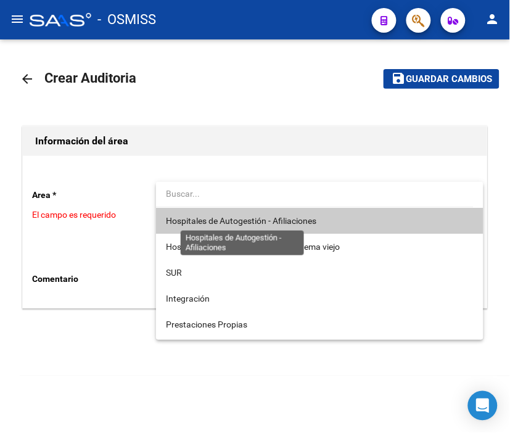
click at [226, 221] on span "Hospitales de Autogestión - Afiliaciones" at bounding box center [241, 221] width 150 height 10
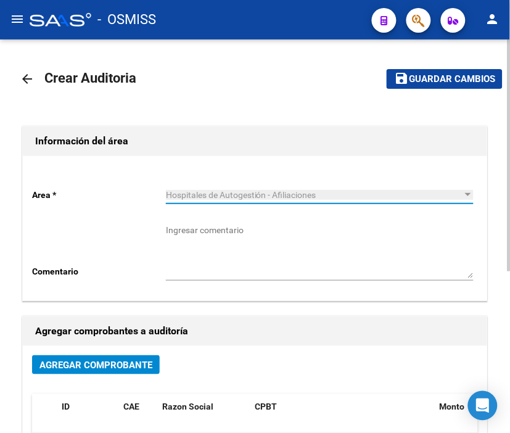
click at [120, 371] on button "Agregar Comprobante" at bounding box center [96, 364] width 128 height 19
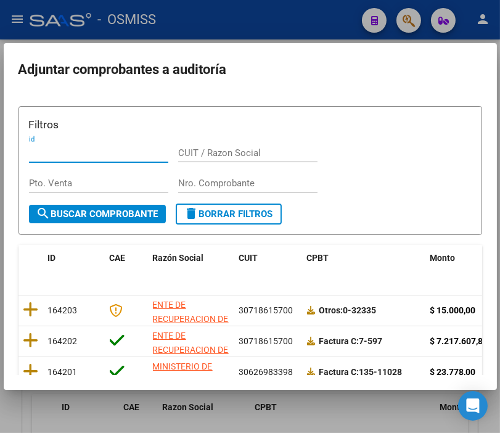
click at [187, 179] on input "Nro. Comprobante" at bounding box center [247, 183] width 139 height 11
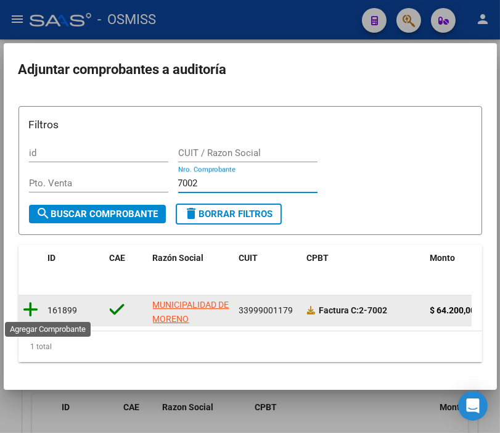
type input "7002"
click at [33, 313] on icon at bounding box center [30, 309] width 15 height 17
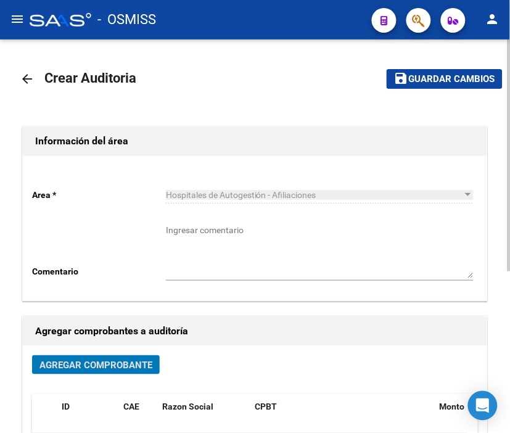
click at [453, 82] on span "Guardar cambios" at bounding box center [452, 79] width 86 height 11
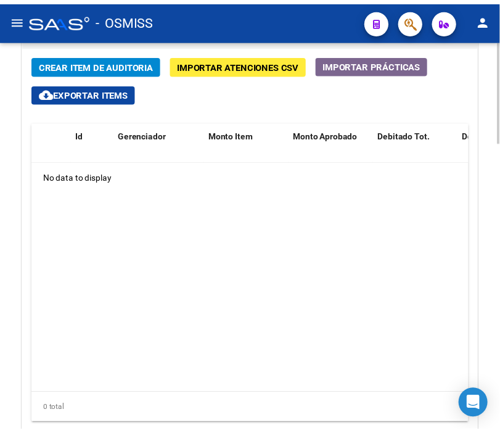
scroll to position [997, 0]
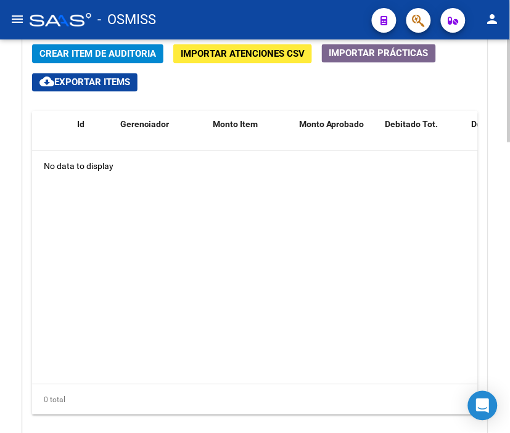
click at [499, 316] on html "menu - OSMISS person Firma Express Padrón Padrón Ágil Análisis Afiliado Integra…" at bounding box center [255, 216] width 510 height 433
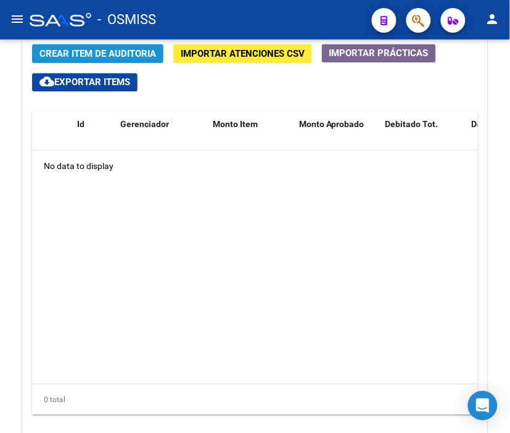
click at [96, 49] on span "Crear Item de Auditoria" at bounding box center [97, 54] width 116 height 11
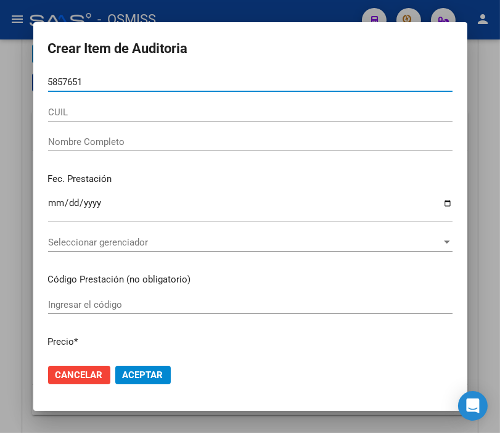
type input "58576516"
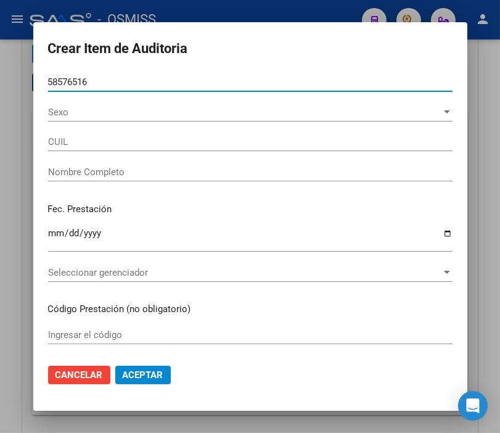
type input "27585765169"
type input "VILLALBA, MAITENA CARLA"
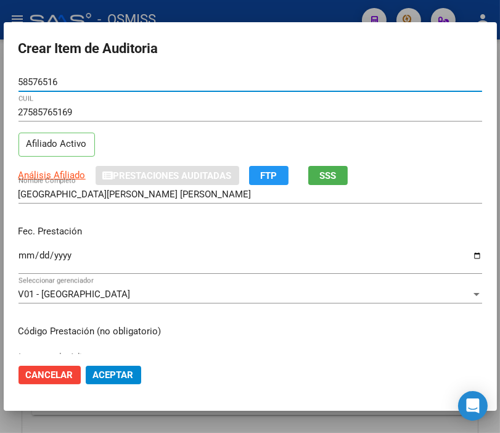
type input "58576516"
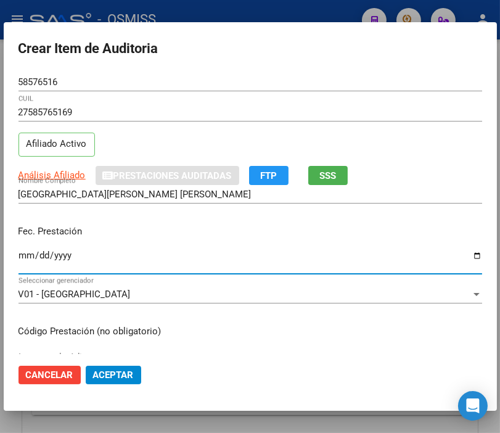
click at [23, 255] on input "Ingresar la fecha" at bounding box center [250, 260] width 464 height 20
type input "2025-06-03"
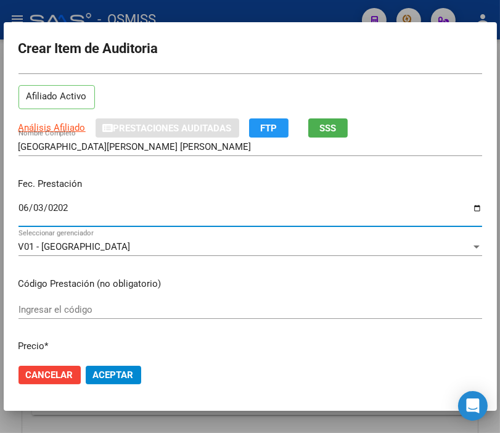
scroll to position [137, 0]
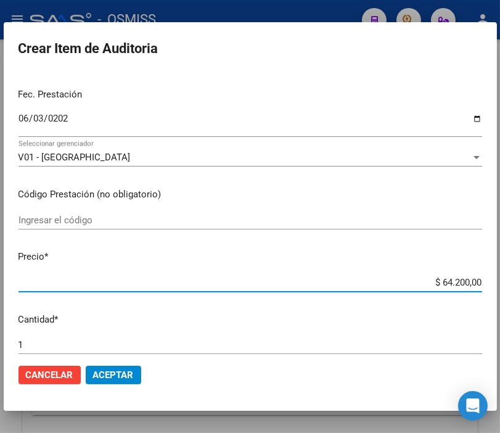
drag, startPoint x: 383, startPoint y: 280, endPoint x: 510, endPoint y: 280, distance: 126.4
click at [499, 280] on html "menu - OSMISS person Firma Express Padrón Padrón Ágil Análisis Afiliado Integra…" at bounding box center [250, 216] width 500 height 433
type input "$ 0,05"
type input "$ 0,55"
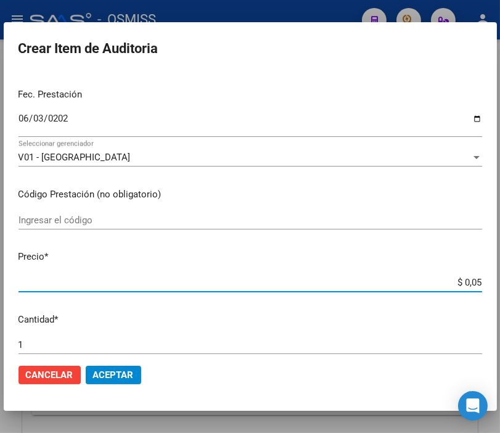
type input "$ 0,55"
type input "$ 5,59"
type input "$ 55,98"
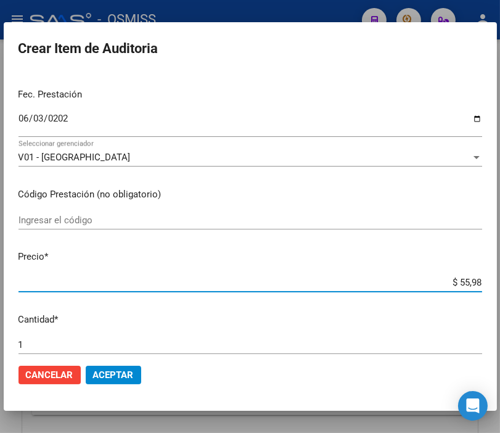
type input "$ 559,80"
type input "$ 5.598,00"
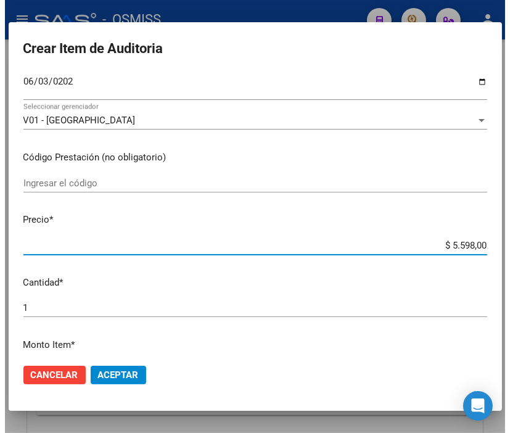
scroll to position [205, 0]
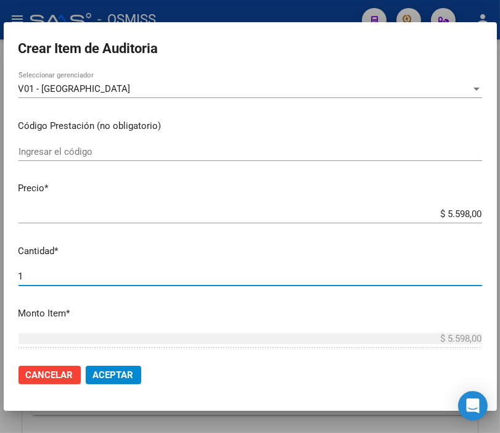
drag, startPoint x: 62, startPoint y: 275, endPoint x: -19, endPoint y: 275, distance: 80.7
click at [0, 275] on html "menu - OSMISS person Firma Express Padrón Padrón Ágil Análisis Afiliado Integra…" at bounding box center [250, 216] width 500 height 433
type input "2"
type input "$ 11.196,00"
type input "2"
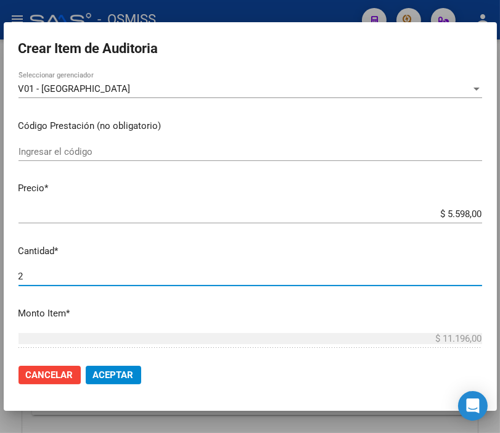
click at [113, 371] on span "Aceptar" at bounding box center [113, 374] width 41 height 11
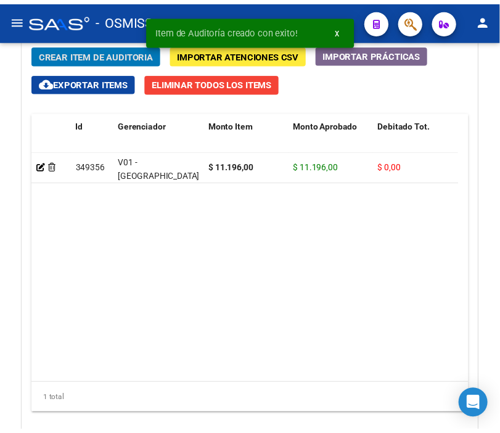
scroll to position [1166, 0]
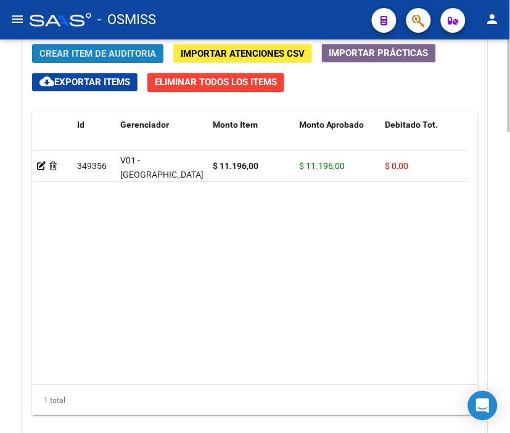
click at [95, 57] on span "Crear Item de Auditoria" at bounding box center [97, 53] width 116 height 11
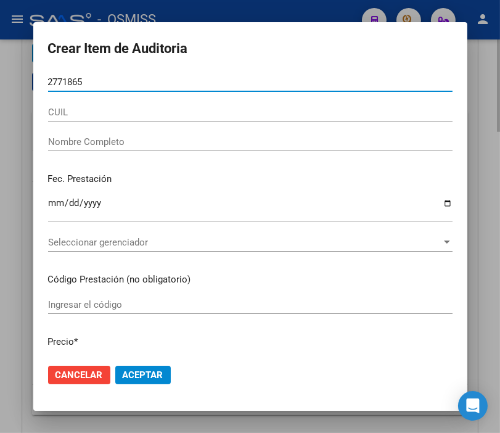
type input "27718655"
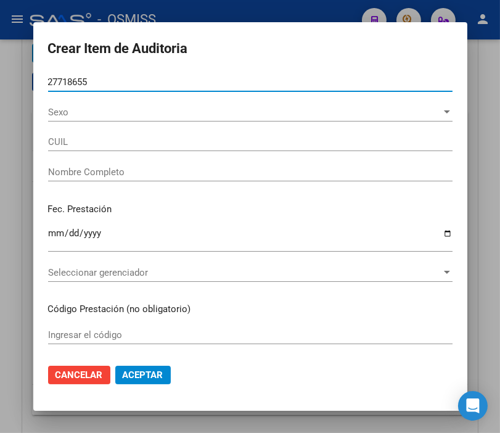
type input "27277186557"
type input "TAPIA ADRIANA NATALIA"
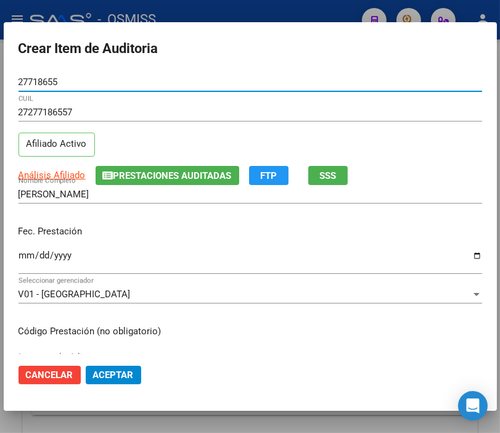
type input "27718655"
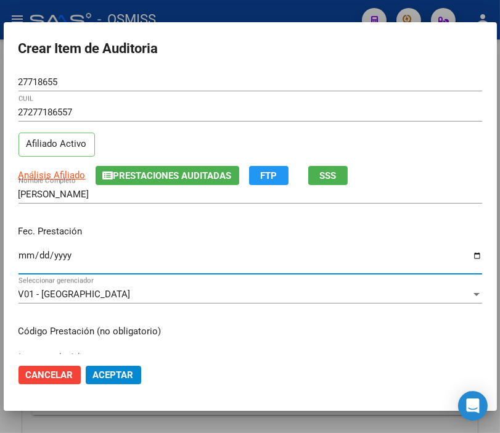
click at [28, 255] on input "Ingresar la fecha" at bounding box center [250, 260] width 464 height 20
type input "[DATE]"
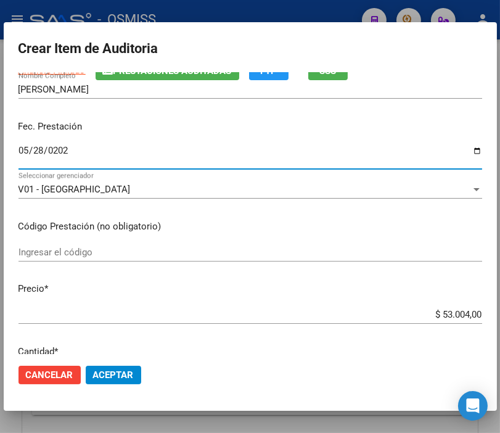
scroll to position [137, 0]
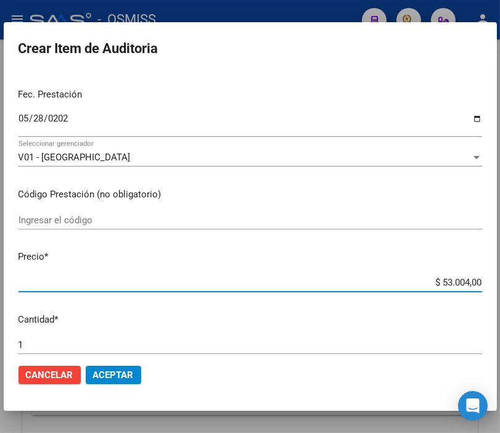
drag, startPoint x: 414, startPoint y: 281, endPoint x: 510, endPoint y: 282, distance: 95.5
click at [499, 282] on html "menu - OSMISS person Firma Express Padrón Padrón Ágil Análisis Afiliado Integra…" at bounding box center [250, 216] width 500 height 433
type input "$ 0,03"
type input "$ 0,30"
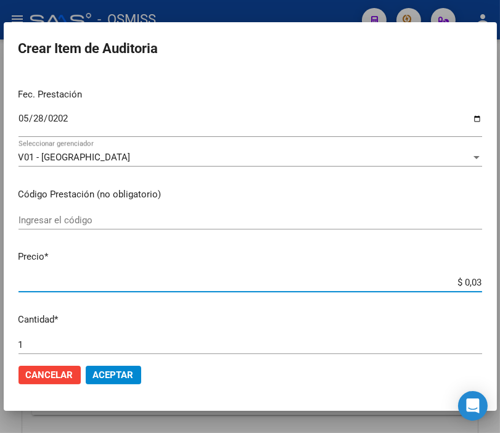
type input "$ 0,30"
type input "$ 3,03"
type input "$ 30,35"
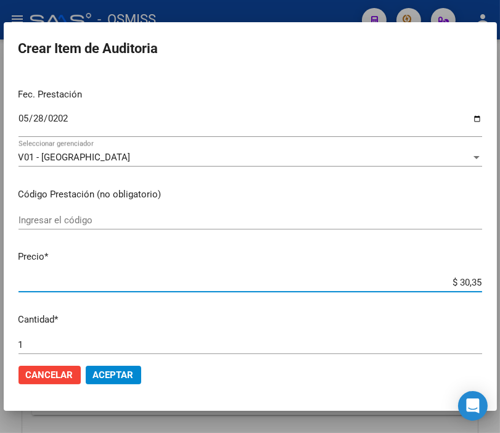
type input "$ 303,55"
type input "$ 3.035,50"
type input "$ 30.355,00"
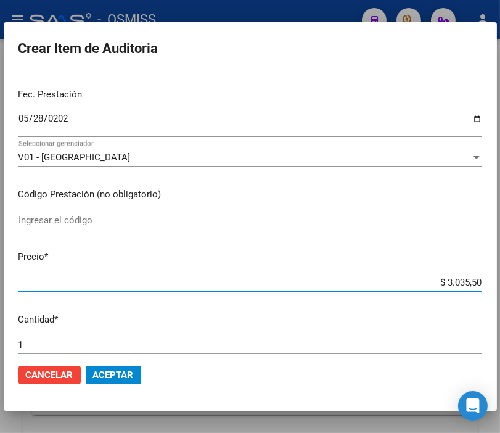
type input "$ 30.355,00"
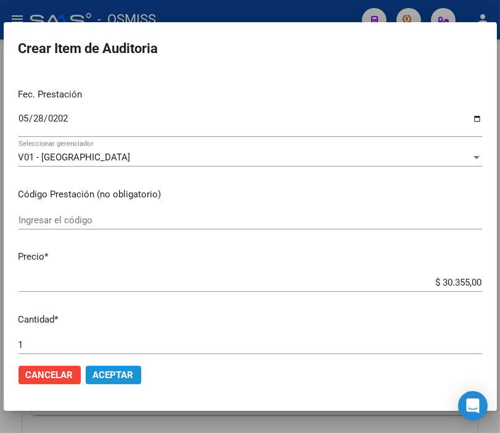
click at [99, 372] on span "Aceptar" at bounding box center [113, 374] width 41 height 11
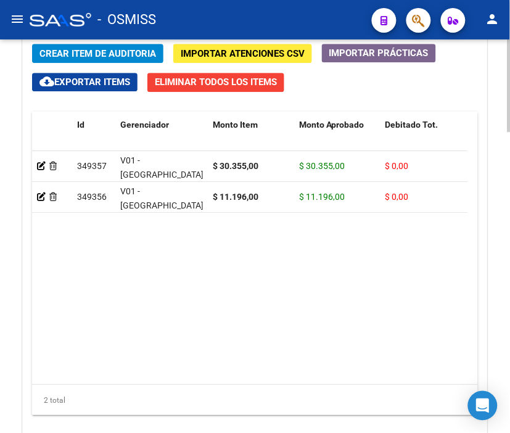
click at [104, 52] on span "Crear Item de Auditoria" at bounding box center [97, 53] width 116 height 11
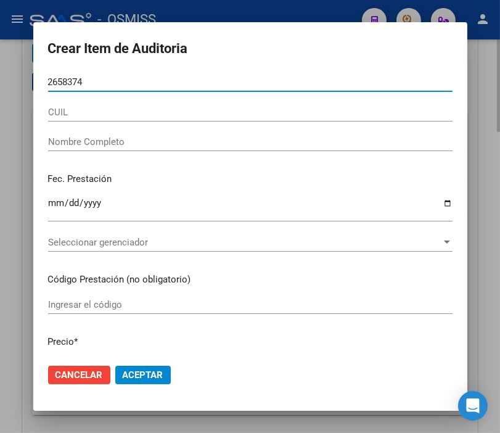
type input "26583748"
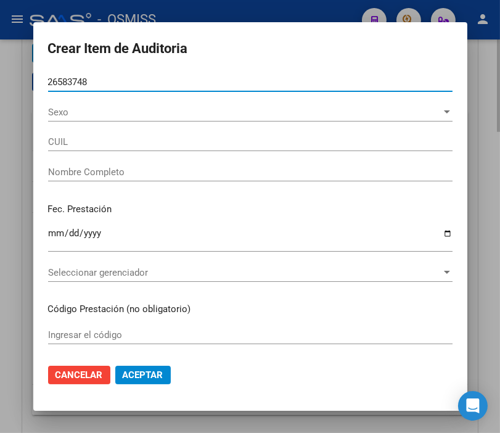
type input "23265837484"
type input "SOSA, VALERIA RUTH"
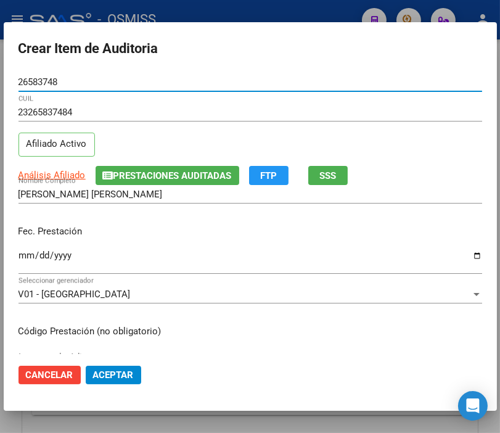
type input "26583748"
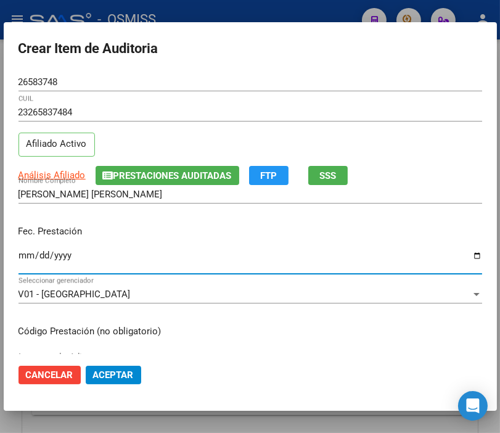
click at [31, 256] on input "Ingresar la fecha" at bounding box center [250, 260] width 464 height 20
type input "2025-06-05"
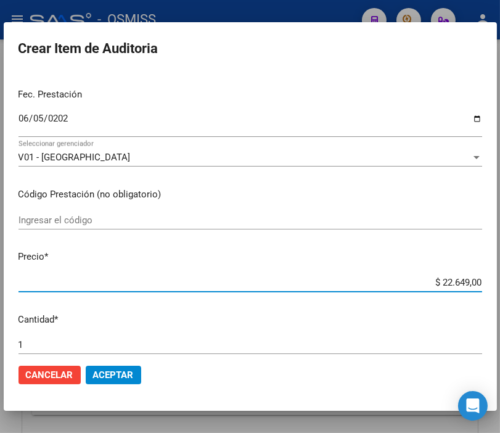
drag, startPoint x: 403, startPoint y: 278, endPoint x: 510, endPoint y: 284, distance: 106.8
click at [499, 284] on html "menu - OSMISS person Firma Express Padrón Padrón Ágil Análisis Afiliado Integra…" at bounding box center [250, 216] width 500 height 433
type input "$ 0,05"
type input "$ 0,55"
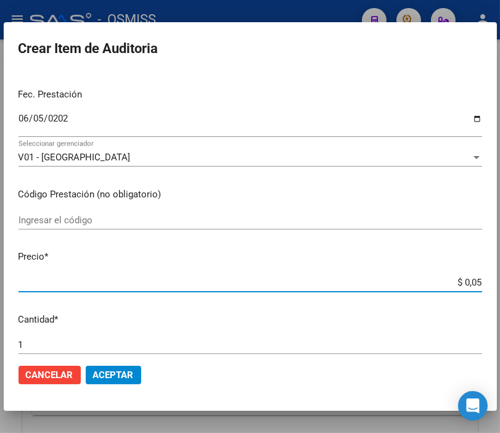
type input "$ 0,55"
type input "$ 5,59"
type input "$ 55,98"
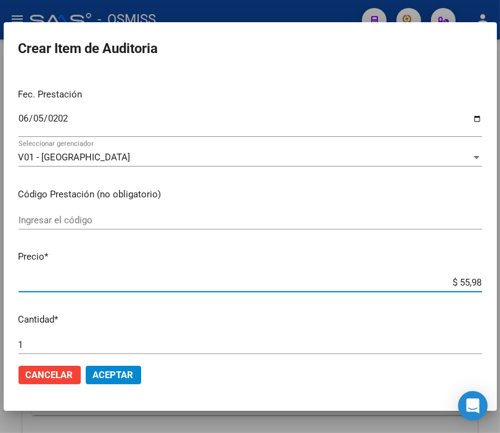
type input "$ 559,80"
type input "$ 5.598,00"
click at [131, 374] on span "Aceptar" at bounding box center [113, 374] width 41 height 11
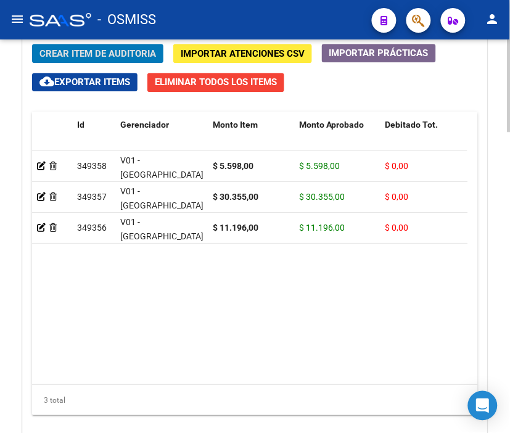
click at [99, 47] on button "Crear Item de Auditoria" at bounding box center [97, 53] width 131 height 19
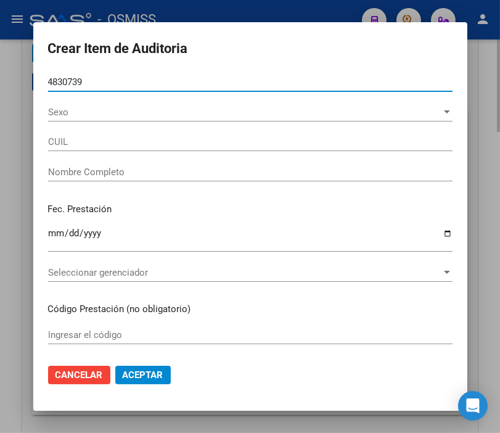
type input "48307395"
type input "27483073955"
type input "LASA MIA IARA CATALINA"
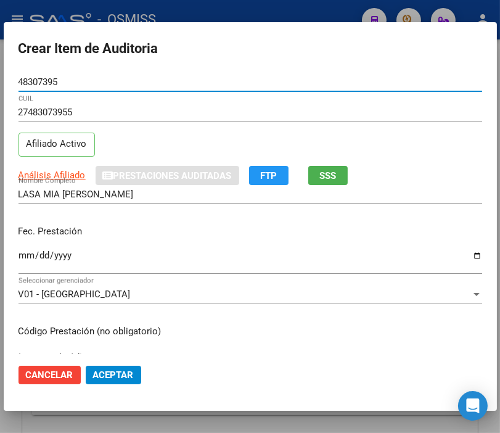
type input "48307395"
click at [26, 255] on input "Ingresar la fecha" at bounding box center [250, 260] width 464 height 20
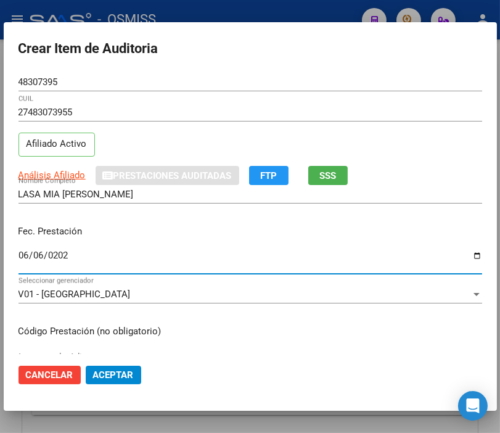
type input "2025-06-06"
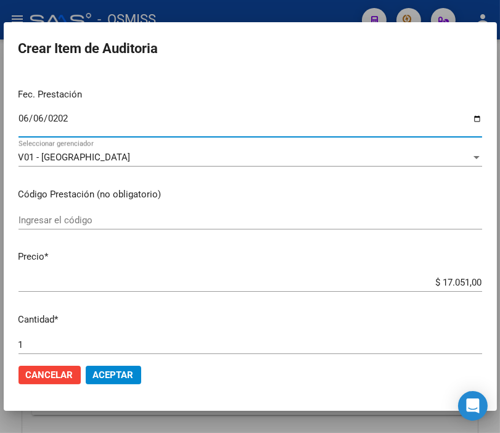
click at [404, 275] on div "$ 17.051,00 Ingresar el precio" at bounding box center [250, 282] width 464 height 18
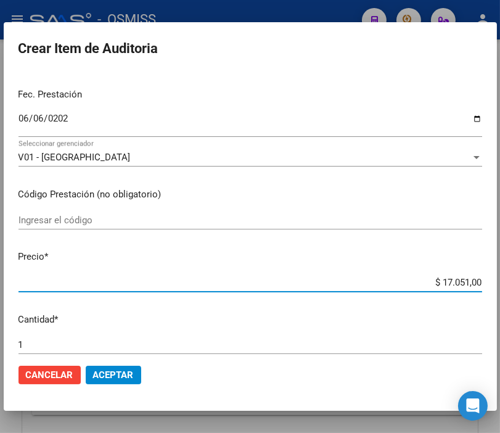
click at [139, 378] on button "Aceptar" at bounding box center [113, 375] width 55 height 18
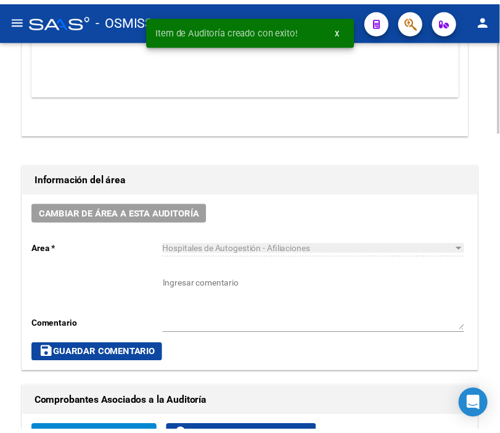
scroll to position [453, 0]
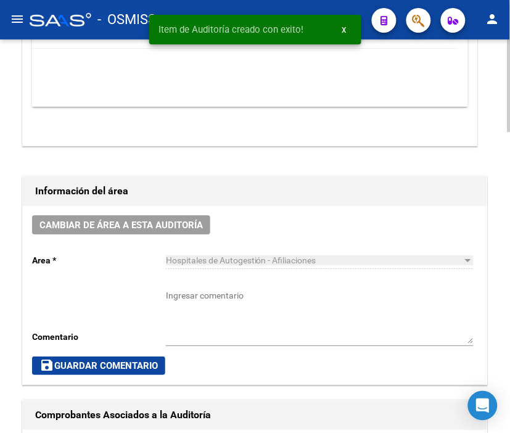
click at [166, 214] on div "Cambiar de área a esta auditoría Area * Hospitales de Autogestión - Afiliacione…" at bounding box center [255, 295] width 464 height 178
click at [145, 222] on span "Cambiar de área a esta auditoría" at bounding box center [120, 224] width 163 height 11
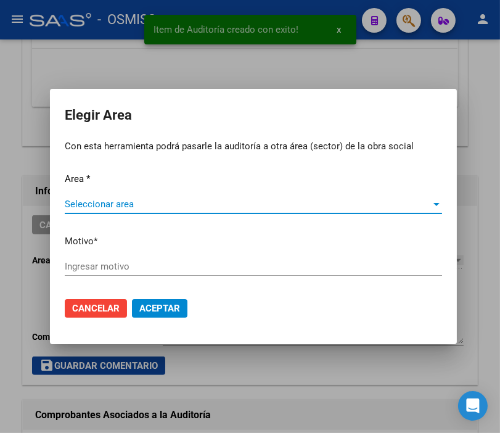
click at [116, 206] on span "Seleccionar area" at bounding box center [248, 203] width 366 height 11
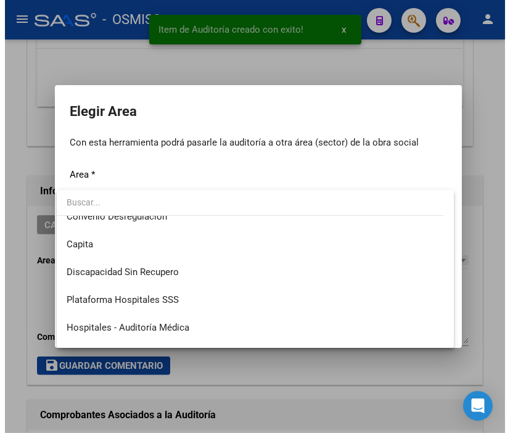
scroll to position [137, 0]
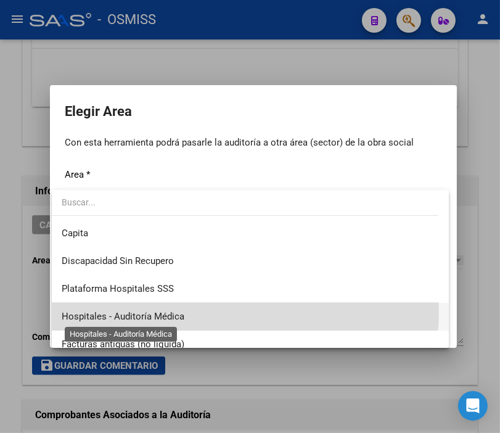
drag, startPoint x: 180, startPoint y: 310, endPoint x: 131, endPoint y: 290, distance: 52.8
click at [181, 309] on span "Hospitales - Auditoría Médica" at bounding box center [250, 317] width 377 height 28
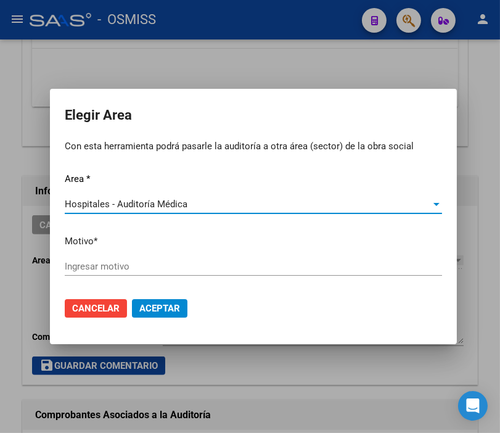
click at [118, 261] on input "Ingresar motivo" at bounding box center [253, 266] width 377 height 11
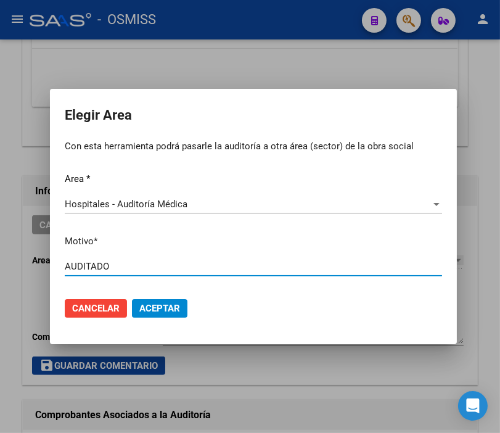
type input "AUDITADO"
click at [158, 292] on mat-dialog-actions "Cancelar Aceptar" at bounding box center [253, 308] width 377 height 42
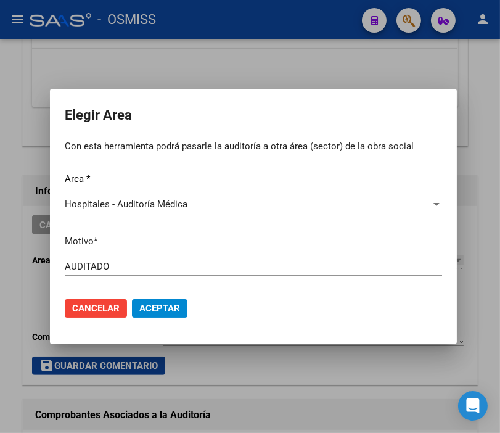
click at [157, 298] on mat-dialog-actions "Cancelar Aceptar" at bounding box center [253, 308] width 377 height 42
click at [157, 306] on span "Aceptar" at bounding box center [159, 308] width 41 height 11
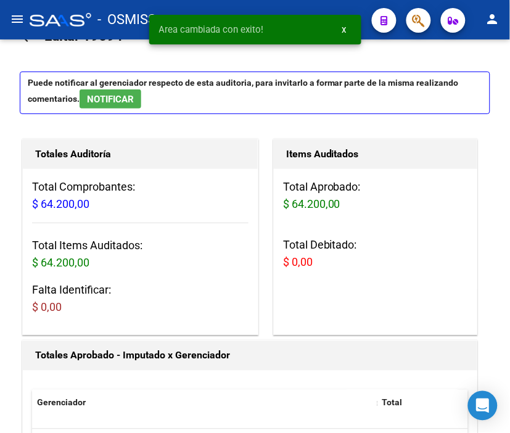
scroll to position [0, 0]
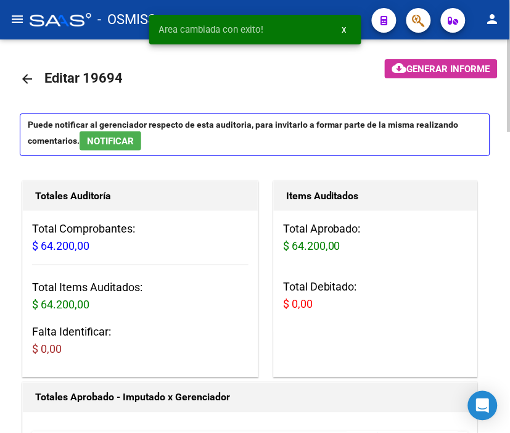
click at [27, 76] on mat-icon "arrow_back" at bounding box center [27, 78] width 15 height 15
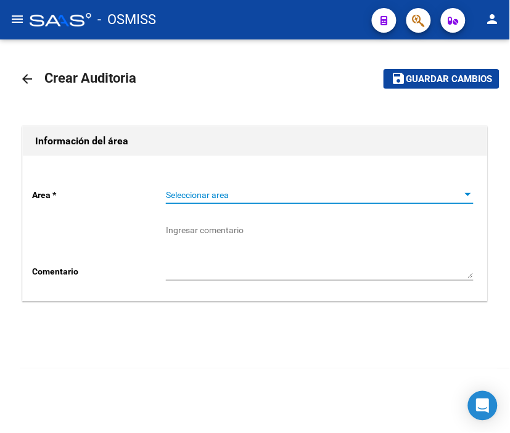
click at [187, 199] on span "Seleccionar area" at bounding box center [314, 195] width 296 height 10
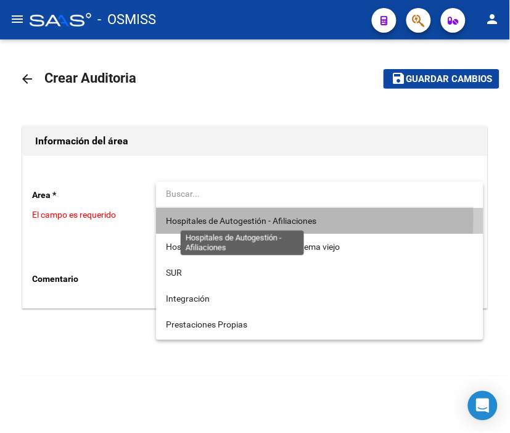
drag, startPoint x: 197, startPoint y: 218, endPoint x: 147, endPoint y: 275, distance: 76.4
click at [197, 218] on span "Hospitales de Autogestión - Afiliaciones" at bounding box center [241, 221] width 150 height 10
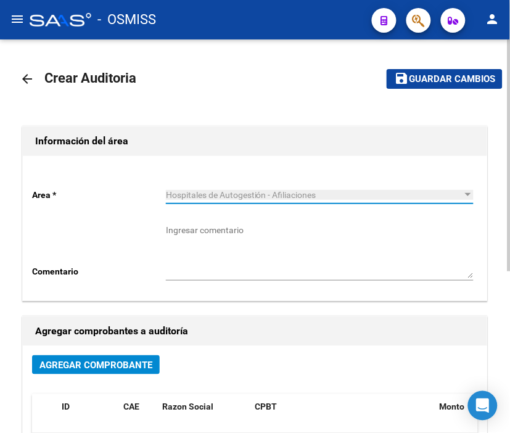
click at [129, 361] on span "Agregar Comprobante" at bounding box center [95, 364] width 113 height 11
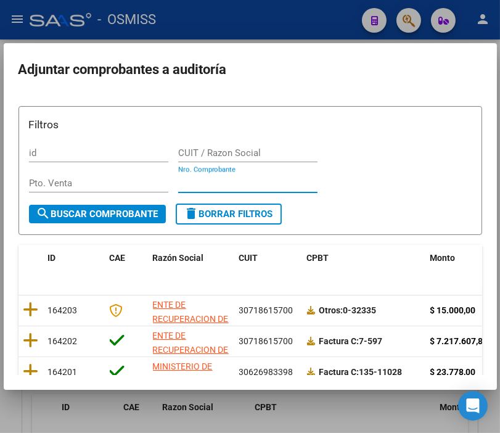
click at [192, 186] on input "Nro. Comprobante" at bounding box center [247, 183] width 139 height 11
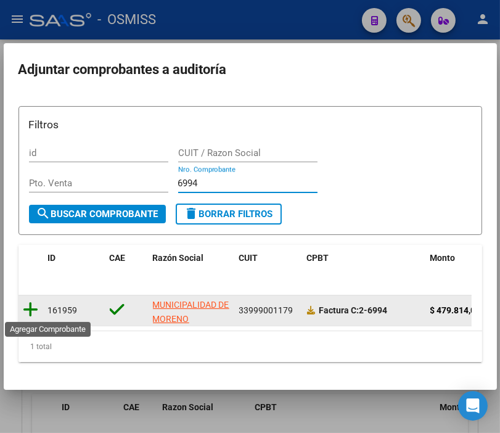
type input "6994"
click at [31, 309] on icon at bounding box center [30, 309] width 15 height 17
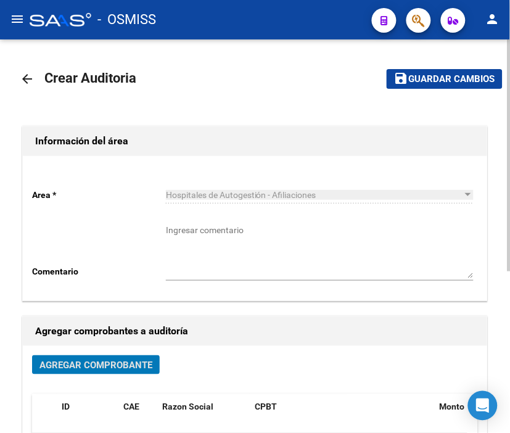
click at [427, 85] on button "save Guardar cambios" at bounding box center [444, 78] width 116 height 19
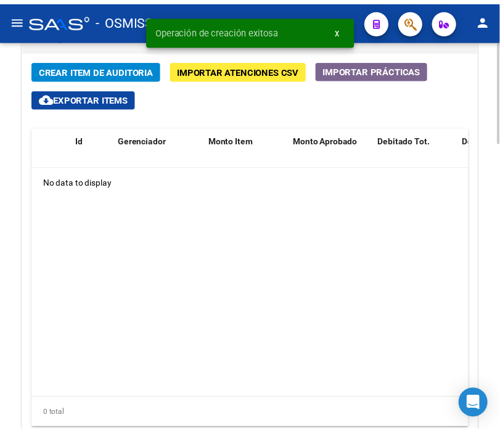
scroll to position [992, 0]
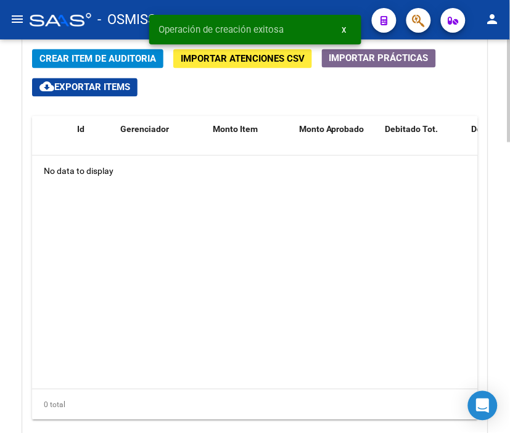
click at [499, 309] on html "menu - OSMISS person Firma Express Padrón Padrón Ágil Análisis Afiliado Integra…" at bounding box center [255, 216] width 510 height 433
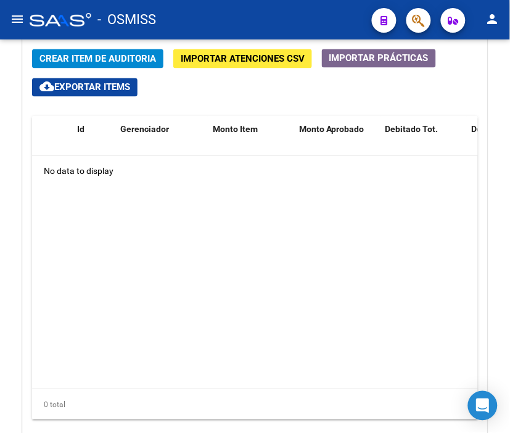
click at [93, 53] on span "Crear Item de Auditoria" at bounding box center [97, 58] width 116 height 11
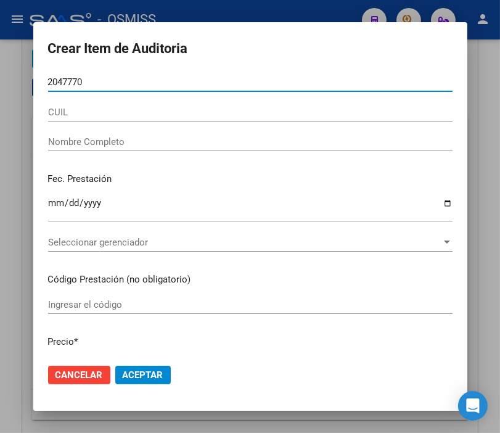
type input "20477702"
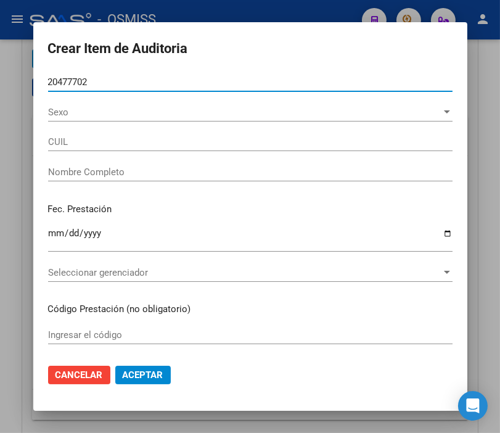
type input "27204777026"
type input "VELASQUEZ MARIA ESTHER"
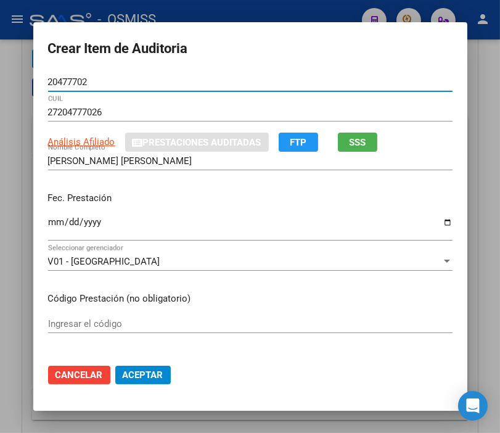
type input "20477702"
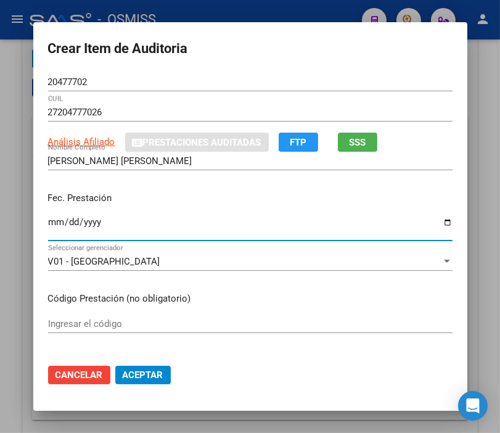
click at [49, 221] on input "Ingresar la fecha" at bounding box center [250, 227] width 404 height 20
type input "2025-06-20"
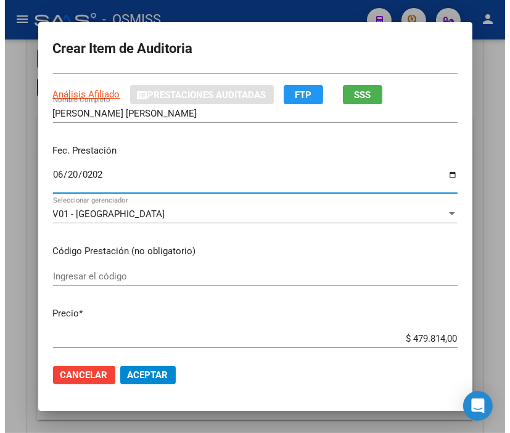
scroll to position [68, 0]
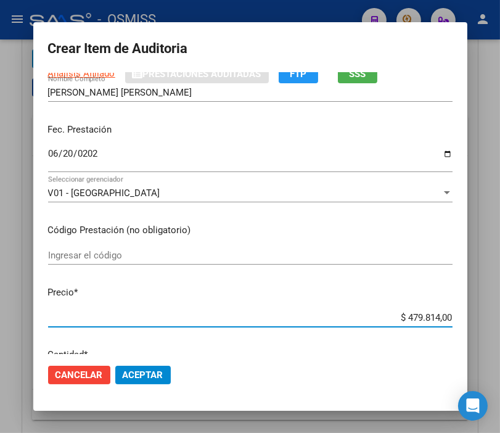
drag, startPoint x: 393, startPoint y: 322, endPoint x: 483, endPoint y: 321, distance: 89.4
click at [483, 321] on div "Crear Item de Auditoria 20477702 Nro Documento 27204777026 CUIL Análisis Afilia…" at bounding box center [250, 216] width 500 height 433
type input "$ 0,05"
type input "$ 0,59"
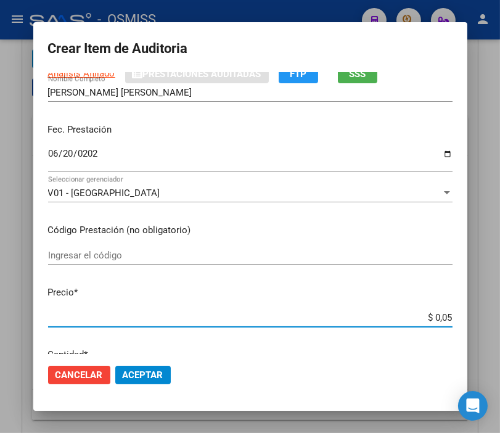
type input "$ 0,59"
type input "$ 5,96"
type input "$ 59,68"
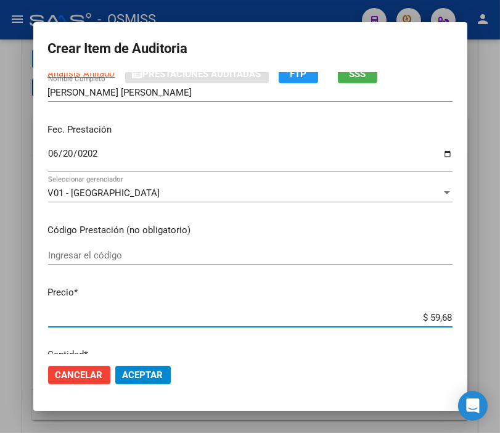
type input "$ 596,80"
type input "$ 5.968,00"
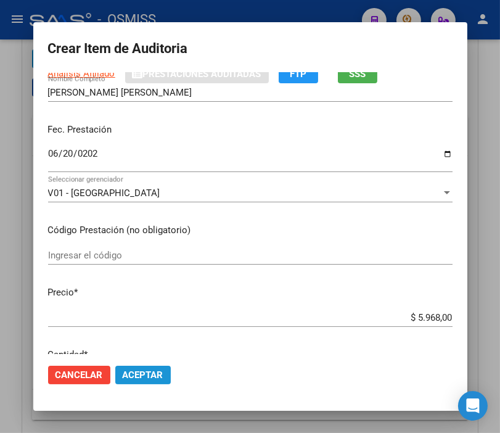
click at [151, 374] on span "Aceptar" at bounding box center [143, 374] width 41 height 11
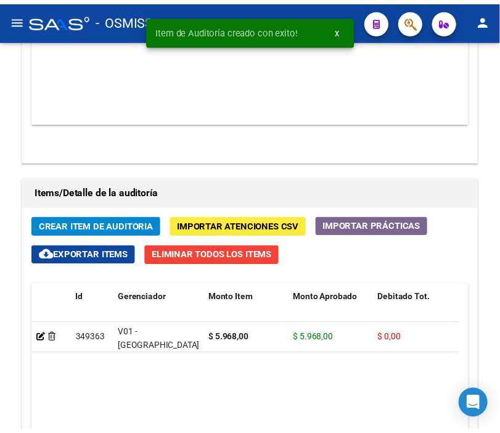
scroll to position [1160, 0]
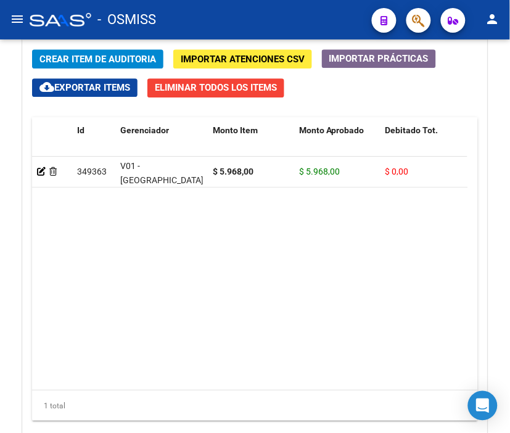
drag, startPoint x: 223, startPoint y: 15, endPoint x: 156, endPoint y: 29, distance: 67.9
click at [223, 15] on div "- OSMISS" at bounding box center [196, 19] width 332 height 27
click at [55, 59] on span "Crear Item de Auditoria" at bounding box center [97, 59] width 116 height 11
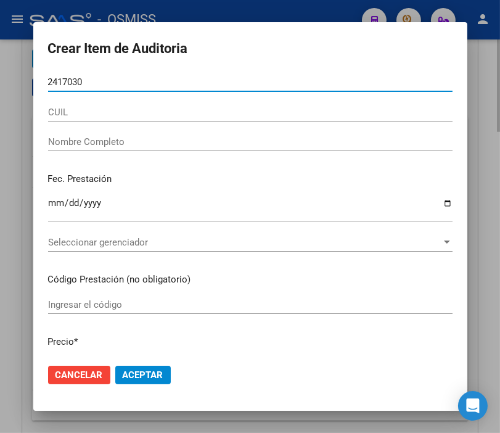
type input "24170304"
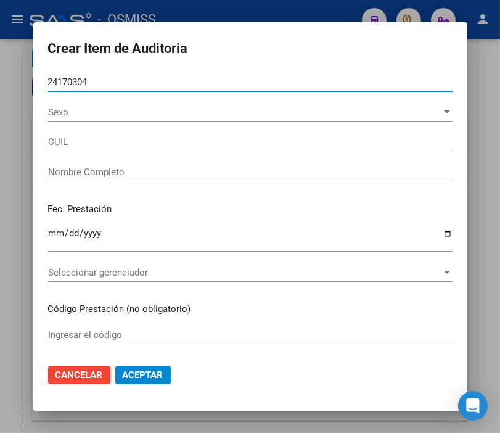
type input "27241703040"
type input "TERNAVASSIO MIRIAM MARINA"
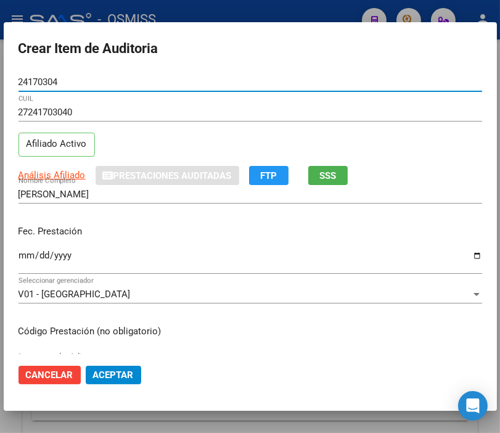
type input "24170304"
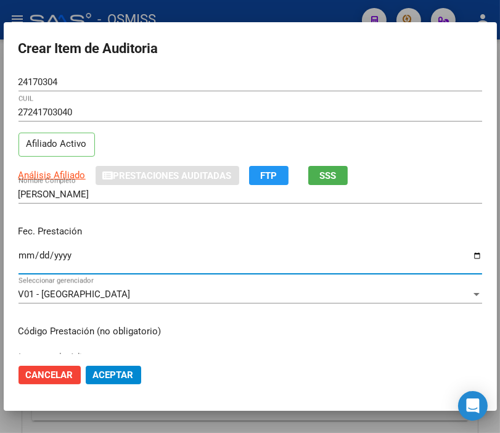
click at [25, 254] on input "Ingresar la fecha" at bounding box center [250, 260] width 464 height 20
type input "2025-06-02"
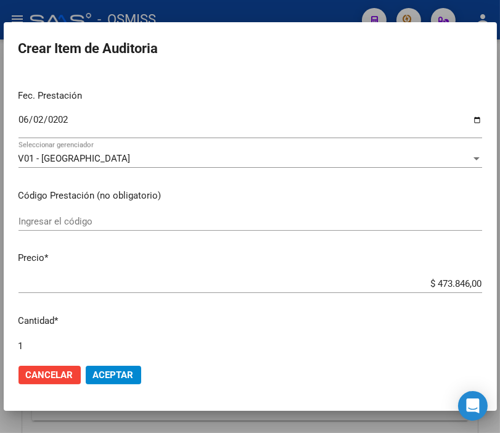
scroll to position [137, 0]
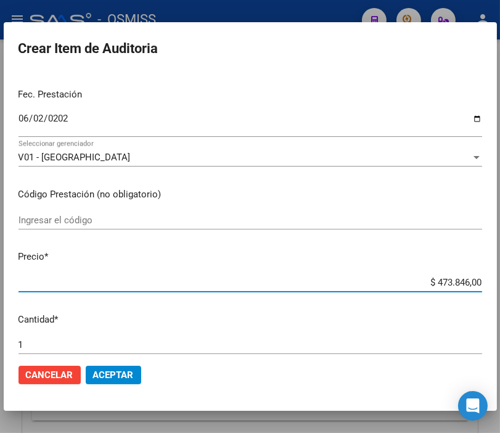
drag, startPoint x: 402, startPoint y: 281, endPoint x: 510, endPoint y: 288, distance: 108.1
click at [499, 288] on html "menu - OSMISS person Firma Express Padrón Padrón Ágil Análisis Afiliado Integra…" at bounding box center [250, 216] width 500 height 433
type input "$ 0,01"
type input "$ 0,16"
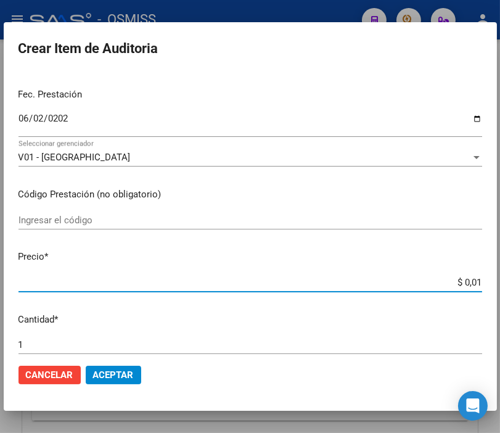
type input "$ 0,16"
type input "$ 1,60"
type input "$ 16,07"
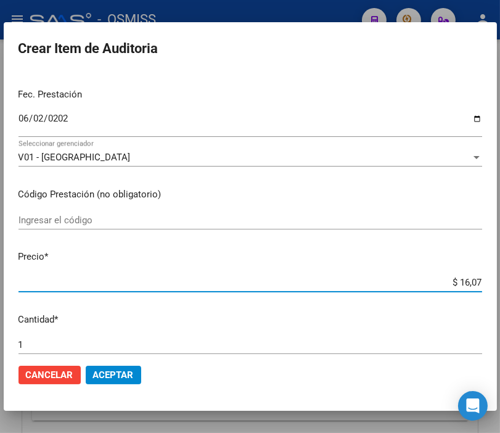
type input "$ 160,73"
type input "$ 1.607,30"
type input "$ 16.073,00"
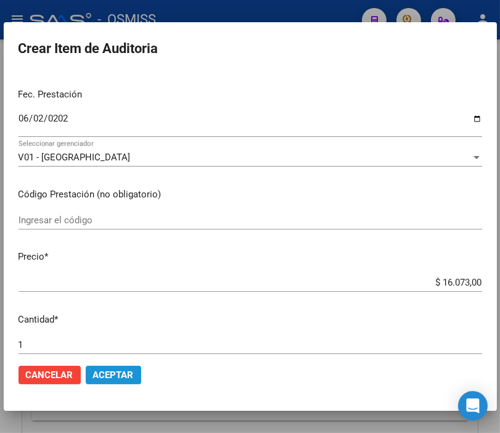
click at [115, 376] on span "Aceptar" at bounding box center [113, 374] width 41 height 11
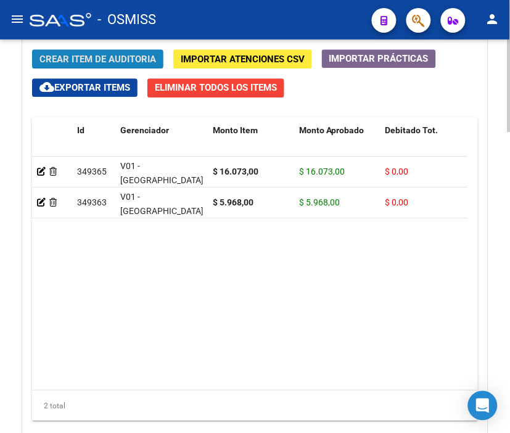
click at [120, 51] on button "Crear Item de Auditoria" at bounding box center [97, 58] width 131 height 19
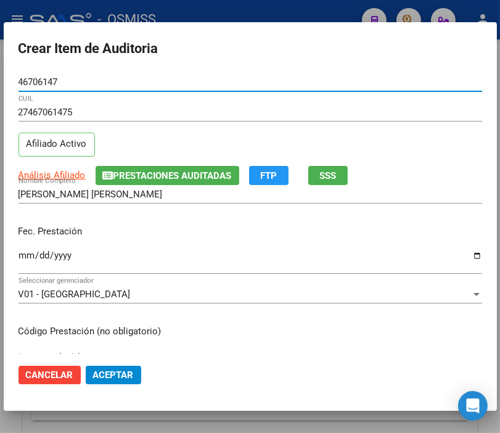
click at [144, 178] on span "Prestaciones Auditadas" at bounding box center [172, 175] width 118 height 11
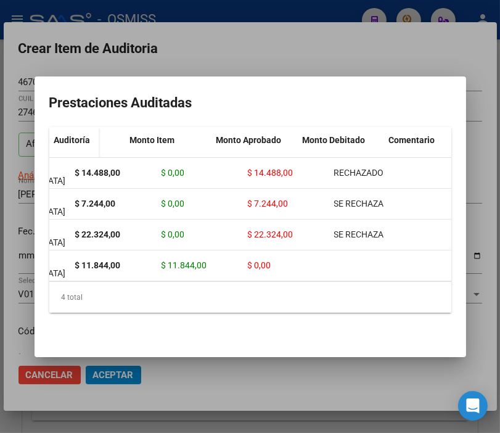
scroll to position [0, 0]
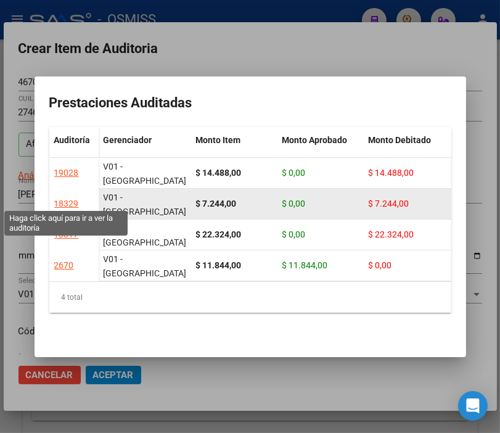
click at [73, 200] on div "18329" at bounding box center [66, 204] width 25 height 14
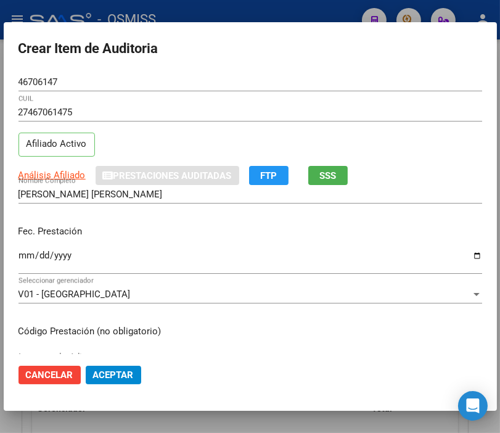
click at [205, 14] on div at bounding box center [250, 216] width 500 height 433
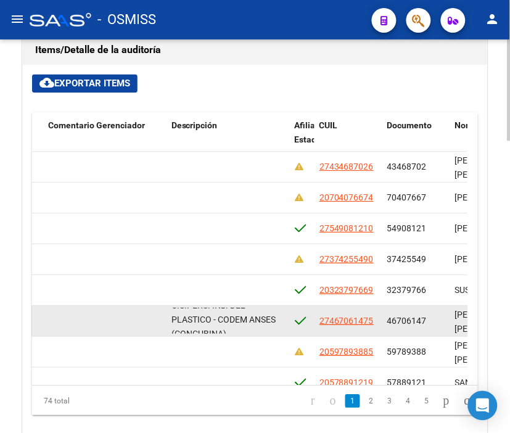
scroll to position [15, 0]
drag, startPoint x: 171, startPoint y: 313, endPoint x: 279, endPoint y: 322, distance: 108.2
click at [279, 322] on div "O.S.PERS. IND. DEL PLASTICO - CODEM ANSES (CONCUBINA)" at bounding box center [227, 321] width 113 height 26
copy span "O.S.PERS. IND. DEL PLASTICO - CODEM ANSES (CONCUBINA)"
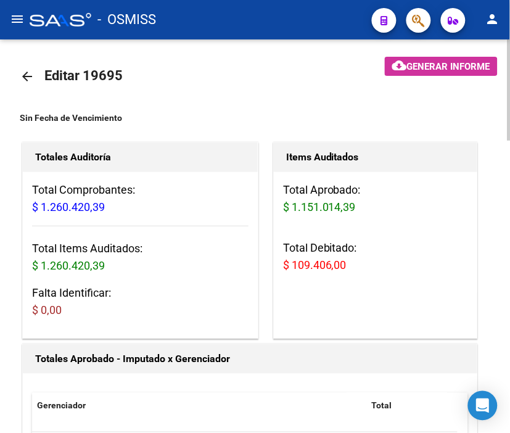
scroll to position [0, 0]
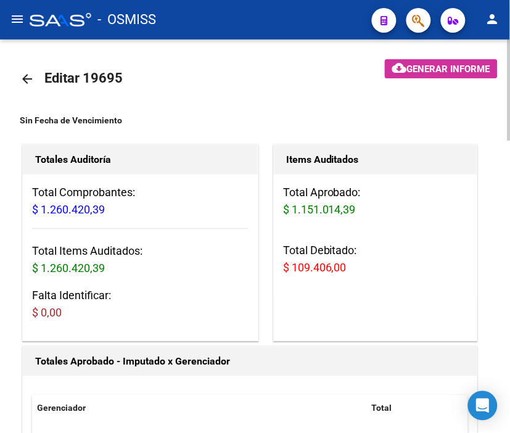
click at [23, 80] on mat-icon "arrow_back" at bounding box center [27, 78] width 15 height 15
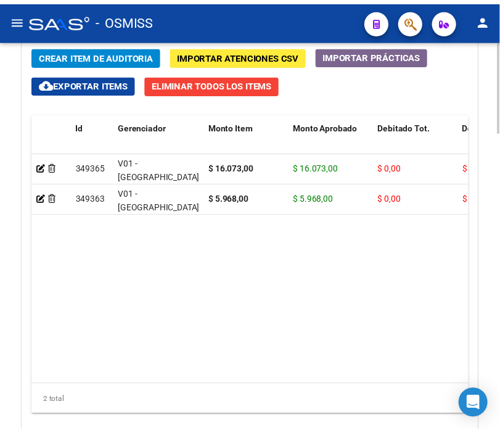
scroll to position [1095, 0]
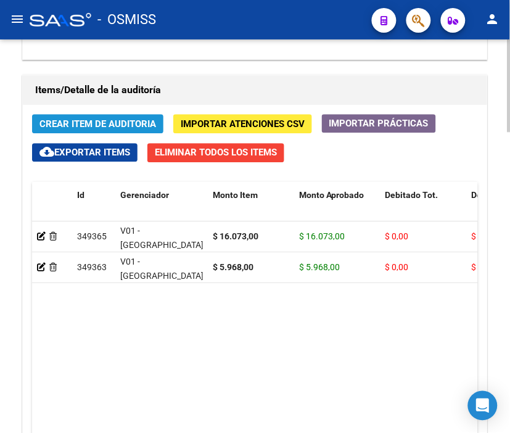
click at [77, 128] on span "Crear Item de Auditoria" at bounding box center [97, 123] width 116 height 11
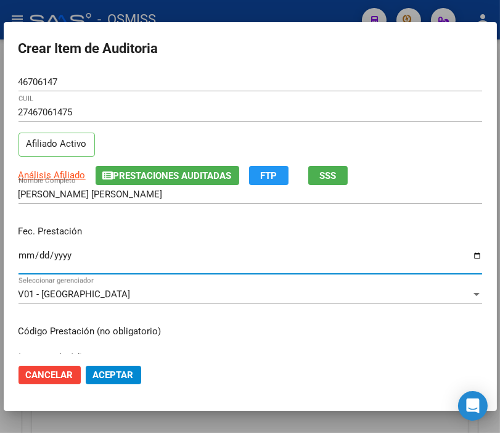
click at [26, 254] on input "Ingresar la fecha" at bounding box center [250, 260] width 464 height 20
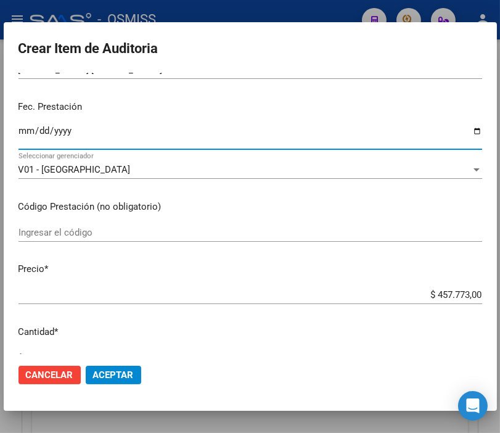
scroll to position [137, 0]
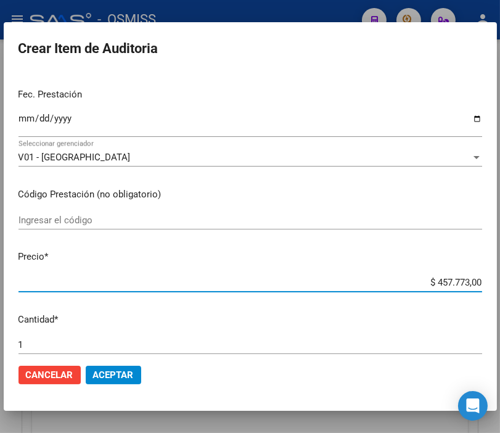
drag, startPoint x: 413, startPoint y: 286, endPoint x: 510, endPoint y: 282, distance: 96.9
click at [499, 282] on html "menu - OSMISS person Firma Express Padrón Padrón Ágil Análisis Afiliado Integra…" at bounding box center [250, 216] width 500 height 433
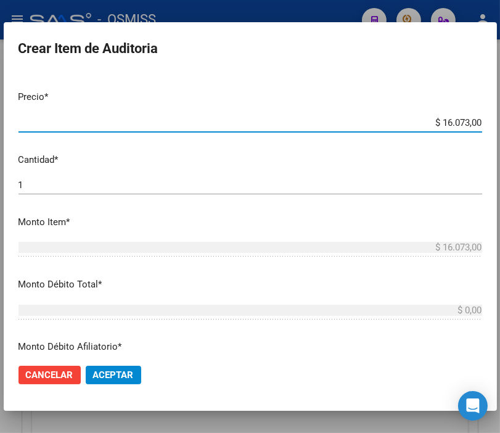
scroll to position [342, 0]
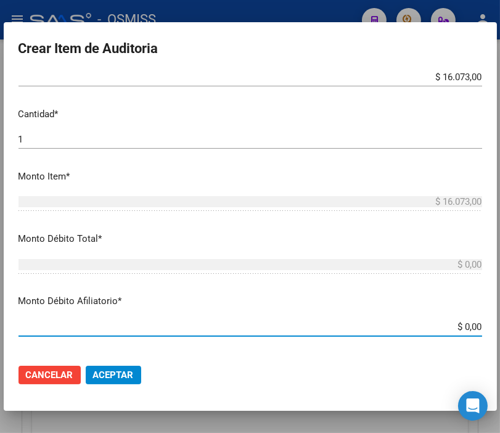
drag, startPoint x: 436, startPoint y: 327, endPoint x: 510, endPoint y: 327, distance: 73.3
click at [499, 327] on html "menu - OSMISS person Firma Express Padrón Padrón Ágil Análisis Afiliado Integra…" at bounding box center [250, 216] width 500 height 433
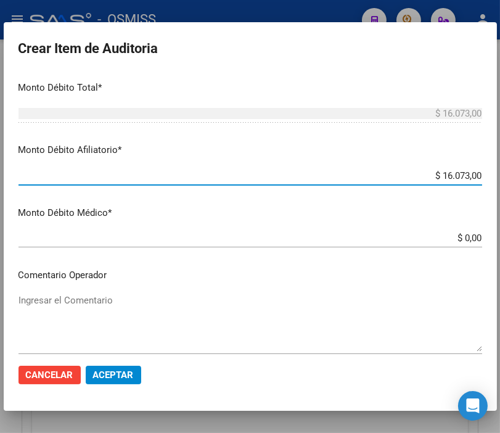
scroll to position [547, 0]
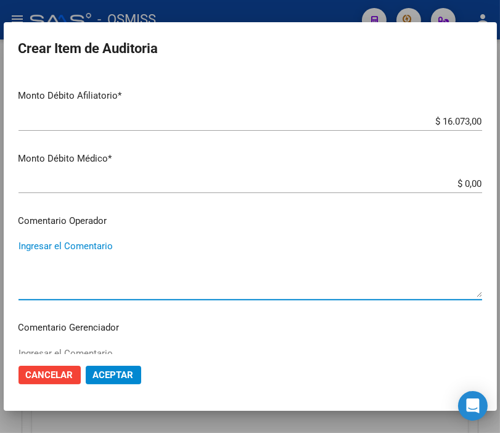
click at [111, 248] on textarea "Ingresar el Comentario" at bounding box center [250, 268] width 464 height 58
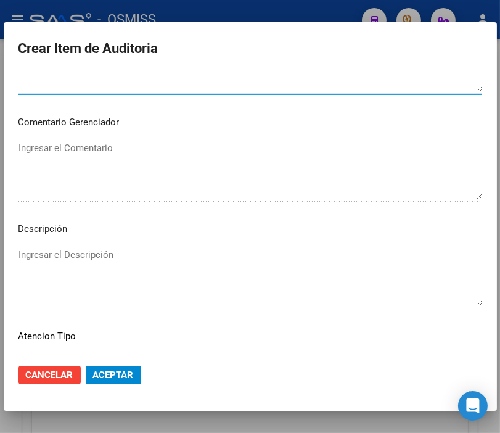
scroll to position [753, 0]
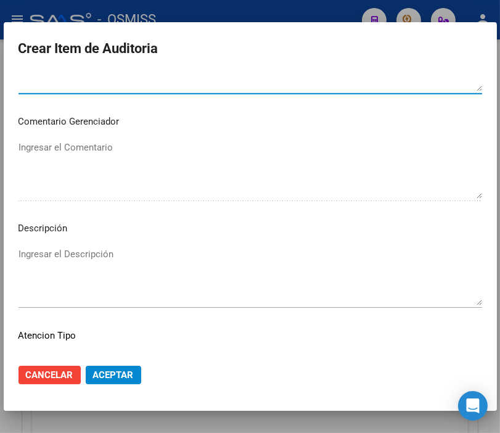
click at [51, 257] on textarea "Ingresar el Descripción" at bounding box center [250, 276] width 464 height 58
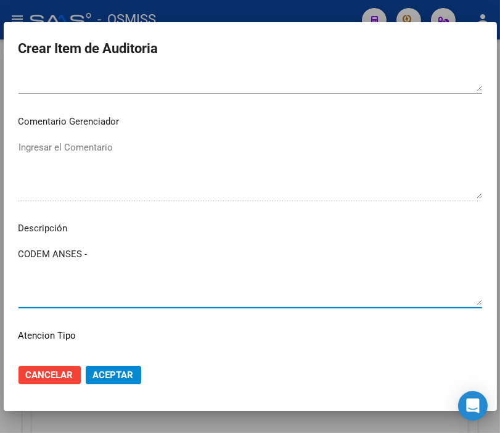
paste textarea "O.S.PERS. IND. DEL PLASTICO - CODEM ANSES (CONCUBINA)"
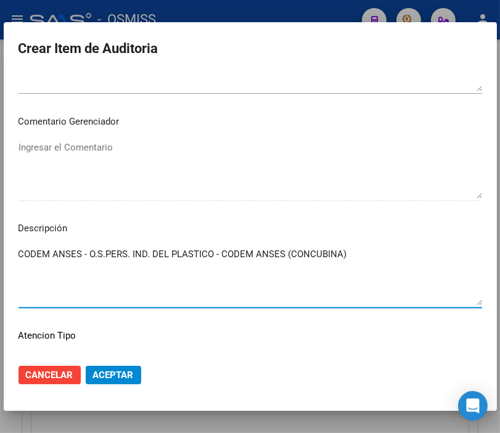
drag, startPoint x: 86, startPoint y: 255, endPoint x: 0, endPoint y: 255, distance: 86.3
click at [0, 255] on div "Crear Item de Auditoria 46706147 Nro Documento 27467061475 CUIL Afiliado Activo…" at bounding box center [250, 216] width 500 height 433
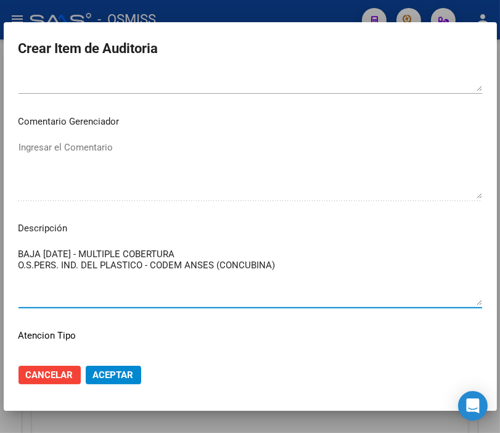
click at [130, 376] on span "Aceptar" at bounding box center [113, 374] width 41 height 11
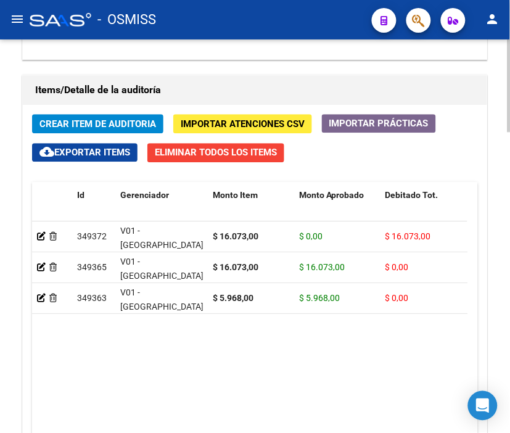
click at [306, 92] on h1 "Items/Detalle de la auditoría" at bounding box center [254, 90] width 439 height 20
click at [94, 125] on span "Crear Item de Auditoria" at bounding box center [97, 123] width 116 height 11
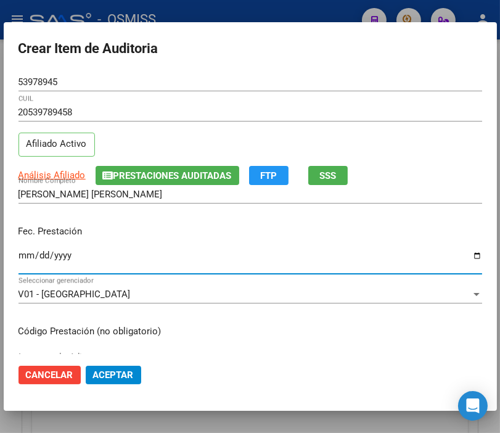
click at [20, 256] on input "Ingresar la fecha" at bounding box center [250, 260] width 464 height 20
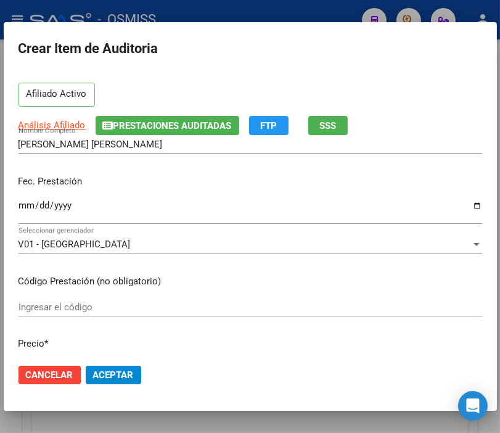
scroll to position [205, 0]
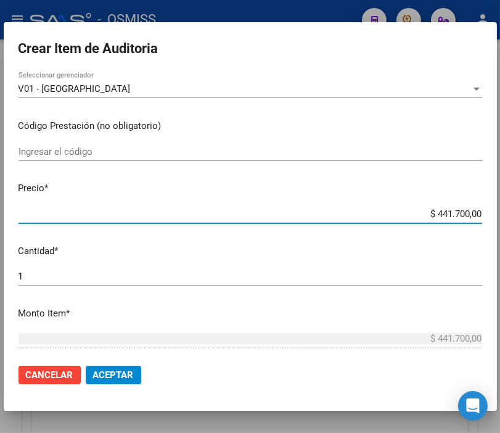
drag, startPoint x: 412, startPoint y: 211, endPoint x: 497, endPoint y: 216, distance: 85.8
click at [497, 216] on div "Crear Item de Auditoria 53978945 Nro Documento 20539789458 CUIL Afiliado Activo…" at bounding box center [250, 216] width 500 height 433
click at [99, 372] on span "Aceptar" at bounding box center [113, 374] width 41 height 11
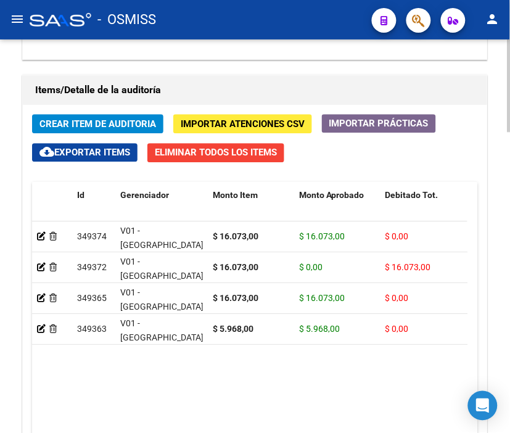
drag, startPoint x: 297, startPoint y: 62, endPoint x: 148, endPoint y: 89, distance: 151.6
click at [111, 119] on span "Crear Item de Auditoria" at bounding box center [97, 123] width 116 height 11
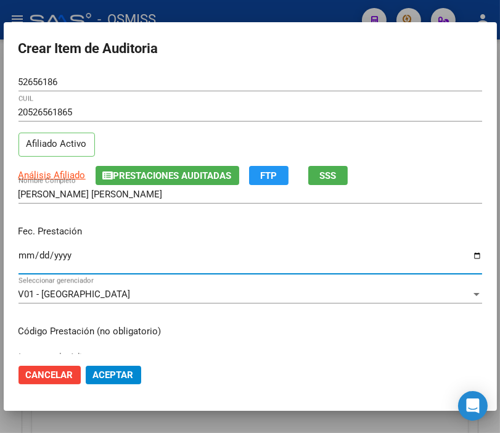
click at [28, 256] on input "Ingresar la fecha" at bounding box center [250, 260] width 464 height 20
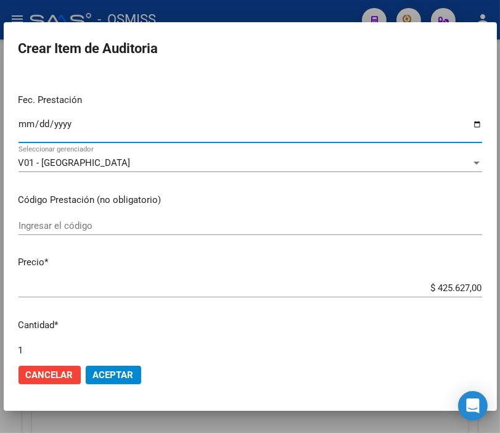
scroll to position [137, 0]
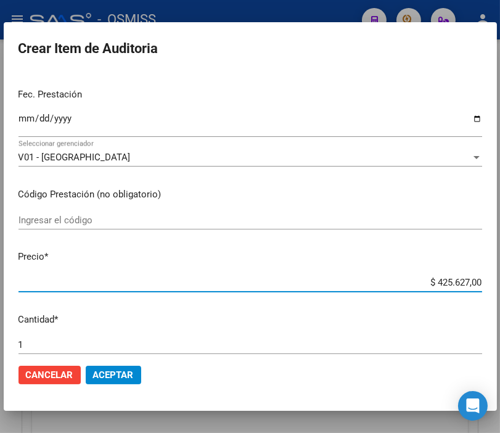
drag, startPoint x: 409, startPoint y: 280, endPoint x: 510, endPoint y: 288, distance: 101.4
click at [499, 288] on html "menu - OSMISS person Firma Express Padrón Padrón Ágil Análisis Afiliado Integra…" at bounding box center [250, 216] width 500 height 433
click at [125, 374] on span "Aceptar" at bounding box center [113, 374] width 41 height 11
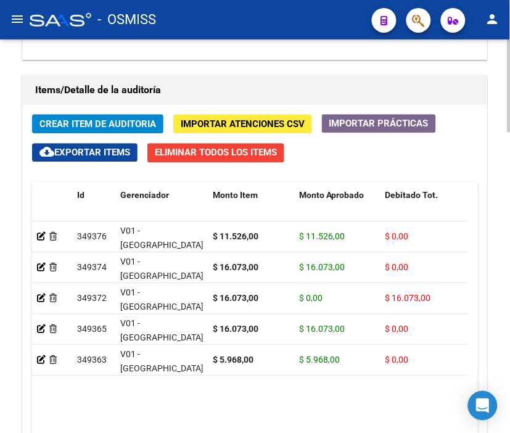
drag, startPoint x: 261, startPoint y: 92, endPoint x: 170, endPoint y: 96, distance: 91.3
click at [261, 92] on h1 "Items/Detalle de la auditoría" at bounding box center [254, 90] width 439 height 20
click at [88, 119] on span "Crear Item de Auditoria" at bounding box center [97, 123] width 116 height 11
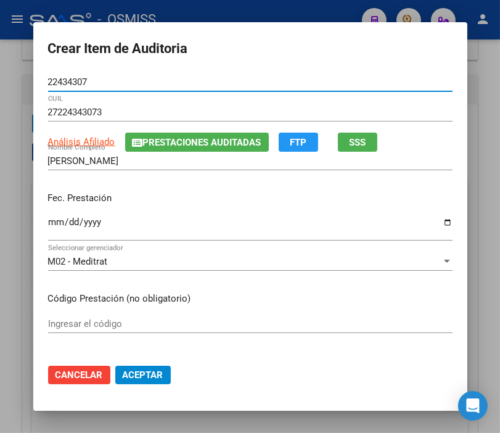
click at [48, 219] on input "Ingresar la fecha" at bounding box center [250, 227] width 404 height 20
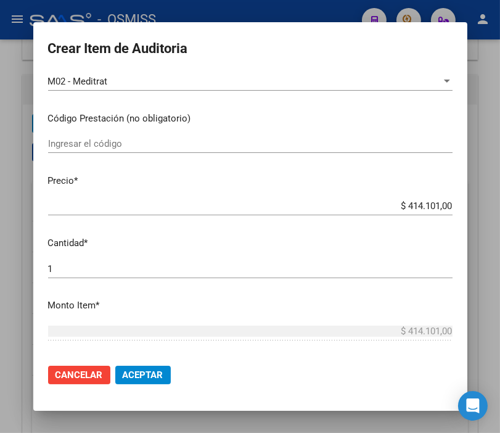
scroll to position [205, 0]
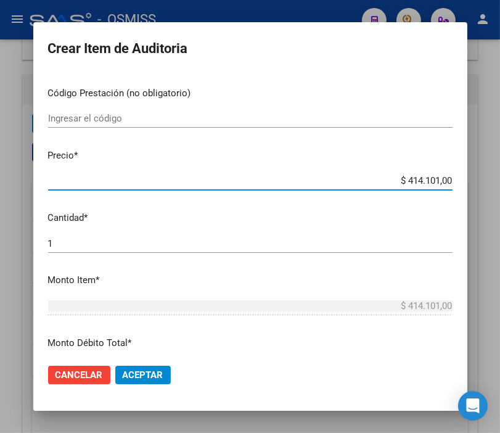
drag, startPoint x: 383, startPoint y: 182, endPoint x: 509, endPoint y: 182, distance: 125.7
click at [499, 182] on html "menu - OSMISS person Firma Express Padrón Padrón Ágil Análisis Afiliado Integra…" at bounding box center [250, 216] width 500 height 433
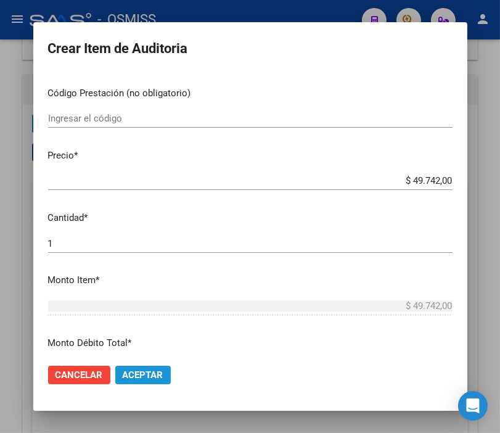
click at [148, 372] on span "Aceptar" at bounding box center [143, 374] width 41 height 11
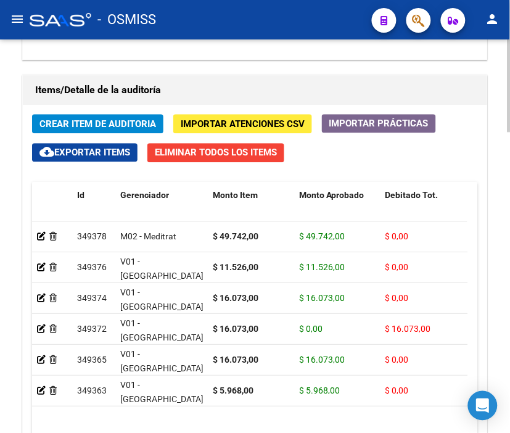
click at [285, 77] on div "Items/Detalle de la auditoría" at bounding box center [255, 90] width 464 height 30
click at [106, 124] on span "Crear Item de Auditoria" at bounding box center [97, 123] width 116 height 11
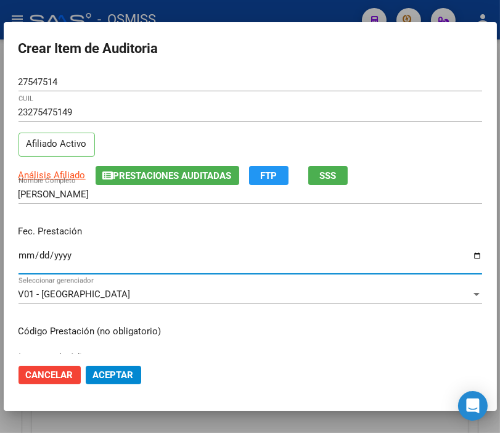
click at [21, 258] on input "Ingresar la fecha" at bounding box center [250, 260] width 464 height 20
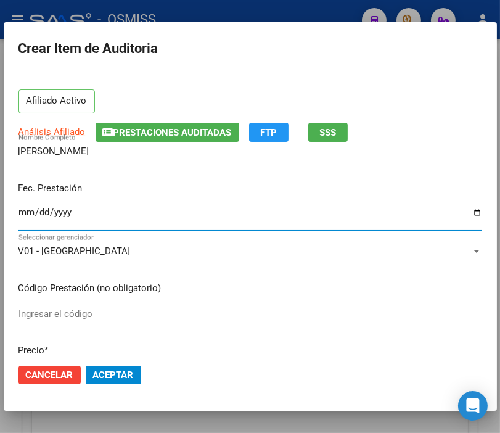
scroll to position [137, 0]
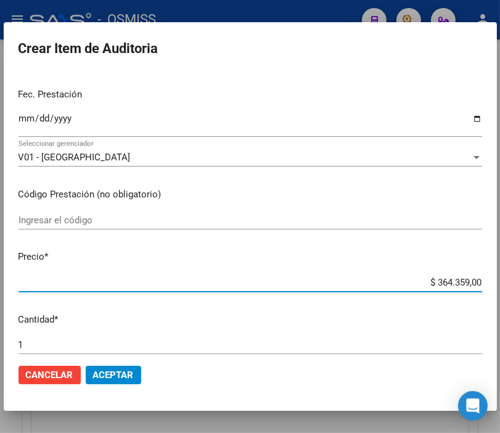
drag, startPoint x: 414, startPoint y: 280, endPoint x: 510, endPoint y: 288, distance: 95.8
click at [499, 288] on html "menu - OSMISS person Firma Express Padrón Padrón Ágil Análisis Afiliado Integra…" at bounding box center [250, 216] width 500 height 433
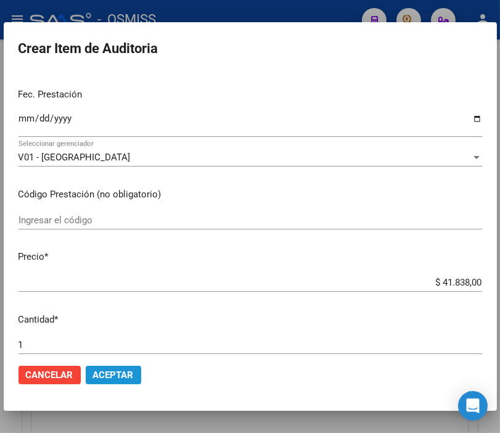
click at [115, 378] on span "Aceptar" at bounding box center [113, 374] width 41 height 11
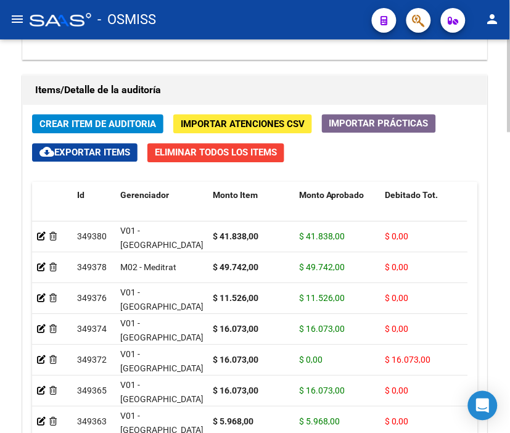
click at [279, 78] on div "Items/Detalle de la auditoría" at bounding box center [255, 90] width 464 height 30
click at [90, 120] on span "Crear Item de Auditoria" at bounding box center [97, 123] width 116 height 11
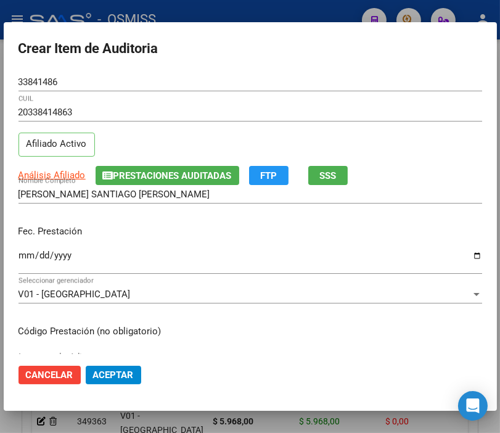
click at [21, 248] on div "Ingresar la fecha" at bounding box center [250, 260] width 464 height 27
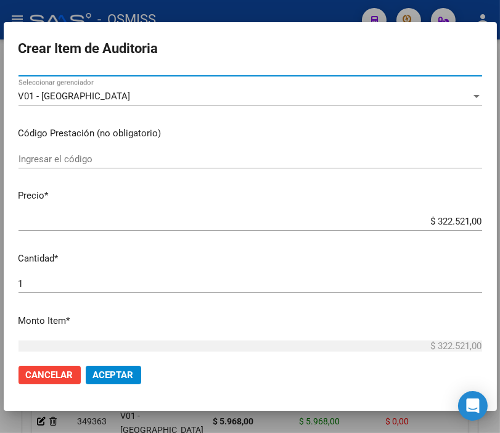
scroll to position [205, 0]
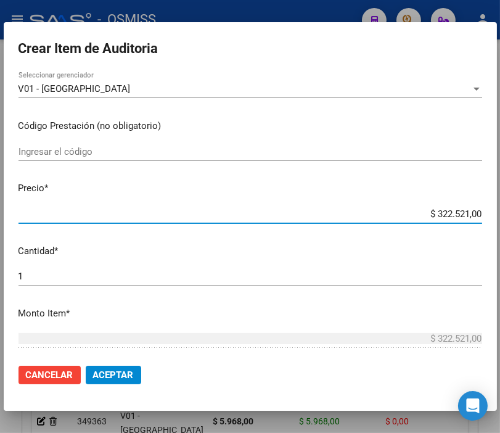
drag, startPoint x: 409, startPoint y: 217, endPoint x: 495, endPoint y: 217, distance: 86.3
click at [495, 217] on mat-dialog-content "33841486 Nro Documento 20338414863 CUIL Afiliado Activo Análisis Afiliado Prest…" at bounding box center [250, 213] width 493 height 281
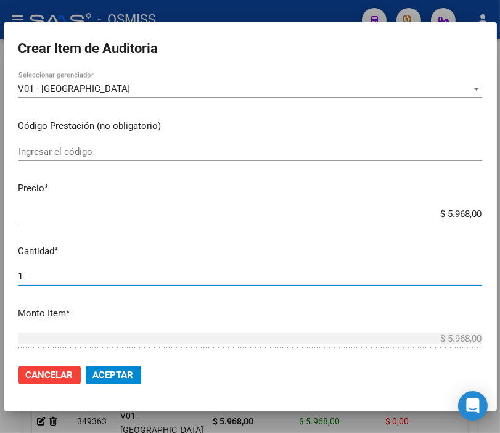
drag, startPoint x: 47, startPoint y: 275, endPoint x: -36, endPoint y: 277, distance: 83.2
click at [0, 277] on html "menu - OSMISS person Firma Express Padrón Padrón Ágil Análisis Afiliado Integra…" at bounding box center [250, 216] width 500 height 433
click at [123, 374] on span "Aceptar" at bounding box center [113, 374] width 41 height 11
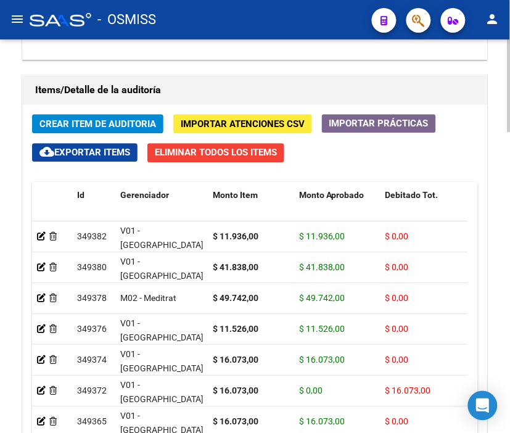
click at [374, 71] on div "Información del área Cambiar de área a esta auditoría Area * Hospitales de Auto…" at bounding box center [255, 44] width 470 height 1047
click at [77, 121] on span "Crear Item de Auditoria" at bounding box center [97, 123] width 116 height 11
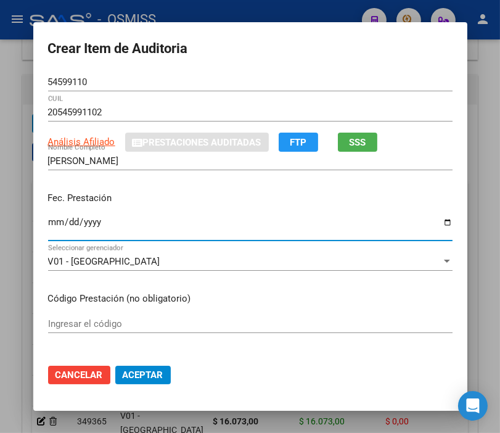
click at [51, 224] on input "Ingresar la fecha" at bounding box center [250, 227] width 404 height 20
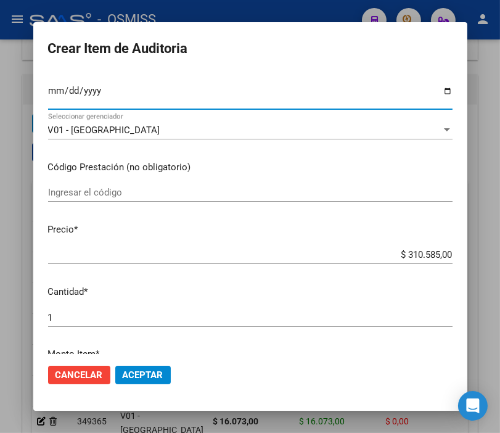
scroll to position [137, 0]
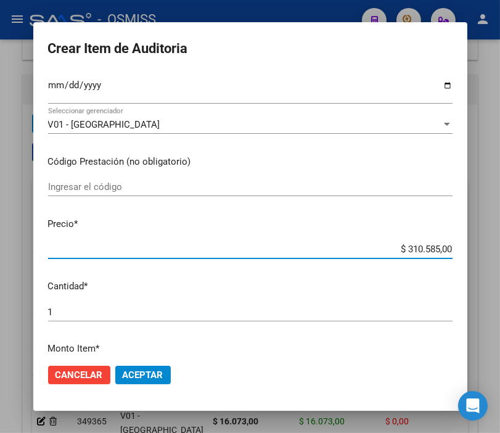
drag, startPoint x: 380, startPoint y: 248, endPoint x: 510, endPoint y: 249, distance: 129.4
click at [499, 249] on html "menu - OSMISS person Firma Express Padrón Padrón Ágil Análisis Afiliado Integra…" at bounding box center [250, 216] width 500 height 433
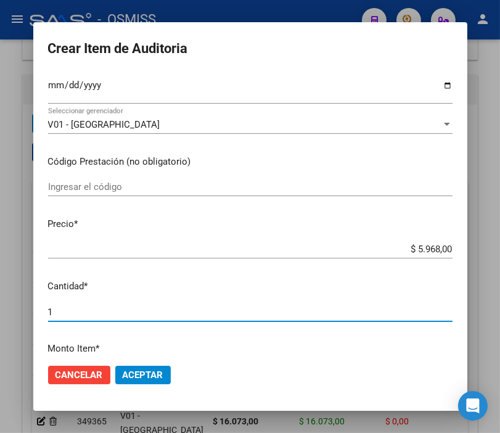
drag, startPoint x: 67, startPoint y: 314, endPoint x: -33, endPoint y: 315, distance: 99.9
click at [0, 315] on html "menu - OSMISS person Firma Express Padrón Padrón Ágil Análisis Afiliado Integra…" at bounding box center [250, 216] width 500 height 433
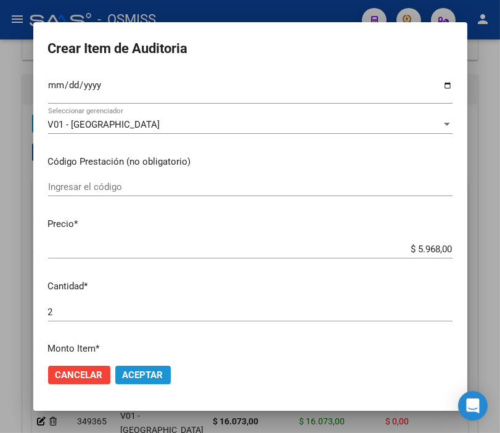
click at [139, 373] on span "Aceptar" at bounding box center [143, 374] width 41 height 11
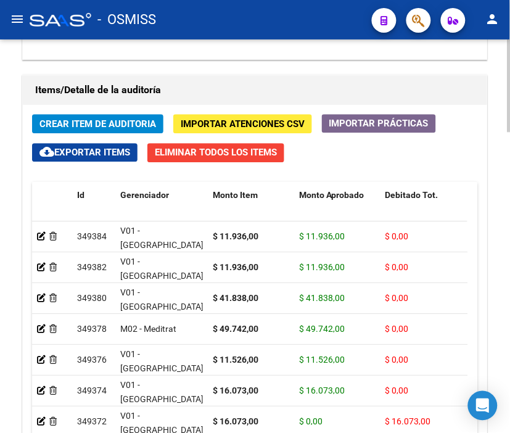
click at [322, 77] on div "Items/Detalle de la auditoría" at bounding box center [255, 90] width 464 height 30
click at [96, 121] on span "Crear Item de Auditoria" at bounding box center [97, 123] width 116 height 11
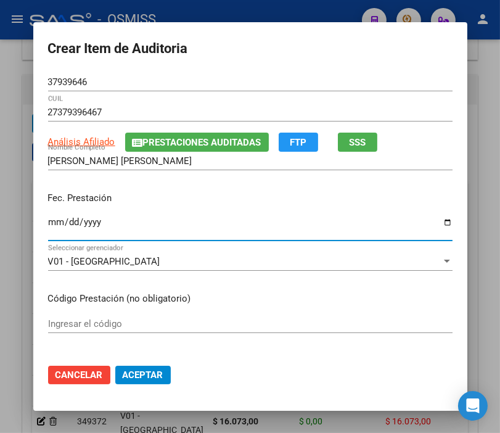
click at [50, 226] on input "Ingresar la fecha" at bounding box center [250, 227] width 404 height 20
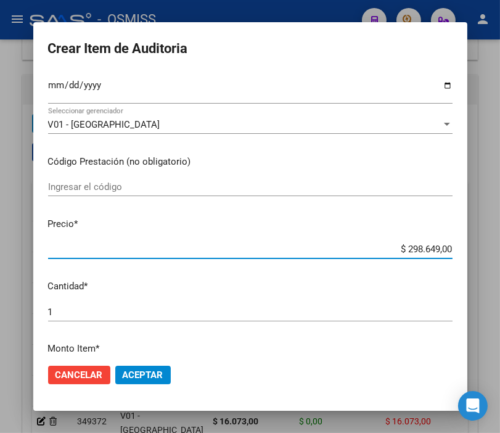
drag, startPoint x: 376, startPoint y: 245, endPoint x: 507, endPoint y: 253, distance: 130.9
click at [499, 253] on html "menu - OSMISS person Firma Express Padrón Padrón Ágil Análisis Afiliado Integra…" at bounding box center [250, 216] width 500 height 433
click at [148, 373] on span "Aceptar" at bounding box center [143, 374] width 41 height 11
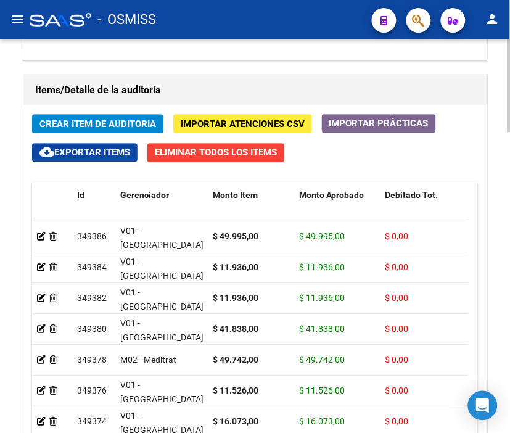
click at [364, 71] on div "Información del área Cambiar de área a esta auditoría Area * Hospitales de Auto…" at bounding box center [255, 44] width 470 height 1047
click at [81, 126] on span "Crear Item de Auditoria" at bounding box center [97, 123] width 116 height 11
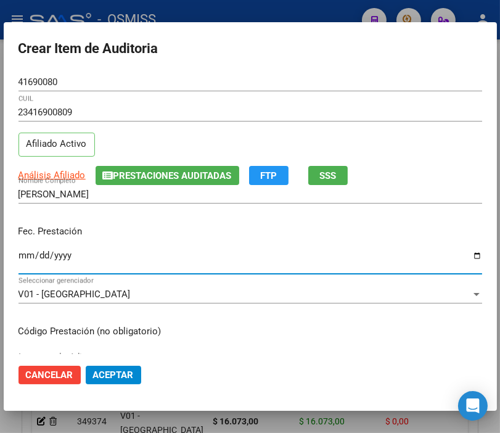
click at [22, 257] on input "Ingresar la fecha" at bounding box center [250, 260] width 464 height 20
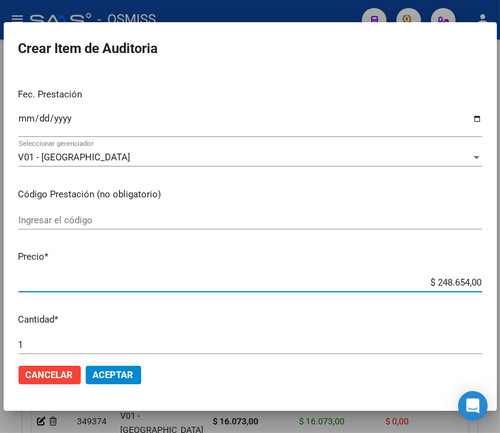
drag, startPoint x: 415, startPoint y: 284, endPoint x: 510, endPoint y: 284, distance: 94.3
click at [499, 284] on html "menu - OSMISS person Firma Express Padrón Padrón Ágil Análisis Afiliado Integra…" at bounding box center [250, 216] width 500 height 433
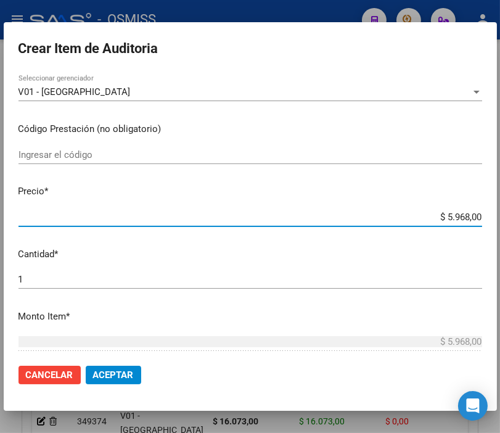
scroll to position [274, 0]
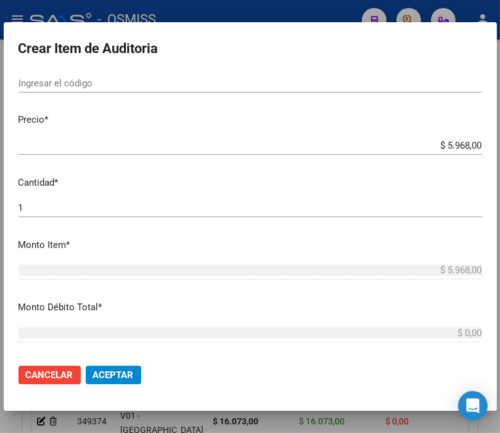
drag, startPoint x: 43, startPoint y: 213, endPoint x: -17, endPoint y: 206, distance: 60.2
click at [0, 206] on html "menu - OSMISS person Firma Express Padrón Padrón Ágil Análisis Afiliado Integra…" at bounding box center [250, 216] width 500 height 433
click at [29, 206] on input "1" at bounding box center [250, 207] width 464 height 11
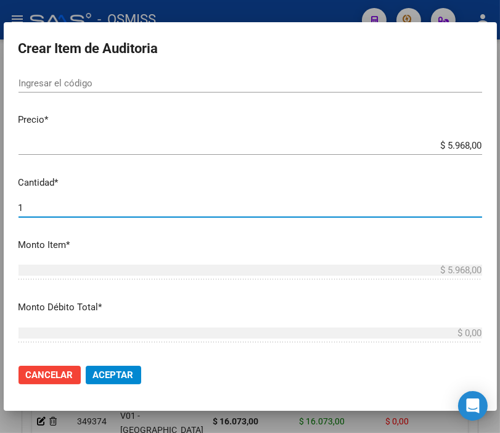
drag, startPoint x: 33, startPoint y: 207, endPoint x: -25, endPoint y: 207, distance: 57.3
click at [0, 207] on html "menu - OSMISS person Firma Express Padrón Padrón Ágil Análisis Afiliado Integra…" at bounding box center [250, 216] width 500 height 433
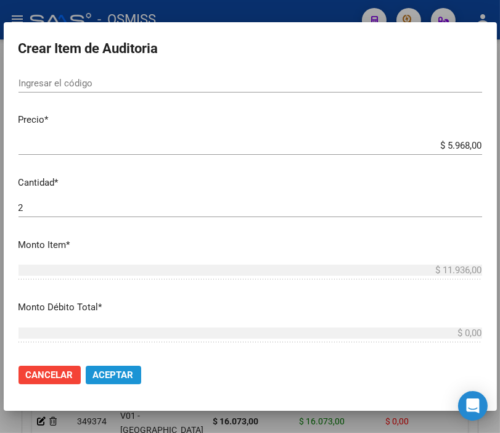
click at [118, 376] on span "Aceptar" at bounding box center [113, 374] width 41 height 11
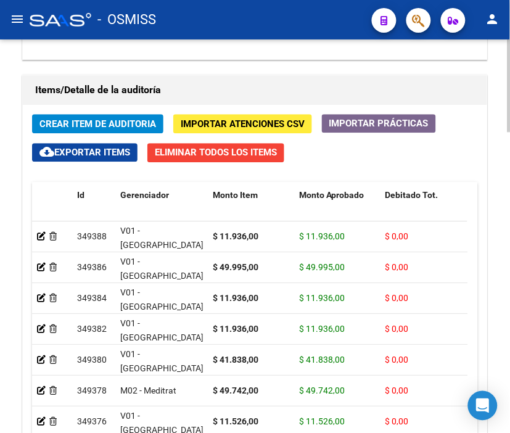
click at [386, 70] on div "Información del área Cambiar de área a esta auditoría Area * Hospitales de Auto…" at bounding box center [255, 44] width 470 height 1047
click at [118, 128] on span "Crear Item de Auditoria" at bounding box center [97, 123] width 116 height 11
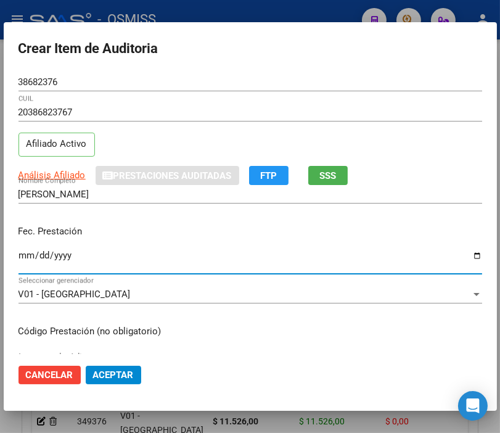
click at [22, 250] on input "Ingresar la fecha" at bounding box center [250, 260] width 464 height 20
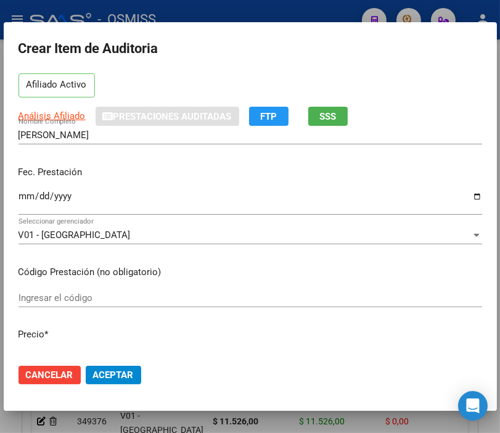
scroll to position [137, 0]
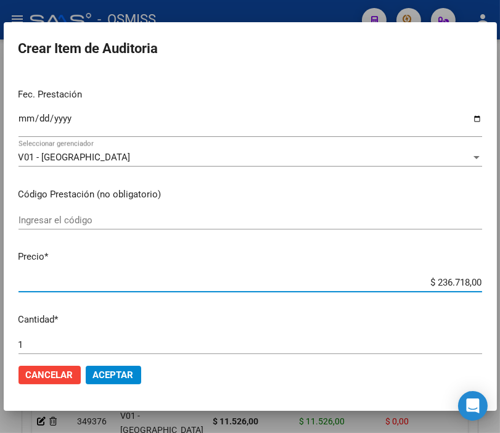
drag, startPoint x: 391, startPoint y: 276, endPoint x: 498, endPoint y: 290, distance: 107.5
click at [498, 290] on div "Crear Item de Auditoria 38682376 Nro Documento 20386823767 CUIL Afiliado Activo…" at bounding box center [250, 216] width 500 height 433
click at [118, 369] on span "Aceptar" at bounding box center [113, 374] width 41 height 11
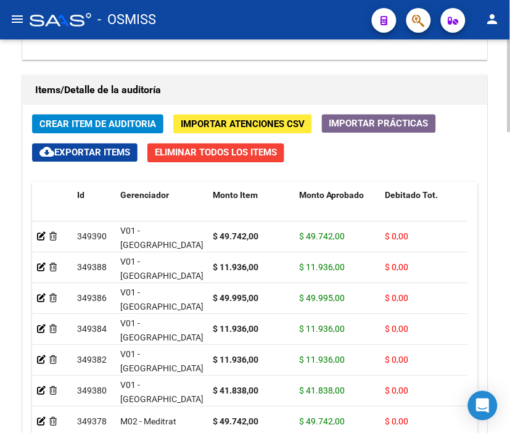
click at [281, 65] on div "Información del área Cambiar de área a esta auditoría Area * Hospitales de Auto…" at bounding box center [255, 44] width 470 height 1047
click at [139, 115] on button "Crear Item de Auditoria" at bounding box center [97, 123] width 131 height 19
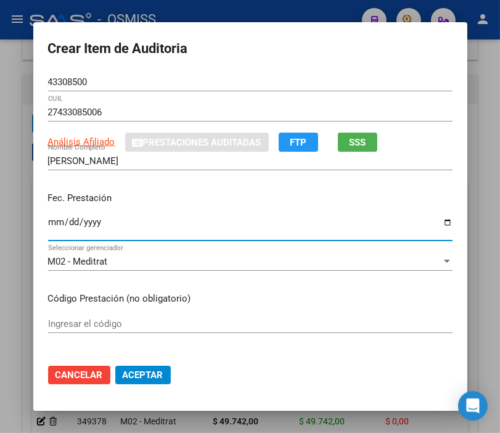
click at [48, 222] on input "Ingresar la fecha" at bounding box center [250, 227] width 404 height 20
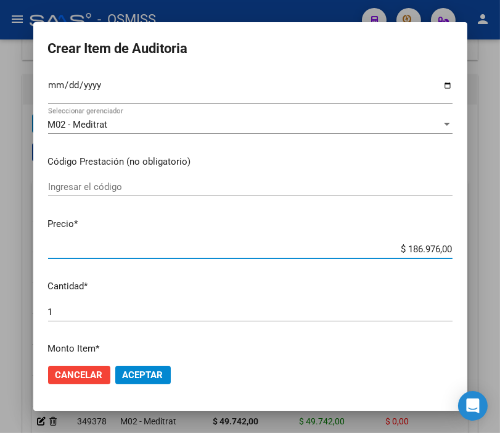
drag, startPoint x: 365, startPoint y: 248, endPoint x: 510, endPoint y: 250, distance: 144.9
click at [499, 250] on html "menu - OSMISS person Firma Express Padrón Padrón Ágil Análisis Afiliado Integra…" at bounding box center [250, 216] width 500 height 433
click at [146, 372] on span "Aceptar" at bounding box center [143, 374] width 41 height 11
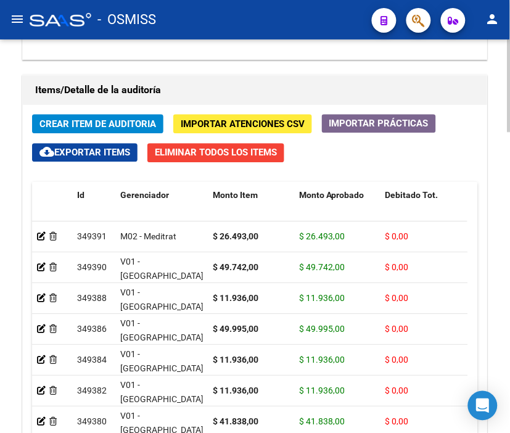
click at [327, 83] on h1 "Items/Detalle de la auditoría" at bounding box center [254, 90] width 439 height 20
click at [96, 124] on span "Crear Item de Auditoria" at bounding box center [97, 123] width 116 height 11
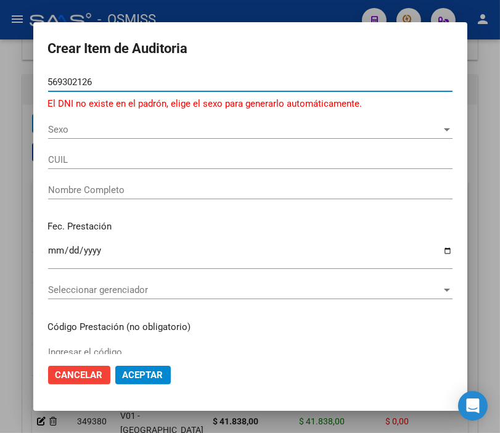
click at [72, 79] on input "569302126" at bounding box center [250, 81] width 404 height 11
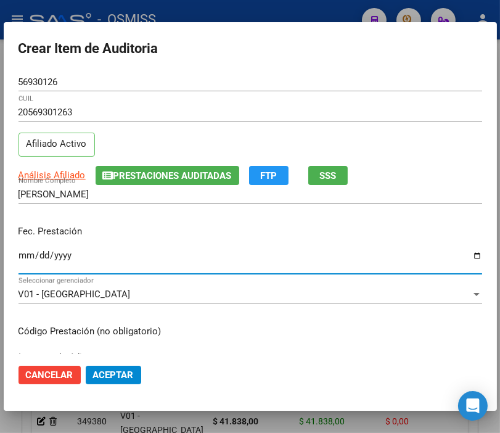
click at [23, 250] on input "Ingresar la fecha" at bounding box center [250, 260] width 464 height 20
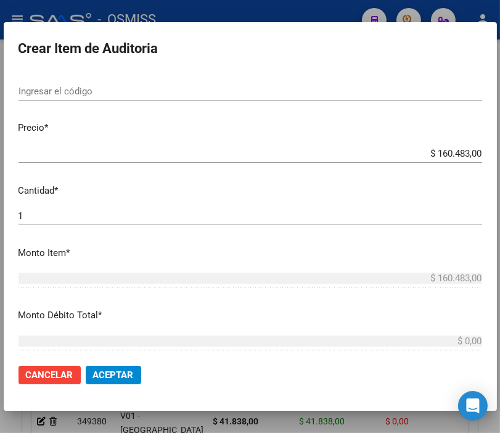
scroll to position [274, 0]
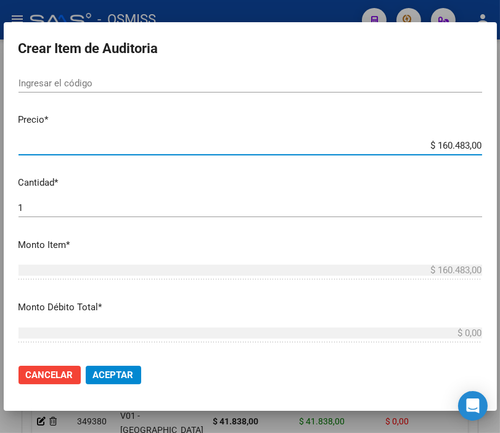
drag, startPoint x: 411, startPoint y: 145, endPoint x: 510, endPoint y: 161, distance: 100.0
click at [499, 161] on html "menu - OSMISS person Firma Express Padrón Padrón Ágil Análisis Afiliado Integra…" at bounding box center [250, 216] width 500 height 433
click at [112, 378] on span "Aceptar" at bounding box center [113, 374] width 41 height 11
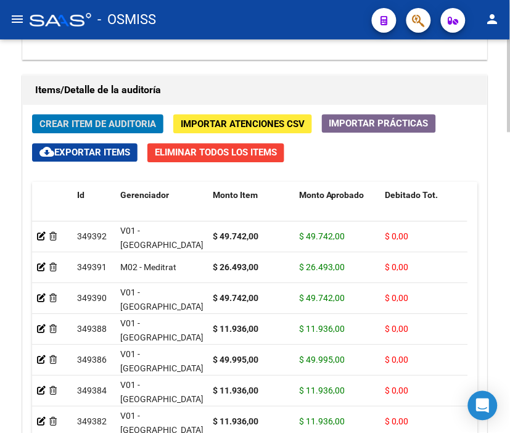
click at [292, 87] on h1 "Items/Detalle de la auditoría" at bounding box center [254, 90] width 439 height 20
click at [118, 121] on span "Crear Item de Auditoria" at bounding box center [97, 123] width 116 height 11
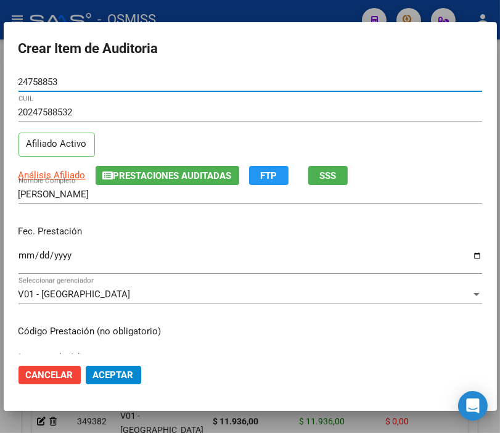
click at [22, 256] on input "Ingresar la fecha" at bounding box center [250, 260] width 464 height 20
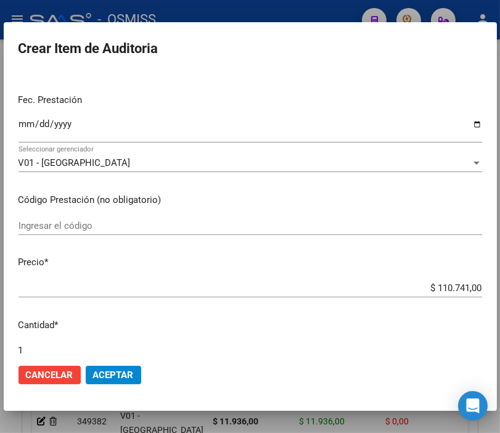
scroll to position [137, 0]
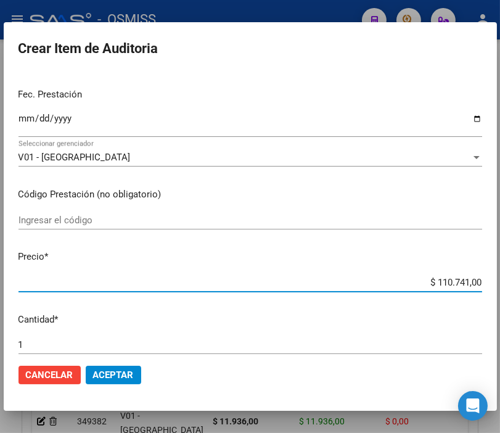
drag, startPoint x: 463, startPoint y: 277, endPoint x: 510, endPoint y: 269, distance: 47.5
click at [499, 269] on html "menu - OSMISS person Firma Express Padrón Padrón Ágil Análisis Afiliado Integra…" at bounding box center [250, 216] width 500 height 433
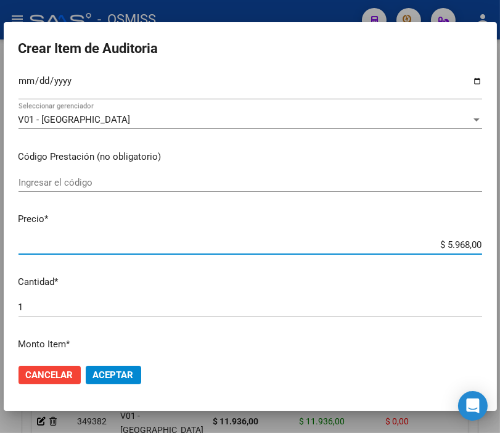
scroll to position [274, 0]
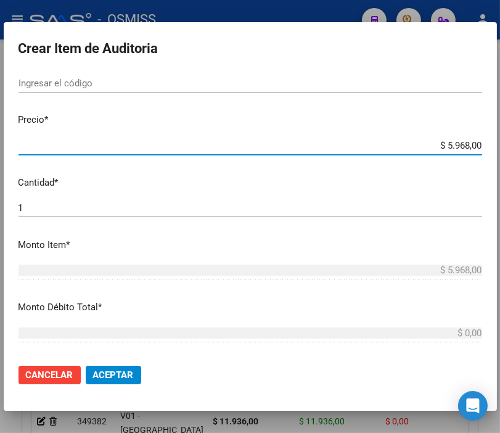
drag, startPoint x: 2, startPoint y: 208, endPoint x: -6, endPoint y: 210, distance: 7.5
click at [0, 210] on html "menu - OSMISS person Firma Express Padrón Padrón Ágil Análisis Afiliado Integra…" at bounding box center [250, 216] width 500 height 433
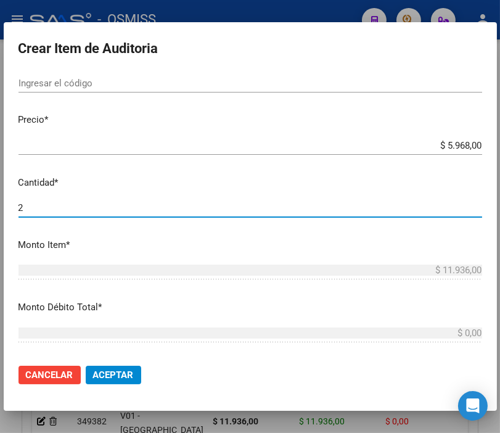
click at [116, 377] on span "Aceptar" at bounding box center [113, 374] width 41 height 11
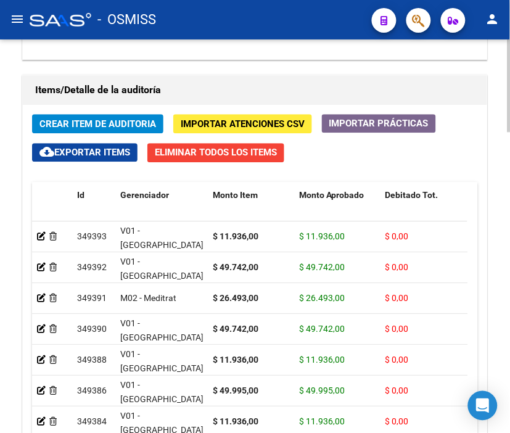
click at [309, 83] on h1 "Items/Detalle de la auditoría" at bounding box center [254, 90] width 439 height 20
click at [99, 125] on span "Crear Item de Auditoria" at bounding box center [97, 123] width 116 height 11
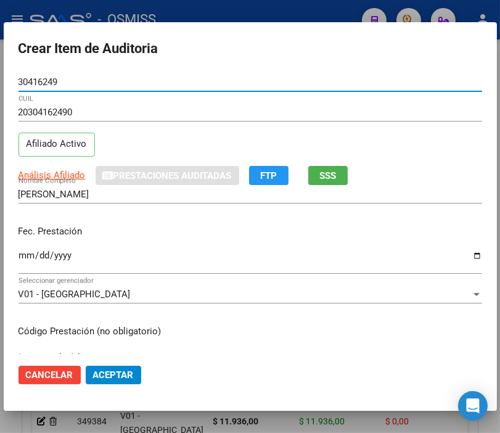
click at [22, 249] on div "Ingresar la fecha" at bounding box center [250, 260] width 464 height 27
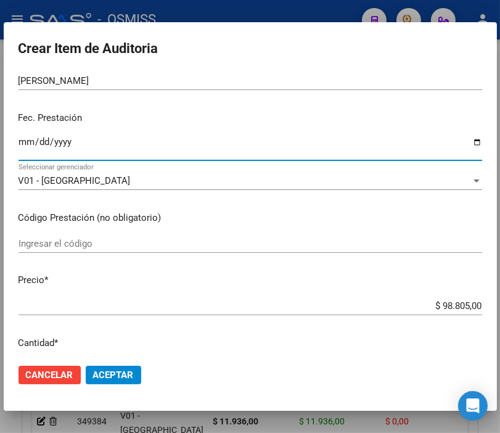
scroll to position [137, 0]
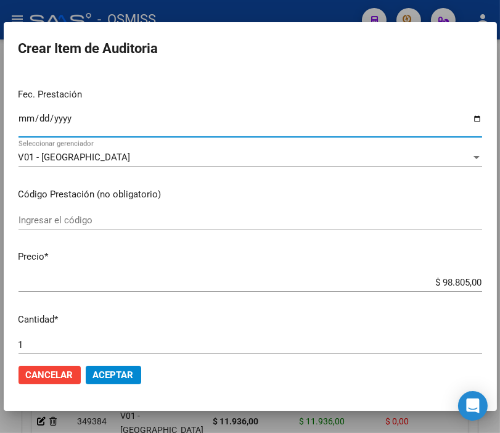
drag, startPoint x: 417, startPoint y: 280, endPoint x: 496, endPoint y: 281, distance: 78.9
click at [496, 281] on div "Crear Item de Auditoria 30416249 Nro Documento 20304162490 CUIL Afiliado Activo…" at bounding box center [250, 216] width 500 height 433
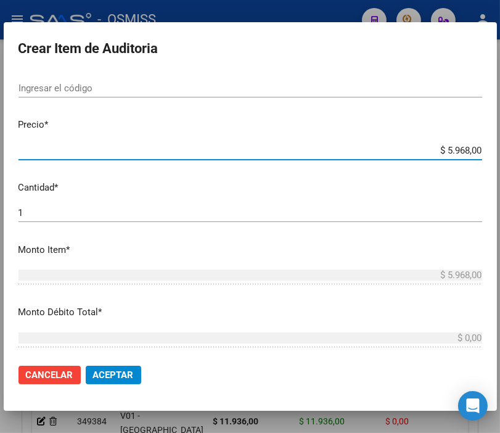
scroll to position [274, 0]
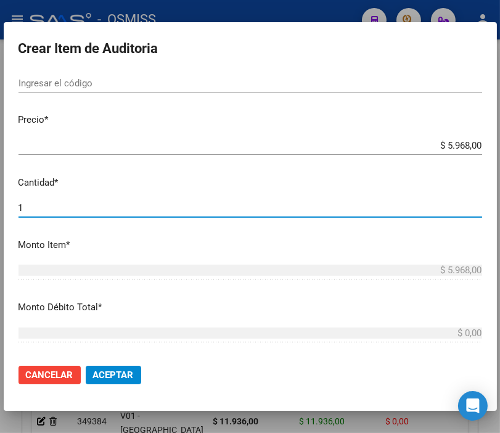
drag, startPoint x: 39, startPoint y: 208, endPoint x: -28, endPoint y: 206, distance: 67.8
click at [0, 206] on html "menu - OSMISS person Firma Express Padrón Padrón Ágil Análisis Afiliado Integra…" at bounding box center [250, 216] width 500 height 433
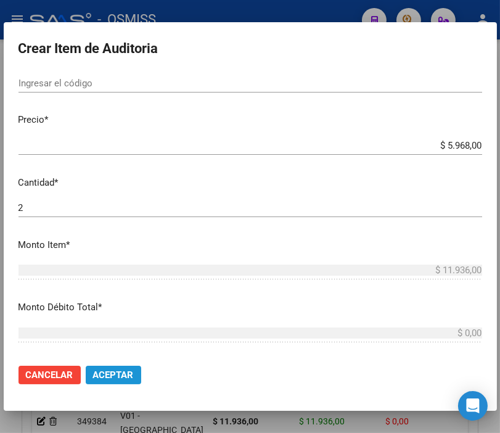
click at [124, 378] on span "Aceptar" at bounding box center [113, 374] width 41 height 11
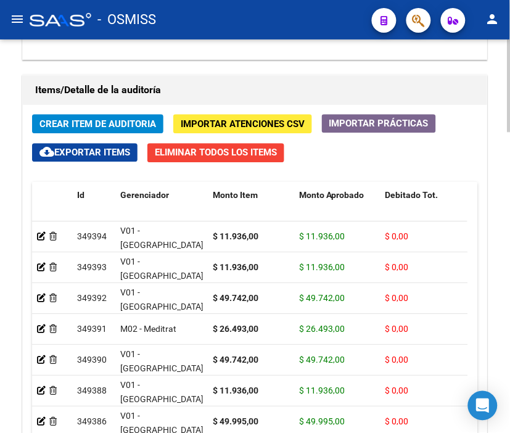
drag, startPoint x: 243, startPoint y: 62, endPoint x: 239, endPoint y: 52, distance: 10.8
click at [71, 116] on button "Crear Item de Auditoria" at bounding box center [97, 123] width 131 height 19
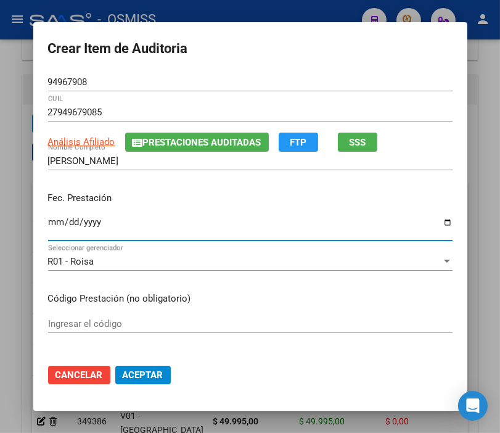
click at [53, 226] on input "Ingresar la fecha" at bounding box center [250, 227] width 404 height 20
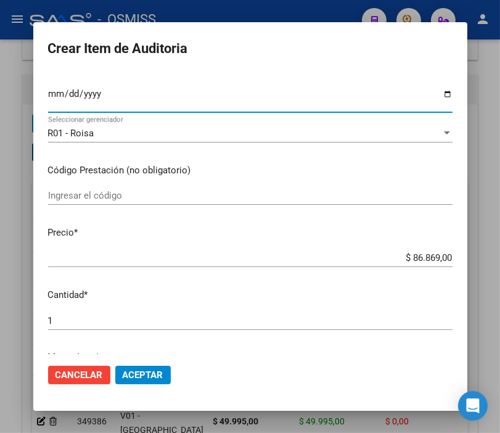
scroll to position [137, 0]
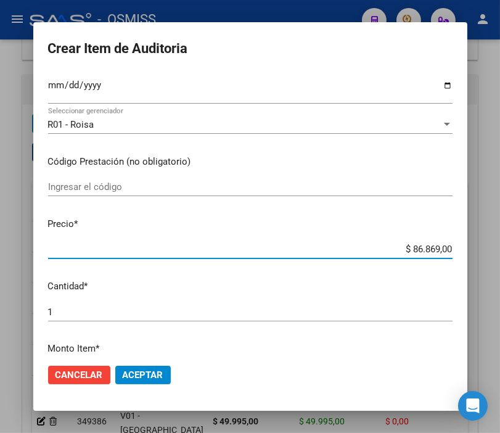
drag, startPoint x: 382, startPoint y: 248, endPoint x: 484, endPoint y: 247, distance: 101.7
click at [484, 247] on div "Crear Item de Auditoria 94967908 Nro Documento 27949679085 CUIL Análisis Afilia…" at bounding box center [250, 216] width 500 height 433
click at [151, 366] on button "Aceptar" at bounding box center [142, 375] width 55 height 18
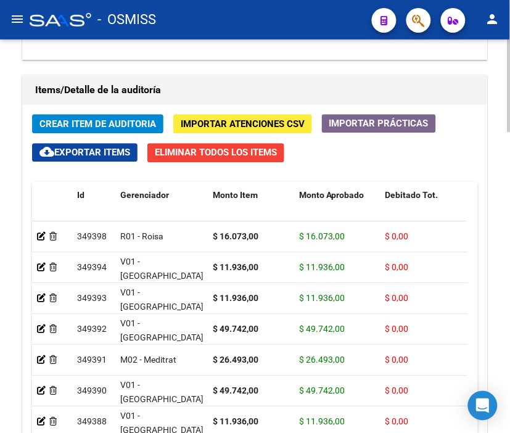
click at [343, 63] on div "Información del área Cambiar de área a esta auditoría Area * Hospitales de Auto…" at bounding box center [255, 44] width 470 height 1047
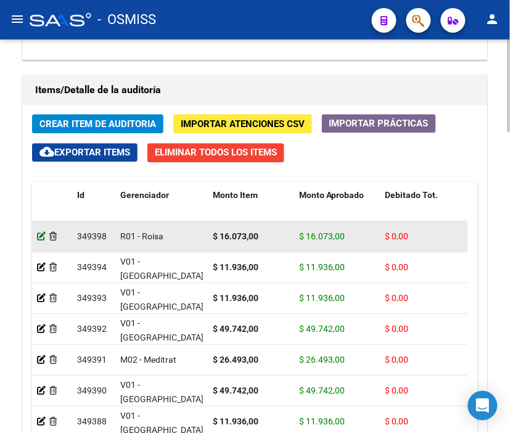
click at [39, 234] on icon at bounding box center [41, 236] width 9 height 9
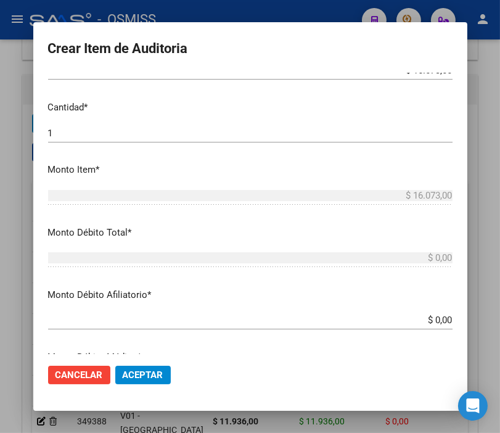
scroll to position [342, 0]
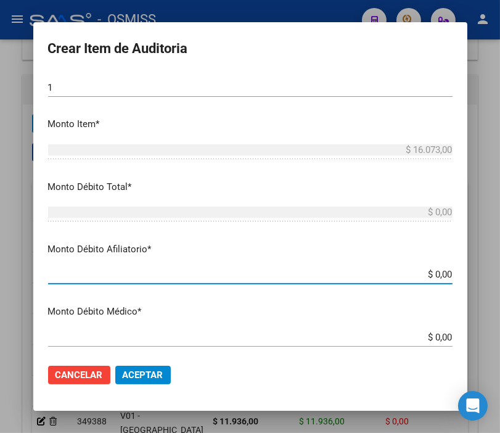
drag, startPoint x: 405, startPoint y: 277, endPoint x: 510, endPoint y: 285, distance: 105.1
click at [499, 285] on html "menu - OSMISS person Firma Express Padrón Padrón Ágil Análisis Afiliado Integra…" at bounding box center [250, 216] width 500 height 433
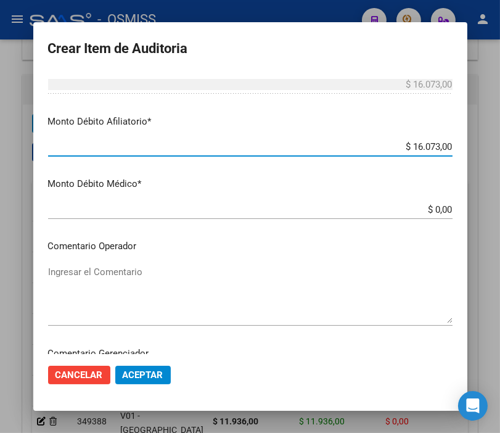
scroll to position [479, 0]
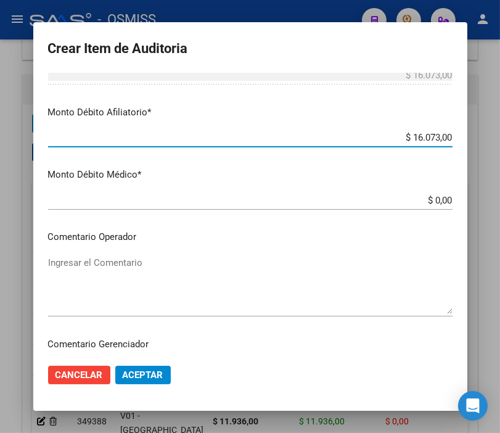
click at [97, 263] on textarea "Ingresar el Comentario" at bounding box center [250, 285] width 404 height 58
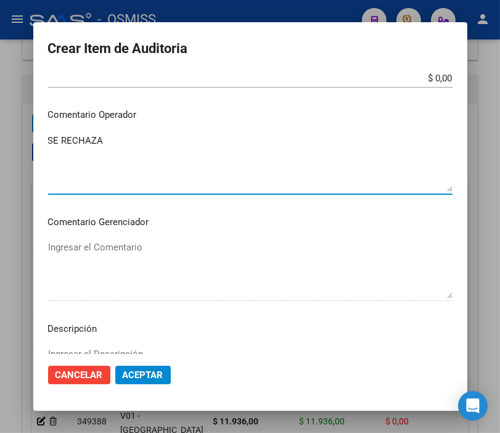
scroll to position [685, 0]
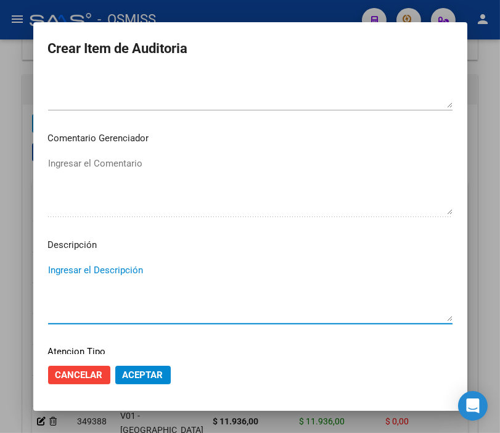
click at [75, 274] on textarea "Ingresar el Descripción" at bounding box center [250, 292] width 404 height 58
click at [154, 268] on textarea "BAJA 30/09/2024 - MONOITRIBUTOSTA SOCIAL NO REEMPEDRONADO" at bounding box center [250, 292] width 404 height 58
click at [185, 267] on textarea "BAJA 30/09/2024 - MONOTRIBUTOSTA SOCIAL NO REEMPEDRONADO" at bounding box center [250, 292] width 404 height 58
click at [353, 271] on textarea "BAJA 30/09/2024 - MONOTRIBUTISTA SOCIAL NO REEMPEDRONADO" at bounding box center [250, 292] width 404 height 58
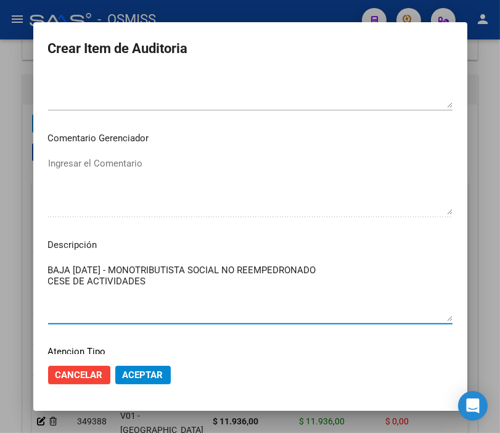
click at [48, 277] on textarea "BAJA 30/09/2024 - MONOTRIBUTISTA SOCIAL NO REEMPEDRONADO CESE DE ACTIVIDADES" at bounding box center [250, 292] width 404 height 58
click at [134, 367] on button "Aceptar" at bounding box center [142, 375] width 55 height 18
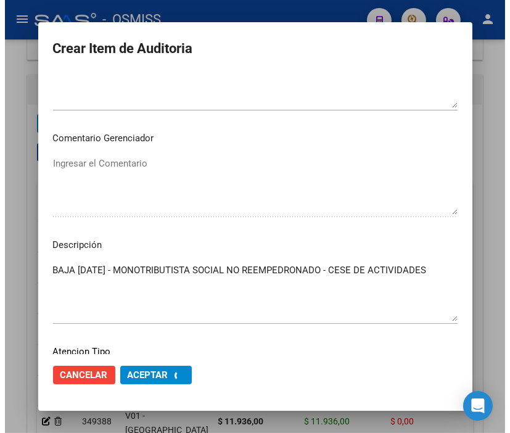
scroll to position [0, 0]
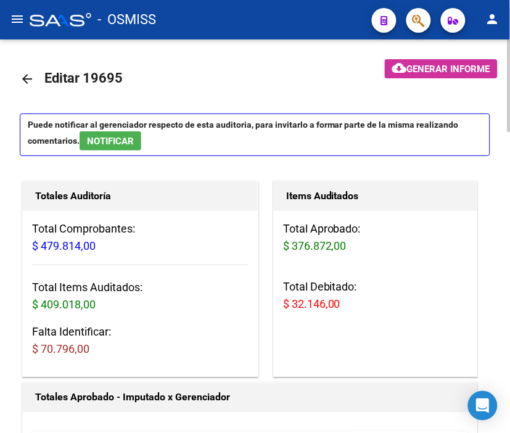
click at [305, 68] on mat-toolbar-row "arrow_back Editar 19695" at bounding box center [184, 78] width 329 height 39
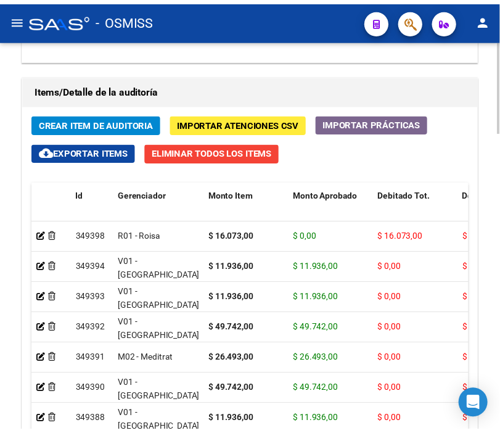
scroll to position [1164, 0]
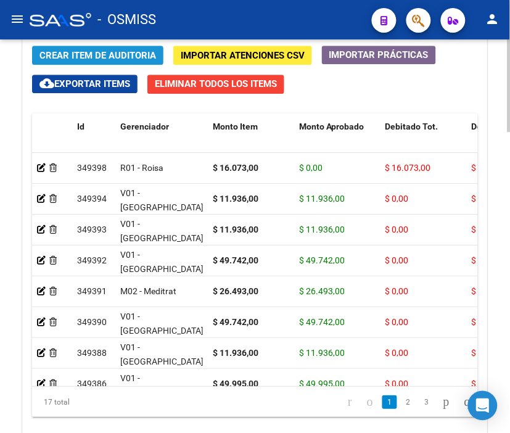
click at [129, 51] on span "Crear Item de Auditoria" at bounding box center [97, 55] width 116 height 11
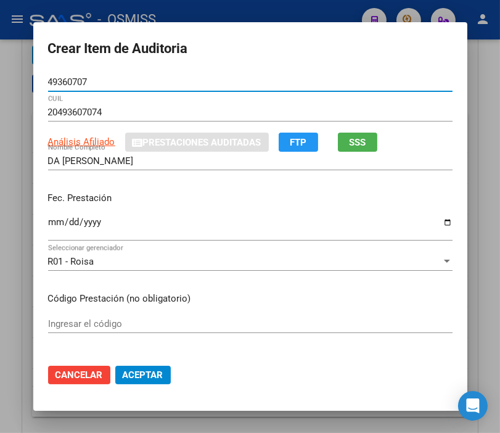
click at [51, 224] on input "Ingresar la fecha" at bounding box center [250, 227] width 404 height 20
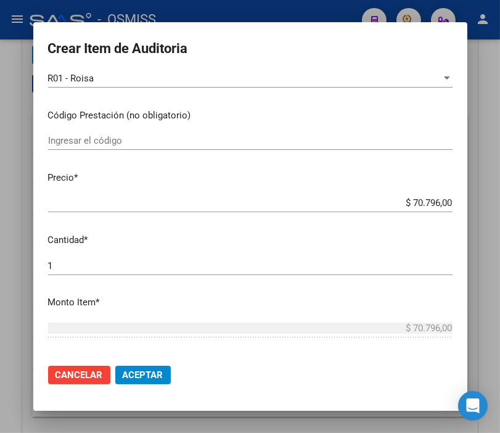
scroll to position [205, 0]
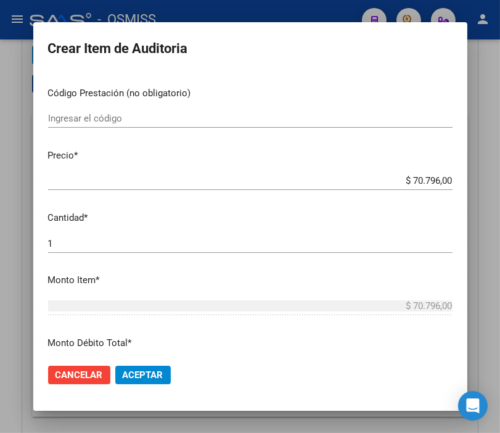
click at [382, 189] on div "$ 70.796,00 Ingresar el precio" at bounding box center [250, 180] width 404 height 18
drag, startPoint x: 386, startPoint y: 180, endPoint x: 510, endPoint y: 186, distance: 124.0
click at [499, 186] on html "menu - OSMISS person Firma Express Padrón Padrón Ágil Análisis Afiliado Integra…" at bounding box center [250, 216] width 500 height 433
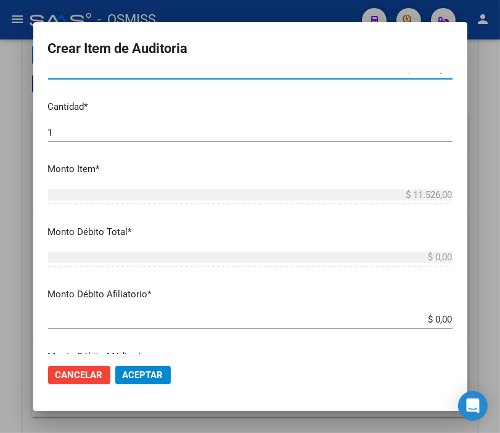
scroll to position [342, 0]
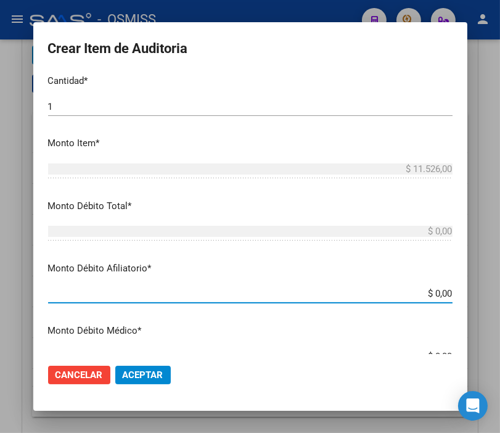
drag, startPoint x: 398, startPoint y: 288, endPoint x: 510, endPoint y: 299, distance: 112.1
click at [499, 299] on html "menu - OSMISS person Firma Express Padrón Padrón Ágil Análisis Afiliado Integra…" at bounding box center [250, 216] width 500 height 433
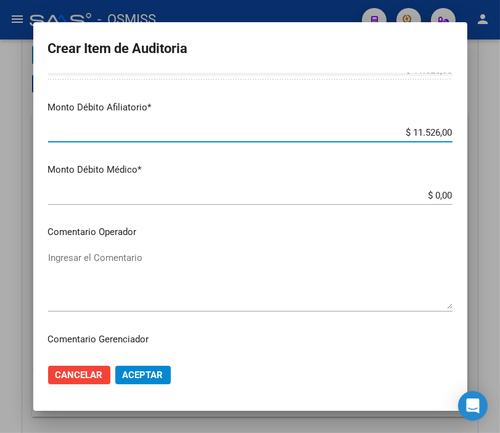
scroll to position [547, 0]
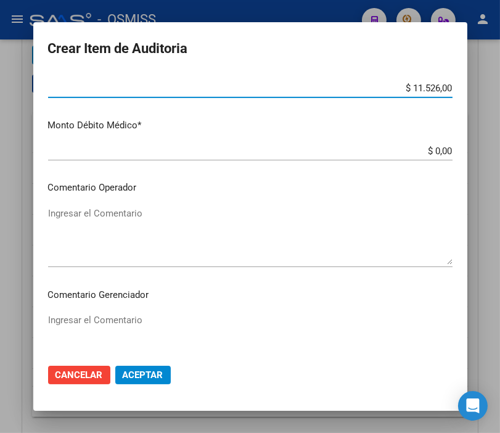
click at [89, 214] on textarea "Ingresar el Comentario" at bounding box center [250, 235] width 404 height 58
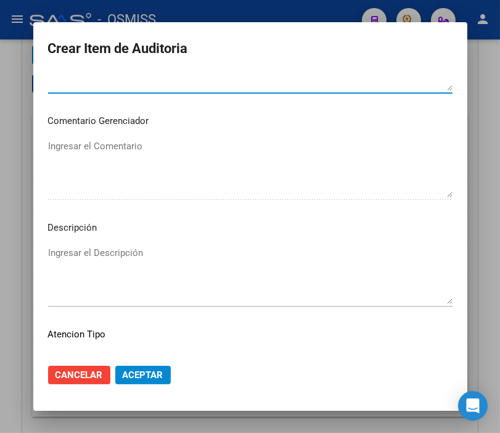
scroll to position [753, 0]
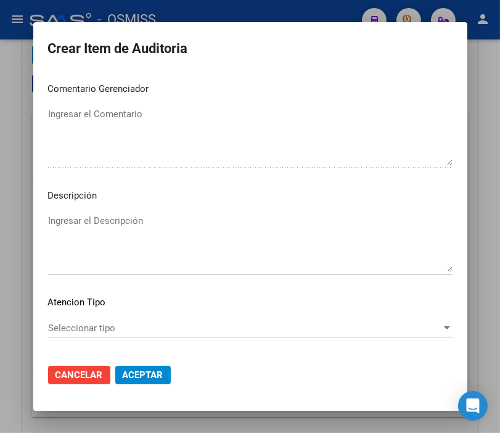
click at [80, 224] on textarea "Ingresar el Descripción" at bounding box center [250, 243] width 404 height 58
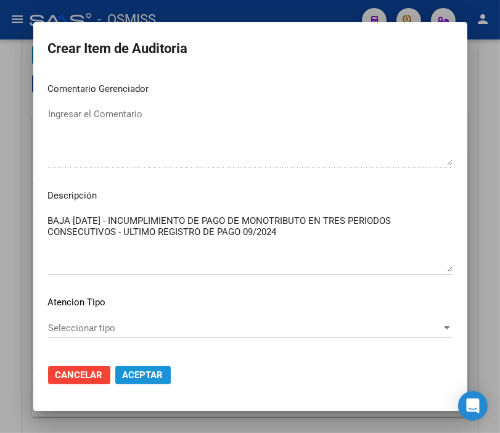
click at [129, 370] on span "Aceptar" at bounding box center [143, 374] width 41 height 11
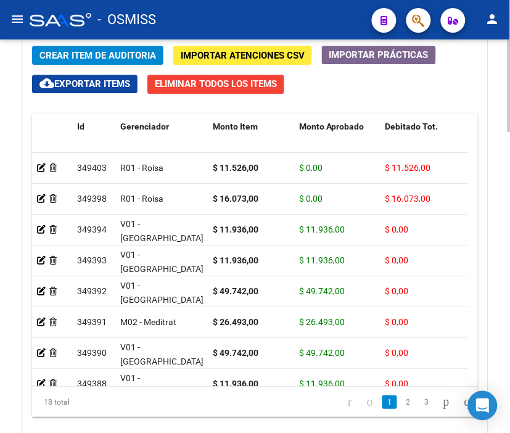
click at [96, 51] on span "Crear Item de Auditoria" at bounding box center [97, 55] width 116 height 11
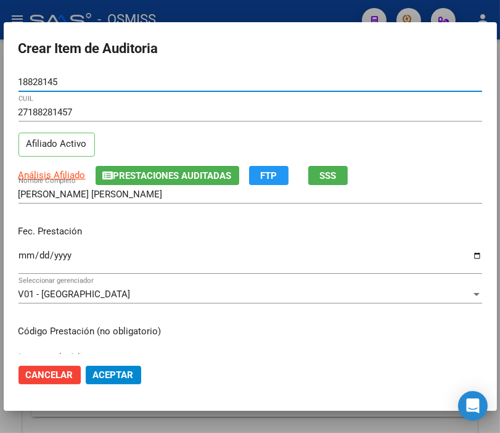
click at [29, 255] on input "Ingresar la fecha" at bounding box center [250, 260] width 464 height 20
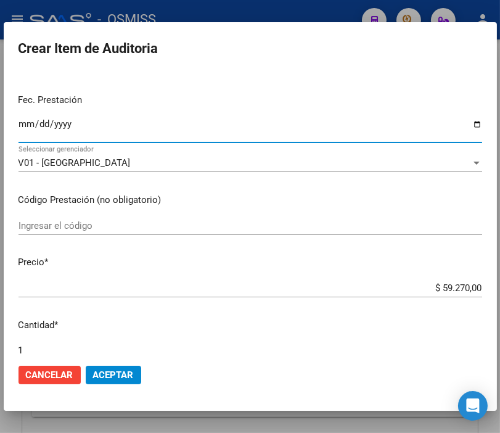
scroll to position [137, 0]
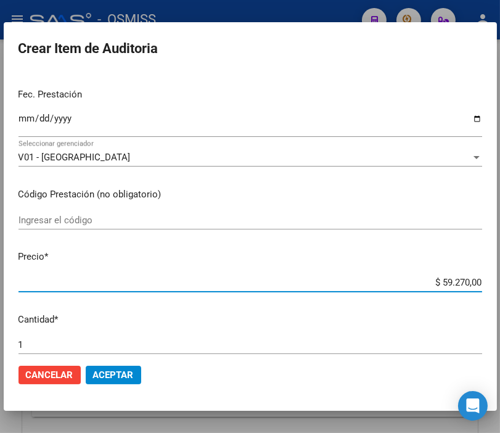
drag, startPoint x: 402, startPoint y: 282, endPoint x: 510, endPoint y: 282, distance: 107.2
click at [499, 282] on html "menu - OSMISS person Firma Express Padrón Padrón Ágil Análisis Afiliado Integra…" at bounding box center [250, 216] width 500 height 433
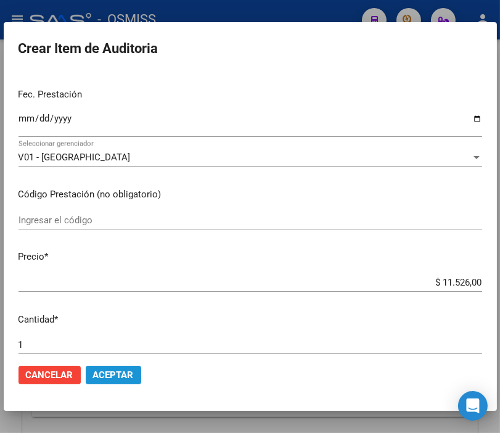
click at [120, 375] on span "Aceptar" at bounding box center [113, 374] width 41 height 11
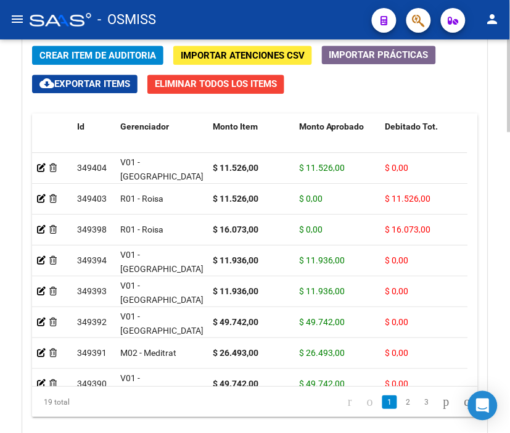
click at [84, 53] on span "Crear Item de Auditoria" at bounding box center [97, 55] width 116 height 11
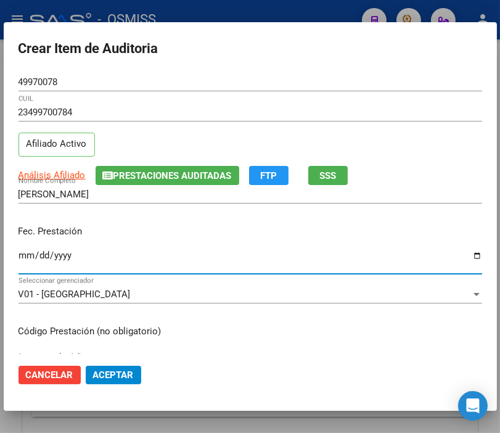
click at [22, 255] on input "Ingresar la fecha" at bounding box center [250, 260] width 464 height 20
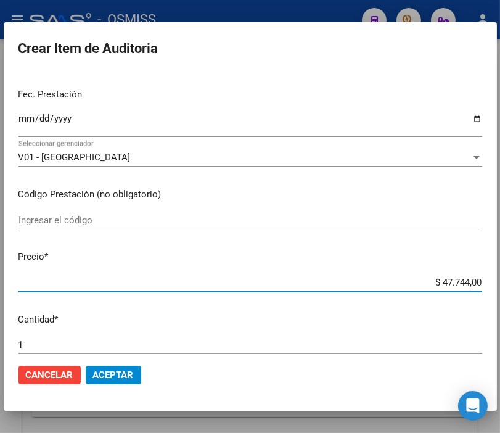
drag, startPoint x: 428, startPoint y: 282, endPoint x: 491, endPoint y: 281, distance: 62.9
click at [491, 281] on mat-dialog-content "49970078 Nro Documento 23499700784 CUIL Afiliado Activo Análisis Afiliado Prest…" at bounding box center [250, 213] width 493 height 281
click at [114, 375] on span "Aceptar" at bounding box center [113, 374] width 41 height 11
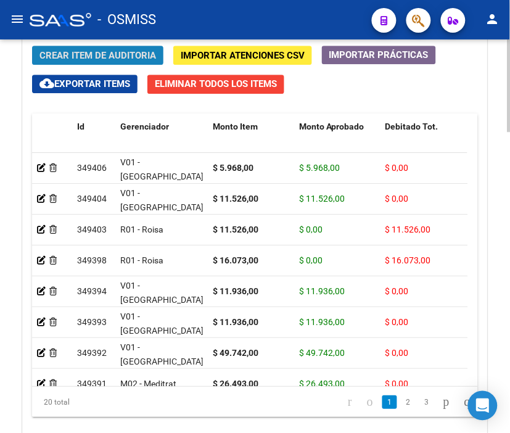
click at [93, 46] on button "Crear Item de Auditoria" at bounding box center [97, 55] width 131 height 19
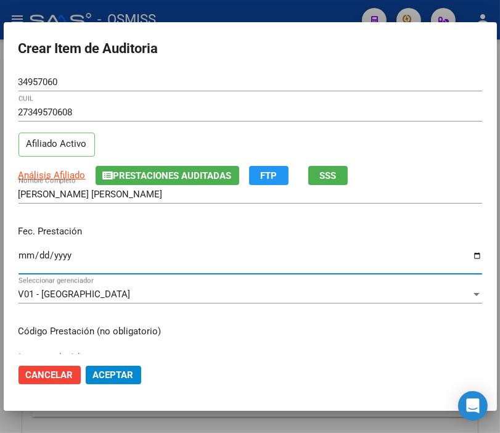
click at [25, 256] on input "Ingresar la fecha" at bounding box center [250, 260] width 464 height 20
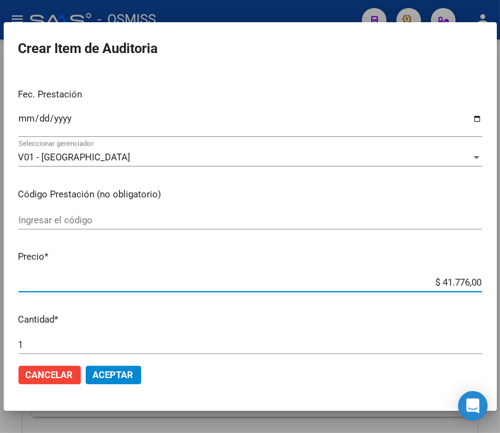
drag, startPoint x: 402, startPoint y: 280, endPoint x: 510, endPoint y: 285, distance: 107.4
click at [499, 285] on html "menu - OSMISS person Firma Express Padrón Padrón Ágil Análisis Afiliado Integra…" at bounding box center [250, 216] width 500 height 433
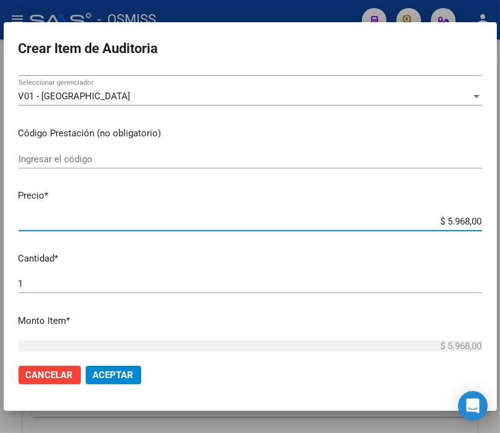
scroll to position [274, 0]
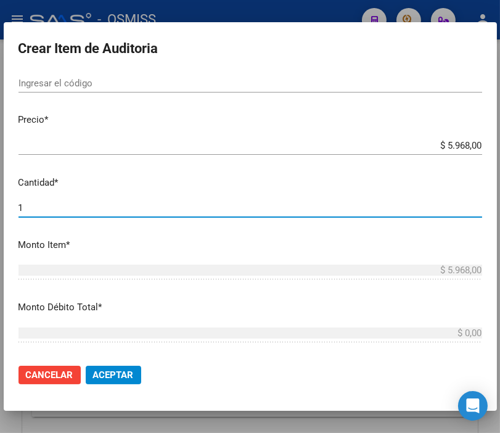
drag, startPoint x: 31, startPoint y: 211, endPoint x: -34, endPoint y: 210, distance: 64.7
click at [0, 210] on html "menu - OSMISS person Firma Express Padrón Padrón Ágil Análisis Afiliado Integra…" at bounding box center [250, 216] width 500 height 433
click at [115, 362] on mat-dialog-actions "Cancelar Aceptar" at bounding box center [250, 375] width 464 height 42
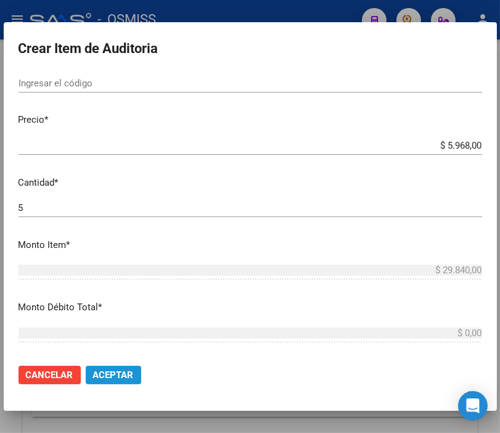
click at [120, 369] on span "Aceptar" at bounding box center [113, 374] width 41 height 11
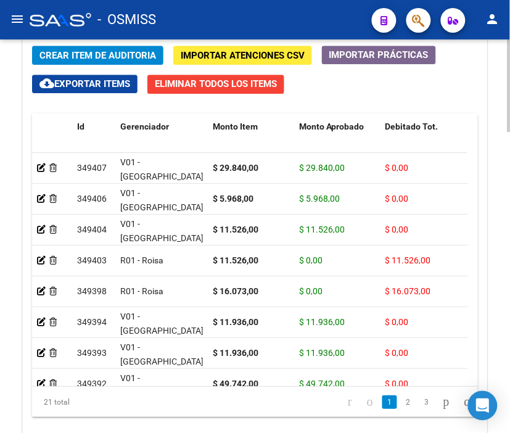
click at [111, 58] on span "Crear Item de Auditoria" at bounding box center [97, 55] width 116 height 11
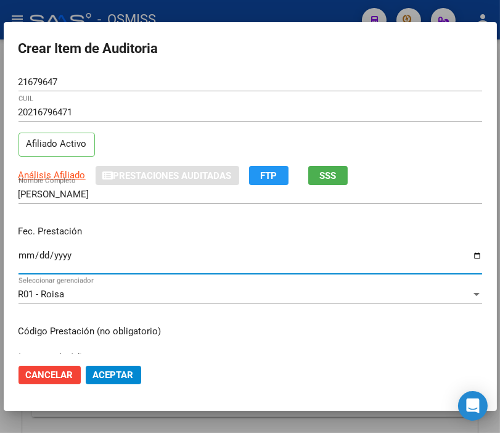
click at [25, 254] on input "Ingresar la fecha" at bounding box center [250, 260] width 464 height 20
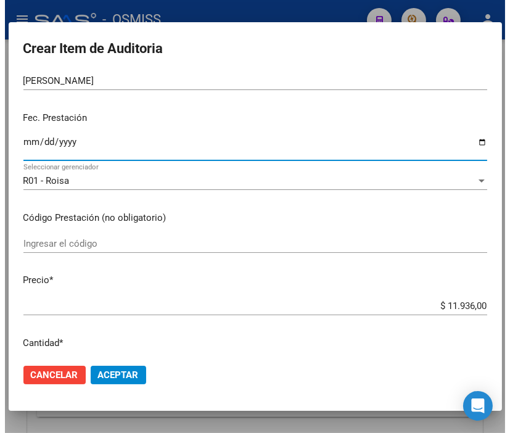
scroll to position [137, 0]
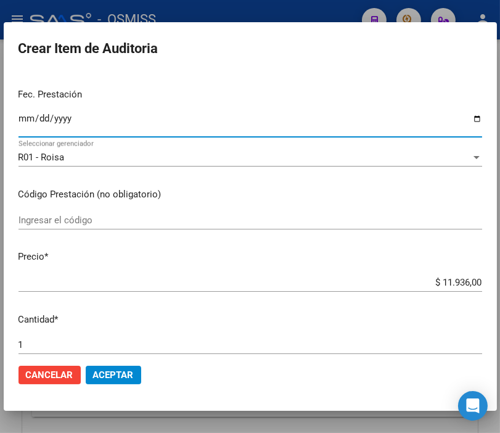
click at [129, 369] on span "Aceptar" at bounding box center [113, 374] width 41 height 11
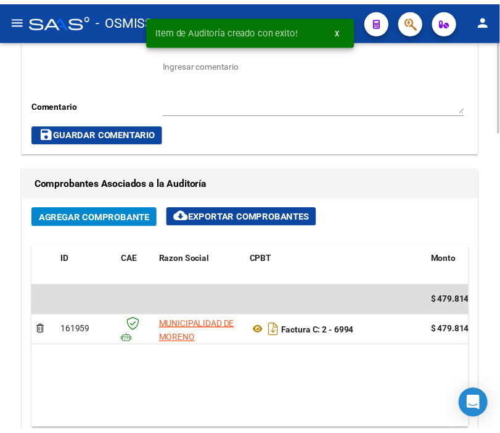
scroll to position [547, 0]
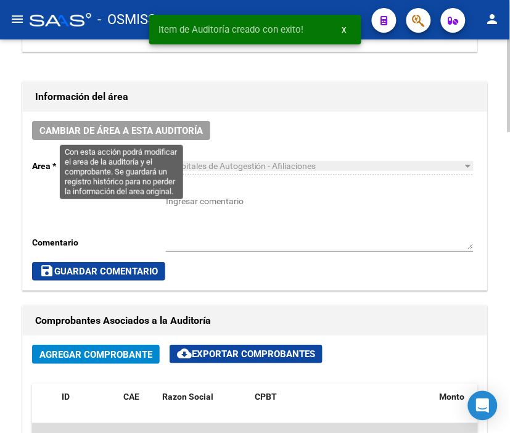
click at [138, 125] on span "Cambiar de área a esta auditoría" at bounding box center [120, 130] width 163 height 11
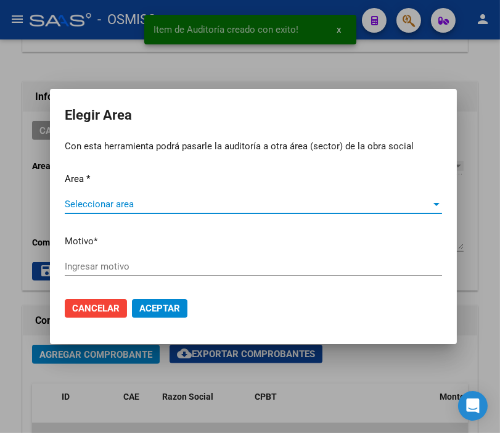
click at [105, 201] on span "Seleccionar area" at bounding box center [248, 203] width 366 height 11
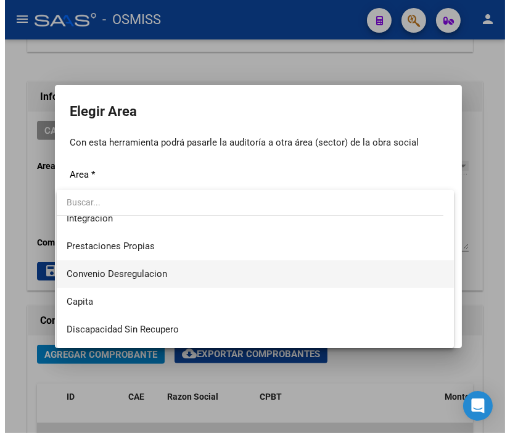
scroll to position [137, 0]
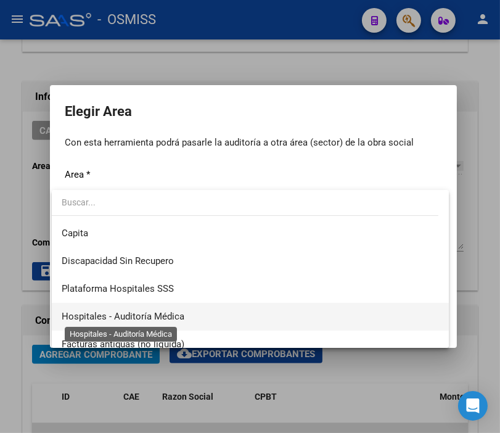
click at [180, 317] on span "Hospitales - Auditoría Médica" at bounding box center [123, 316] width 123 height 11
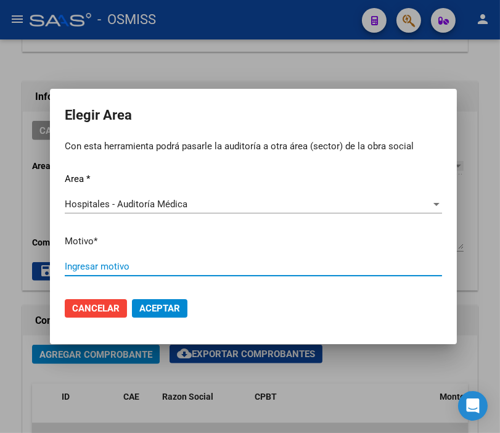
click at [110, 270] on input "Ingresar motivo" at bounding box center [253, 266] width 377 height 11
click at [155, 317] on button "Aceptar" at bounding box center [159, 308] width 55 height 18
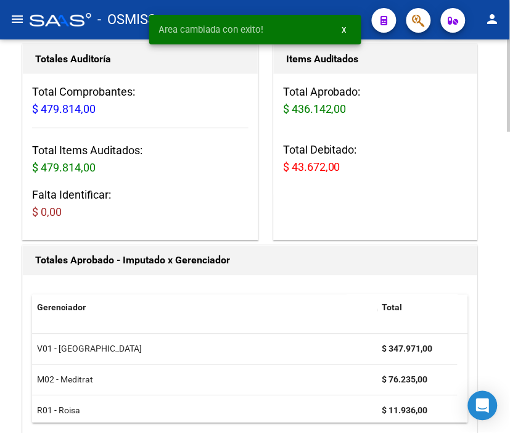
scroll to position [0, 0]
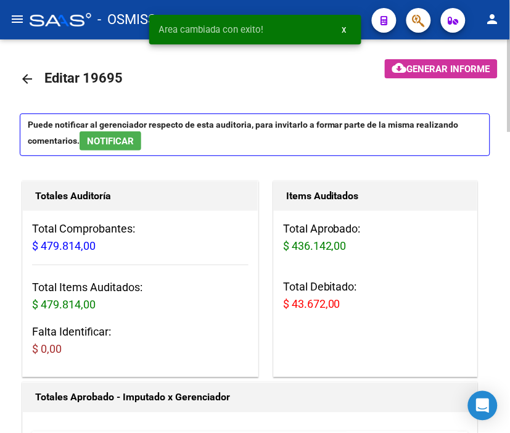
click at [439, 65] on span "Generar informe" at bounding box center [448, 68] width 83 height 11
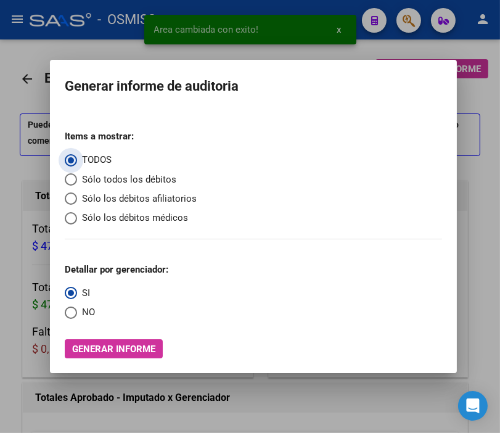
click at [95, 195] on span "Sólo los débitos afiliatorios" at bounding box center [137, 199] width 120 height 14
click at [77, 195] on input "Sólo los débitos afiliatorios" at bounding box center [71, 198] width 12 height 12
click at [67, 312] on span "Select an option" at bounding box center [71, 312] width 12 height 12
click at [67, 312] on input "NO" at bounding box center [71, 312] width 12 height 12
click at [136, 351] on span "Generar informe" at bounding box center [113, 348] width 83 height 11
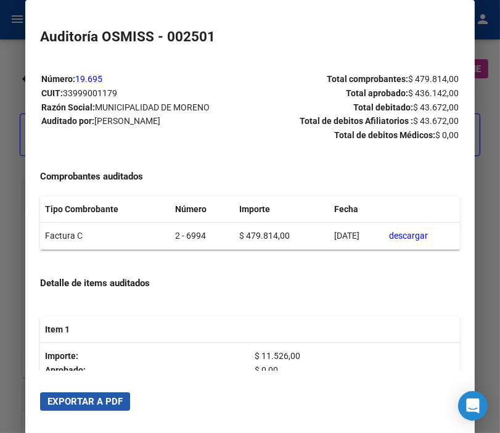
click at [71, 404] on span "Exportar a PDF" at bounding box center [84, 401] width 75 height 11
click at [7, 233] on div at bounding box center [250, 216] width 500 height 433
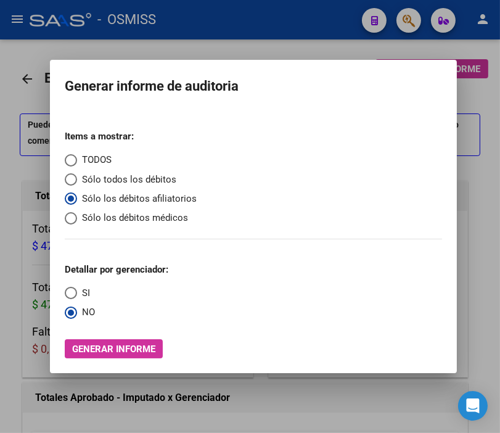
click at [7, 233] on div at bounding box center [250, 216] width 500 height 433
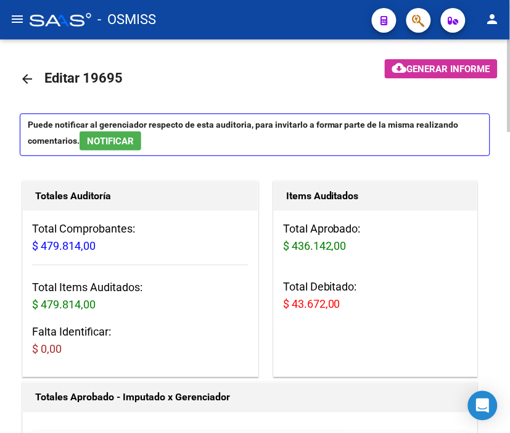
click at [25, 72] on mat-icon "arrow_back" at bounding box center [27, 78] width 15 height 15
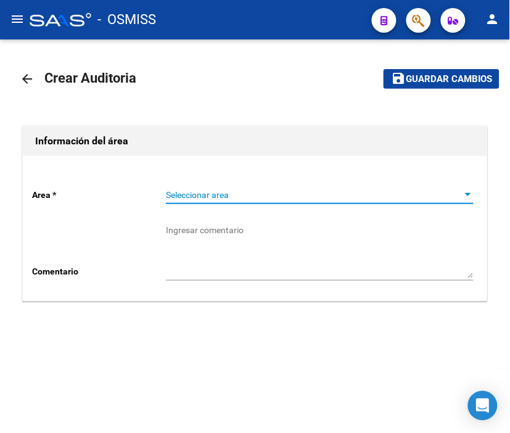
click at [205, 193] on span "Seleccionar area" at bounding box center [314, 195] width 296 height 10
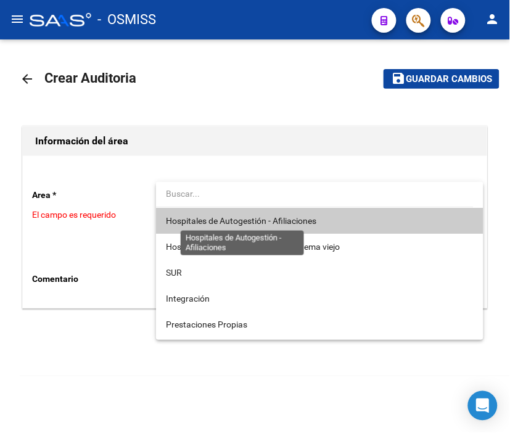
click at [227, 216] on span "Hospitales de Autogestión - Afiliaciones" at bounding box center [241, 221] width 150 height 10
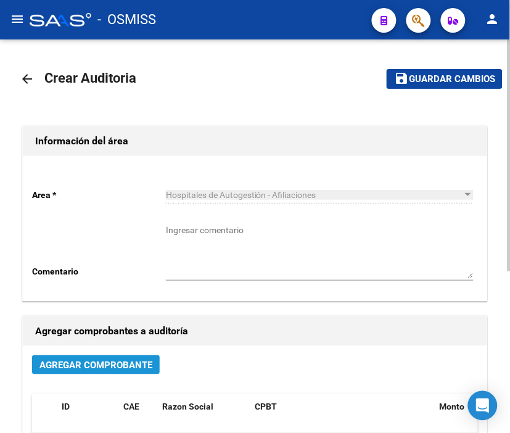
click at [126, 364] on span "Agregar Comprobante" at bounding box center [95, 364] width 113 height 11
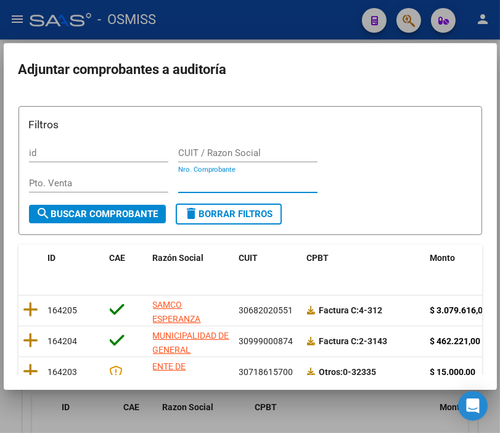
click at [202, 186] on input "Nro. Comprobante" at bounding box center [247, 183] width 139 height 11
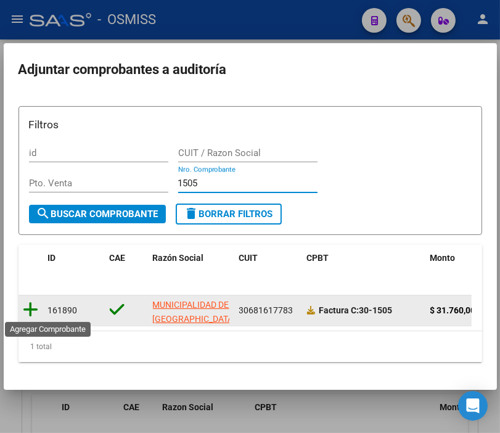
click at [31, 304] on icon at bounding box center [30, 309] width 15 height 17
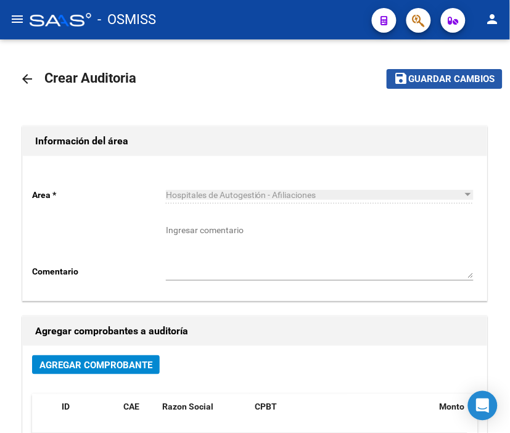
click at [454, 86] on button "save Guardar cambios" at bounding box center [444, 78] width 116 height 19
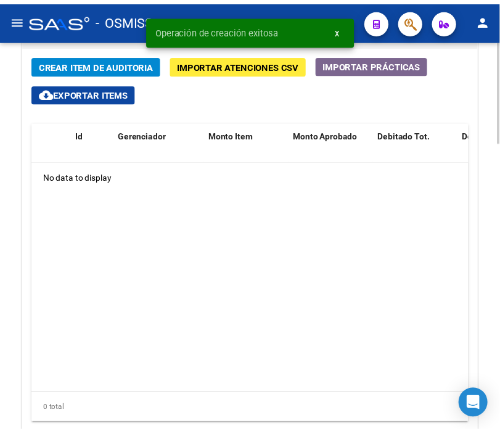
scroll to position [1002, 0]
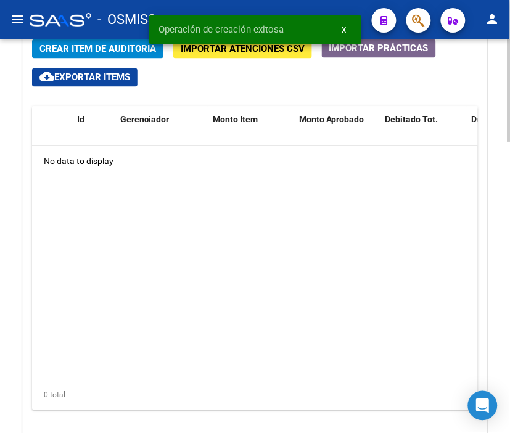
click at [499, 331] on div at bounding box center [508, 353] width 3 height 103
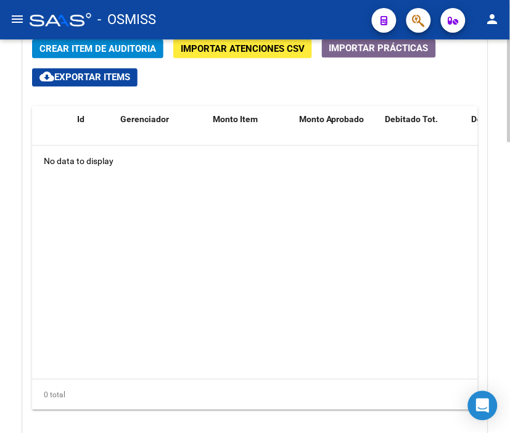
click at [88, 48] on span "Crear Item de Auditoria" at bounding box center [97, 49] width 116 height 11
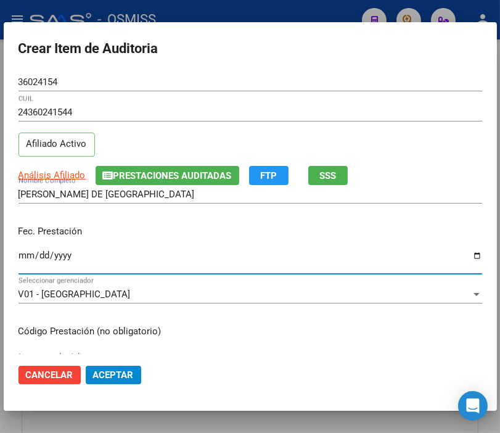
click at [26, 253] on input "Ingresar la fecha" at bounding box center [250, 260] width 464 height 20
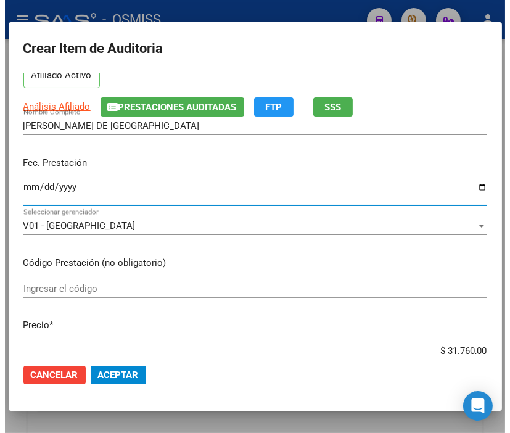
scroll to position [205, 0]
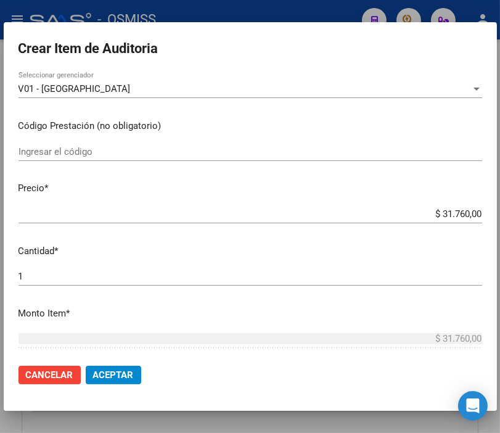
drag, startPoint x: 417, startPoint y: 213, endPoint x: 510, endPoint y: 213, distance: 93.1
click at [499, 213] on html "menu - OSMISS person Firma Express Padrón Padrón Ágil Análisis Afiliado Integra…" at bounding box center [250, 216] width 500 height 433
click at [123, 372] on span "Aceptar" at bounding box center [113, 374] width 41 height 11
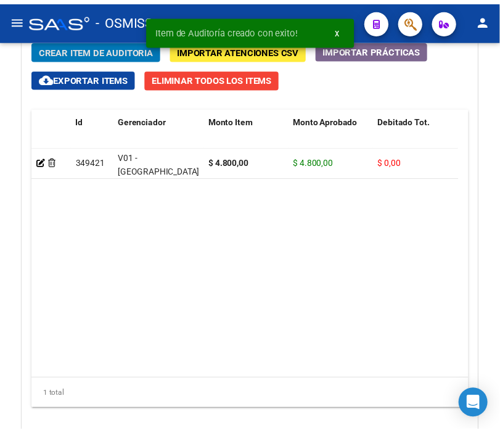
scroll to position [1170, 0]
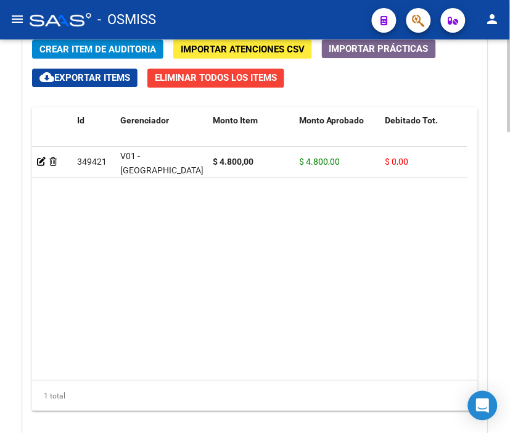
click at [94, 52] on span "Crear Item de Auditoria" at bounding box center [97, 49] width 116 height 11
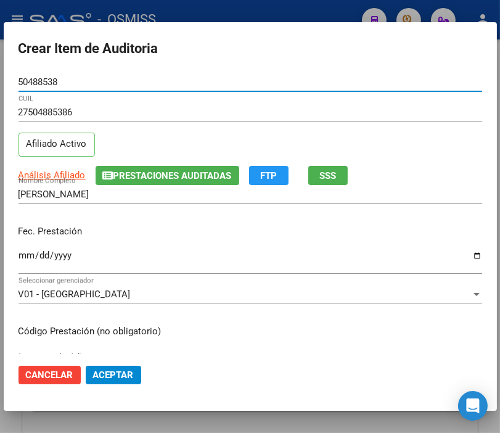
click at [25, 251] on input "Ingresar la fecha" at bounding box center [250, 260] width 464 height 20
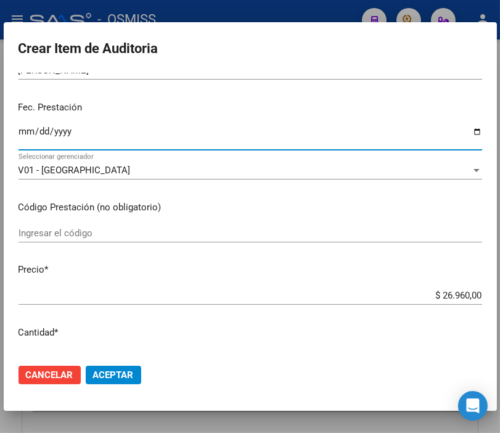
scroll to position [137, 0]
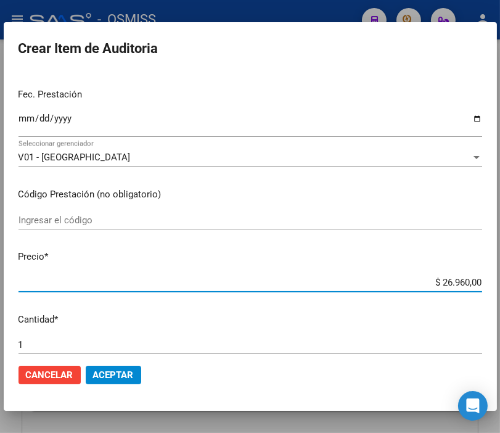
drag, startPoint x: 414, startPoint y: 284, endPoint x: 510, endPoint y: 285, distance: 95.5
click at [499, 285] on html "menu - OSMISS person Firma Express Padrón Padrón Ágil Análisis Afiliado Integra…" at bounding box center [250, 216] width 500 height 433
click at [111, 371] on span "Aceptar" at bounding box center [113, 374] width 41 height 11
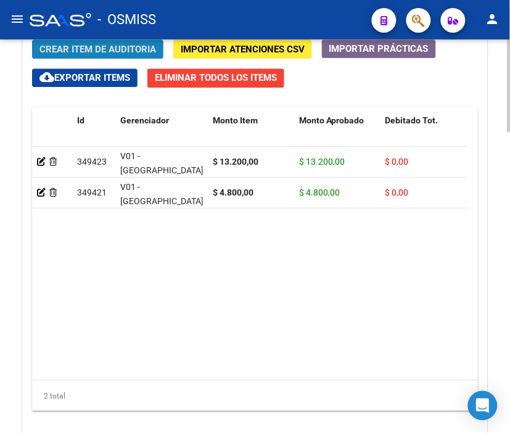
click at [68, 44] on span "Crear Item de Auditoria" at bounding box center [97, 49] width 116 height 11
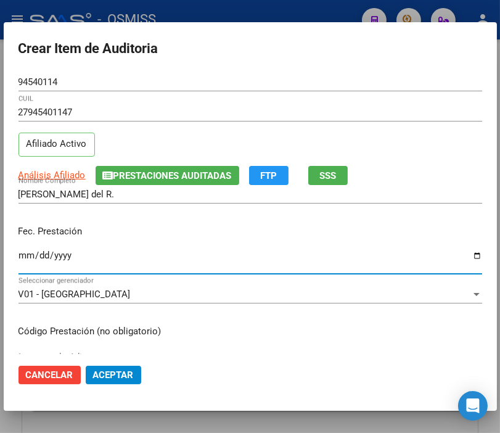
click at [22, 254] on input "Ingresar la fecha" at bounding box center [250, 260] width 464 height 20
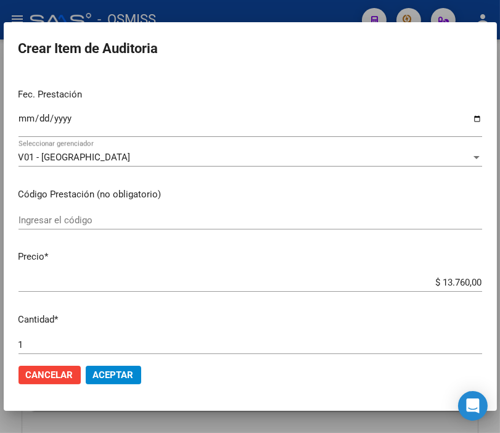
drag, startPoint x: 415, startPoint y: 288, endPoint x: 510, endPoint y: 288, distance: 94.3
click at [499, 288] on html "menu - OSMISS person Firma Express Padrón Padrón Ágil Análisis Afiliado Integra…" at bounding box center [250, 216] width 500 height 433
click at [380, 280] on input "$ 13.760,00" at bounding box center [250, 282] width 464 height 11
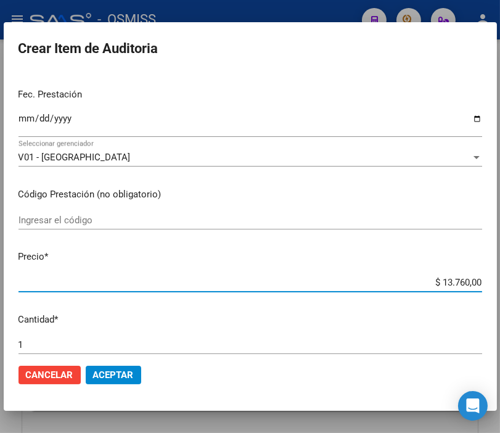
drag, startPoint x: 401, startPoint y: 285, endPoint x: 506, endPoint y: 284, distance: 105.4
click at [499, 284] on html "menu - OSMISS person Firma Express Padrón Padrón Ágil Análisis Afiliado Integra…" at bounding box center [250, 216] width 500 height 433
click at [115, 374] on span "Aceptar" at bounding box center [113, 374] width 41 height 11
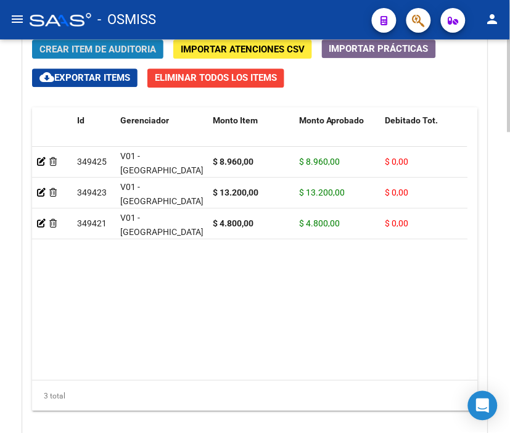
click at [83, 50] on span "Crear Item de Auditoria" at bounding box center [97, 49] width 116 height 11
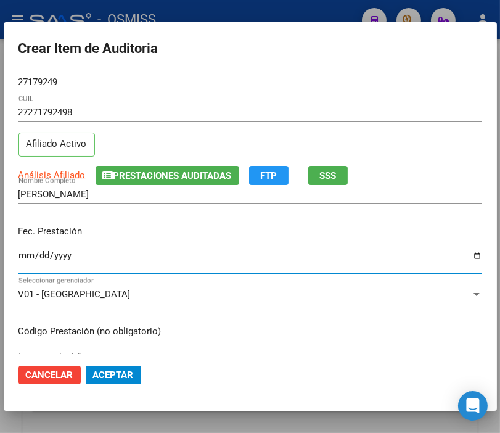
click at [26, 254] on input "Ingresar la fecha" at bounding box center [250, 260] width 464 height 20
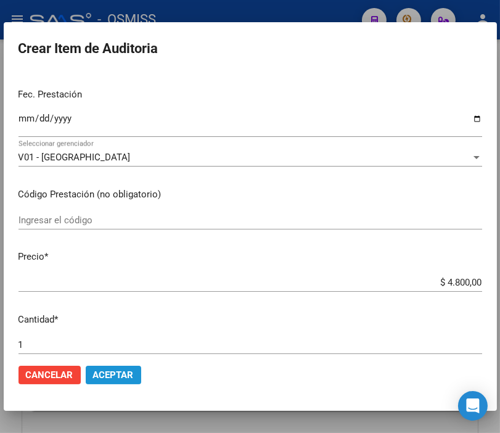
click at [129, 366] on button "Aceptar" at bounding box center [113, 375] width 55 height 18
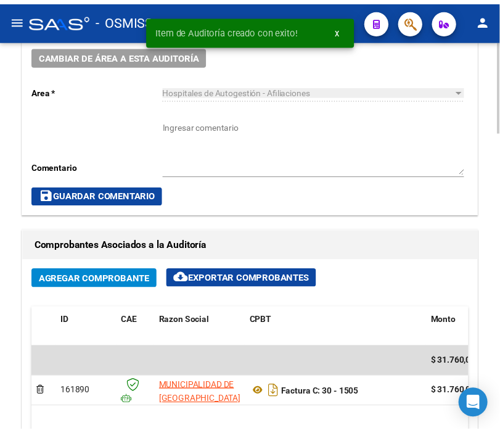
scroll to position [554, 0]
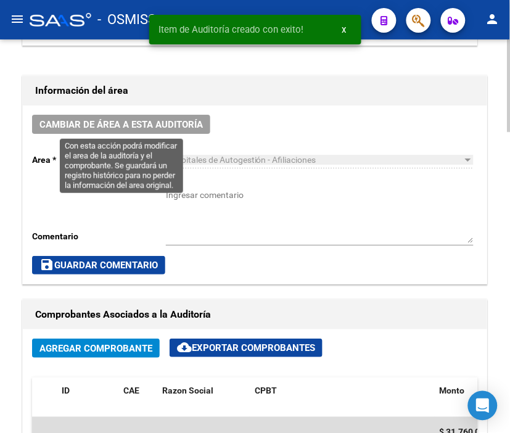
click at [136, 125] on span "Cambiar de área a esta auditoría" at bounding box center [120, 124] width 163 height 11
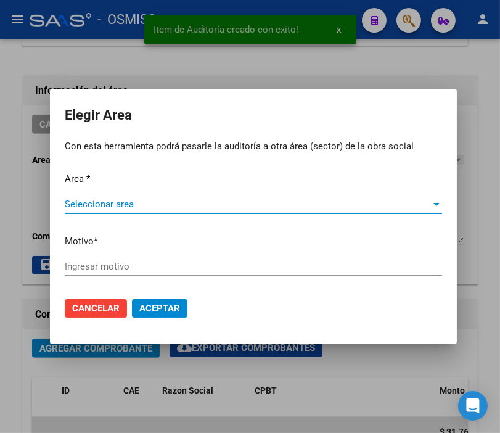
click at [143, 201] on span "Seleccionar area" at bounding box center [248, 203] width 366 height 11
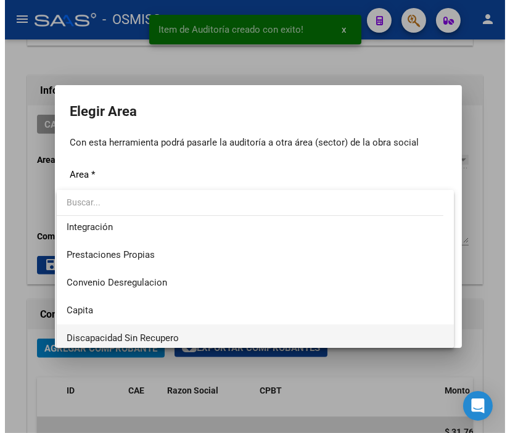
scroll to position [137, 0]
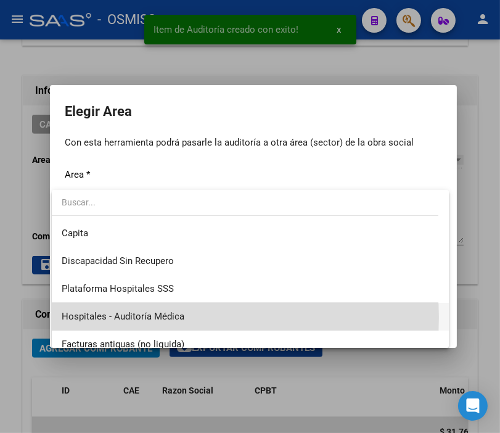
click at [183, 317] on span "Hospitales - Auditoría Médica" at bounding box center [250, 317] width 377 height 28
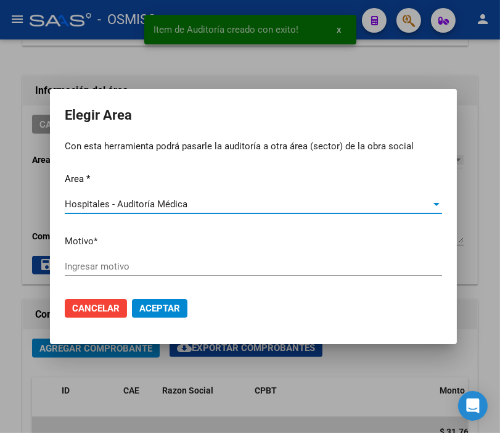
click at [118, 263] on input "Ingresar motivo" at bounding box center [253, 266] width 377 height 11
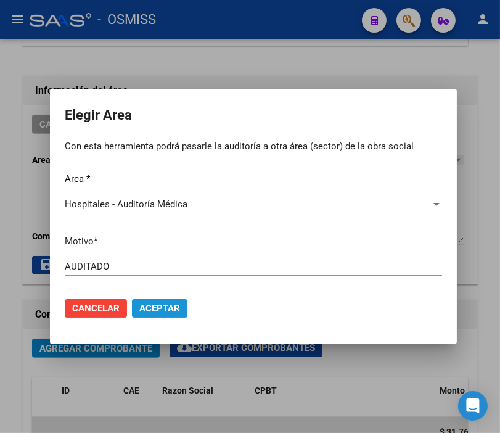
click at [158, 303] on span "Aceptar" at bounding box center [159, 308] width 41 height 11
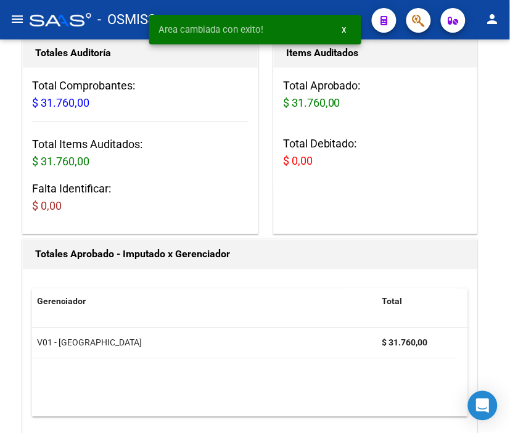
scroll to position [0, 0]
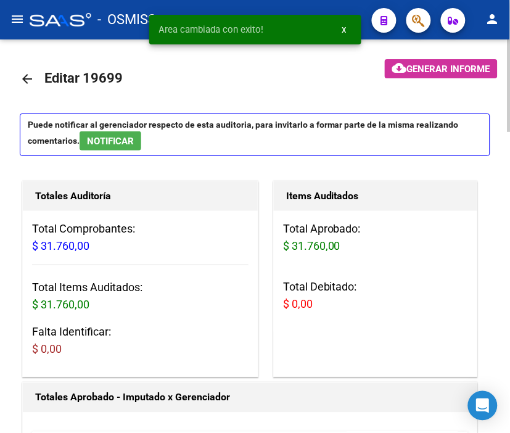
click at [22, 76] on mat-icon "arrow_back" at bounding box center [27, 78] width 15 height 15
